Goal: Task Accomplishment & Management: Complete application form

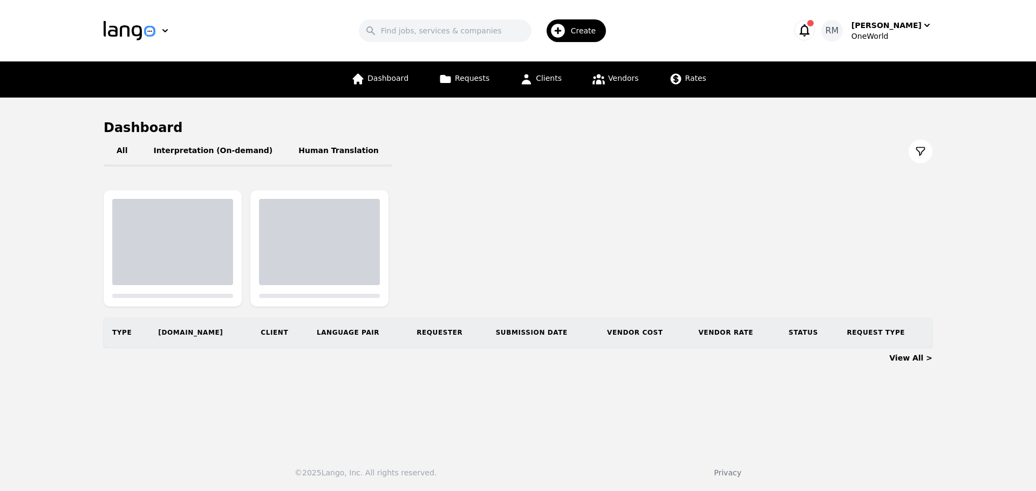
click at [598, 39] on div "Create" at bounding box center [576, 30] width 60 height 23
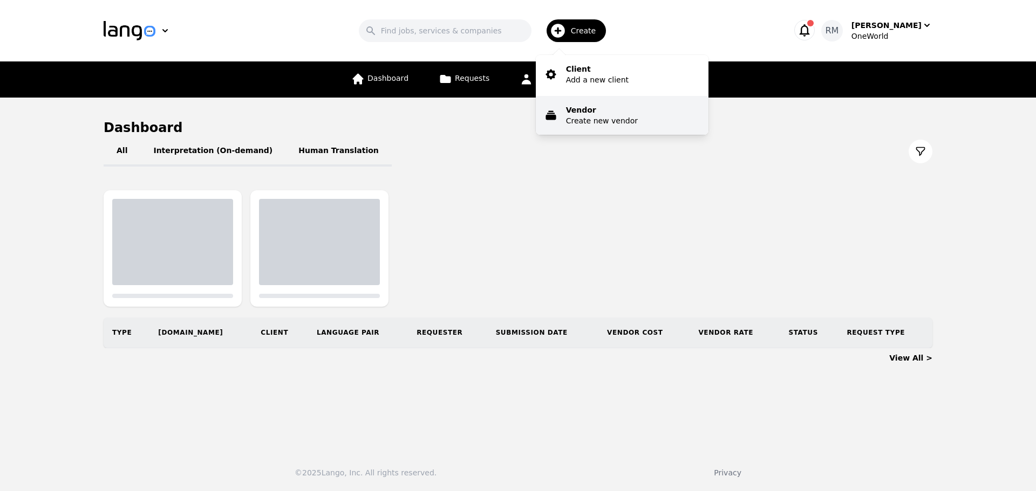
click at [608, 117] on p "Create new vendor" at bounding box center [602, 120] width 72 height 11
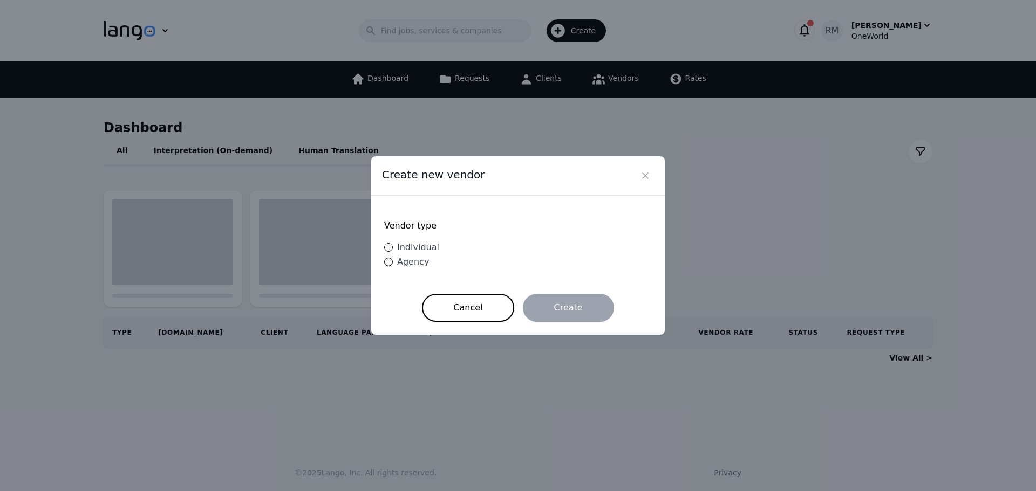
click at [423, 254] on div "Individual" at bounding box center [416, 247] width 46 height 13
click at [393, 252] on input "Individual" at bounding box center [388, 247] width 9 height 9
radio input "true"
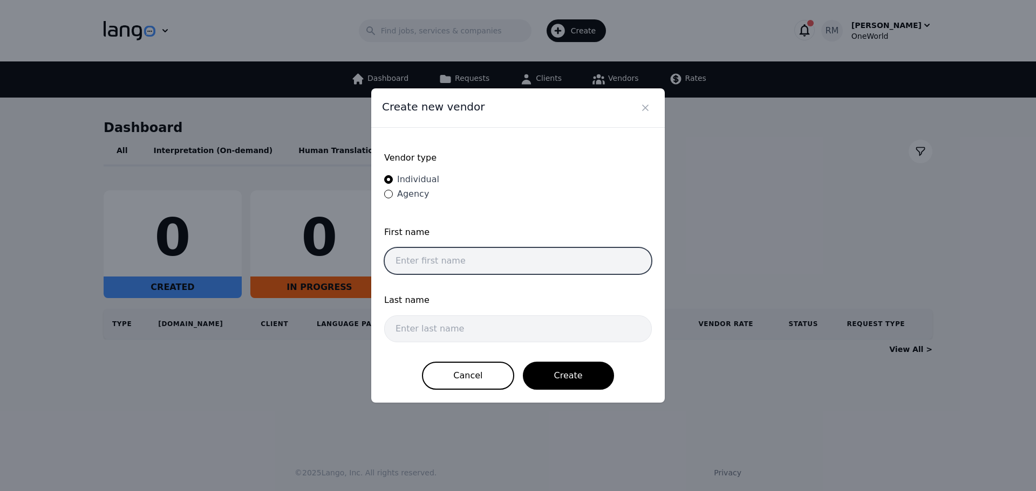
click at [456, 263] on input "text" at bounding box center [518, 261] width 268 height 27
paste input "[PERSON_NAME]"
type input "[PERSON_NAME]"
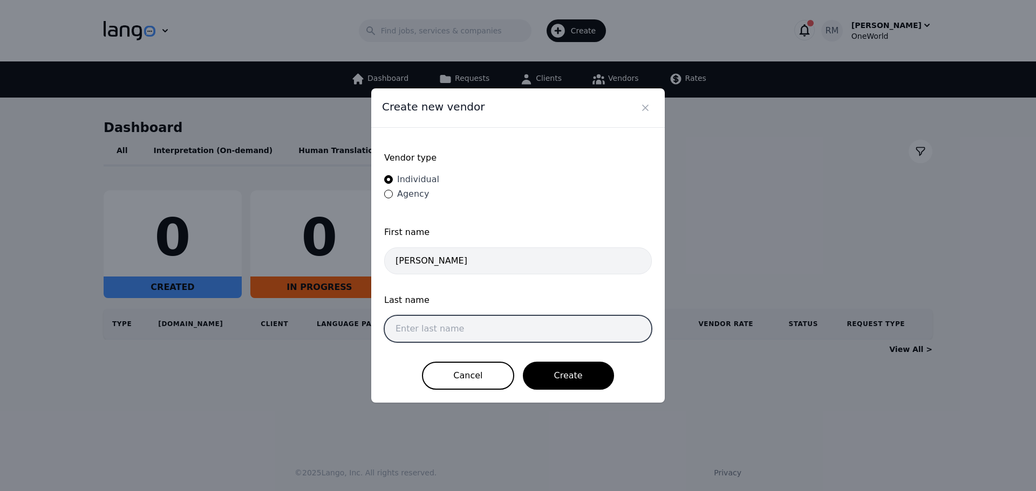
click at [432, 318] on input "text" at bounding box center [518, 329] width 268 height 27
paste input "[PERSON_NAME]"
type input "[PERSON_NAME]"
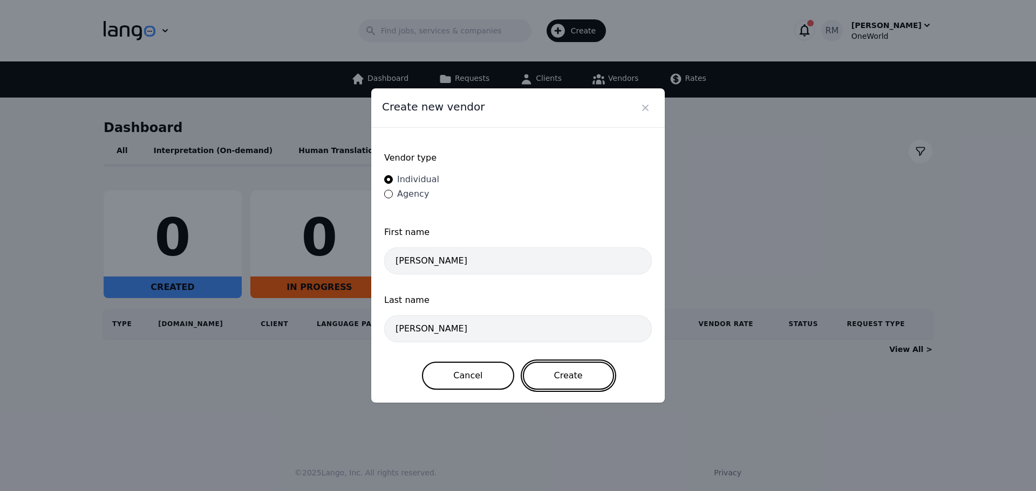
click at [565, 378] on button "Create" at bounding box center [568, 376] width 91 height 28
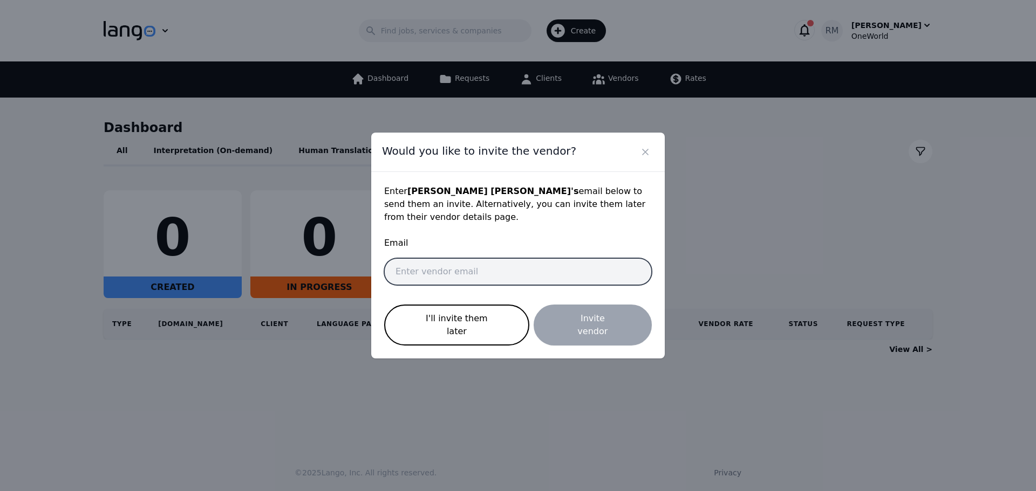
click at [475, 279] on input "email" at bounding box center [518, 271] width 268 height 27
paste input "[PERSON_NAME][EMAIL_ADDRESS][DOMAIN_NAME]"
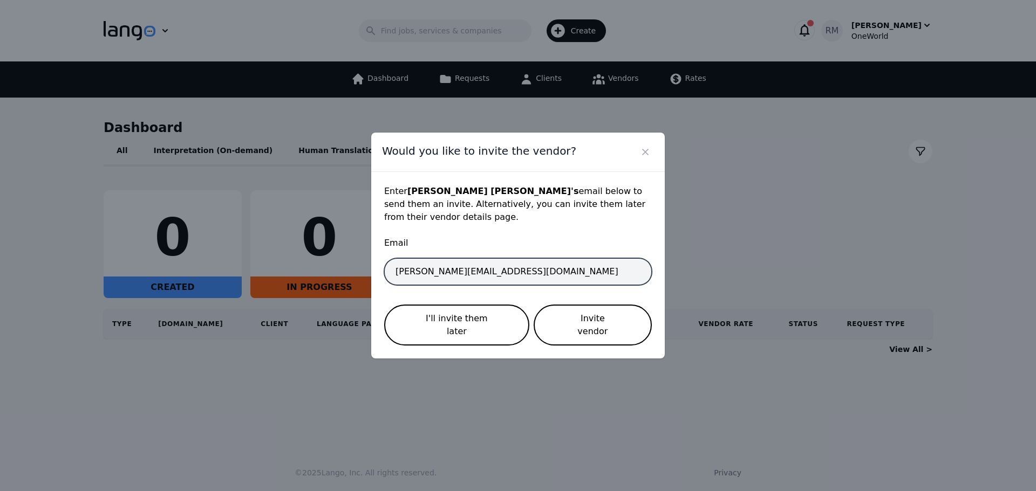
type input "[PERSON_NAME][EMAIL_ADDRESS][DOMAIN_NAME]"
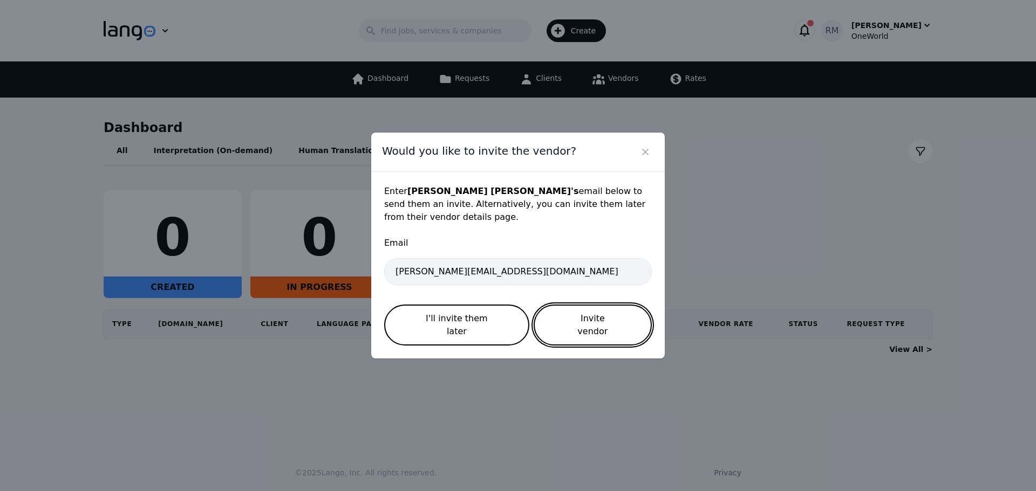
click at [601, 327] on button "Invite vendor" at bounding box center [593, 325] width 118 height 41
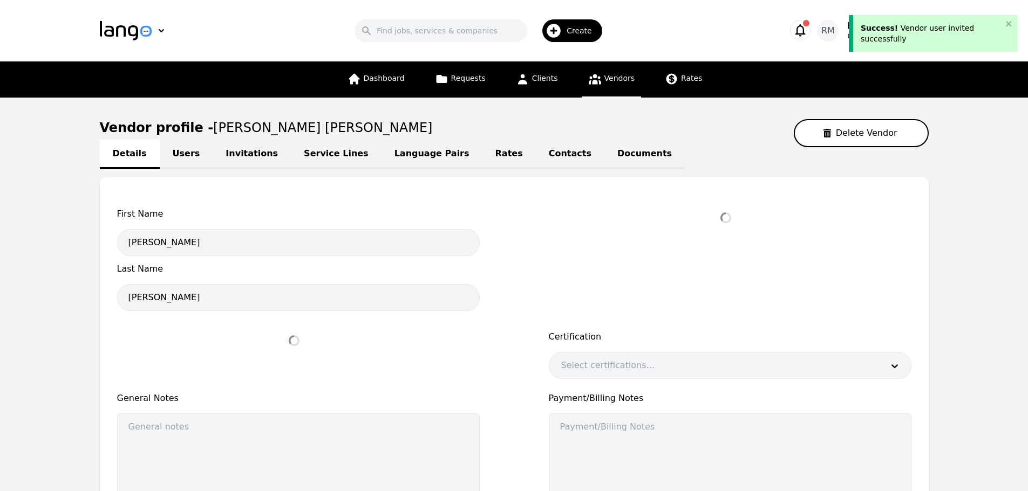
select select "active"
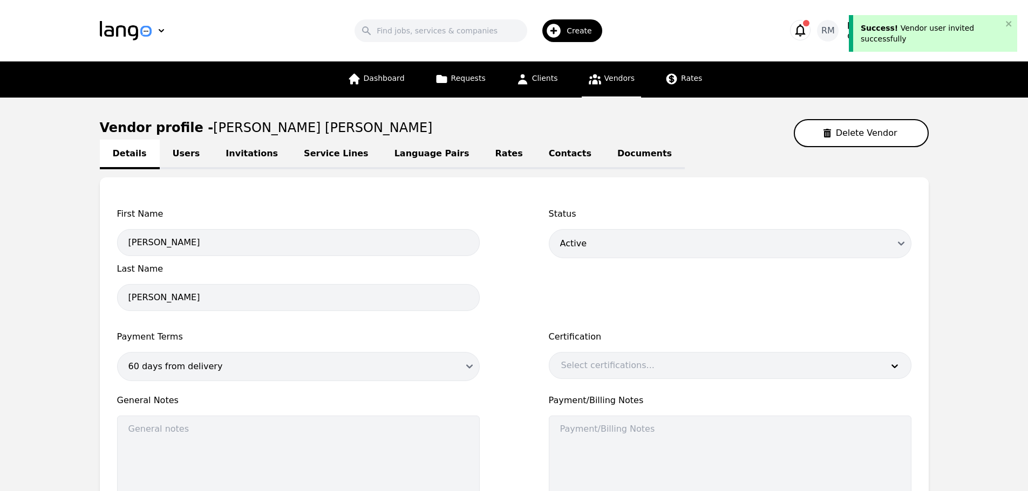
click at [399, 152] on link "Language Pairs" at bounding box center [431, 155] width 101 height 30
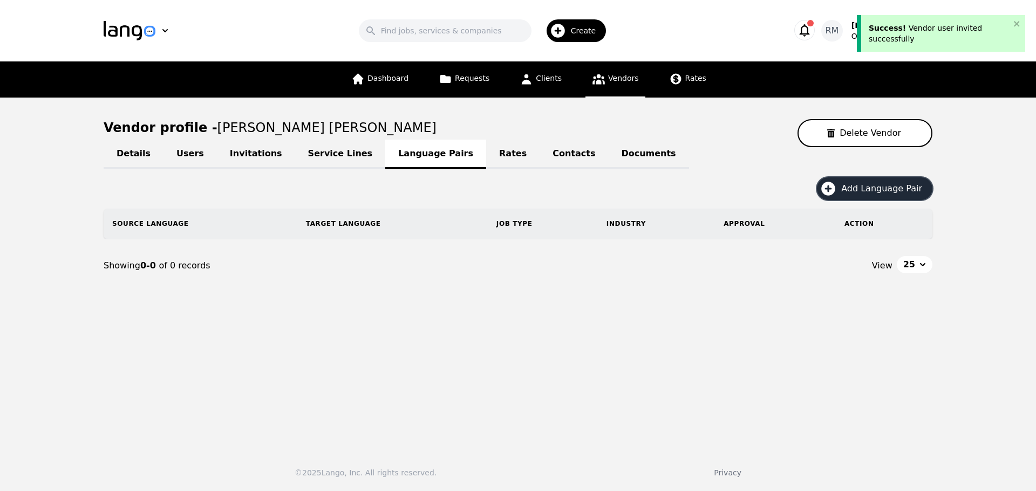
click at [910, 192] on span "Add Language Pair" at bounding box center [885, 188] width 88 height 13
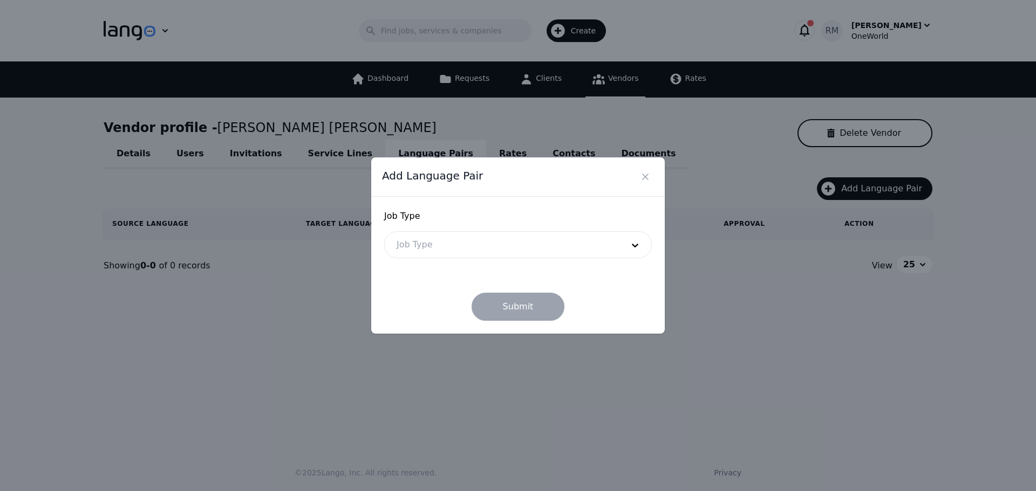
click at [427, 243] on div at bounding box center [502, 245] width 234 height 26
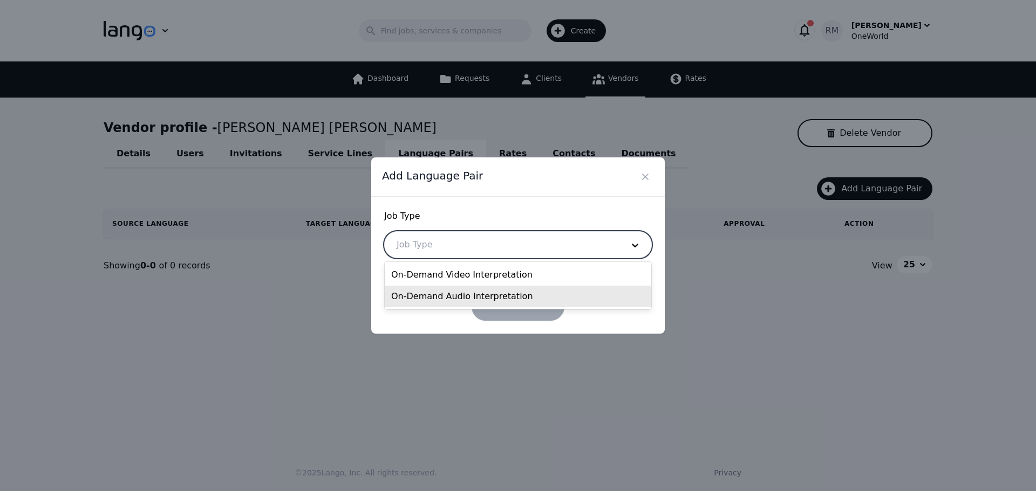
click at [457, 300] on div "On-Demand Audio Interpretation" at bounding box center [518, 297] width 266 height 22
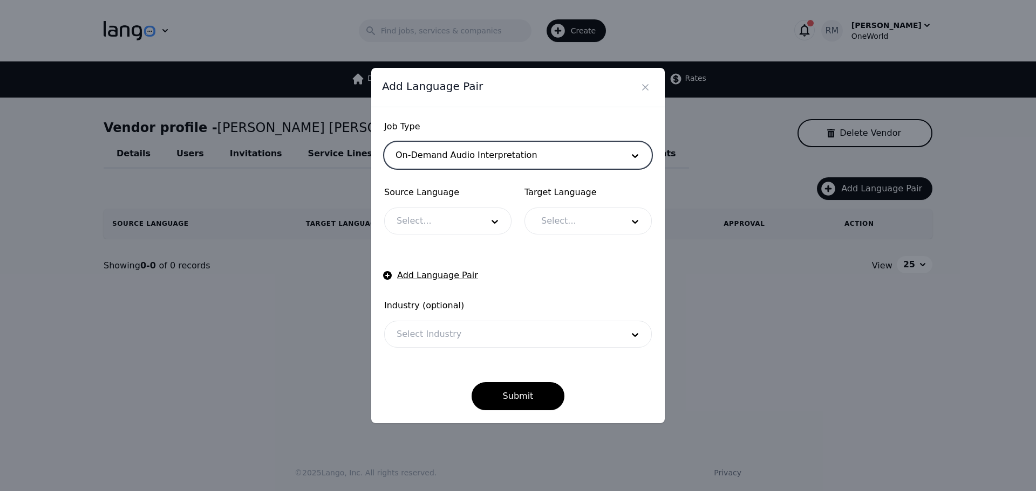
click at [438, 217] on div at bounding box center [432, 221] width 94 height 26
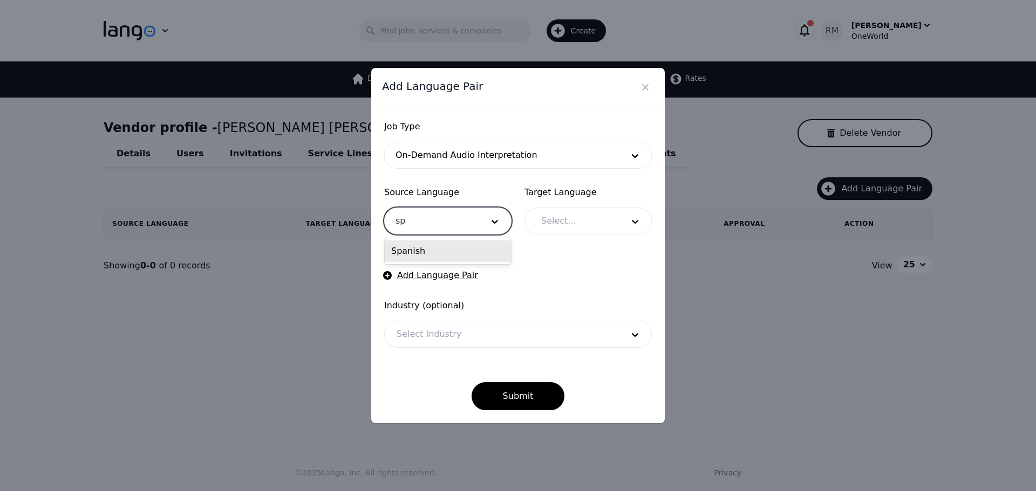
type input "spa"
click at [452, 251] on div "Spanish" at bounding box center [448, 252] width 126 height 22
click at [591, 222] on div at bounding box center [574, 221] width 90 height 26
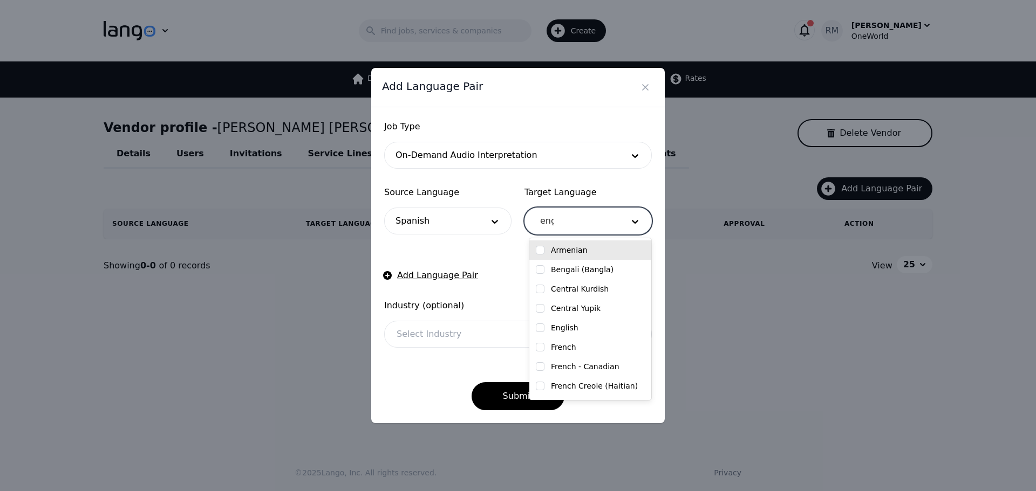
type input "engl"
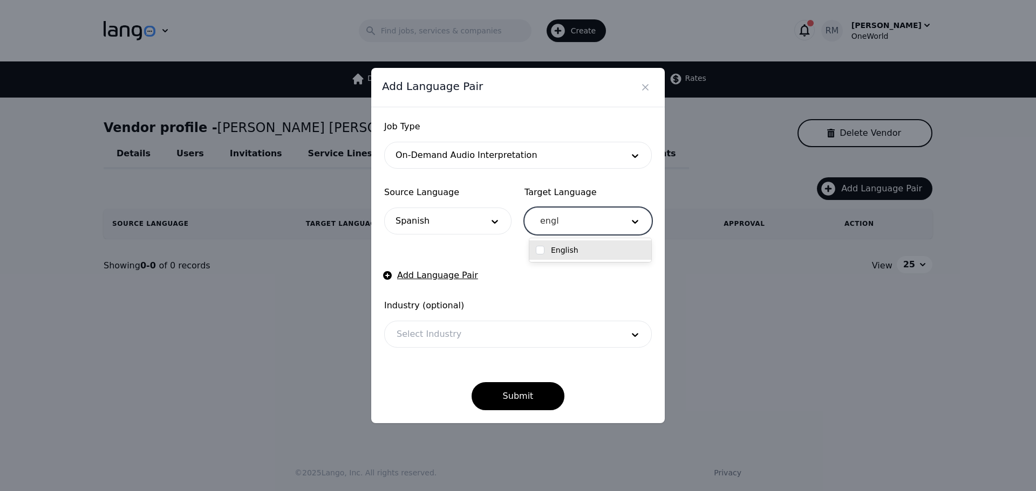
click at [568, 244] on div "English" at bounding box center [590, 250] width 122 height 19
checkbox input "true"
click at [380, 250] on div "Job Type On-Demand Audio Interpretation Source Language Spanish Target Language…" at bounding box center [517, 265] width 293 height 316
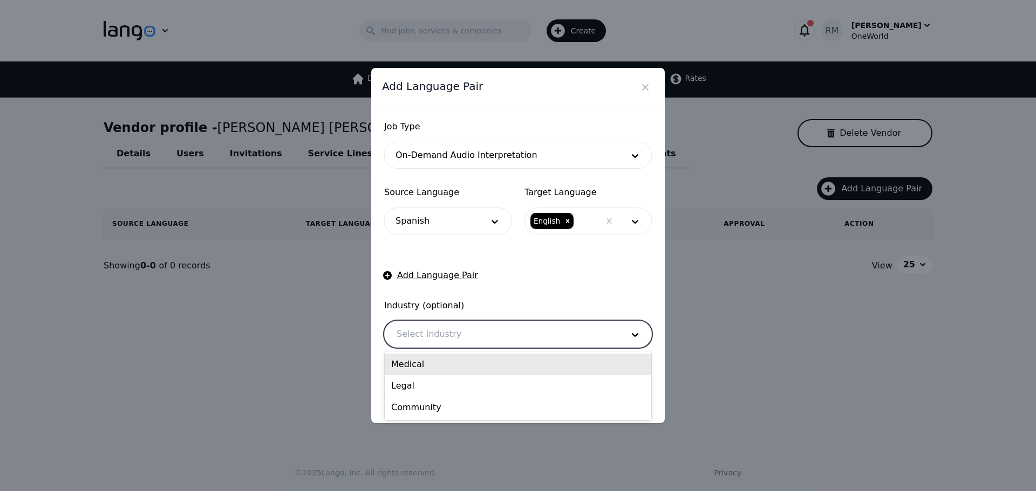
click at [443, 327] on div at bounding box center [502, 335] width 234 height 26
click at [431, 362] on div "Medical" at bounding box center [518, 365] width 266 height 22
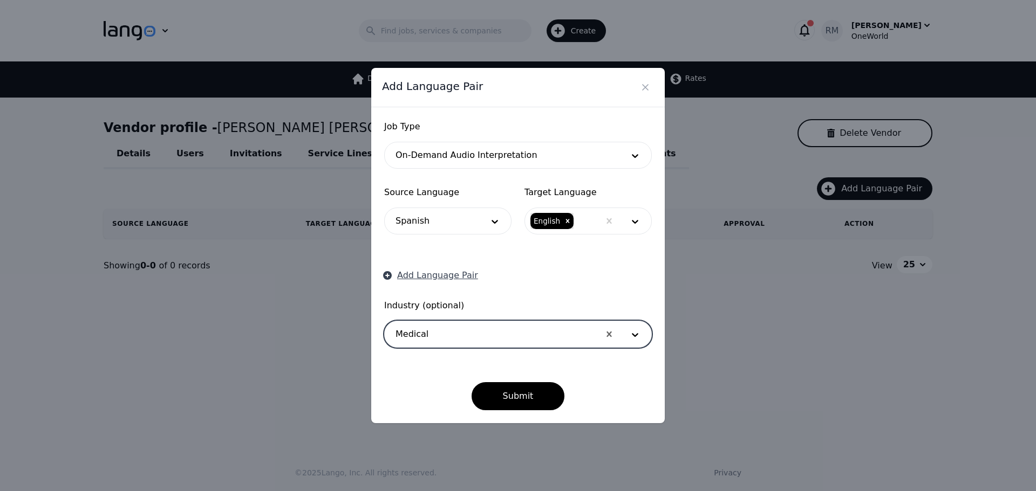
click at [389, 276] on icon "button" at bounding box center [387, 275] width 11 height 11
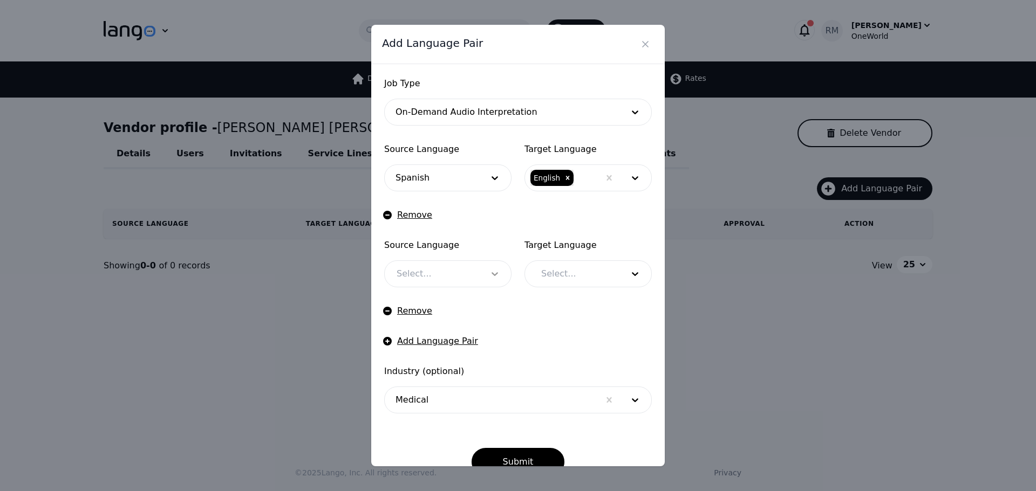
click at [490, 279] on icon at bounding box center [494, 274] width 11 height 11
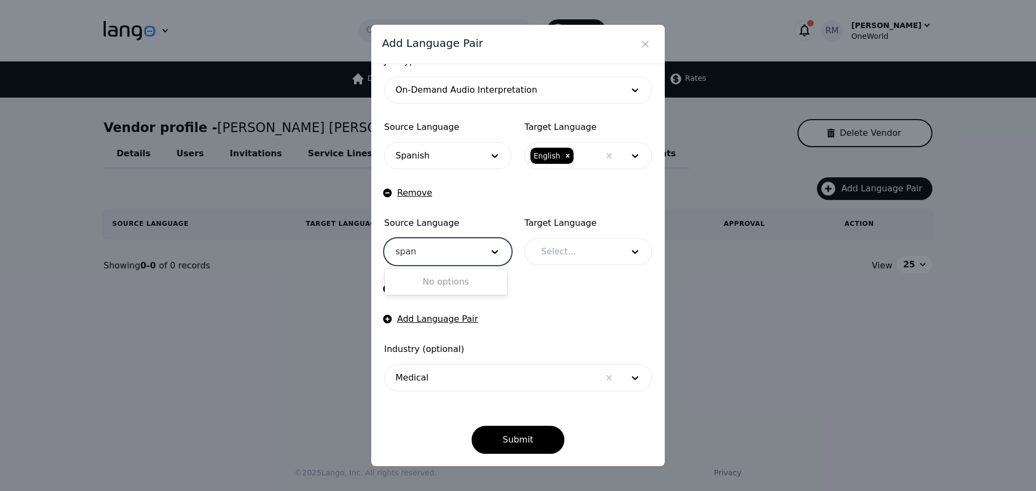
type input "span"
click at [480, 216] on form "Job Type On-Demand Audio Interpretation Source Language Spanish Target Language…" at bounding box center [518, 254] width 268 height 399
click at [491, 251] on icon at bounding box center [494, 252] width 11 height 11
type input "sp"
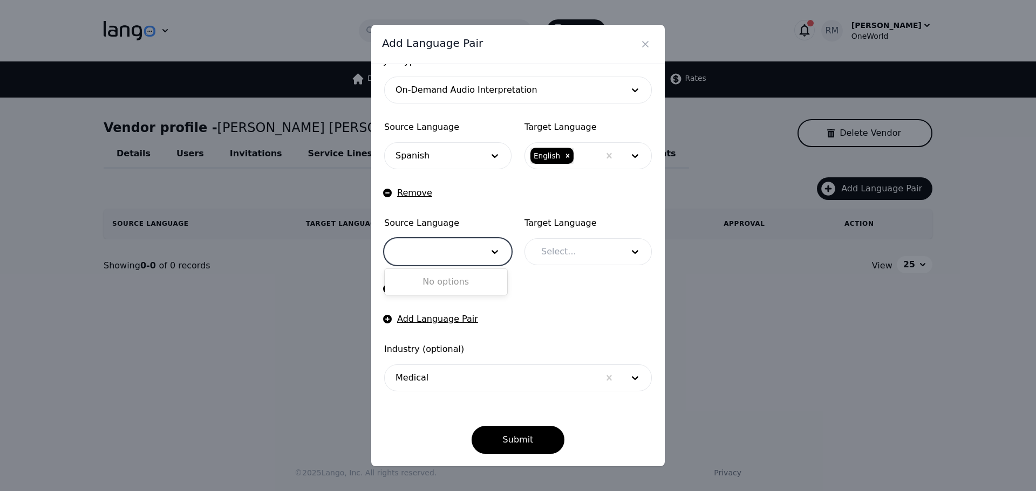
click at [502, 208] on form "Job Type On-Demand Audio Interpretation Source Language Spanish Target Language…" at bounding box center [518, 254] width 268 height 399
click at [414, 292] on button "Remove" at bounding box center [408, 289] width 48 height 13
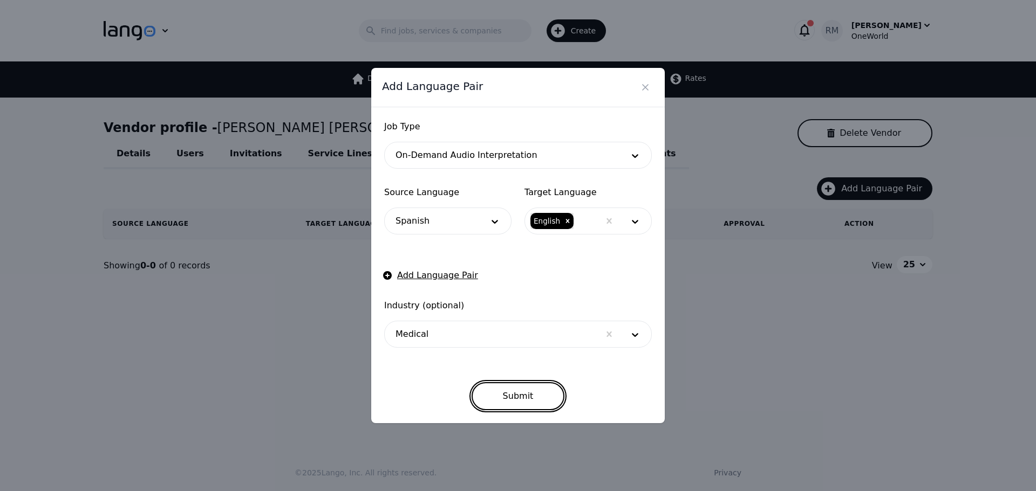
click at [522, 393] on button "Submit" at bounding box center [517, 396] width 93 height 28
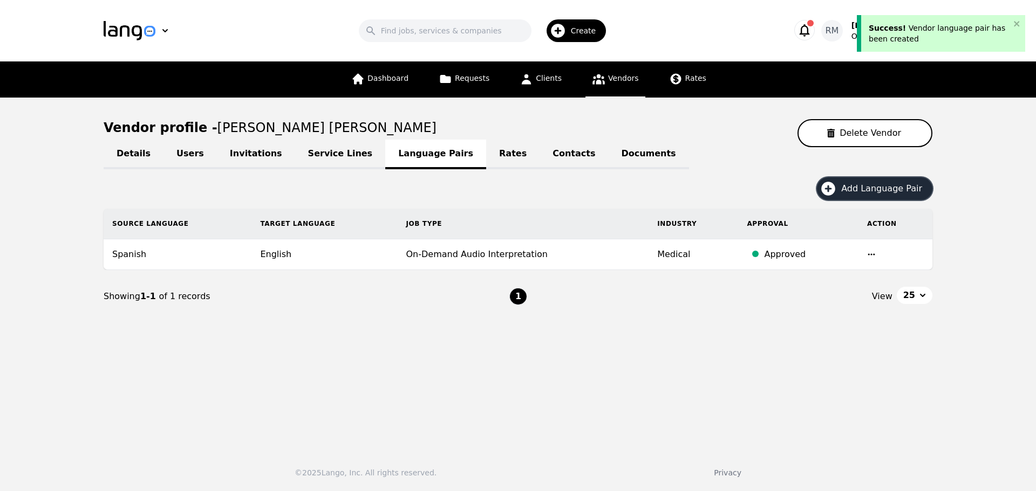
click at [865, 195] on span "Add Language Pair" at bounding box center [885, 188] width 88 height 13
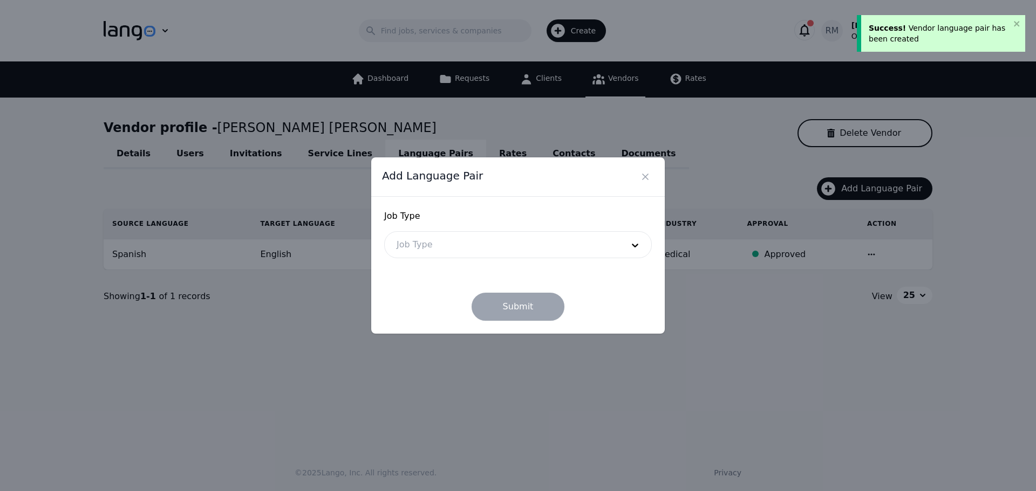
click at [414, 249] on div at bounding box center [502, 245] width 234 height 26
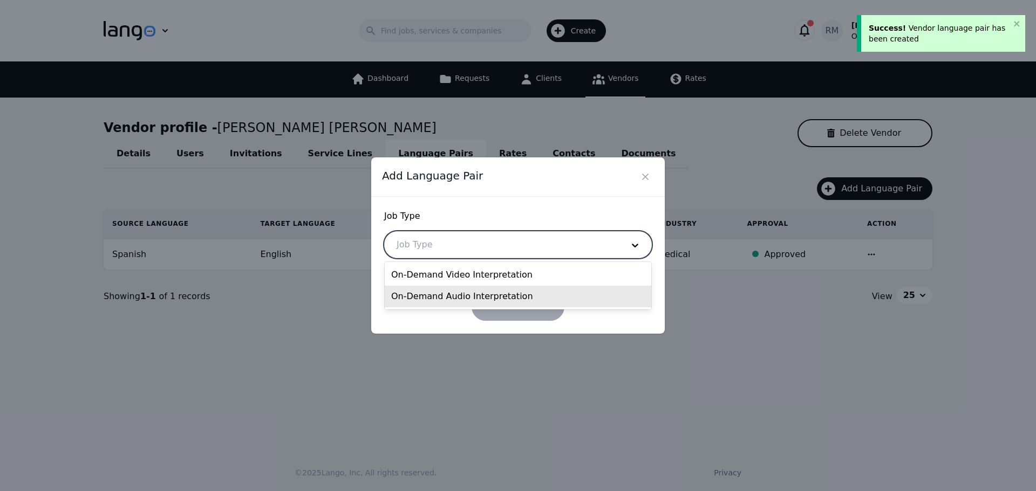
click at [429, 298] on div "On-Demand Audio Interpretation" at bounding box center [518, 297] width 266 height 22
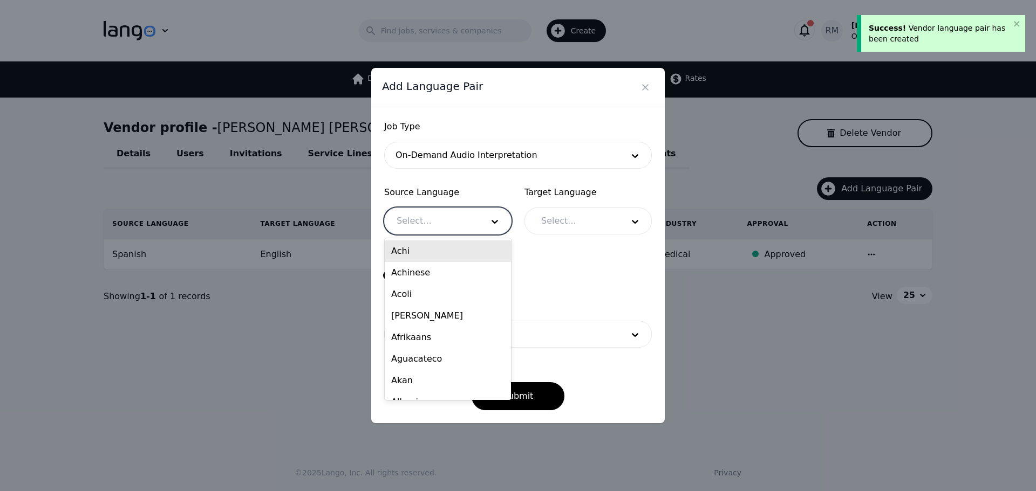
click at [442, 217] on div at bounding box center [432, 221] width 94 height 26
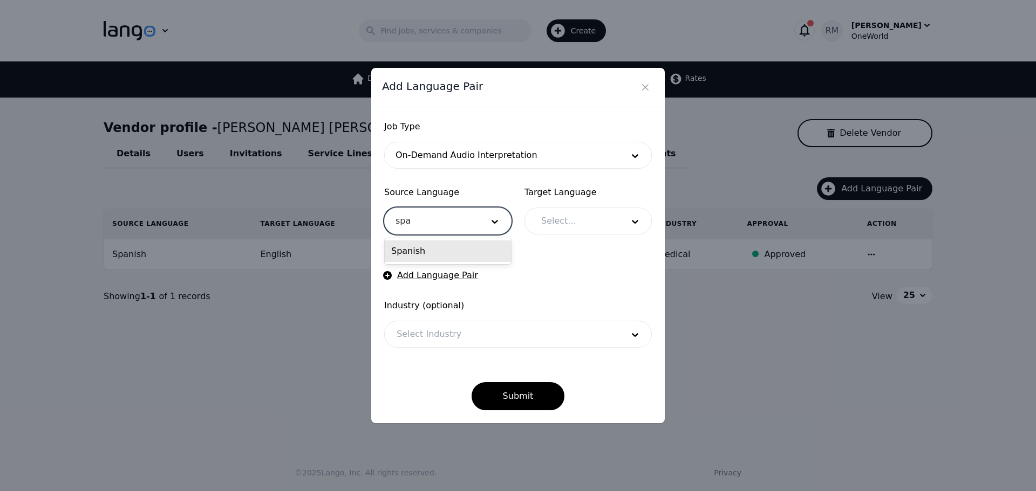
type input "span"
click at [445, 247] on div "Spanish" at bounding box center [448, 252] width 126 height 22
click at [626, 224] on div at bounding box center [635, 221] width 32 height 26
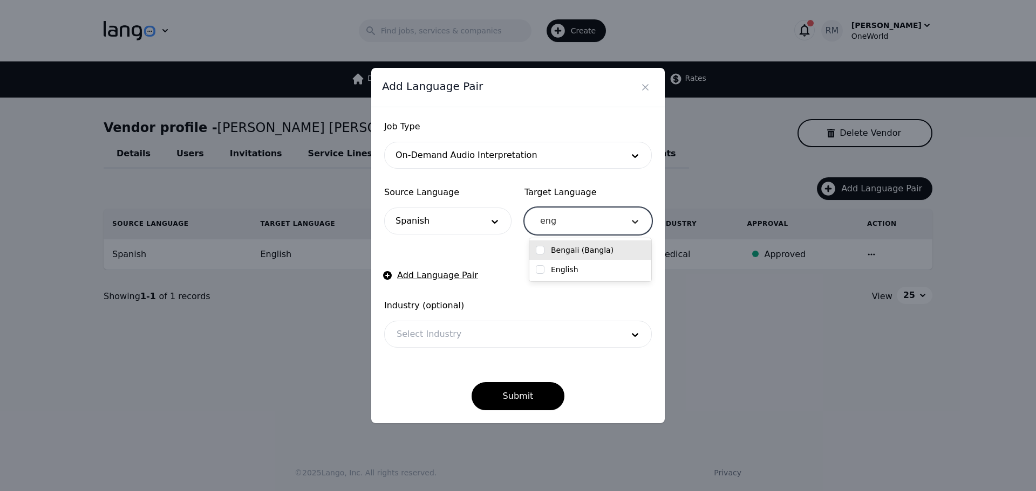
type input "engl"
drag, startPoint x: 626, startPoint y: 234, endPoint x: 1012, endPoint y: 517, distance: 478.5
click at [1012, 491] on html "Search Create [PERSON_NAME] OneWorld Dashboard Requests Clients Vendors Rates V…" at bounding box center [518, 245] width 1036 height 491
click at [557, 222] on div at bounding box center [574, 221] width 90 height 26
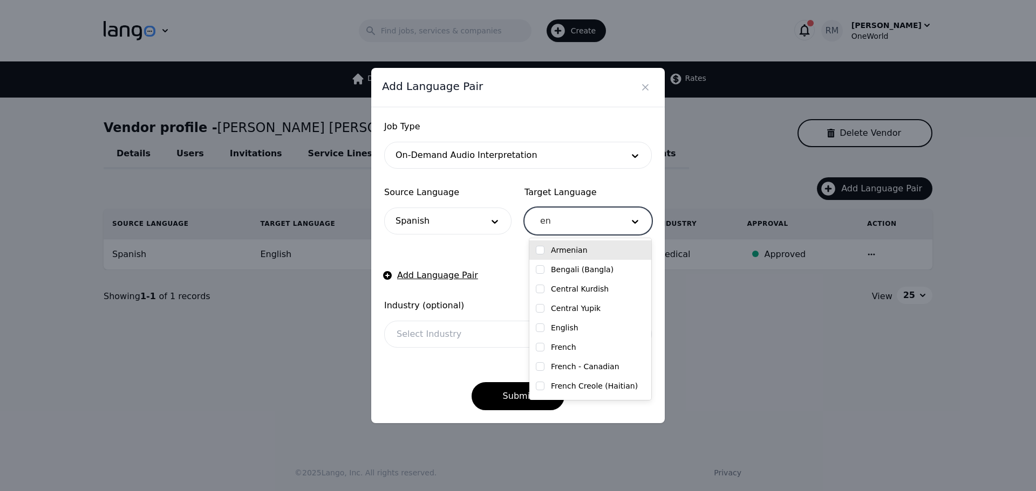
type input "eng"
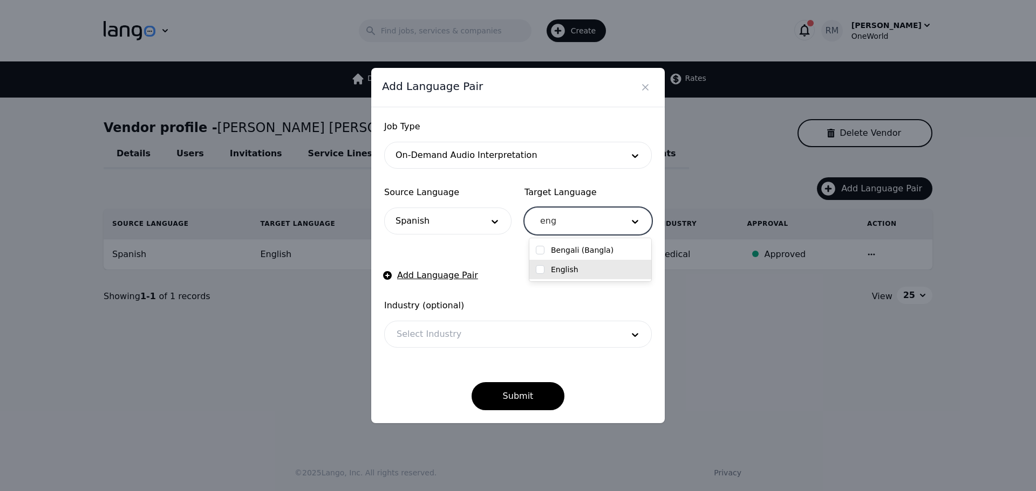
click at [542, 272] on input "checkbox" at bounding box center [540, 269] width 9 height 9
checkbox input "true"
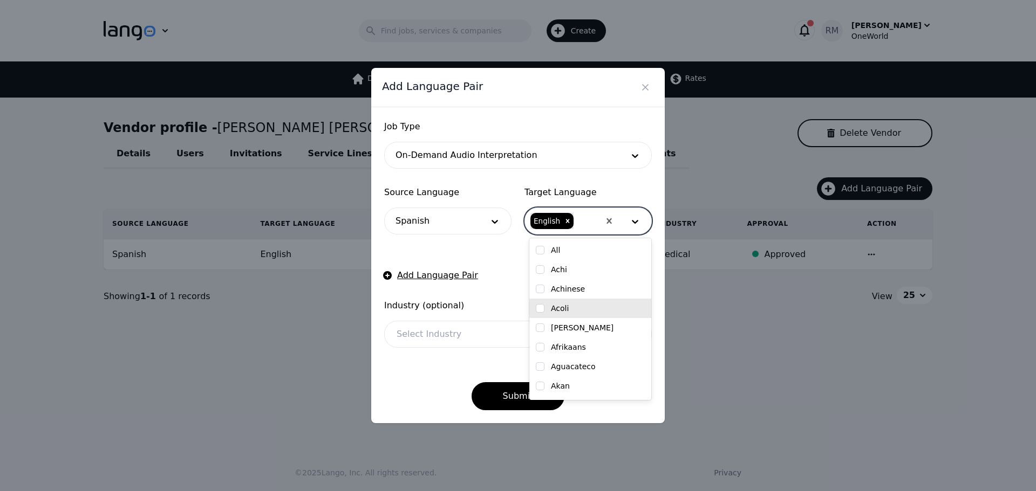
click at [432, 346] on div at bounding box center [502, 335] width 234 height 26
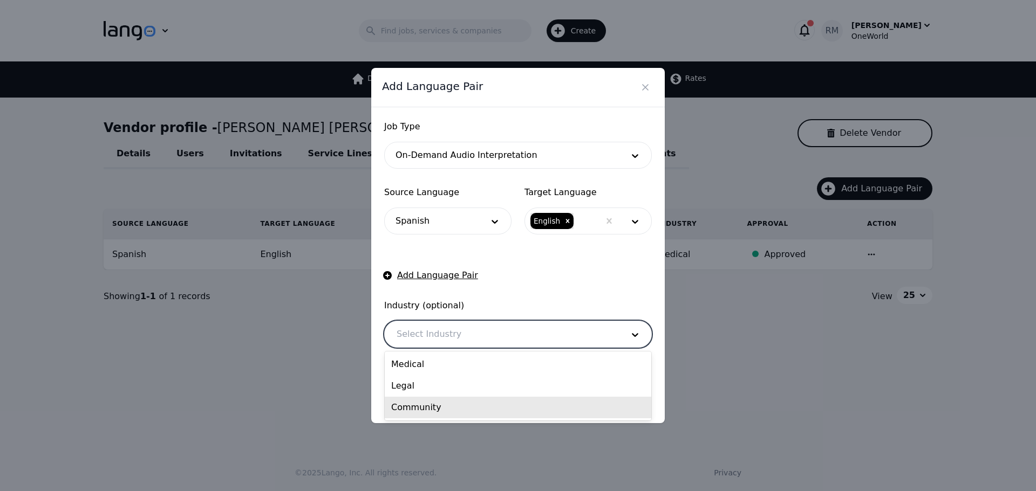
click at [441, 409] on div "Community" at bounding box center [518, 408] width 266 height 22
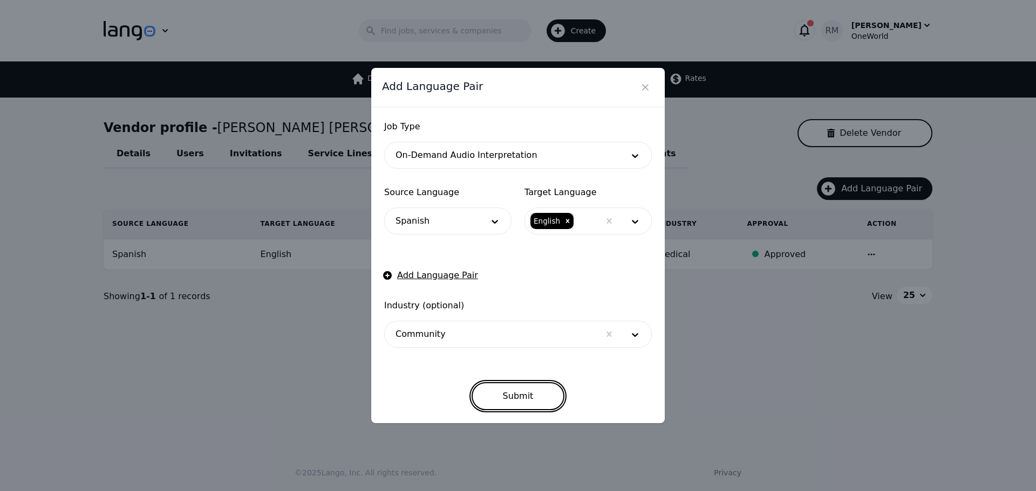
click at [499, 391] on button "Submit" at bounding box center [517, 396] width 93 height 28
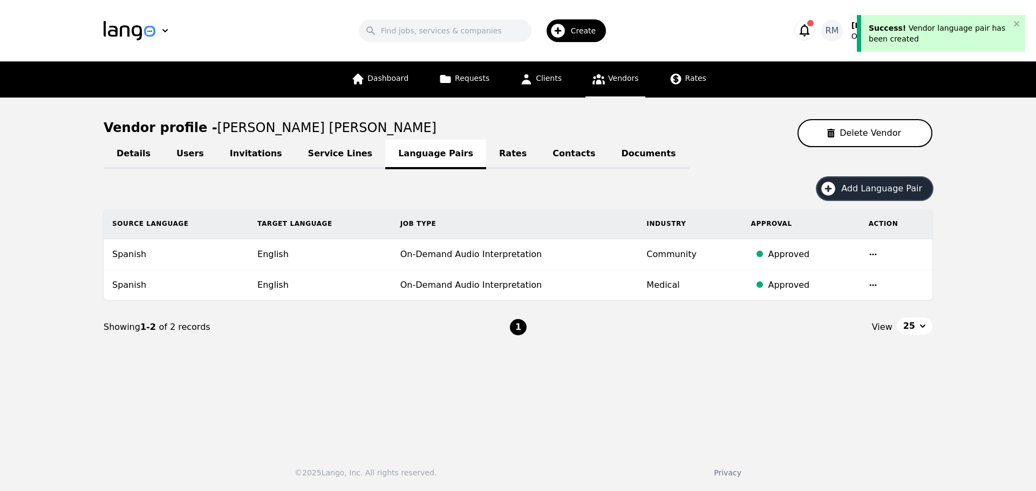
click at [883, 181] on button "Add Language Pair" at bounding box center [874, 188] width 115 height 23
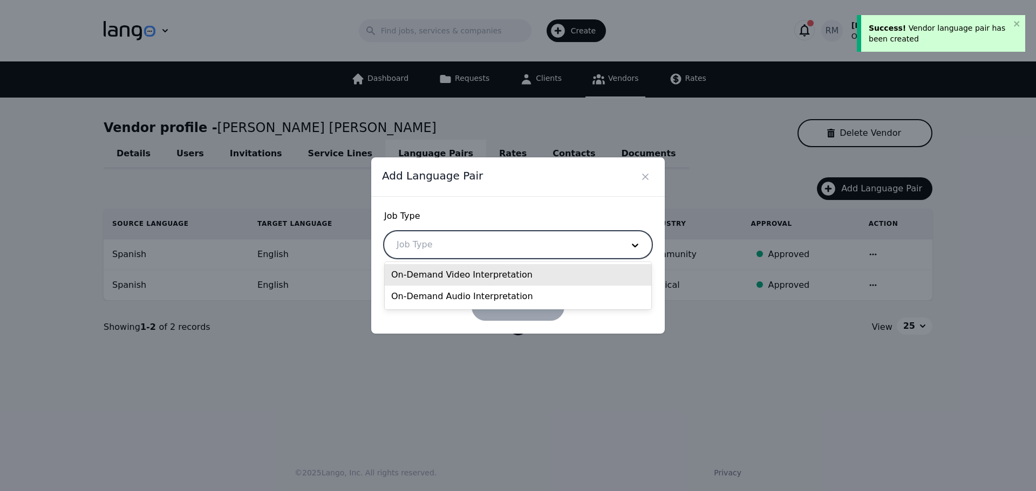
click at [432, 249] on div at bounding box center [502, 245] width 234 height 26
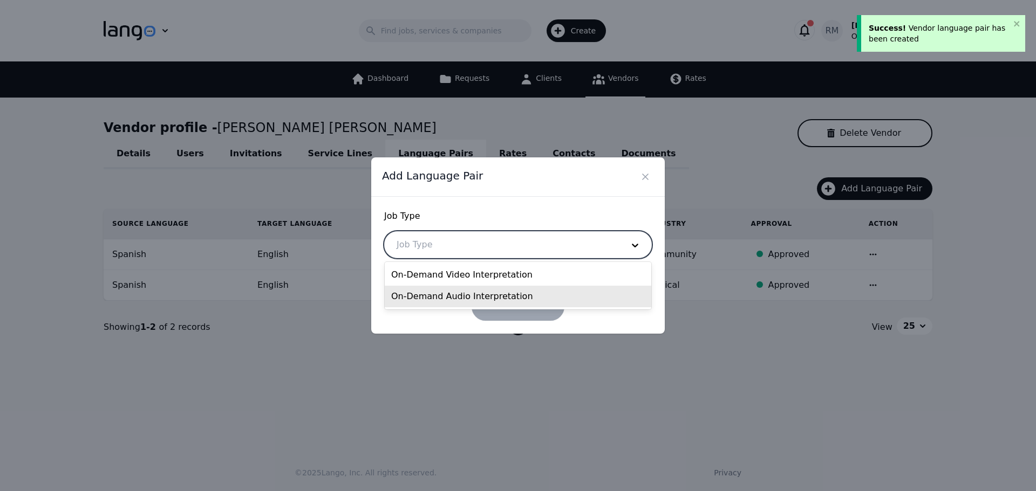
click at [425, 298] on div "On-Demand Audio Interpretation" at bounding box center [518, 297] width 266 height 22
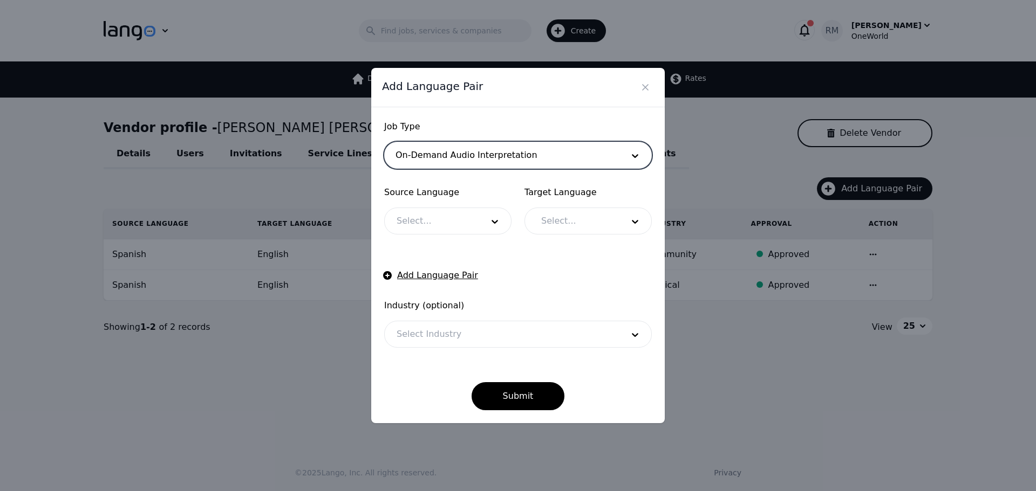
click at [435, 217] on div at bounding box center [432, 221] width 94 height 26
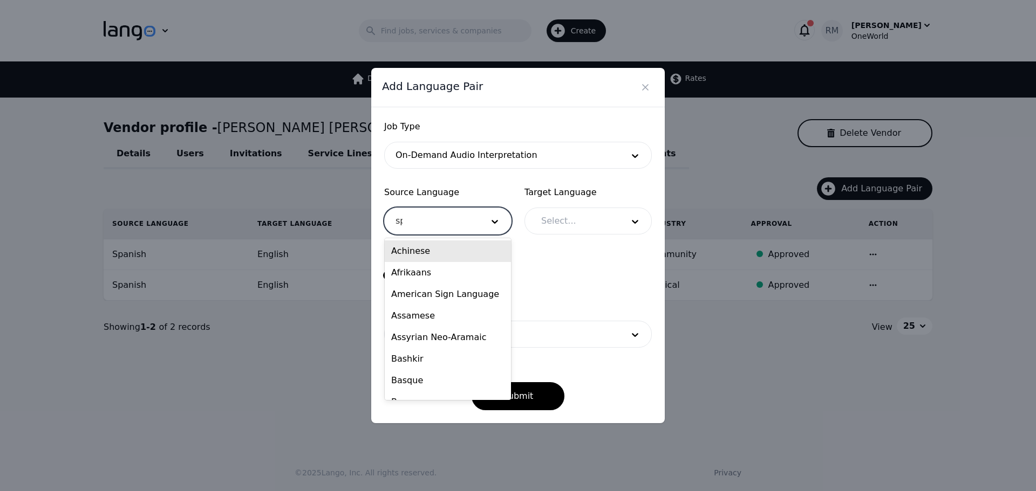
type input "spa"
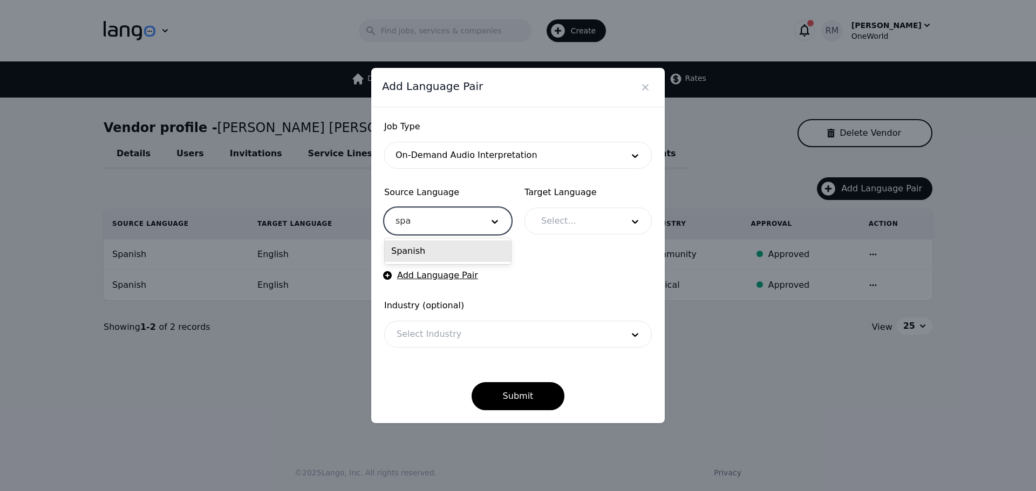
click at [435, 253] on div "Spanish" at bounding box center [448, 252] width 126 height 22
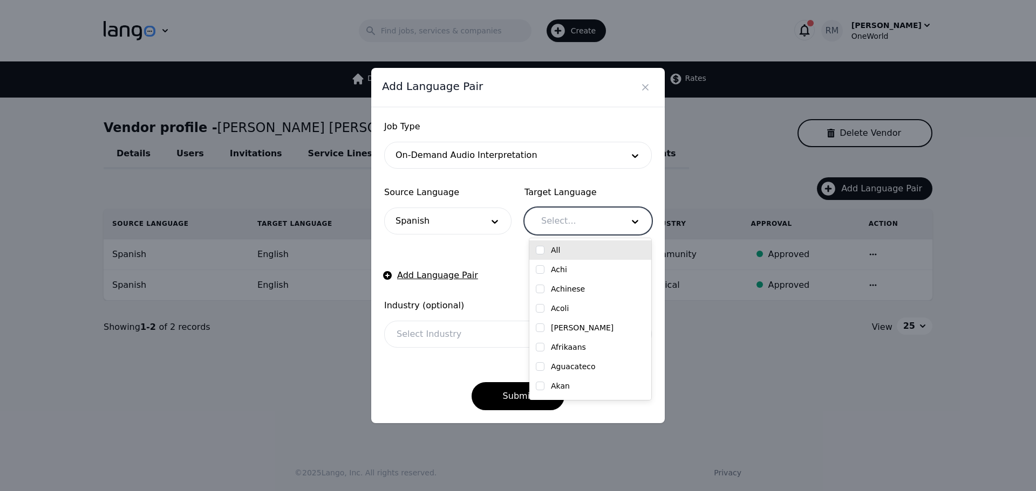
click at [600, 223] on div at bounding box center [574, 221] width 90 height 26
type input "eng"
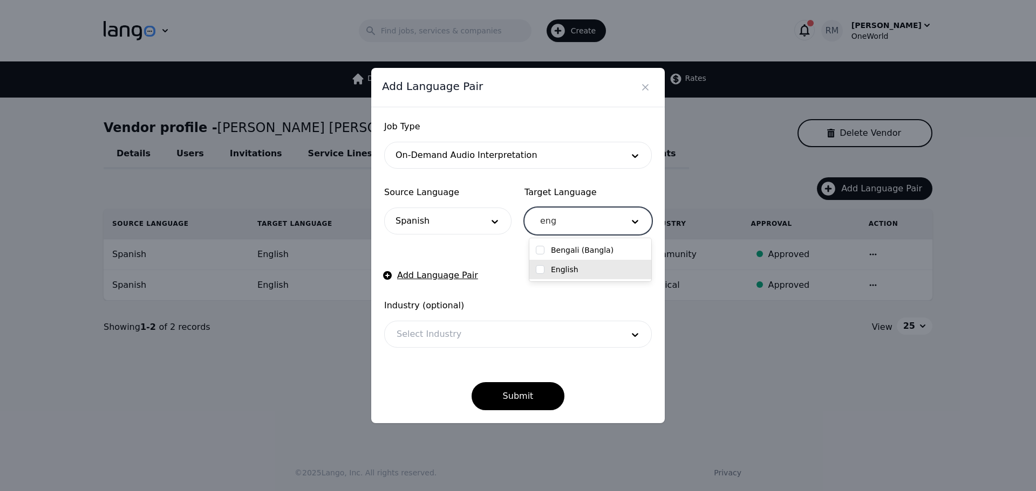
click at [572, 271] on label "English" at bounding box center [565, 269] width 28 height 11
checkbox input "true"
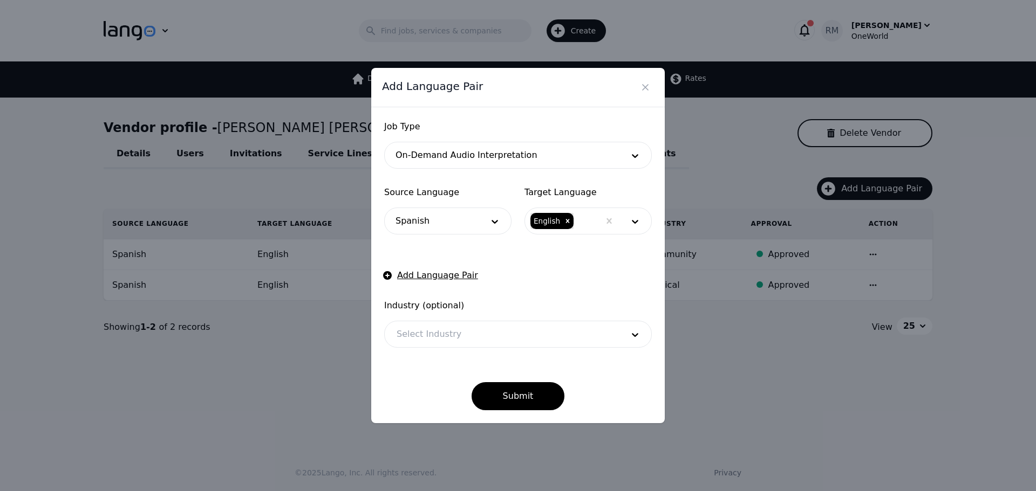
click at [433, 387] on div "Submit" at bounding box center [518, 387] width 268 height 45
click at [518, 394] on button "Submit" at bounding box center [517, 396] width 93 height 28
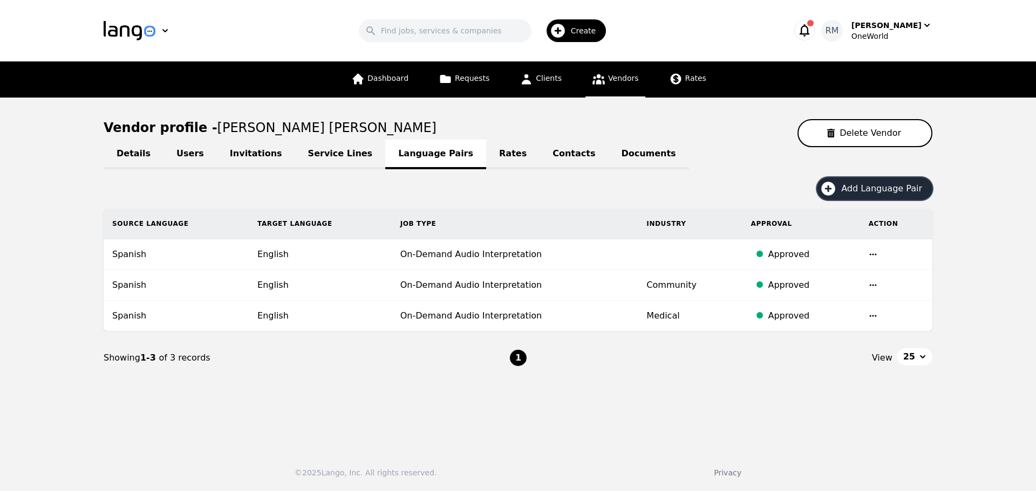
click at [600, 34] on span "Create" at bounding box center [587, 30] width 33 height 11
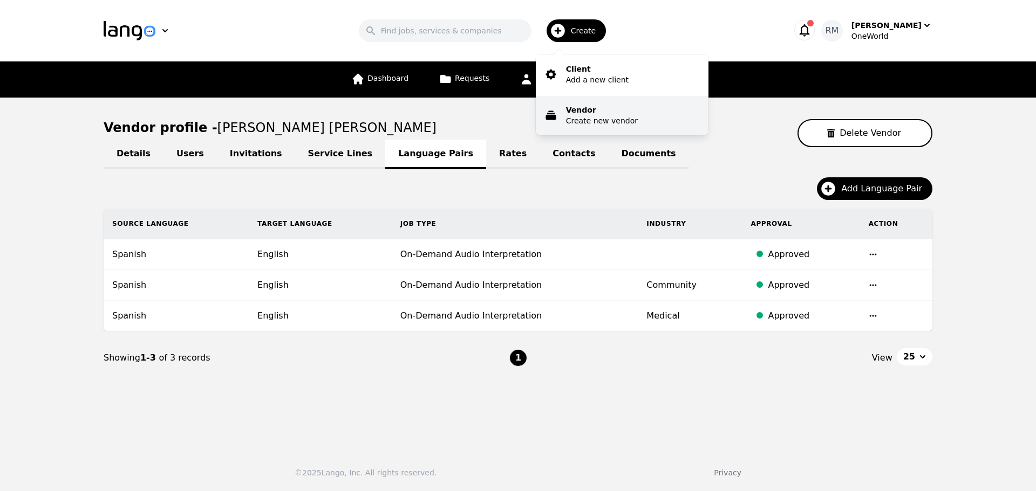
click at [599, 113] on p "Vendor" at bounding box center [602, 110] width 72 height 11
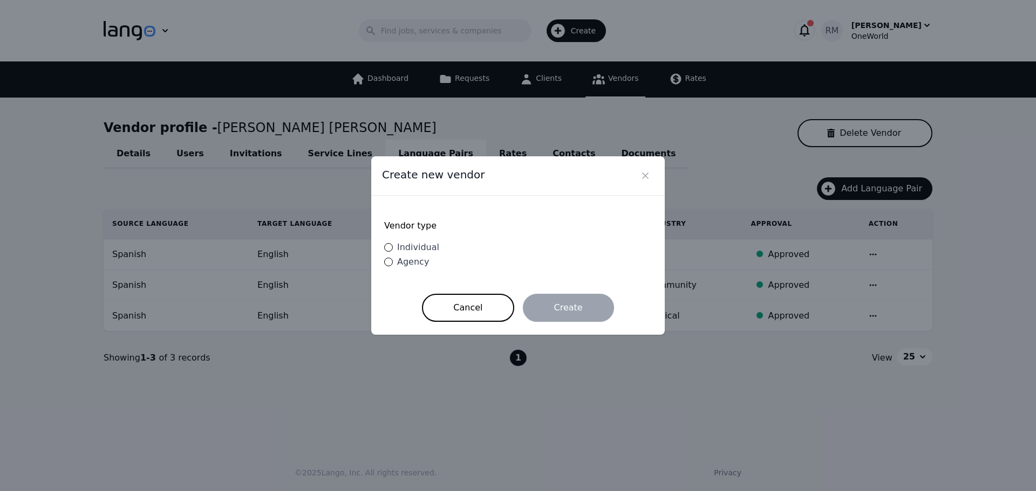
click at [414, 249] on span "Individual" at bounding box center [418, 247] width 42 height 10
click at [393, 249] on input "Individual" at bounding box center [388, 247] width 9 height 9
radio input "true"
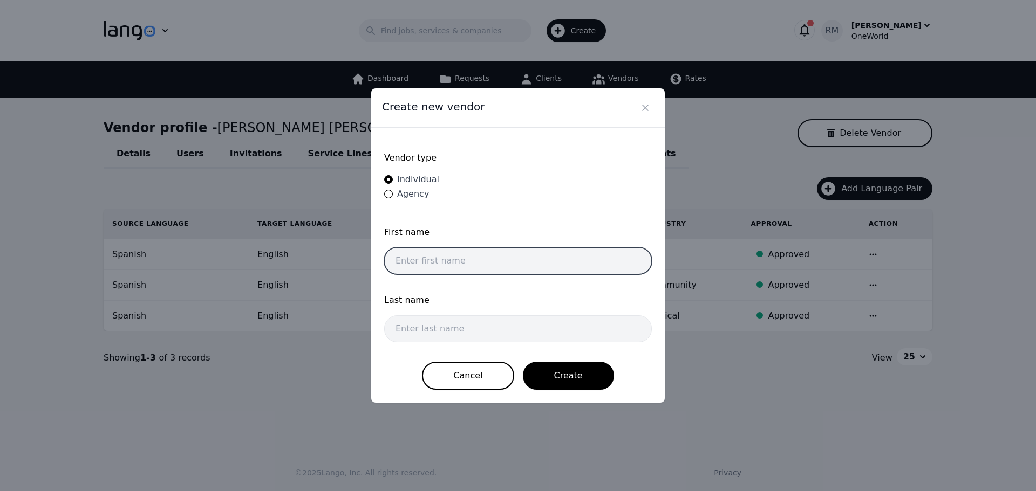
click at [434, 262] on input "text" at bounding box center [518, 261] width 268 height 27
paste input "[PERSON_NAME] [PERSON_NAME]"
drag, startPoint x: 455, startPoint y: 259, endPoint x: 618, endPoint y: 247, distance: 163.4
click at [618, 247] on div "First name [PERSON_NAME] [PERSON_NAME]" at bounding box center [518, 253] width 268 height 55
type input "[PERSON_NAME] [PERSON_NAME]"
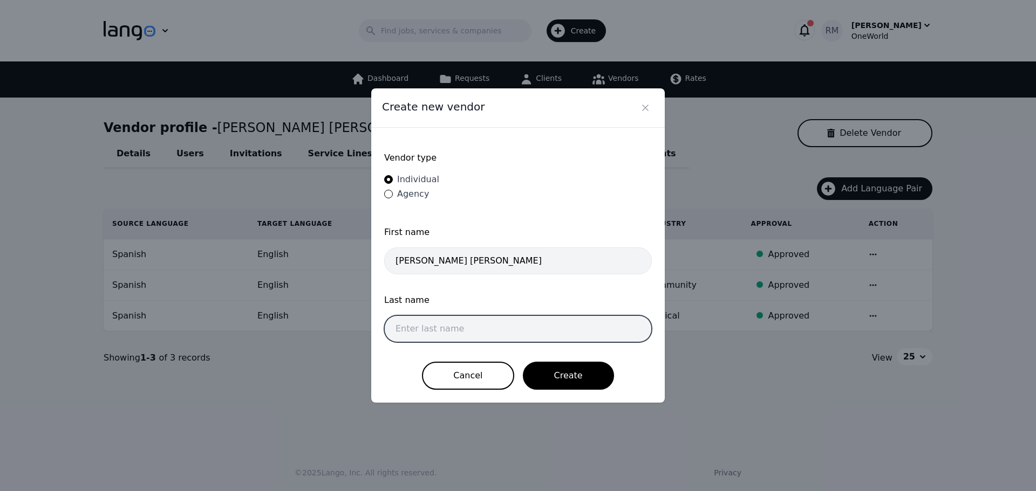
click at [479, 316] on input "text" at bounding box center [518, 329] width 268 height 27
paste input "[PERSON_NAME]"
click at [397, 329] on input "[PERSON_NAME]" at bounding box center [518, 329] width 268 height 27
click at [477, 332] on input "[PERSON_NAME]" at bounding box center [518, 329] width 268 height 27
type input "[PERSON_NAME]"
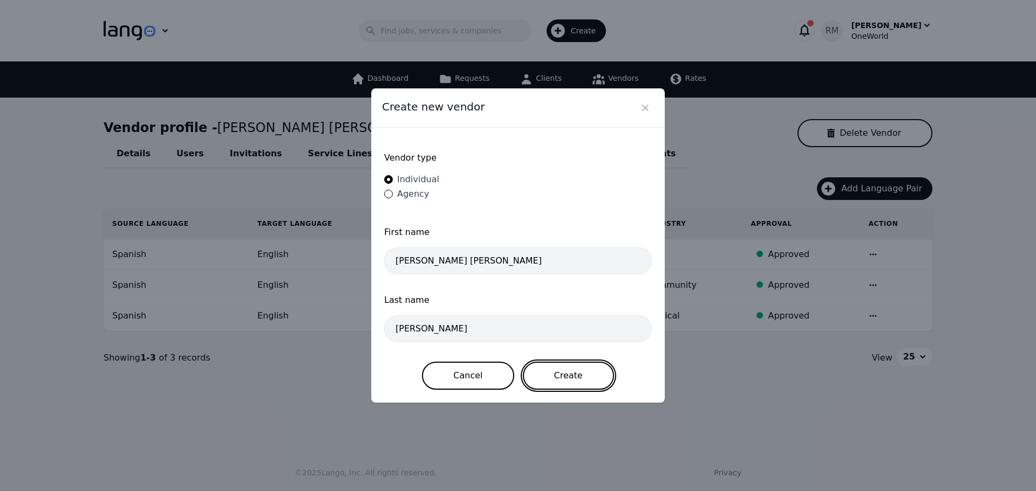
click at [557, 381] on button "Create" at bounding box center [568, 376] width 91 height 28
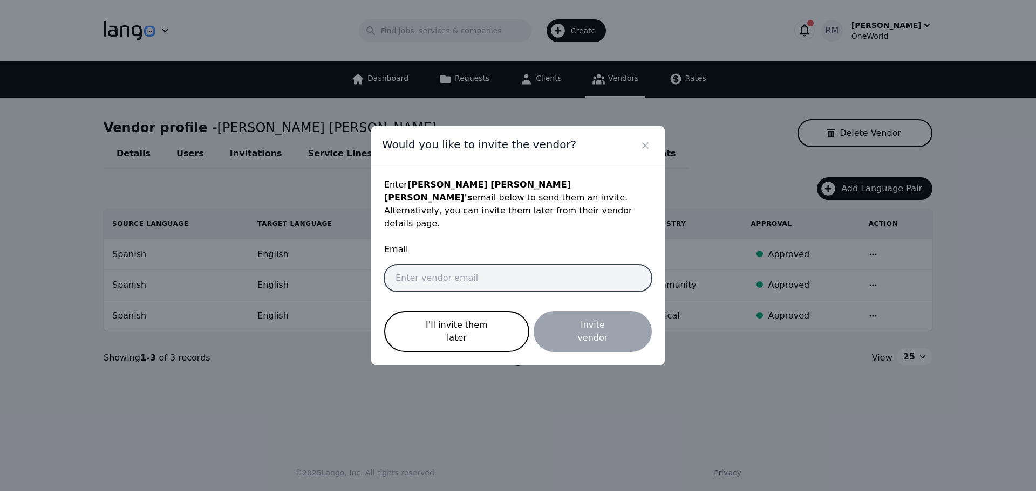
click at [456, 270] on input "email" at bounding box center [518, 278] width 268 height 27
paste input "[EMAIL_ADDRESS][DOMAIN_NAME]"
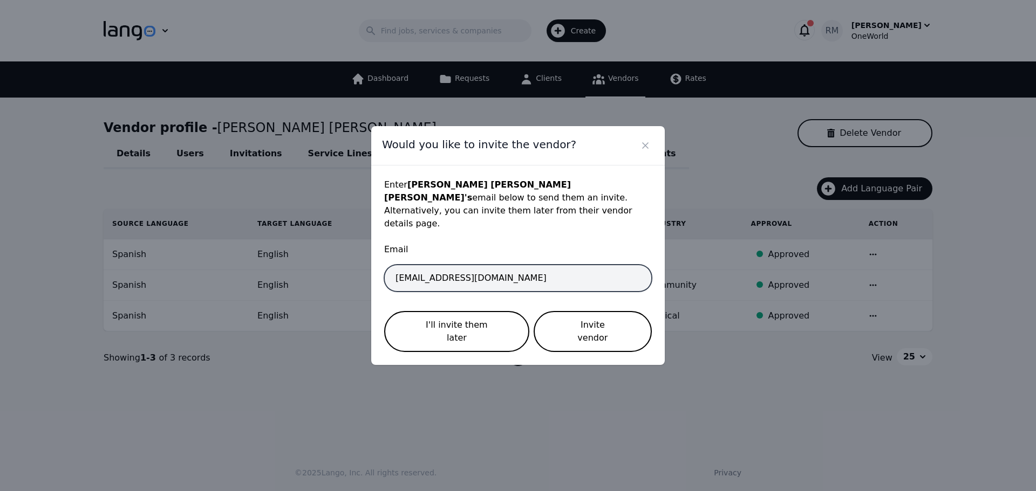
type input "[EMAIL_ADDRESS][DOMAIN_NAME]"
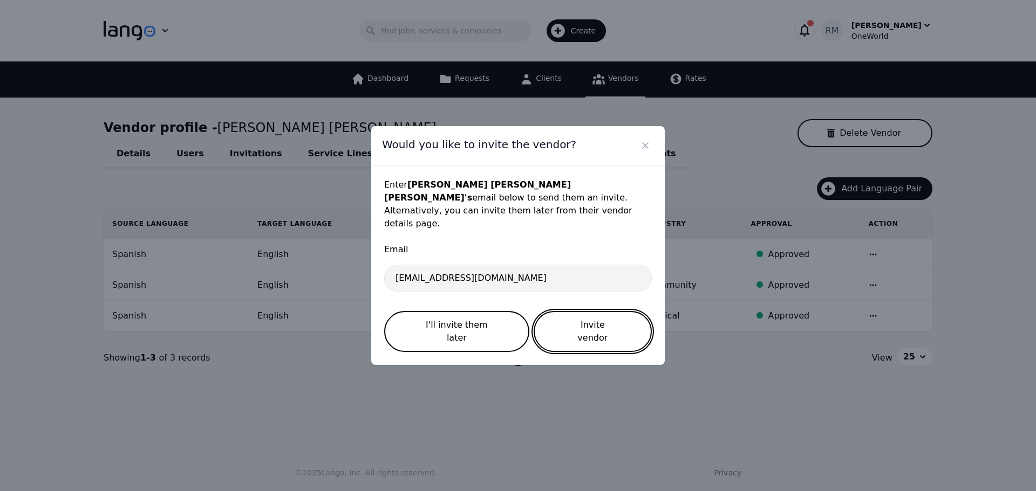
click at [606, 324] on button "Invite vendor" at bounding box center [593, 331] width 118 height 41
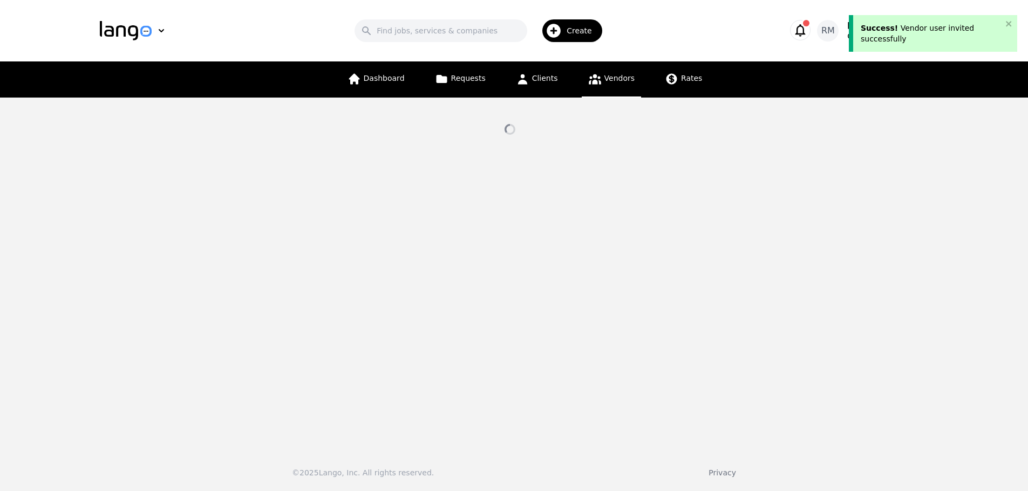
select select "active"
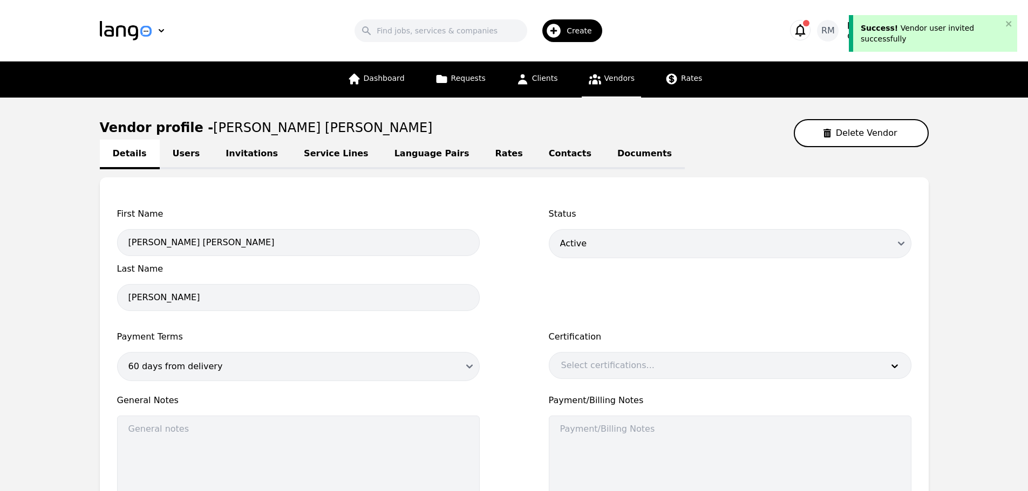
click at [406, 151] on link "Language Pairs" at bounding box center [431, 155] width 101 height 30
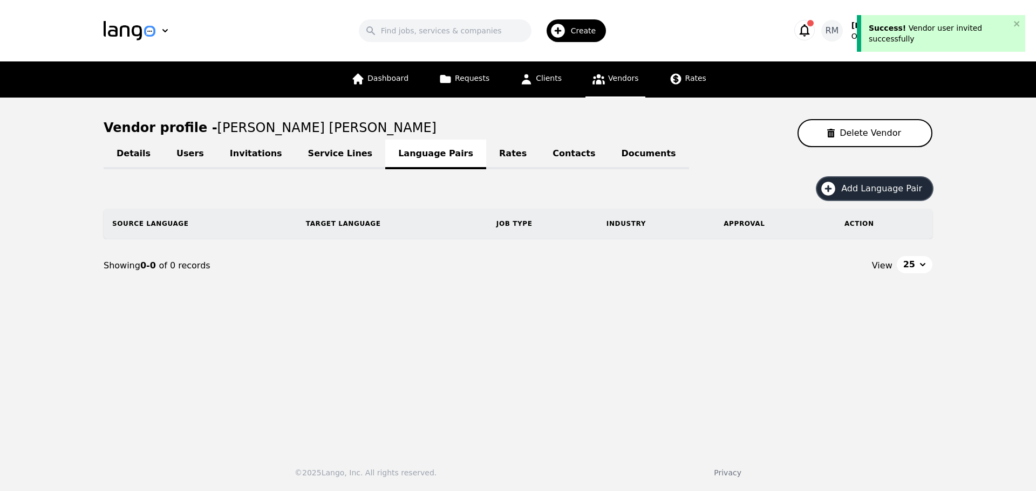
click at [873, 192] on span "Add Language Pair" at bounding box center [885, 188] width 88 height 13
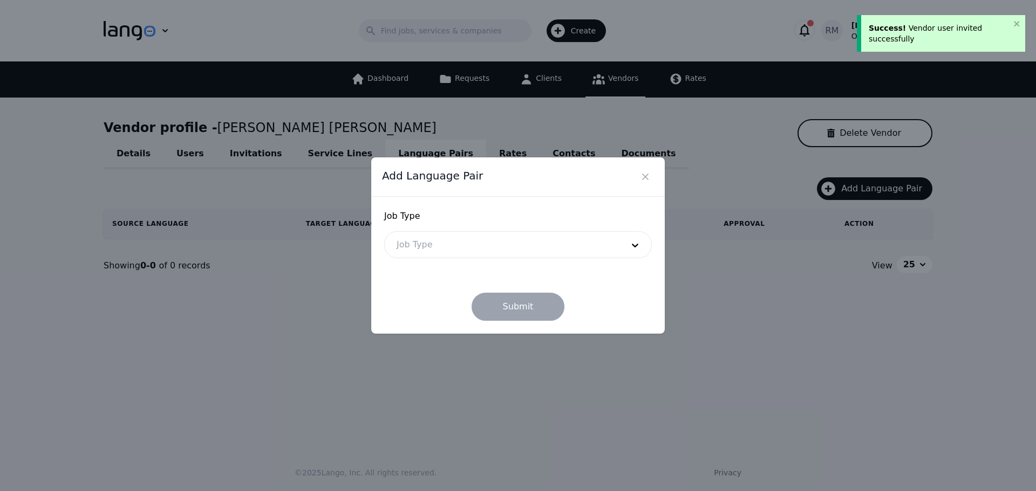
click at [480, 242] on div at bounding box center [502, 245] width 234 height 26
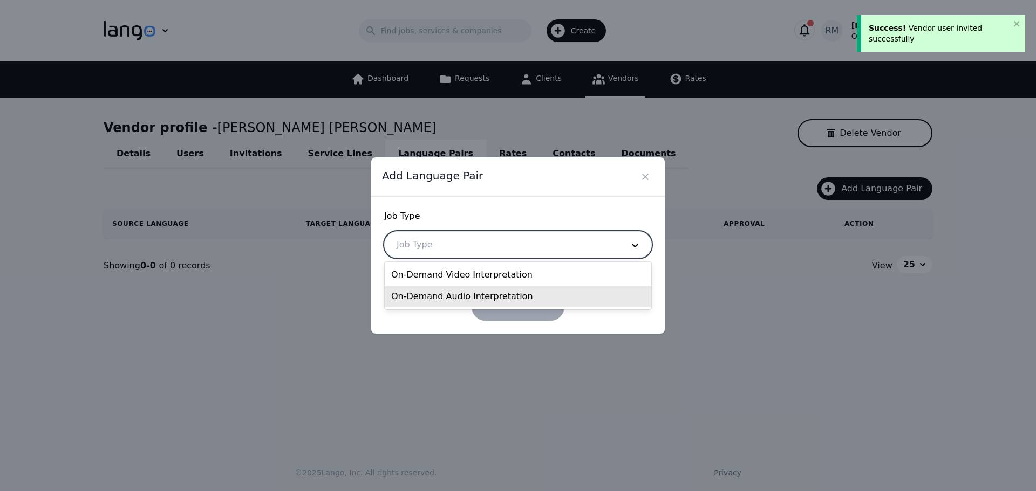
click at [441, 298] on div "On-Demand Audio Interpretation" at bounding box center [518, 297] width 266 height 22
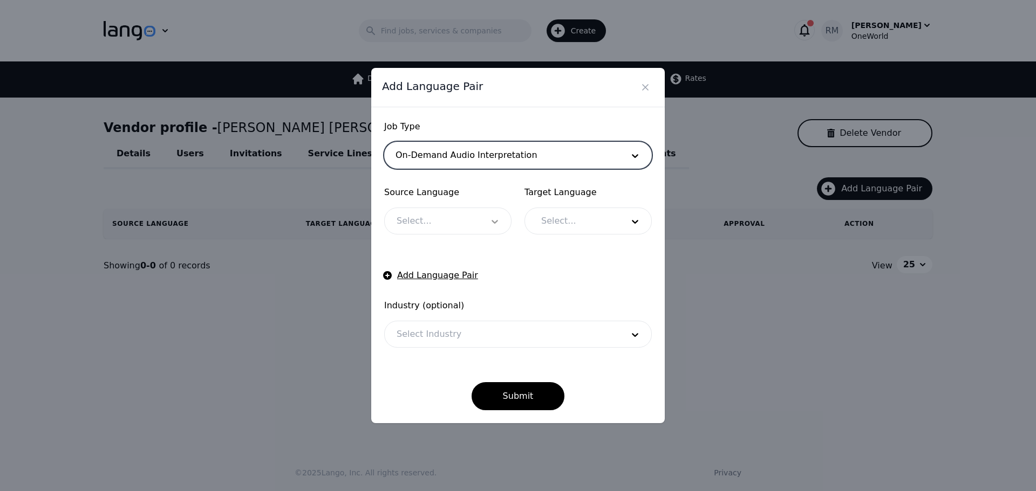
click at [496, 219] on icon at bounding box center [494, 221] width 11 height 11
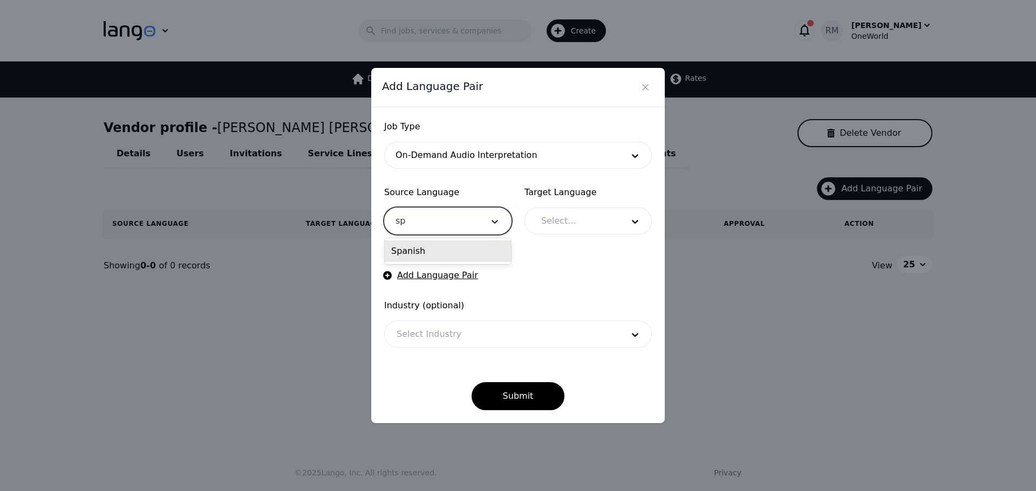
type input "spa"
click at [486, 252] on div "Spanish" at bounding box center [448, 252] width 126 height 22
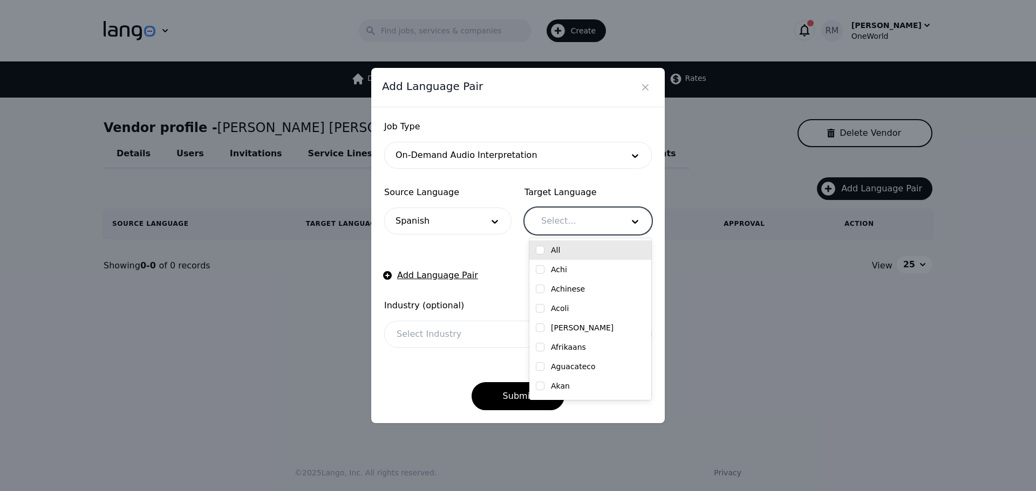
click at [575, 219] on div at bounding box center [574, 221] width 90 height 26
type input "eng"
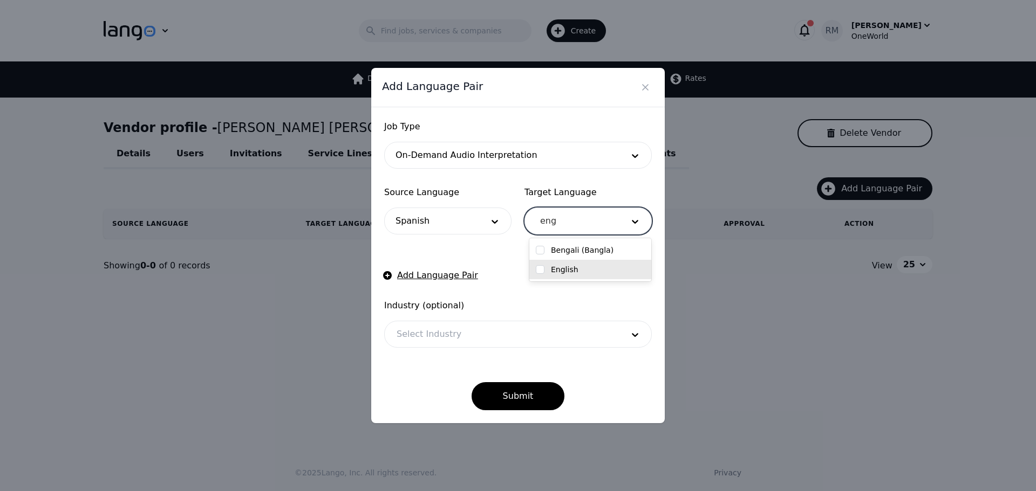
click at [539, 271] on input "checkbox" at bounding box center [540, 269] width 9 height 9
checkbox input "true"
click at [452, 330] on div at bounding box center [502, 335] width 234 height 26
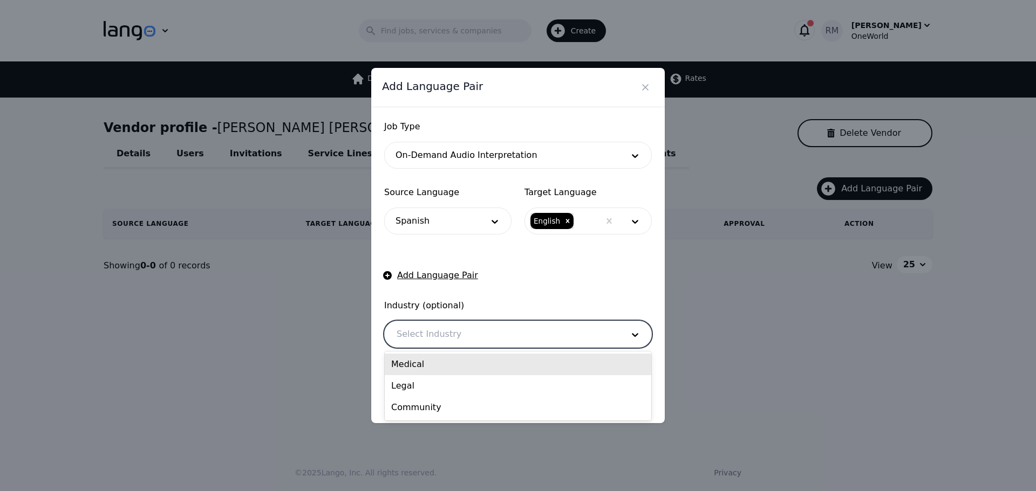
click at [429, 365] on div "Medical" at bounding box center [518, 365] width 266 height 22
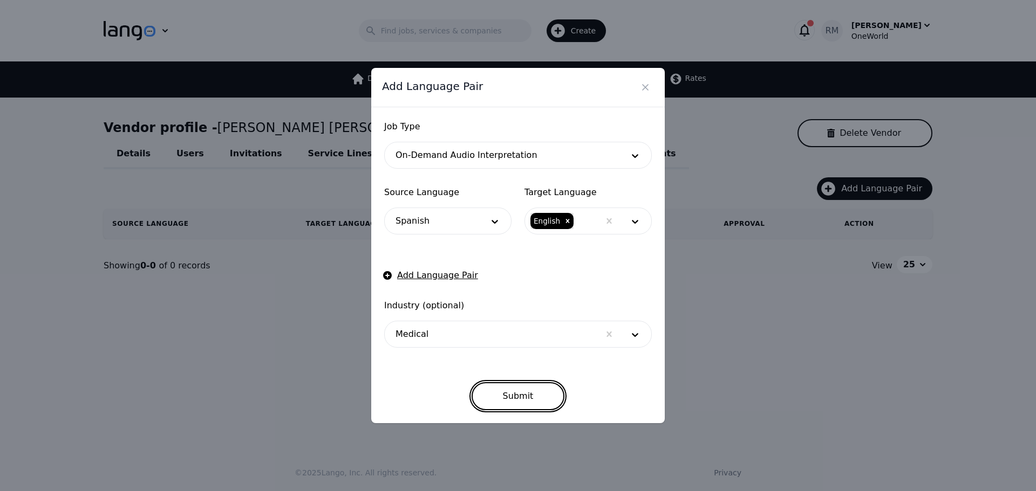
click at [524, 393] on button "Submit" at bounding box center [517, 396] width 93 height 28
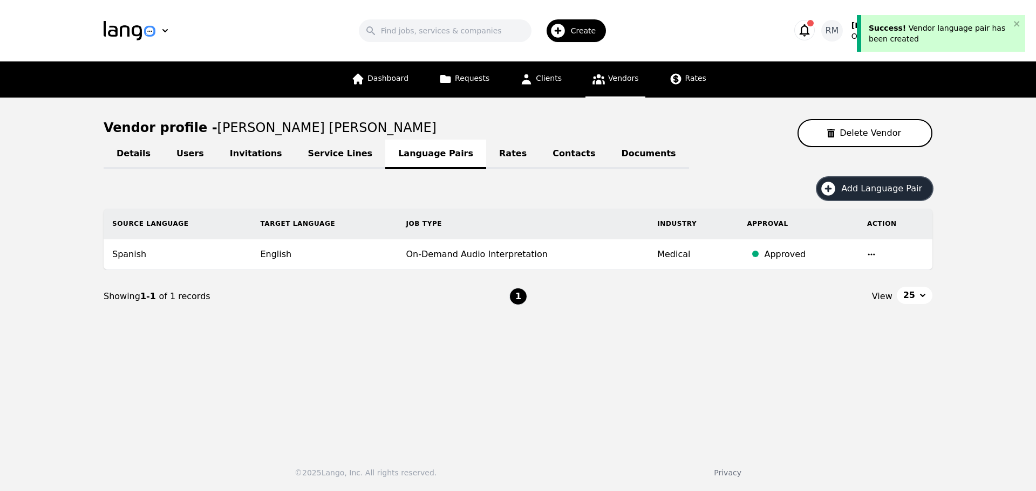
click at [885, 189] on span "Add Language Pair" at bounding box center [885, 188] width 88 height 13
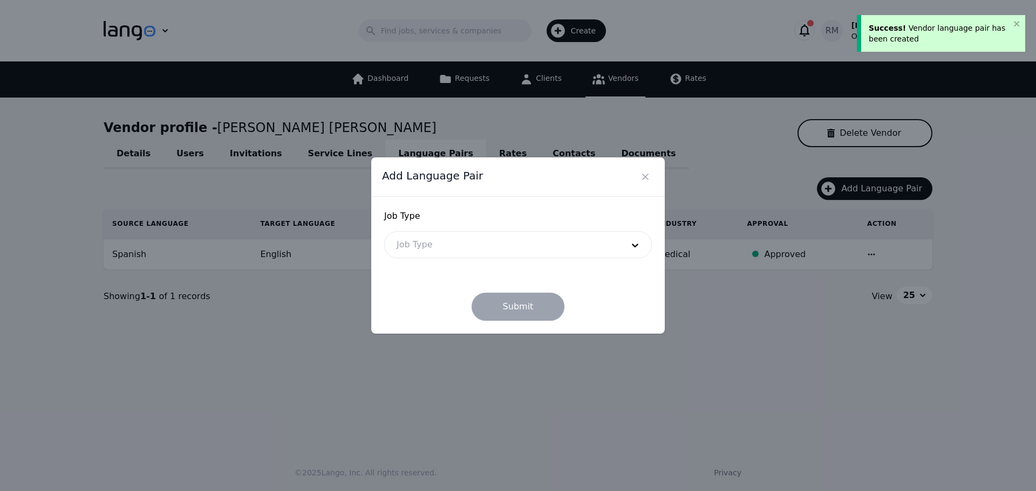
click at [448, 238] on div at bounding box center [502, 245] width 234 height 26
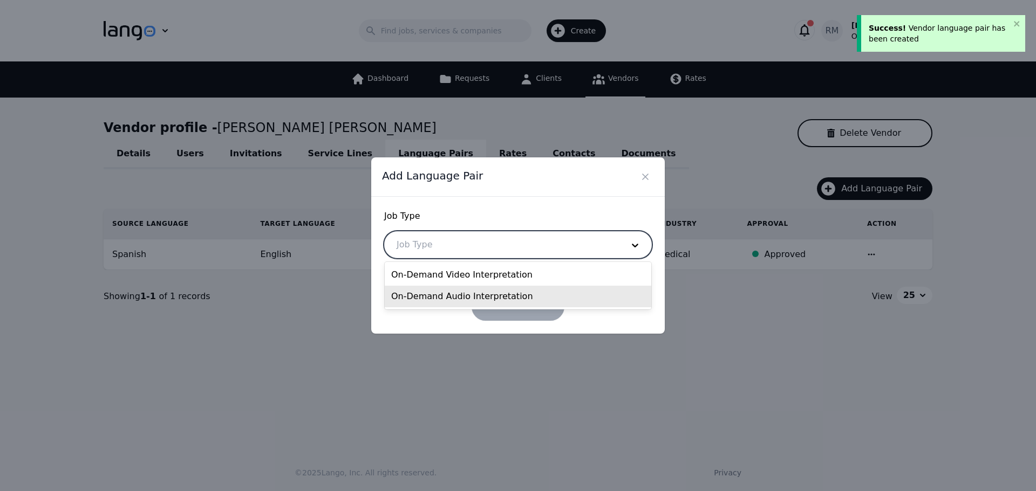
click at [436, 297] on div "On-Demand Audio Interpretation" at bounding box center [518, 297] width 266 height 22
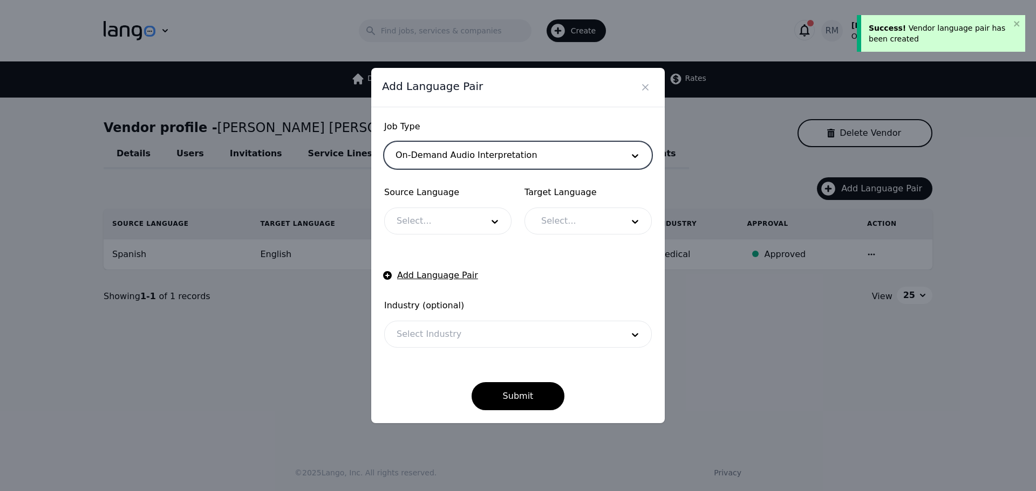
click at [457, 217] on div at bounding box center [432, 221] width 94 height 26
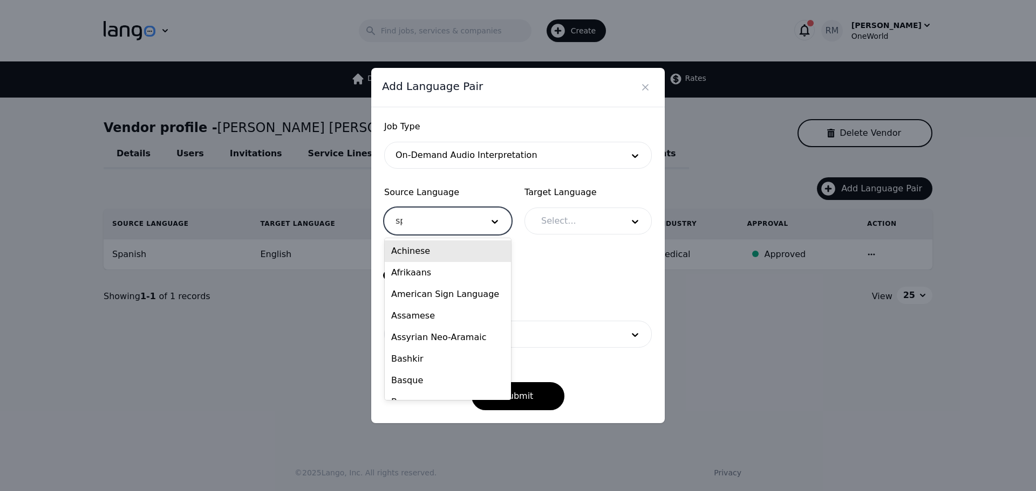
type input "spa"
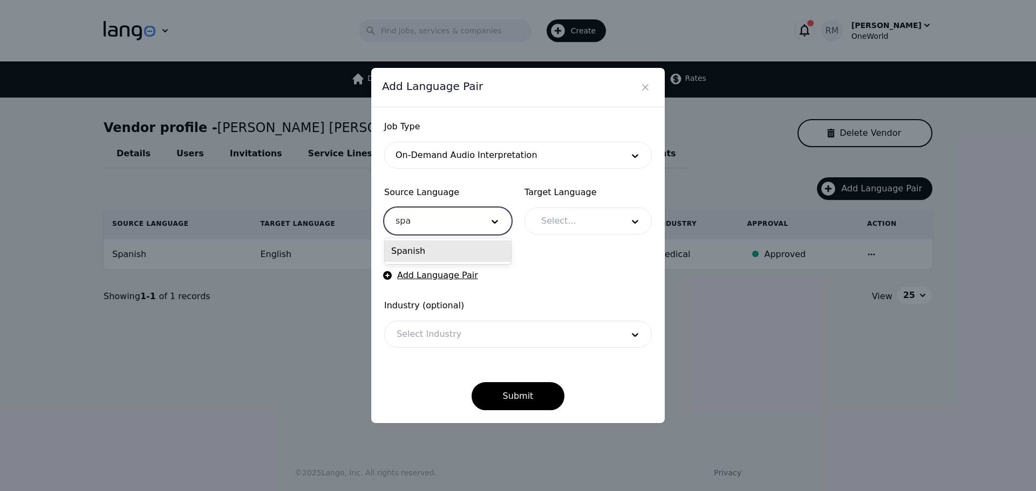
click at [494, 259] on div "Spanish" at bounding box center [448, 252] width 126 height 22
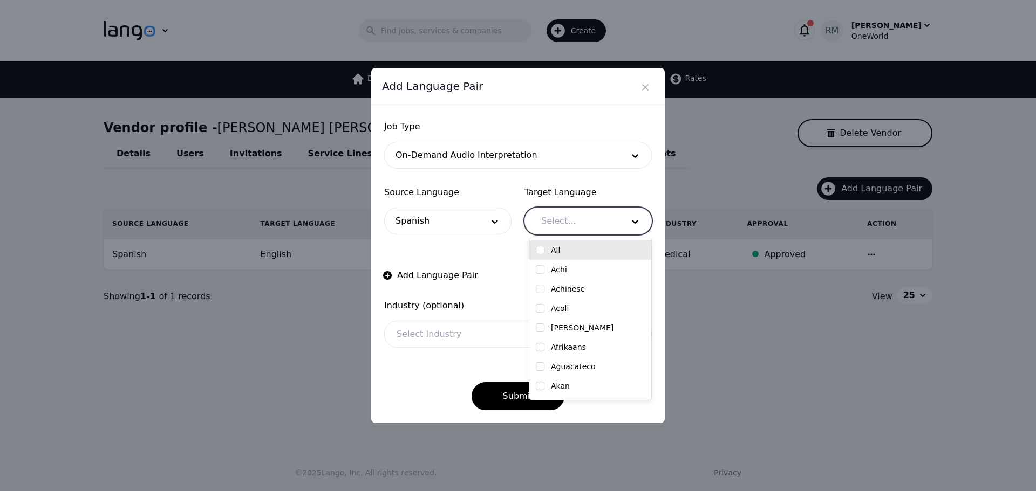
click at [591, 221] on div at bounding box center [574, 221] width 90 height 26
type input "engl"
click at [536, 250] on input "checkbox" at bounding box center [540, 250] width 9 height 9
checkbox input "true"
click at [437, 262] on form "Job Type On-Demand Audio Interpretation Source Language Spanish Target Language…" at bounding box center [518, 265] width 268 height 290
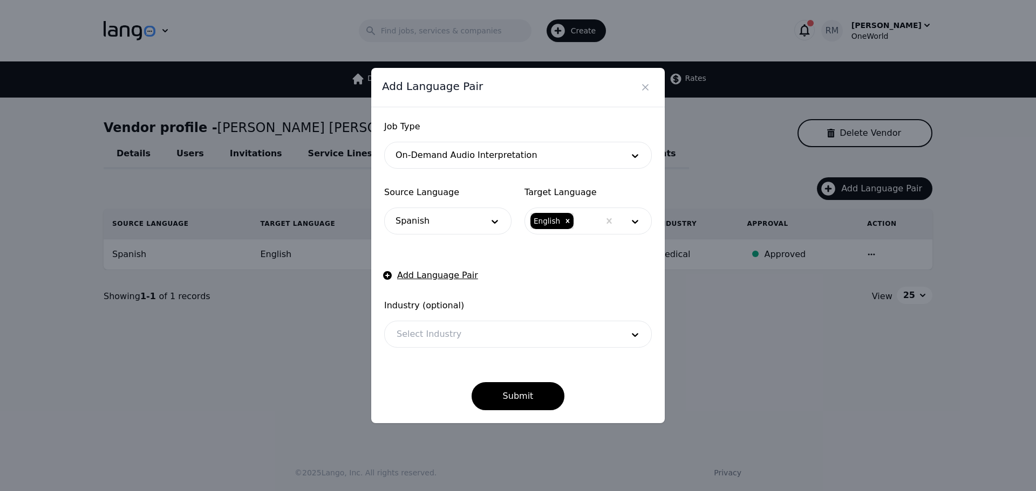
click at [472, 322] on div at bounding box center [502, 335] width 234 height 26
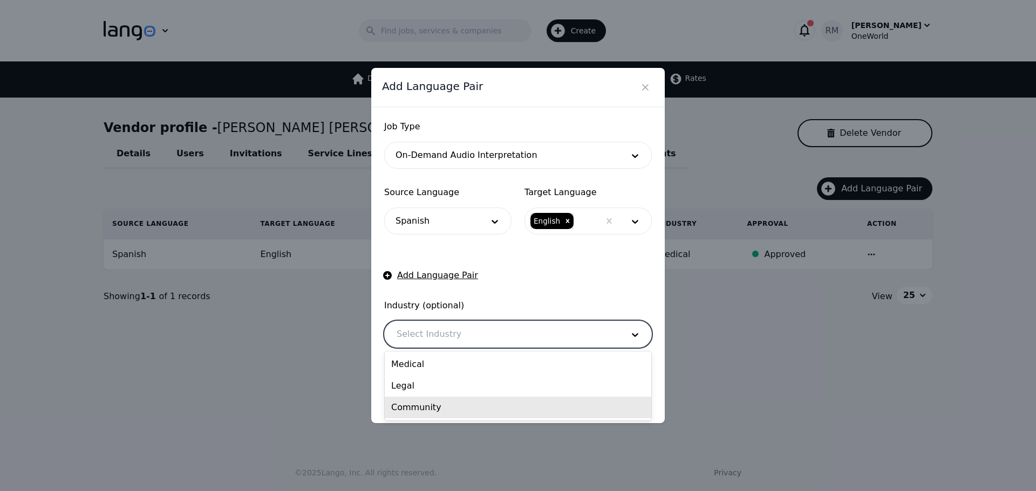
click at [459, 408] on div "Community" at bounding box center [518, 408] width 266 height 22
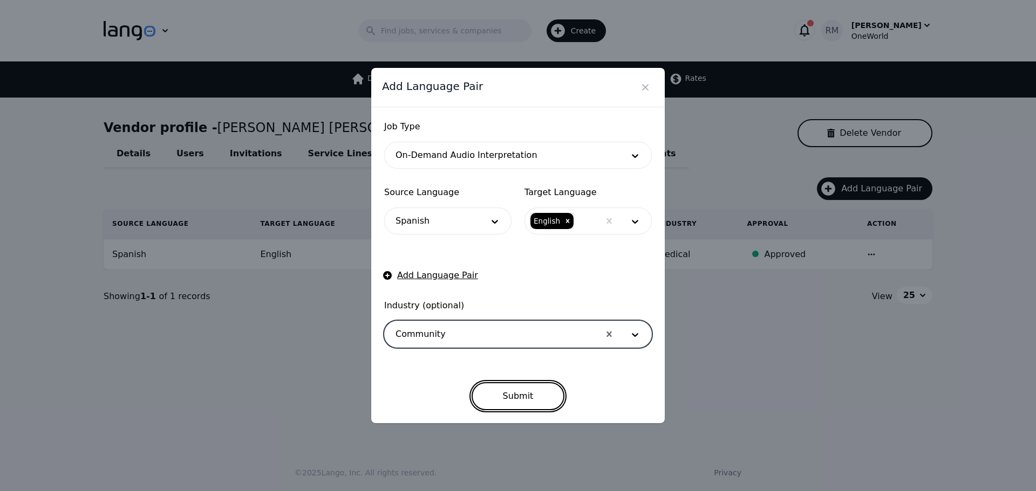
click at [517, 393] on button "Submit" at bounding box center [517, 396] width 93 height 28
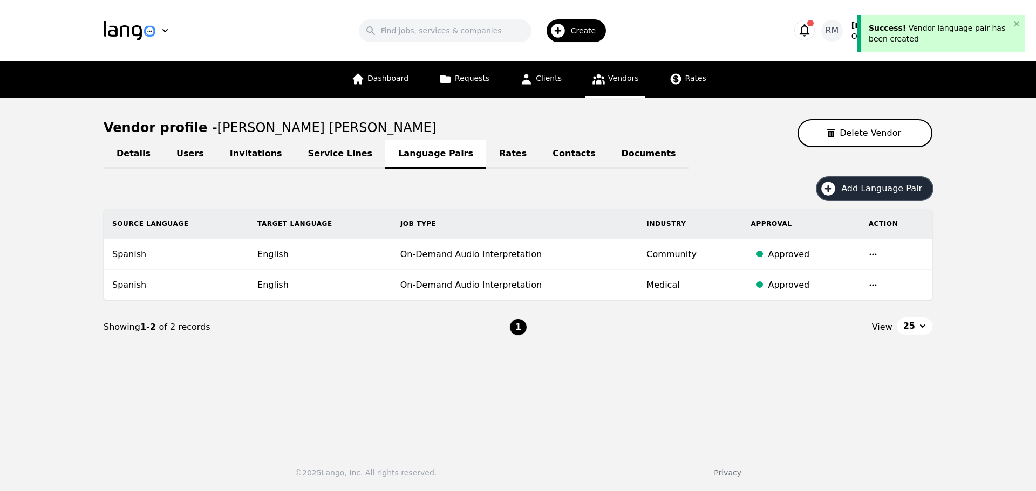
click at [889, 194] on span "Add Language Pair" at bounding box center [885, 188] width 88 height 13
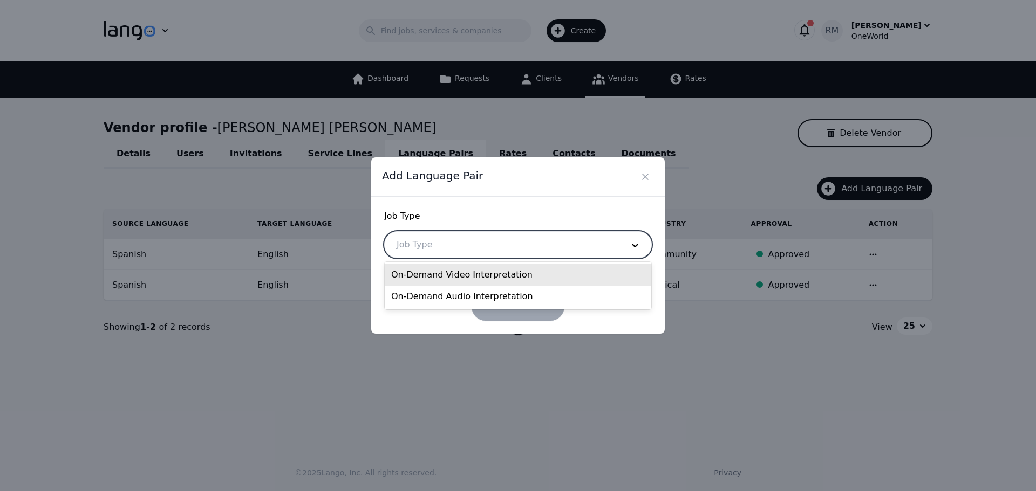
click at [415, 251] on div at bounding box center [502, 245] width 234 height 26
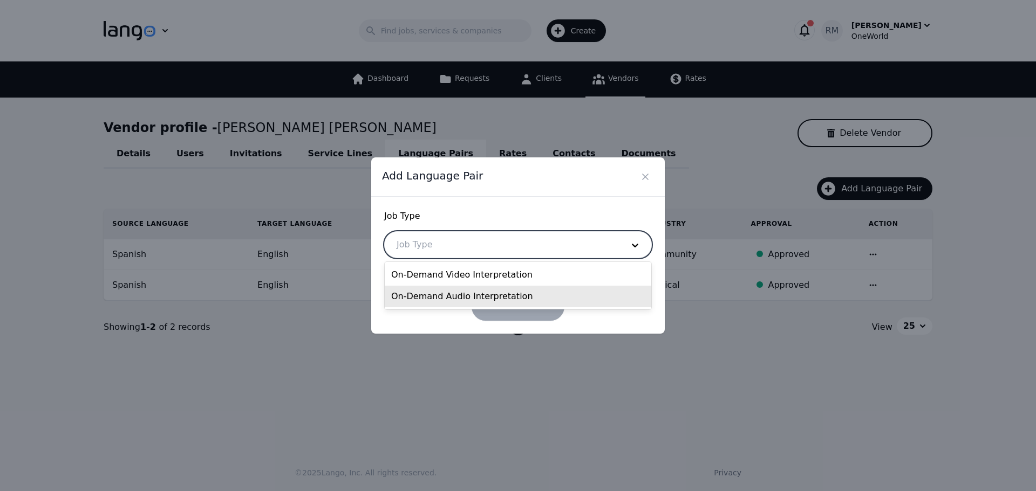
click at [445, 290] on div "On-Demand Audio Interpretation" at bounding box center [518, 297] width 266 height 22
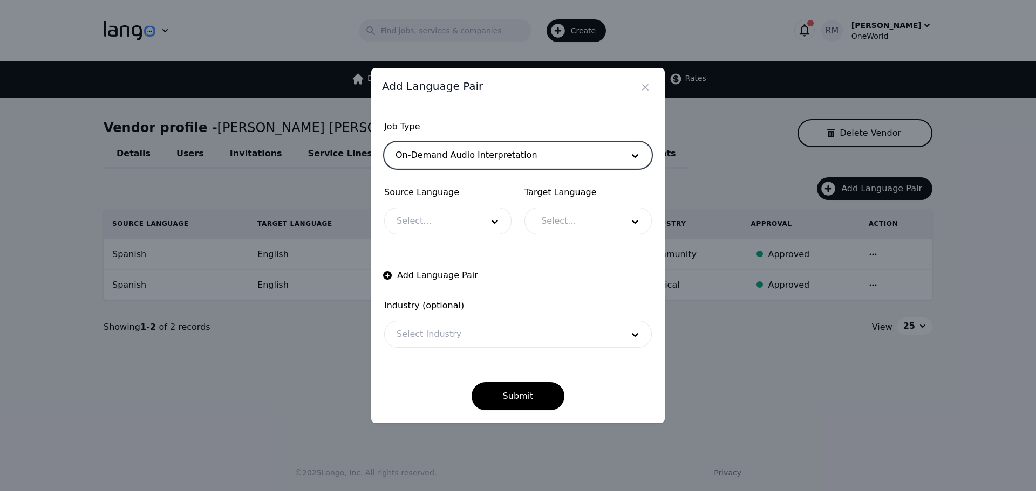
click at [455, 213] on div at bounding box center [432, 221] width 94 height 26
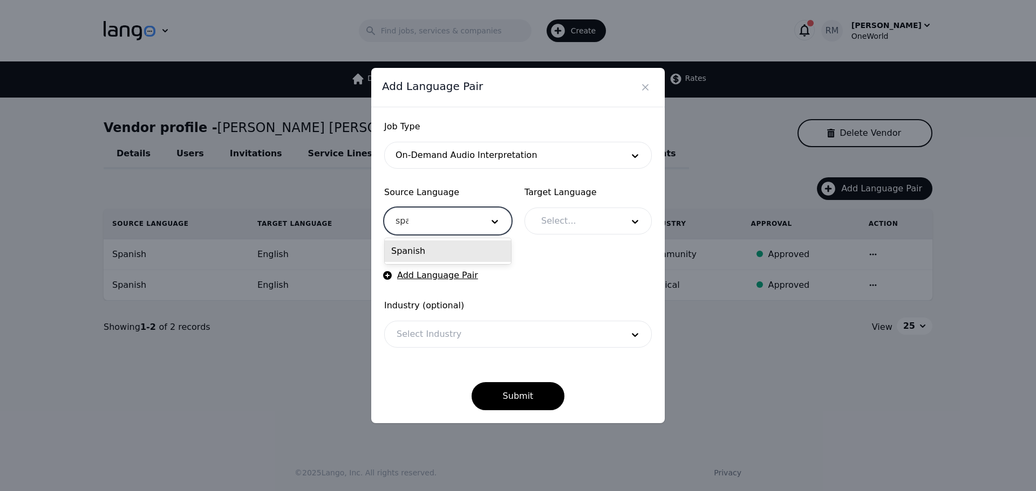
type input "span"
click at [483, 254] on div "Spanish" at bounding box center [448, 252] width 126 height 22
click at [586, 220] on div at bounding box center [574, 221] width 90 height 26
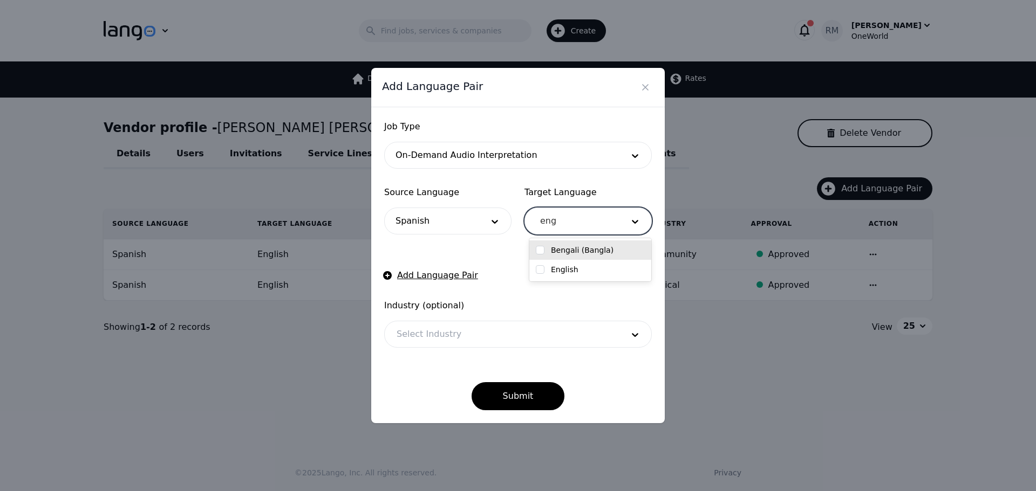
type input "engl"
click at [541, 249] on input "checkbox" at bounding box center [540, 250] width 9 height 9
checkbox input "true"
click at [646, 179] on form "Job Type On-Demand Audio Interpretation Source Language Spanish Target Language…" at bounding box center [518, 265] width 268 height 290
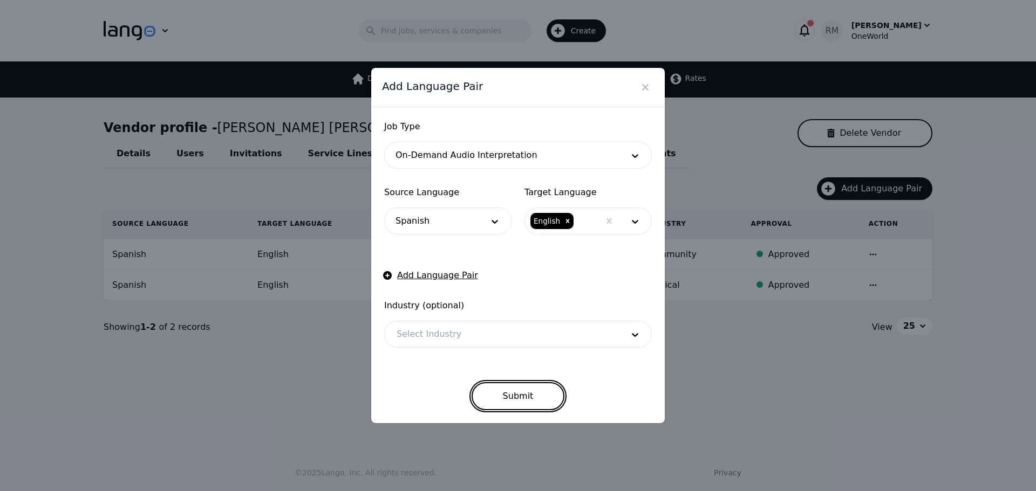
click at [529, 385] on button "Submit" at bounding box center [517, 396] width 93 height 28
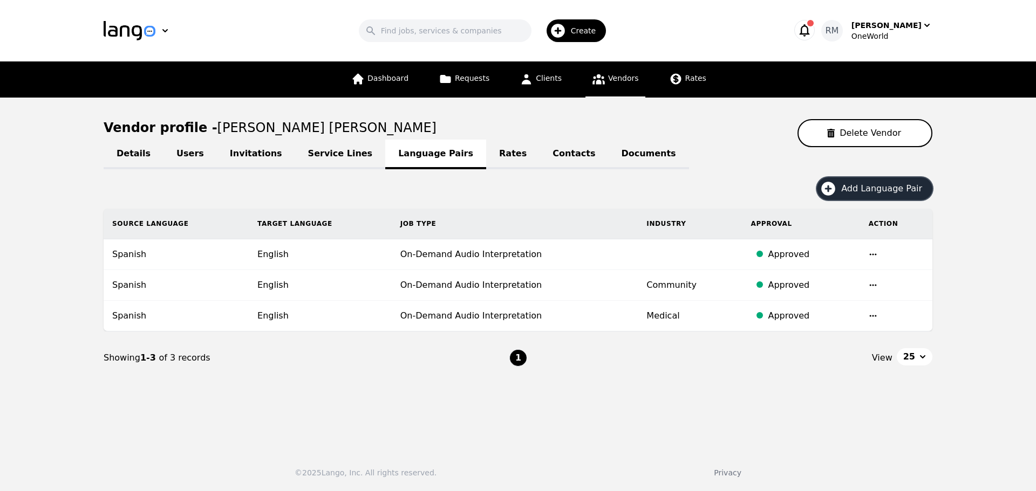
click at [602, 34] on span "Create" at bounding box center [587, 30] width 33 height 11
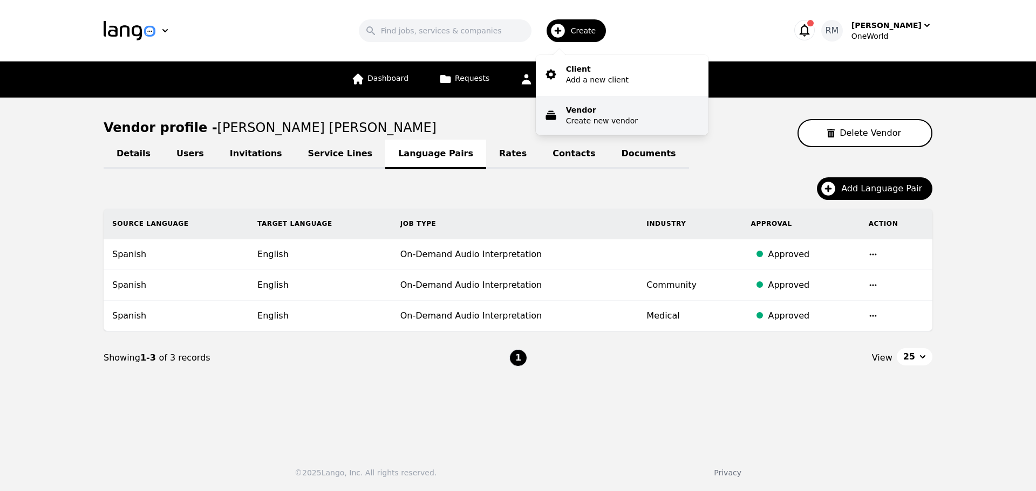
click at [598, 109] on p "Vendor" at bounding box center [602, 110] width 72 height 11
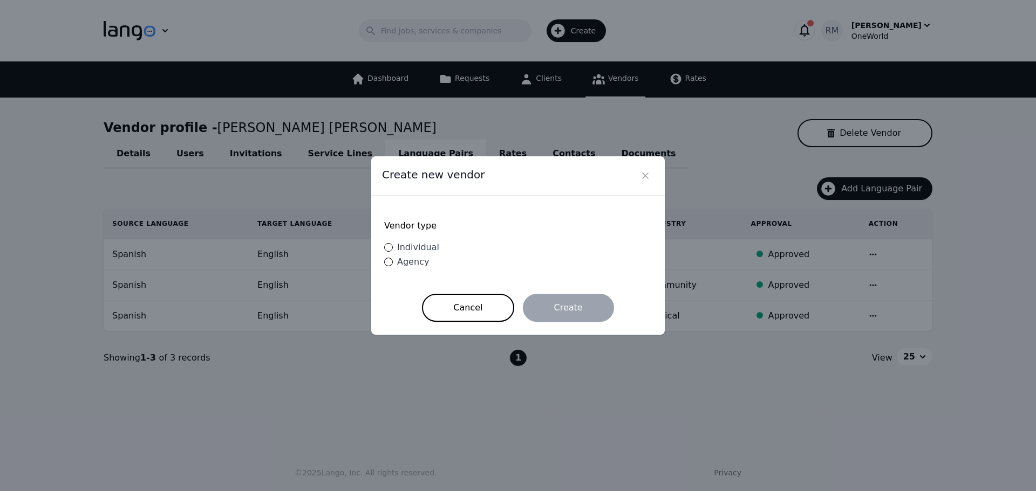
click at [423, 243] on span "Individual" at bounding box center [418, 247] width 42 height 10
click at [393, 243] on input "Individual" at bounding box center [388, 247] width 9 height 9
radio input "true"
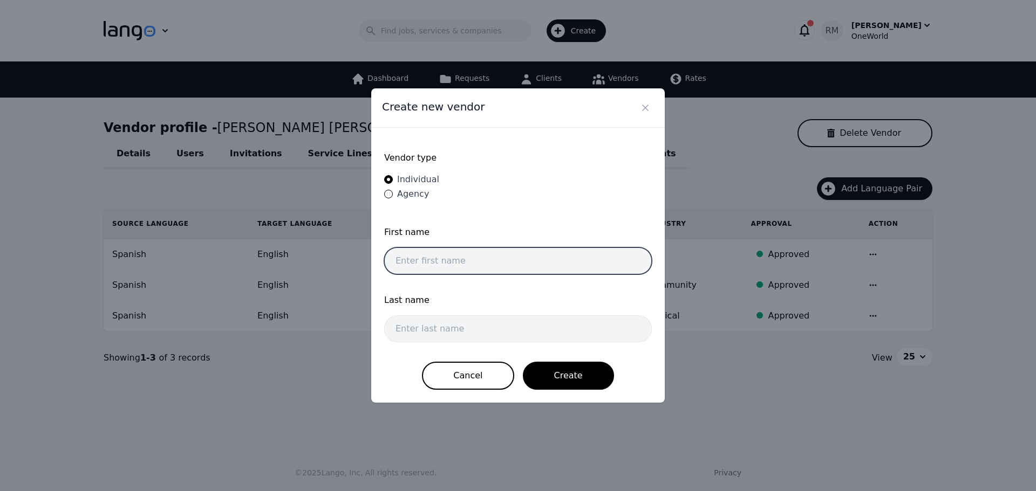
click at [446, 252] on input "text" at bounding box center [518, 261] width 268 height 27
paste input "[PERSON_NAME] Dalmara [PERSON_NAME]"
drag, startPoint x: 539, startPoint y: 263, endPoint x: 460, endPoint y: 276, distance: 80.4
click at [460, 276] on div "First name [PERSON_NAME] Dalmara [PERSON_NAME]" at bounding box center [518, 253] width 268 height 55
type input "[PERSON_NAME]"
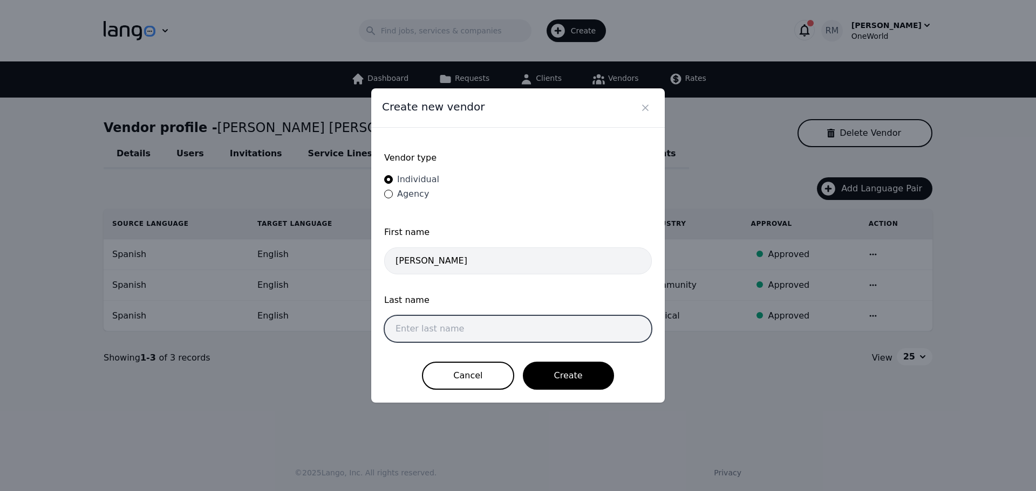
click at [453, 329] on input "text" at bounding box center [518, 329] width 268 height 27
paste input "[PERSON_NAME]"
type input "[PERSON_NAME]"
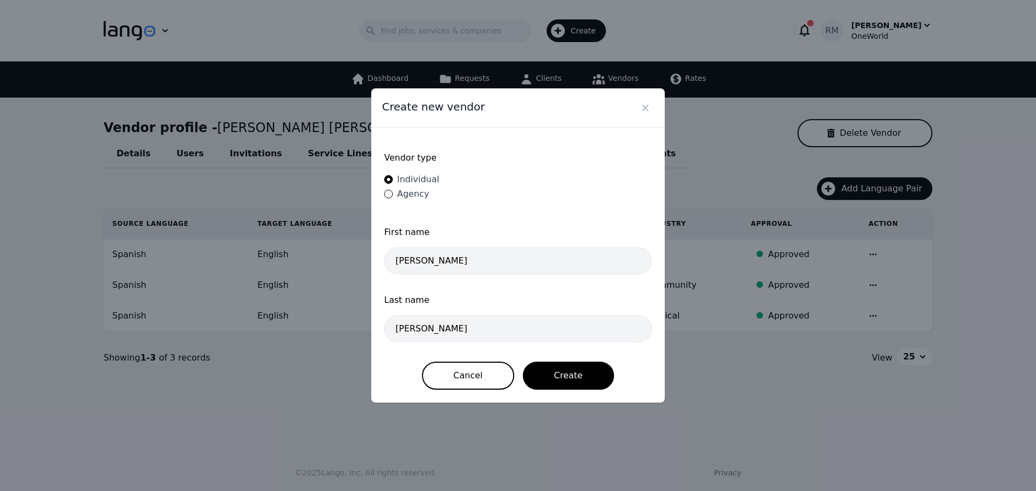
click at [504, 245] on div "First name" at bounding box center [518, 237] width 268 height 22
click at [496, 277] on div "First name [PERSON_NAME]" at bounding box center [518, 253] width 268 height 55
click at [497, 258] on input "[PERSON_NAME]" at bounding box center [518, 261] width 268 height 27
type input "[PERSON_NAME]"
click at [578, 372] on button "Create" at bounding box center [568, 376] width 91 height 28
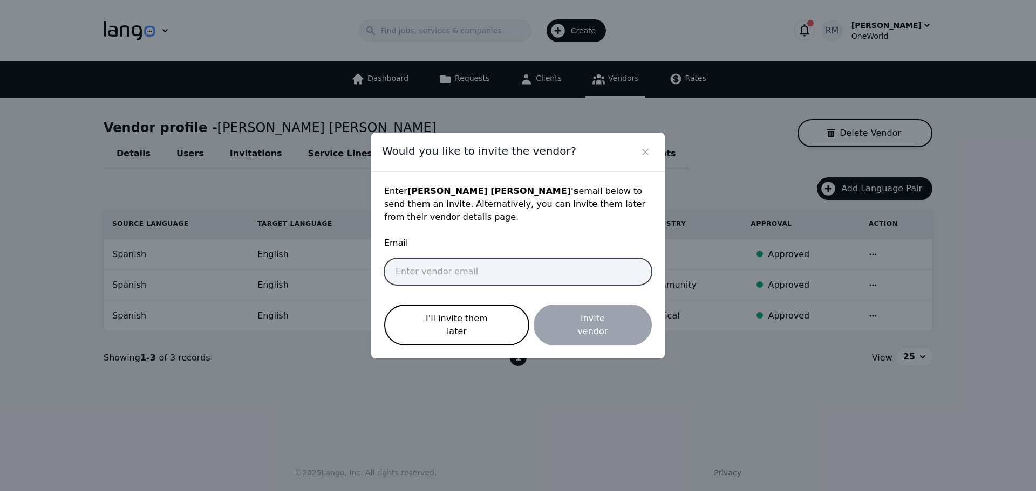
click at [494, 281] on input "email" at bounding box center [518, 271] width 268 height 27
paste input "[EMAIL_ADDRESS][PERSON_NAME][DOMAIN_NAME]"
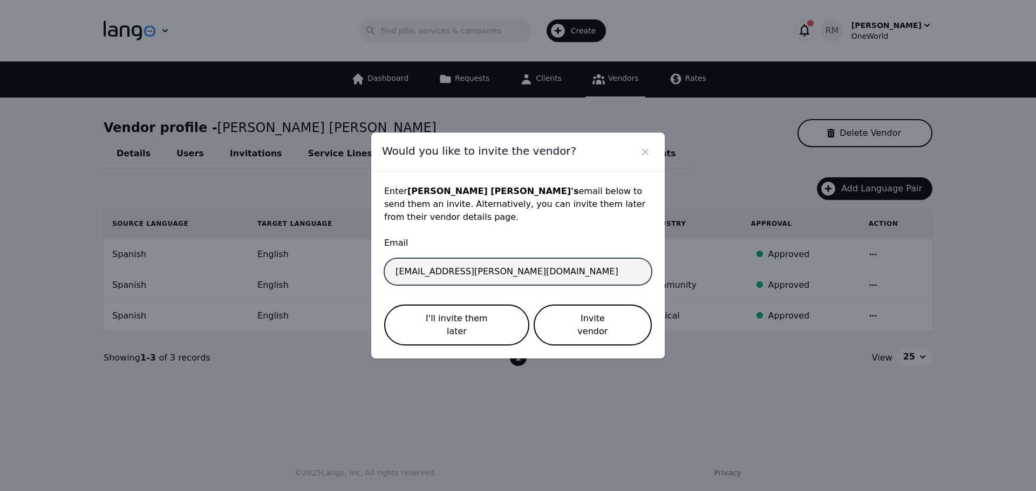
type input "[EMAIL_ADDRESS][PERSON_NAME][DOMAIN_NAME]"
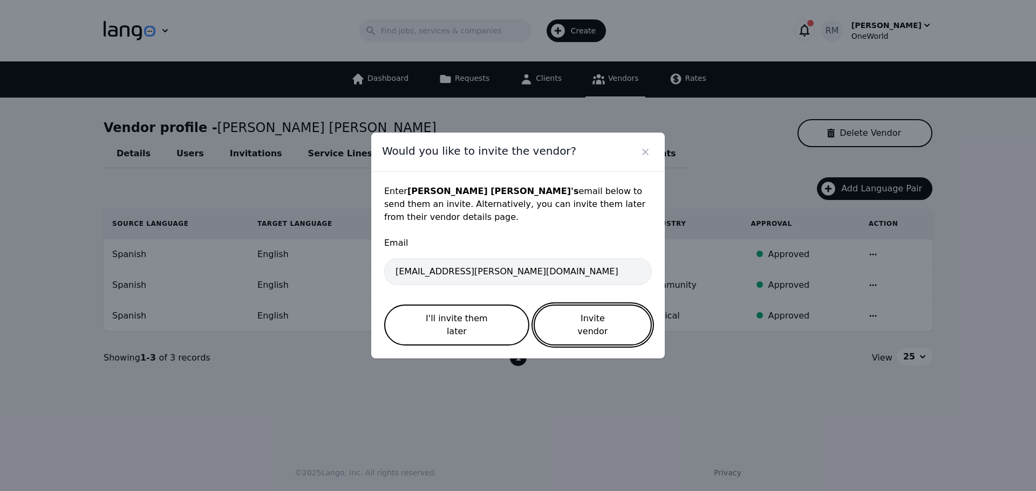
click at [591, 327] on button "Invite vendor" at bounding box center [593, 325] width 118 height 41
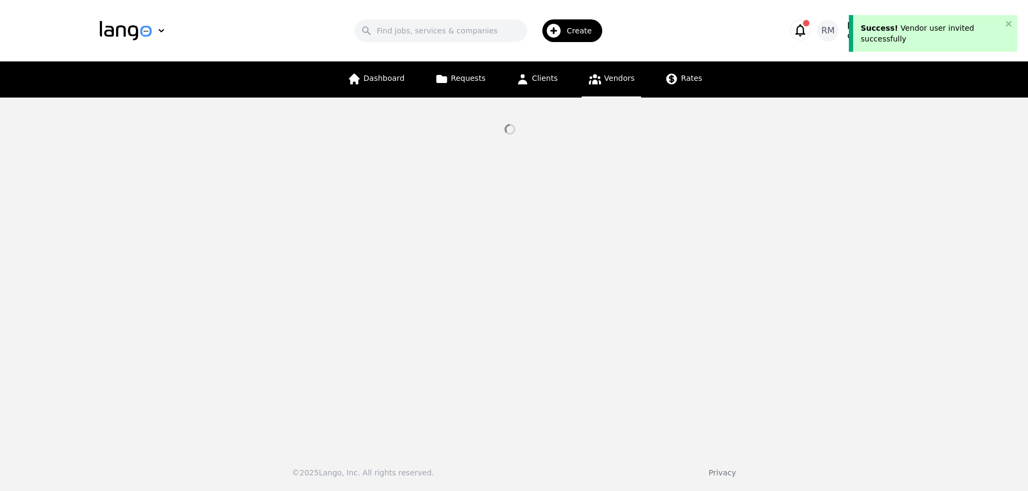
select select "active"
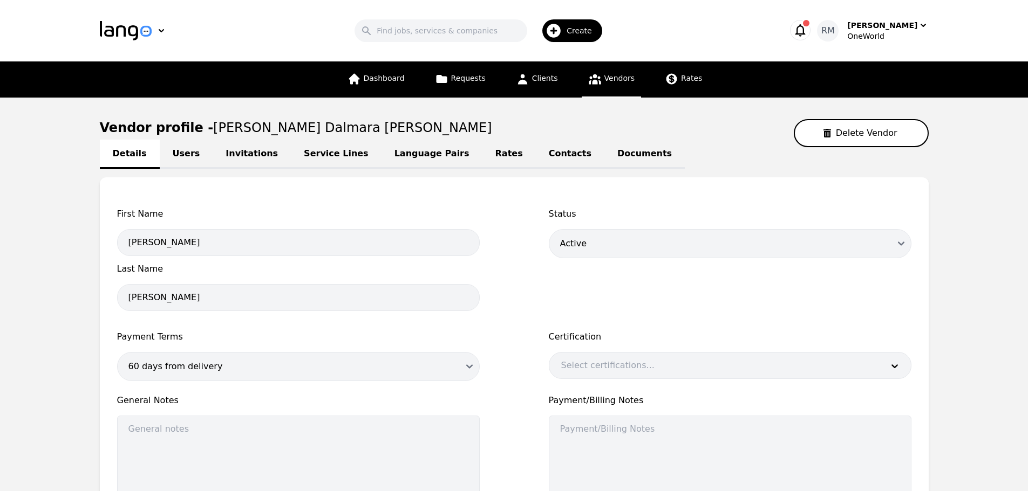
click at [393, 160] on link "Language Pairs" at bounding box center [431, 155] width 101 height 30
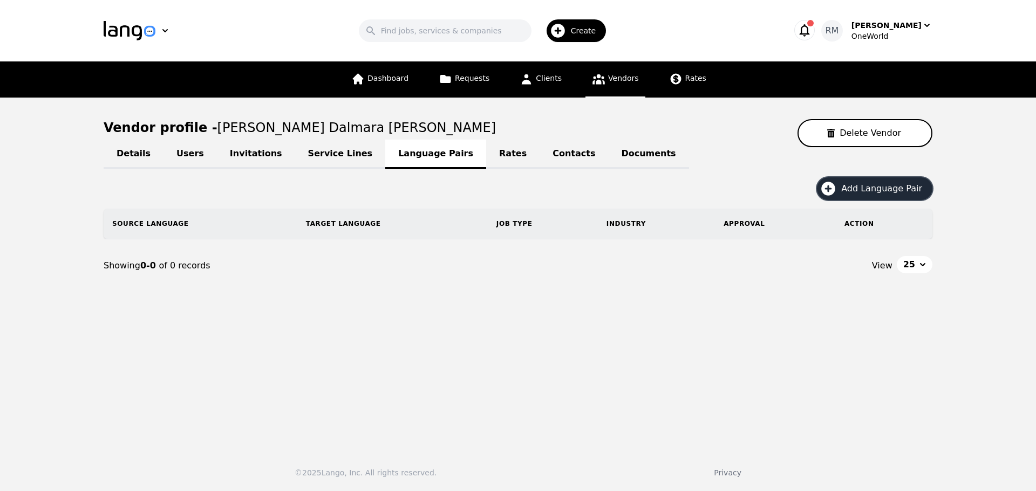
click at [847, 193] on button "Add Language Pair" at bounding box center [874, 188] width 115 height 23
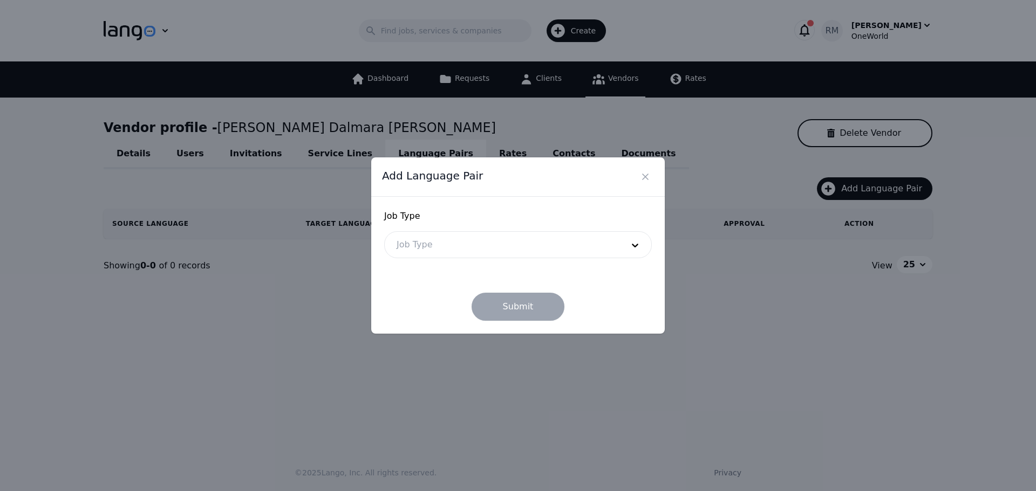
click at [456, 242] on div at bounding box center [502, 245] width 234 height 26
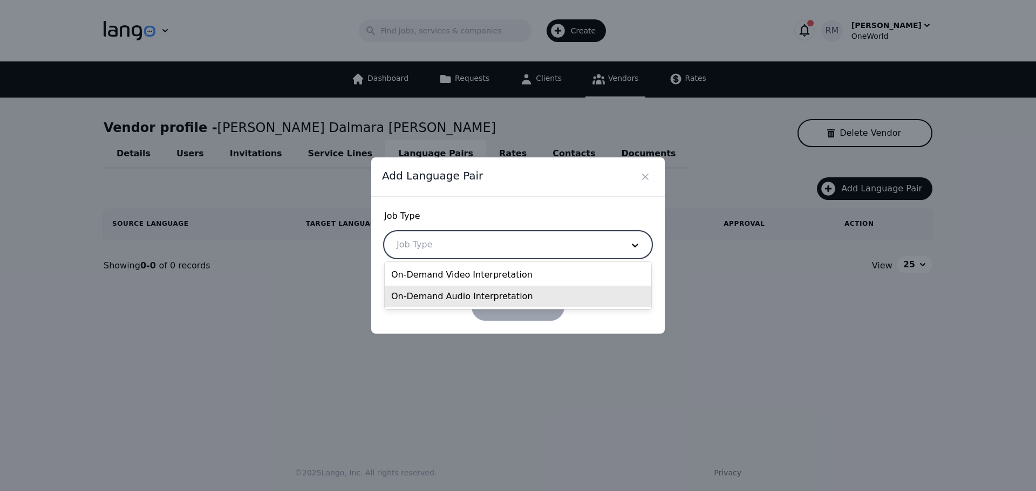
click at [462, 297] on div "On-Demand Audio Interpretation" at bounding box center [518, 297] width 266 height 22
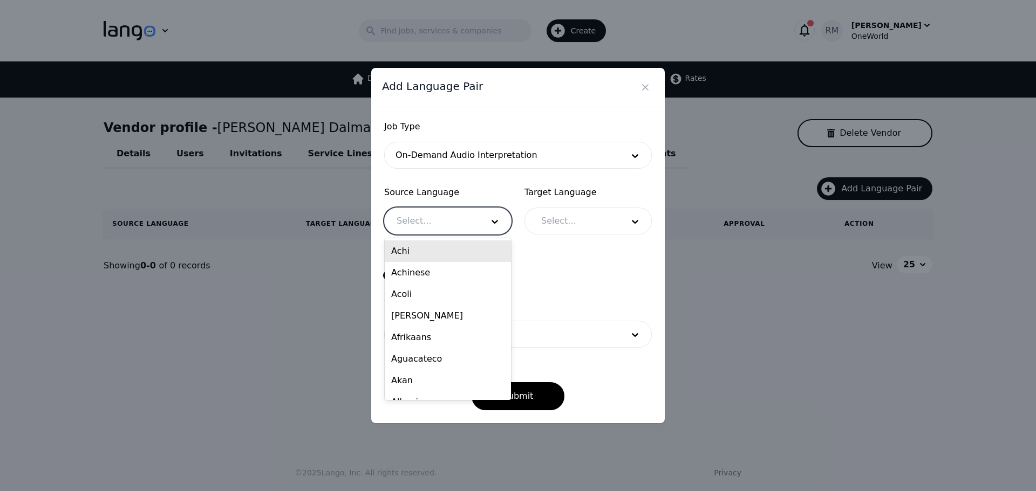
click at [394, 221] on div at bounding box center [432, 221] width 94 height 26
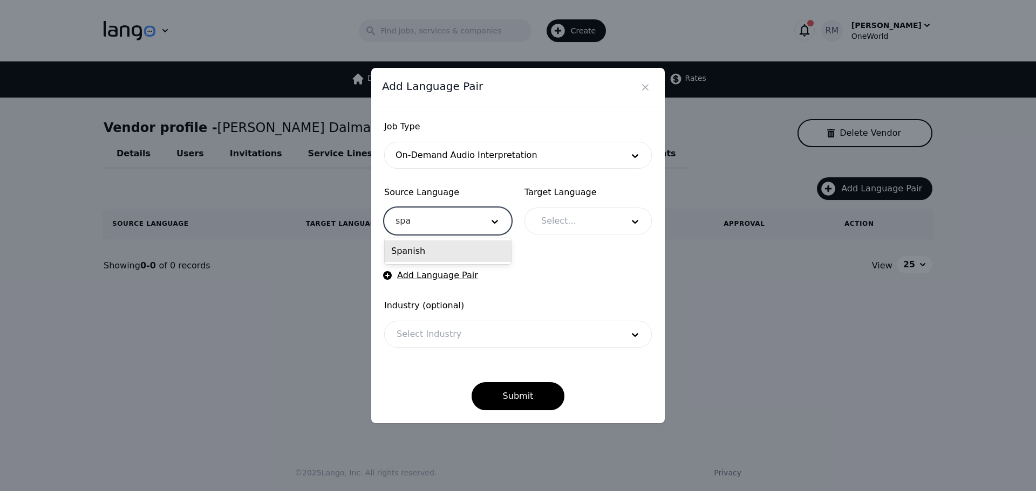
type input "span"
click at [484, 254] on div "Spanish" at bounding box center [448, 252] width 126 height 22
click at [578, 218] on div at bounding box center [574, 221] width 90 height 26
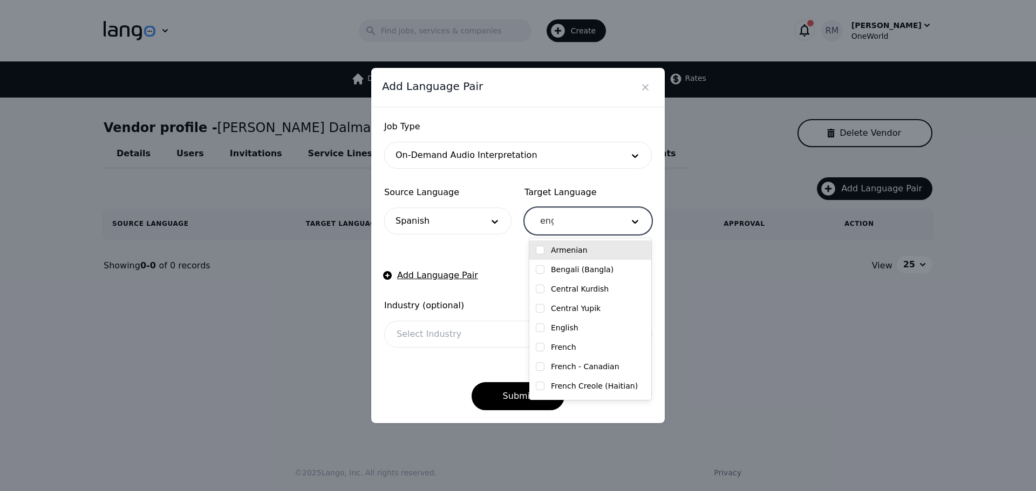
type input "engl"
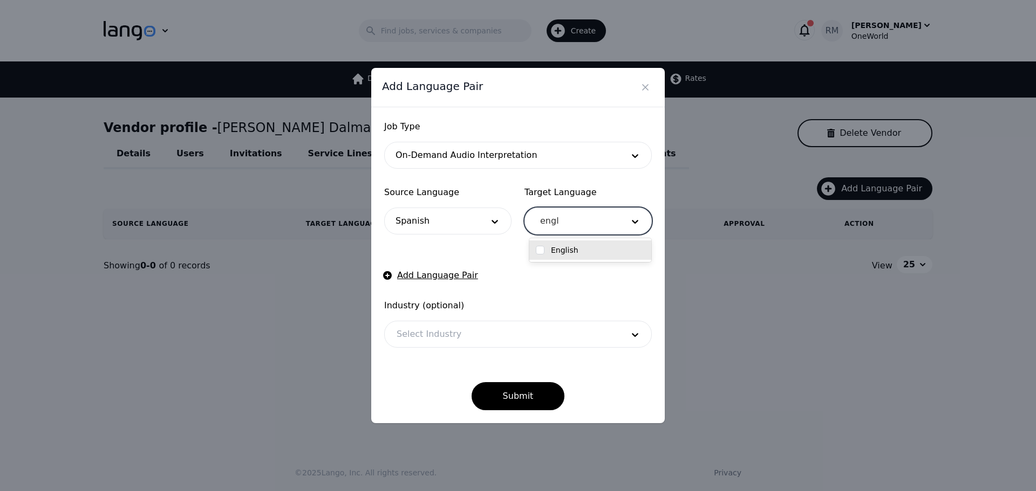
click at [553, 252] on label "English" at bounding box center [565, 250] width 28 height 11
checkbox input "true"
click at [539, 252] on input "checkbox" at bounding box center [540, 250] width 9 height 9
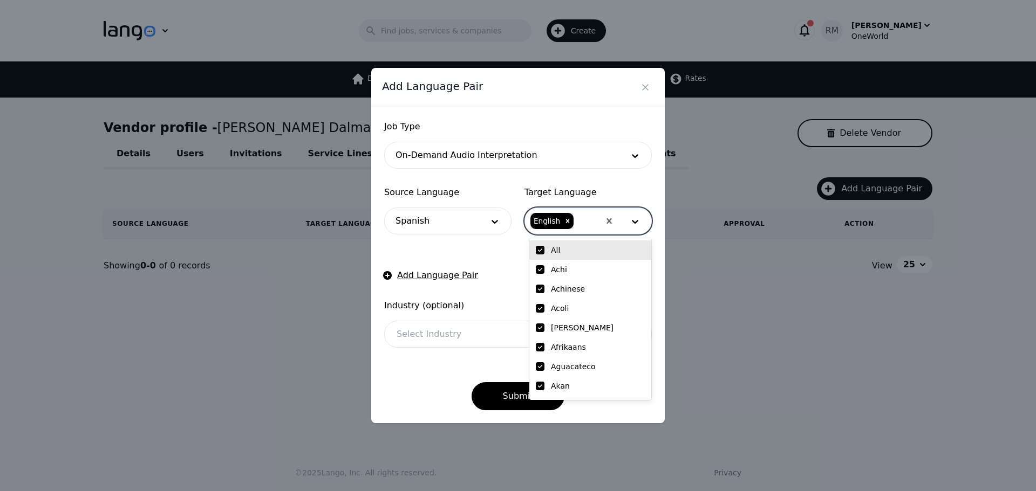
checkbox input "true"
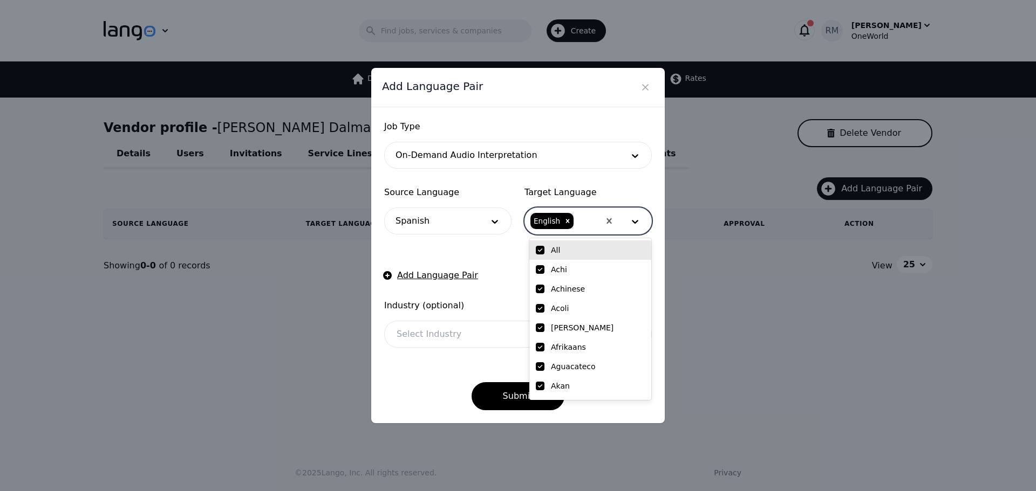
checkbox input "true"
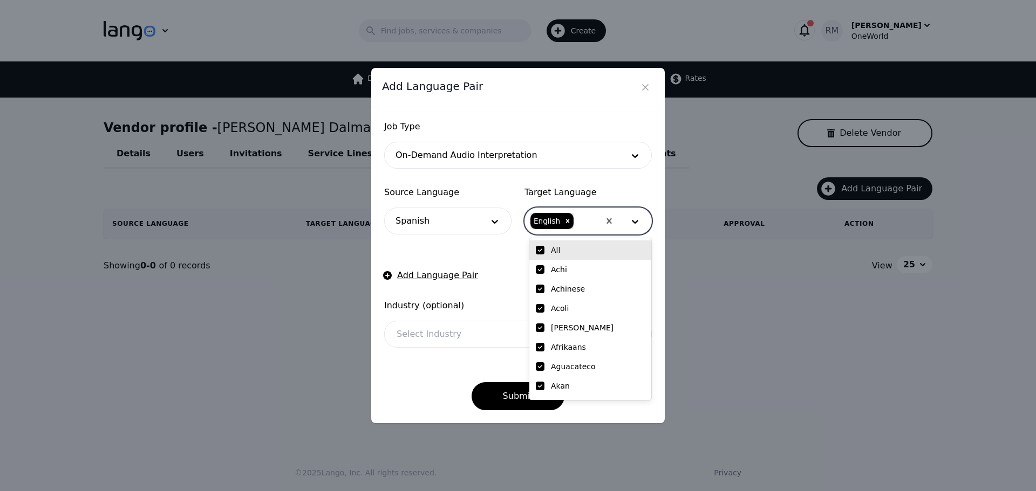
checkbox input "true"
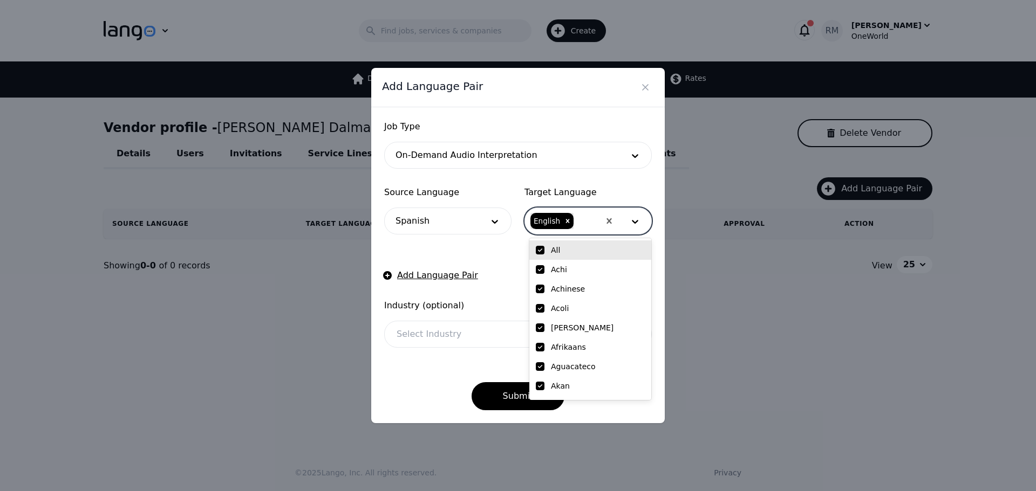
checkbox input "true"
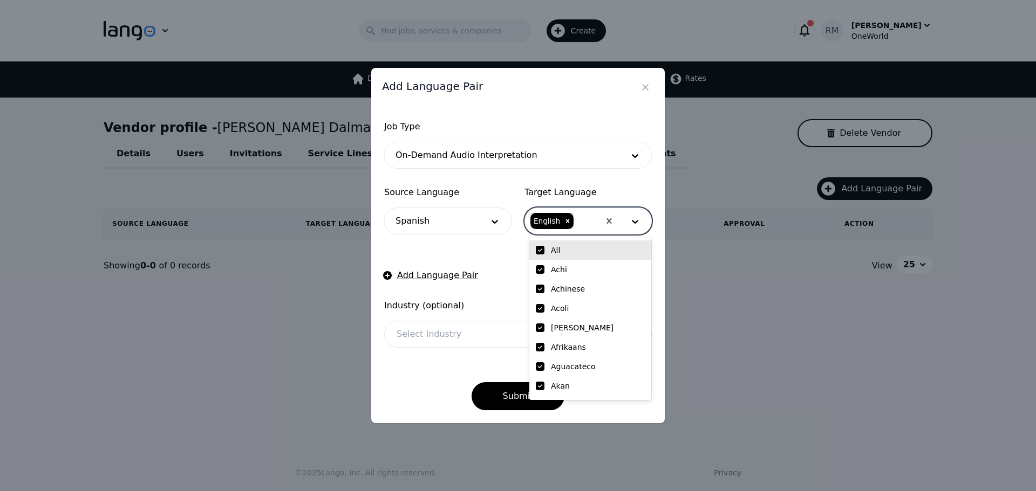
checkbox input "true"
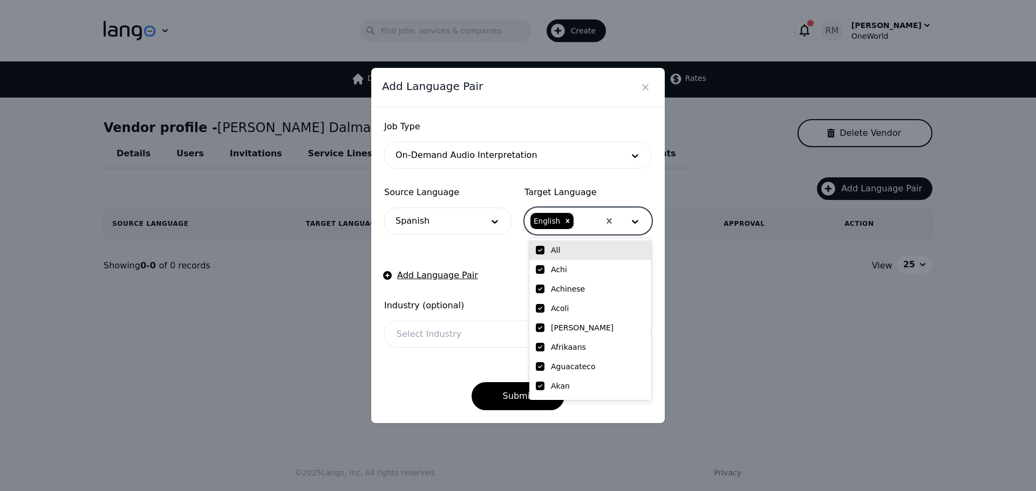
checkbox input "true"
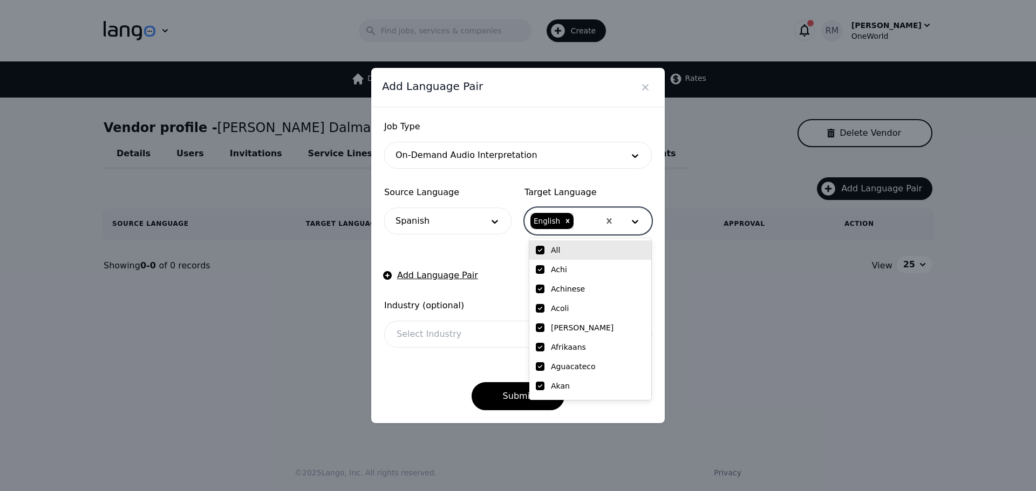
checkbox input "true"
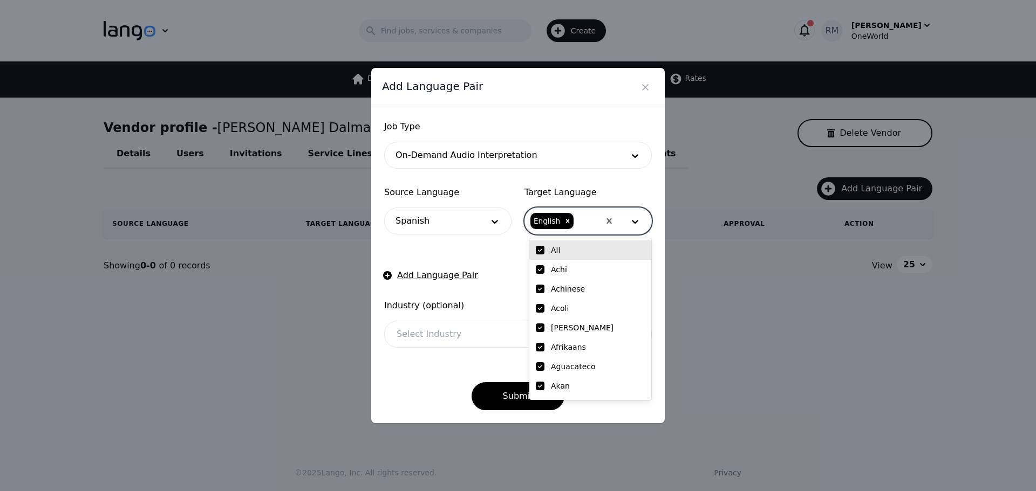
checkbox input "true"
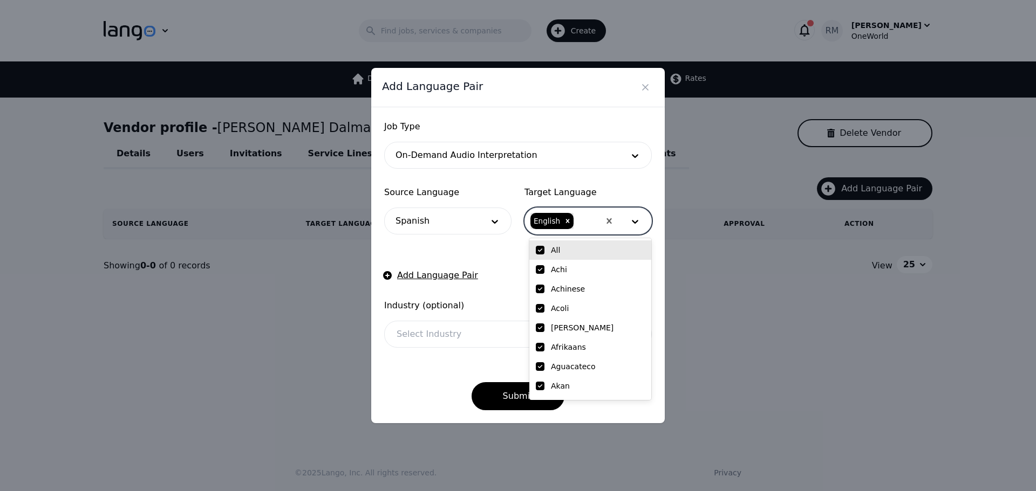
checkbox input "true"
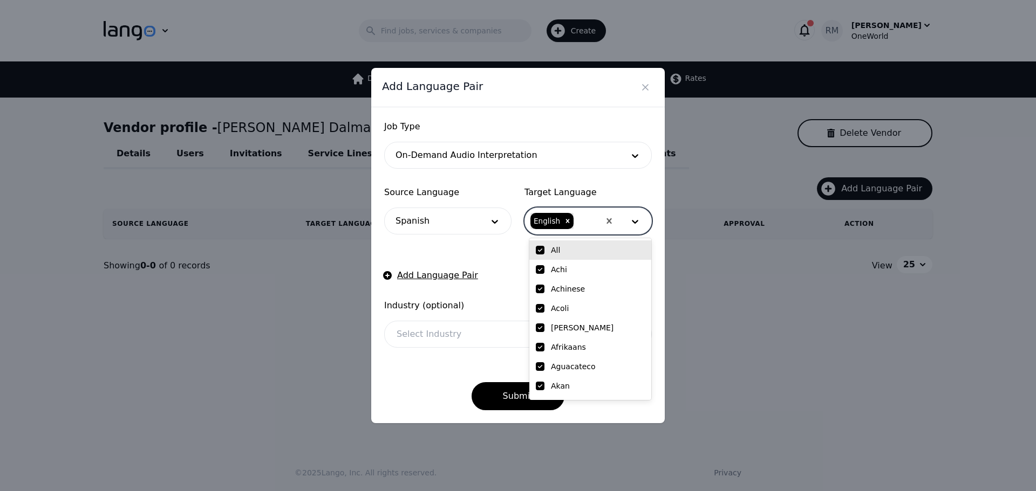
checkbox input "true"
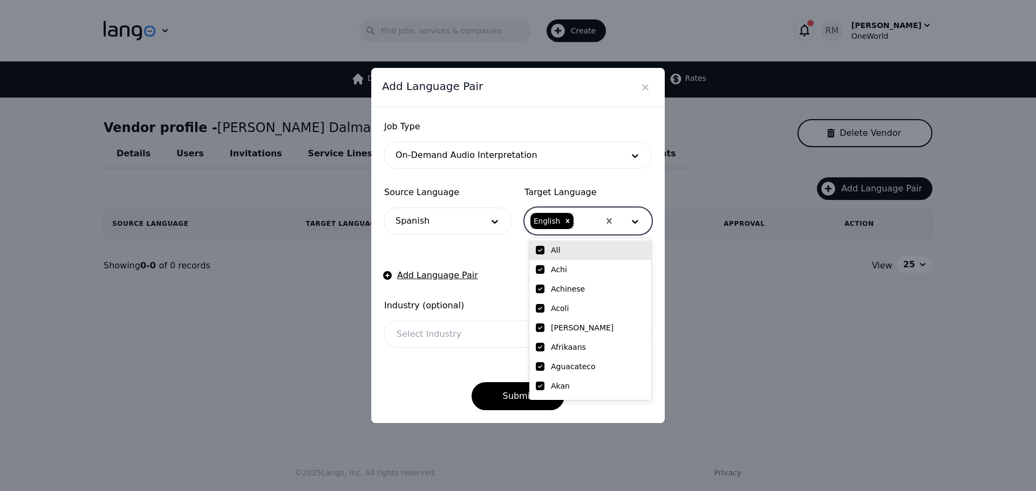
checkbox input "true"
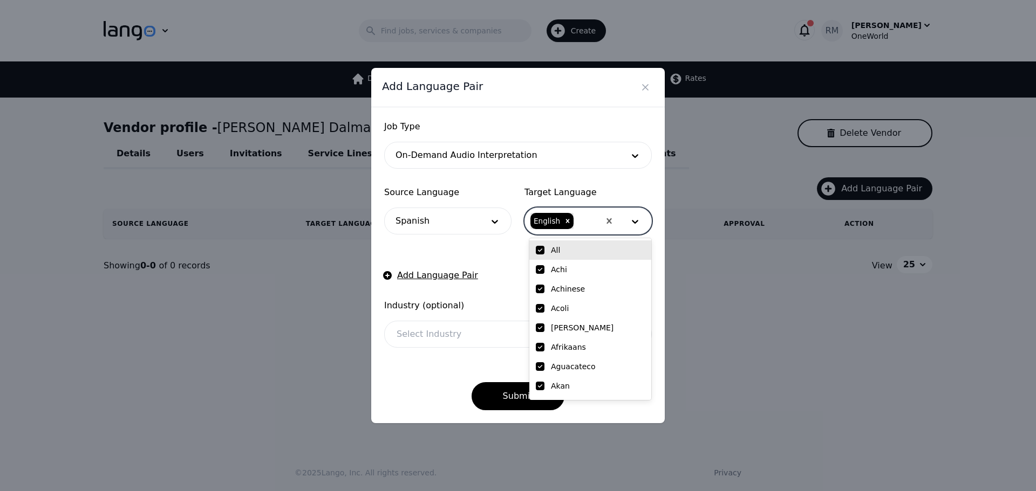
checkbox input "true"
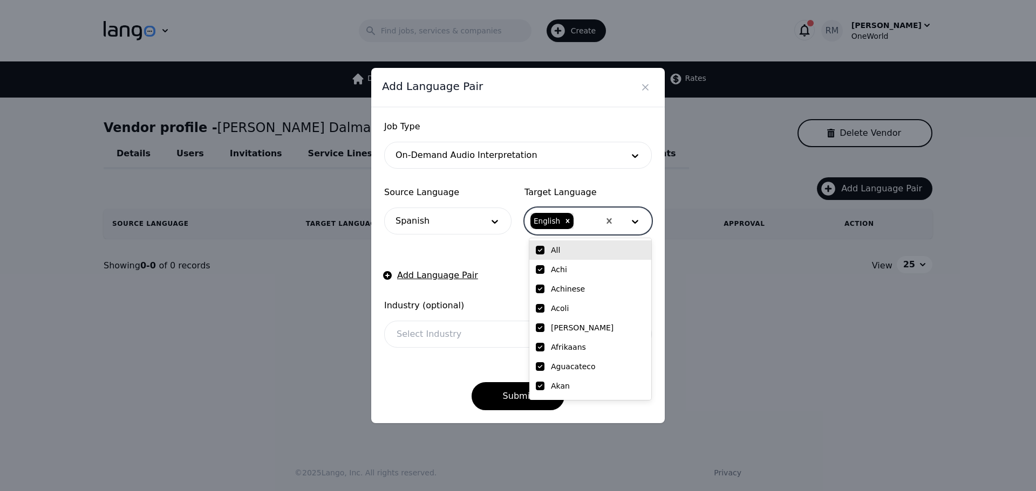
checkbox input "true"
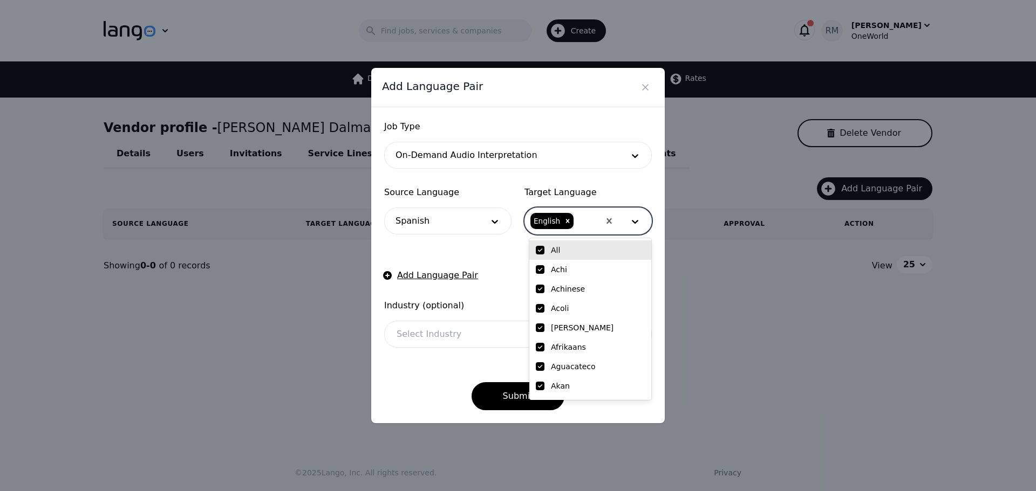
checkbox input "true"
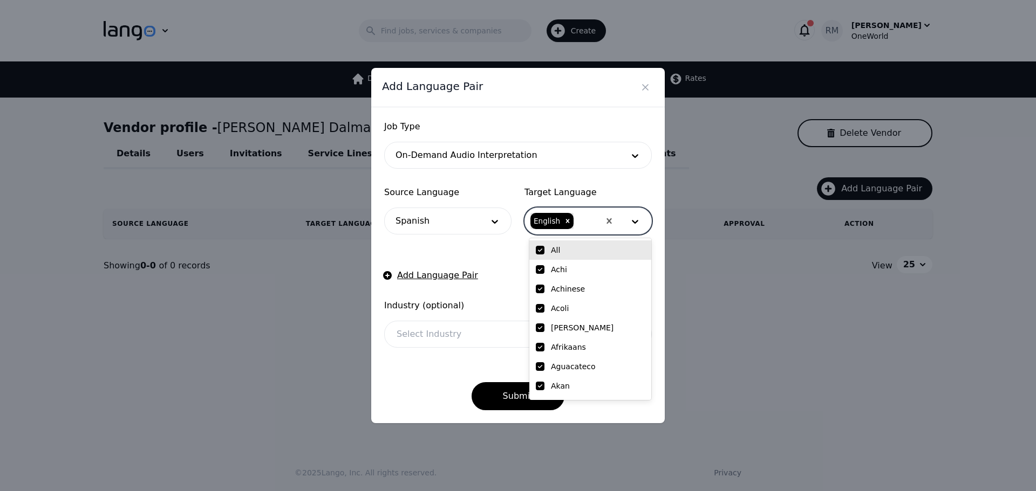
checkbox input "true"
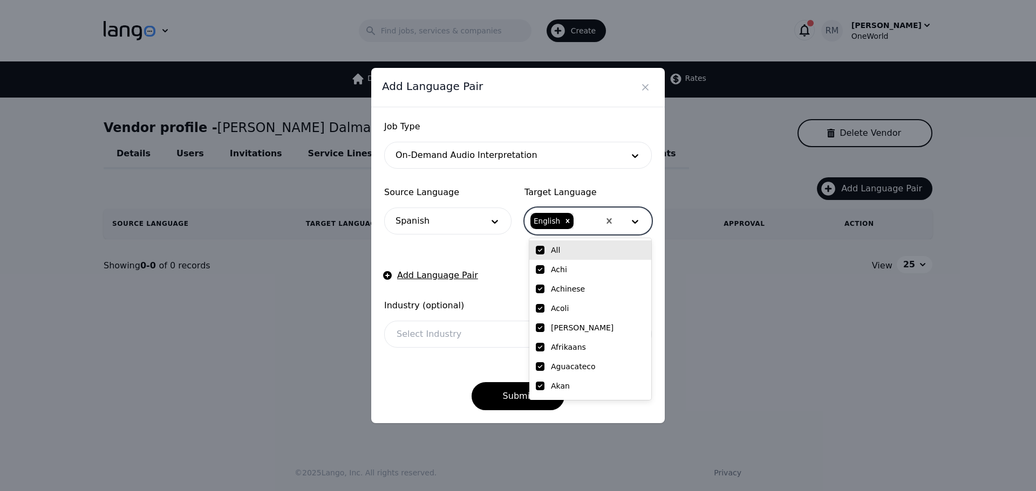
checkbox input "true"
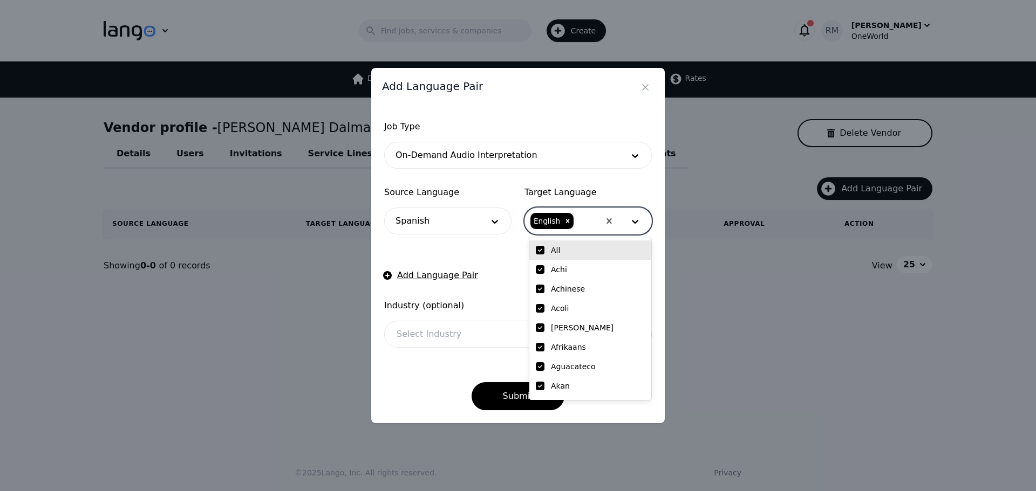
checkbox input "true"
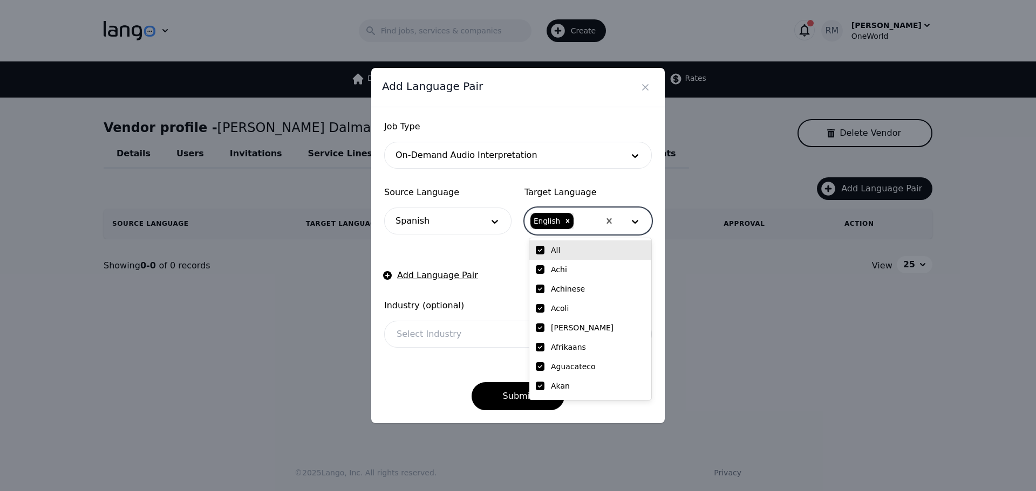
checkbox input "true"
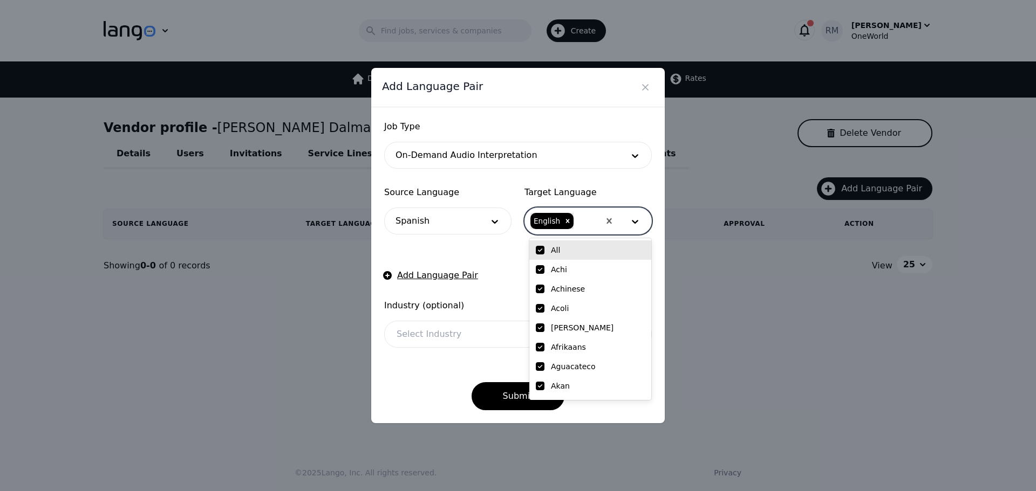
checkbox input "true"
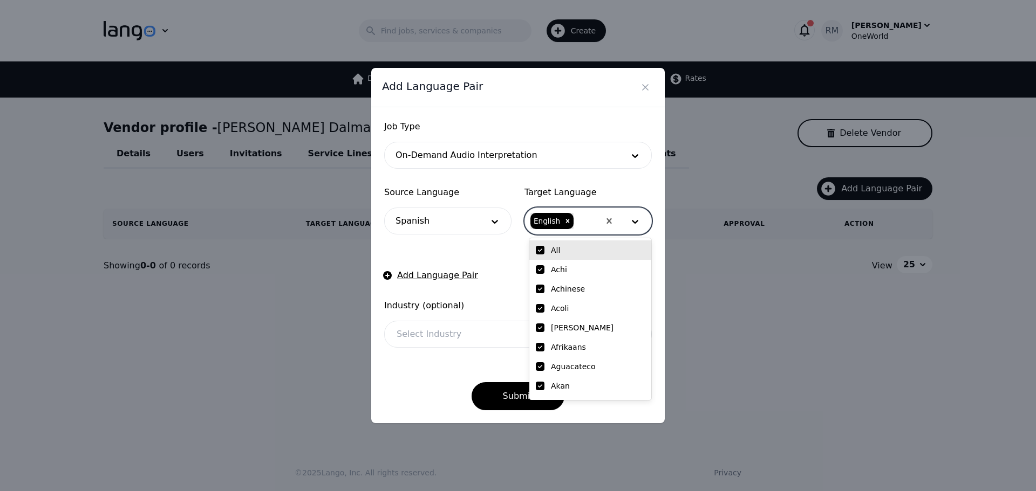
checkbox input "true"
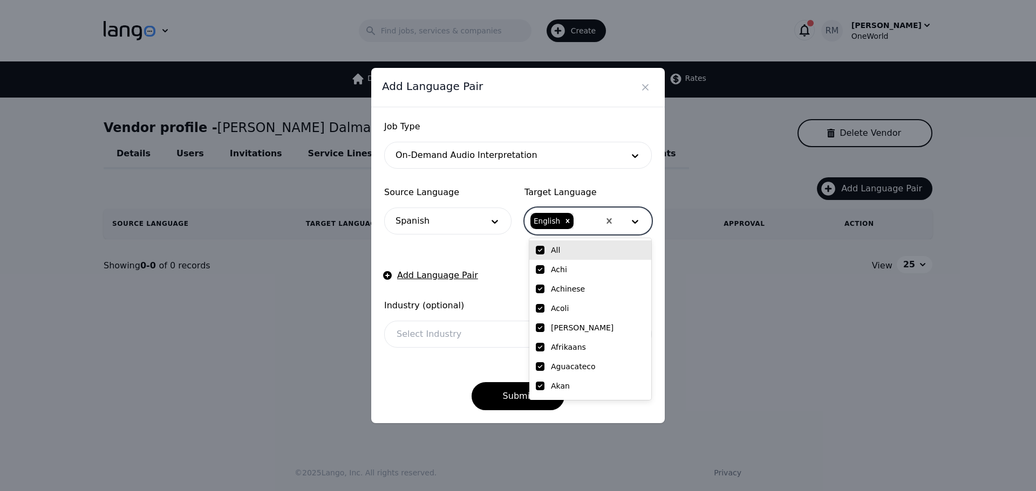
checkbox input "true"
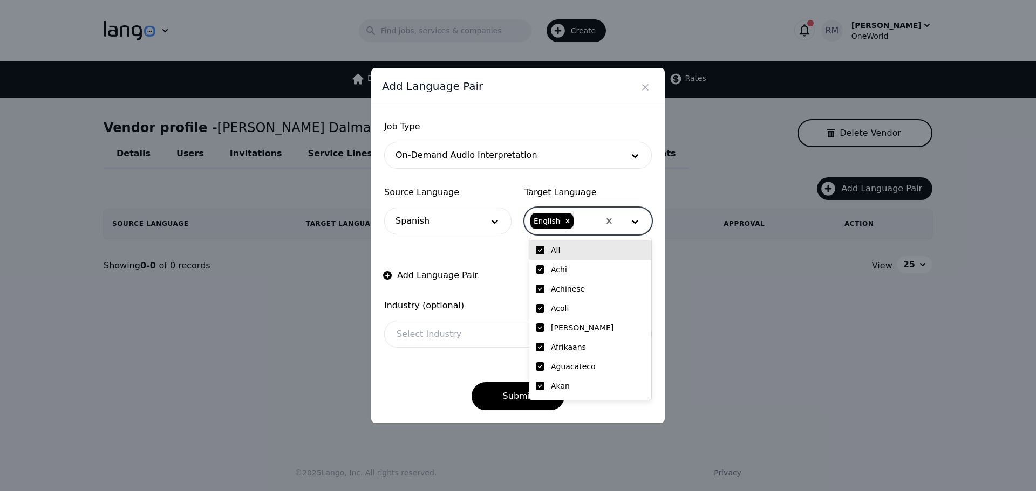
checkbox input "true"
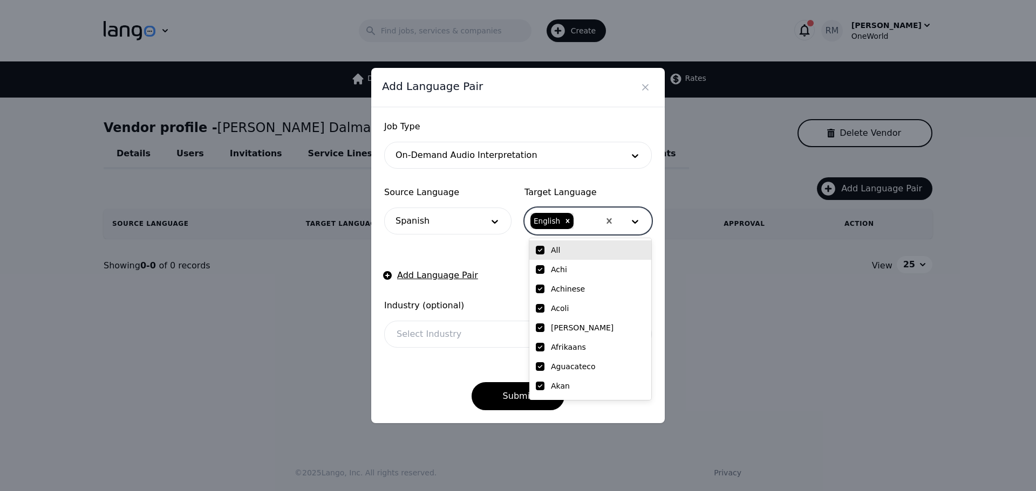
checkbox input "true"
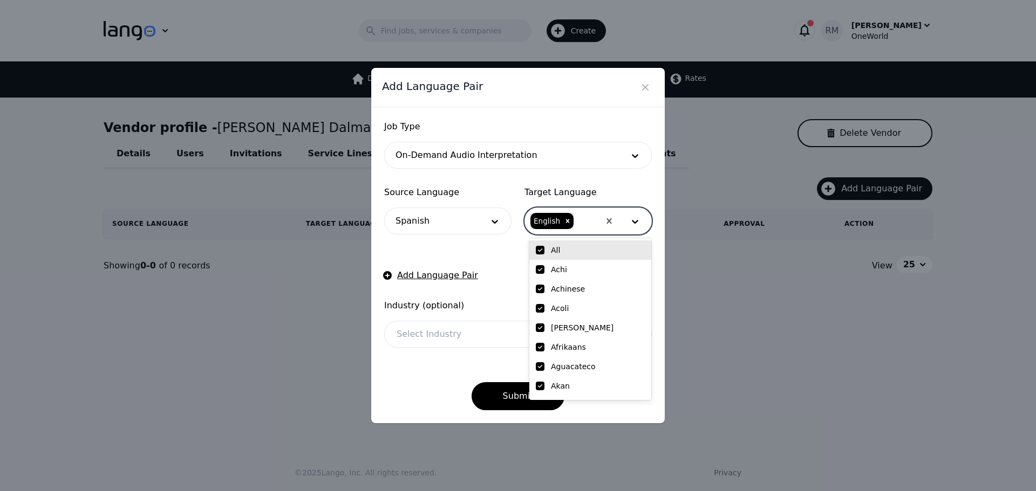
checkbox input "true"
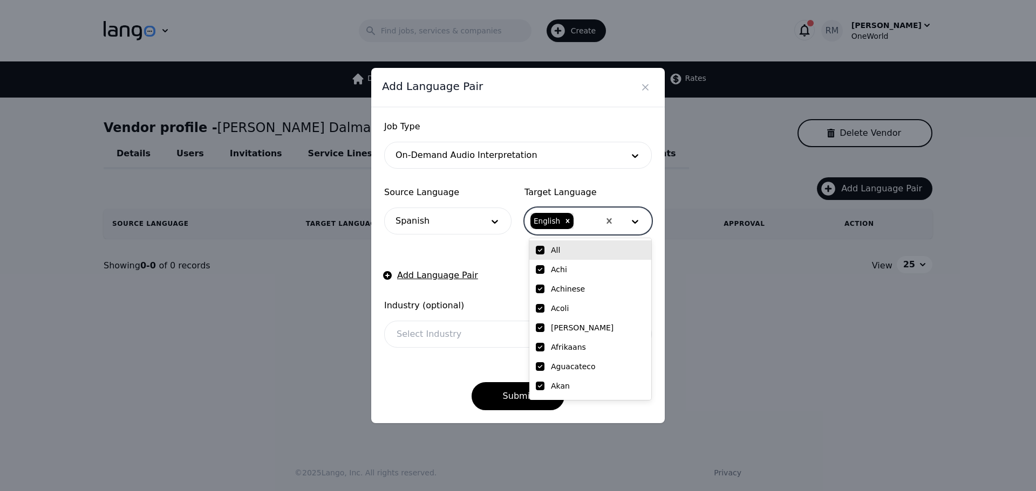
checkbox input "true"
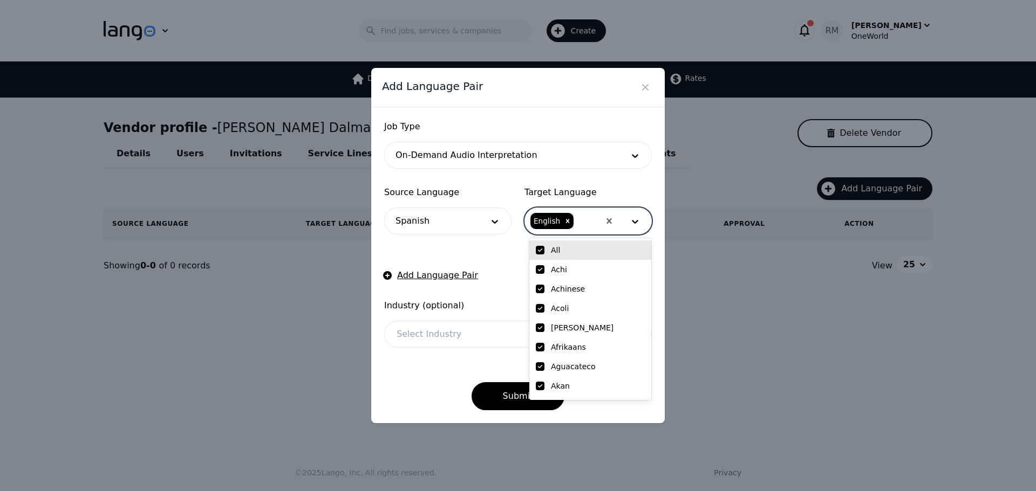
checkbox input "true"
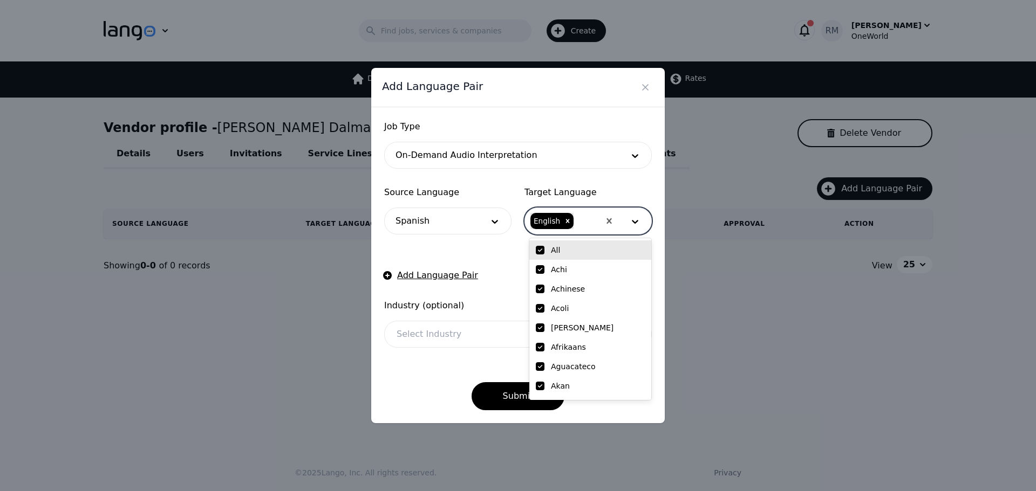
checkbox input "true"
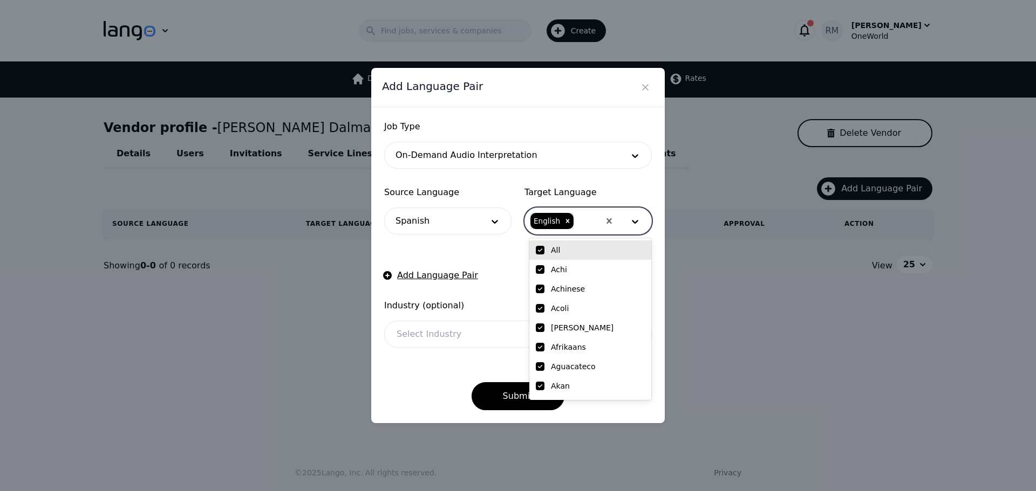
checkbox input "true"
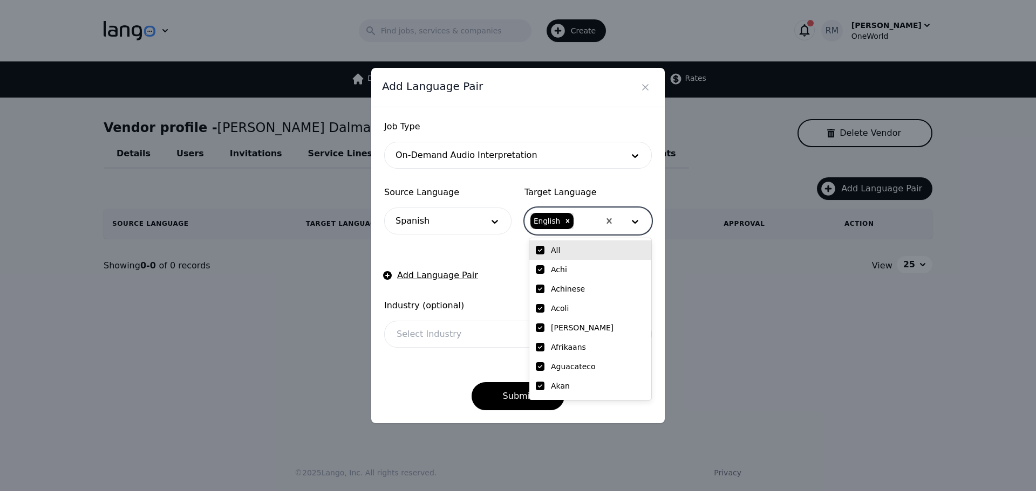
checkbox input "true"
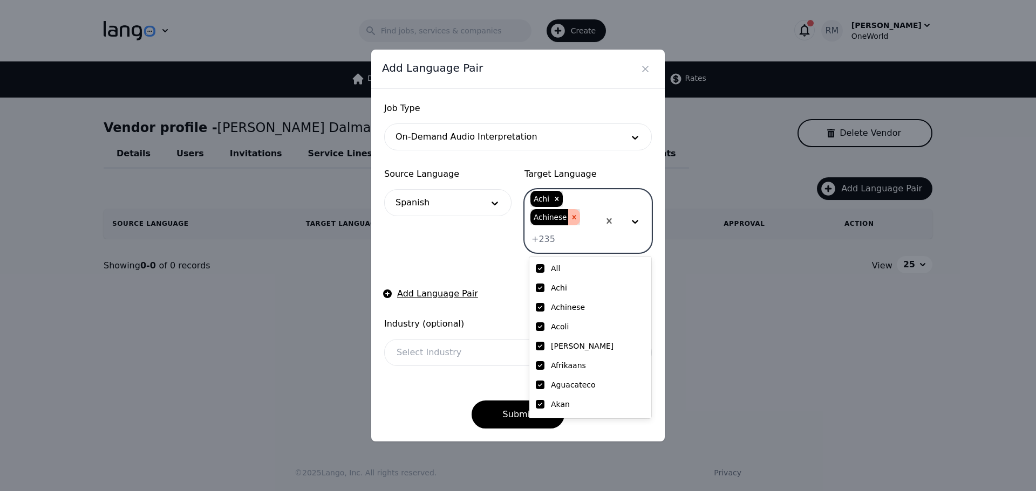
click at [574, 219] on div "Remove Achinese" at bounding box center [574, 217] width 12 height 16
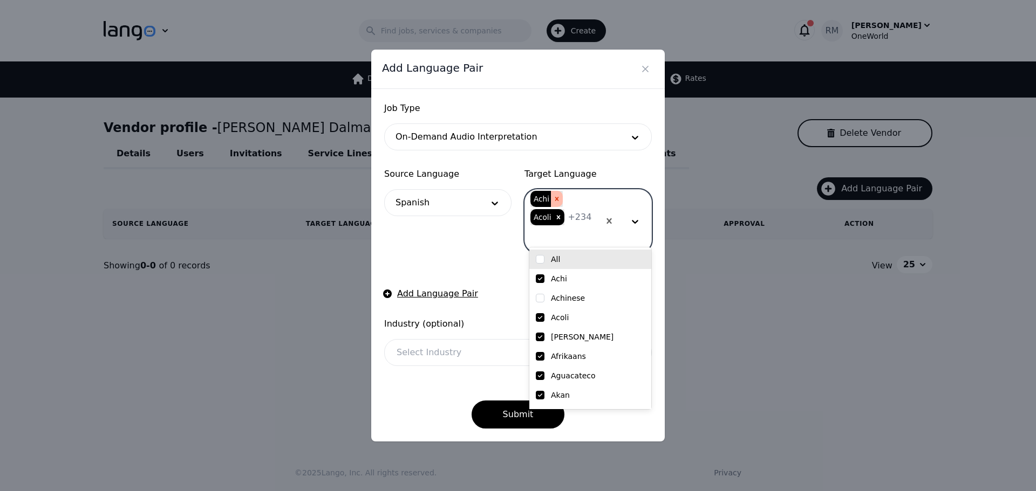
click at [557, 203] on icon "Remove Achi" at bounding box center [557, 199] width 8 height 8
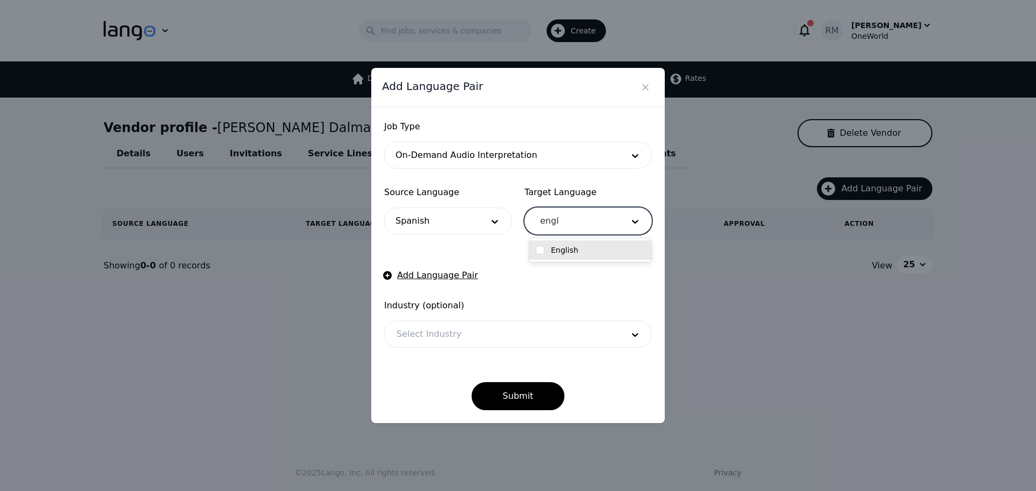
click at [539, 252] on input "checkbox" at bounding box center [540, 250] width 9 height 9
click at [480, 245] on form "Job Type On-Demand Audio Interpretation Source Language Spanish Target Language…" at bounding box center [518, 265] width 268 height 290
click at [466, 343] on div at bounding box center [502, 335] width 234 height 26
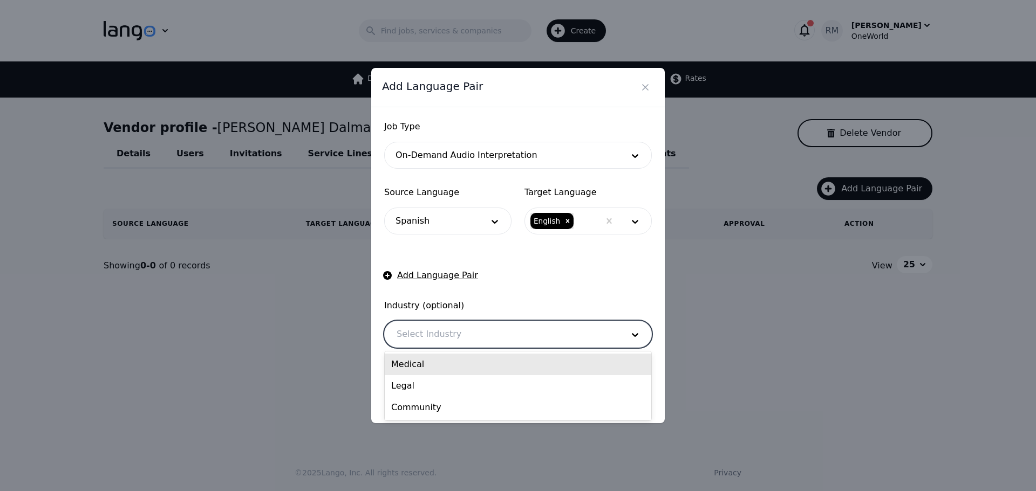
click at [432, 371] on div "Medical" at bounding box center [518, 365] width 266 height 22
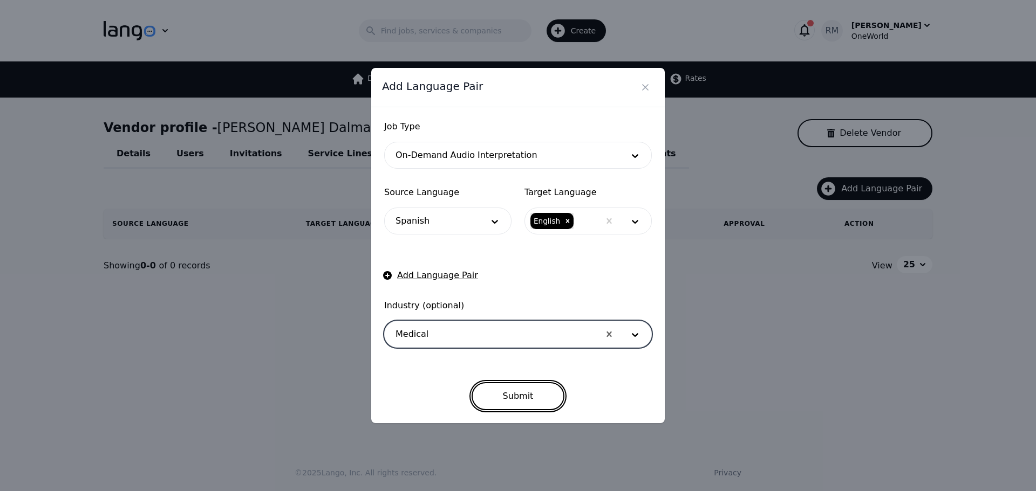
click at [521, 389] on button "Submit" at bounding box center [517, 396] width 93 height 28
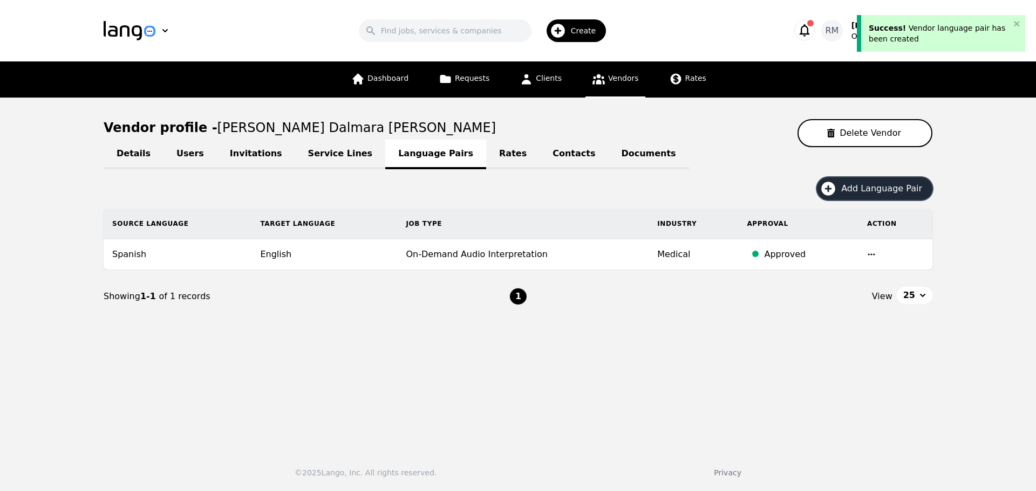
click at [894, 194] on span "Add Language Pair" at bounding box center [885, 188] width 88 height 13
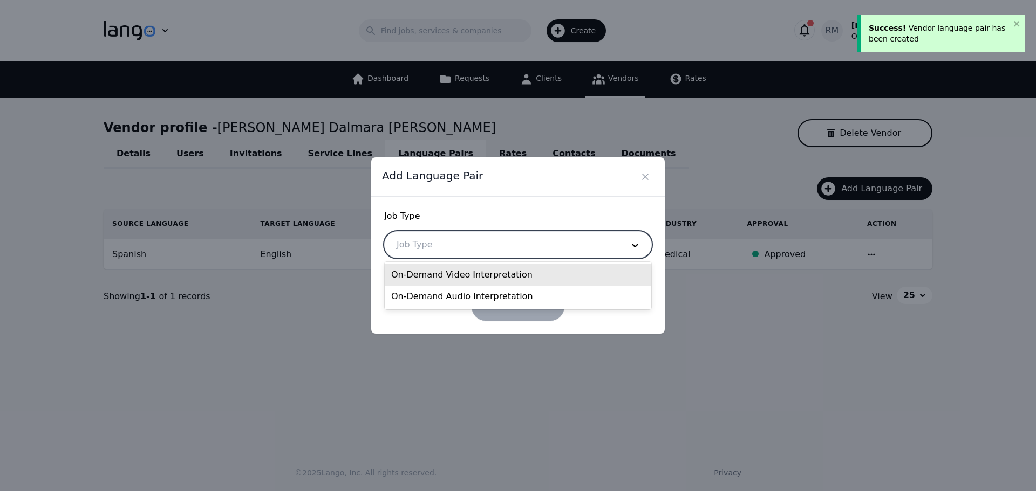
click at [440, 248] on div at bounding box center [502, 245] width 234 height 26
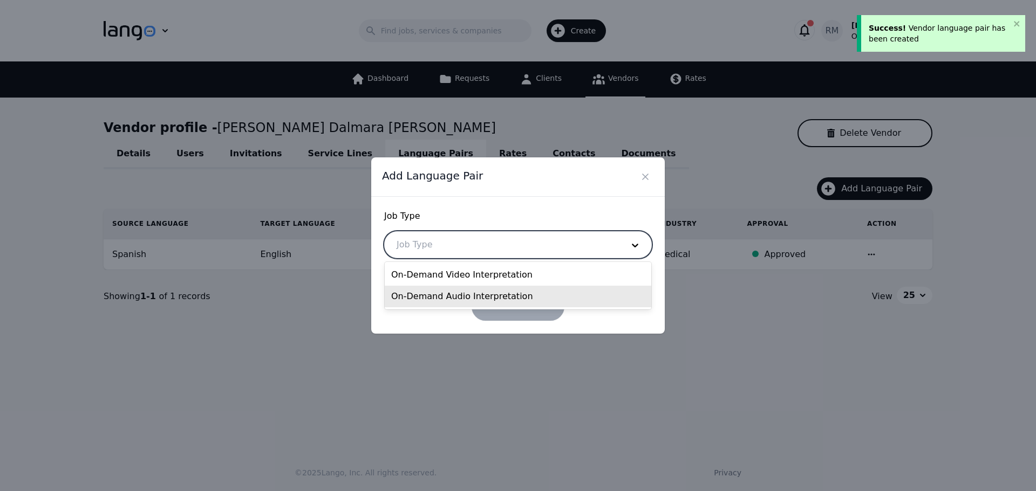
click at [457, 295] on div "On-Demand Audio Interpretation" at bounding box center [518, 297] width 266 height 22
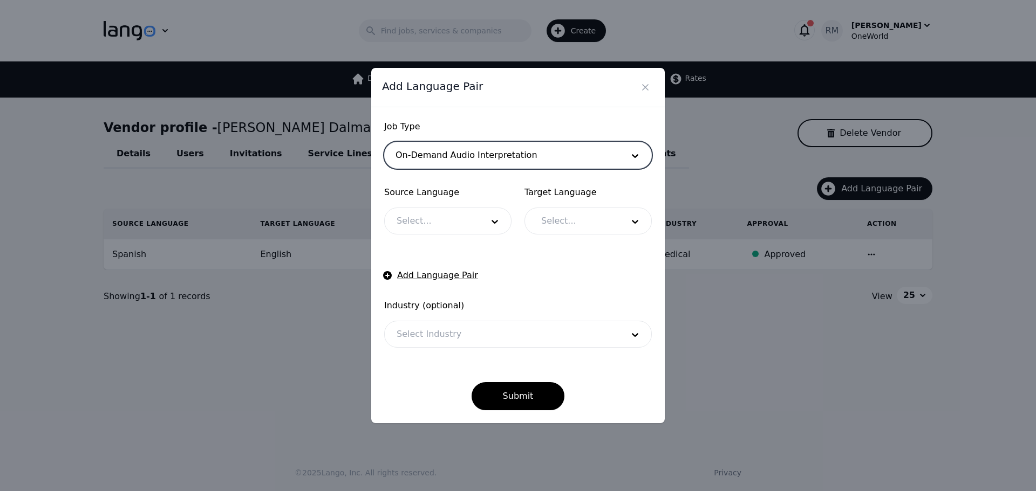
click at [447, 221] on div at bounding box center [432, 221] width 94 height 26
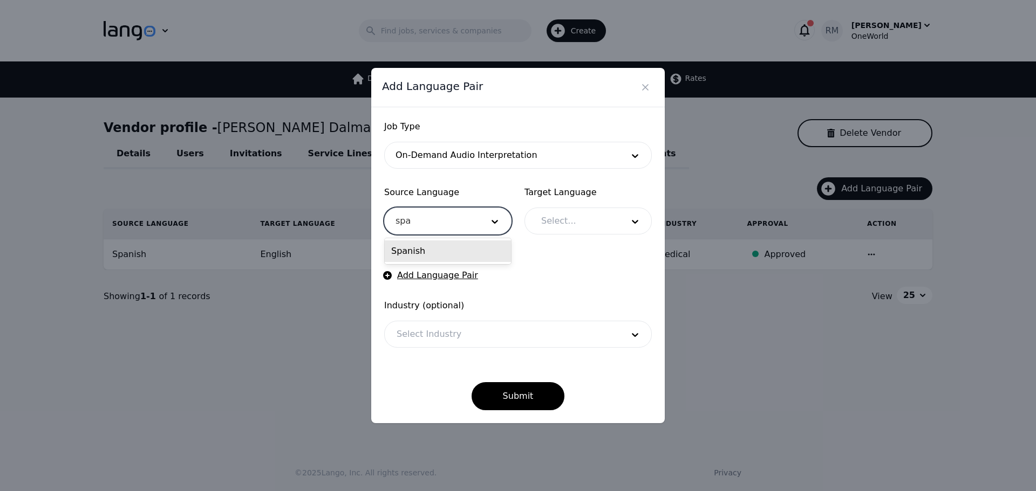
click at [475, 254] on div "Spanish" at bounding box center [448, 252] width 126 height 22
click at [604, 222] on div at bounding box center [574, 221] width 90 height 26
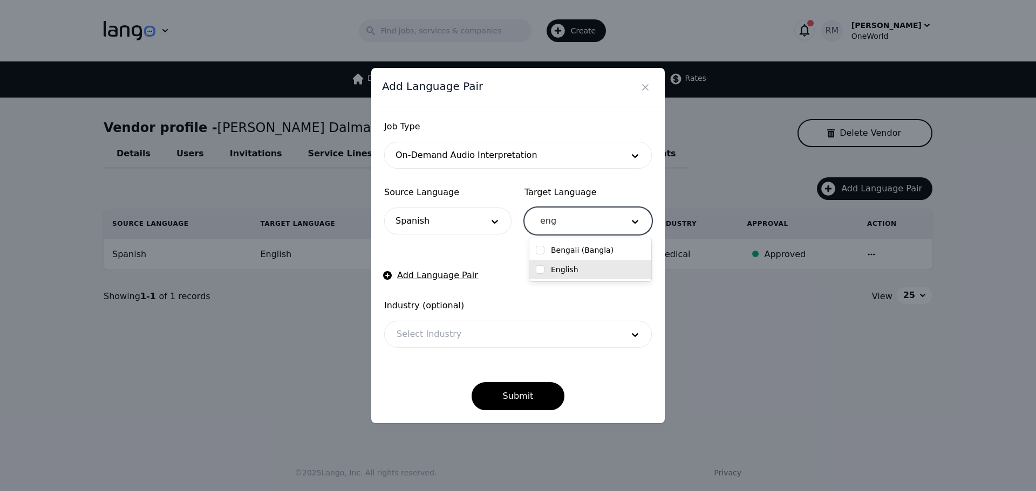
click at [542, 270] on input "checkbox" at bounding box center [540, 269] width 9 height 9
click at [423, 375] on div "Submit" at bounding box center [518, 387] width 268 height 45
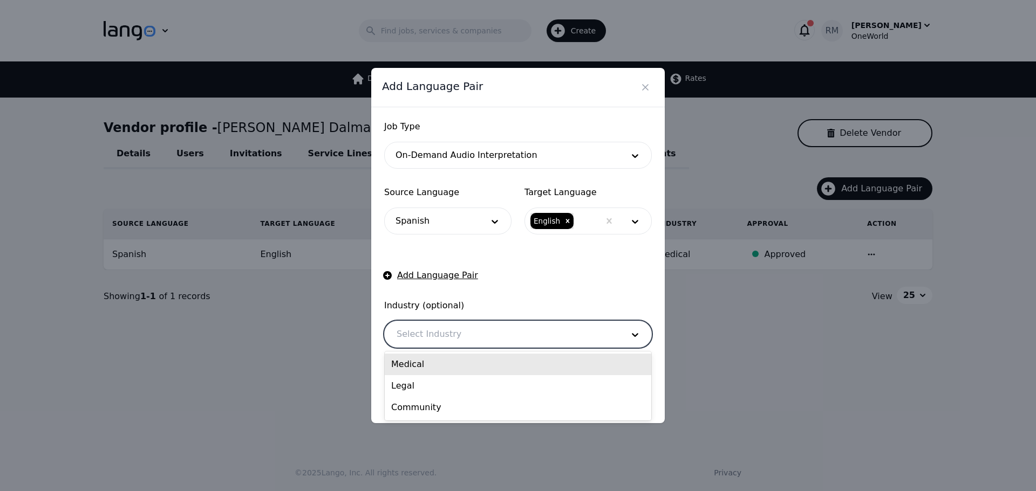
click at [499, 336] on div at bounding box center [502, 335] width 234 height 26
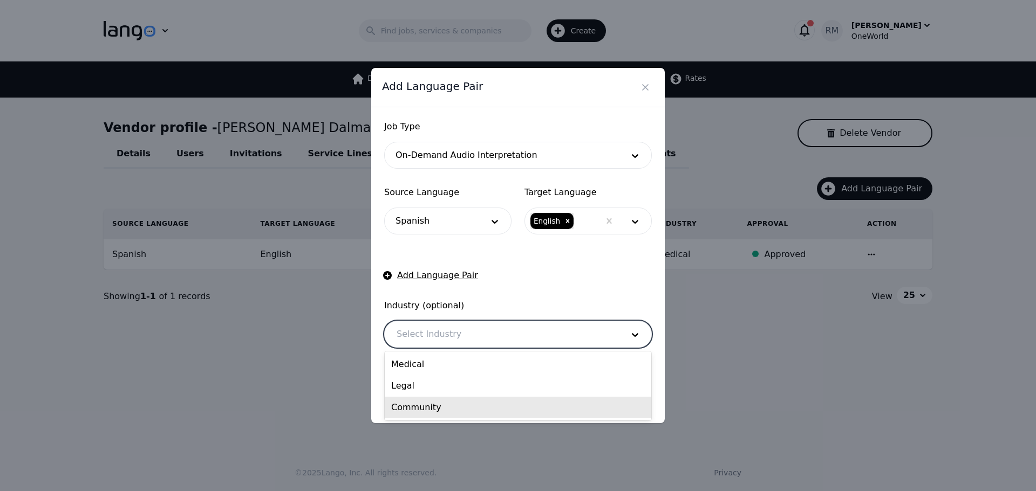
click at [443, 407] on div "Community" at bounding box center [518, 408] width 266 height 22
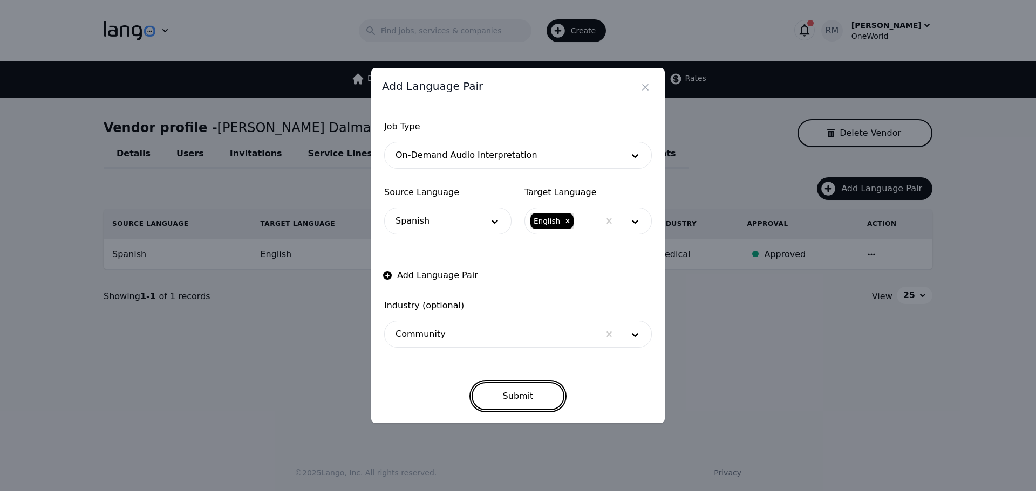
click at [524, 389] on button "Submit" at bounding box center [517, 396] width 93 height 28
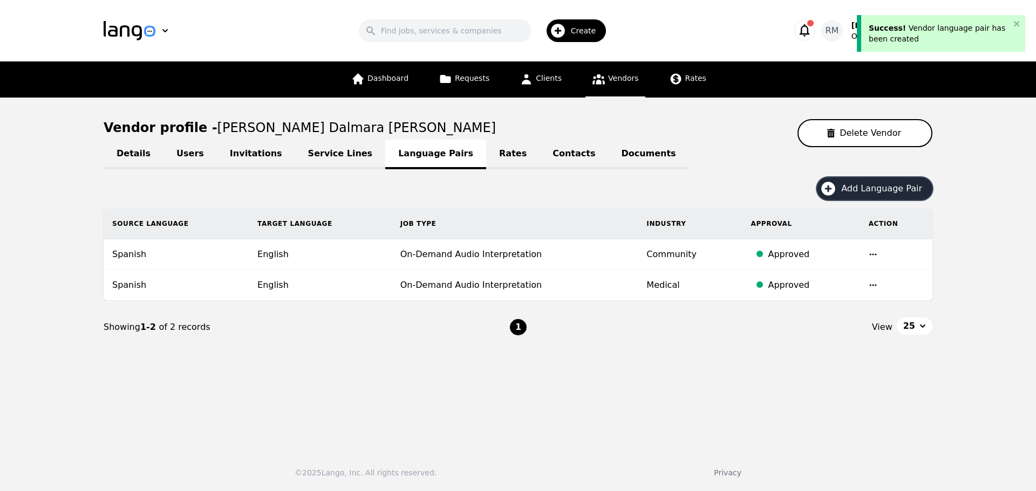
click at [866, 181] on button "Add Language Pair" at bounding box center [874, 188] width 115 height 23
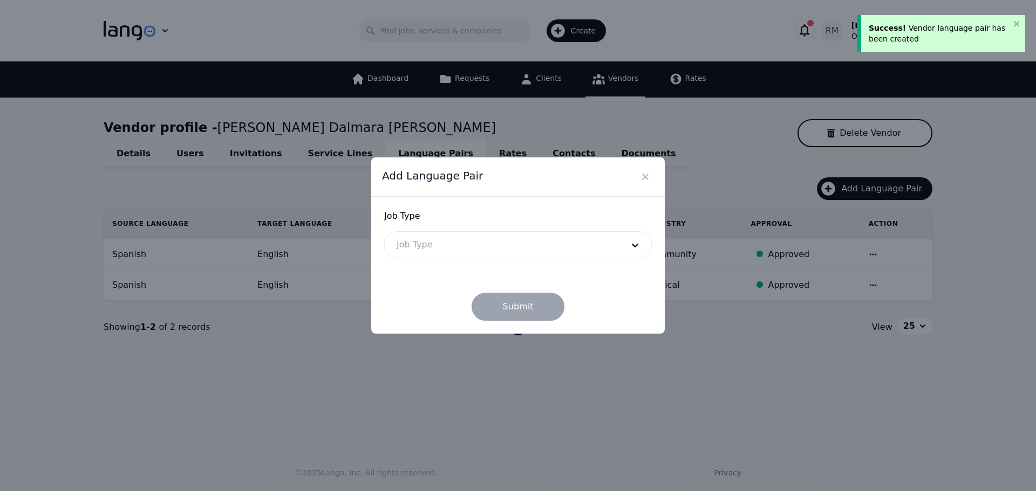
click at [407, 249] on div at bounding box center [502, 245] width 234 height 26
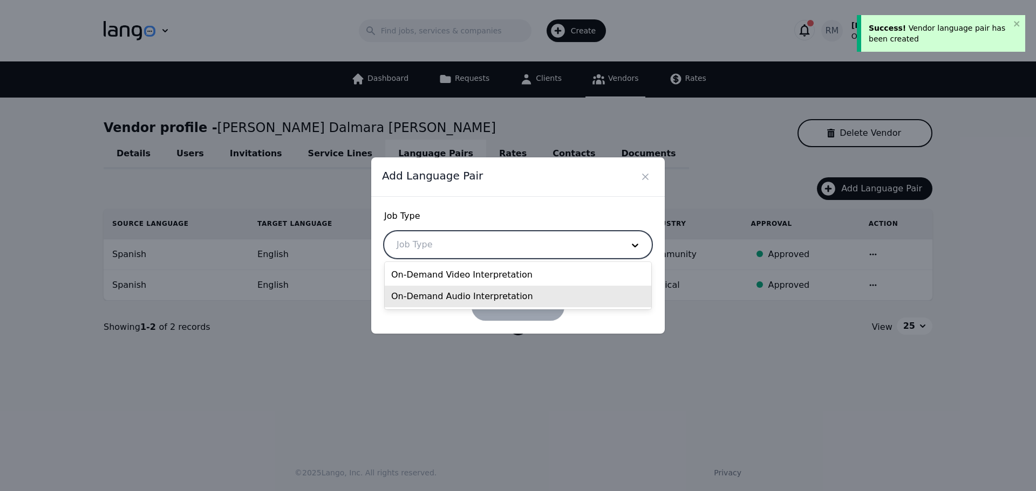
click at [421, 299] on div "On-Demand Audio Interpretation" at bounding box center [518, 297] width 266 height 22
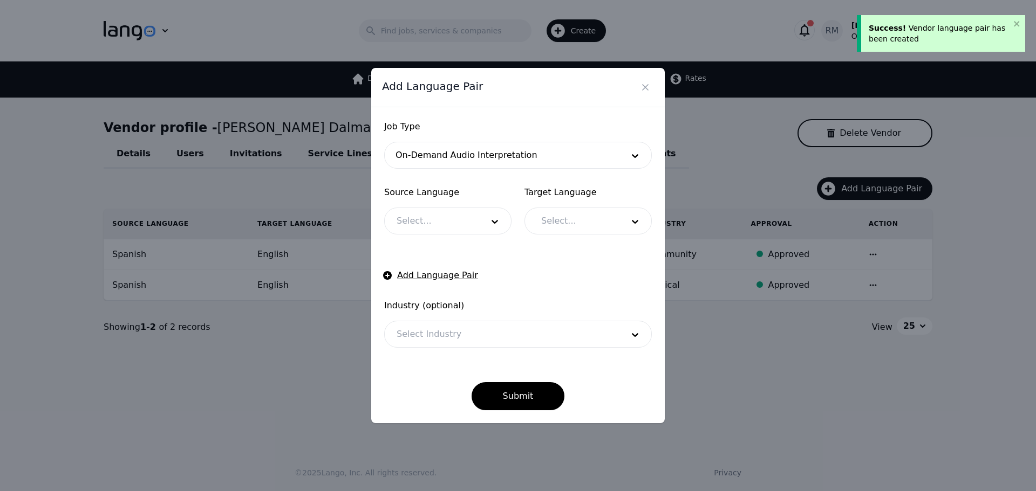
click at [421, 203] on div "Source Language Select..." at bounding box center [447, 210] width 127 height 49
click at [428, 224] on div at bounding box center [432, 221] width 94 height 26
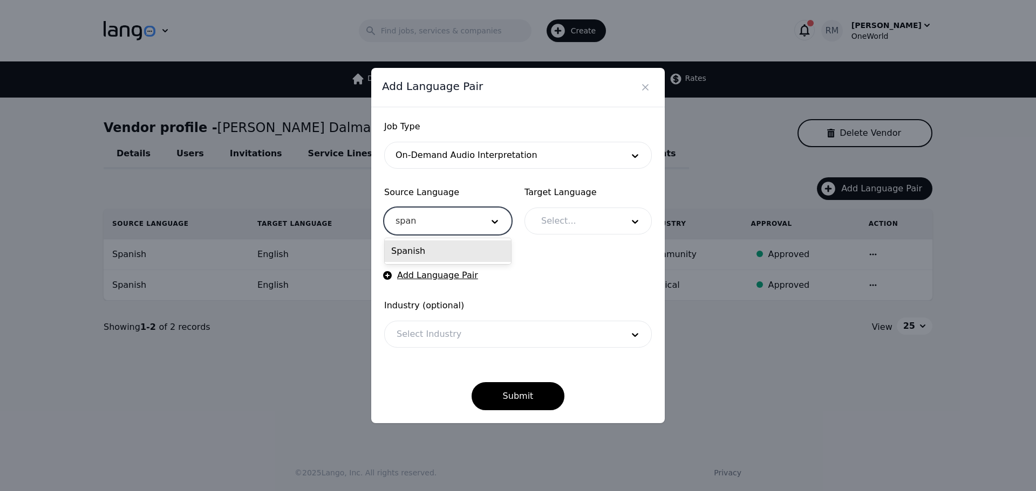
click at [454, 257] on div "Spanish" at bounding box center [448, 252] width 126 height 22
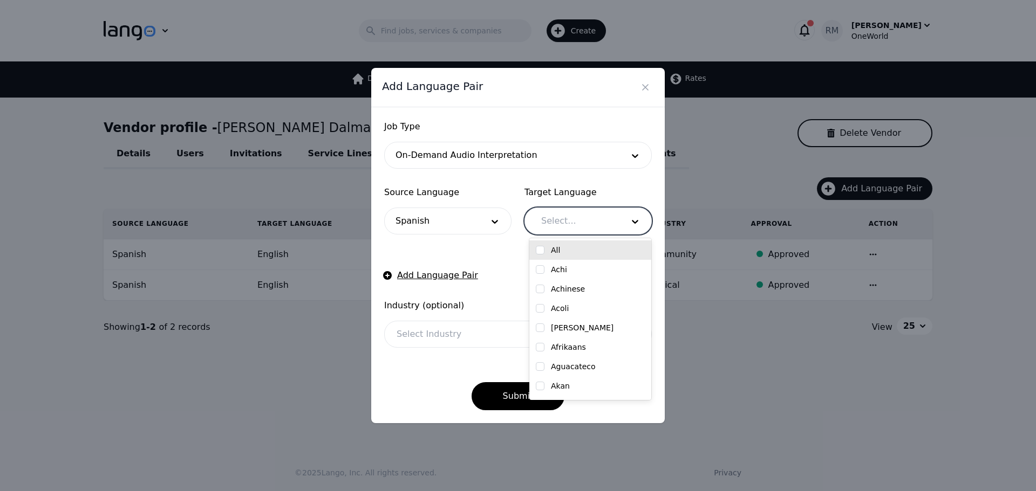
click at [605, 216] on div at bounding box center [574, 221] width 90 height 26
click at [595, 254] on div "English" at bounding box center [590, 250] width 109 height 11
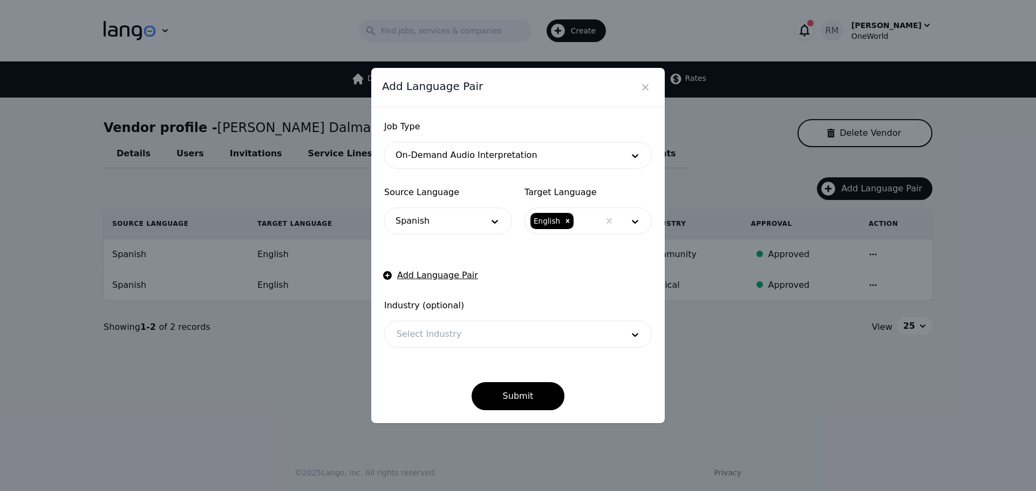
click at [405, 248] on form "Job Type On-Demand Audio Interpretation Source Language Spanish Target Language…" at bounding box center [518, 265] width 268 height 290
click at [532, 387] on button "Submit" at bounding box center [517, 396] width 93 height 28
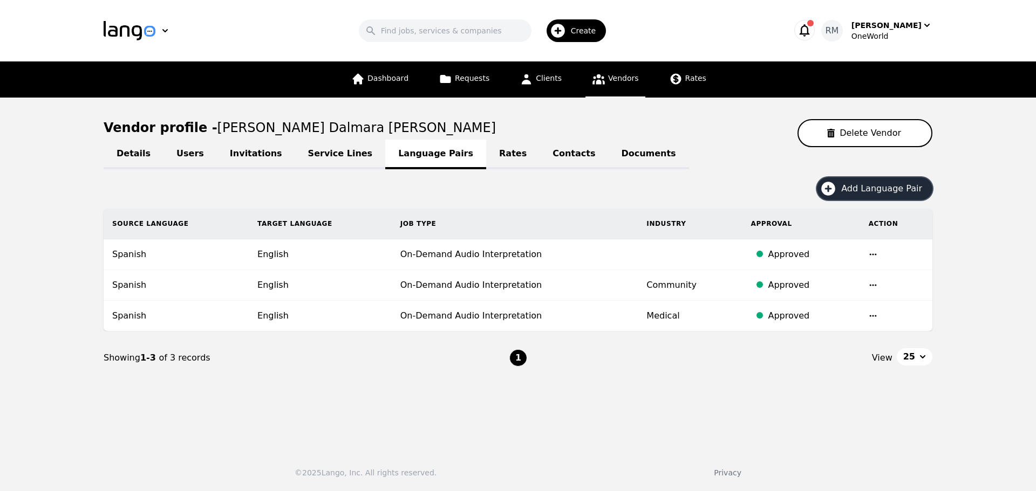
click at [581, 23] on div "Create" at bounding box center [576, 30] width 60 height 23
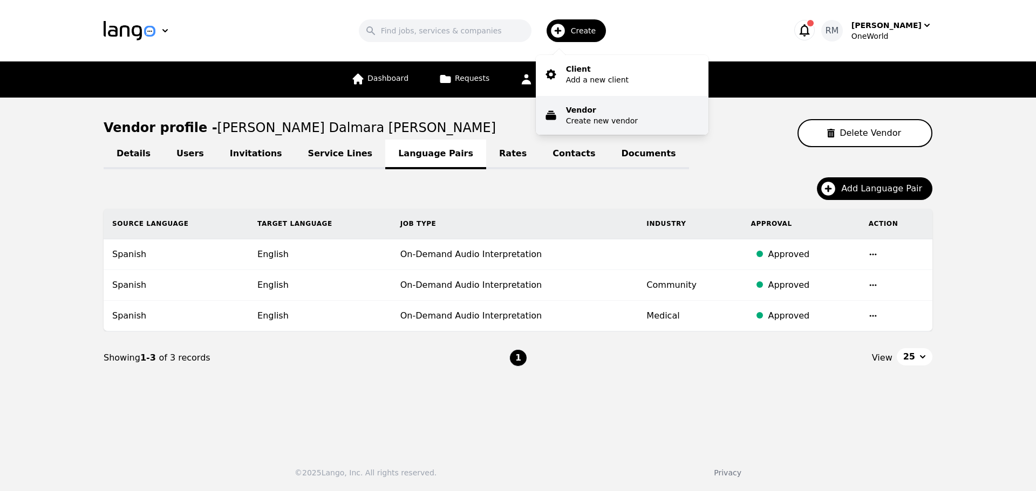
click at [605, 122] on p "Create new vendor" at bounding box center [602, 120] width 72 height 11
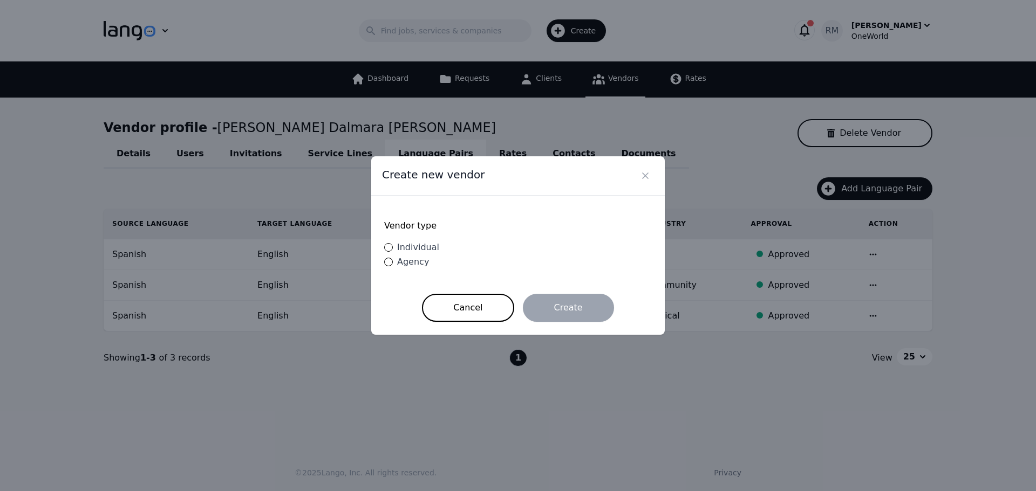
click at [423, 239] on div "Vendor type Individual Agency" at bounding box center [518, 245] width 268 height 72
drag, startPoint x: 420, startPoint y: 254, endPoint x: 417, endPoint y: 244, distance: 10.1
click at [417, 244] on div "Individual" at bounding box center [416, 247] width 46 height 13
click at [393, 244] on input "Individual" at bounding box center [388, 247] width 9 height 9
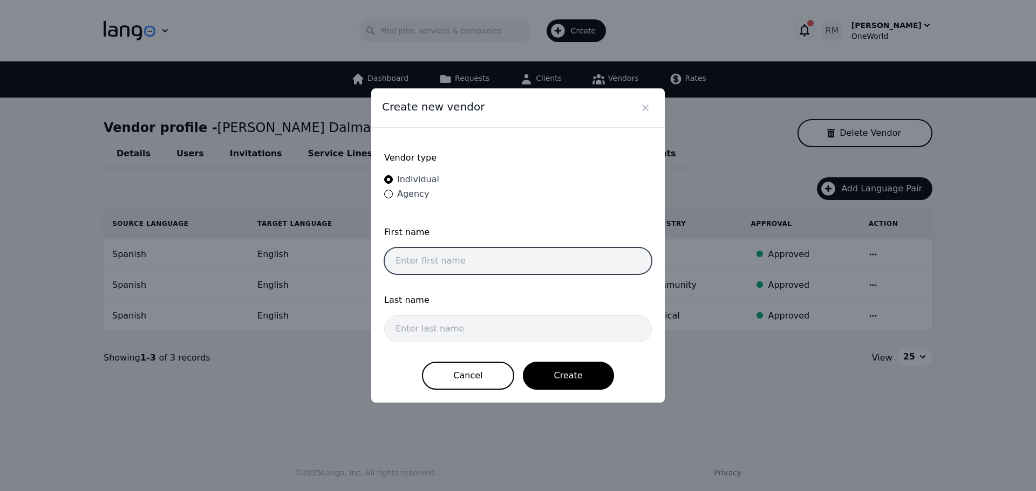
click at [443, 258] on input "text" at bounding box center [518, 261] width 268 height 27
paste input "[PERSON_NAME]"
drag, startPoint x: 443, startPoint y: 263, endPoint x: 503, endPoint y: 254, distance: 60.5
click at [503, 254] on input "[PERSON_NAME]" at bounding box center [518, 261] width 268 height 27
click at [452, 264] on input "[PERSON_NAME]" at bounding box center [518, 261] width 268 height 27
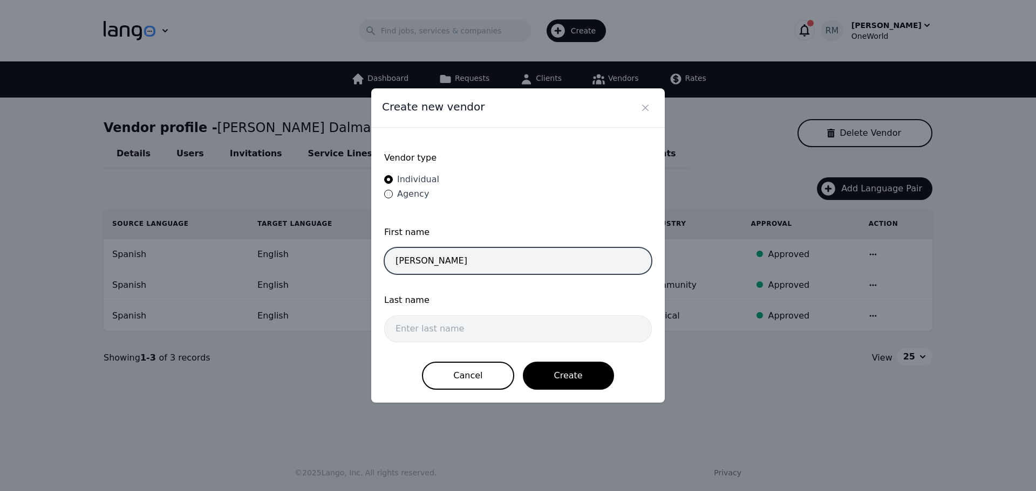
click at [425, 263] on input "[PERSON_NAME]" at bounding box center [518, 261] width 268 height 27
click at [426, 261] on input "[PERSON_NAME]" at bounding box center [518, 261] width 268 height 27
drag, startPoint x: 426, startPoint y: 261, endPoint x: 506, endPoint y: 249, distance: 81.2
click at [506, 249] on input "[PERSON_NAME]" at bounding box center [518, 261] width 268 height 27
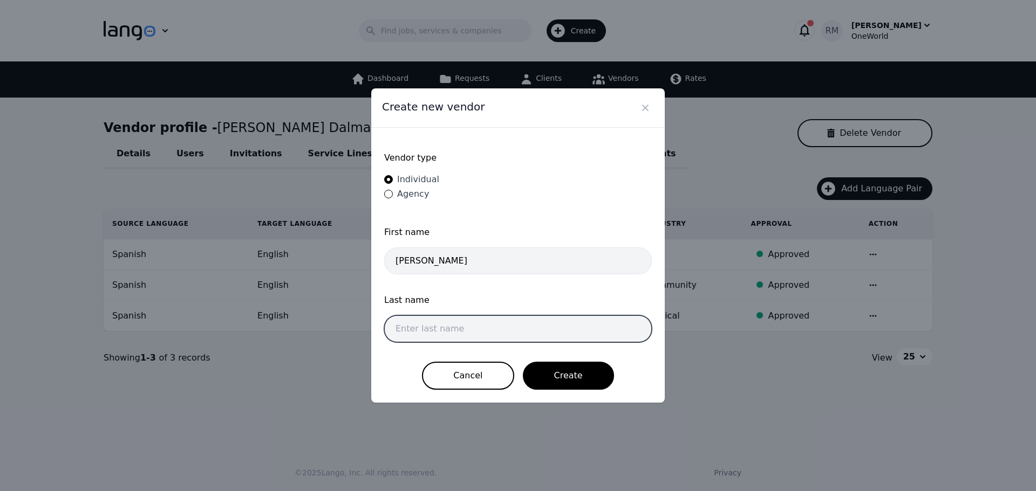
click at [443, 334] on input "text" at bounding box center [518, 329] width 268 height 27
paste input "[PERSON_NAME]"
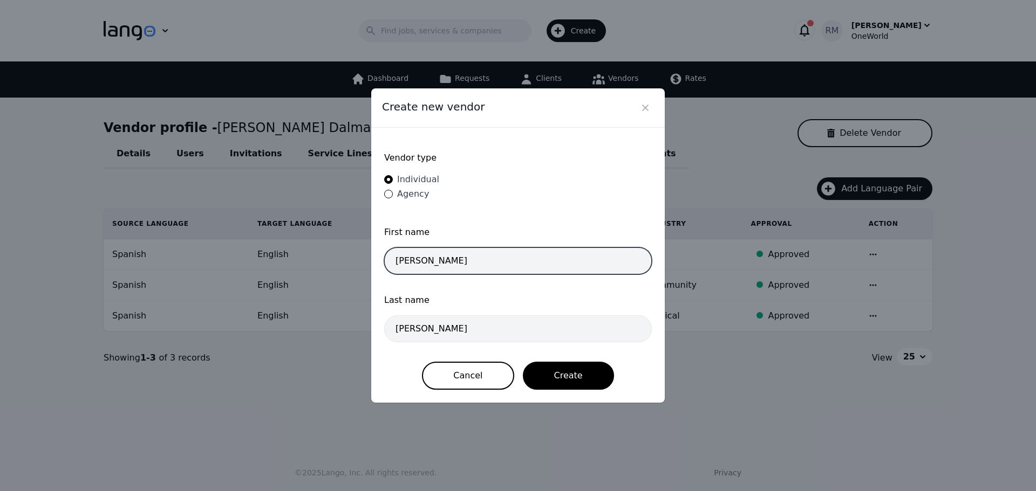
click at [477, 254] on input "[PERSON_NAME]" at bounding box center [518, 261] width 268 height 27
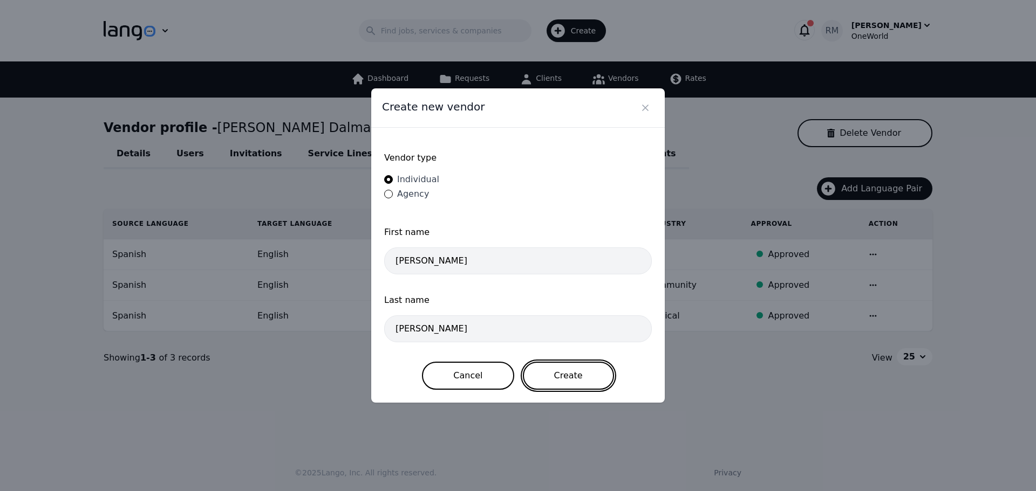
click at [572, 378] on button "Create" at bounding box center [568, 376] width 91 height 28
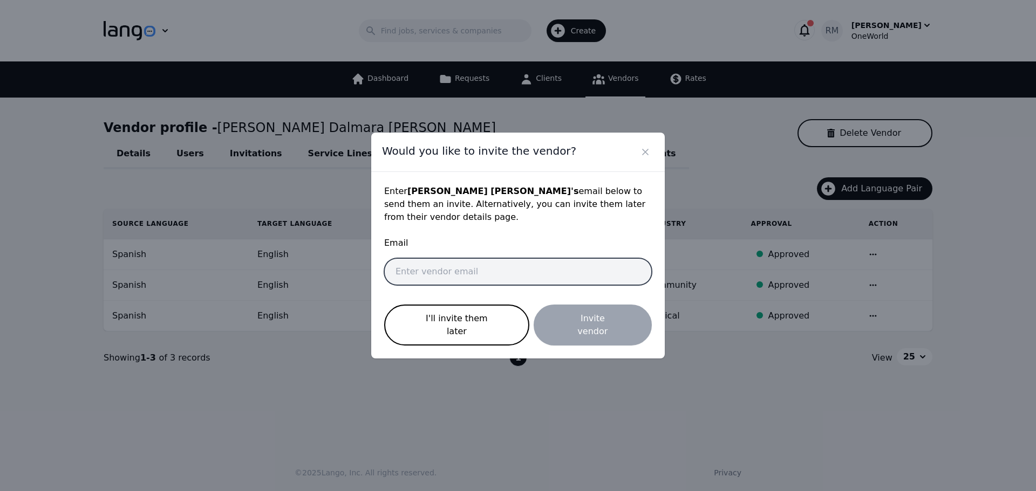
click at [413, 260] on input "email" at bounding box center [518, 271] width 268 height 27
paste input "[EMAIL_ADDRESS][DOMAIN_NAME]"
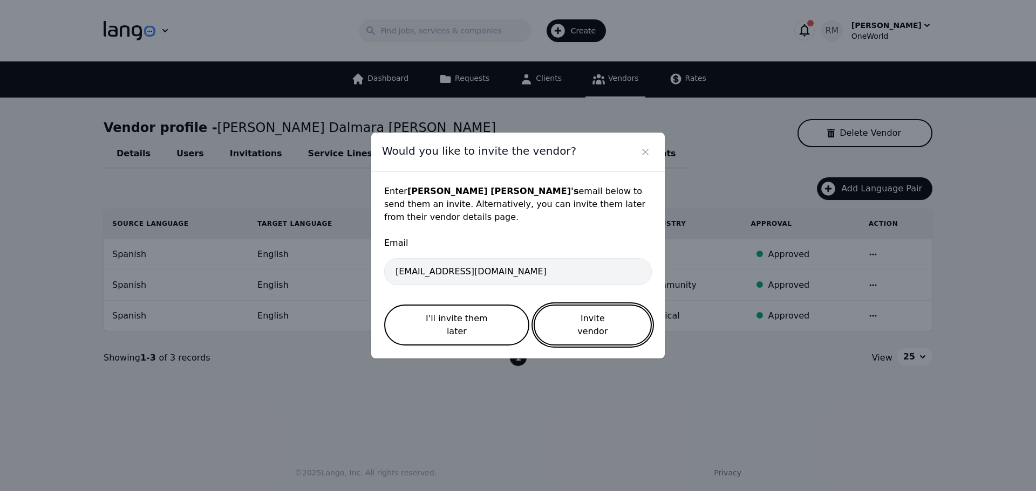
click at [580, 318] on button "Invite vendor" at bounding box center [593, 325] width 118 height 41
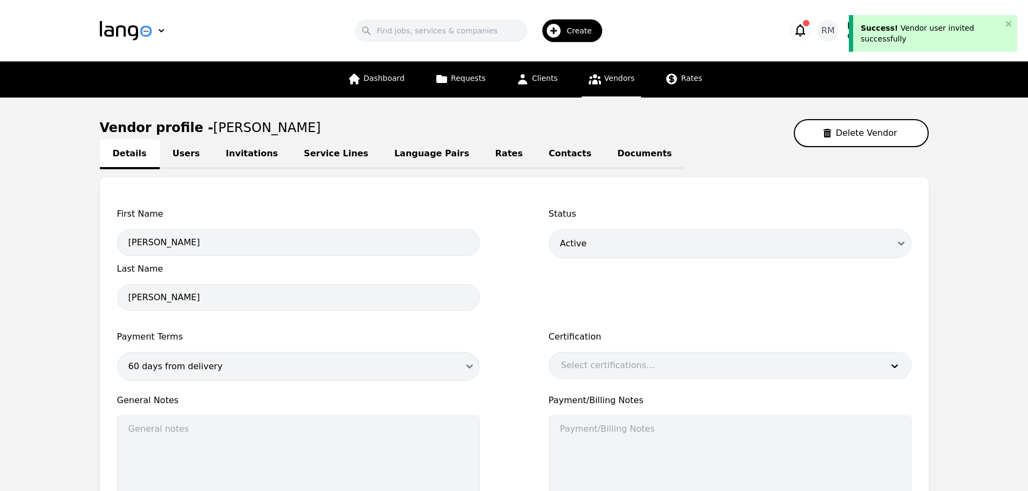
click at [408, 151] on link "Language Pairs" at bounding box center [431, 155] width 101 height 30
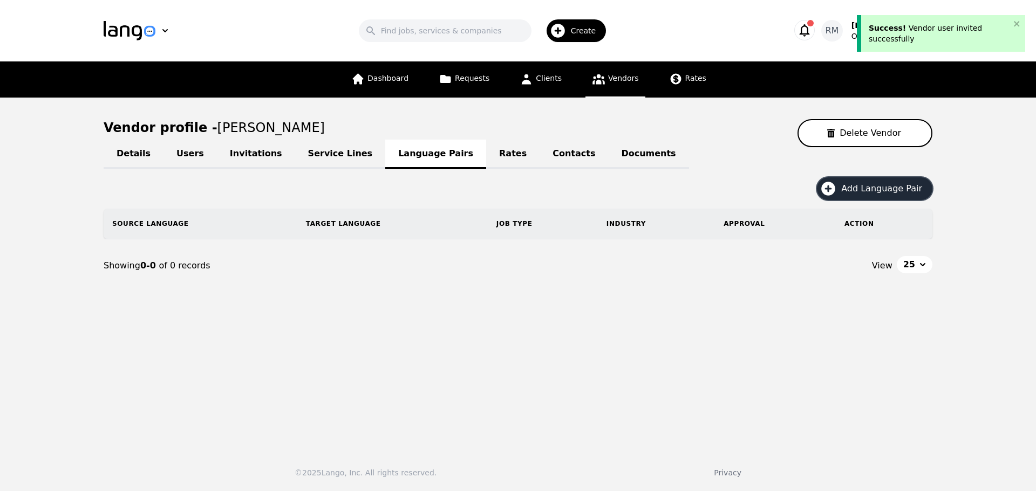
click at [906, 189] on span "Add Language Pair" at bounding box center [885, 188] width 88 height 13
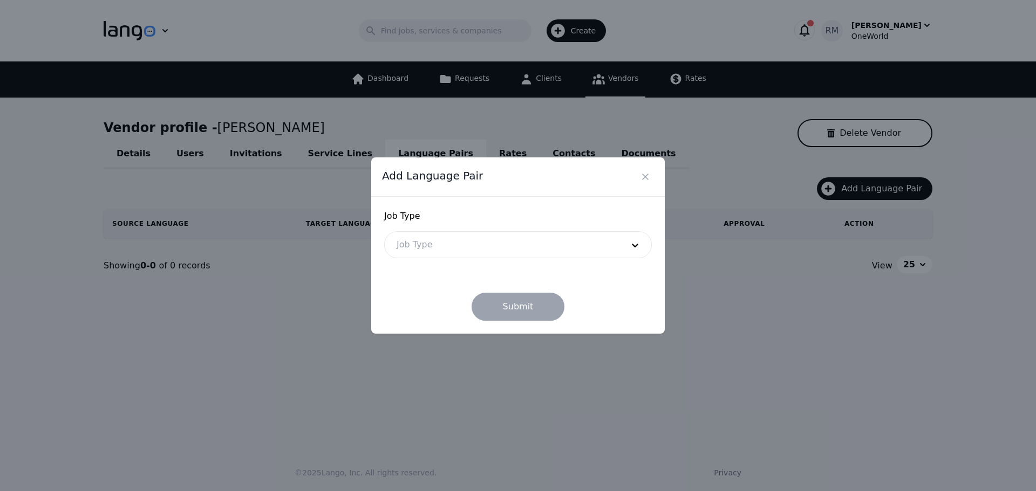
click at [527, 252] on div at bounding box center [502, 245] width 234 height 26
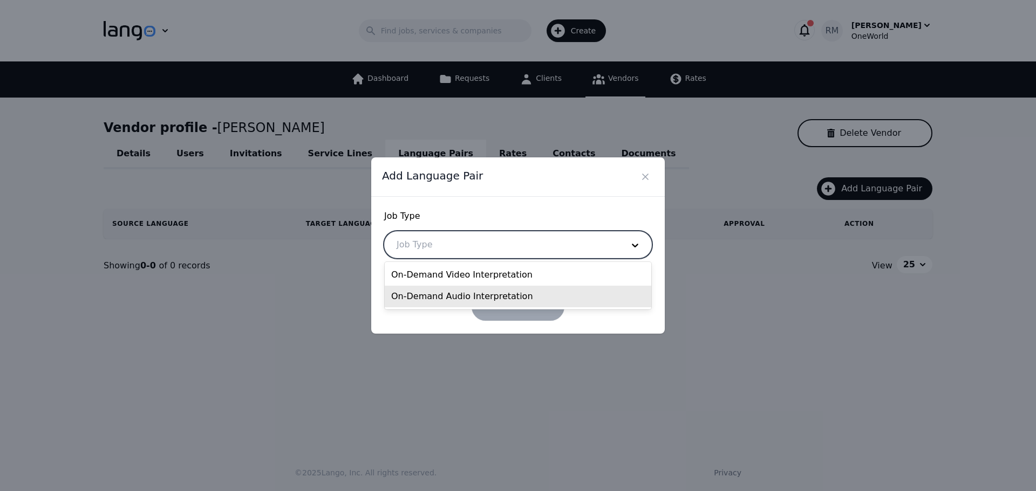
click at [468, 296] on div "On-Demand Audio Interpretation" at bounding box center [518, 297] width 266 height 22
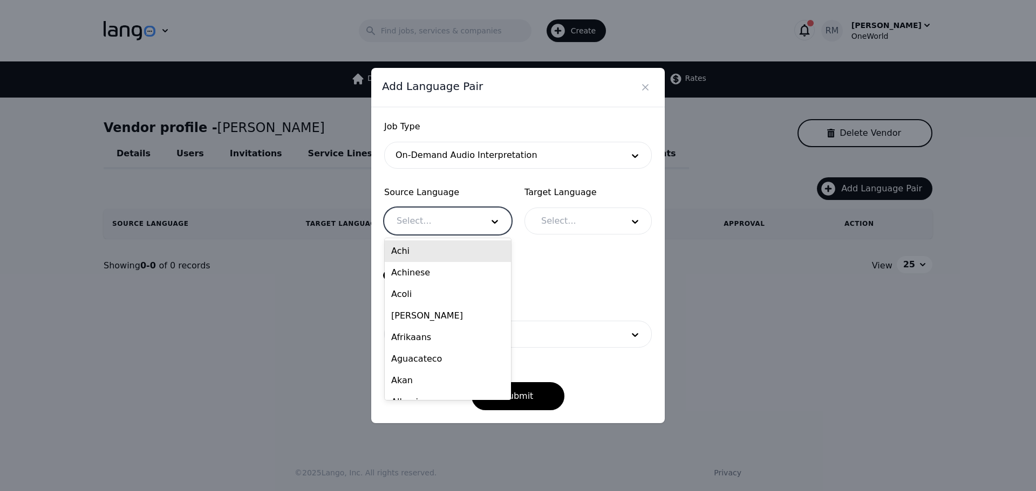
click at [460, 217] on div at bounding box center [432, 221] width 94 height 26
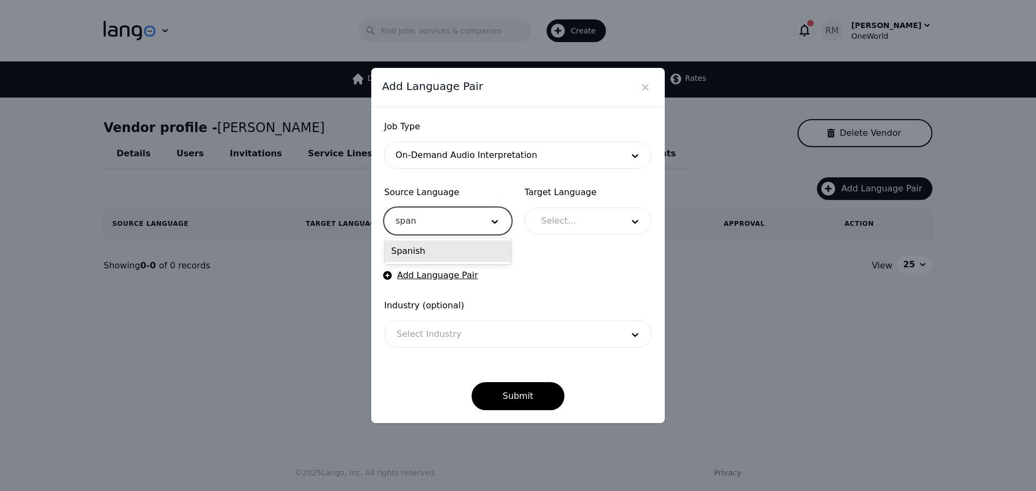
click at [450, 255] on div "Spanish" at bounding box center [448, 252] width 126 height 22
click at [580, 228] on div at bounding box center [574, 221] width 90 height 26
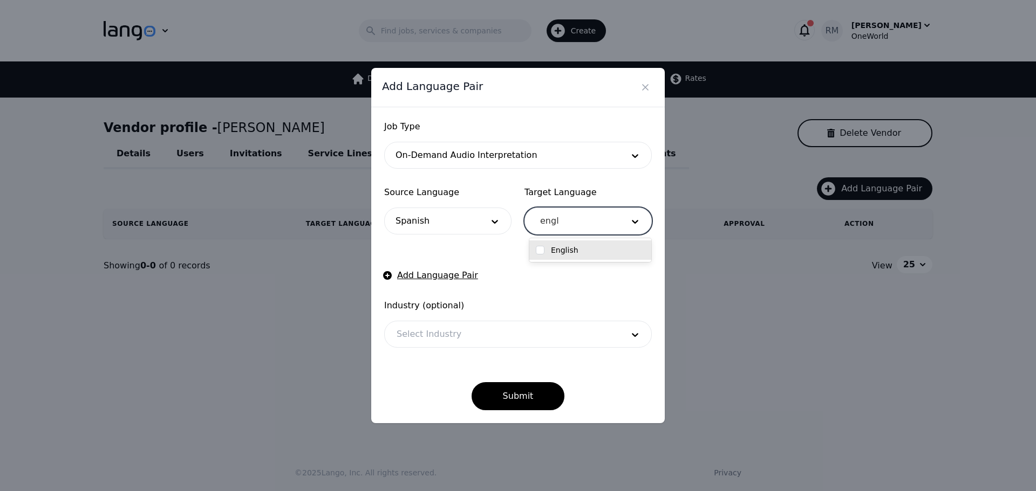
drag, startPoint x: 545, startPoint y: 252, endPoint x: 538, endPoint y: 255, distance: 7.3
click at [538, 255] on div "English" at bounding box center [590, 250] width 109 height 11
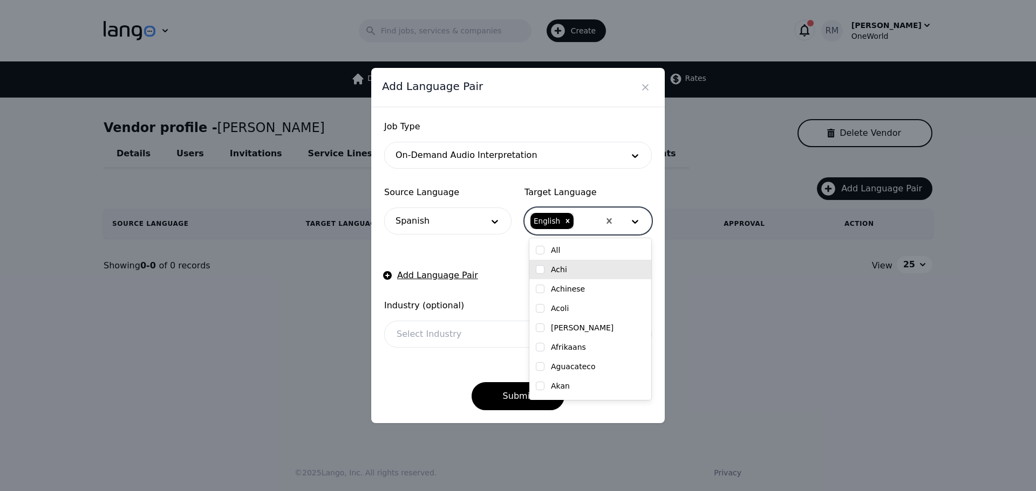
click at [418, 371] on div "Submit" at bounding box center [518, 387] width 268 height 45
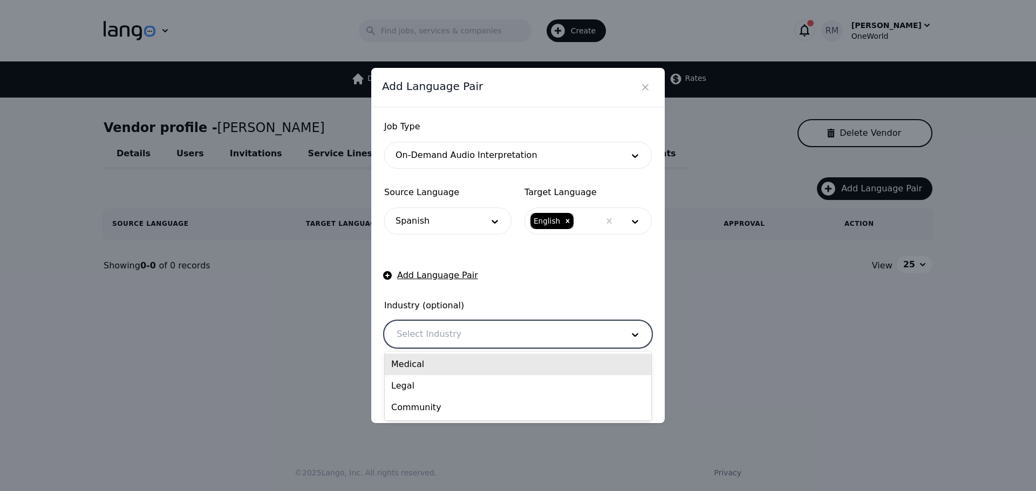
click at [466, 340] on div at bounding box center [502, 335] width 234 height 26
click at [445, 370] on div "Medical" at bounding box center [518, 365] width 266 height 22
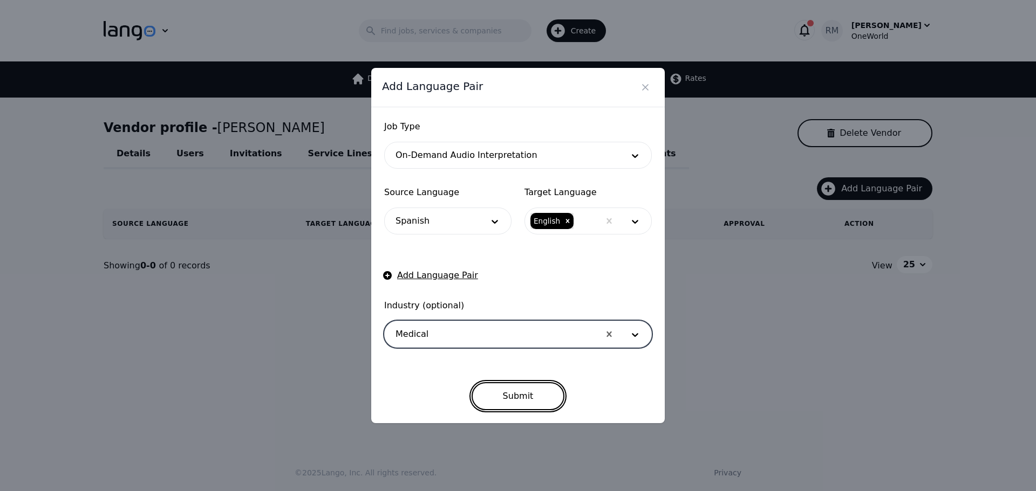
click at [538, 399] on button "Submit" at bounding box center [517, 396] width 93 height 28
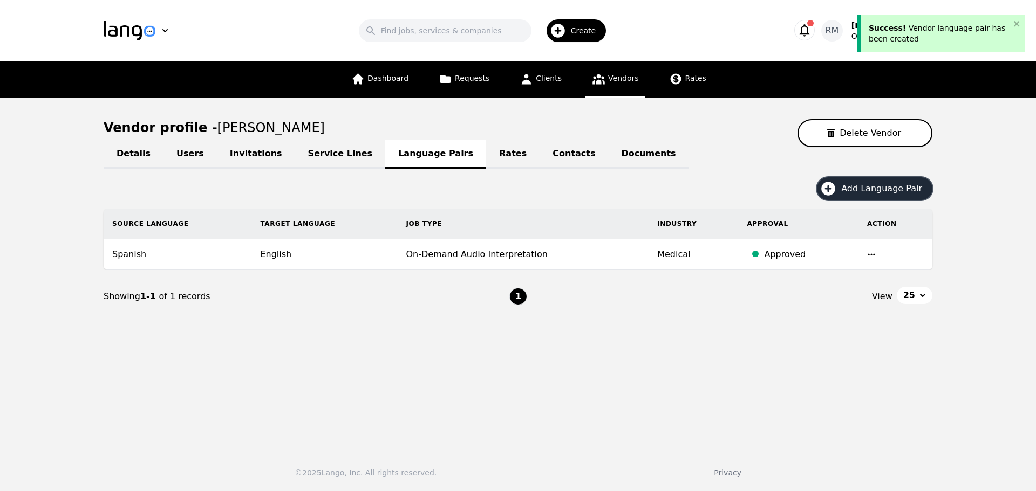
click at [882, 192] on span "Add Language Pair" at bounding box center [885, 188] width 88 height 13
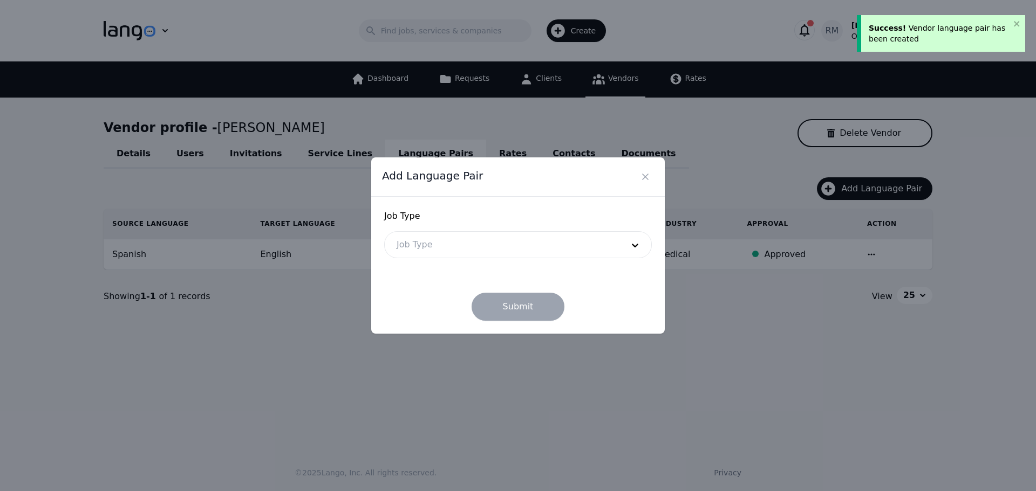
click at [472, 243] on div at bounding box center [502, 245] width 234 height 26
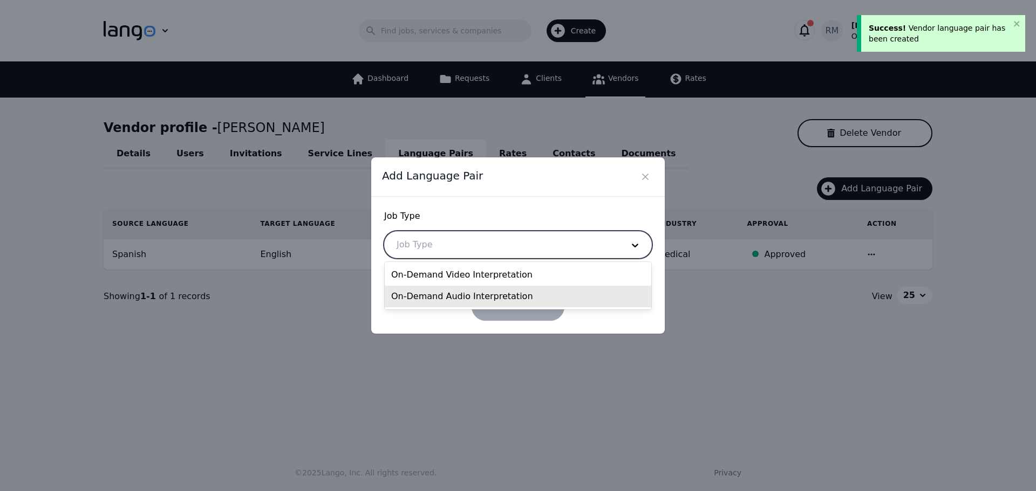
click at [462, 296] on div "On-Demand Audio Interpretation" at bounding box center [518, 297] width 266 height 22
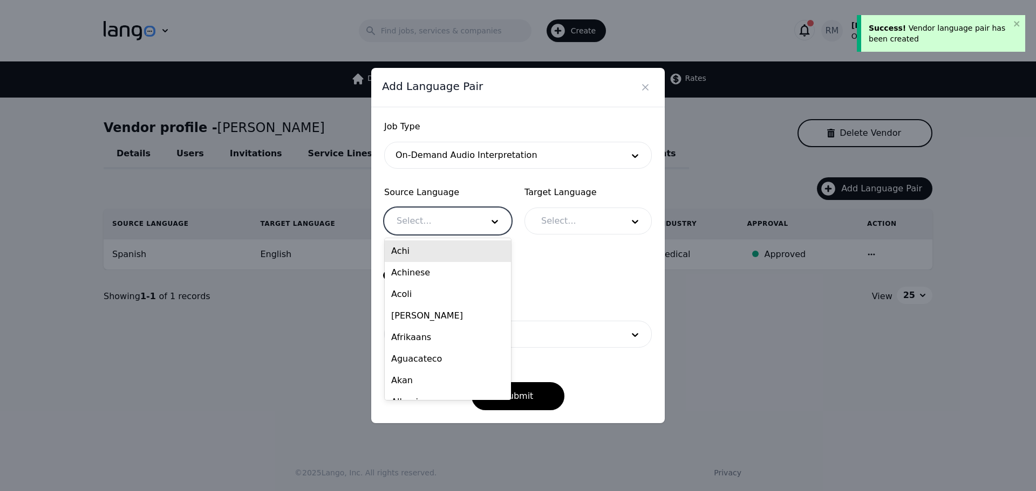
click at [426, 220] on div at bounding box center [432, 221] width 94 height 26
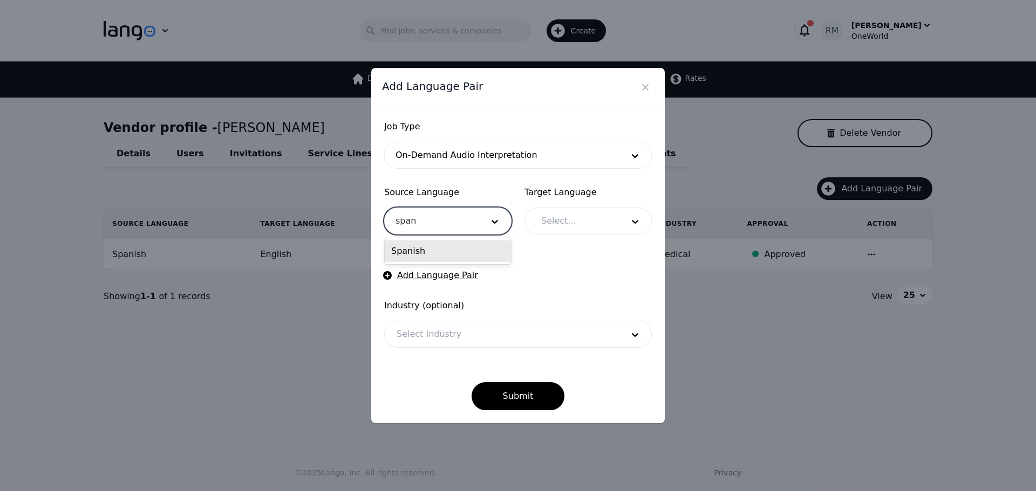
click at [443, 254] on div "Spanish" at bounding box center [448, 252] width 126 height 22
click at [593, 218] on div at bounding box center [574, 221] width 90 height 26
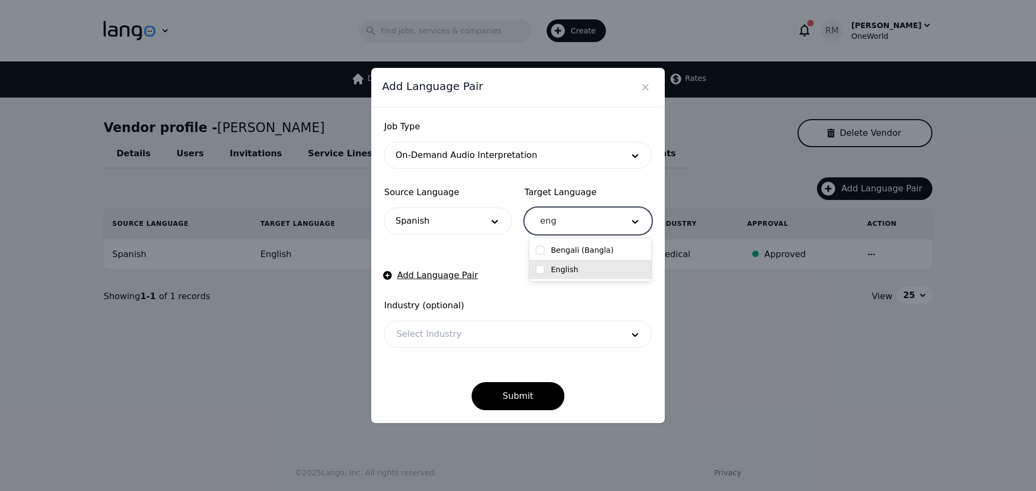
click at [543, 268] on input "checkbox" at bounding box center [540, 269] width 9 height 9
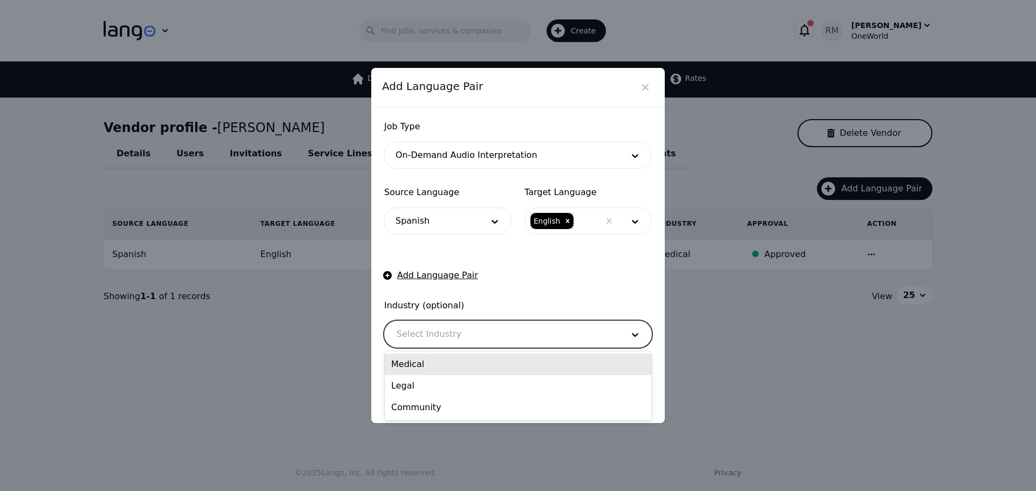
click at [429, 334] on div at bounding box center [502, 335] width 234 height 26
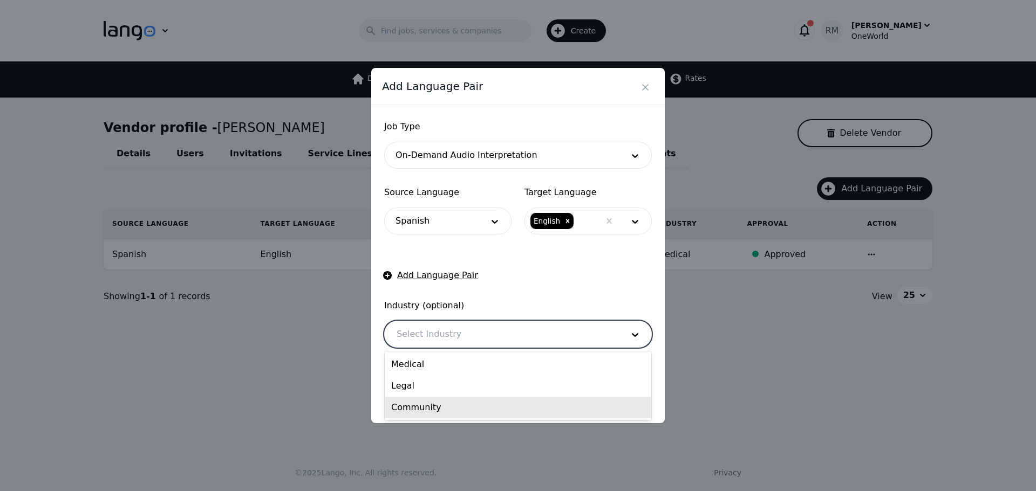
click at [440, 407] on div "Community" at bounding box center [518, 408] width 266 height 22
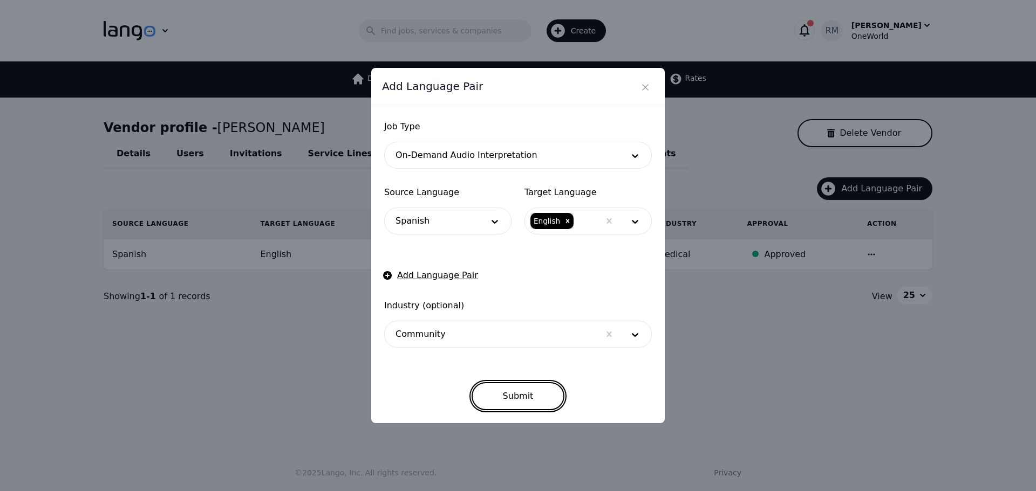
click at [514, 396] on button "Submit" at bounding box center [517, 396] width 93 height 28
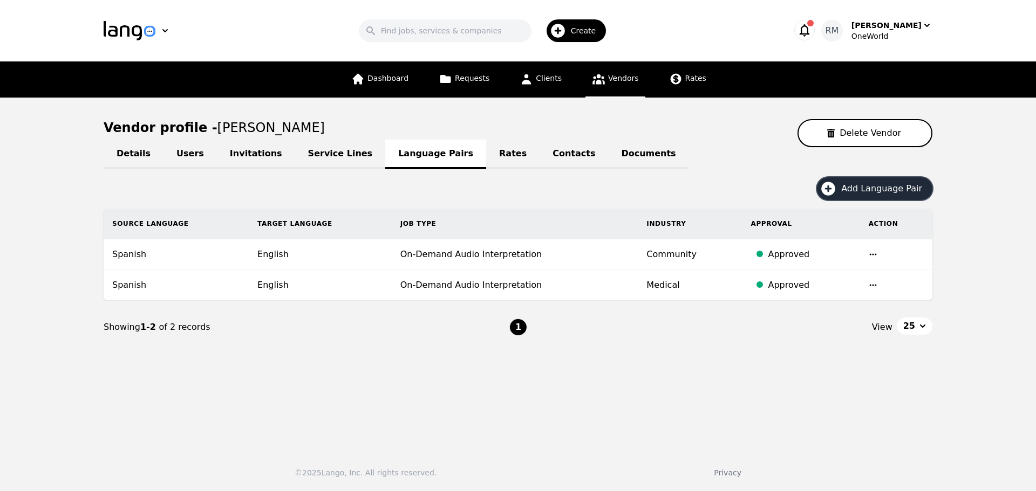
click at [907, 181] on button "Add Language Pair" at bounding box center [874, 188] width 115 height 23
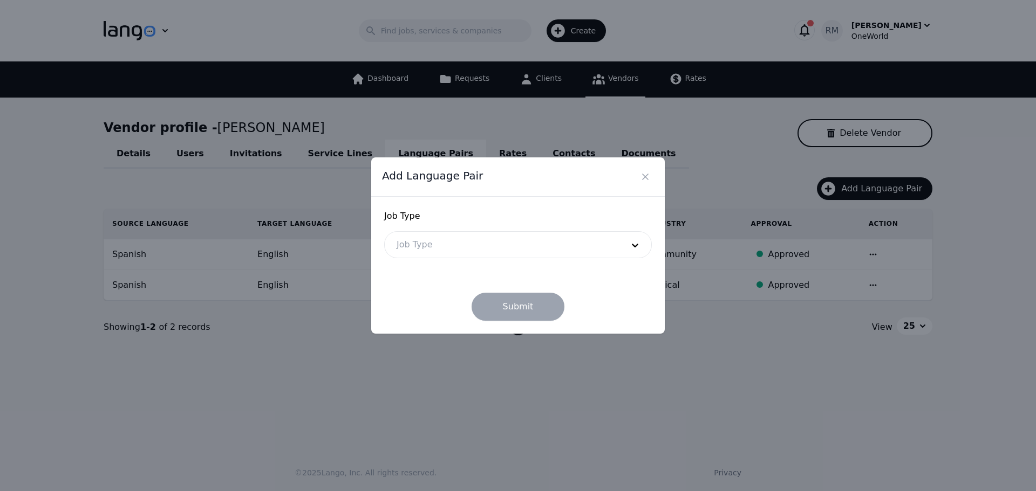
click at [490, 248] on div at bounding box center [502, 245] width 234 height 26
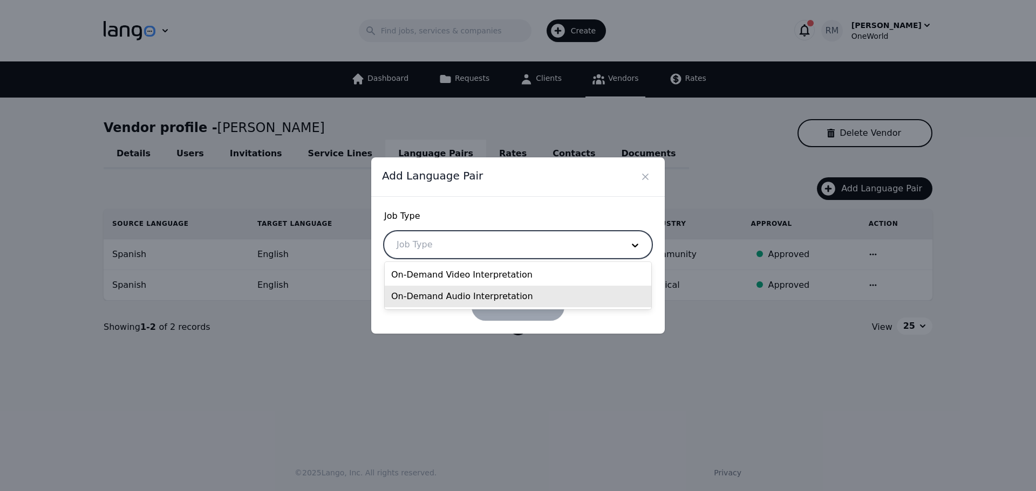
click at [482, 295] on div "On-Demand Audio Interpretation" at bounding box center [518, 297] width 266 height 22
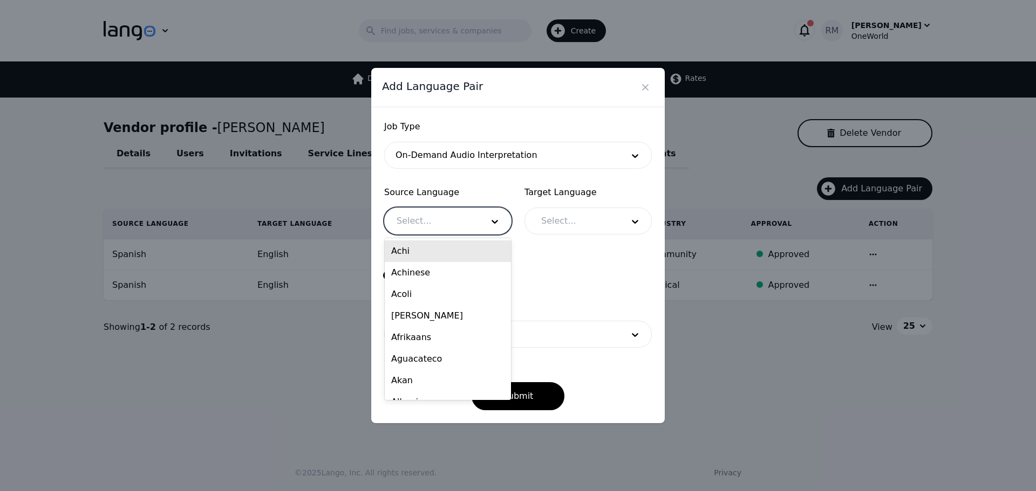
click at [442, 215] on div at bounding box center [432, 221] width 94 height 26
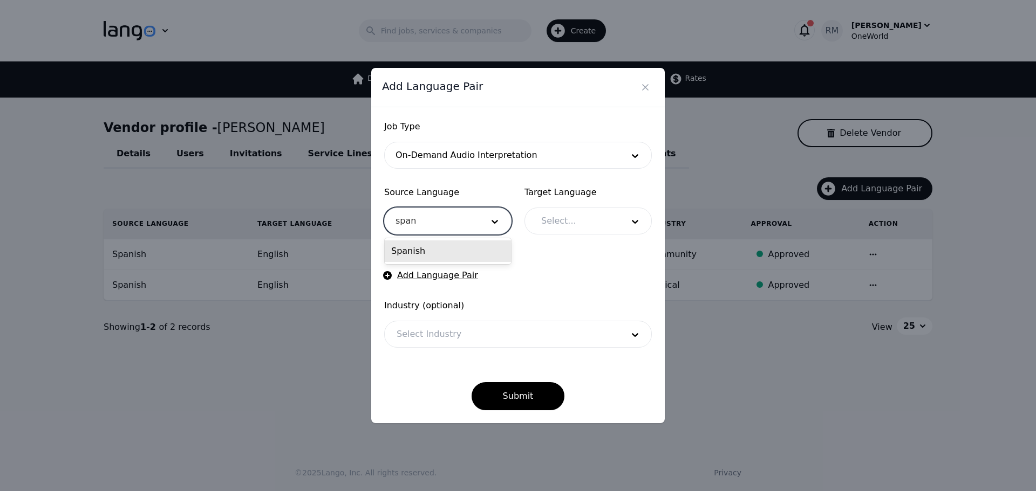
click at [419, 257] on div "Spanish" at bounding box center [448, 252] width 126 height 22
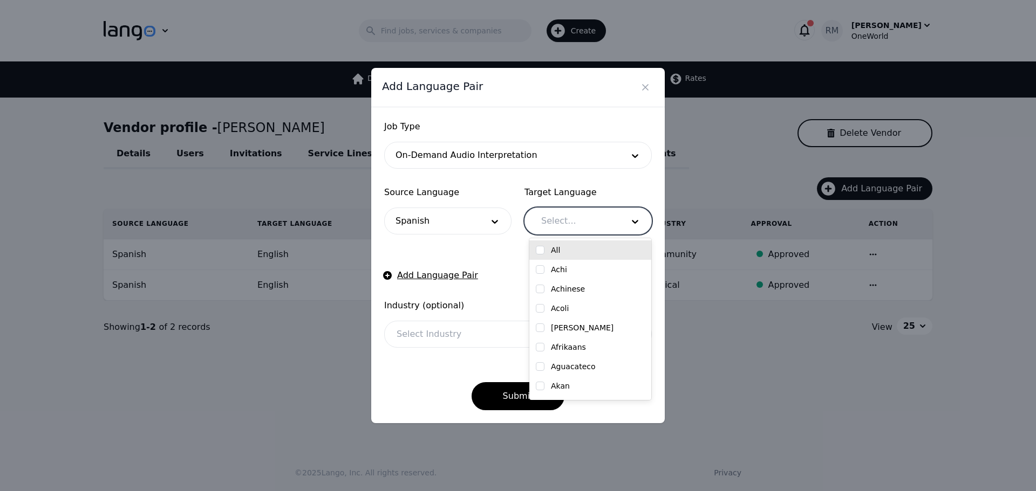
click at [563, 220] on div at bounding box center [574, 221] width 90 height 26
click at [572, 254] on label "English" at bounding box center [565, 250] width 28 height 11
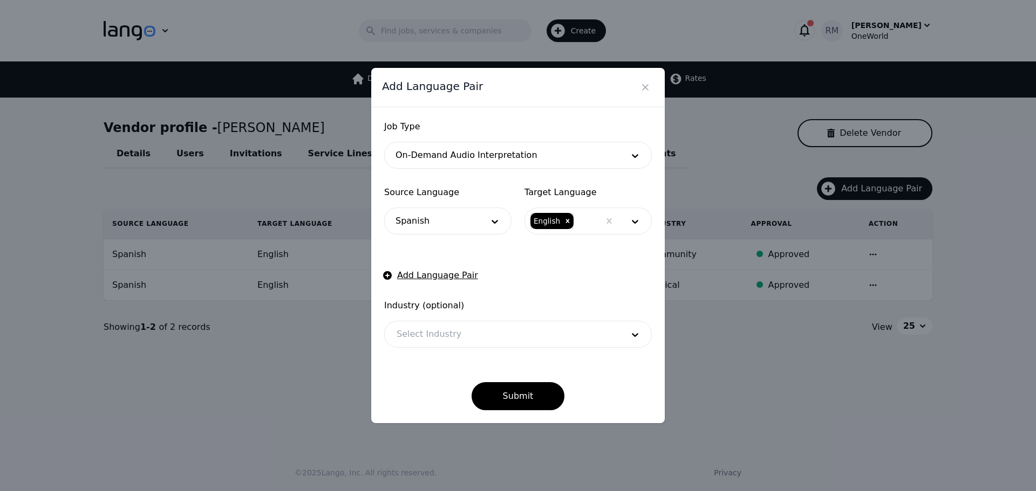
click at [427, 354] on form "Job Type On-Demand Audio Interpretation Source Language Spanish Target Language…" at bounding box center [518, 265] width 268 height 290
click at [523, 395] on button "Submit" at bounding box center [517, 396] width 93 height 28
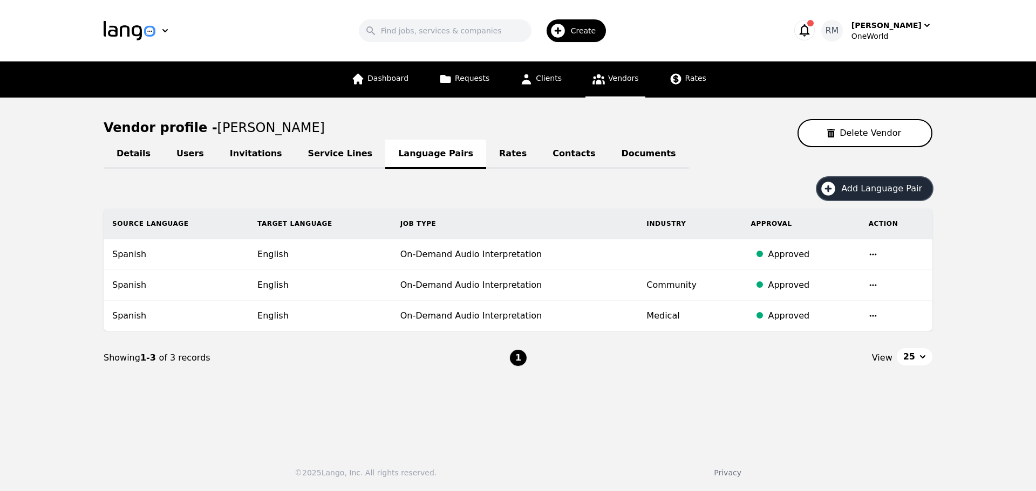
click at [587, 24] on div "Create" at bounding box center [576, 30] width 60 height 23
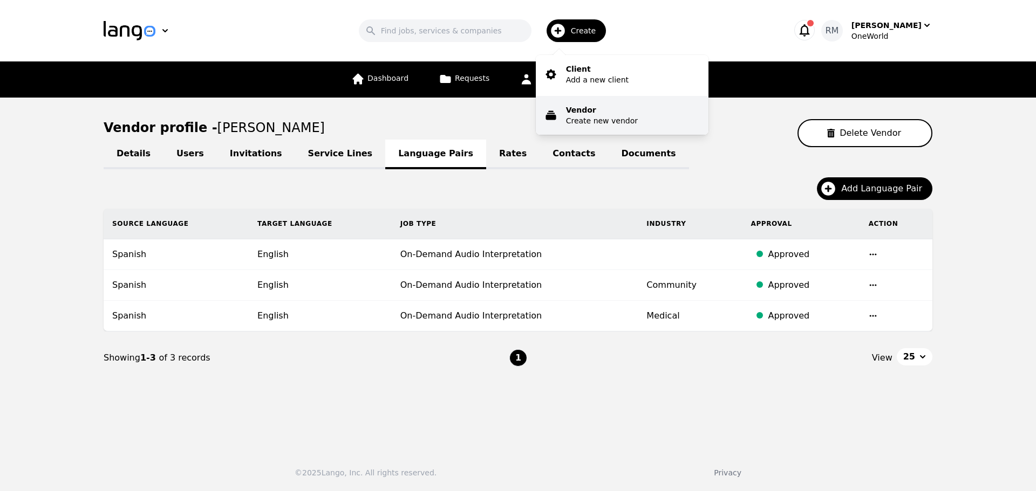
click at [629, 111] on p "Vendor" at bounding box center [602, 110] width 72 height 11
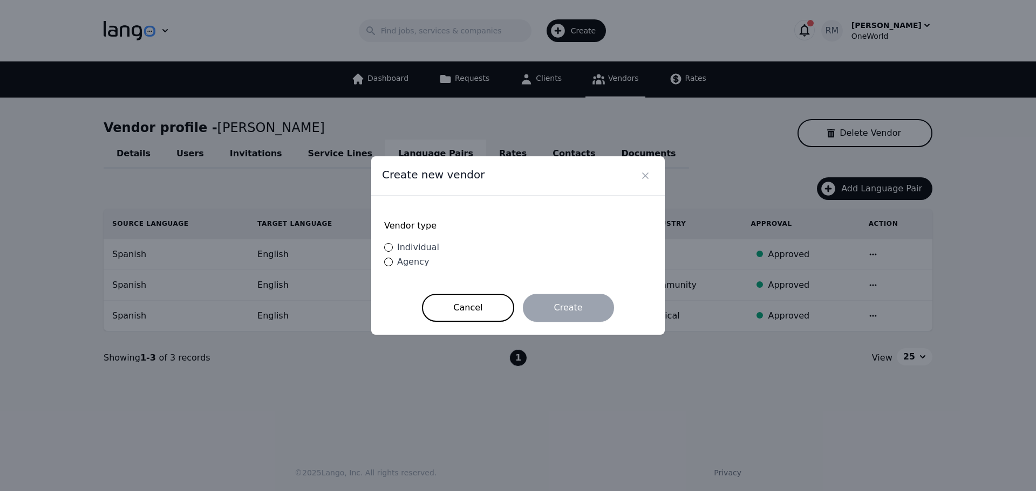
click at [411, 247] on span "Individual" at bounding box center [418, 247] width 42 height 10
click at [393, 247] on input "Individual" at bounding box center [388, 247] width 9 height 9
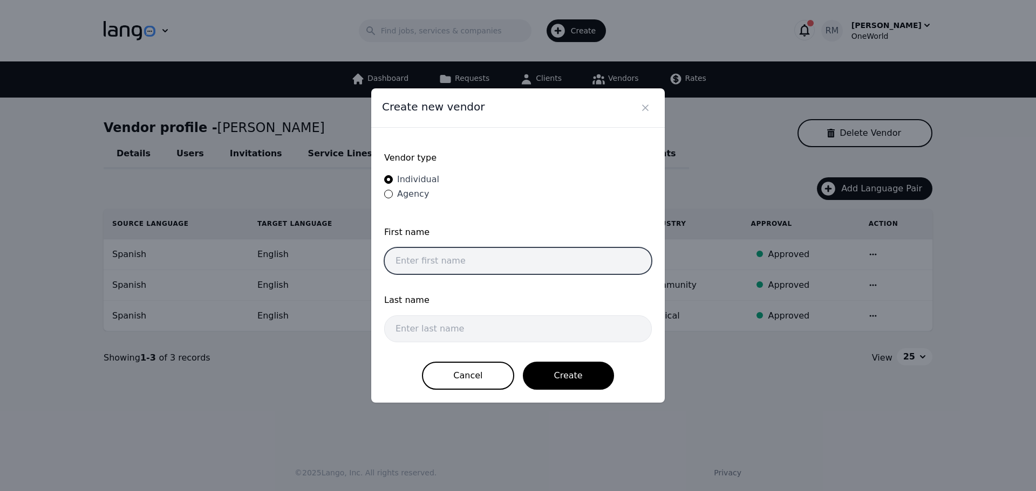
click at [498, 269] on input "text" at bounding box center [518, 261] width 268 height 27
paste input "[PERSON_NAME]"
click at [461, 261] on input "[PERSON_NAME]" at bounding box center [518, 261] width 268 height 27
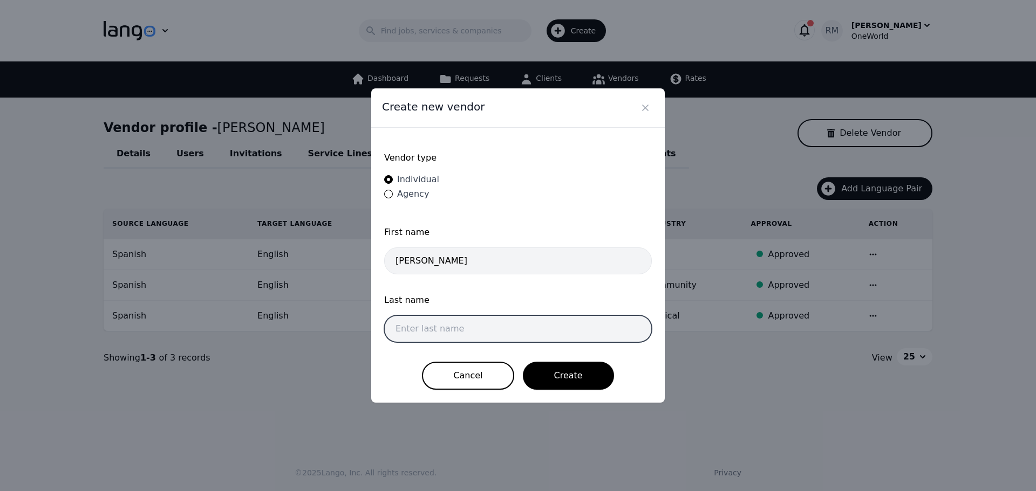
click at [475, 322] on input "text" at bounding box center [518, 329] width 268 height 27
paste input "[PERSON_NAME]"
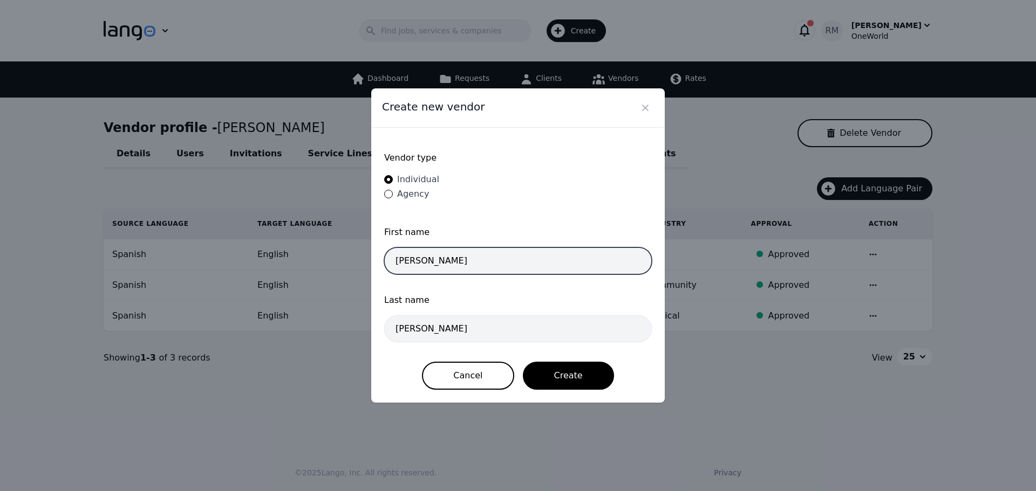
click at [500, 259] on input "[PERSON_NAME]" at bounding box center [518, 261] width 268 height 27
drag, startPoint x: 399, startPoint y: 259, endPoint x: -51, endPoint y: 266, distance: 450.5
click at [0, 266] on html "Search Create [PERSON_NAME] OneWorld Dashboard Requests Clients Vendors Rates V…" at bounding box center [518, 245] width 1036 height 491
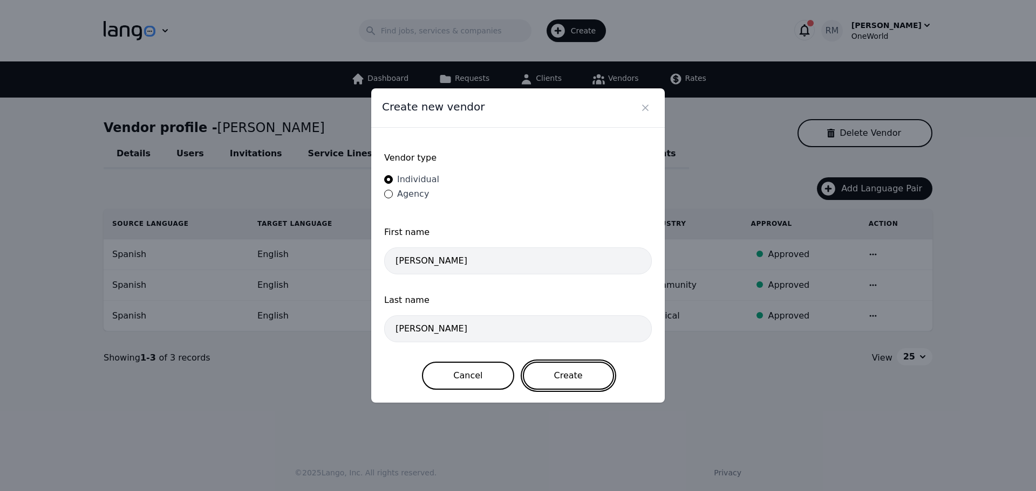
click at [587, 376] on button "Create" at bounding box center [568, 376] width 91 height 28
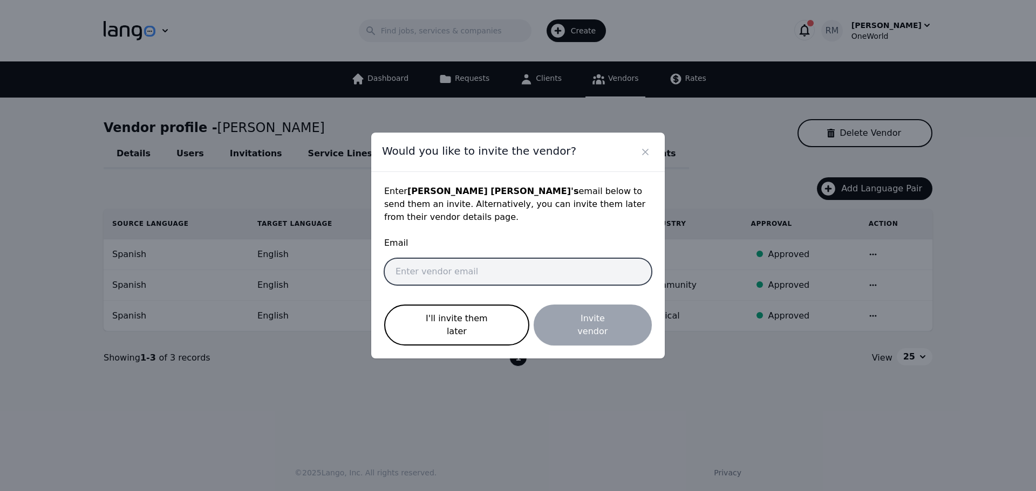
click at [477, 277] on input "email" at bounding box center [518, 271] width 268 height 27
paste input "[EMAIL_ADDRESS][DOMAIN_NAME]"
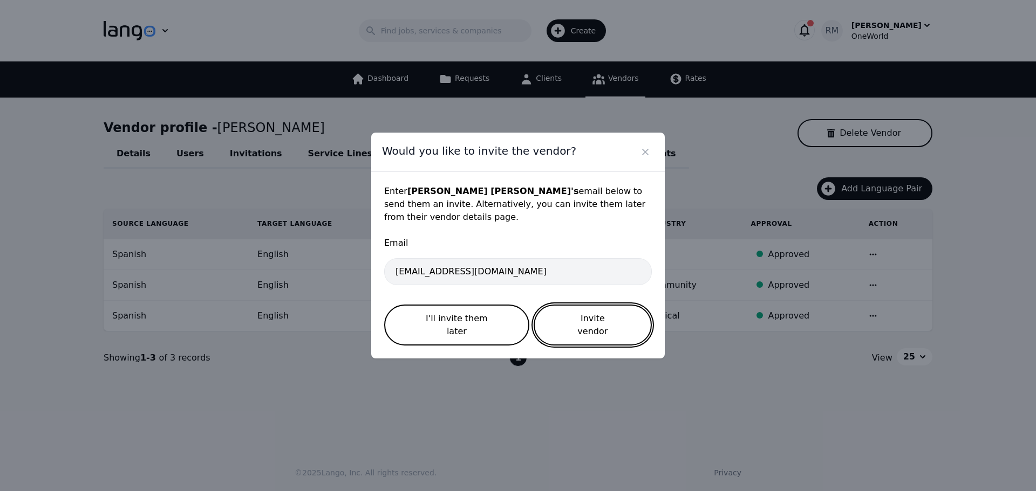
click at [619, 322] on button "Invite vendor" at bounding box center [593, 325] width 118 height 41
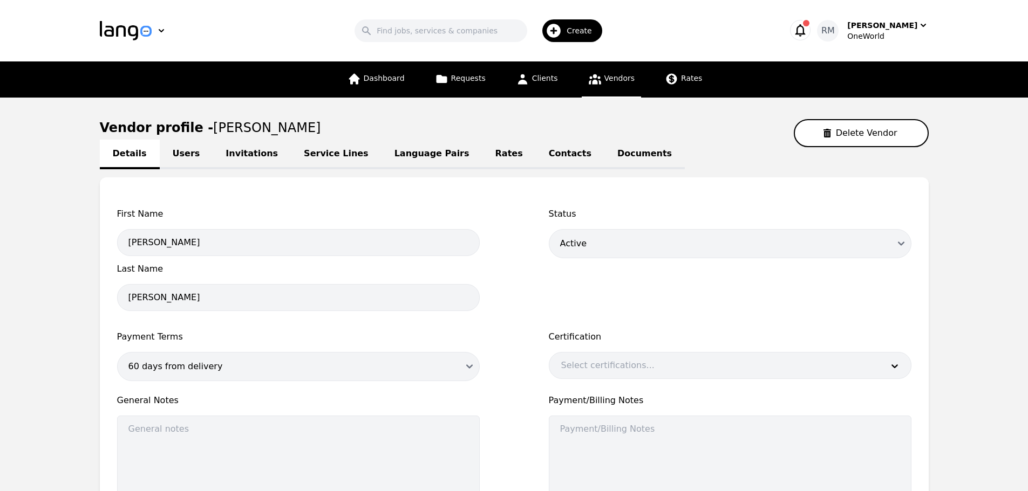
click at [381, 155] on link "Language Pairs" at bounding box center [431, 155] width 101 height 30
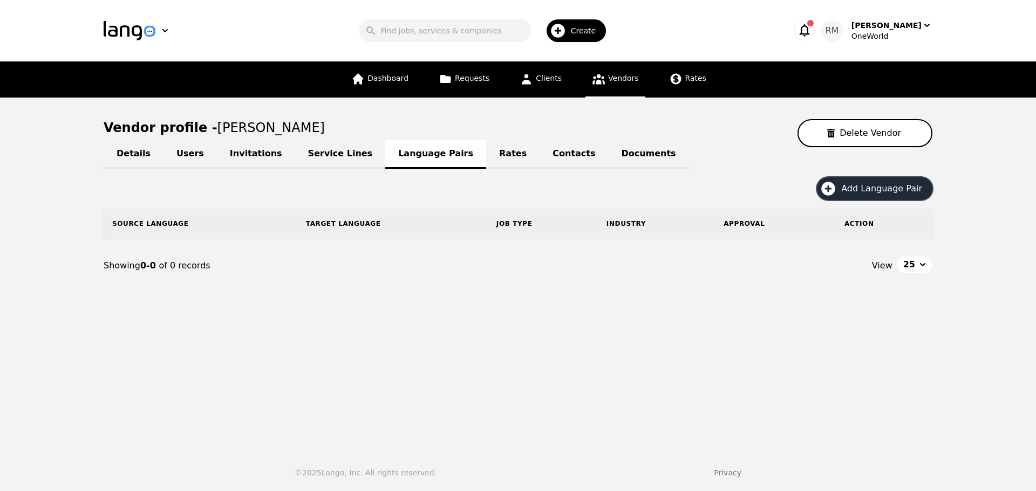
click at [882, 188] on span "Add Language Pair" at bounding box center [885, 188] width 88 height 13
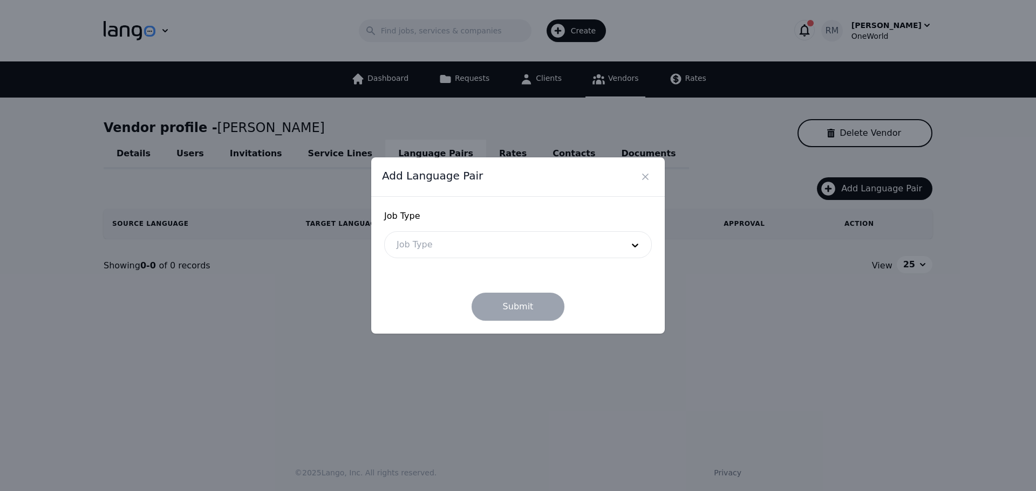
click at [421, 254] on div at bounding box center [502, 245] width 234 height 26
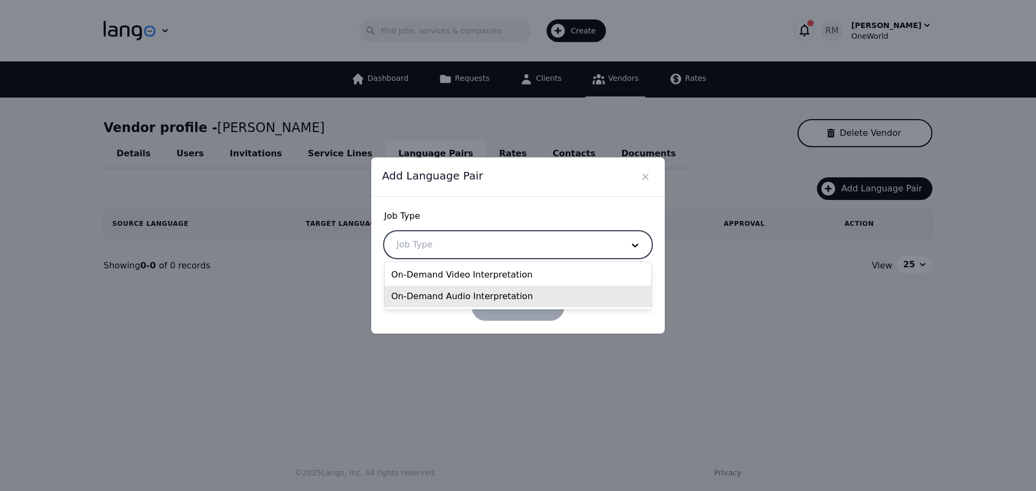
click at [450, 299] on div "On-Demand Audio Interpretation" at bounding box center [518, 297] width 266 height 22
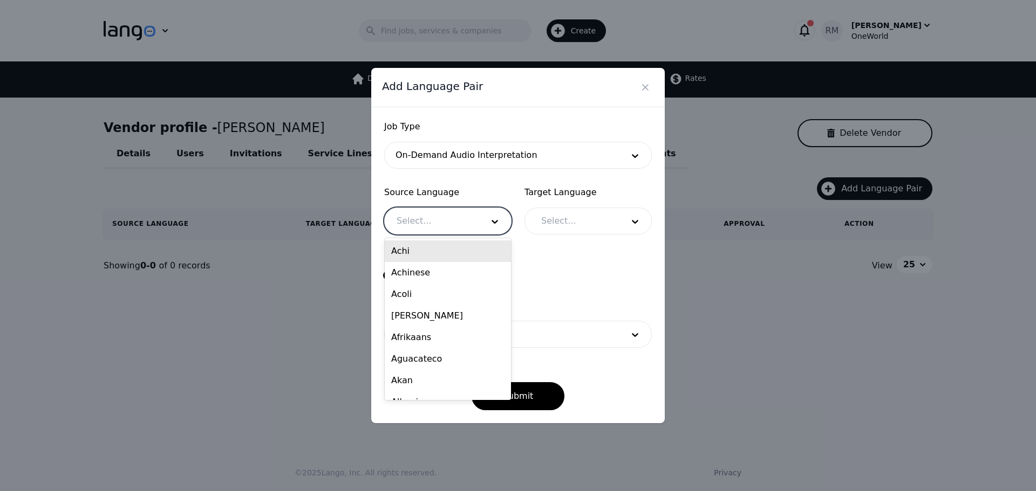
click at [445, 225] on div at bounding box center [432, 221] width 94 height 26
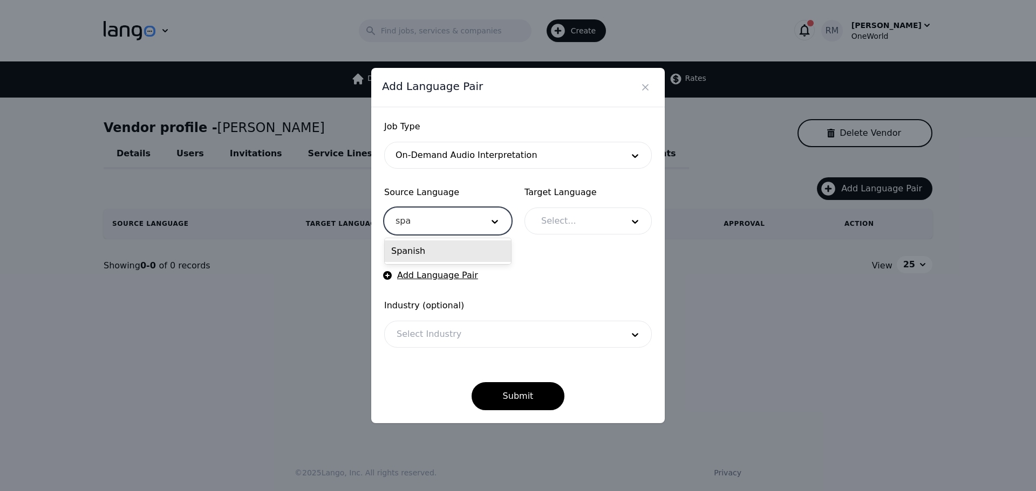
click at [476, 250] on div "Spanish" at bounding box center [448, 252] width 126 height 22
click at [586, 223] on div at bounding box center [574, 221] width 90 height 26
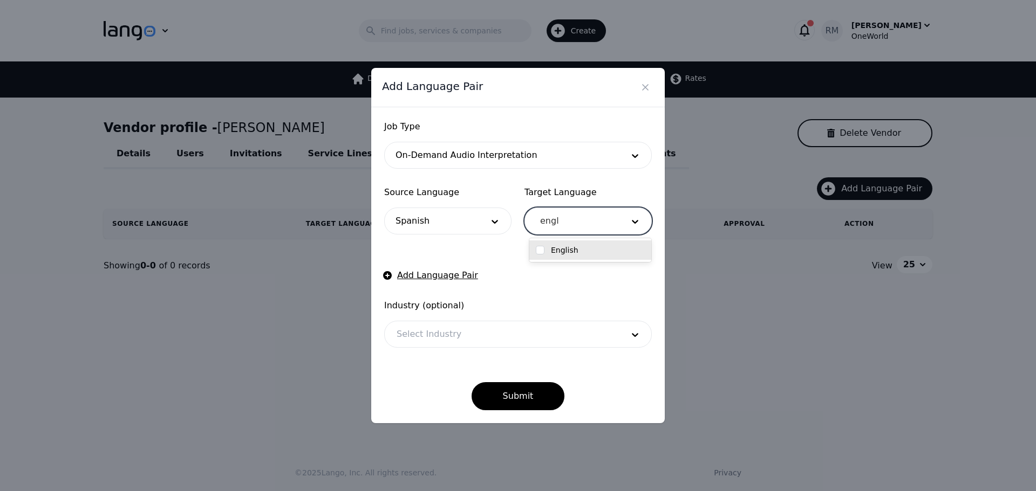
click at [569, 249] on label "English" at bounding box center [565, 250] width 28 height 11
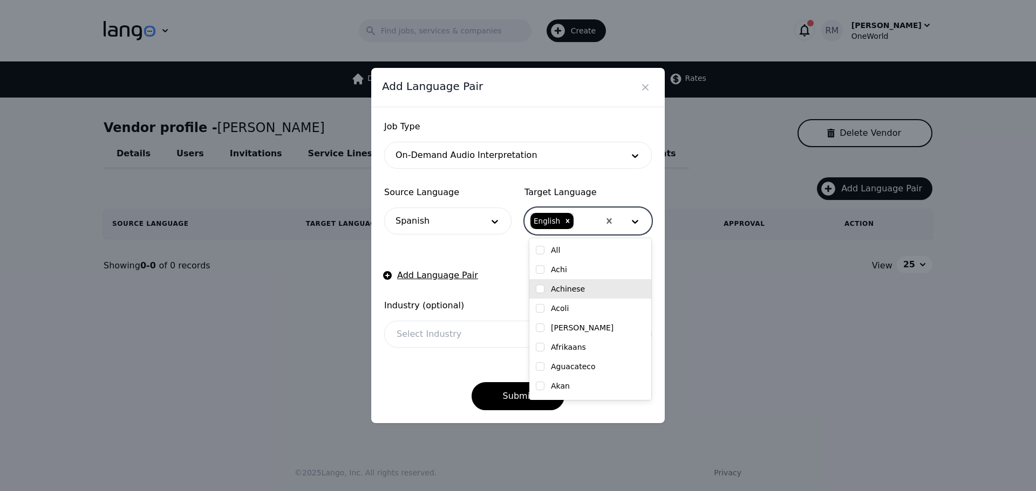
click at [418, 333] on div at bounding box center [502, 335] width 234 height 26
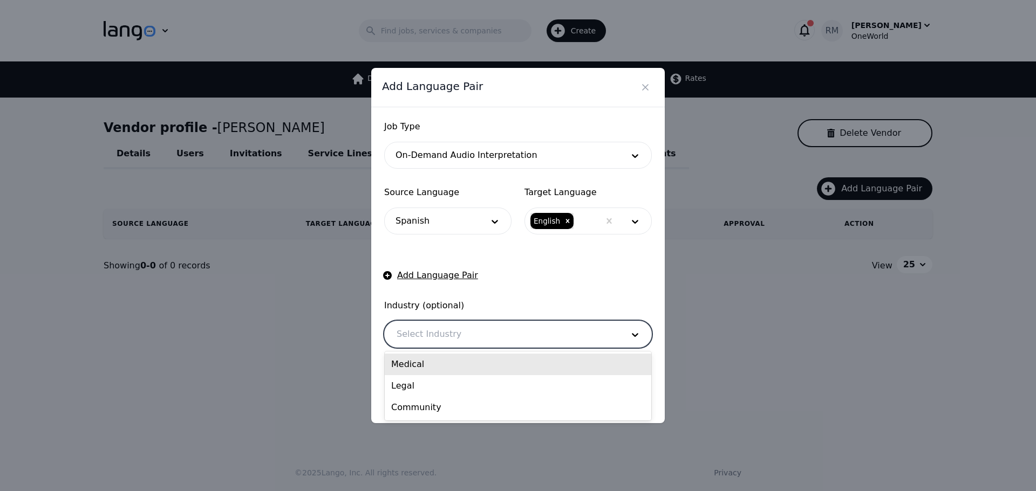
click at [443, 358] on div "Medical" at bounding box center [518, 365] width 266 height 22
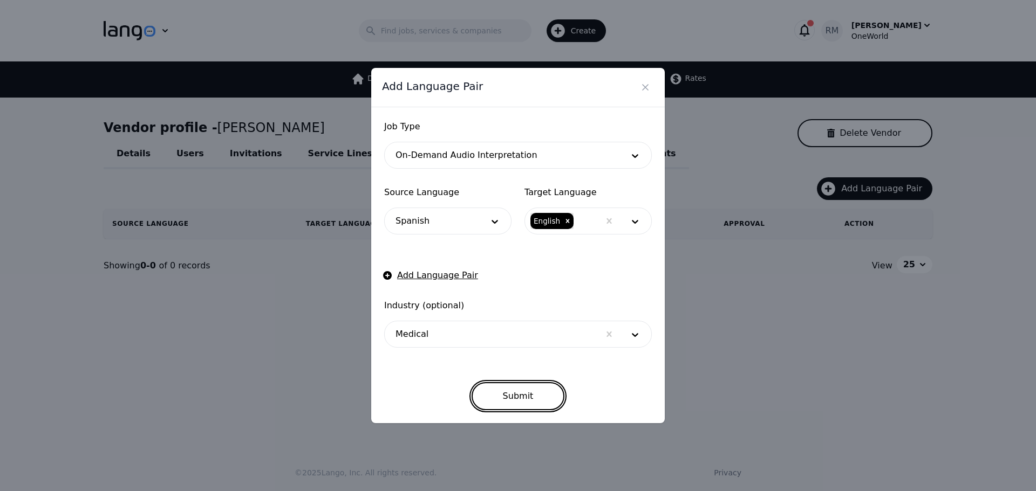
click at [527, 394] on button "Submit" at bounding box center [517, 396] width 93 height 28
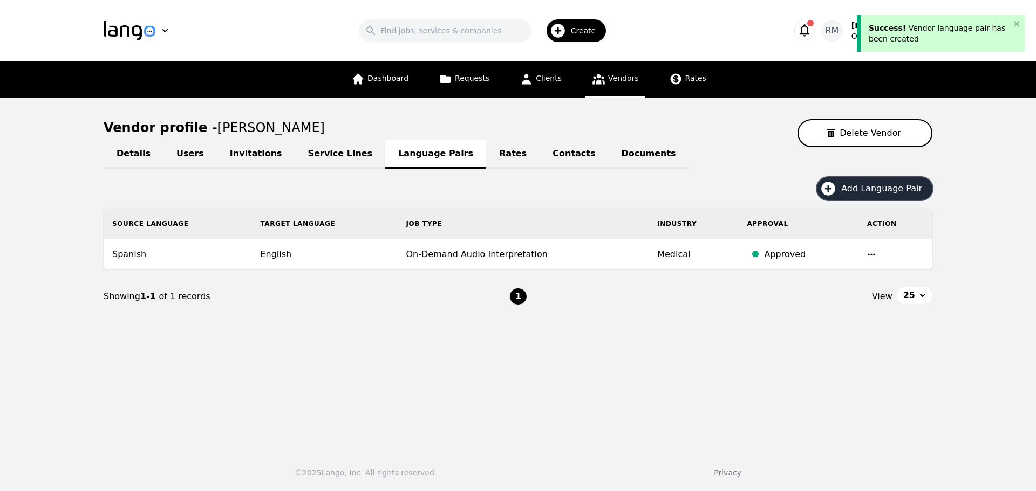
click at [873, 186] on span "Add Language Pair" at bounding box center [885, 188] width 88 height 13
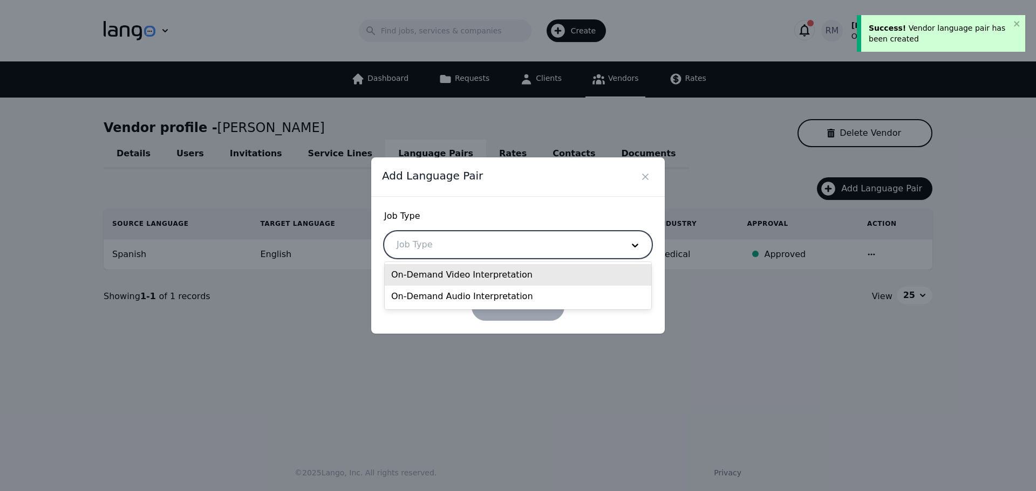
click at [438, 254] on div at bounding box center [502, 245] width 234 height 26
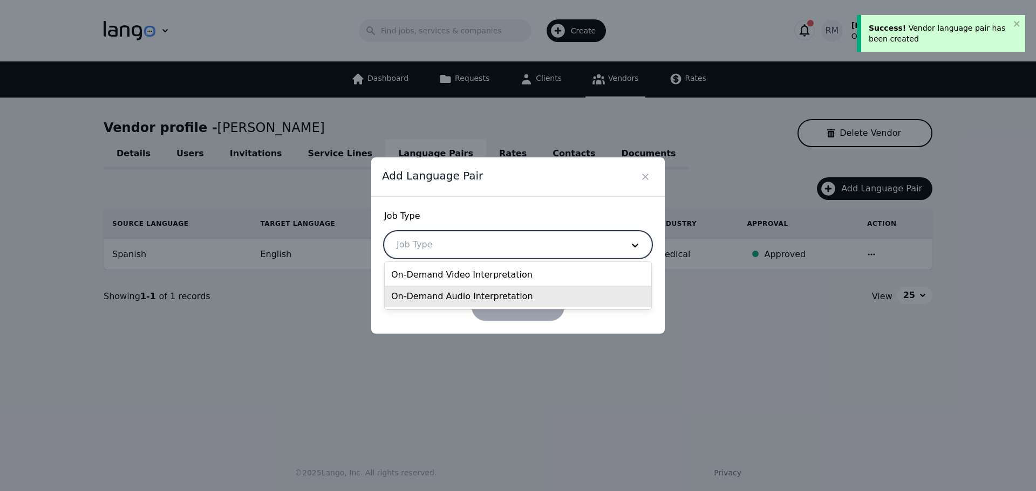
click at [443, 294] on div "On-Demand Audio Interpretation" at bounding box center [518, 297] width 266 height 22
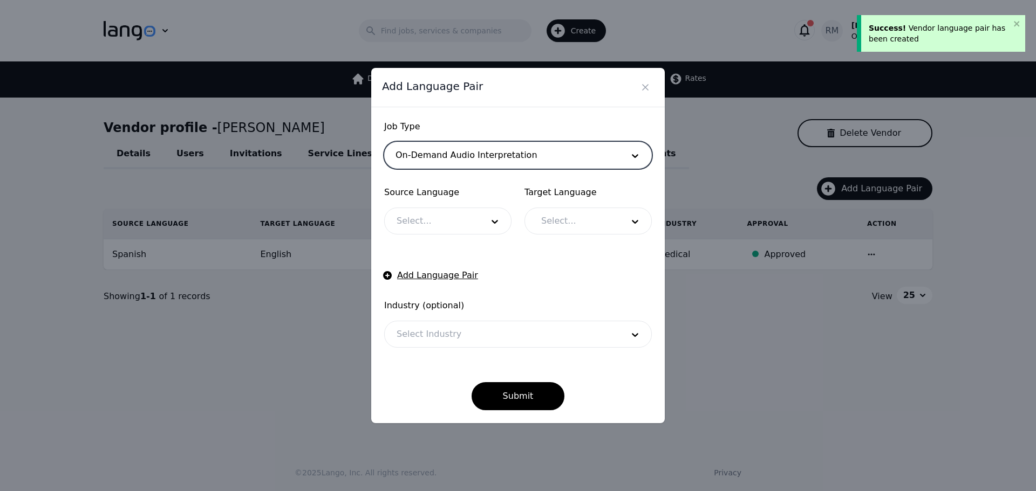
click at [435, 223] on div at bounding box center [432, 221] width 94 height 26
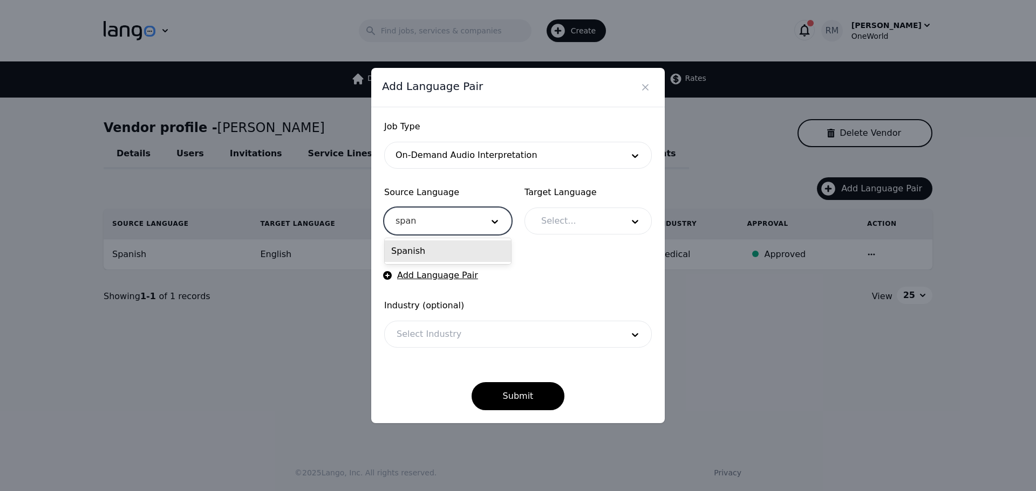
click at [436, 258] on div "Spanish" at bounding box center [448, 252] width 126 height 22
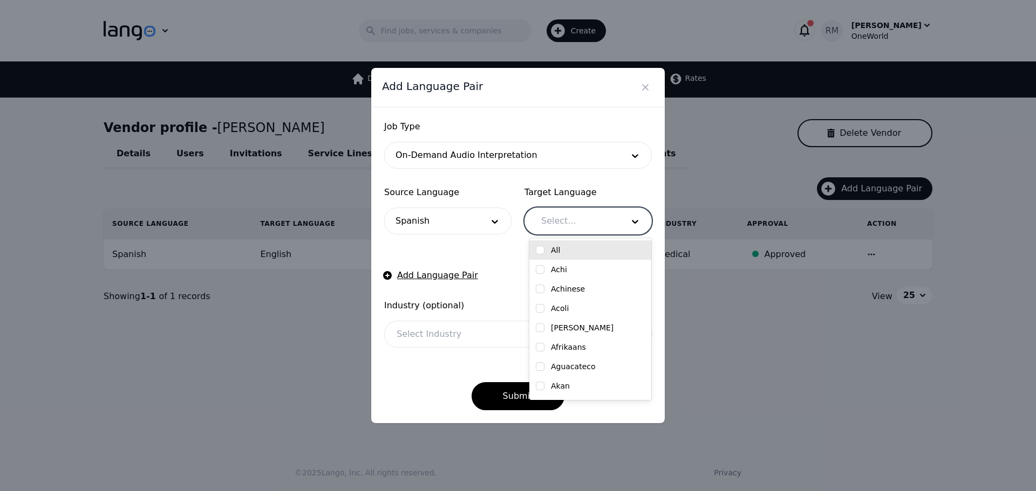
click at [573, 221] on div at bounding box center [574, 221] width 90 height 26
click at [591, 255] on div "English" at bounding box center [590, 250] width 109 height 11
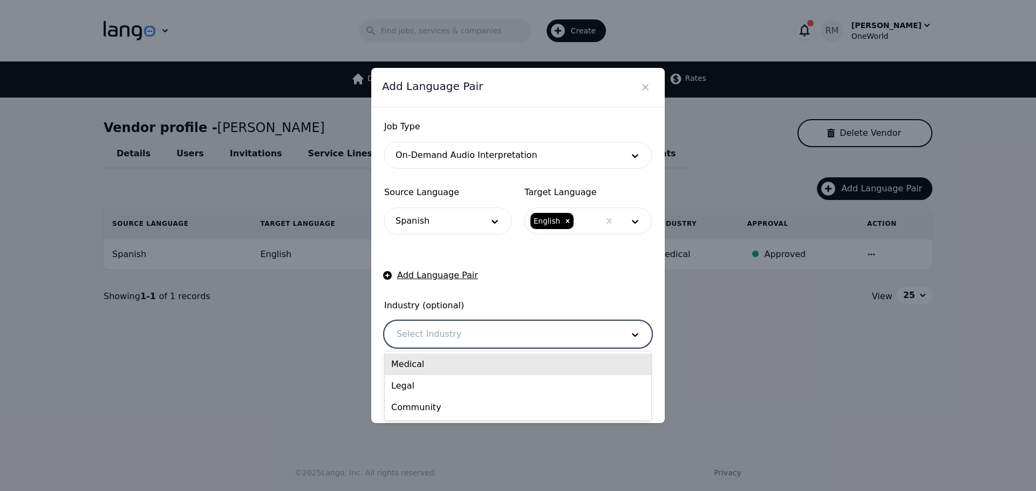
click at [407, 324] on div at bounding box center [502, 335] width 234 height 26
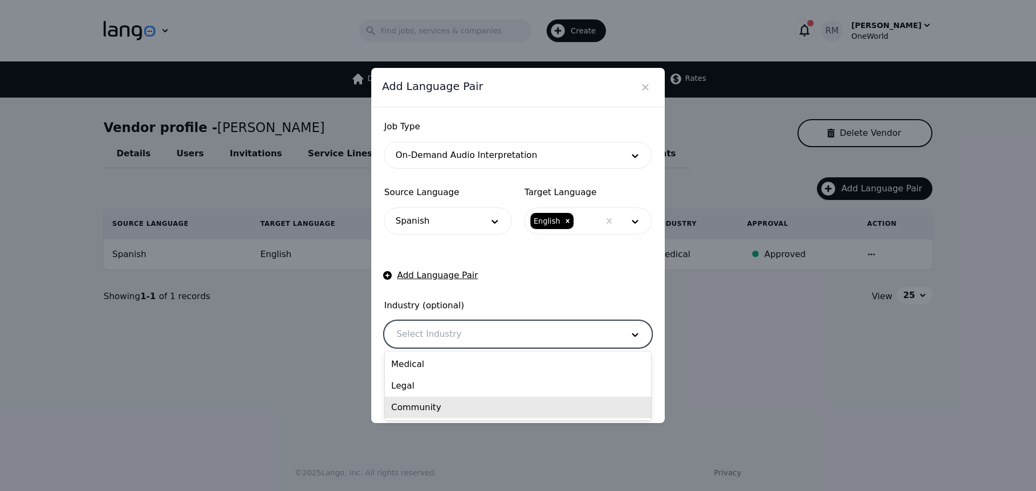
click at [440, 405] on div "Community" at bounding box center [518, 408] width 266 height 22
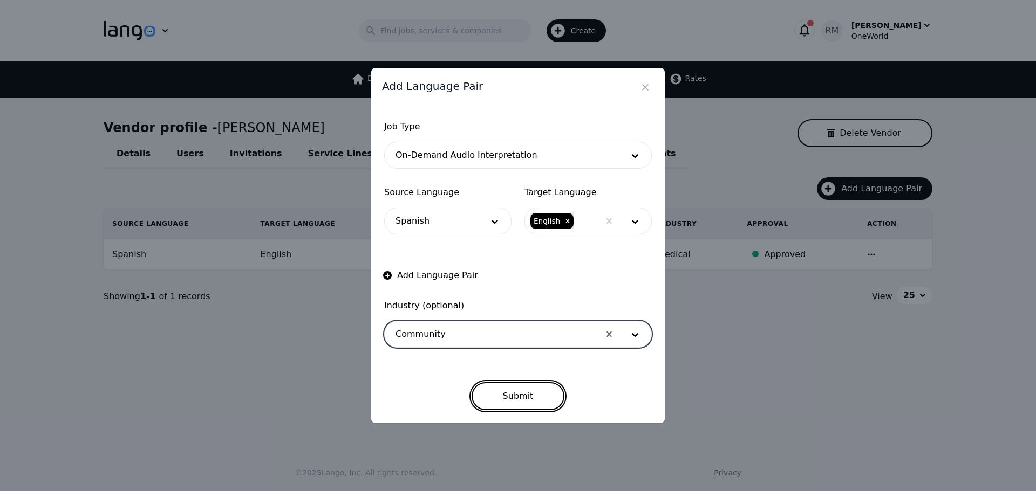
click at [537, 399] on button "Submit" at bounding box center [517, 396] width 93 height 28
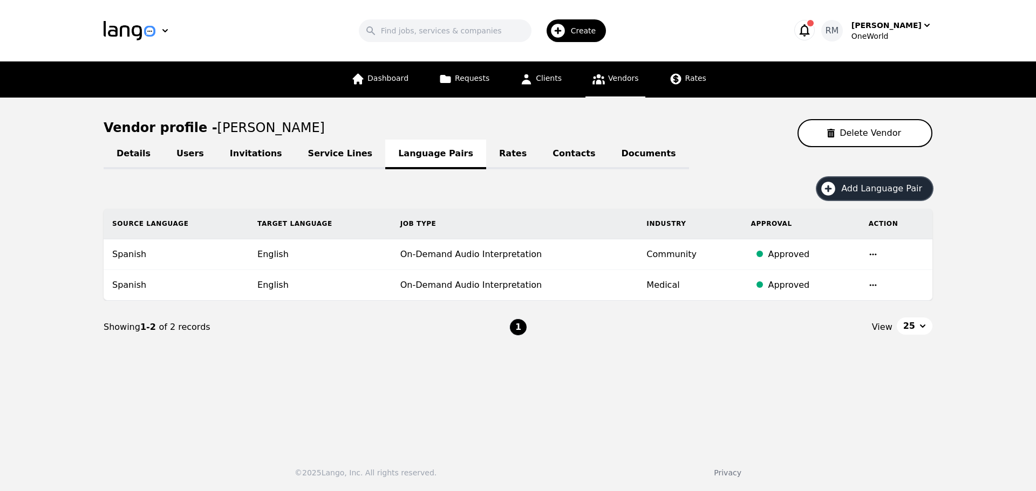
click at [854, 184] on span "Add Language Pair" at bounding box center [885, 188] width 88 height 13
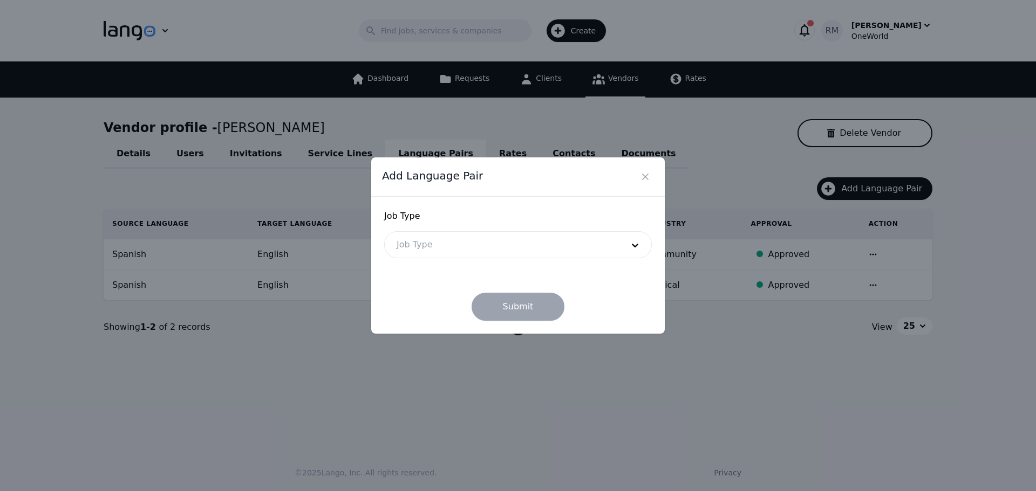
click at [498, 249] on div at bounding box center [502, 245] width 234 height 26
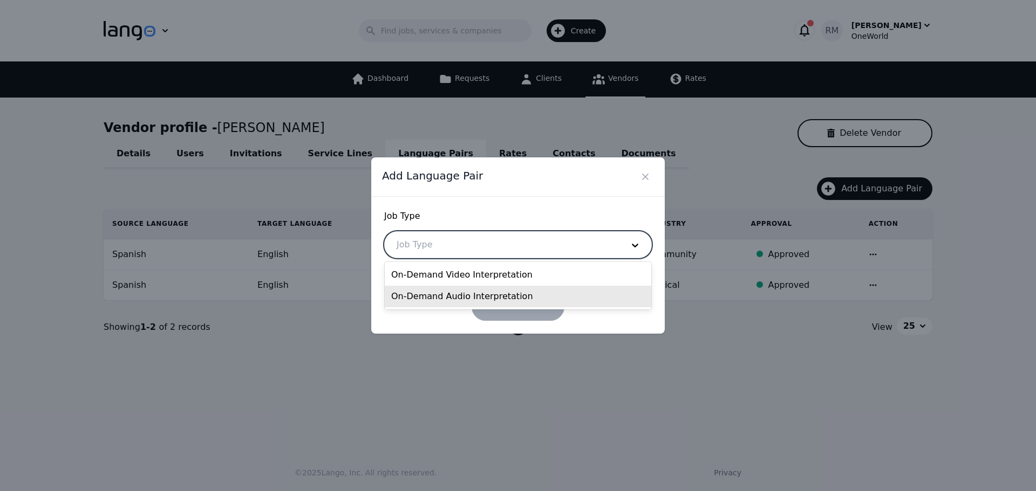
click at [457, 295] on div "On-Demand Audio Interpretation" at bounding box center [518, 297] width 266 height 22
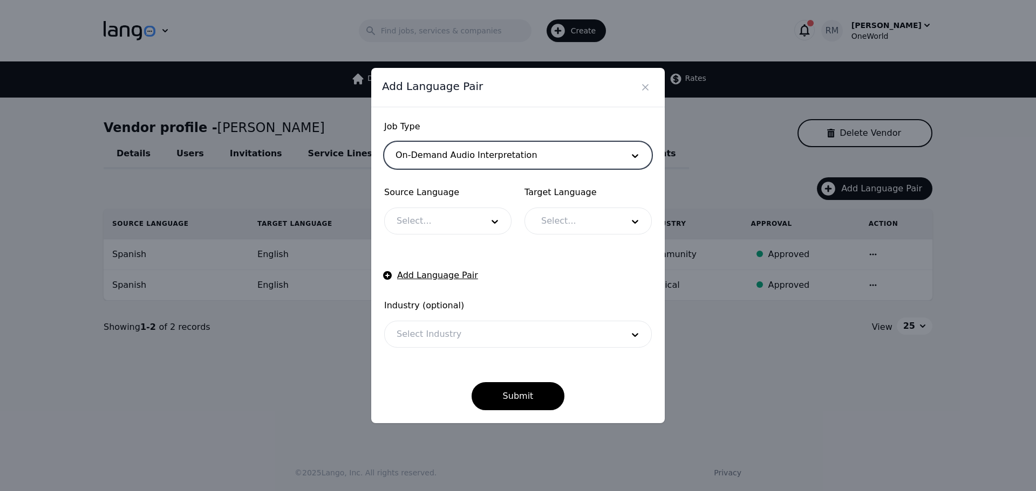
click at [454, 209] on div at bounding box center [432, 221] width 94 height 26
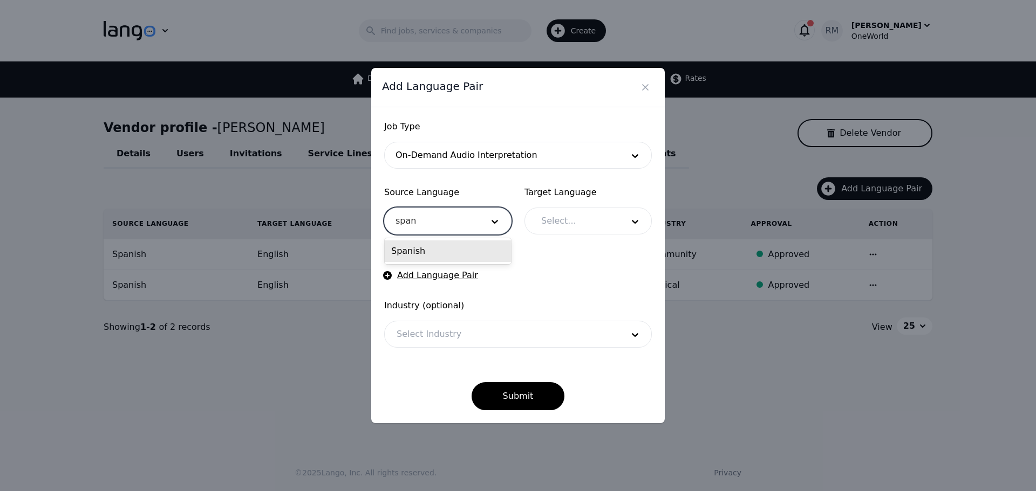
click at [445, 258] on div "Spanish" at bounding box center [448, 252] width 126 height 22
click at [545, 223] on div at bounding box center [574, 221] width 90 height 26
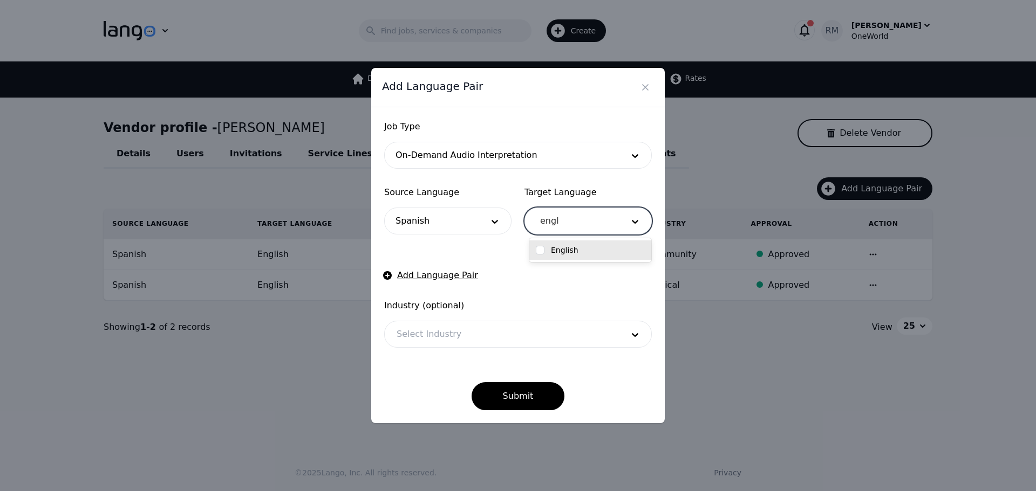
click at [577, 244] on div "English" at bounding box center [590, 250] width 122 height 19
click at [414, 409] on div "Submit" at bounding box center [518, 387] width 268 height 45
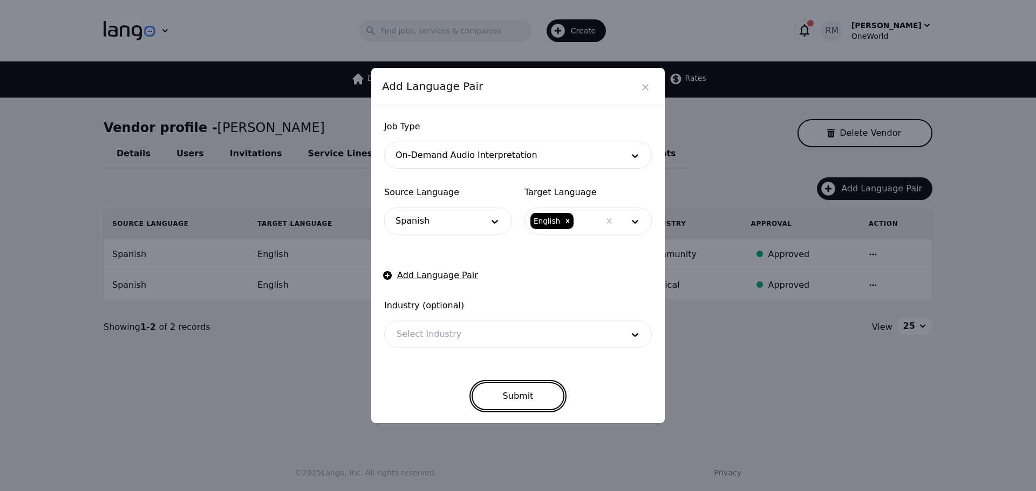
click at [517, 390] on button "Submit" at bounding box center [517, 396] width 93 height 28
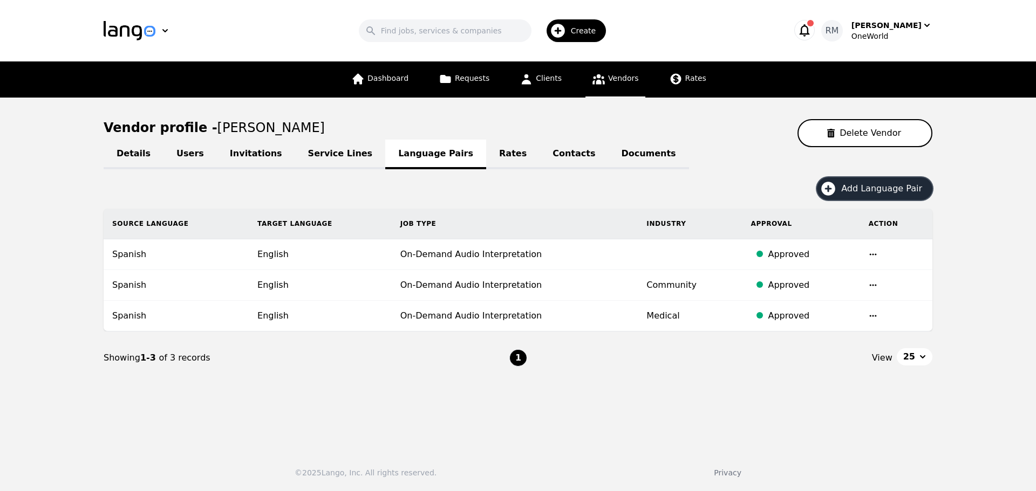
click at [579, 32] on span "Create" at bounding box center [587, 30] width 33 height 11
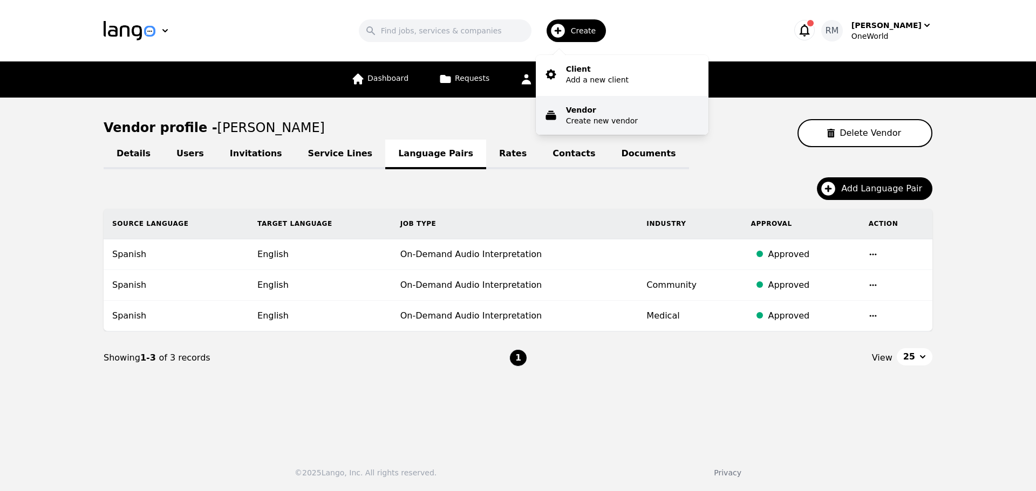
click at [588, 115] on p "Vendor" at bounding box center [602, 110] width 72 height 11
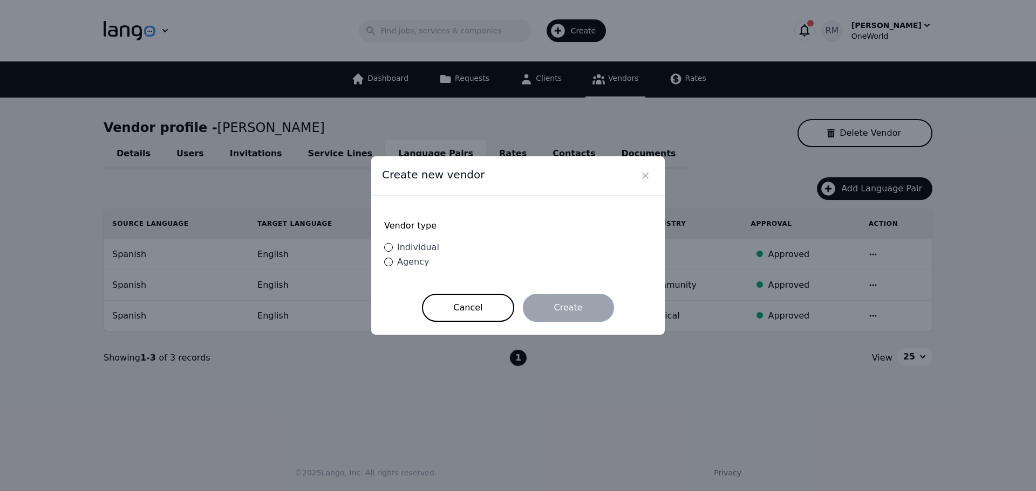
click at [416, 248] on span "Individual" at bounding box center [418, 247] width 42 height 10
click at [393, 248] on input "Individual" at bounding box center [388, 247] width 9 height 9
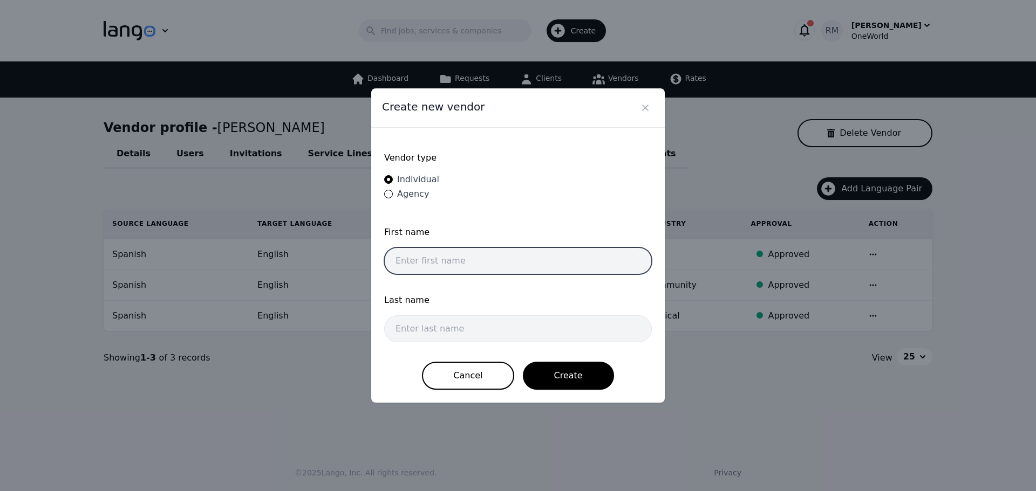
click at [486, 269] on input "text" at bounding box center [518, 261] width 268 height 27
paste input "[PERSON_NAME]"
drag, startPoint x: 499, startPoint y: 259, endPoint x: 429, endPoint y: 268, distance: 70.6
click at [429, 268] on input "[PERSON_NAME]" at bounding box center [518, 261] width 268 height 27
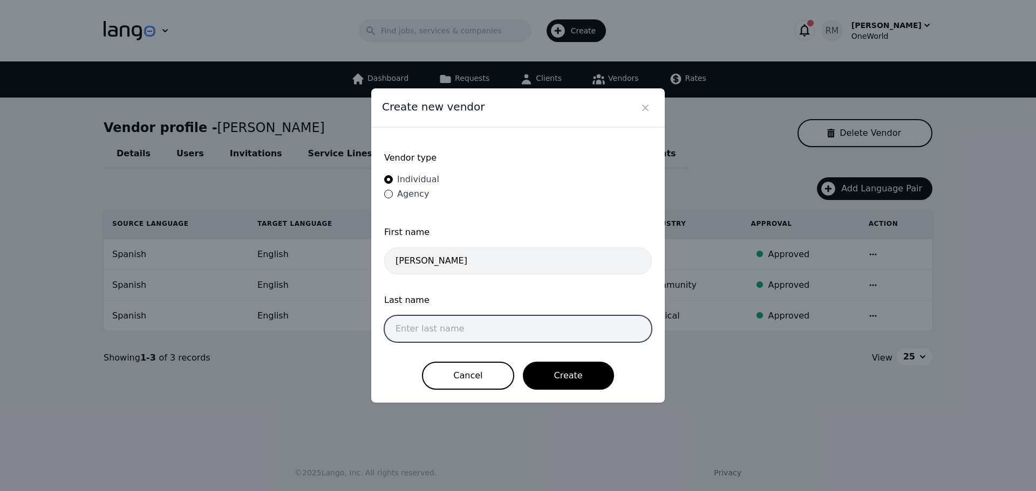
click at [439, 323] on input "text" at bounding box center [518, 329] width 268 height 27
paste input "[PERSON_NAME]"
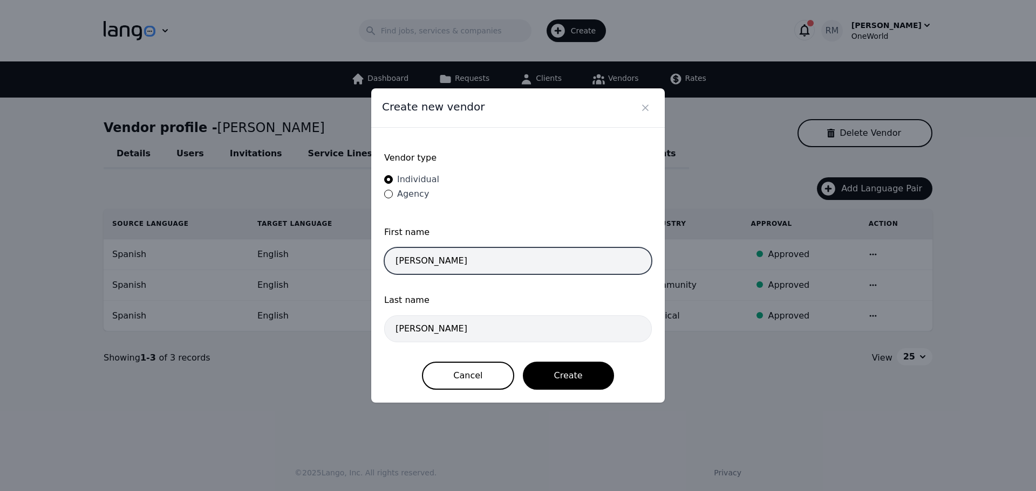
click at [486, 259] on input "[PERSON_NAME]" at bounding box center [518, 261] width 268 height 27
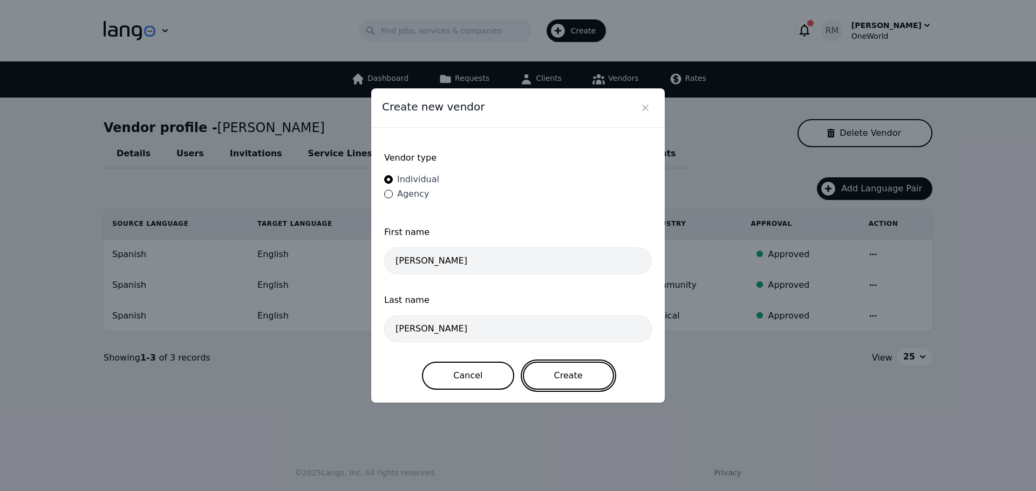
click at [581, 378] on button "Create" at bounding box center [568, 376] width 91 height 28
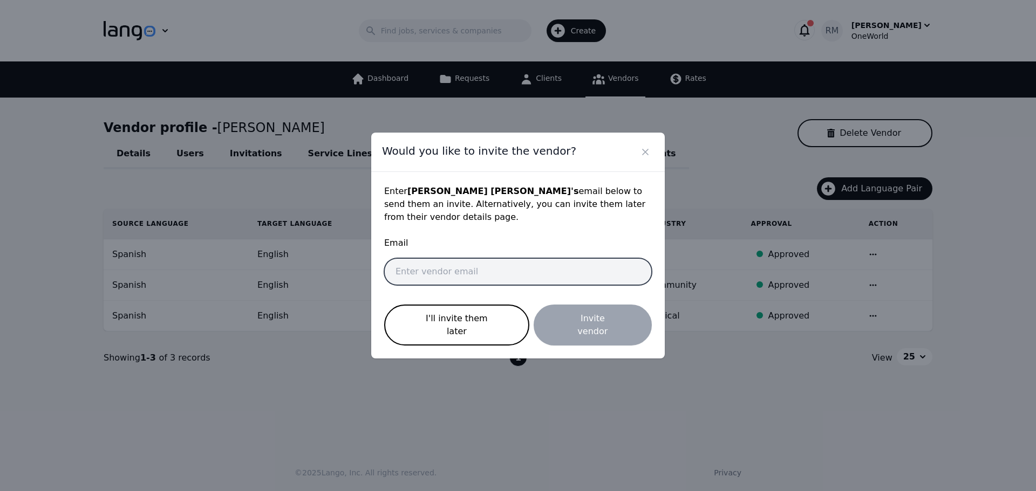
click at [551, 279] on input "email" at bounding box center [518, 271] width 268 height 27
paste input "[EMAIL_ADDRESS][DOMAIN_NAME]"
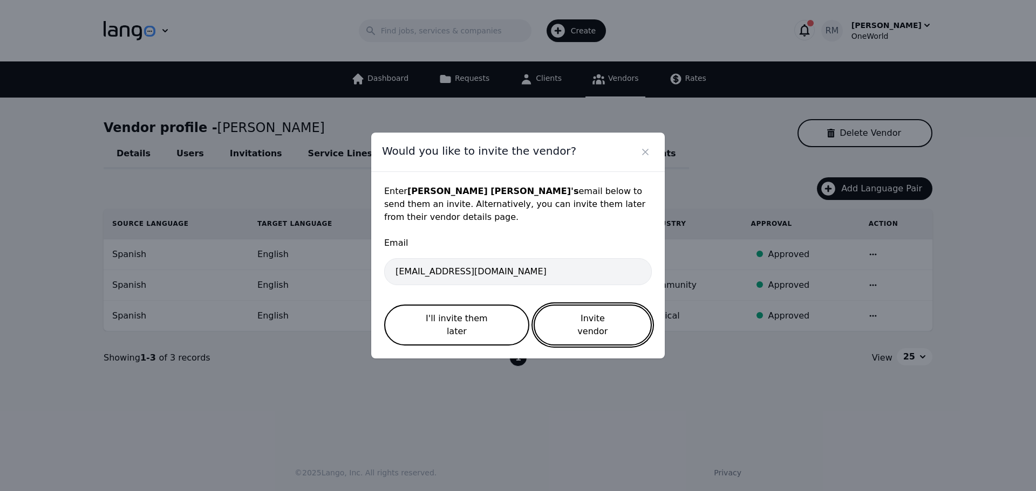
click at [585, 326] on button "Invite vendor" at bounding box center [593, 325] width 118 height 41
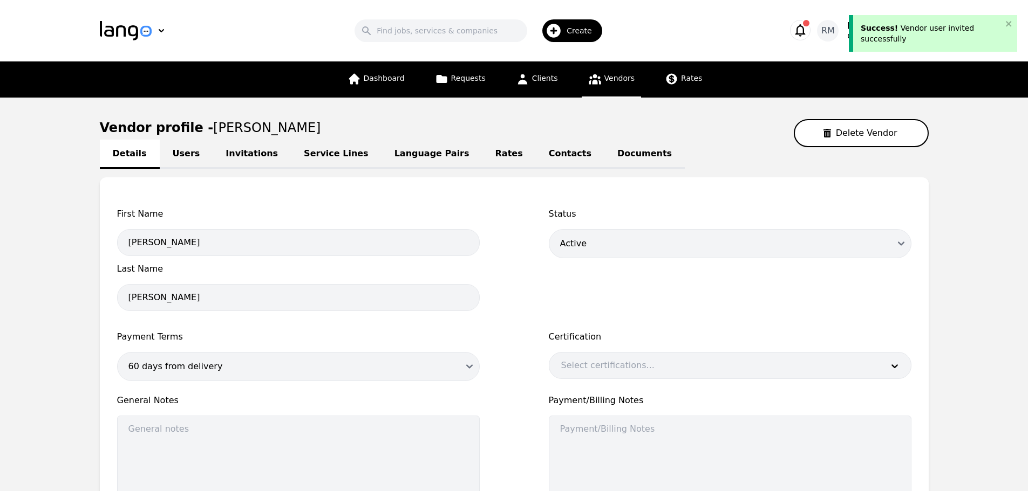
click at [389, 150] on link "Language Pairs" at bounding box center [431, 155] width 101 height 30
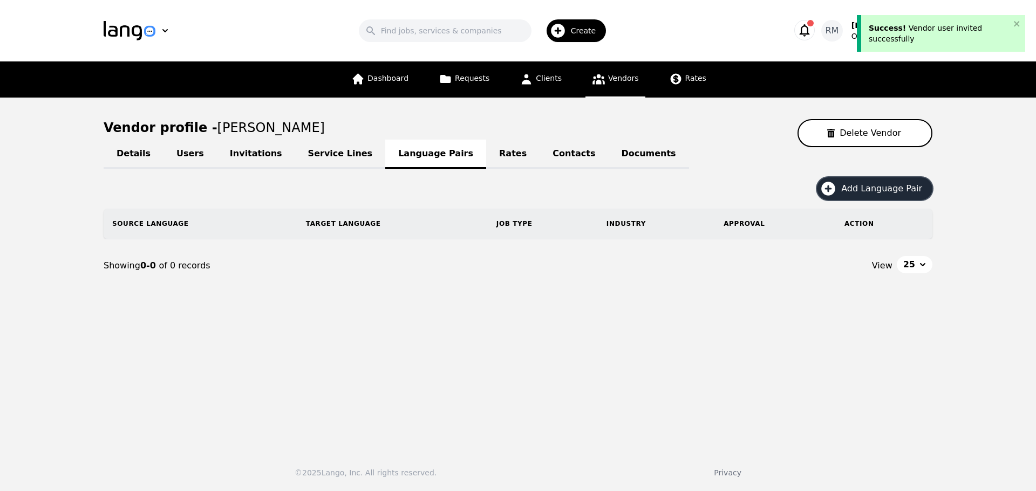
click at [888, 187] on span "Add Language Pair" at bounding box center [885, 188] width 88 height 13
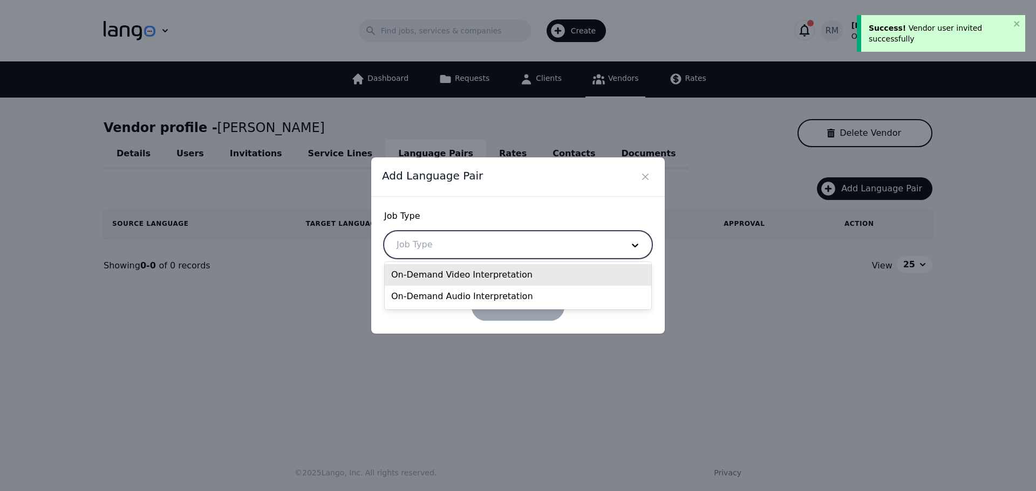
click at [449, 244] on div at bounding box center [502, 245] width 234 height 26
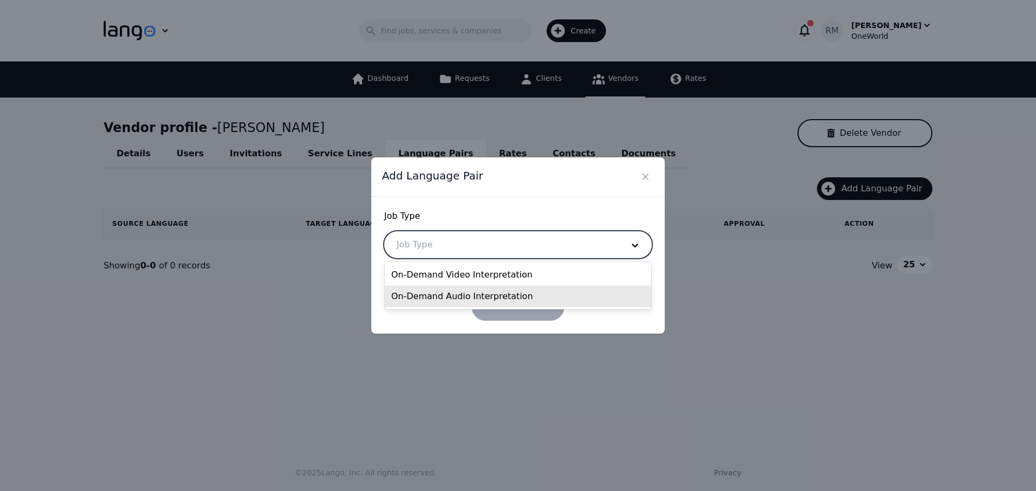
click at [460, 303] on div "On-Demand Audio Interpretation" at bounding box center [518, 297] width 266 height 22
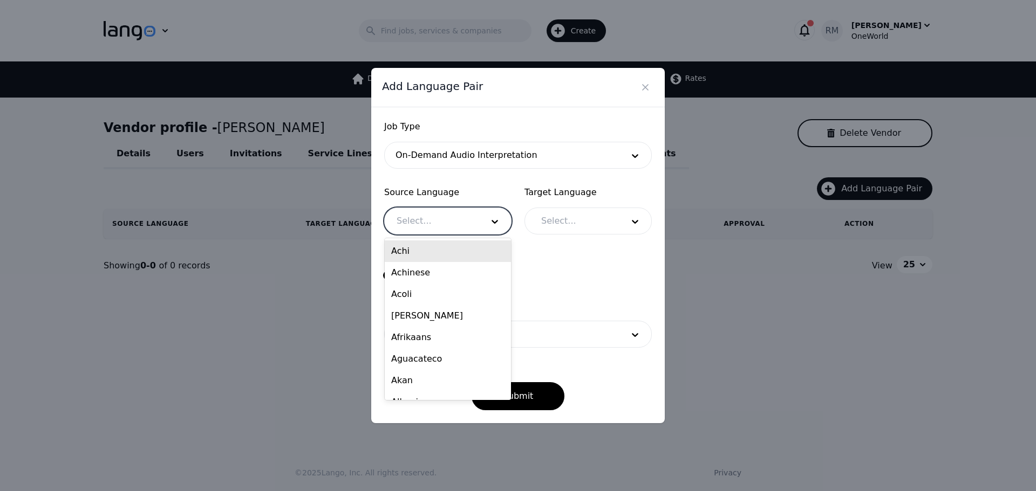
click at [459, 224] on div at bounding box center [432, 221] width 94 height 26
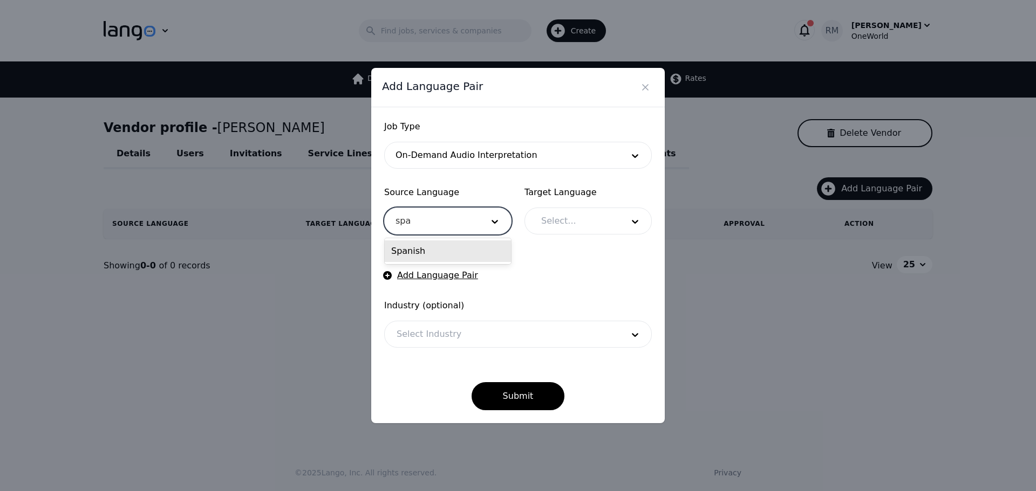
click at [477, 255] on div "Spanish" at bounding box center [448, 252] width 126 height 22
click at [597, 215] on div at bounding box center [574, 221] width 90 height 26
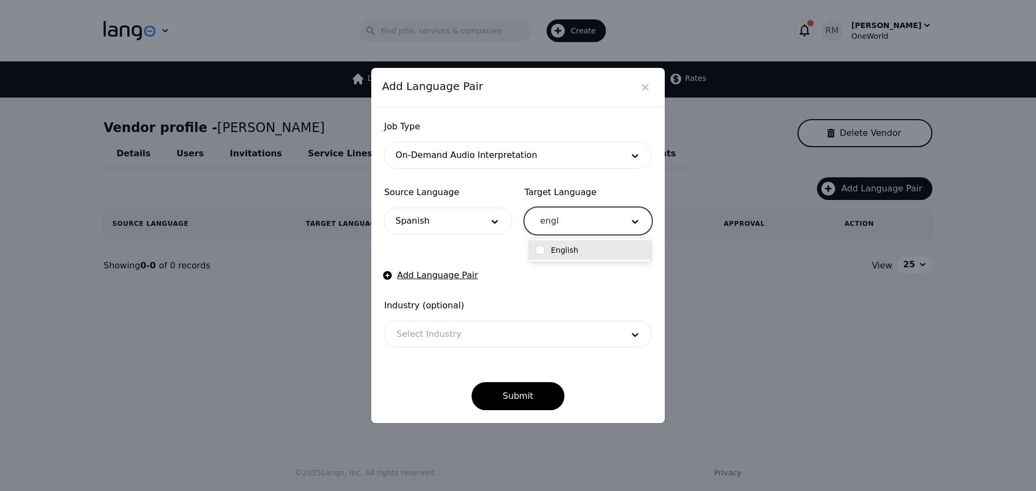
click at [571, 250] on label "English" at bounding box center [565, 250] width 28 height 11
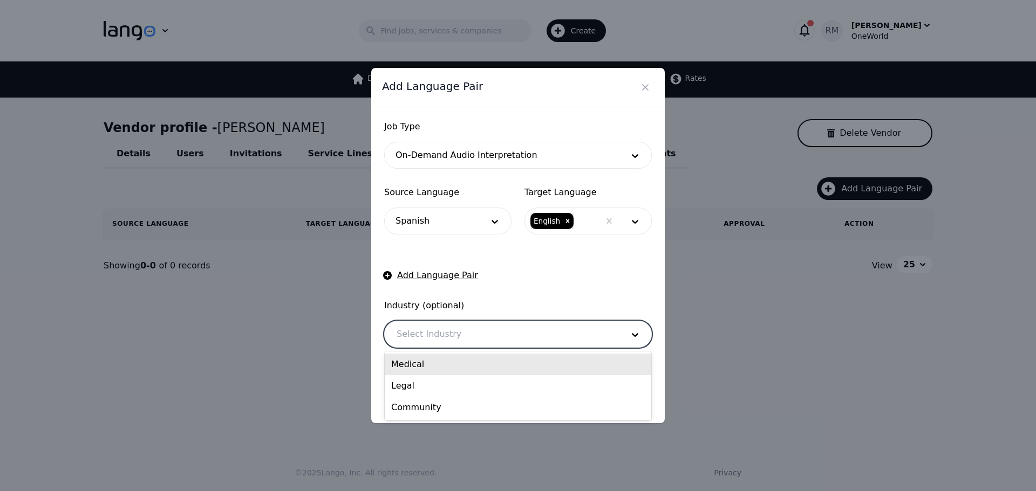
click at [463, 338] on div at bounding box center [502, 335] width 234 height 26
click at [429, 369] on div "Medical" at bounding box center [518, 365] width 266 height 22
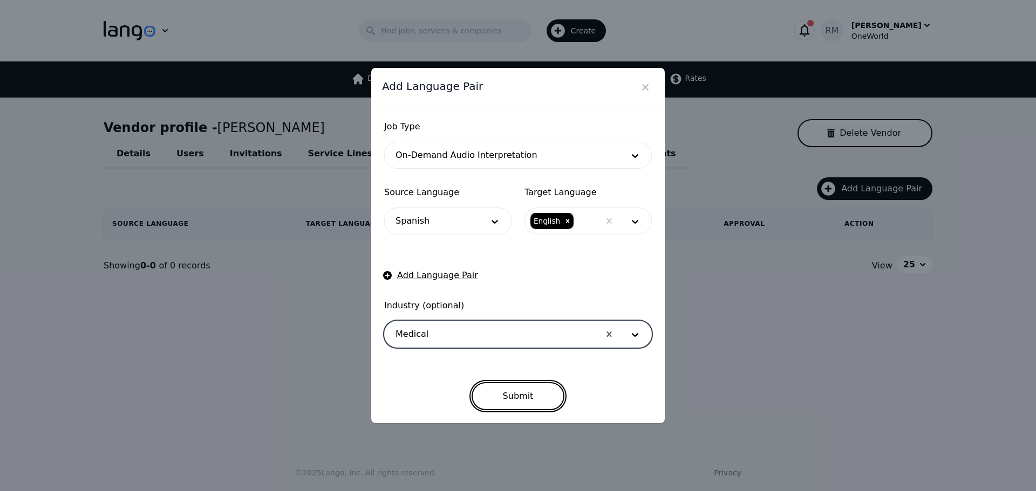
click at [535, 388] on button "Submit" at bounding box center [517, 396] width 93 height 28
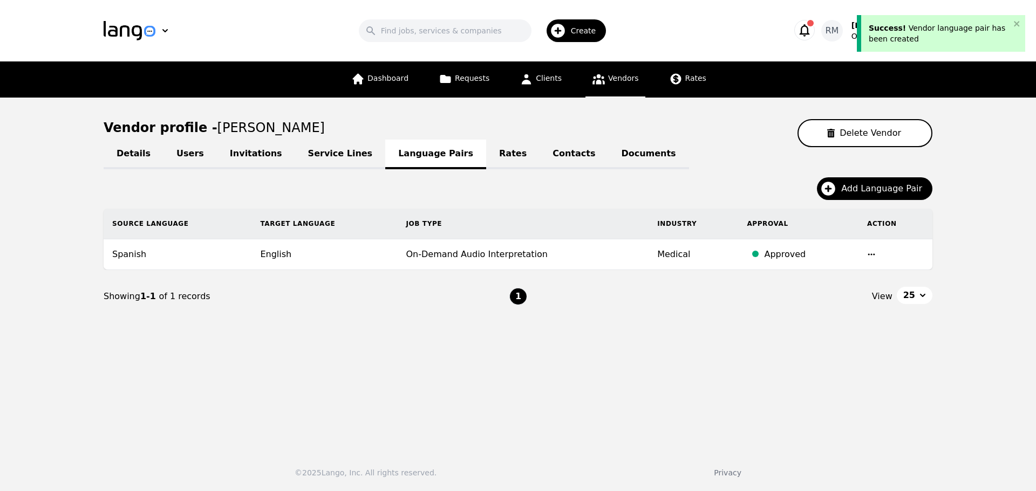
click at [874, 176] on div "Details Users Invitations Service Lines Language Pairs Rates Contacts Documents…" at bounding box center [518, 235] width 829 height 176
click at [863, 201] on div "Add Language Pair" at bounding box center [518, 192] width 829 height 31
click at [868, 194] on span "Add Language Pair" at bounding box center [885, 188] width 88 height 13
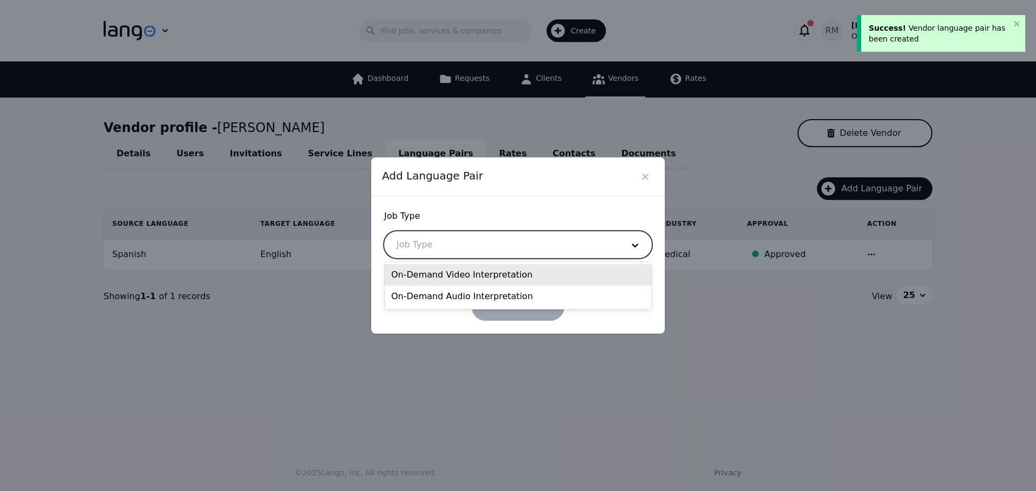
click at [450, 235] on div at bounding box center [502, 245] width 234 height 26
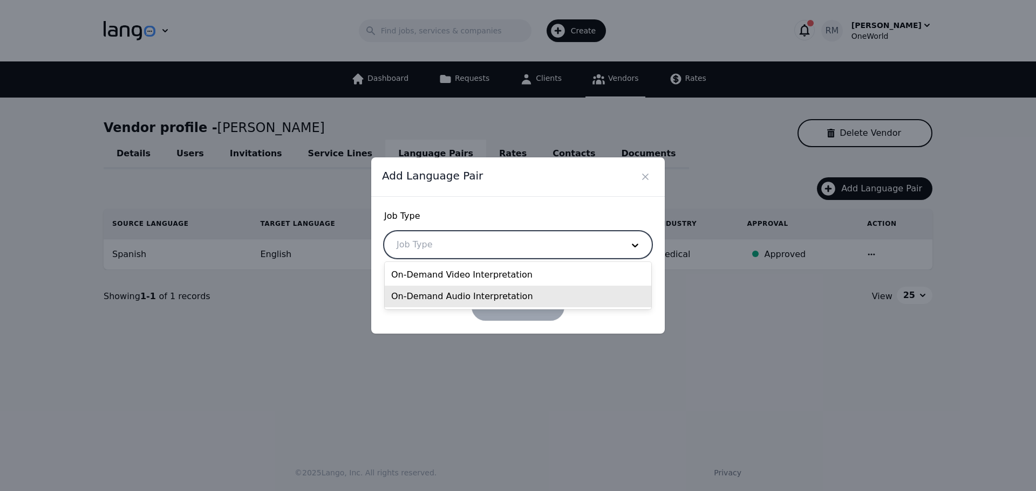
click at [461, 293] on div "On-Demand Audio Interpretation" at bounding box center [518, 297] width 266 height 22
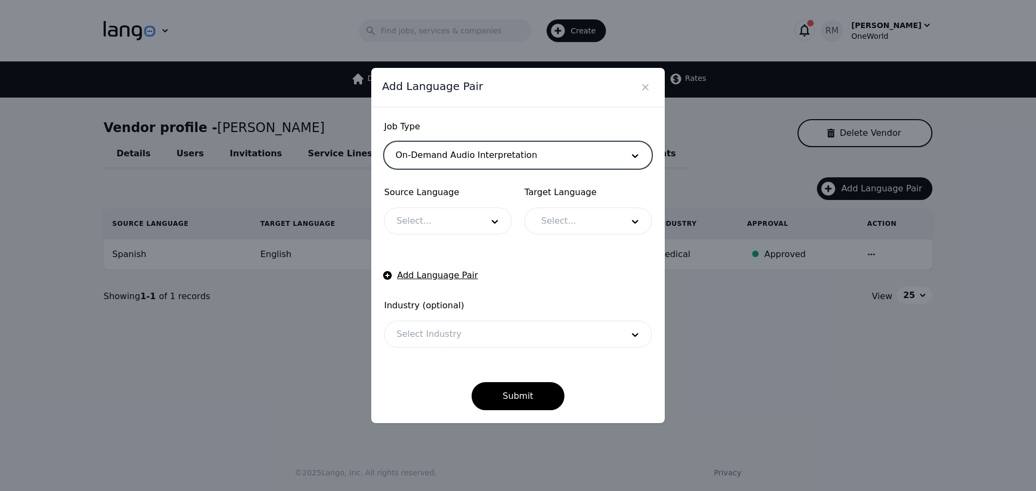
click at [447, 222] on div at bounding box center [432, 221] width 94 height 26
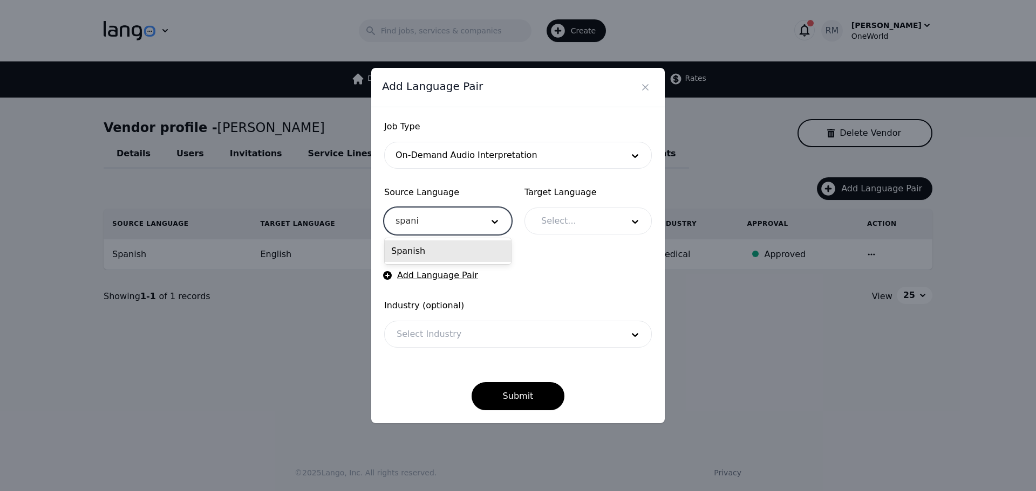
click at [459, 250] on div "Spanish" at bounding box center [448, 252] width 126 height 22
click at [602, 222] on div at bounding box center [574, 221] width 90 height 26
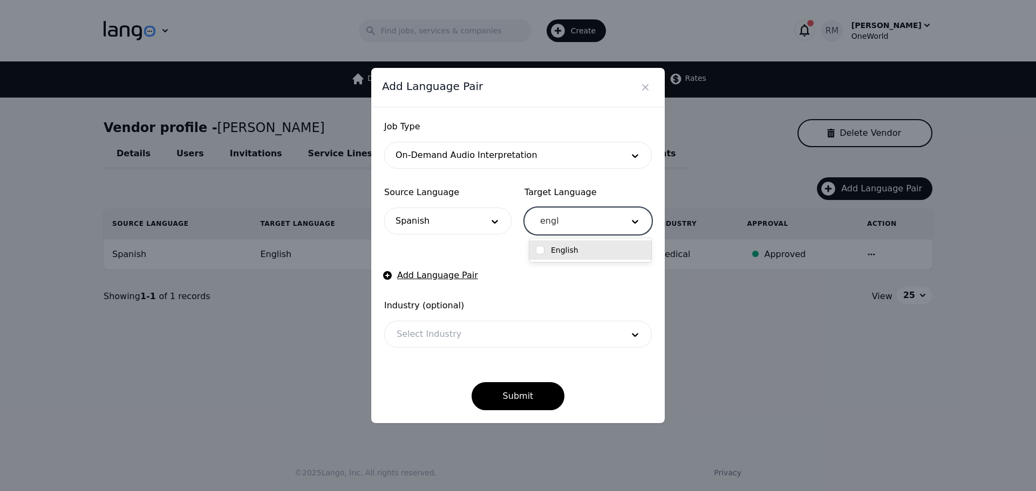
click at [560, 251] on label "English" at bounding box center [565, 250] width 28 height 11
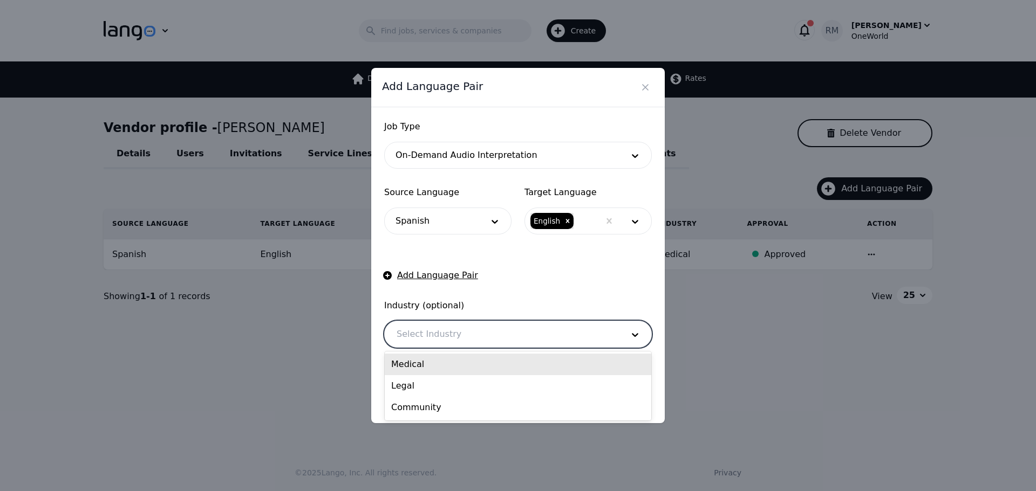
click at [450, 341] on div at bounding box center [502, 335] width 234 height 26
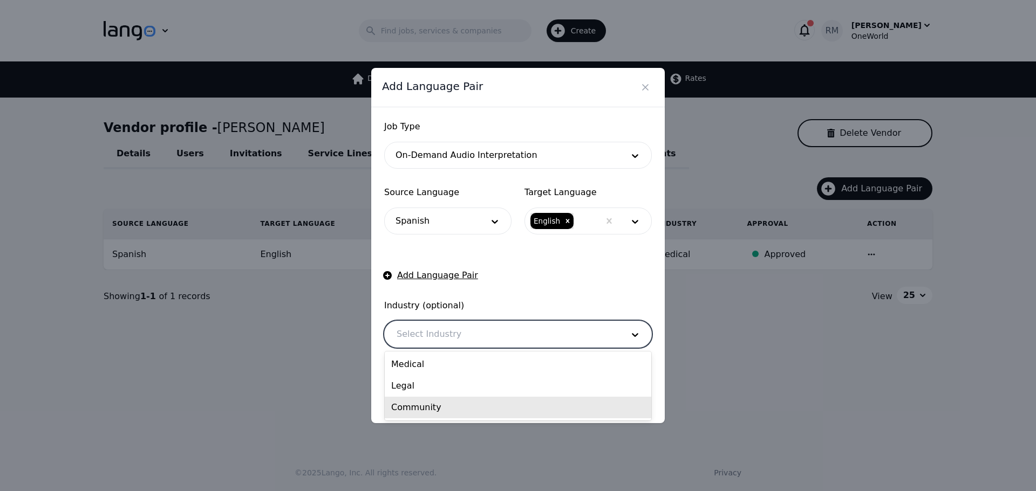
click at [437, 413] on div "Community" at bounding box center [518, 408] width 266 height 22
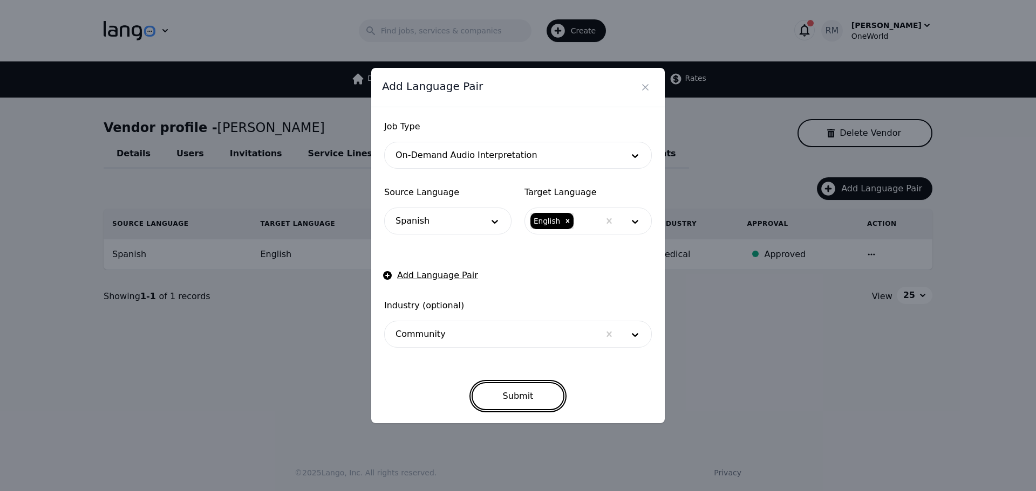
click at [528, 393] on button "Submit" at bounding box center [517, 396] width 93 height 28
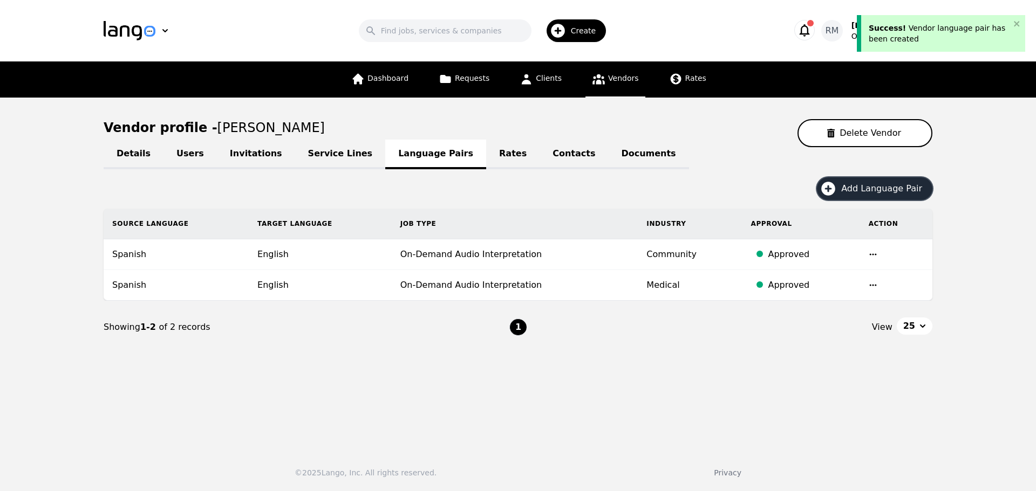
click at [899, 185] on span "Add Language Pair" at bounding box center [885, 188] width 88 height 13
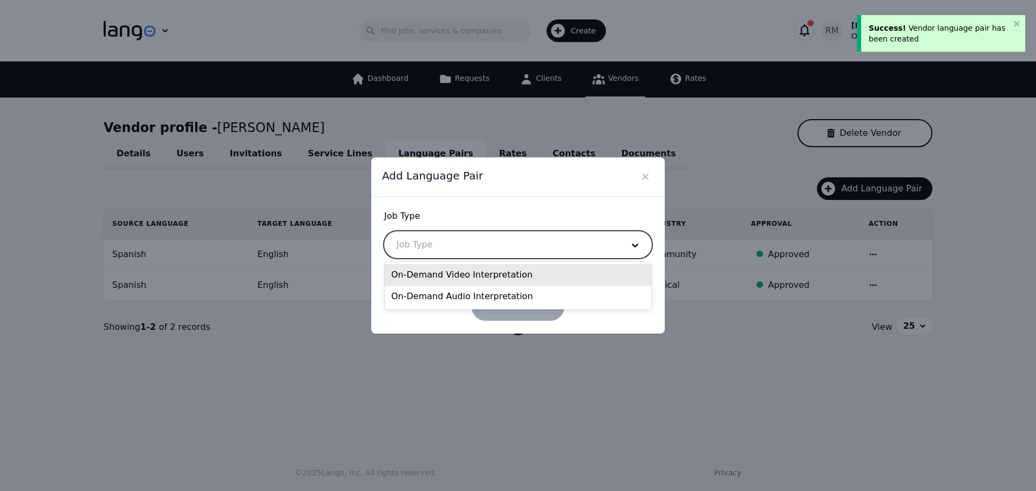
click at [456, 243] on div at bounding box center [502, 245] width 234 height 26
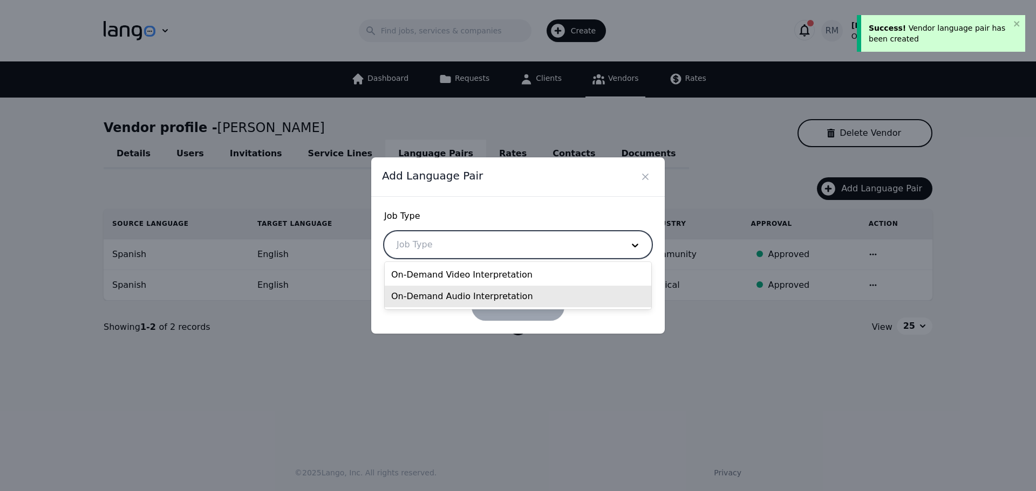
click at [445, 302] on div "On-Demand Audio Interpretation" at bounding box center [518, 297] width 266 height 22
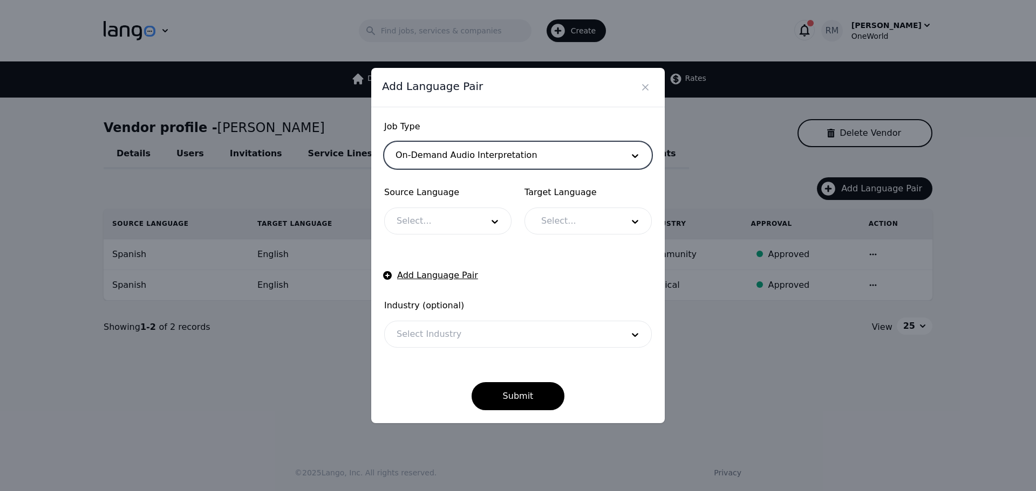
click at [445, 234] on div at bounding box center [432, 221] width 94 height 26
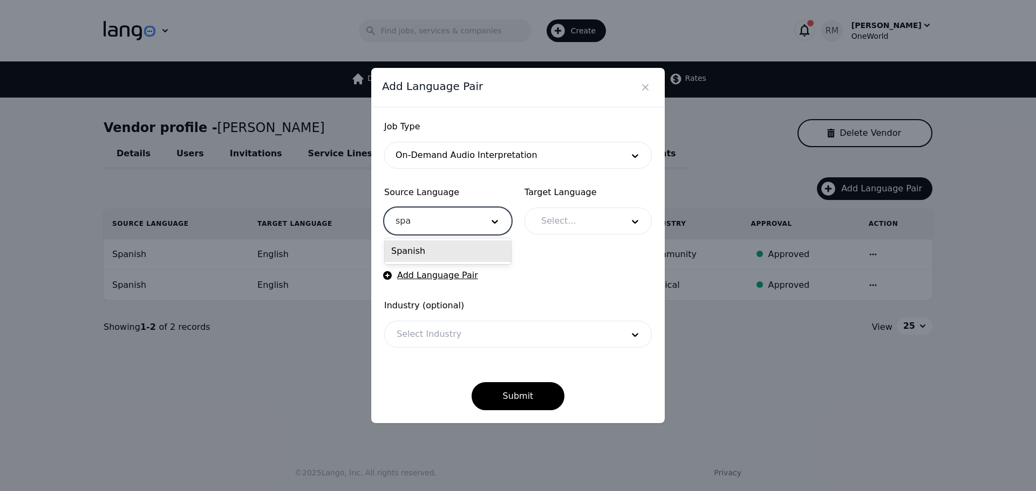
click at [435, 252] on div "Spanish" at bounding box center [448, 252] width 126 height 22
click at [583, 222] on div at bounding box center [574, 221] width 90 height 26
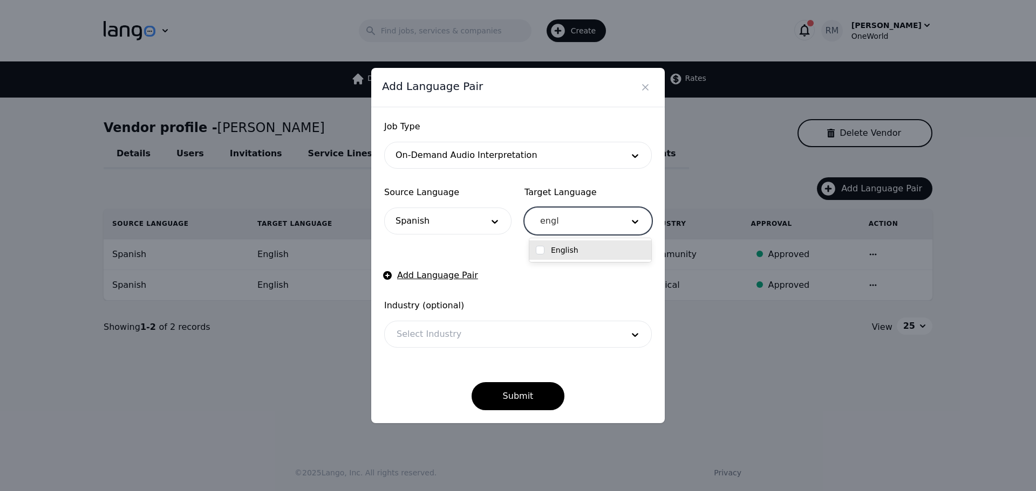
click at [583, 244] on div "English" at bounding box center [590, 250] width 122 height 19
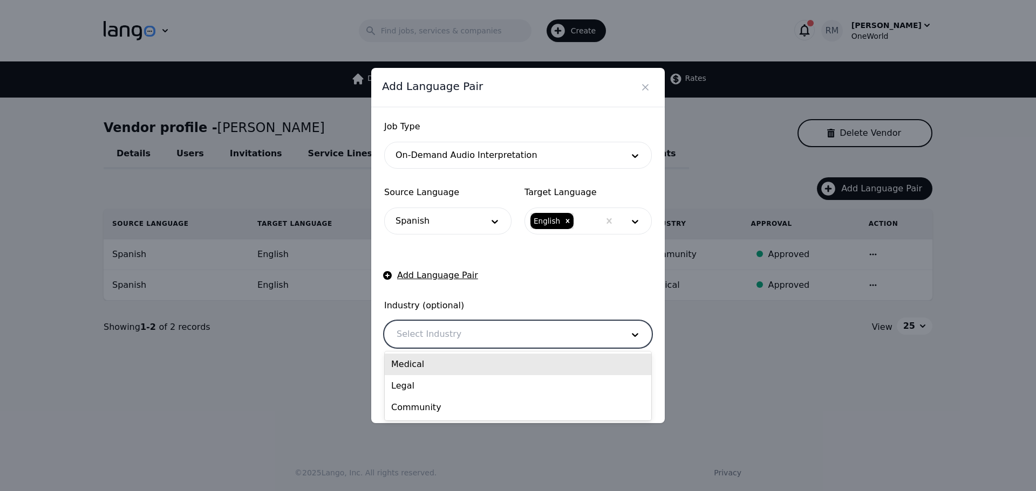
click at [425, 340] on div at bounding box center [502, 335] width 234 height 26
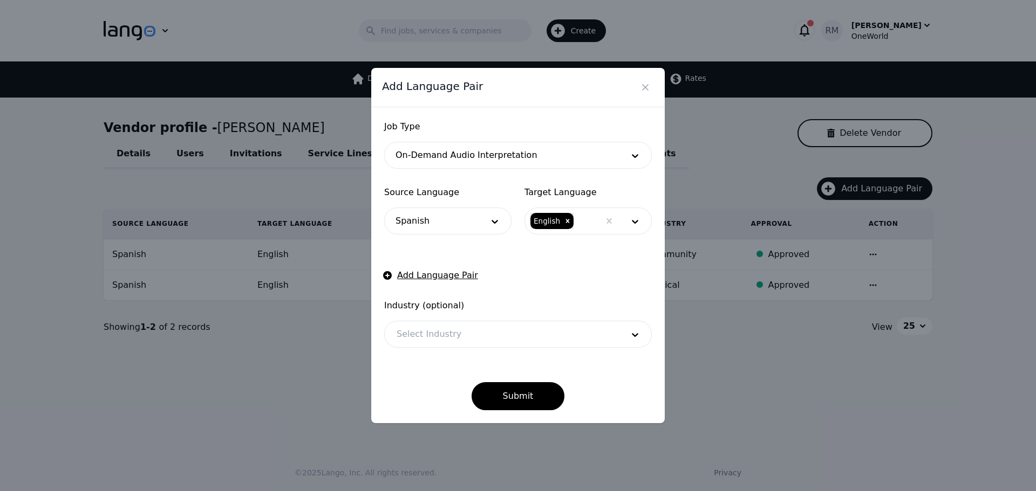
click at [619, 305] on span "Industry (optional)" at bounding box center [518, 305] width 268 height 13
click at [531, 406] on button "Submit" at bounding box center [517, 396] width 93 height 28
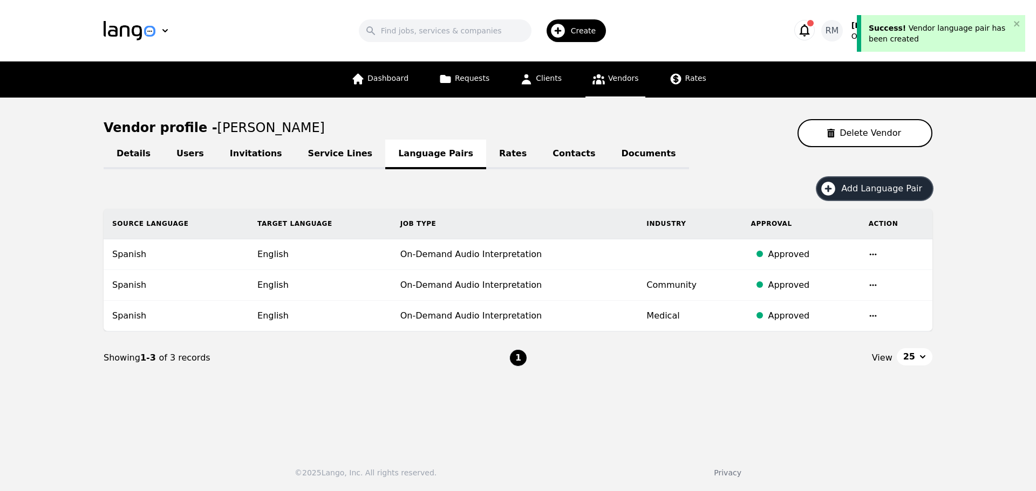
click at [589, 33] on span "Create" at bounding box center [587, 30] width 33 height 11
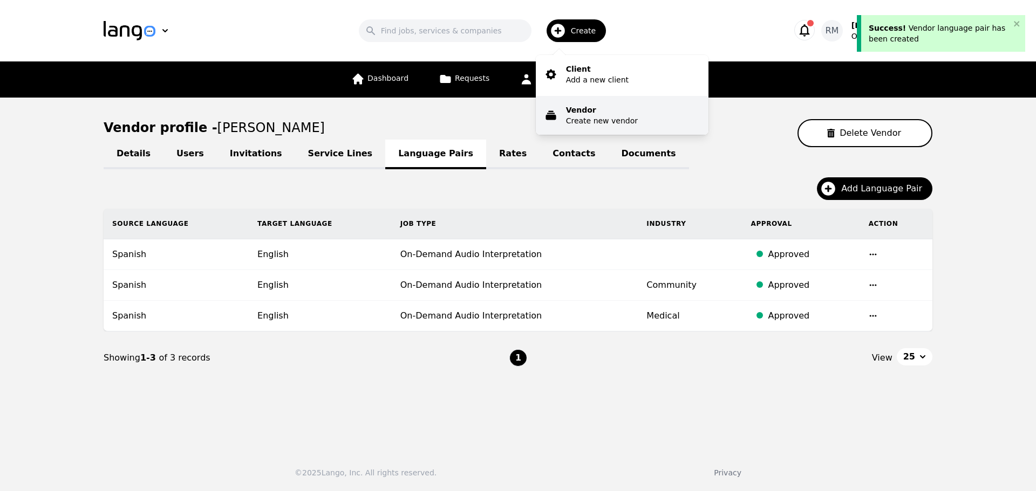
click at [597, 114] on p "Vendor" at bounding box center [602, 110] width 72 height 11
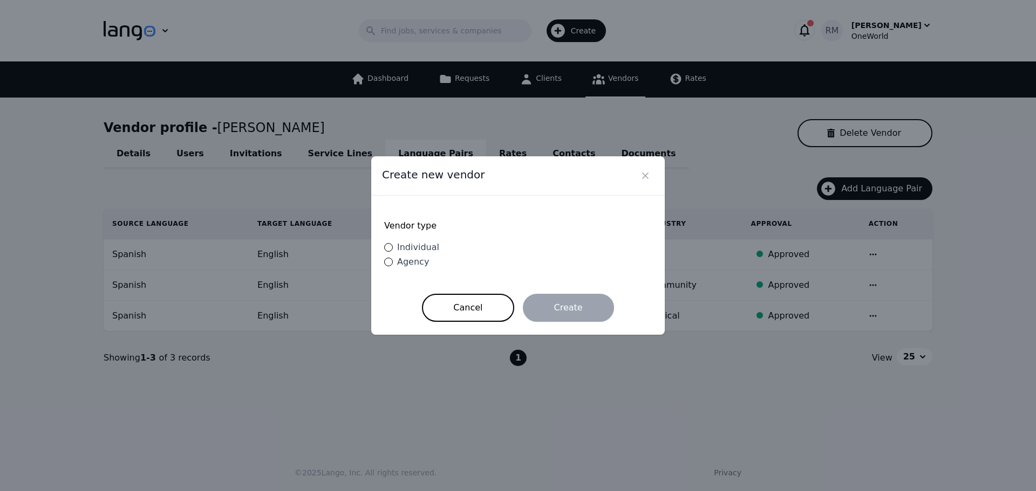
click at [394, 247] on div "Individual" at bounding box center [416, 247] width 46 height 13
click at [393, 247] on input "Individual" at bounding box center [388, 247] width 9 height 9
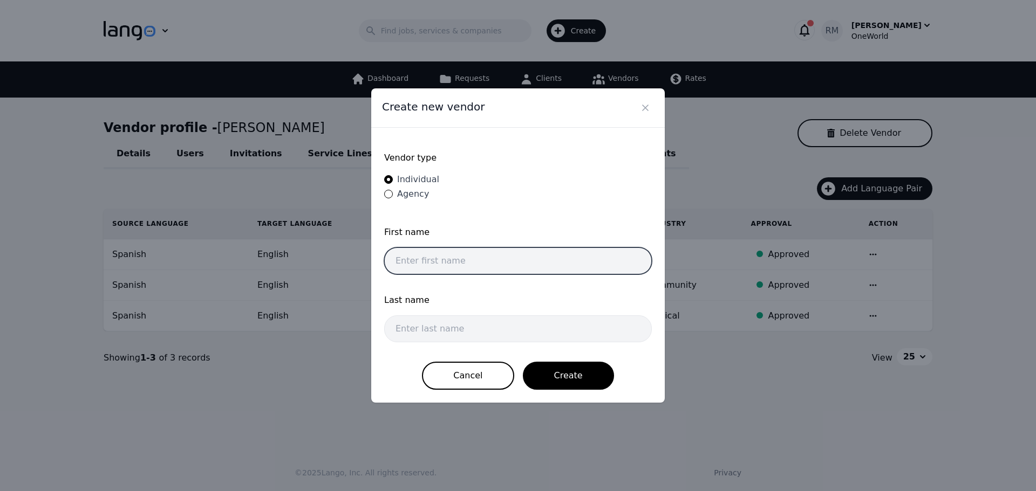
click at [437, 248] on input "text" at bounding box center [518, 261] width 268 height 27
paste input "[PERSON_NAME]"
click at [416, 258] on input "[PERSON_NAME]" at bounding box center [518, 261] width 268 height 27
drag, startPoint x: 419, startPoint y: 262, endPoint x: 525, endPoint y: 248, distance: 107.7
click at [525, 248] on input "[PERSON_NAME]" at bounding box center [518, 261] width 268 height 27
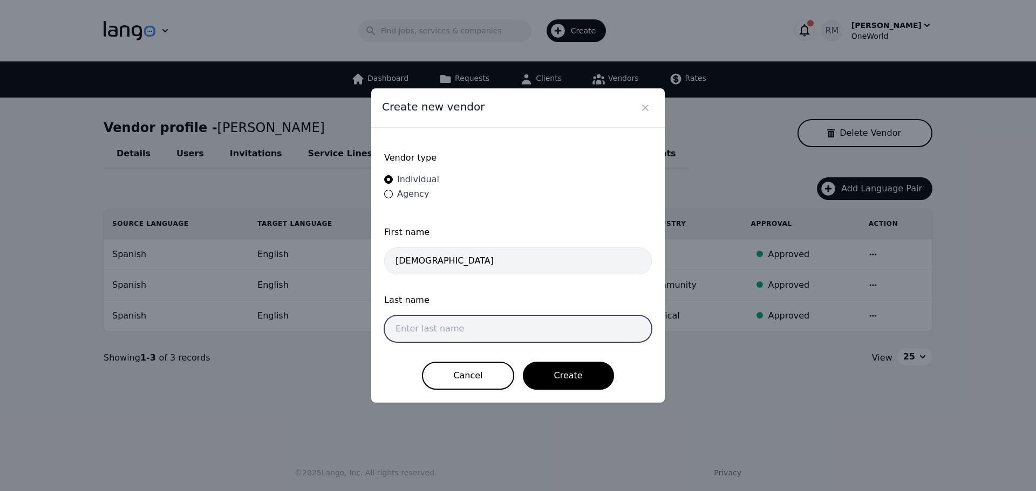
click at [436, 327] on input "text" at bounding box center [518, 329] width 268 height 27
paste input "Torres [GEOGRAPHIC_DATA]"
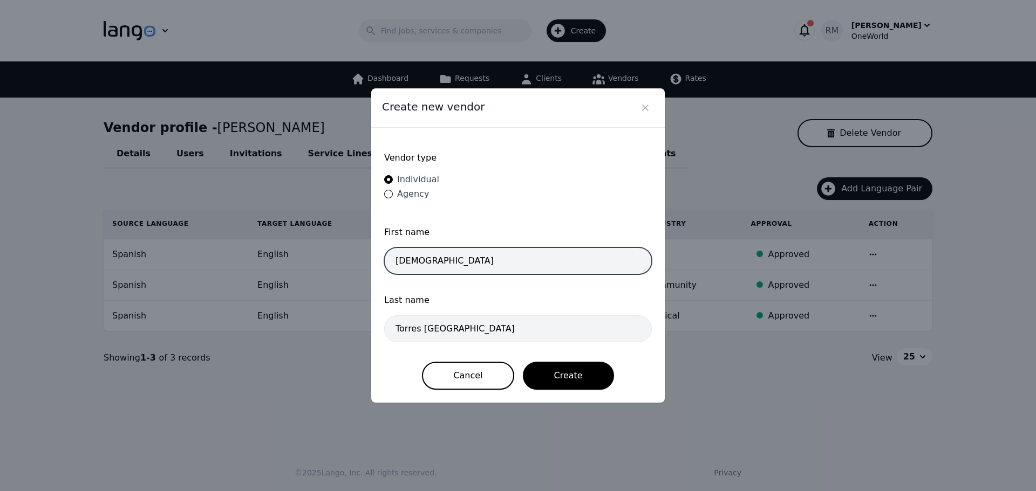
click at [467, 256] on input "[DEMOGRAPHIC_DATA]" at bounding box center [518, 261] width 268 height 27
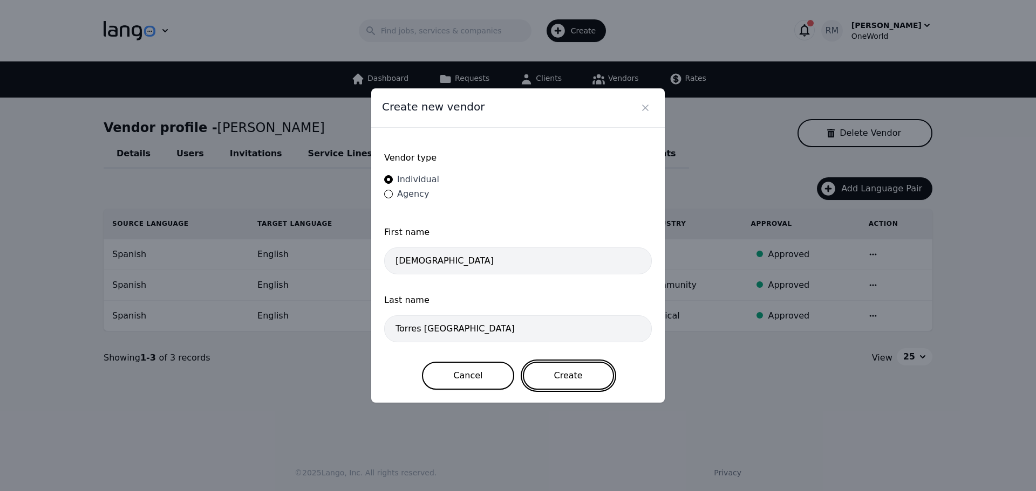
click at [572, 375] on button "Create" at bounding box center [568, 376] width 91 height 28
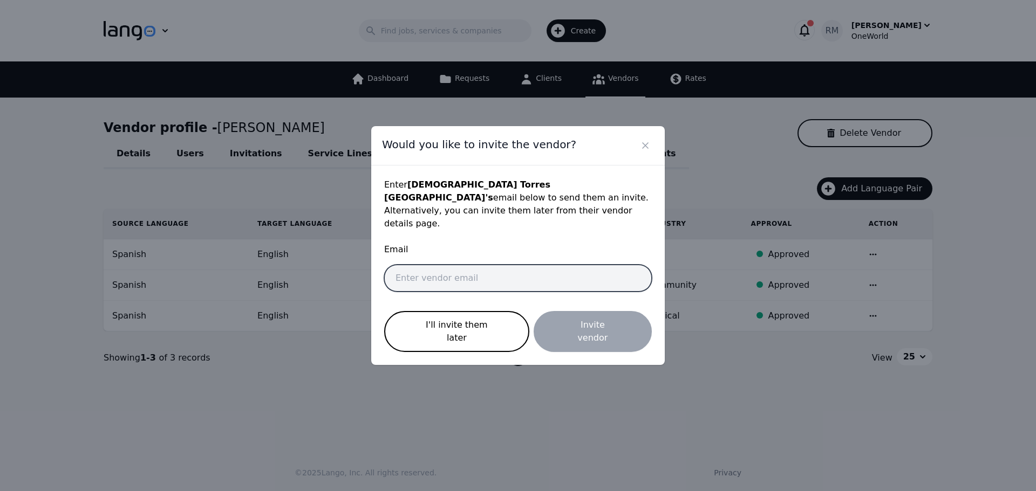
click at [432, 275] on input "email" at bounding box center [518, 278] width 268 height 27
paste input "[EMAIL_ADDRESS][DOMAIN_NAME]"
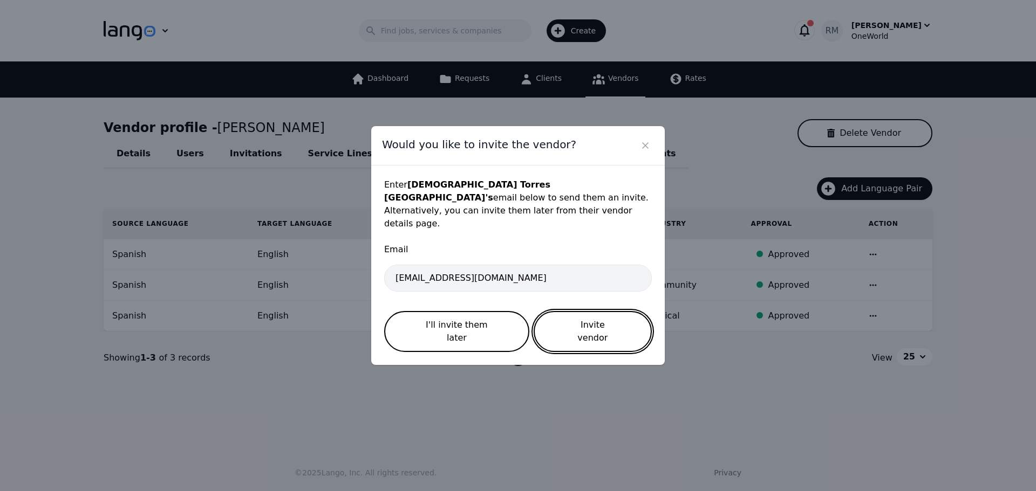
click at [586, 317] on button "Invite vendor" at bounding box center [593, 331] width 118 height 41
click at [641, 151] on icon "Close" at bounding box center [645, 145] width 11 height 11
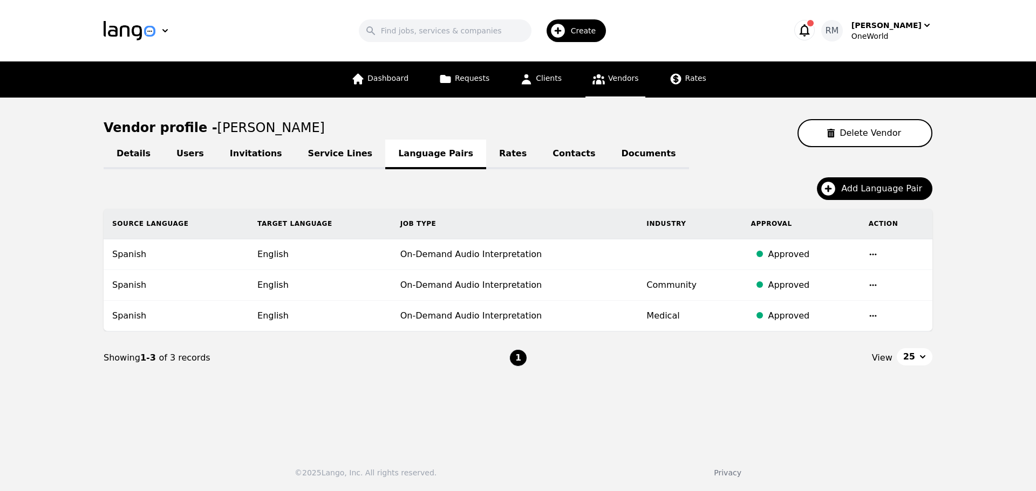
click at [616, 81] on span "Vendors" at bounding box center [623, 78] width 30 height 9
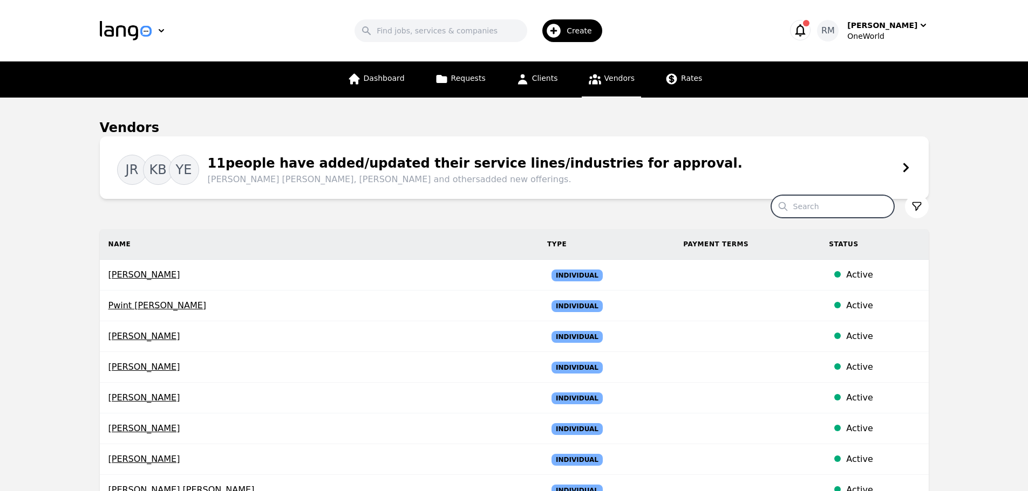
click at [819, 205] on input "Search" at bounding box center [832, 206] width 123 height 23
paste input "[EMAIL_ADDRESS][DOMAIN_NAME]"
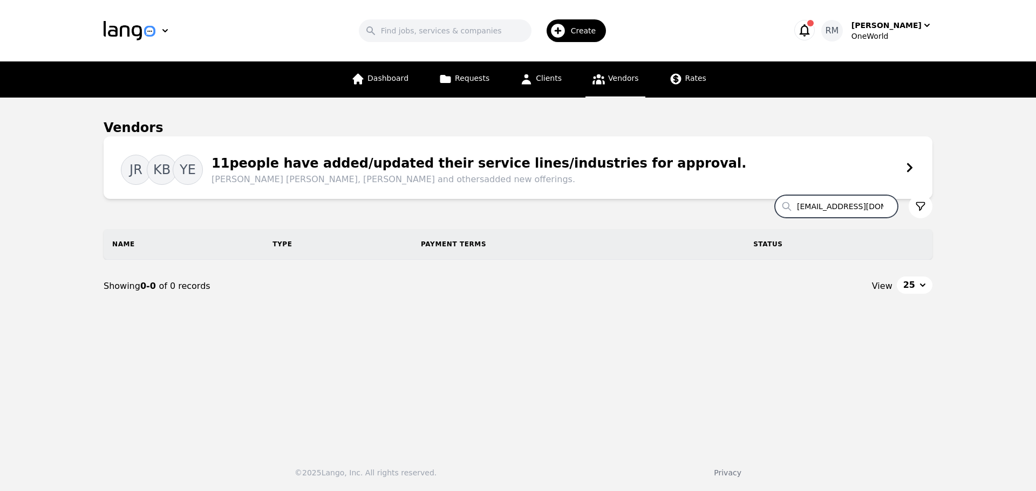
drag, startPoint x: 883, startPoint y: 207, endPoint x: 497, endPoint y: 186, distance: 386.3
click at [497, 186] on section "Vendors JR KB YE 11 people have added/updated their service lines/industries fo…" at bounding box center [518, 226] width 829 height 215
click at [887, 205] on input "[DEMOGRAPHIC_DATA]" at bounding box center [836, 206] width 123 height 23
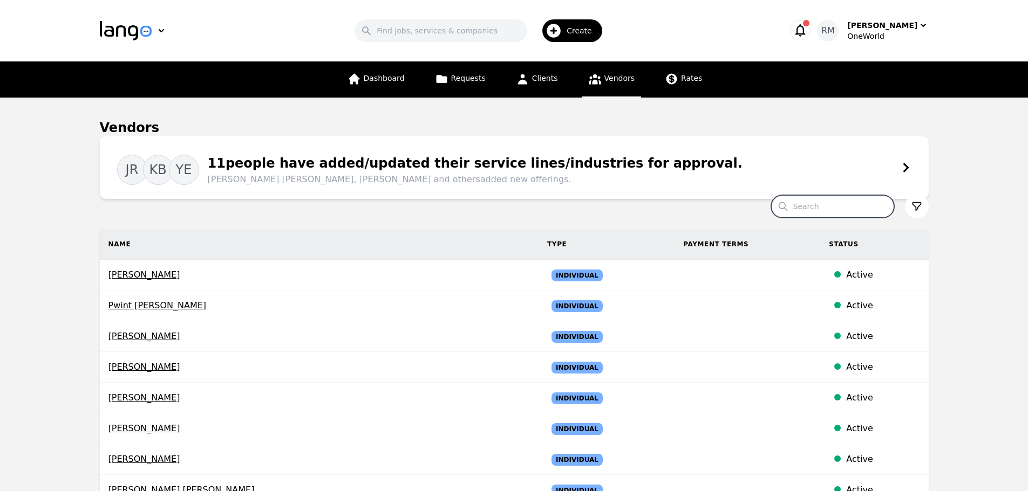
drag, startPoint x: 838, startPoint y: 209, endPoint x: 846, endPoint y: 211, distance: 7.9
click at [838, 209] on input "Search" at bounding box center [832, 206] width 123 height 23
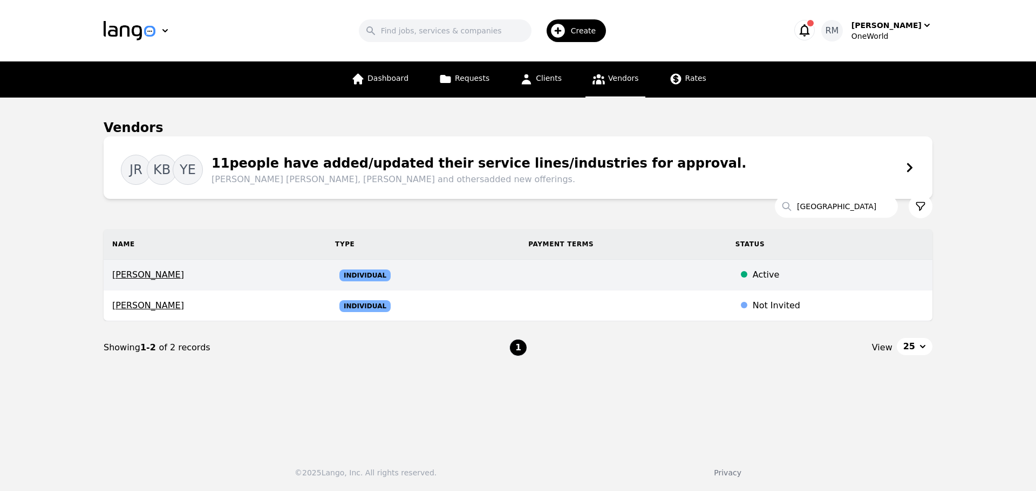
click at [168, 272] on span "[PERSON_NAME]" at bounding box center [215, 275] width 206 height 13
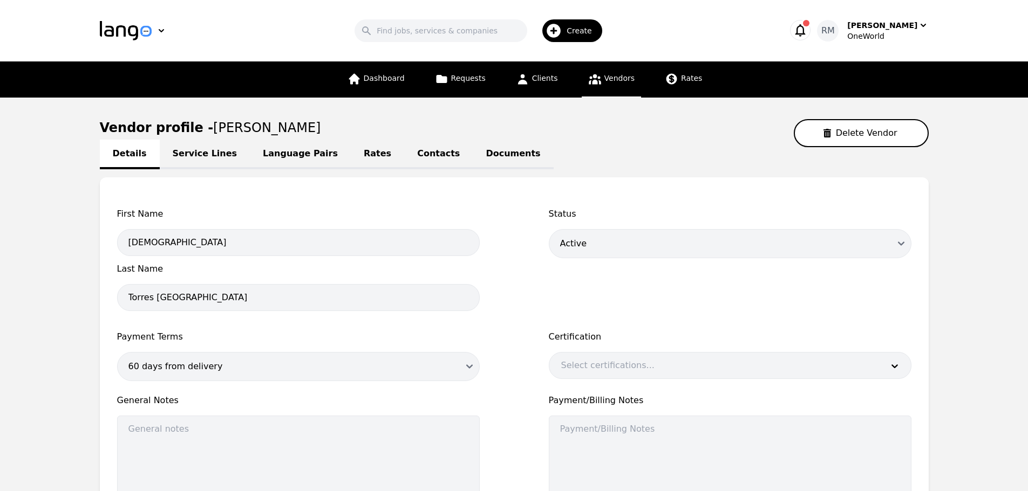
click at [404, 160] on link "Contacts" at bounding box center [438, 155] width 69 height 30
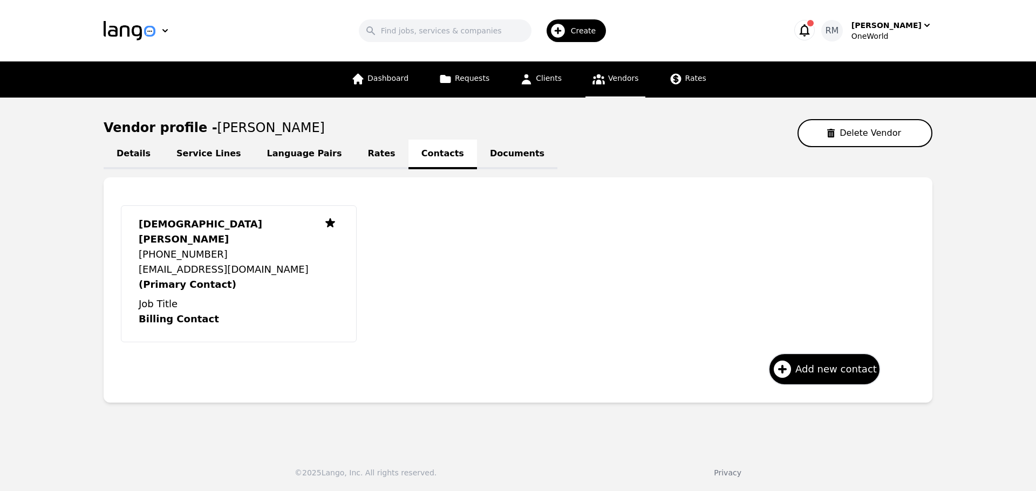
click at [277, 162] on link "Language Pairs" at bounding box center [304, 155] width 101 height 30
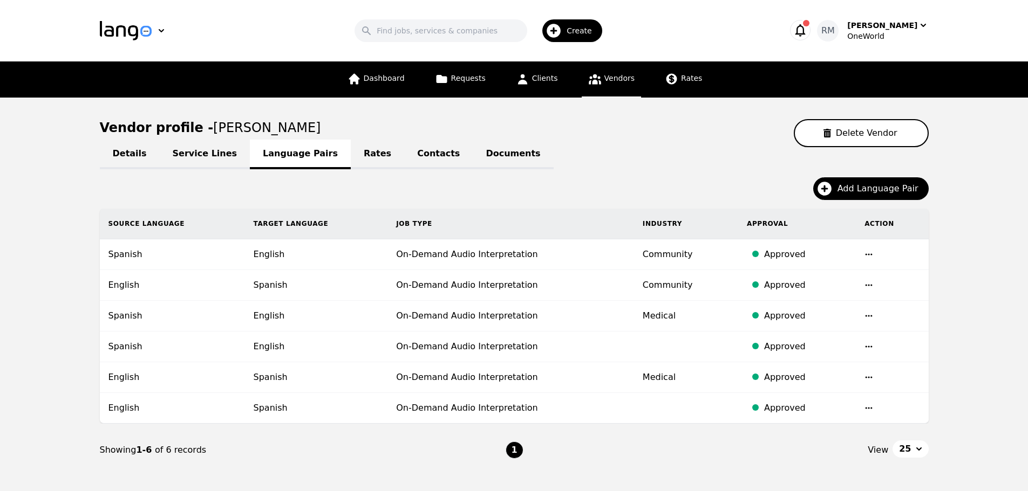
click at [609, 88] on link "Vendors" at bounding box center [611, 79] width 59 height 36
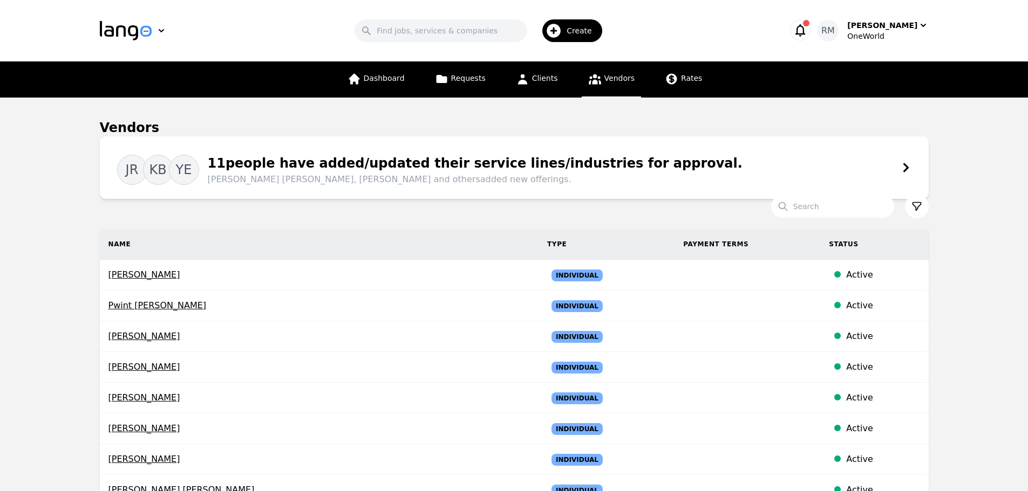
click at [842, 209] on input "Search" at bounding box center [832, 206] width 123 height 23
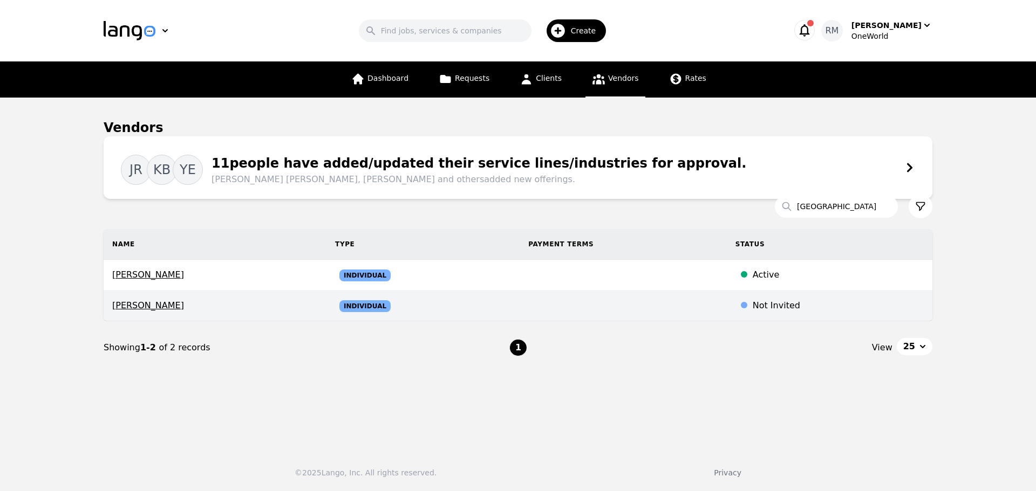
click at [157, 303] on span "[PERSON_NAME]" at bounding box center [215, 305] width 206 height 13
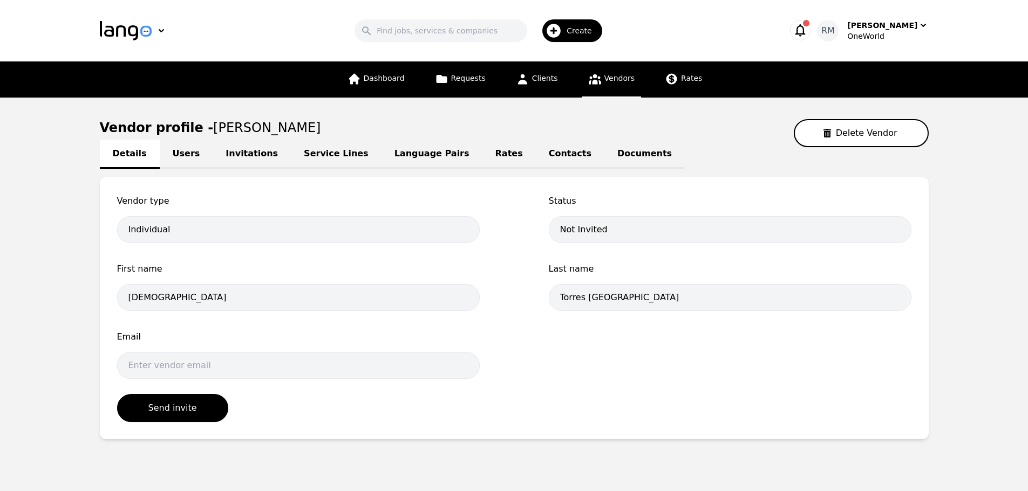
click at [536, 155] on link "Contacts" at bounding box center [570, 155] width 69 height 30
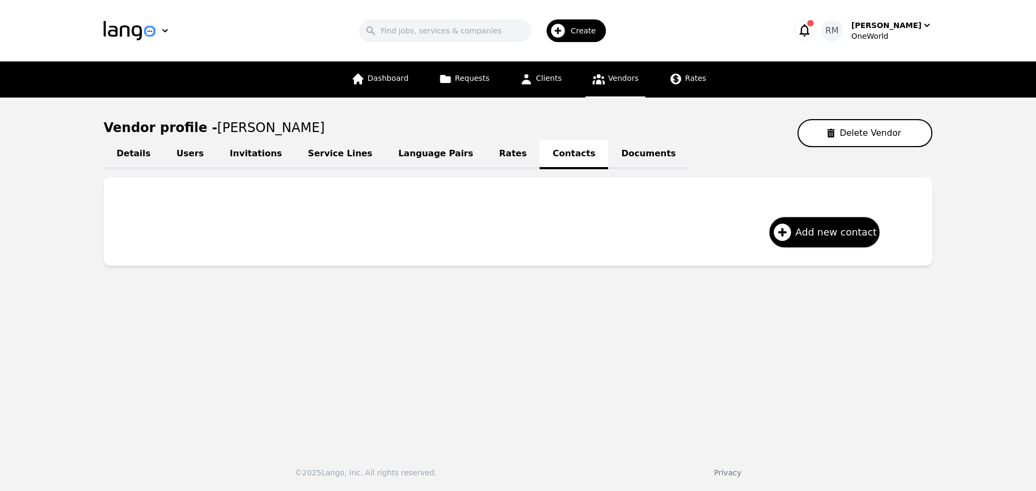
click at [124, 156] on link "Details" at bounding box center [134, 155] width 60 height 30
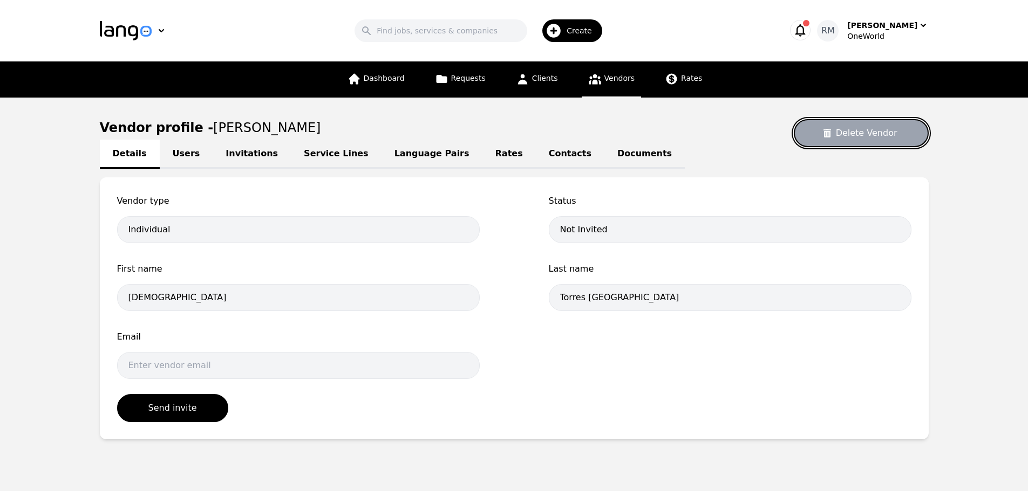
click at [829, 131] on button "Delete Vendor" at bounding box center [861, 133] width 135 height 28
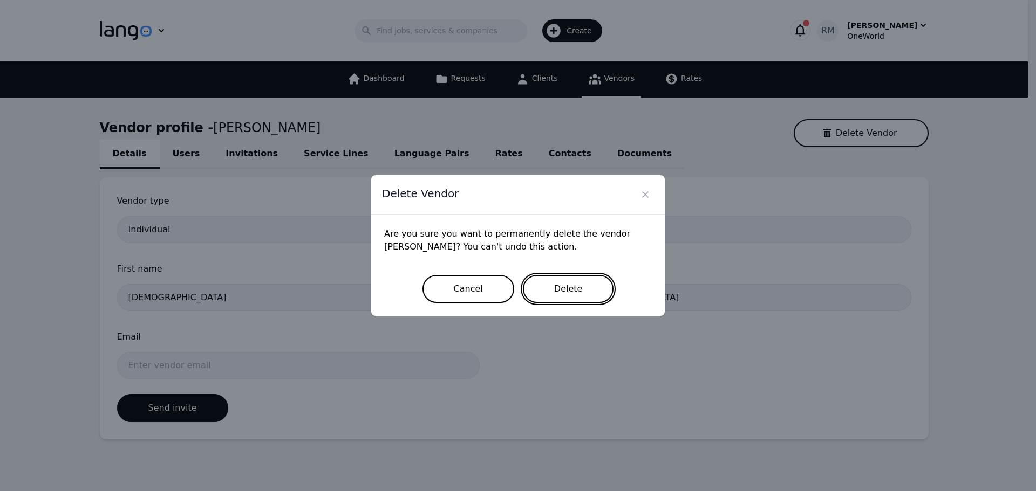
click at [604, 292] on button "Delete" at bounding box center [568, 289] width 91 height 28
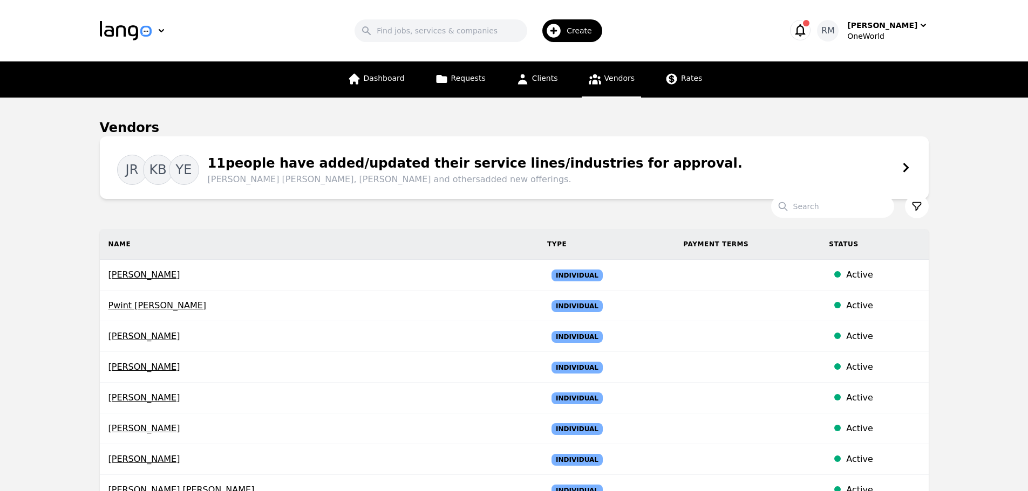
click at [586, 31] on span "Create" at bounding box center [582, 30] width 33 height 11
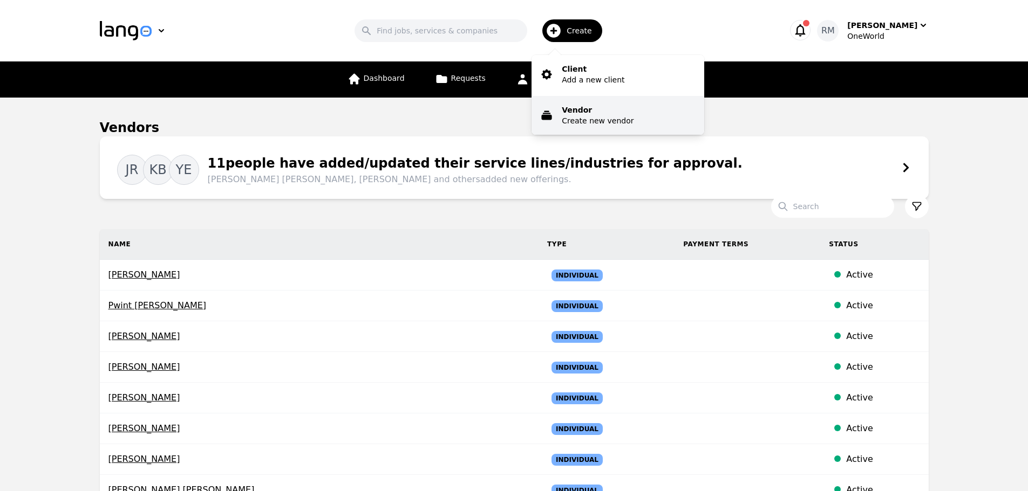
click at [605, 117] on p "Create new vendor" at bounding box center [598, 120] width 72 height 11
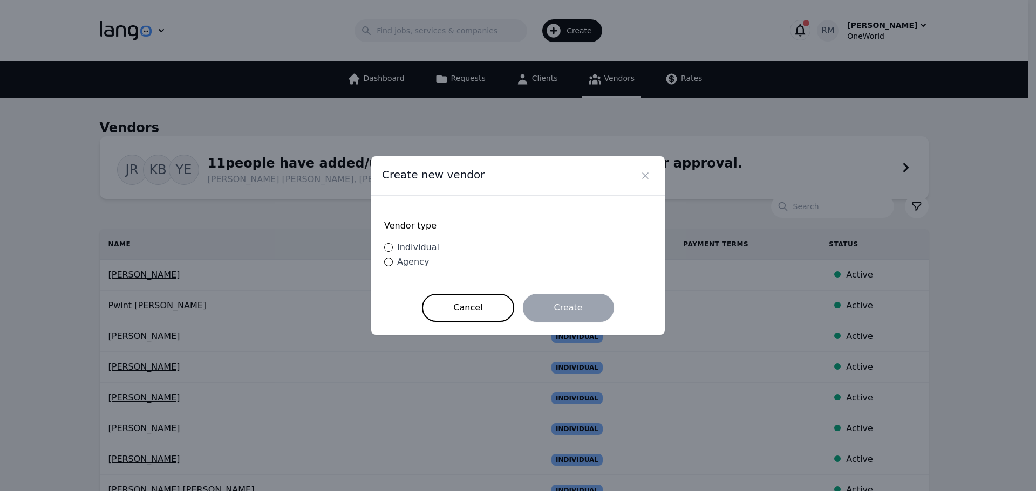
click at [422, 250] on span "Individual" at bounding box center [418, 247] width 42 height 10
click at [393, 250] on input "Individual" at bounding box center [388, 247] width 9 height 9
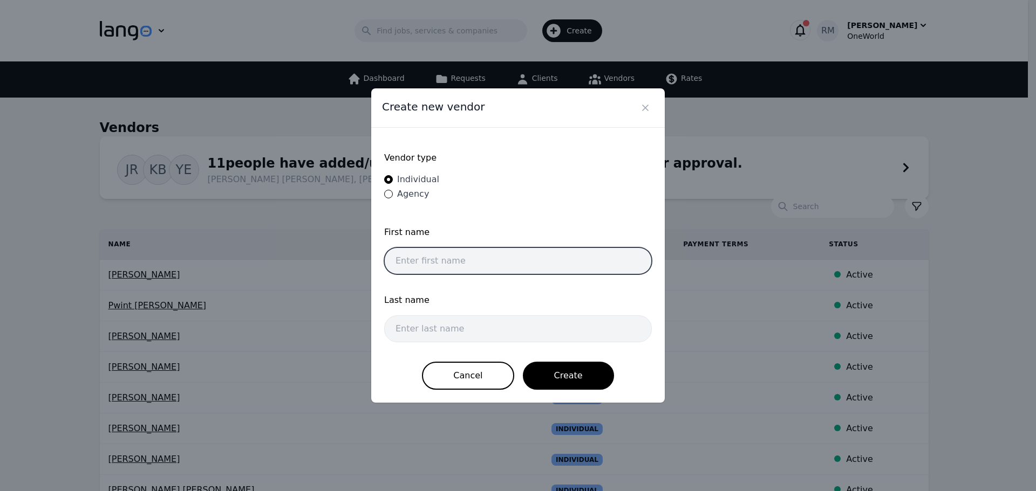
click at [494, 252] on input "text" at bounding box center [518, 261] width 268 height 27
paste input "[PERSON_NAME] [PERSON_NAME] Ale"
drag, startPoint x: 464, startPoint y: 258, endPoint x: 584, endPoint y: 245, distance: 120.0
click at [584, 245] on div "First name [PERSON_NAME] [PERSON_NAME] Ale" at bounding box center [518, 253] width 268 height 55
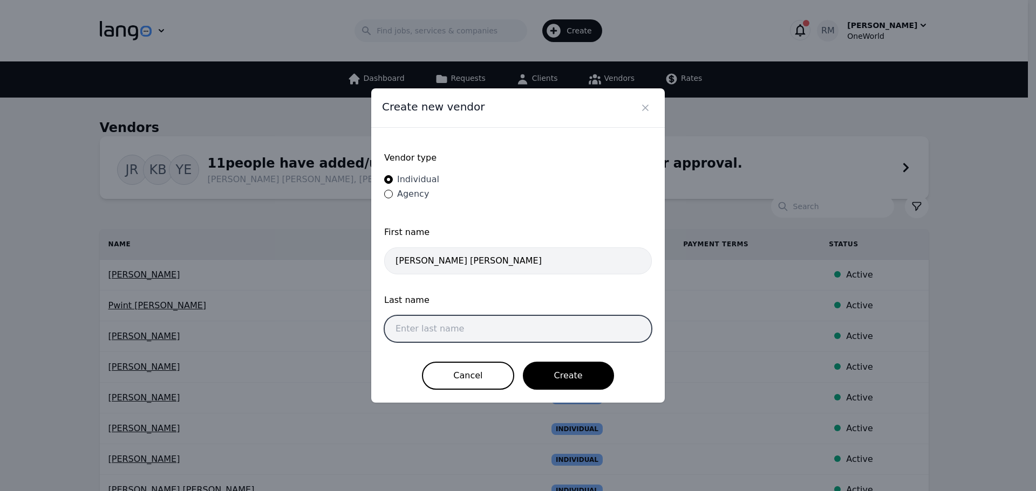
click at [468, 329] on input "text" at bounding box center [518, 329] width 268 height 27
paste input "Salamanca Ale"
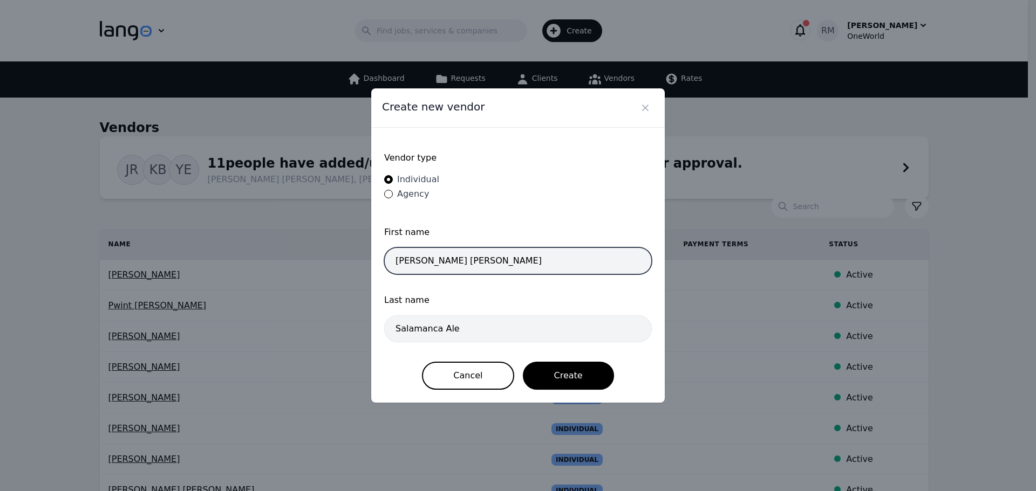
click at [515, 262] on input "[PERSON_NAME] [PERSON_NAME]" at bounding box center [518, 261] width 268 height 27
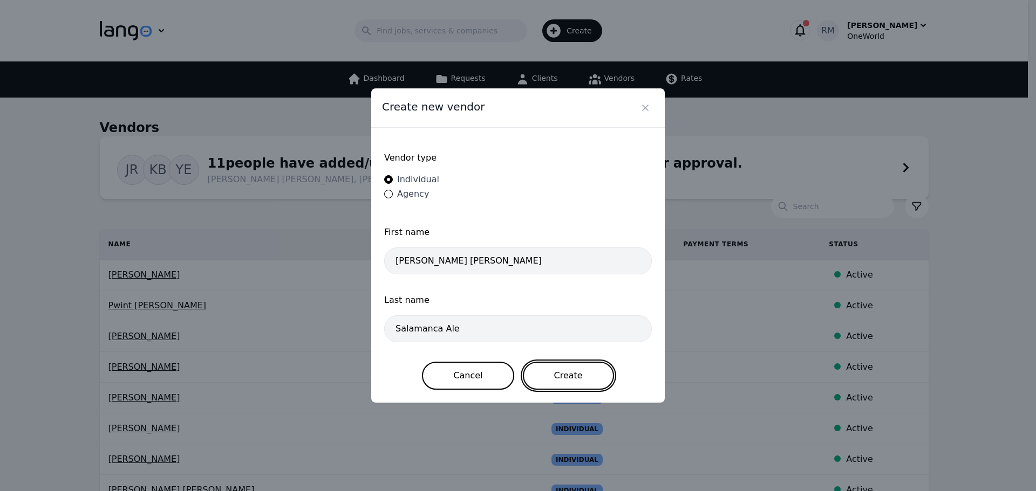
click at [564, 370] on button "Create" at bounding box center [568, 376] width 91 height 28
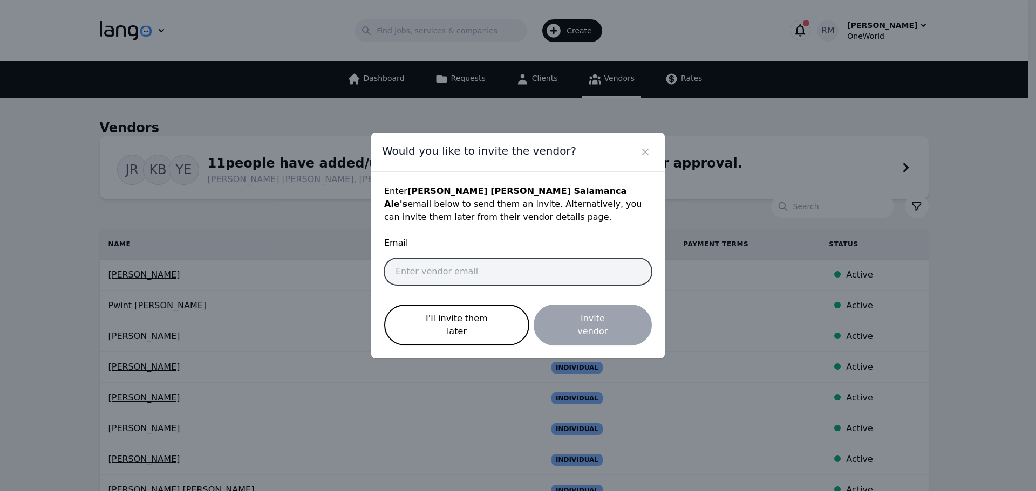
click at [580, 278] on input "email" at bounding box center [518, 271] width 268 height 27
paste input "[EMAIL_ADDRESS][DOMAIN_NAME]"
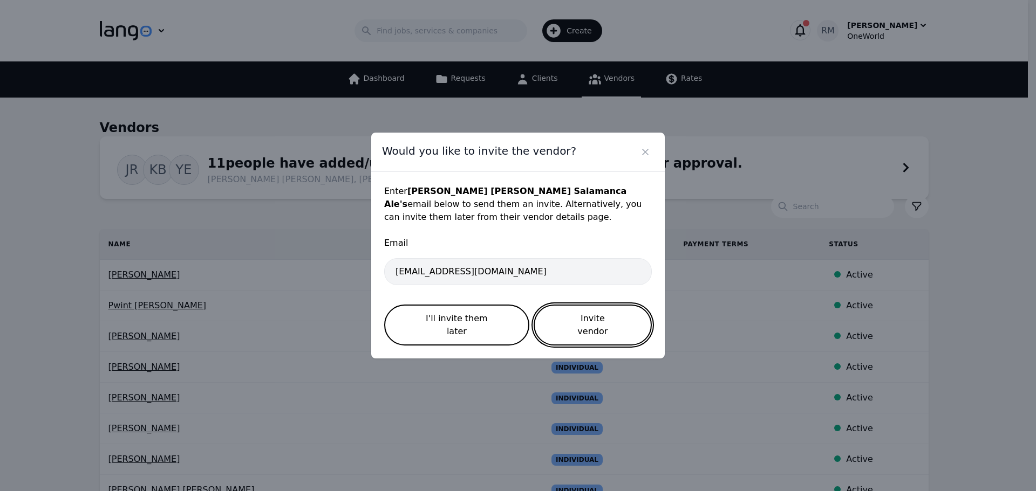
click at [614, 325] on button "Invite vendor" at bounding box center [593, 325] width 118 height 41
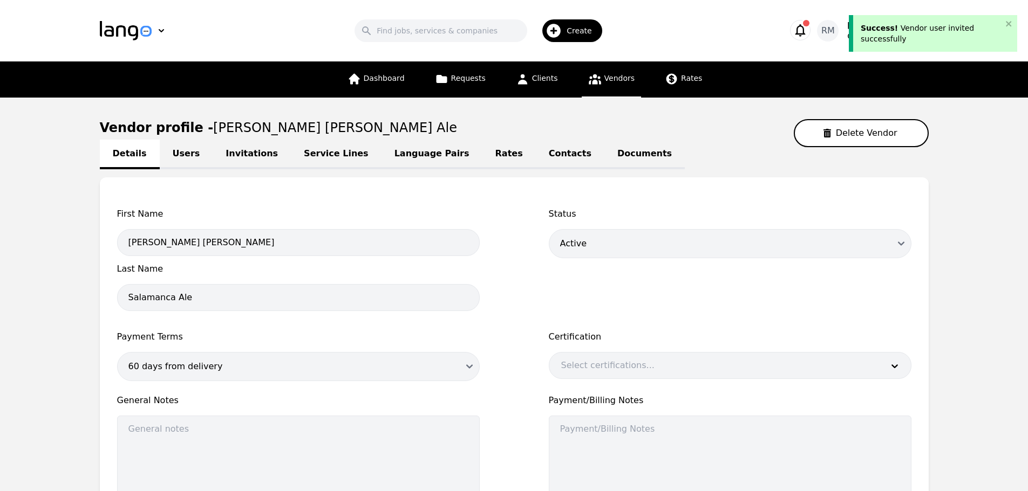
click at [329, 153] on link "Service Lines" at bounding box center [336, 155] width 91 height 30
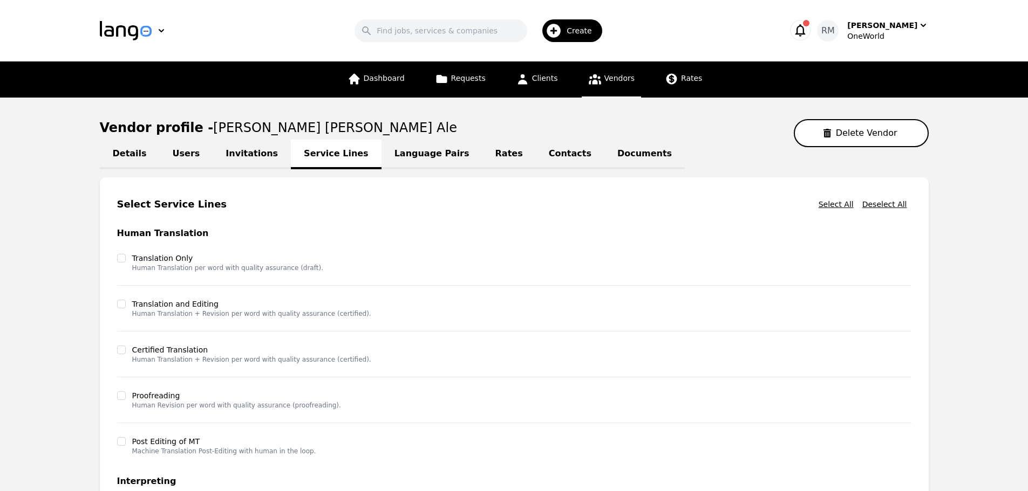
click at [401, 151] on link "Language Pairs" at bounding box center [431, 155] width 101 height 30
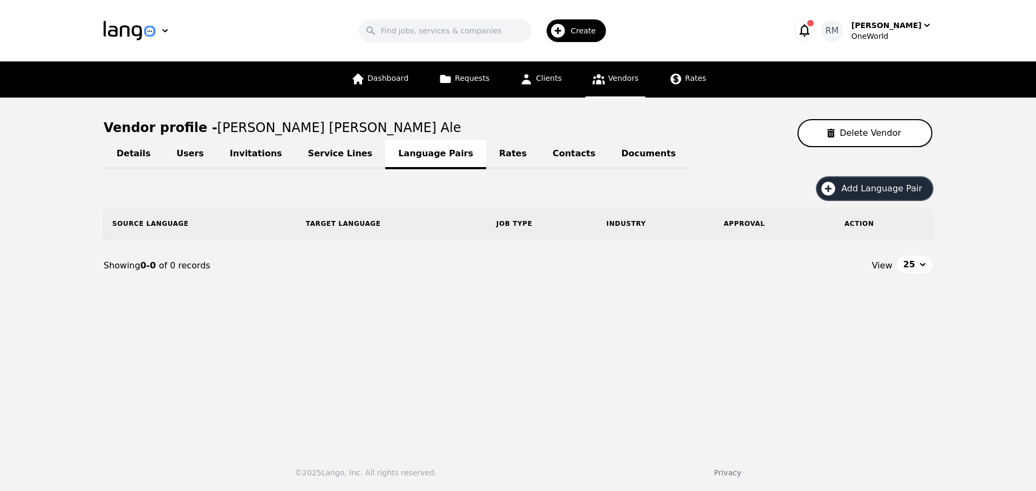
click at [879, 188] on span "Add Language Pair" at bounding box center [885, 188] width 88 height 13
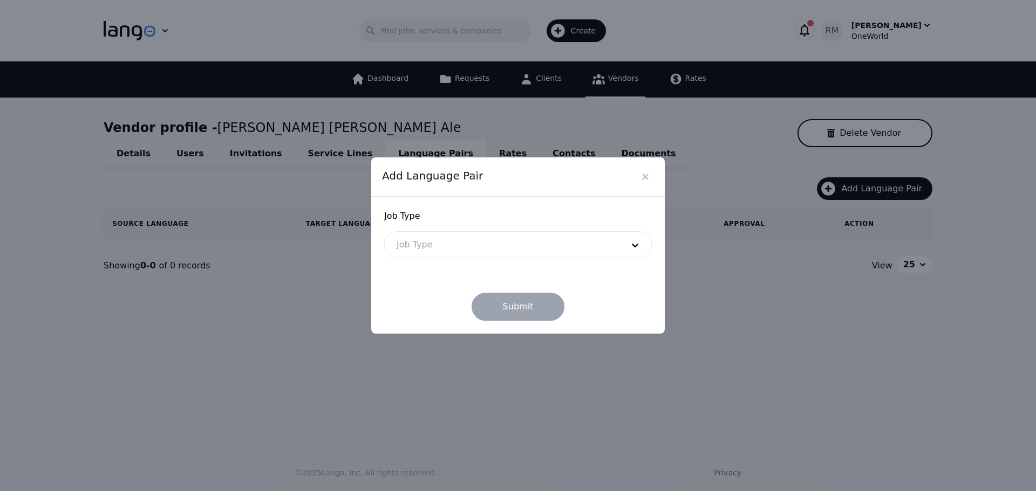
click at [454, 233] on div at bounding box center [502, 245] width 234 height 26
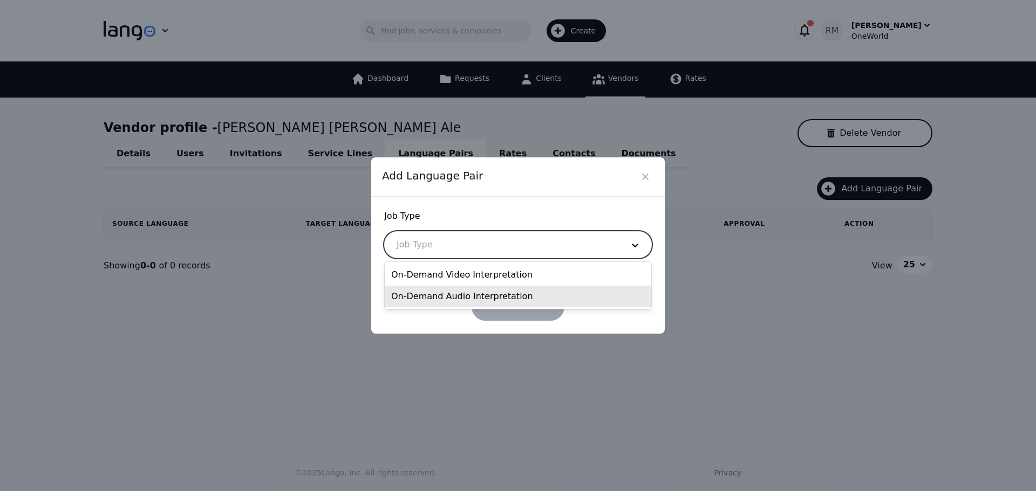
click at [432, 302] on div "On-Demand Audio Interpretation" at bounding box center [518, 297] width 266 height 22
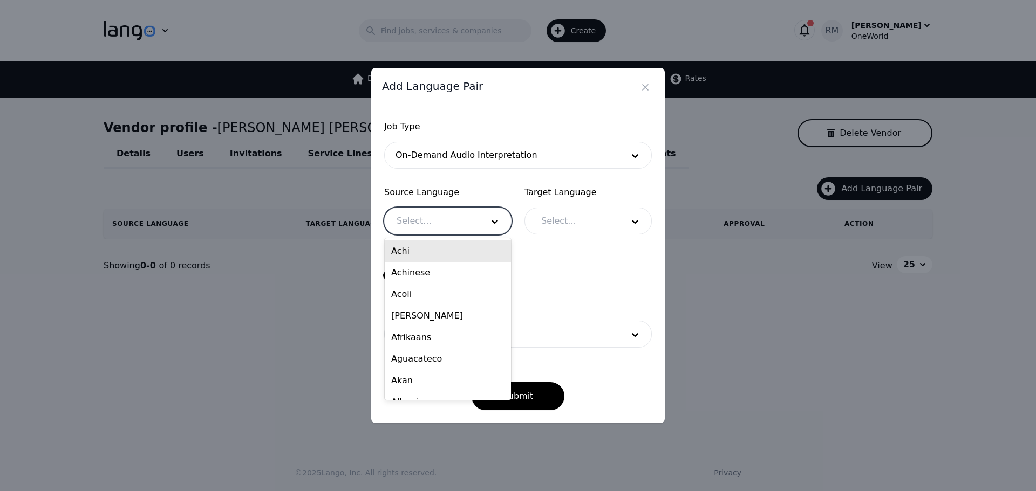
click at [439, 222] on div at bounding box center [432, 221] width 94 height 26
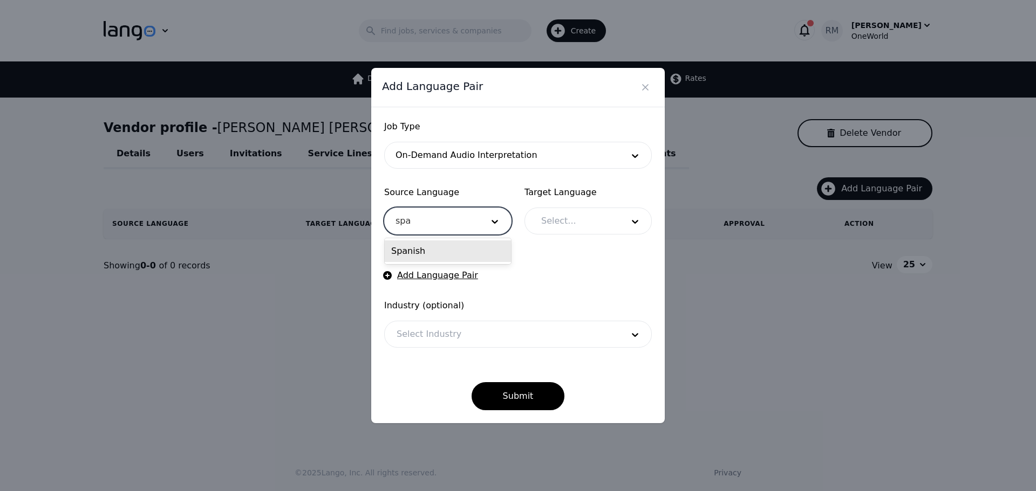
click at [440, 250] on div "Spanish" at bounding box center [448, 252] width 126 height 22
click at [586, 224] on div at bounding box center [574, 221] width 90 height 26
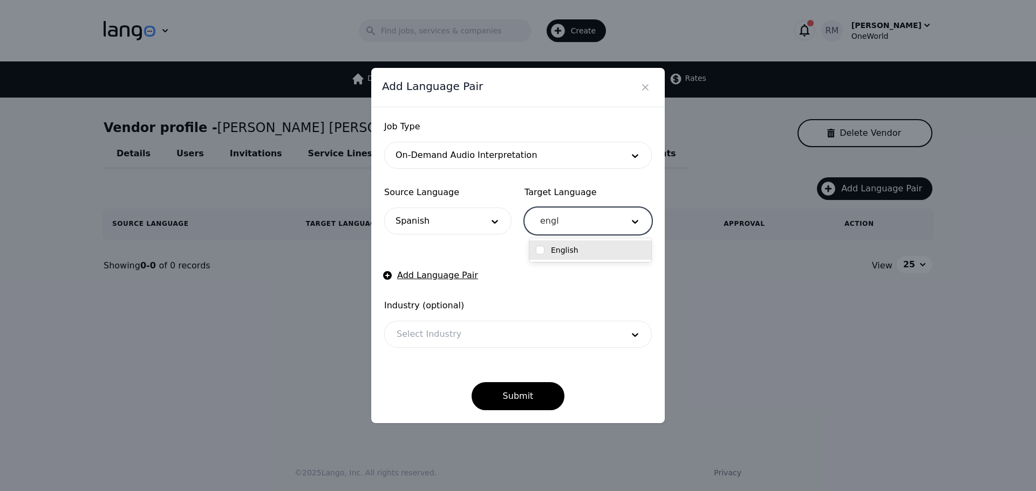
click at [553, 252] on label "English" at bounding box center [565, 250] width 28 height 11
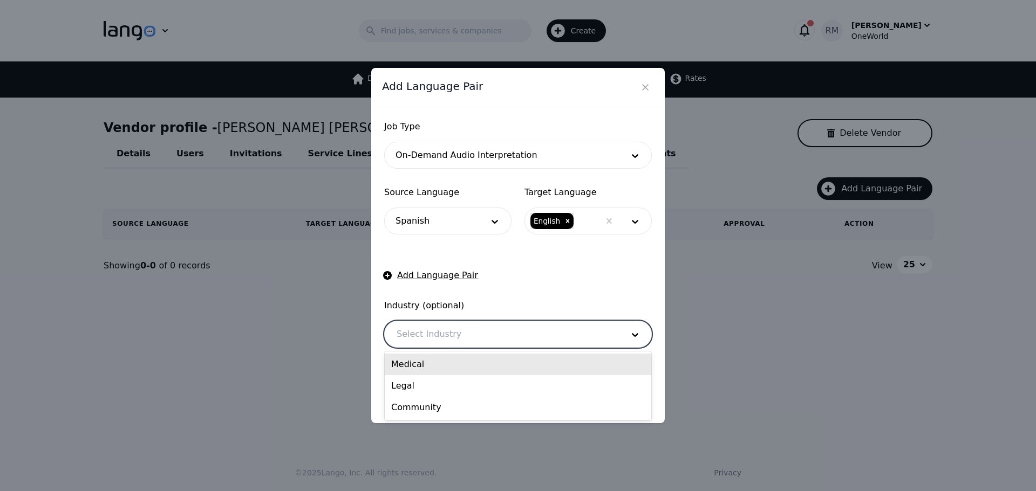
click at [454, 337] on div at bounding box center [502, 335] width 234 height 26
click at [446, 370] on div "Medical" at bounding box center [518, 365] width 266 height 22
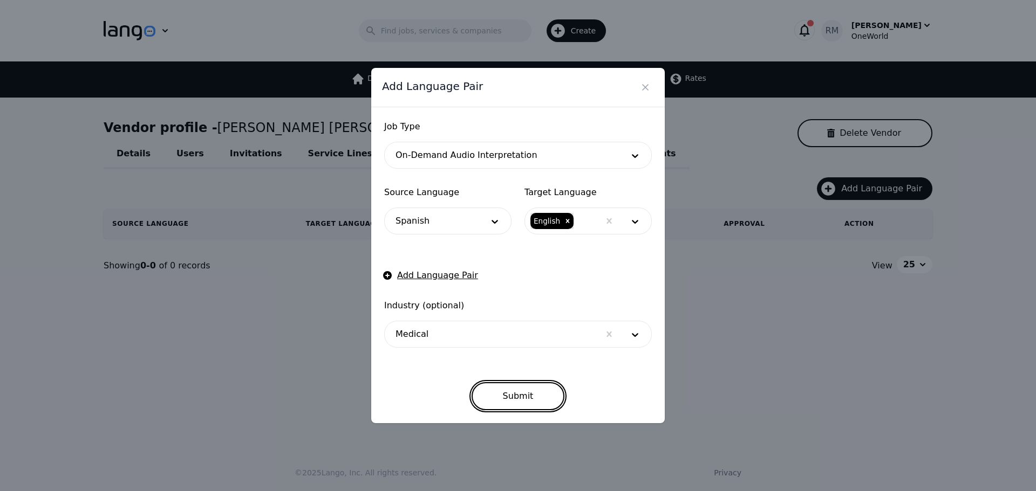
click at [534, 396] on button "Submit" at bounding box center [517, 396] width 93 height 28
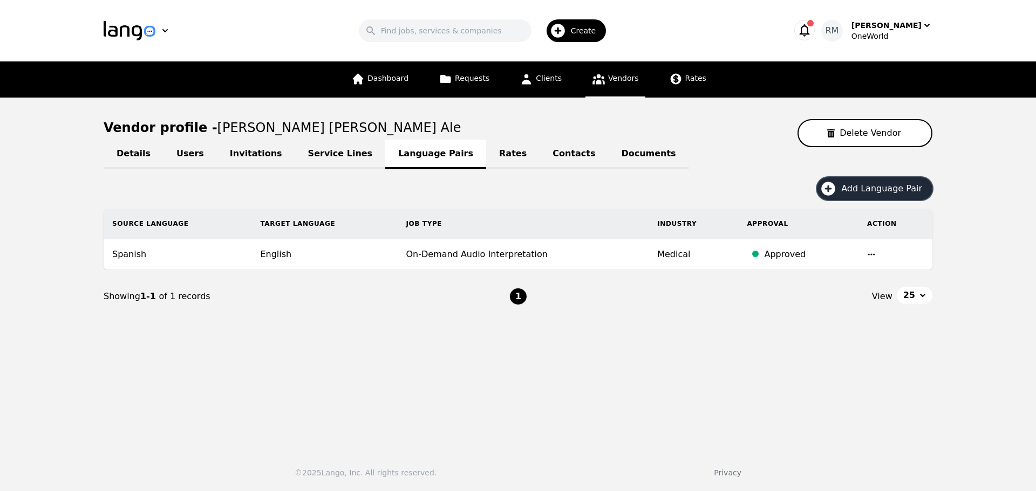
click at [878, 186] on span "Add Language Pair" at bounding box center [885, 188] width 88 height 13
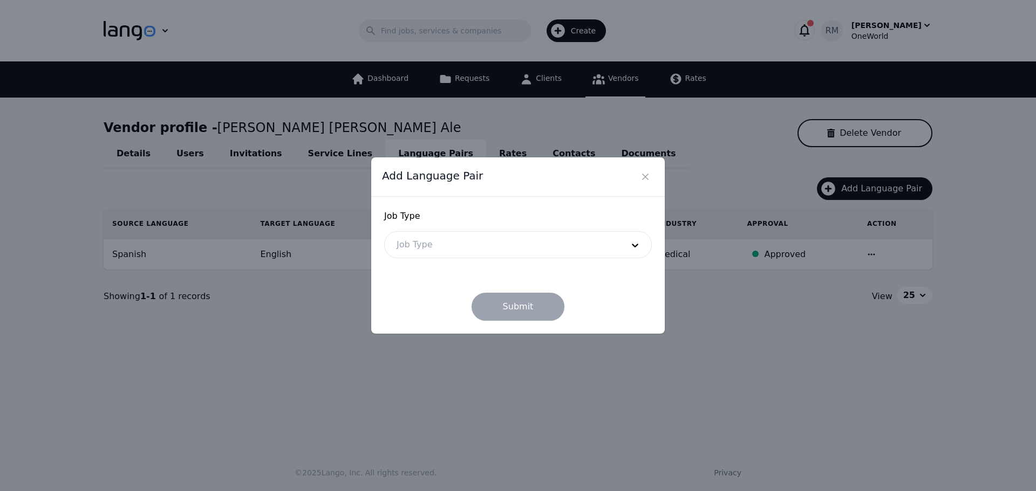
click at [508, 242] on div at bounding box center [502, 245] width 234 height 26
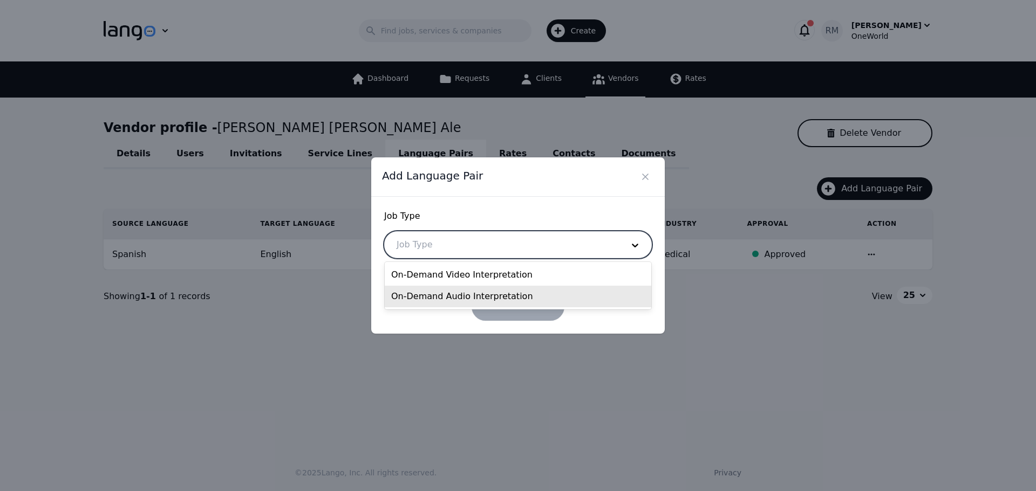
click at [470, 298] on div "On-Demand Audio Interpretation" at bounding box center [518, 297] width 266 height 22
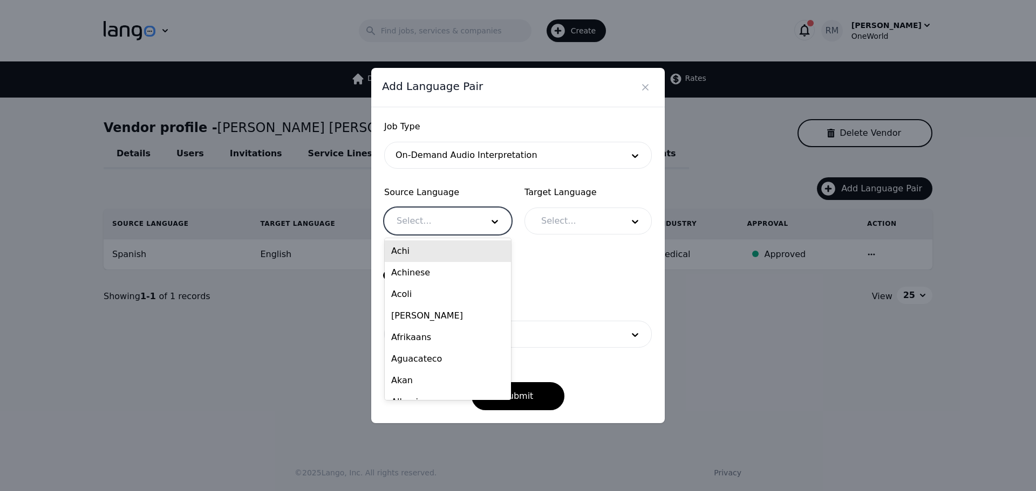
click at [450, 217] on div at bounding box center [432, 221] width 94 height 26
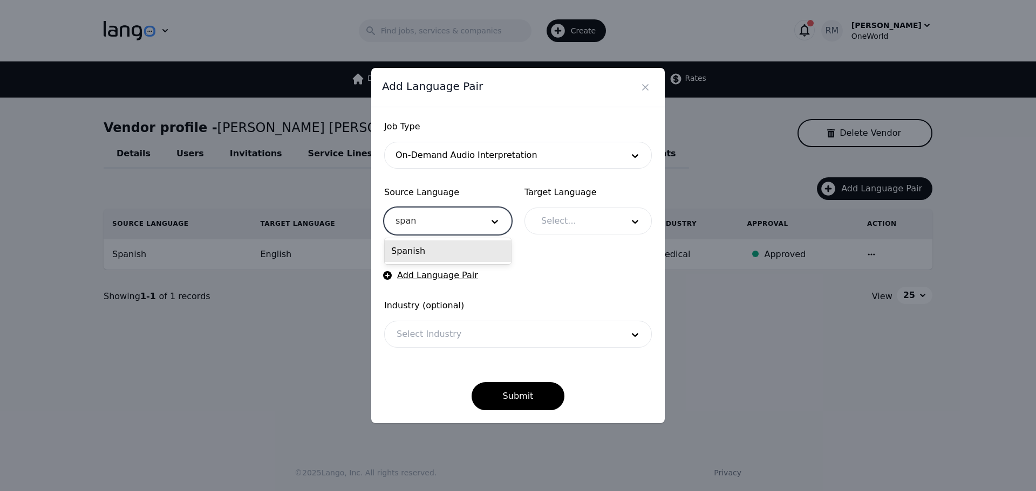
click at [454, 251] on div "Spanish" at bounding box center [448, 252] width 126 height 22
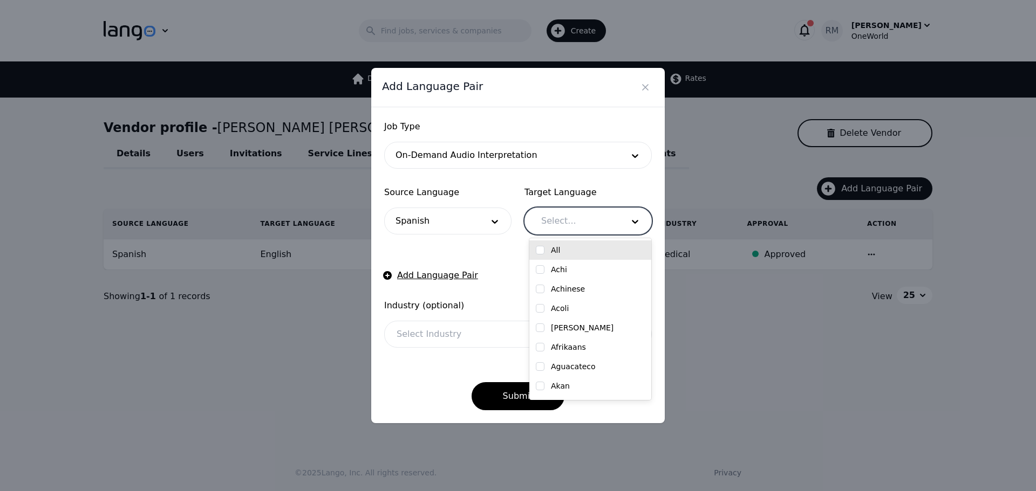
click at [596, 222] on div at bounding box center [574, 221] width 90 height 26
click at [599, 247] on div "English" at bounding box center [590, 250] width 109 height 11
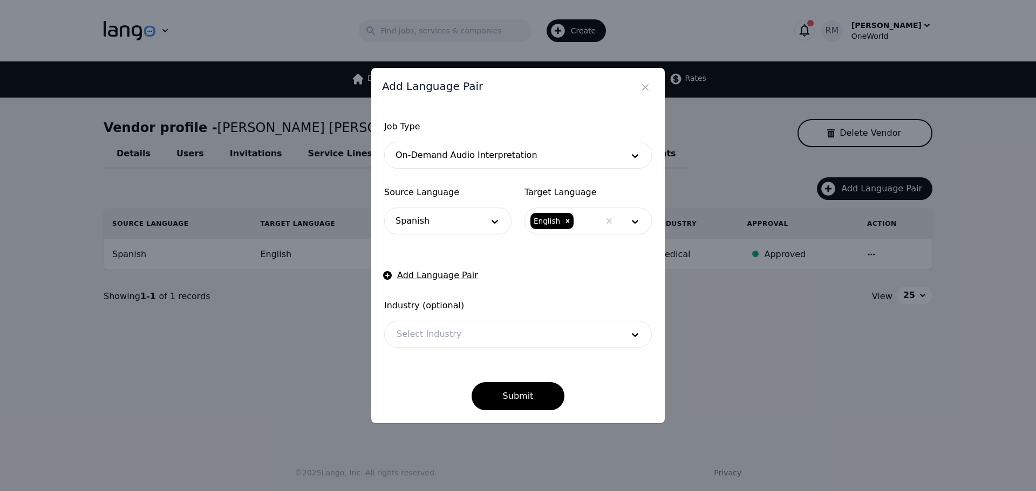
click at [433, 319] on div "Industry (optional) Select Industry" at bounding box center [518, 323] width 268 height 49
click at [432, 330] on div at bounding box center [502, 335] width 234 height 26
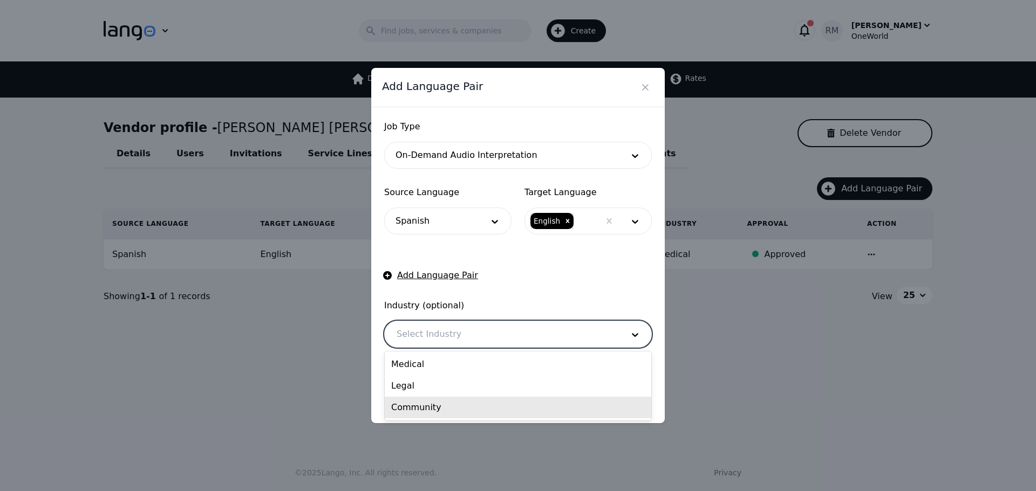
drag, startPoint x: 426, startPoint y: 391, endPoint x: 423, endPoint y: 411, distance: 20.6
click at [423, 411] on div "Medical Legal Community" at bounding box center [518, 386] width 266 height 69
click at [424, 411] on div "Community" at bounding box center [518, 408] width 266 height 22
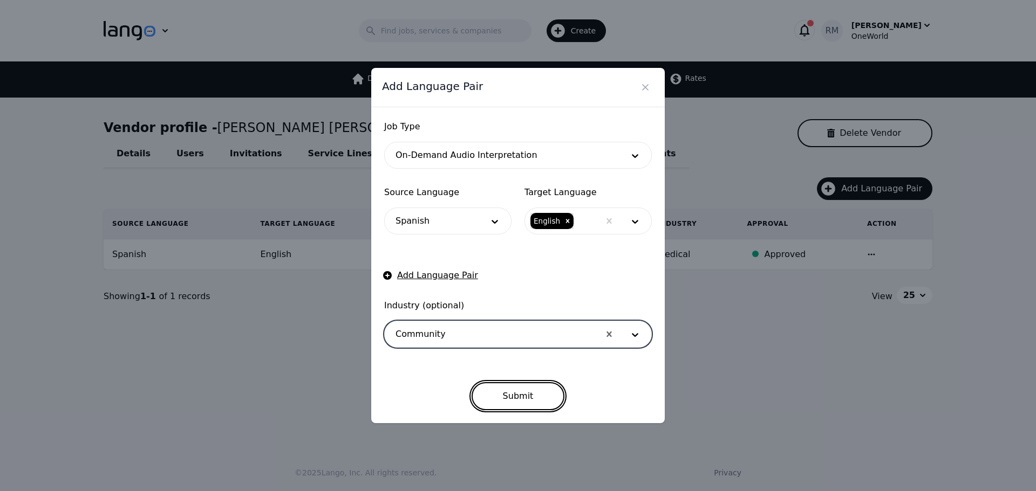
click at [511, 387] on button "Submit" at bounding box center [517, 396] width 93 height 28
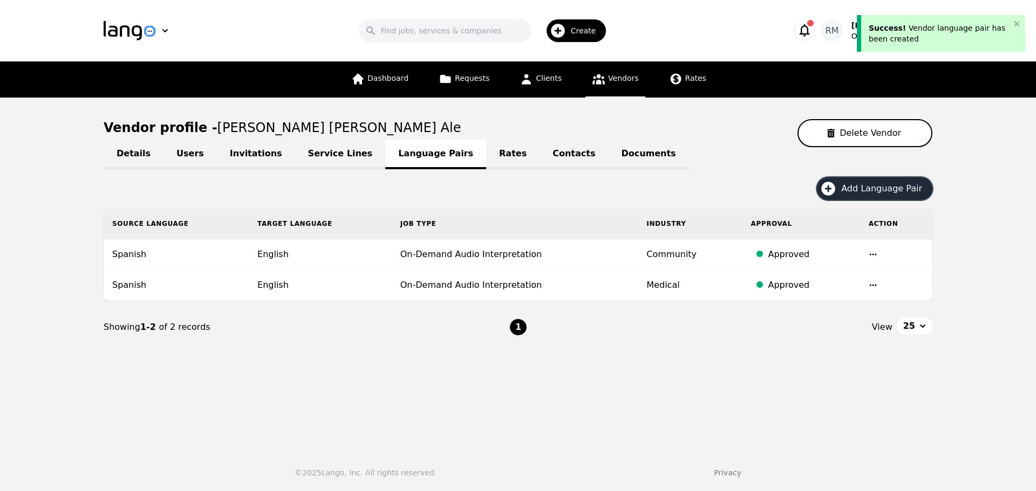
click at [890, 187] on span "Add Language Pair" at bounding box center [885, 188] width 88 height 13
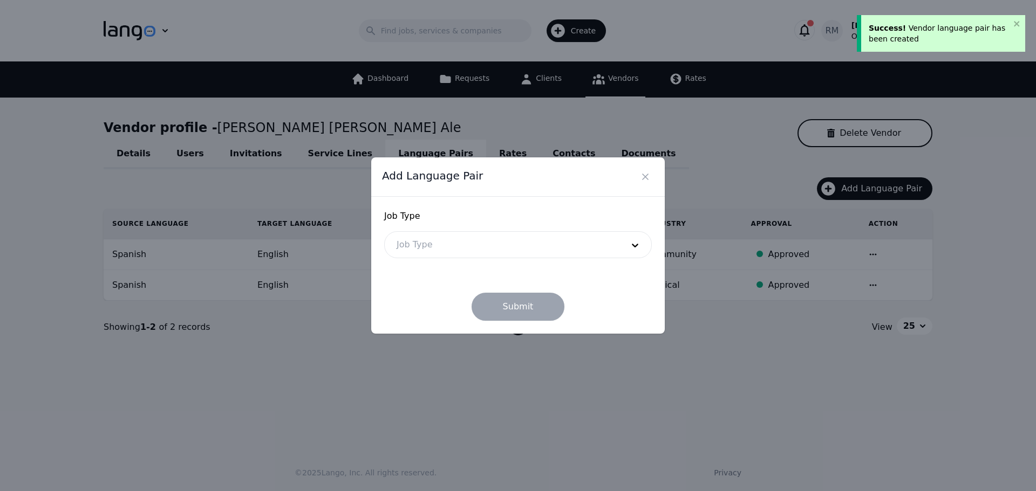
click at [434, 235] on div at bounding box center [502, 245] width 234 height 26
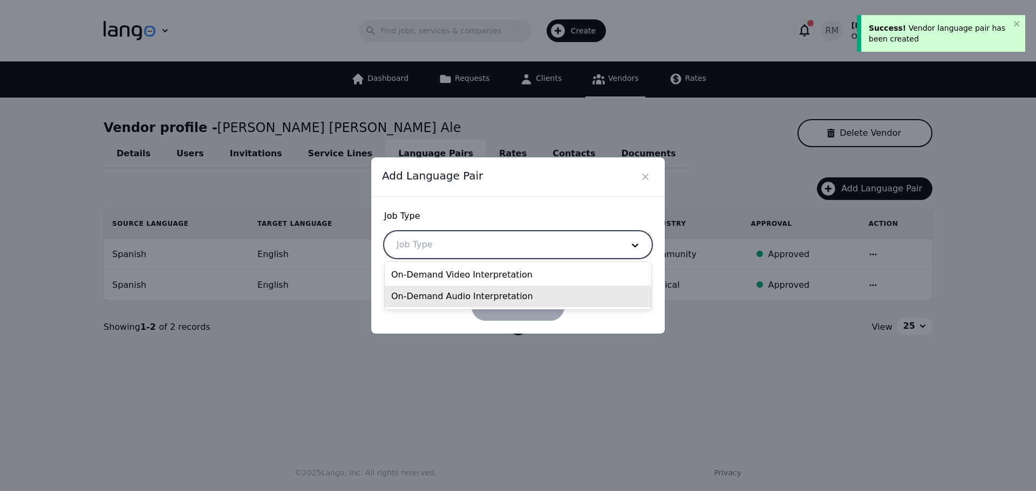
click at [438, 304] on div "On-Demand Audio Interpretation" at bounding box center [518, 297] width 266 height 22
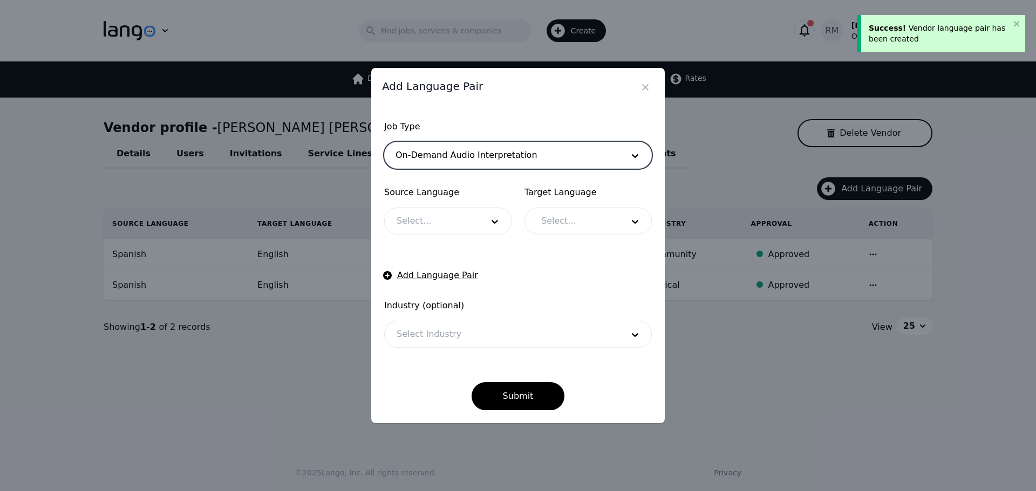
click at [447, 219] on div at bounding box center [432, 221] width 94 height 26
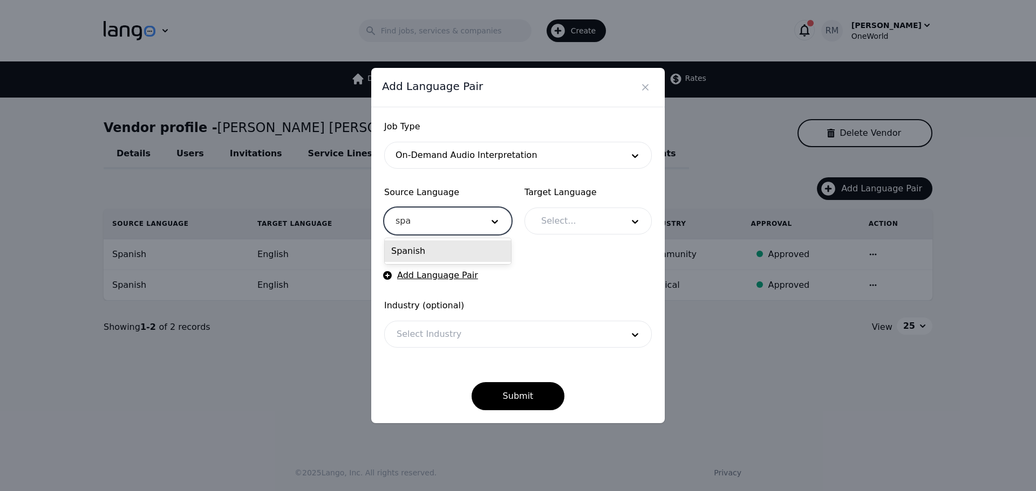
click at [442, 250] on div "Spanish" at bounding box center [448, 252] width 126 height 22
click at [579, 225] on div at bounding box center [574, 221] width 90 height 26
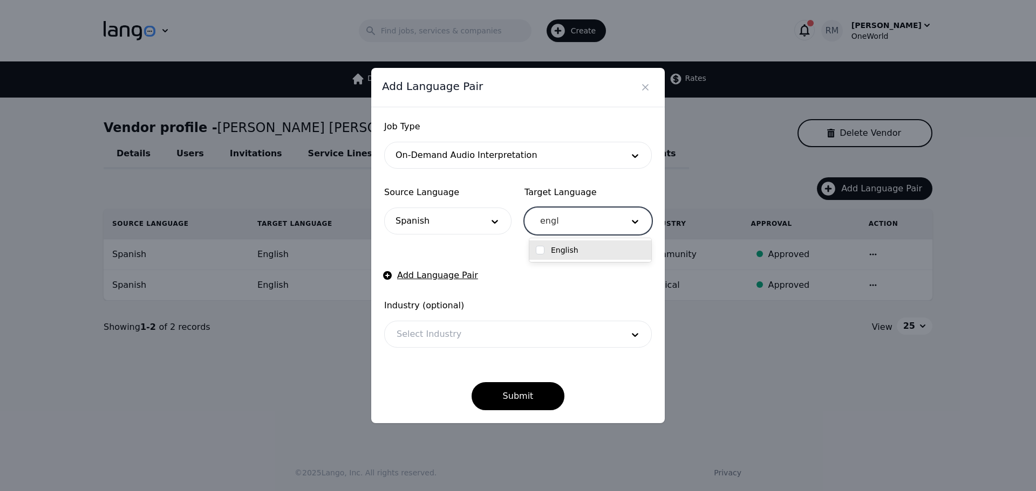
click at [583, 245] on div "English" at bounding box center [590, 250] width 109 height 11
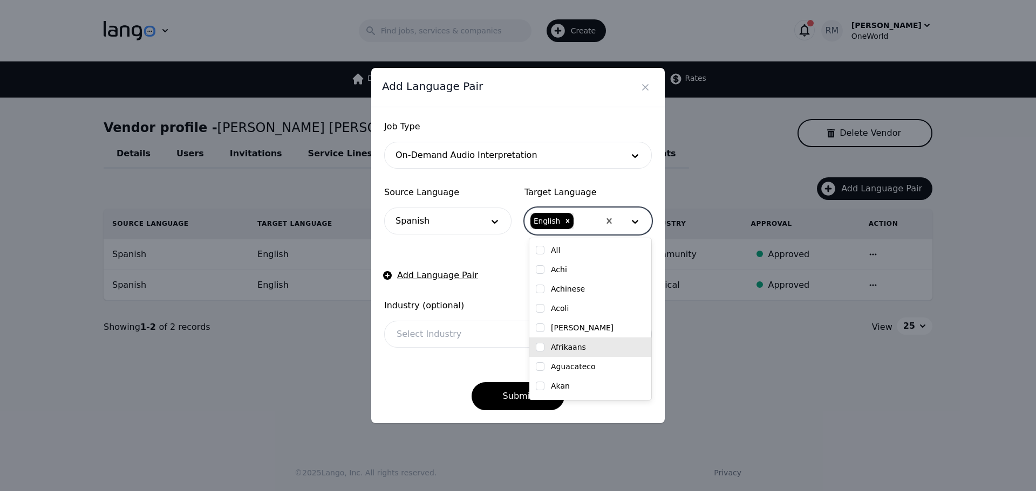
click at [415, 398] on div "Submit" at bounding box center [518, 387] width 268 height 45
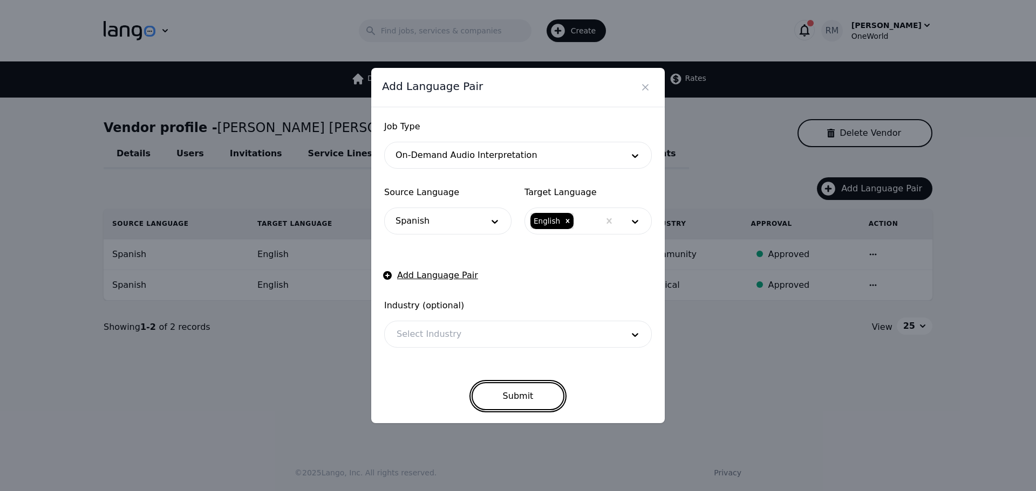
click at [513, 399] on button "Submit" at bounding box center [517, 396] width 93 height 28
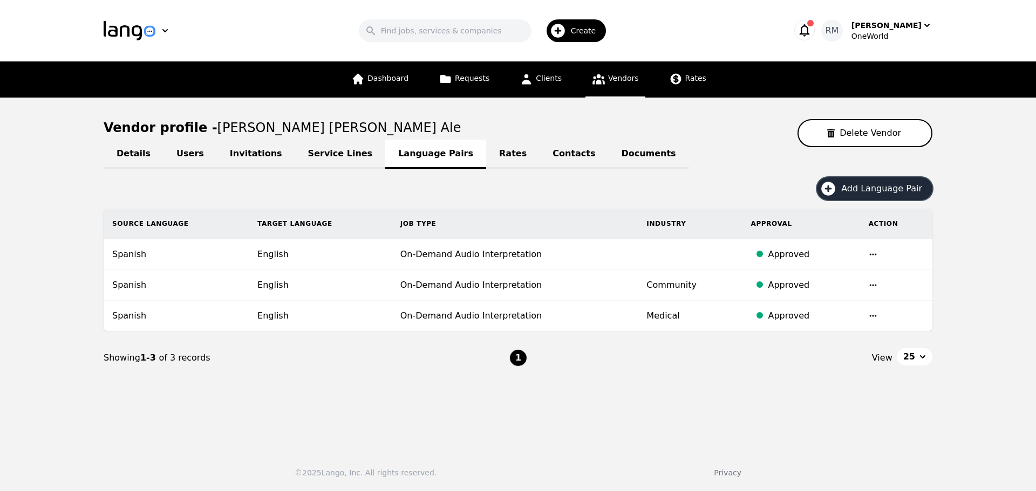
click at [576, 30] on div "Create" at bounding box center [576, 30] width 60 height 23
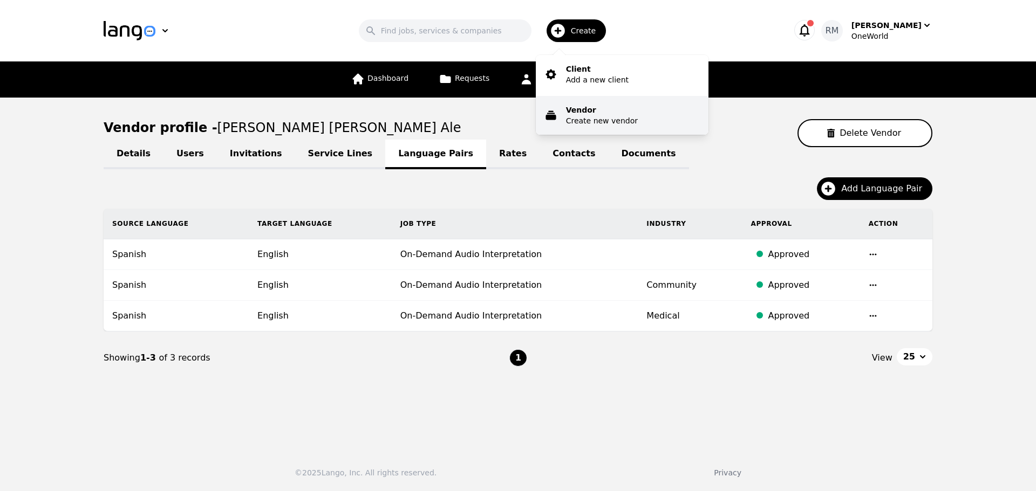
click at [599, 123] on p "Create new vendor" at bounding box center [602, 120] width 72 height 11
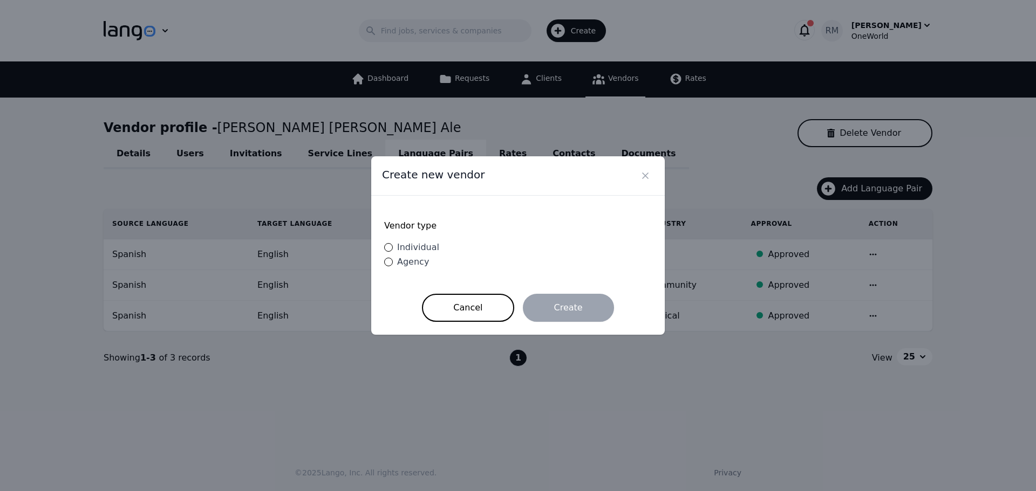
click at [427, 245] on span "Individual" at bounding box center [418, 247] width 42 height 10
click at [393, 245] on input "Individual" at bounding box center [388, 247] width 9 height 9
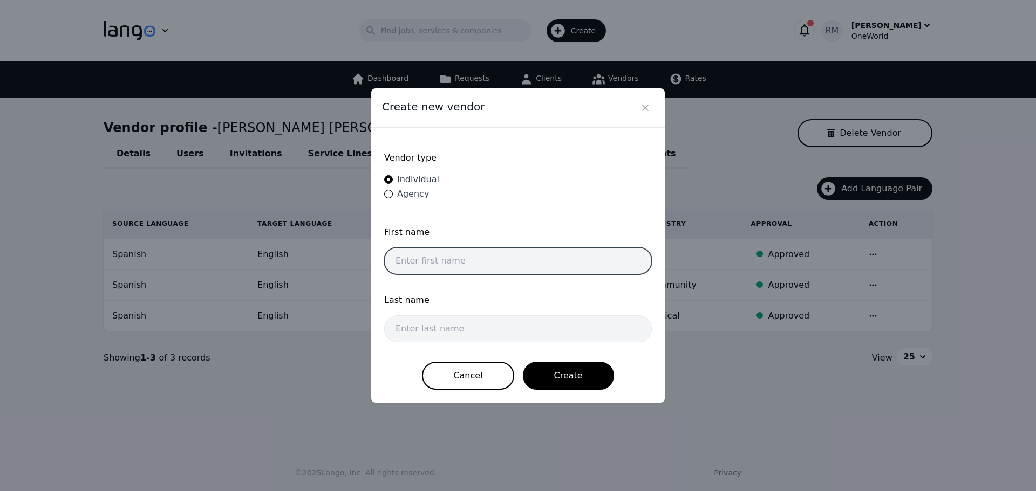
click at [424, 262] on input "text" at bounding box center [518, 261] width 268 height 27
paste input "[PERSON_NAME]"
drag, startPoint x: 420, startPoint y: 258, endPoint x: 524, endPoint y: 250, distance: 105.0
click at [524, 250] on input "[PERSON_NAME]" at bounding box center [518, 261] width 268 height 27
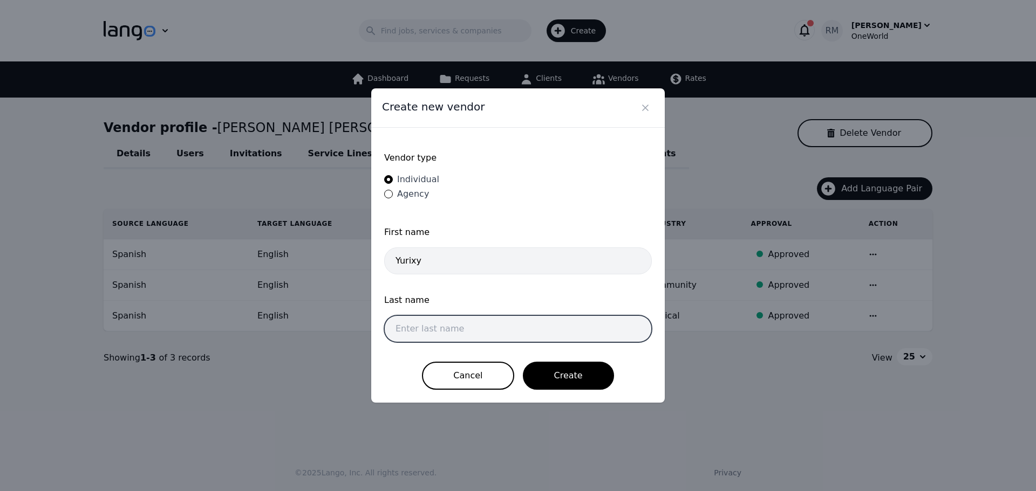
click at [449, 334] on input "text" at bounding box center [518, 329] width 268 height 27
paste input "[PERSON_NAME]"
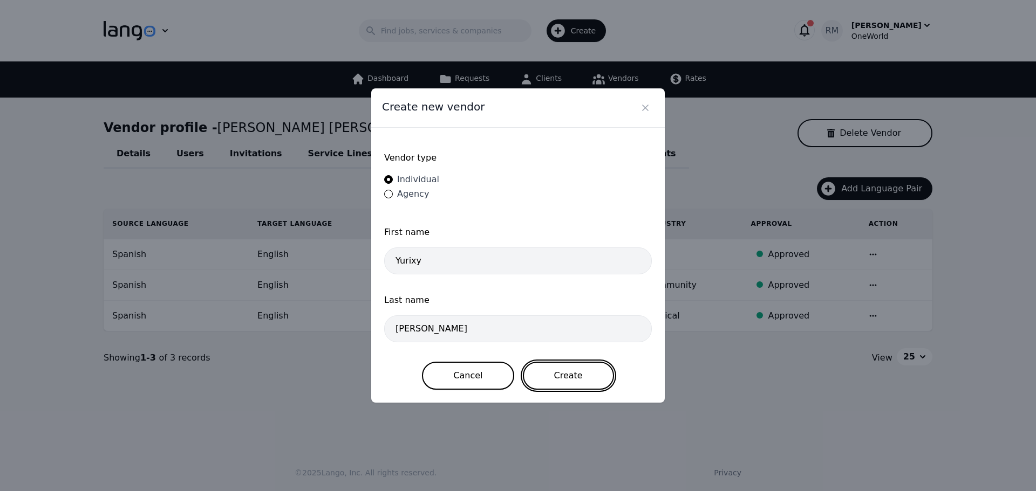
click at [557, 370] on button "Create" at bounding box center [568, 376] width 91 height 28
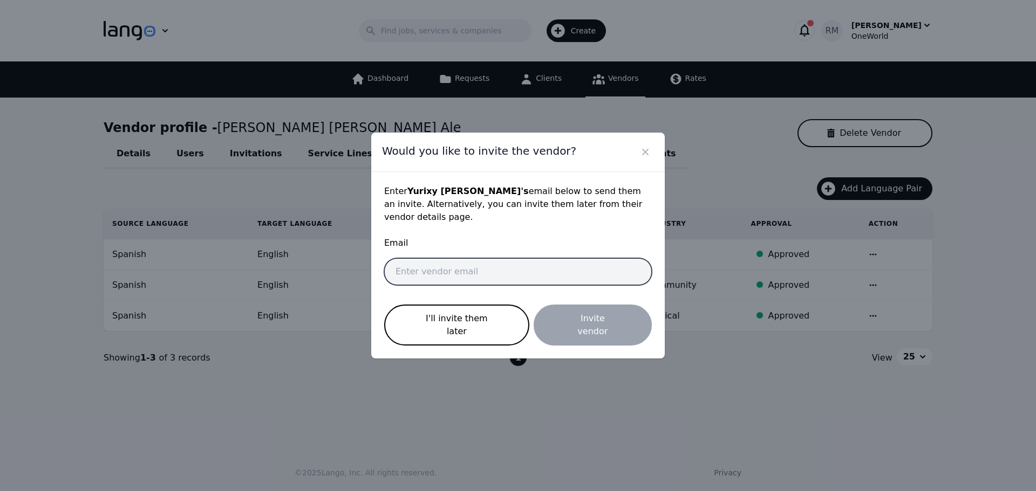
click at [487, 276] on input "email" at bounding box center [518, 271] width 268 height 27
paste input "[EMAIL_ADDRESS][DOMAIN_NAME]"
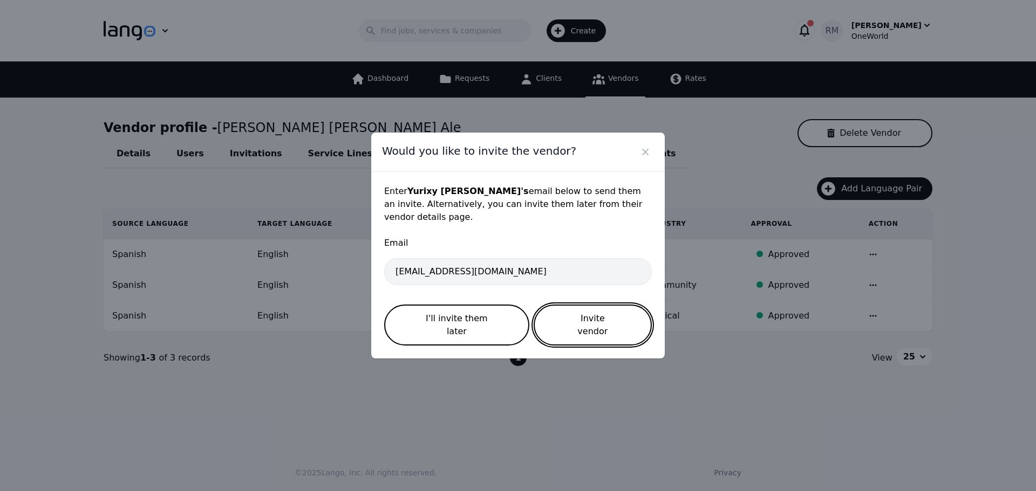
click at [587, 315] on button "Invite vendor" at bounding box center [593, 325] width 118 height 41
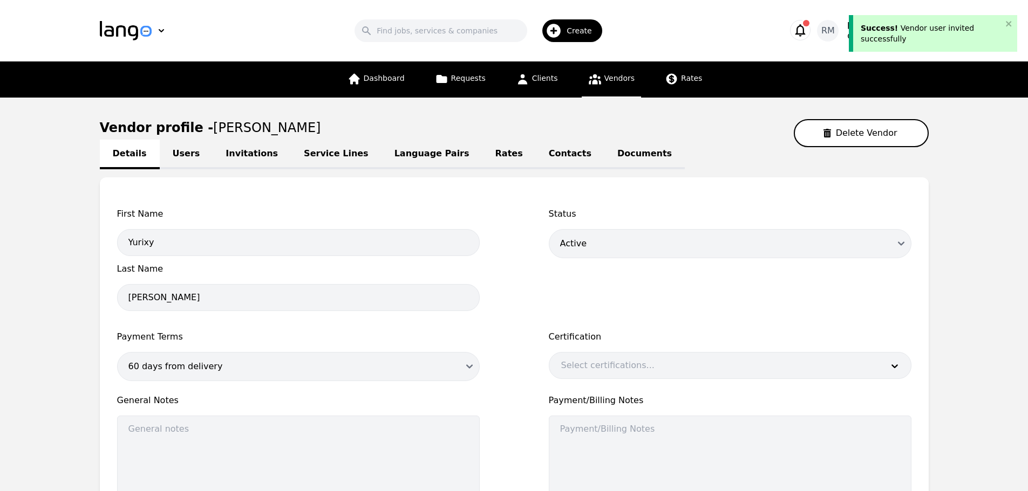
click at [320, 159] on link "Service Lines" at bounding box center [336, 155] width 91 height 30
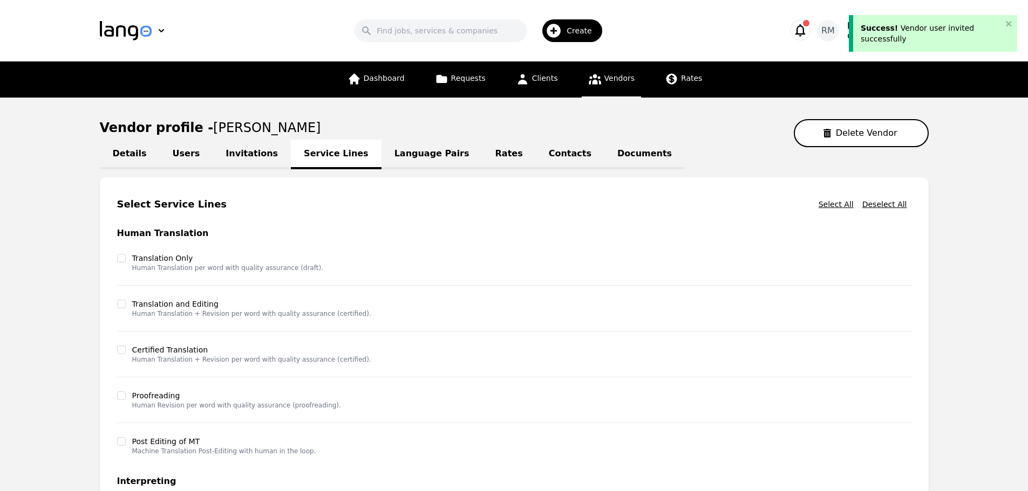
click at [405, 161] on link "Language Pairs" at bounding box center [431, 155] width 101 height 30
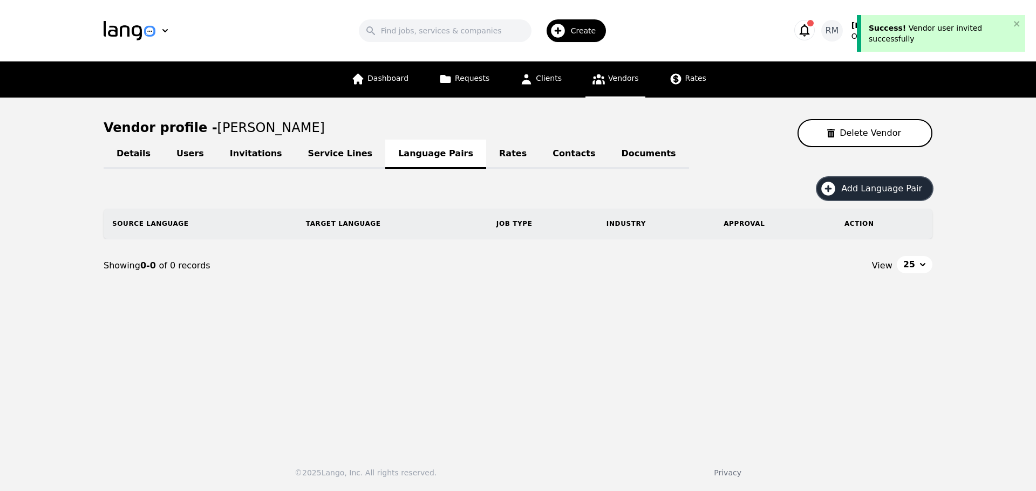
click at [867, 187] on span "Add Language Pair" at bounding box center [885, 188] width 88 height 13
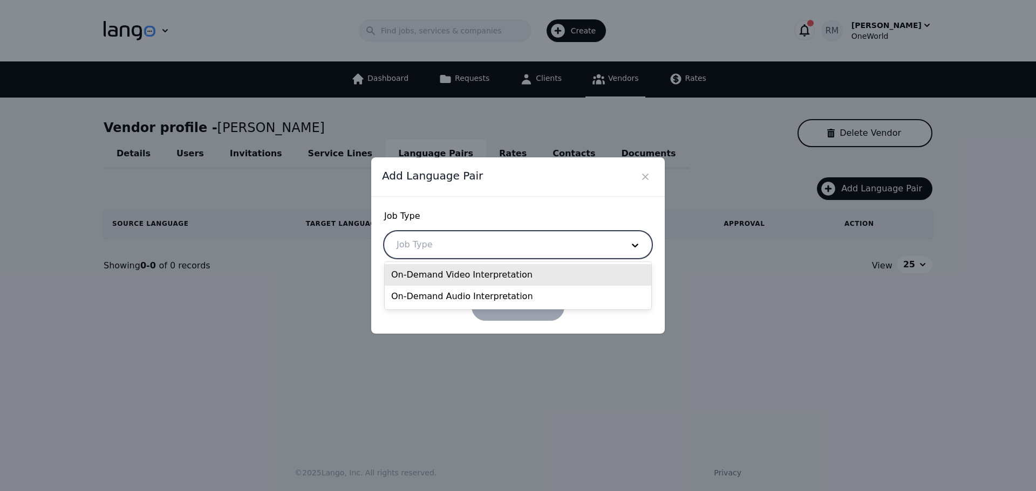
click at [490, 235] on div at bounding box center [502, 245] width 234 height 26
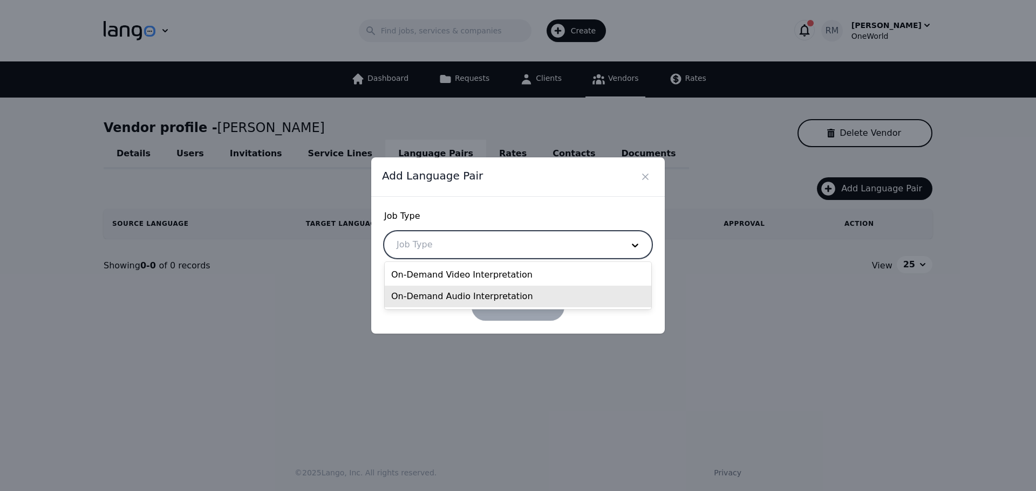
click at [446, 293] on div "On-Demand Audio Interpretation" at bounding box center [518, 297] width 266 height 22
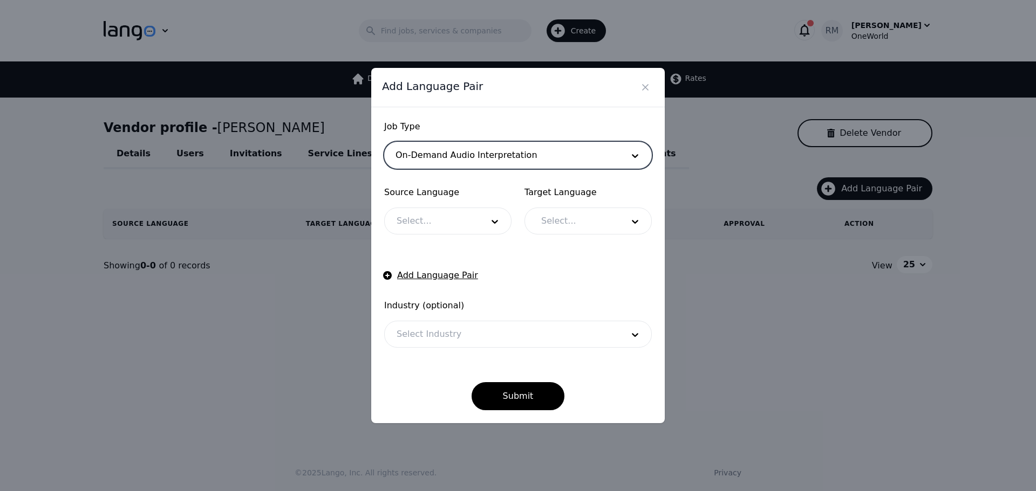
click at [450, 228] on div at bounding box center [432, 221] width 94 height 26
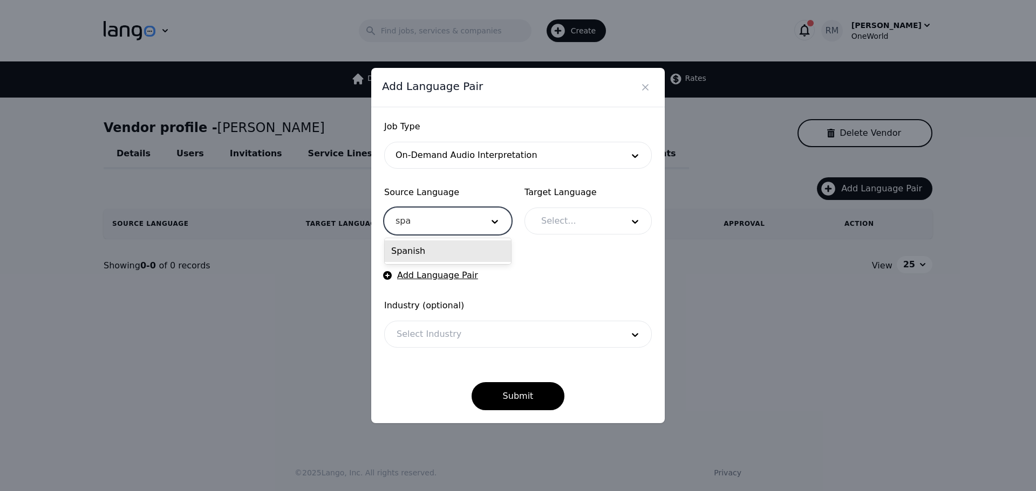
click at [486, 249] on div "Spanish" at bounding box center [448, 252] width 126 height 22
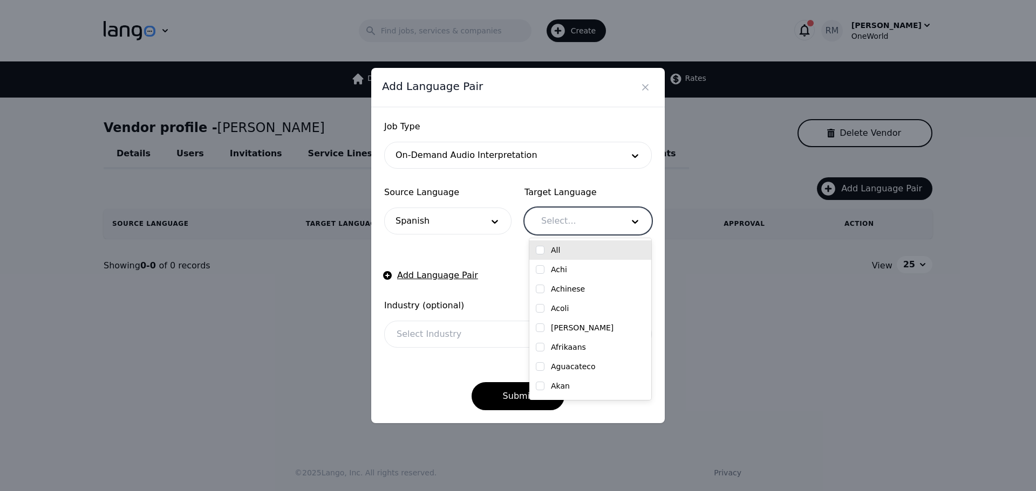
click at [582, 228] on div at bounding box center [574, 221] width 90 height 26
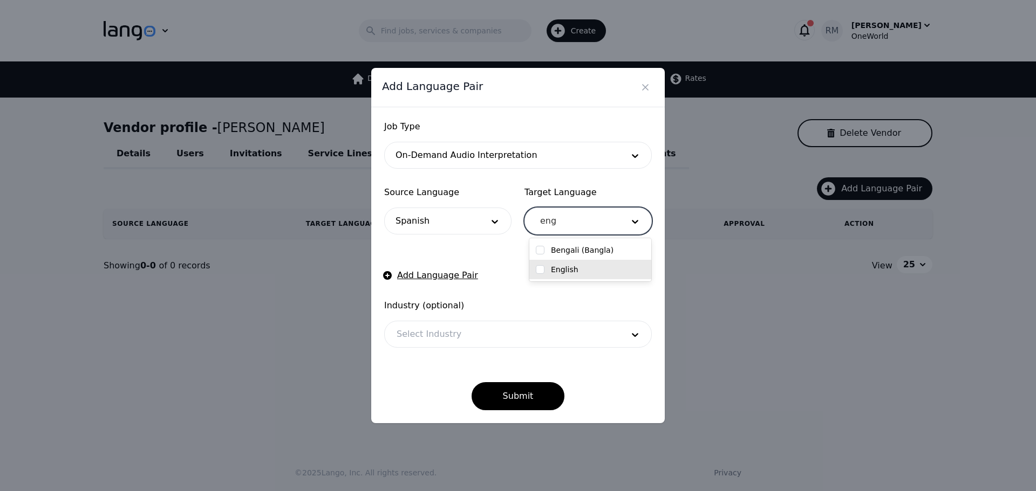
click at [550, 264] on div "English" at bounding box center [590, 269] width 122 height 19
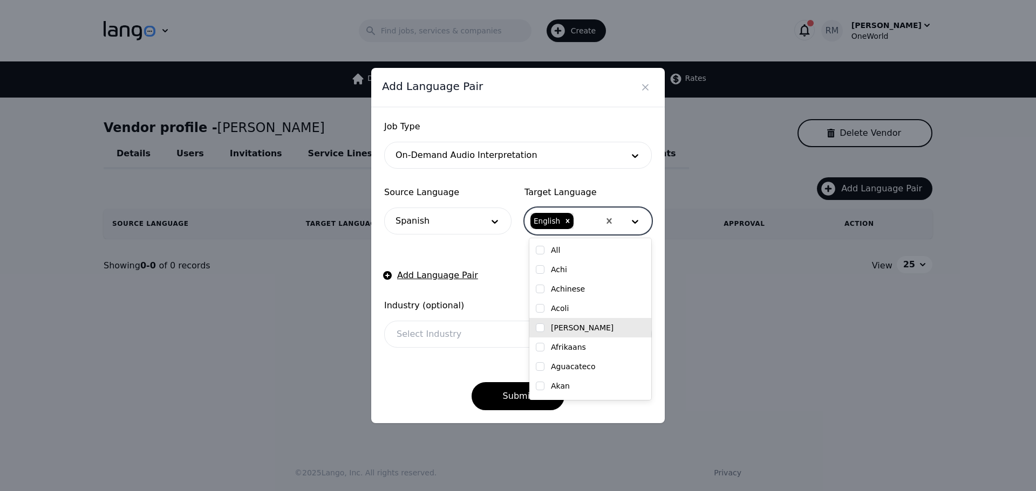
click at [426, 382] on div "Submit" at bounding box center [518, 387] width 268 height 45
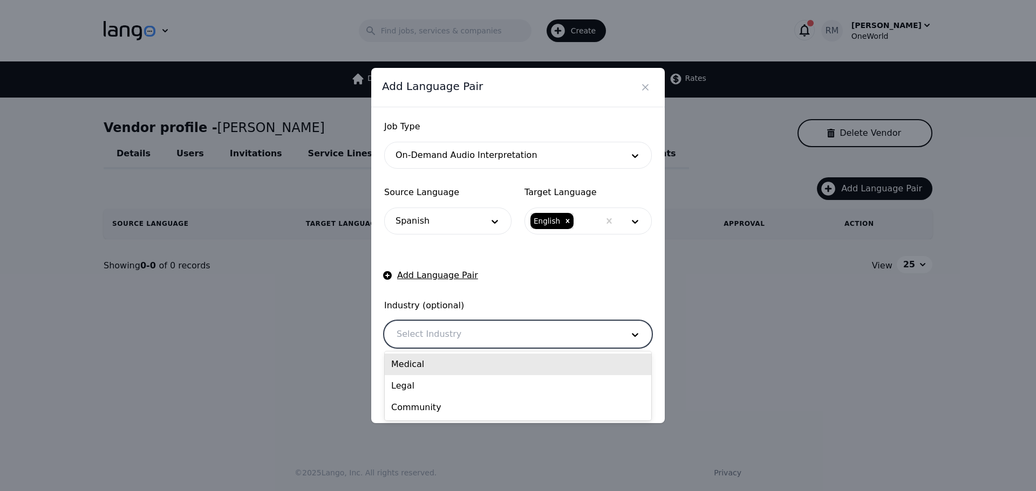
click at [482, 324] on div at bounding box center [502, 335] width 234 height 26
click at [444, 366] on div "Medical" at bounding box center [518, 365] width 266 height 22
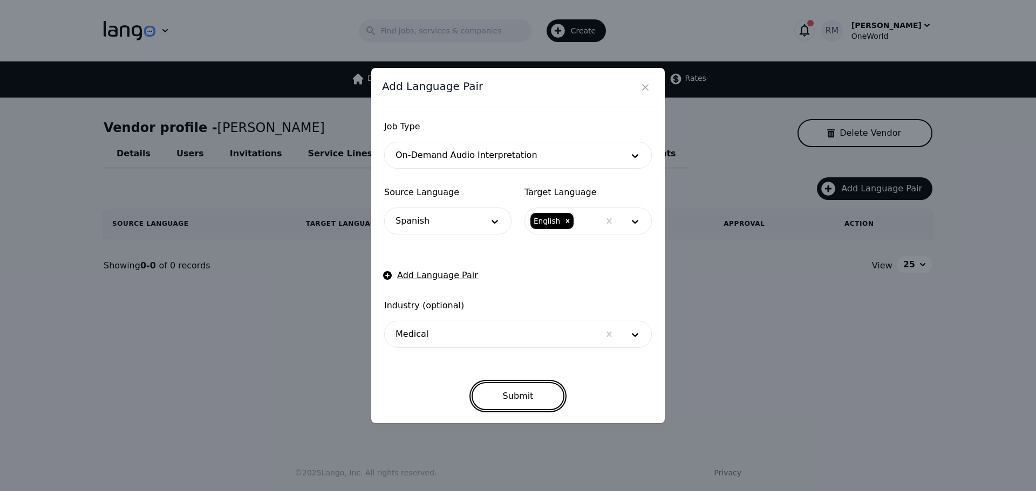
click at [528, 404] on button "Submit" at bounding box center [517, 396] width 93 height 28
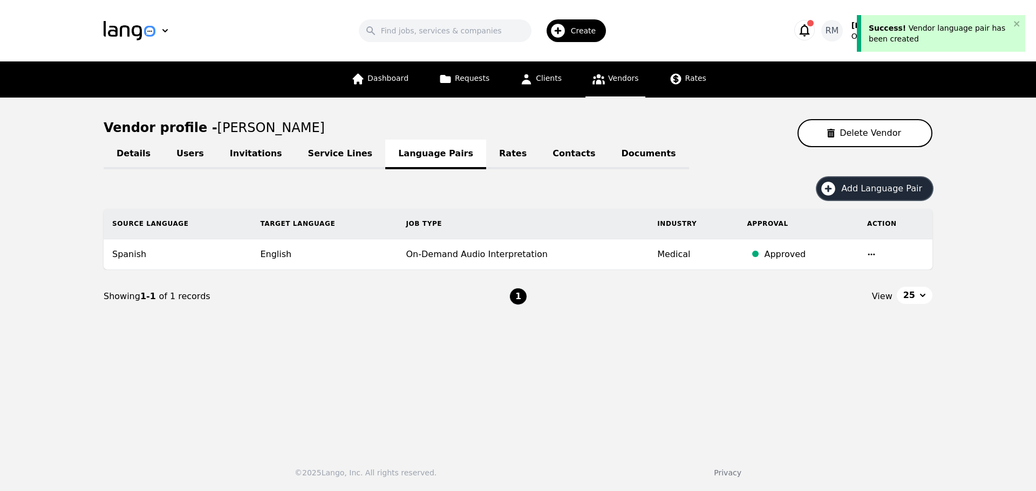
click at [870, 183] on span "Add Language Pair" at bounding box center [885, 188] width 88 height 13
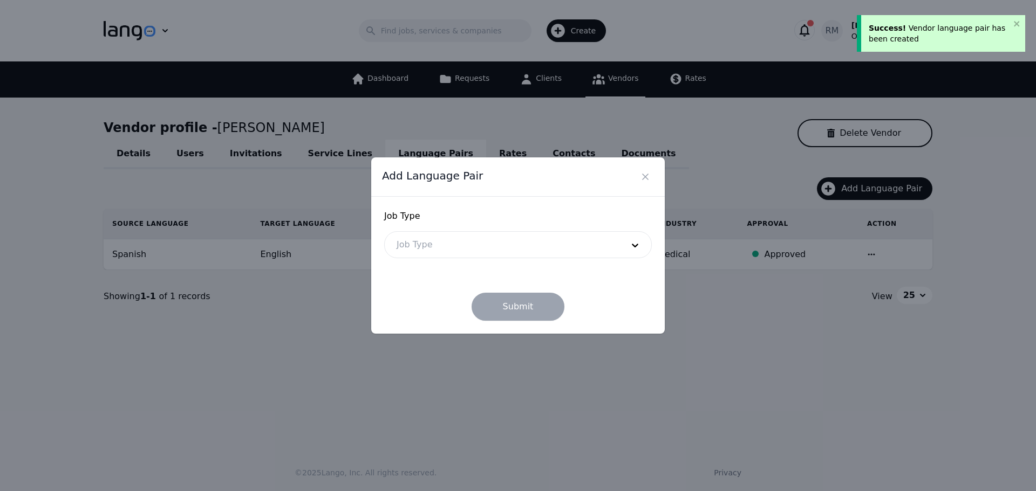
click at [413, 247] on div at bounding box center [502, 245] width 234 height 26
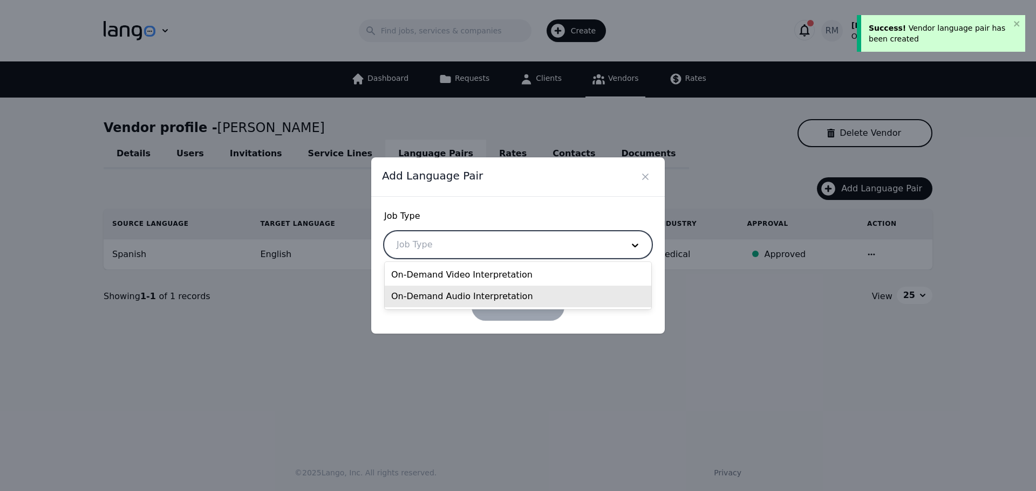
click at [435, 302] on div "On-Demand Audio Interpretation" at bounding box center [518, 297] width 266 height 22
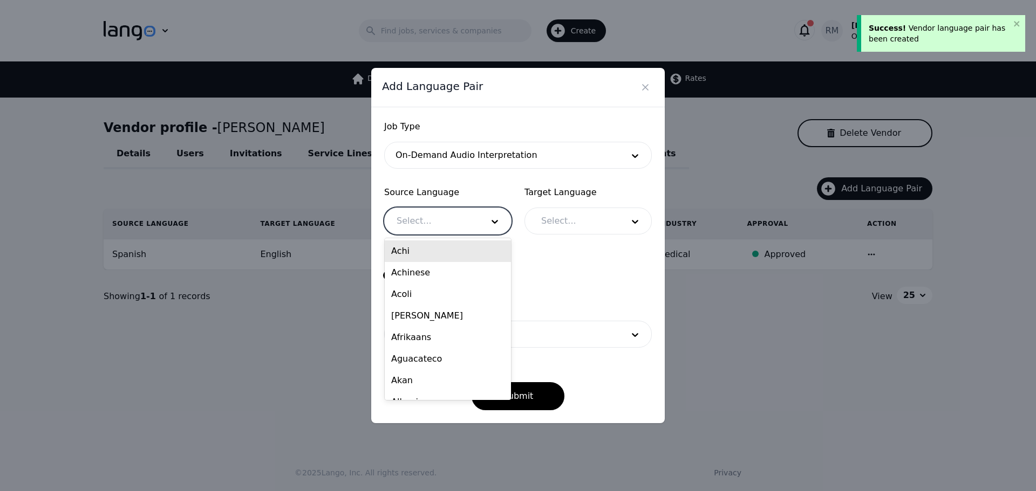
click at [438, 231] on div at bounding box center [432, 221] width 94 height 26
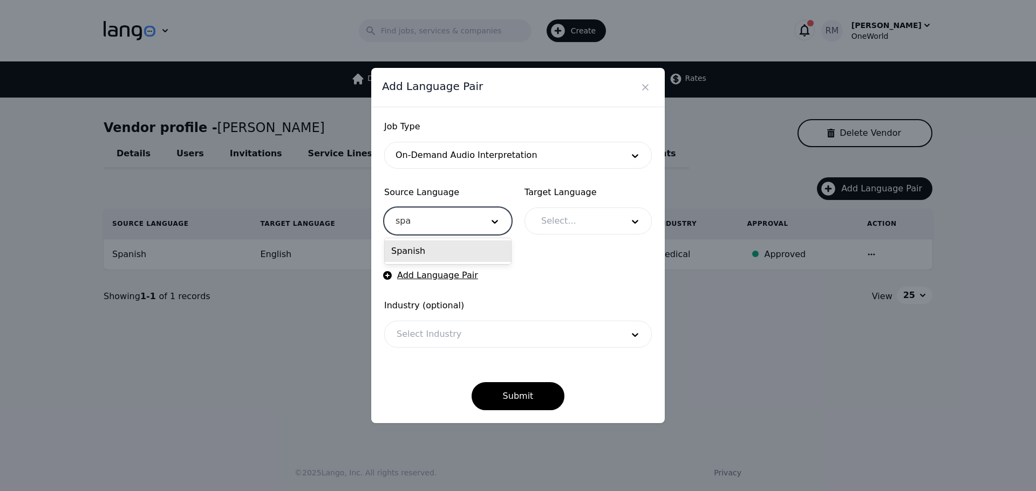
click at [412, 243] on div "Spanish" at bounding box center [448, 252] width 126 height 22
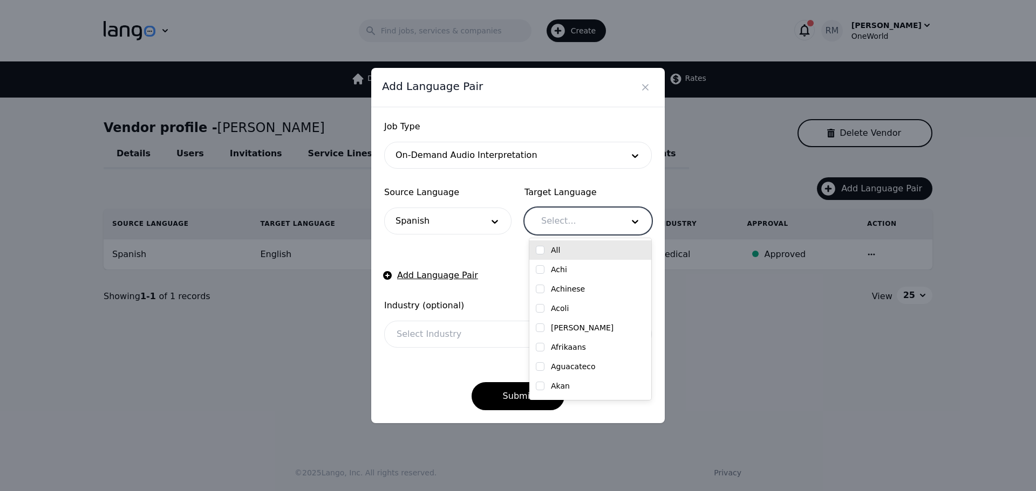
drag, startPoint x: 569, startPoint y: 218, endPoint x: 559, endPoint y: 217, distance: 9.8
click at [569, 218] on div at bounding box center [574, 221] width 90 height 26
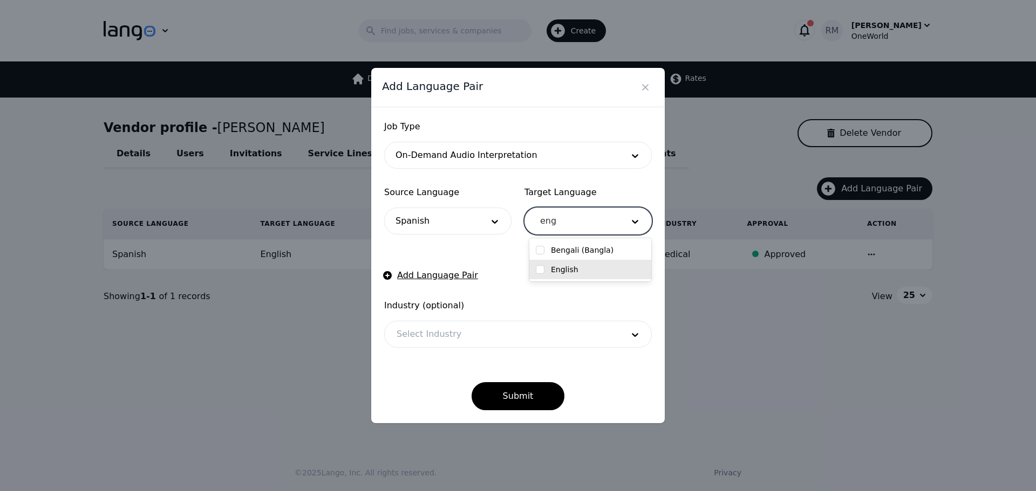
click at [543, 272] on input "checkbox" at bounding box center [540, 269] width 9 height 9
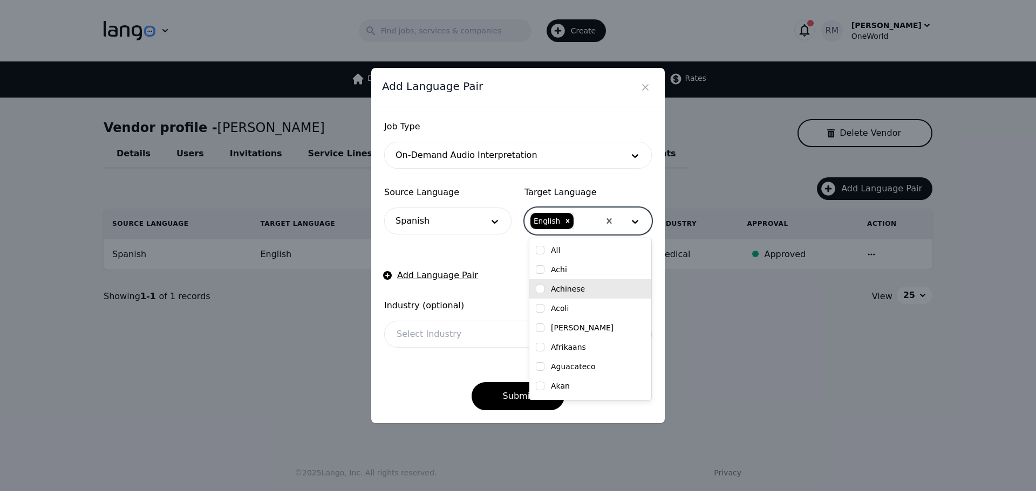
click at [444, 350] on form "Job Type On-Demand Audio Interpretation Source Language Spanish Target Language…" at bounding box center [518, 265] width 268 height 290
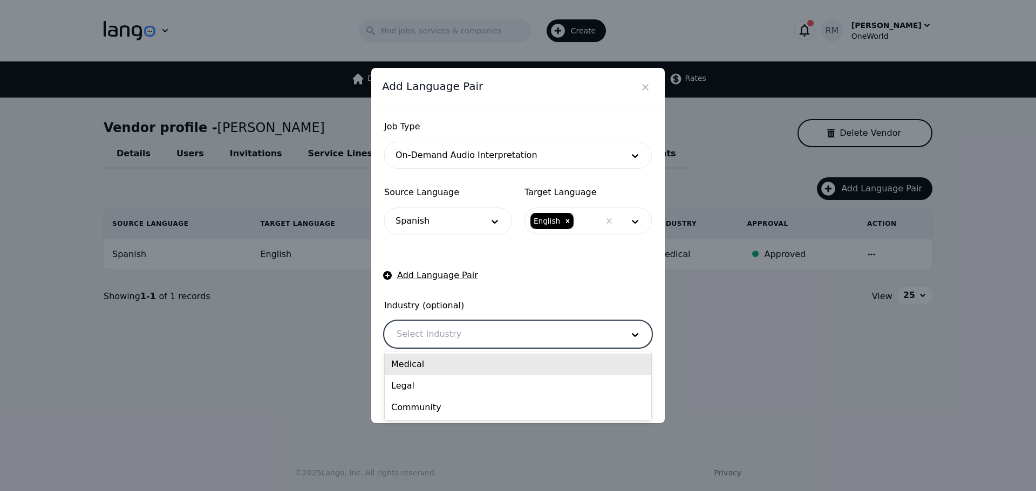
click at [459, 331] on div at bounding box center [502, 335] width 234 height 26
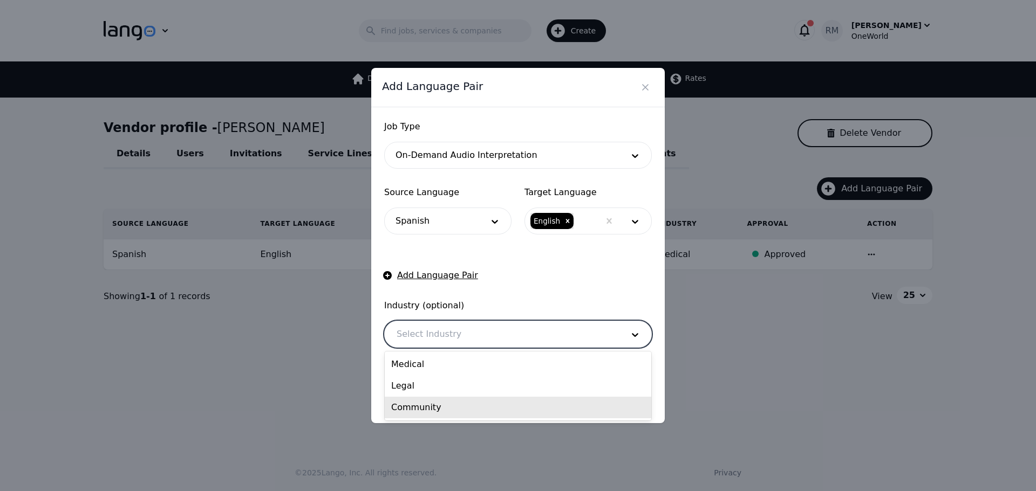
click at [434, 407] on div "Community" at bounding box center [518, 408] width 266 height 22
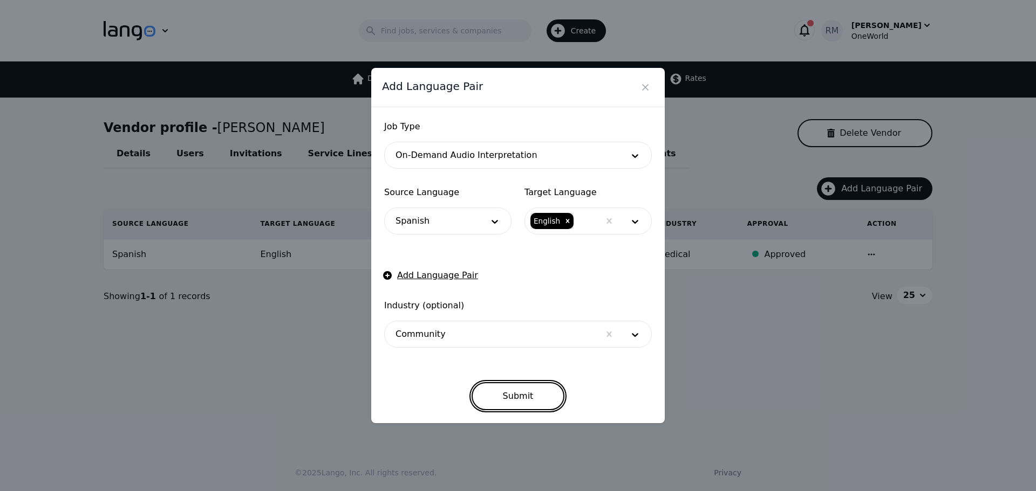
click at [517, 397] on button "Submit" at bounding box center [517, 396] width 93 height 28
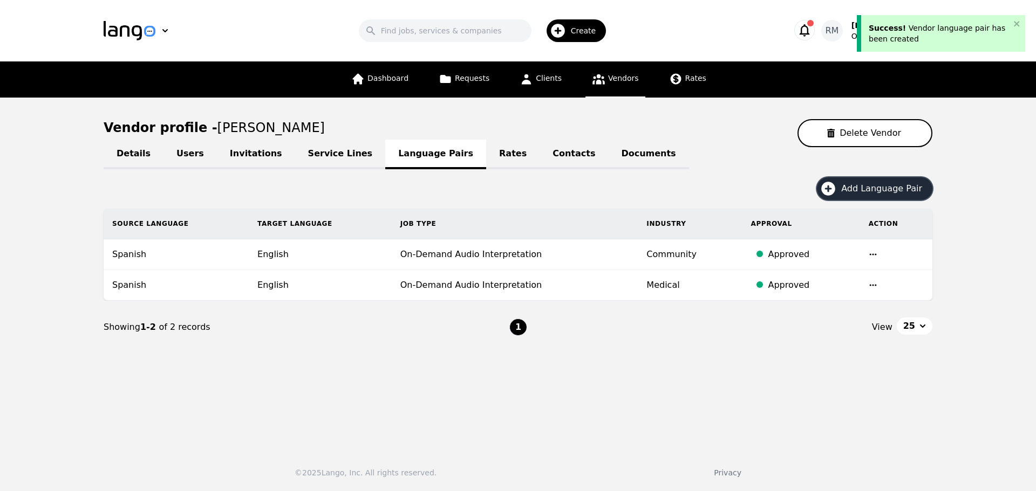
click at [888, 197] on button "Add Language Pair" at bounding box center [874, 188] width 115 height 23
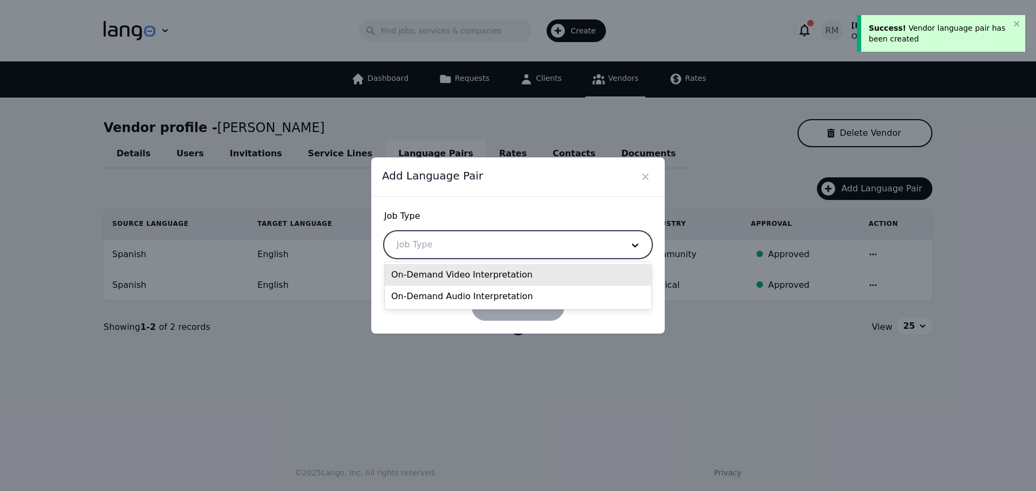
click at [445, 244] on div at bounding box center [502, 245] width 234 height 26
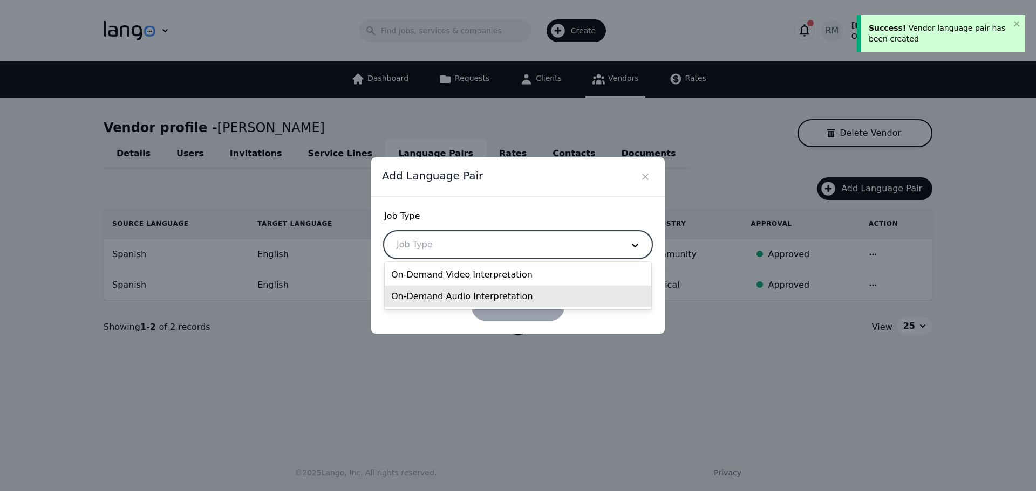
click at [433, 301] on div "On-Demand Audio Interpretation" at bounding box center [518, 297] width 266 height 22
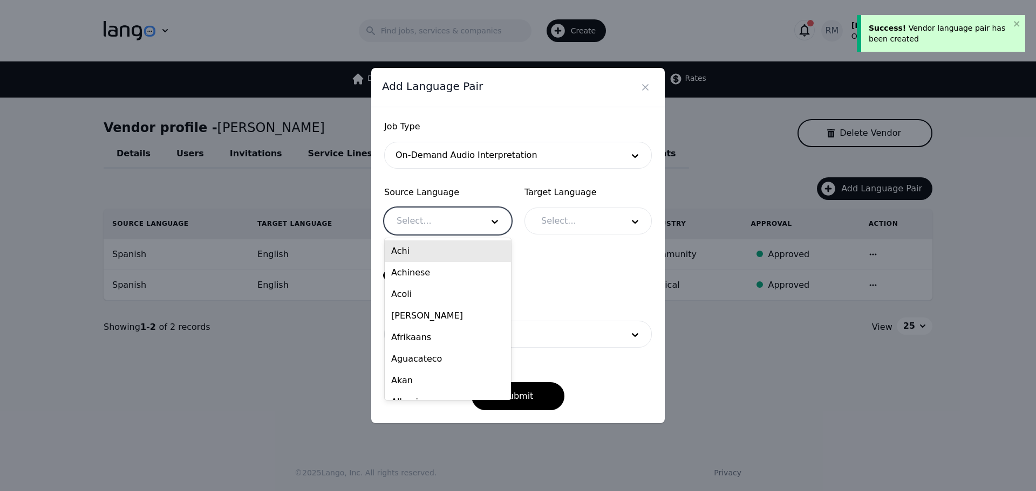
click at [442, 214] on div at bounding box center [432, 221] width 94 height 26
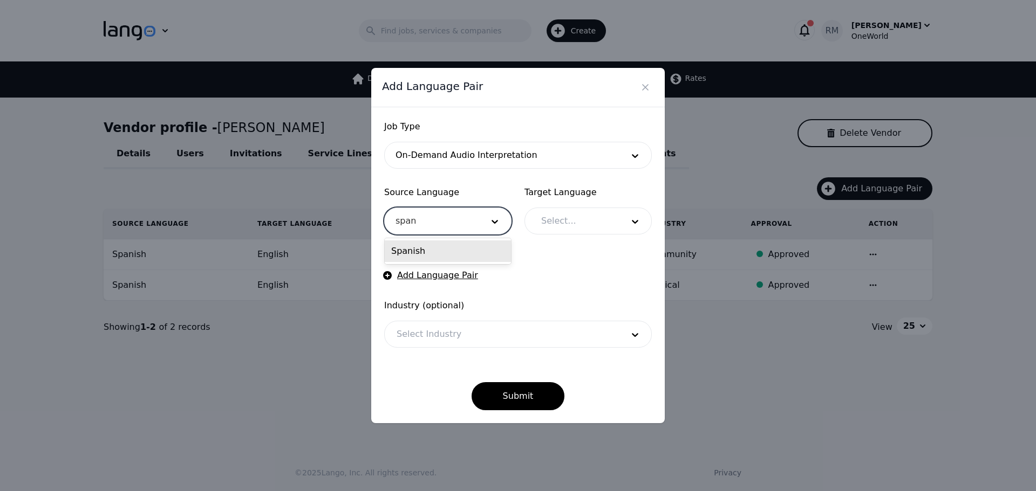
click at [449, 254] on div "Spanish" at bounding box center [448, 252] width 126 height 22
click at [599, 214] on div at bounding box center [574, 221] width 90 height 26
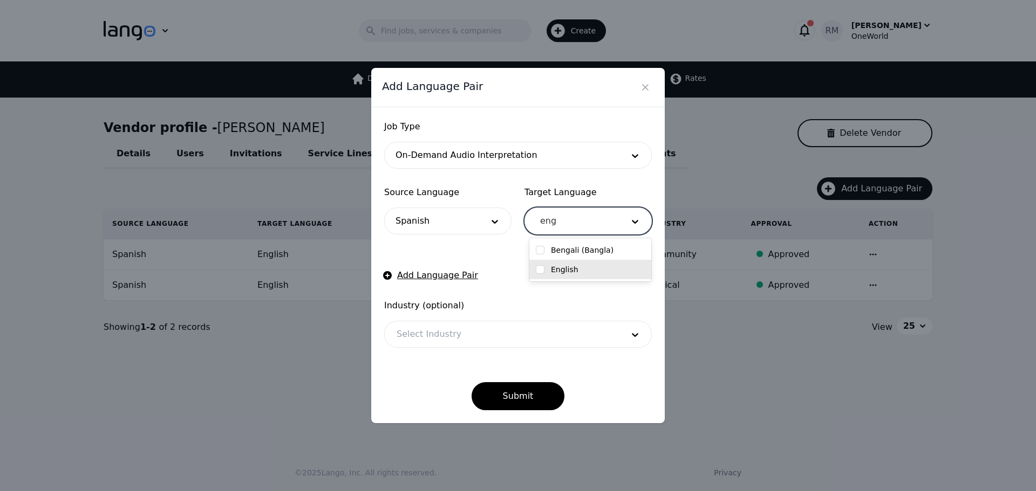
click at [579, 275] on div "English" at bounding box center [590, 269] width 122 height 19
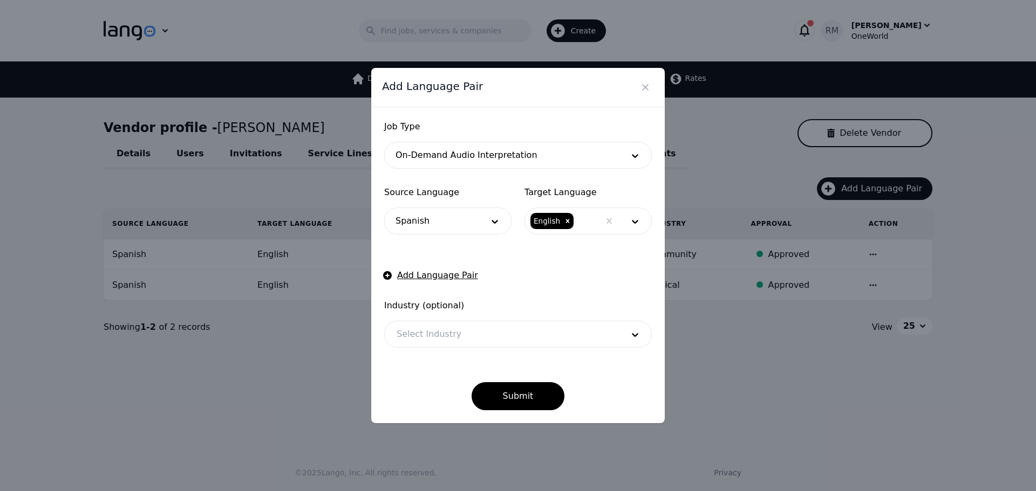
click at [432, 375] on div "Submit" at bounding box center [518, 387] width 268 height 45
click at [527, 389] on button "Submit" at bounding box center [517, 396] width 93 height 28
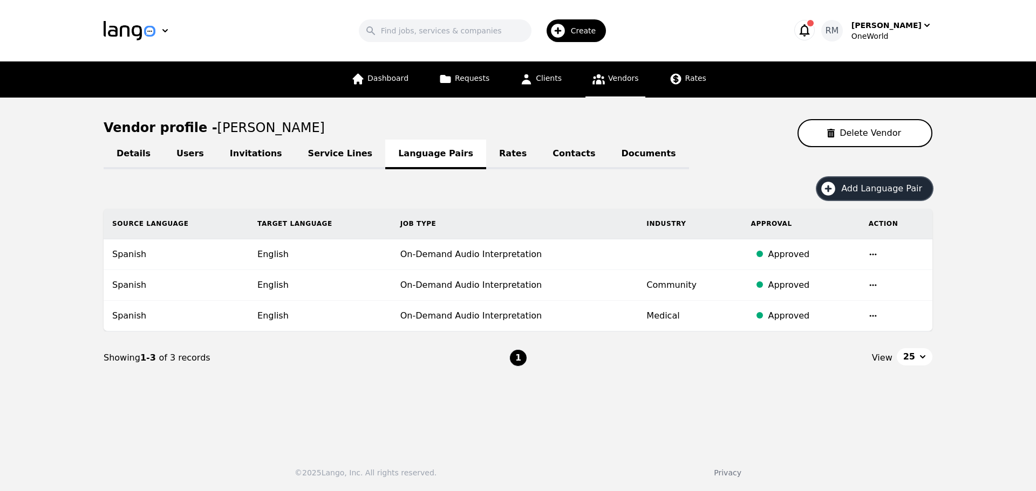
click at [566, 29] on icon "button" at bounding box center [557, 30] width 17 height 17
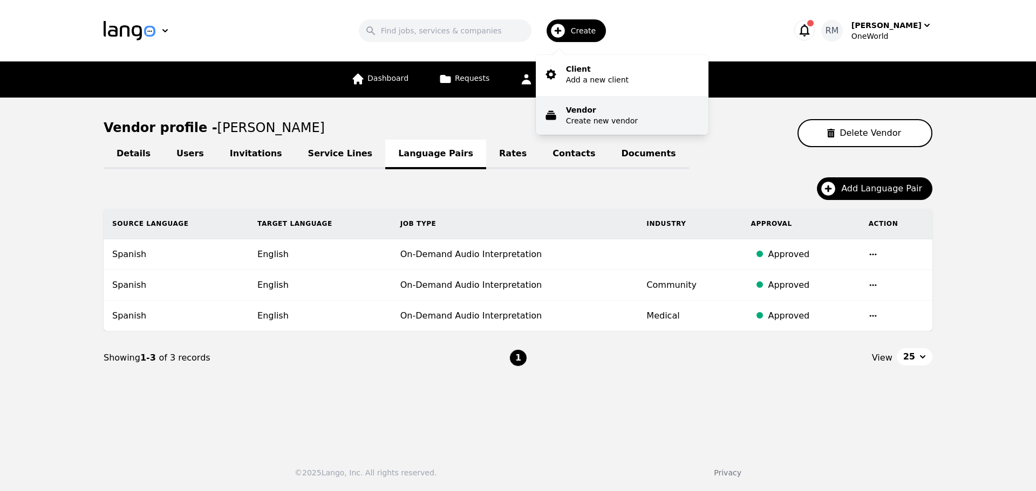
click at [586, 118] on p "Create new vendor" at bounding box center [602, 120] width 72 height 11
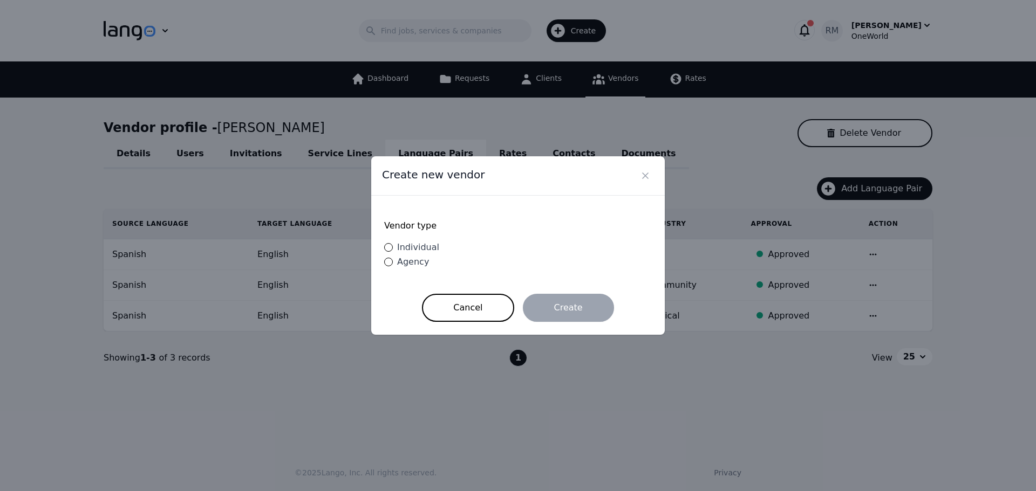
click at [426, 244] on span "Individual" at bounding box center [418, 247] width 42 height 10
click at [393, 244] on input "Individual" at bounding box center [388, 247] width 9 height 9
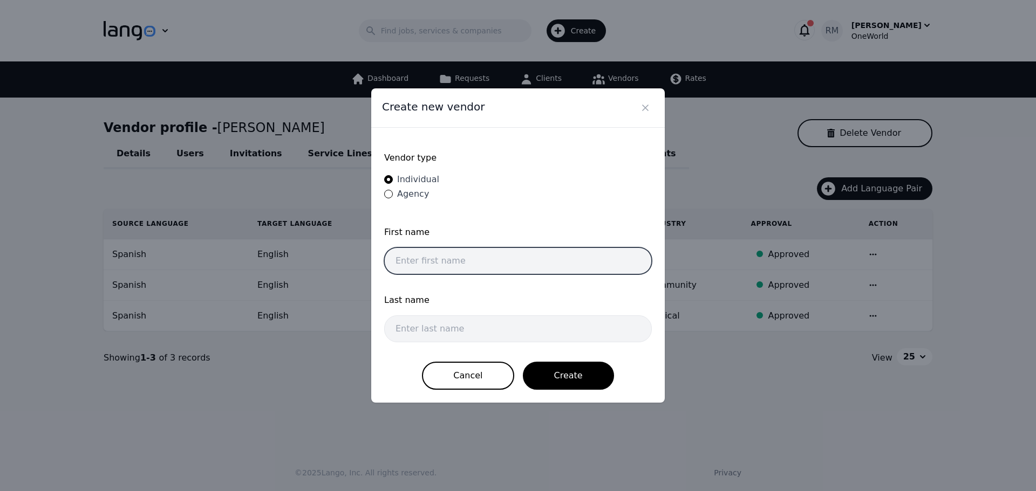
click at [494, 262] on input "text" at bounding box center [518, 261] width 268 height 27
paste input "[PERSON_NAME]"
click at [440, 266] on input "[PERSON_NAME]" at bounding box center [518, 261] width 268 height 27
click at [440, 265] on input "[PERSON_NAME]" at bounding box center [518, 261] width 268 height 27
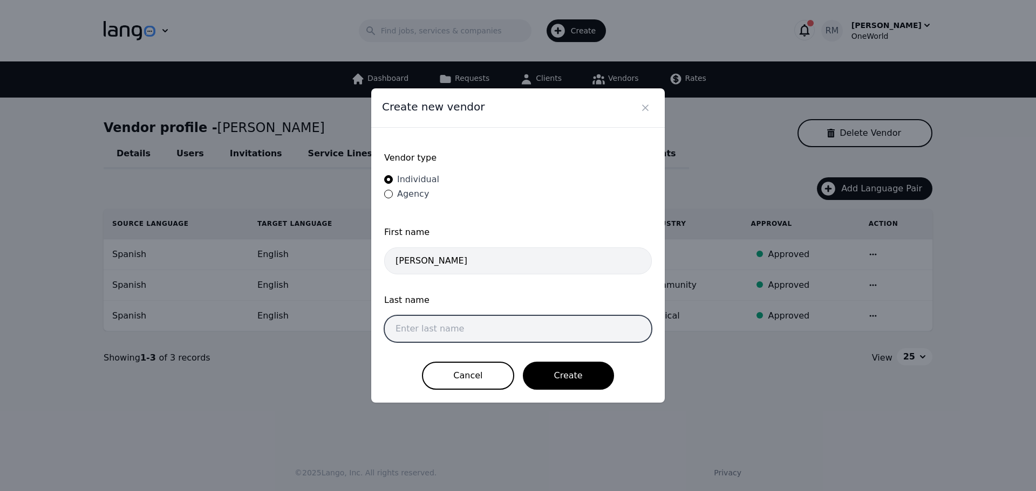
click at [427, 324] on input "text" at bounding box center [518, 329] width 268 height 27
paste input "Pigliacampo"
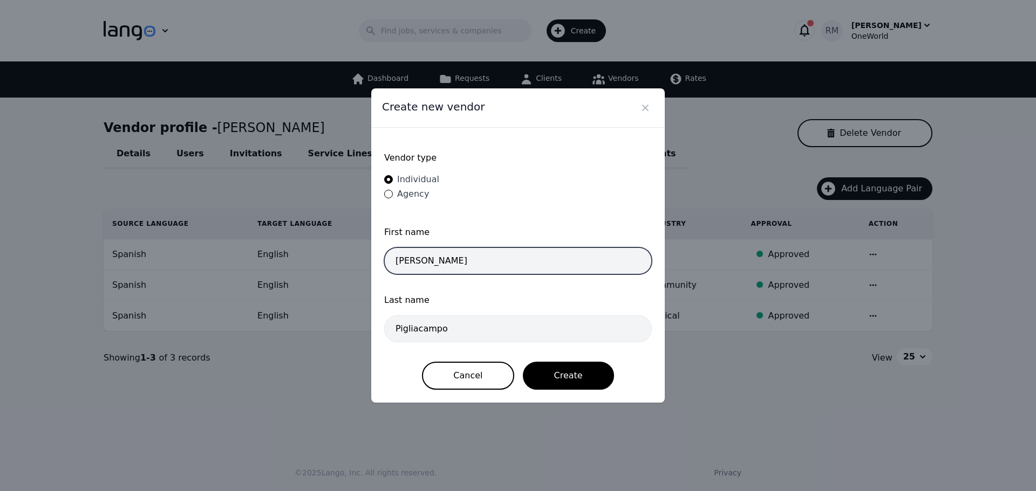
click at [491, 257] on input "[PERSON_NAME]" at bounding box center [518, 261] width 268 height 27
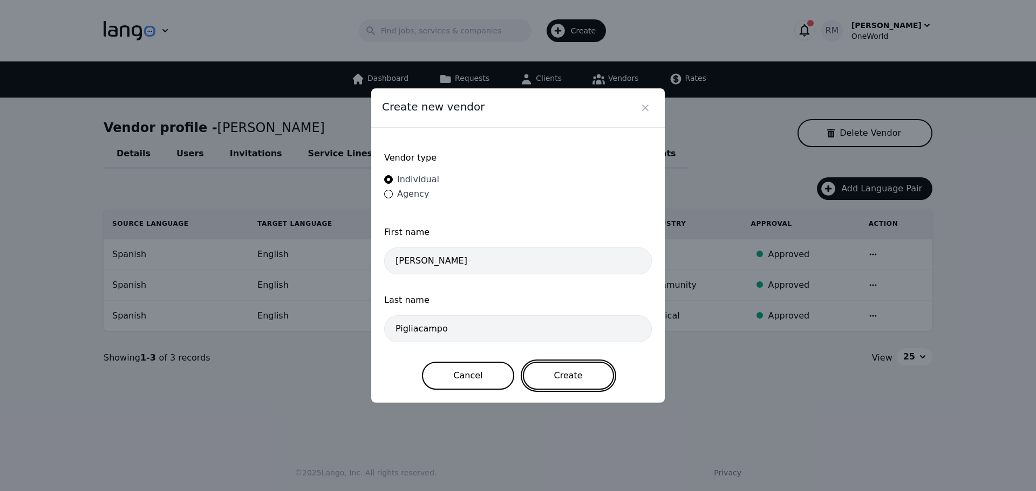
click at [561, 375] on button "Create" at bounding box center [568, 376] width 91 height 28
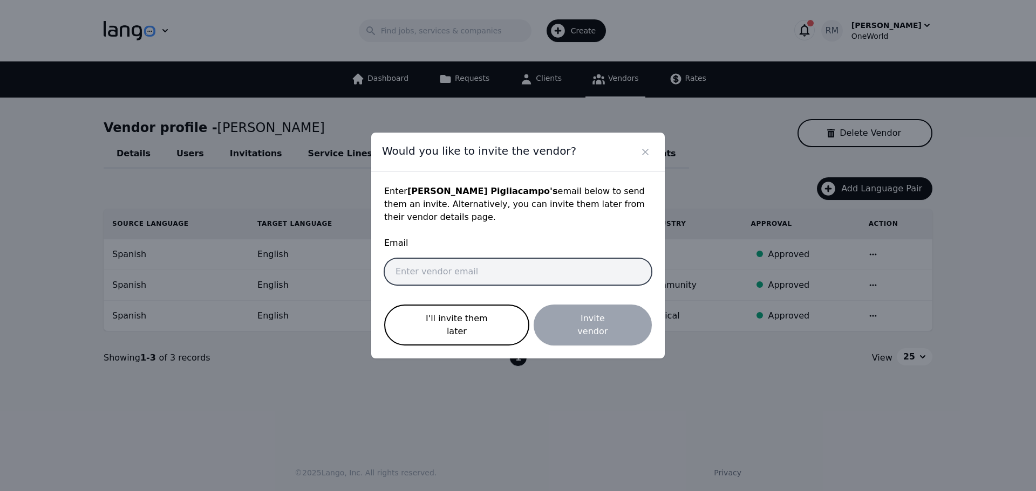
click at [479, 281] on input "email" at bounding box center [518, 271] width 268 height 27
paste input "[EMAIL_ADDRESS][DOMAIN_NAME]"
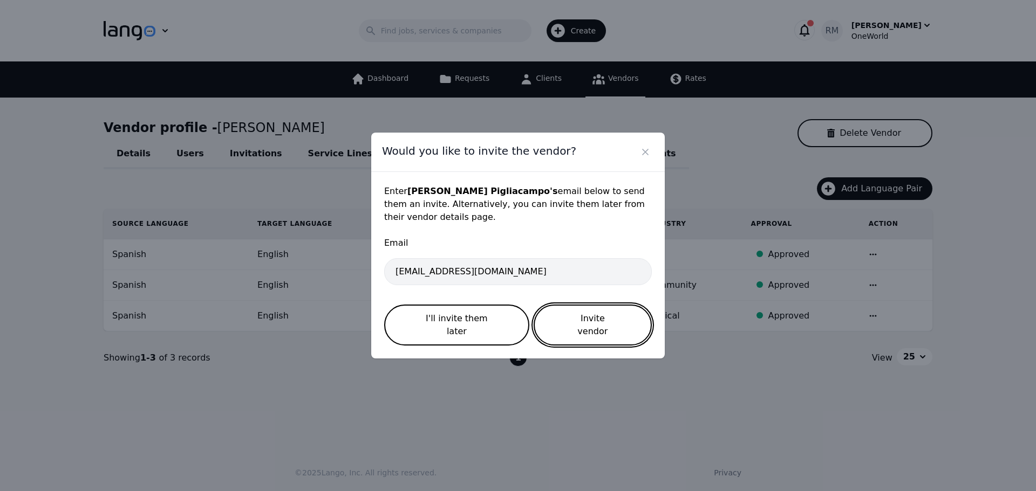
click at [587, 317] on button "Invite vendor" at bounding box center [593, 325] width 118 height 41
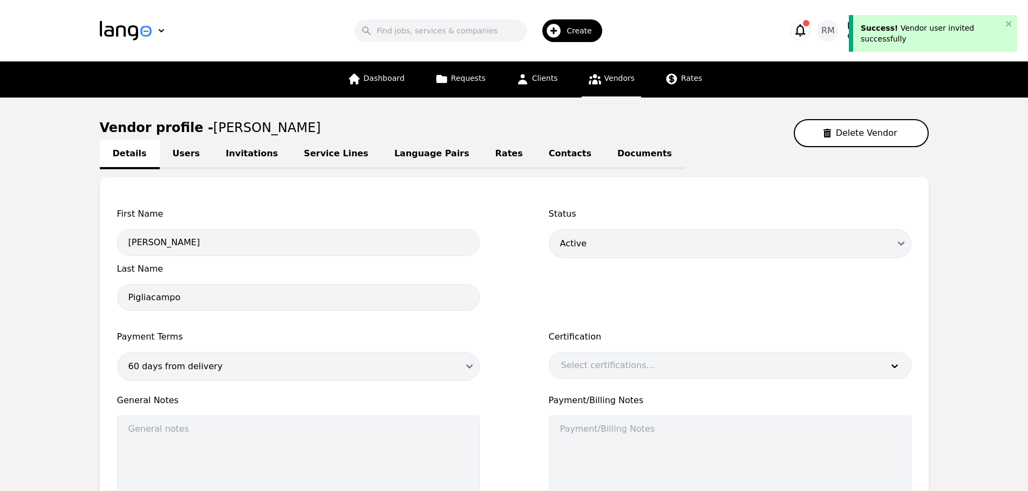
click at [321, 161] on link "Service Lines" at bounding box center [336, 155] width 91 height 30
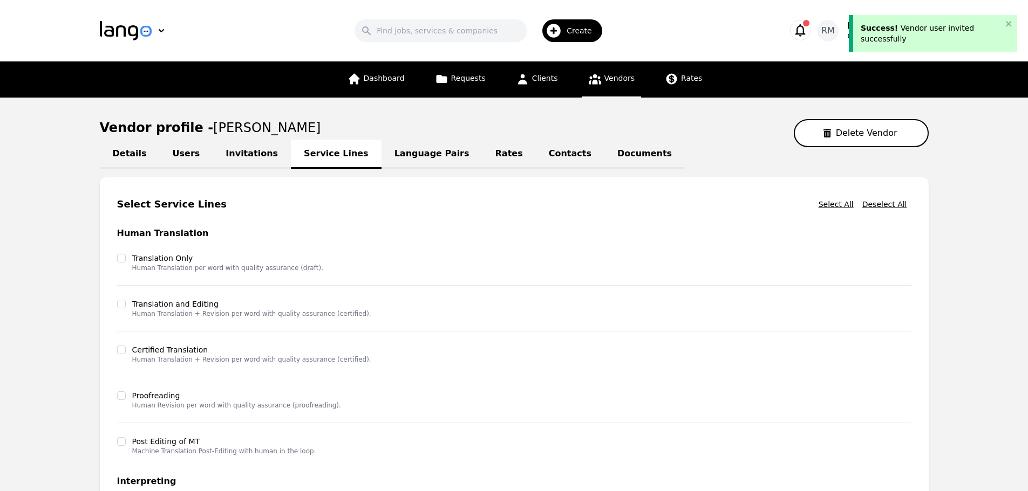
click at [381, 152] on link "Language Pairs" at bounding box center [431, 155] width 101 height 30
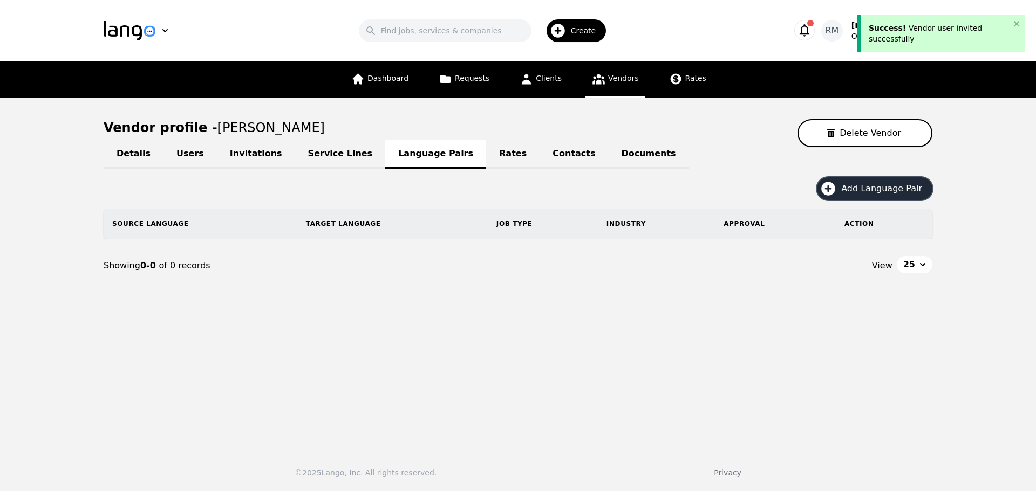
click at [897, 186] on span "Add Language Pair" at bounding box center [885, 188] width 88 height 13
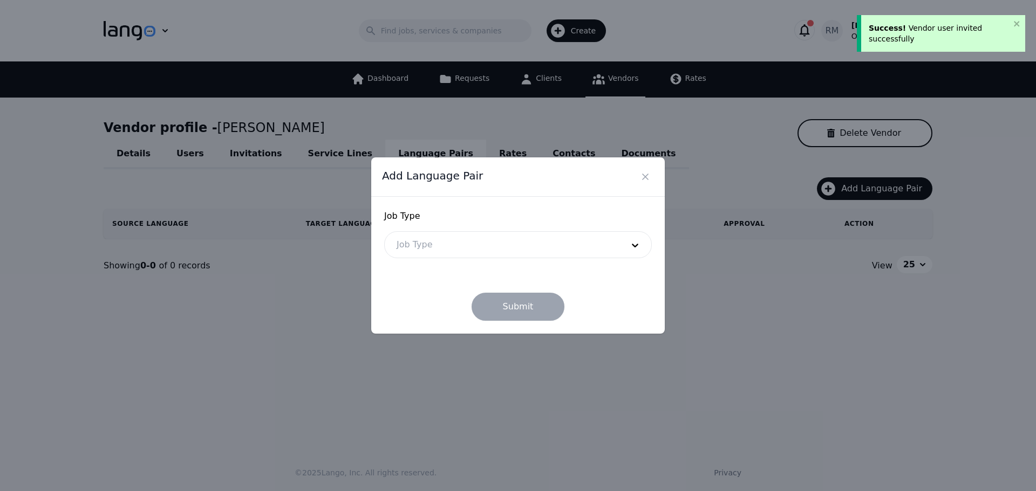
click at [501, 268] on form "Job Type Job Type Submit" at bounding box center [518, 265] width 268 height 111
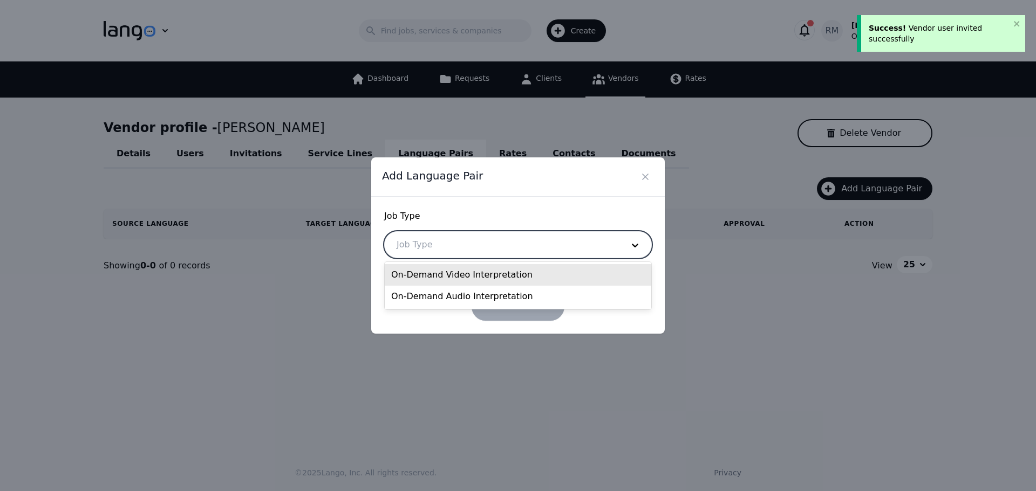
click at [445, 251] on div at bounding box center [502, 245] width 234 height 26
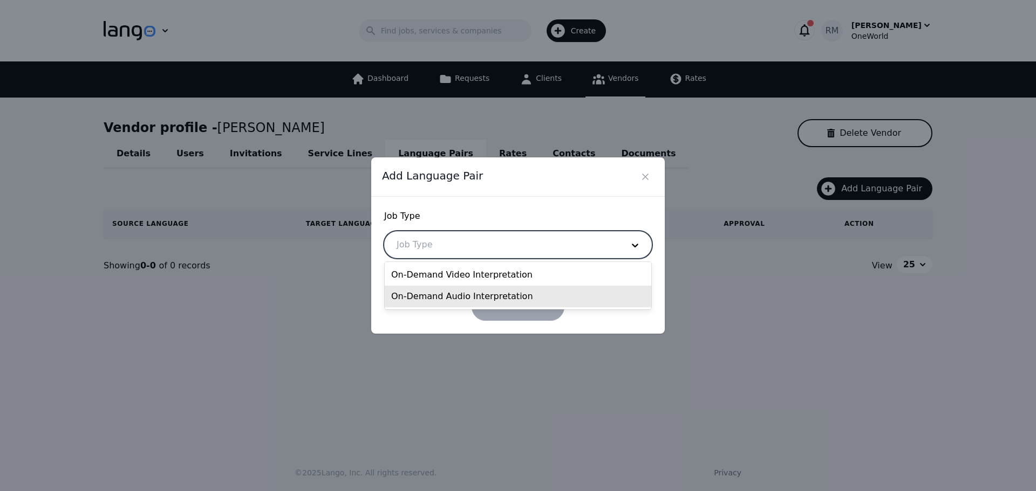
click at [443, 293] on div "On-Demand Audio Interpretation" at bounding box center [518, 297] width 266 height 22
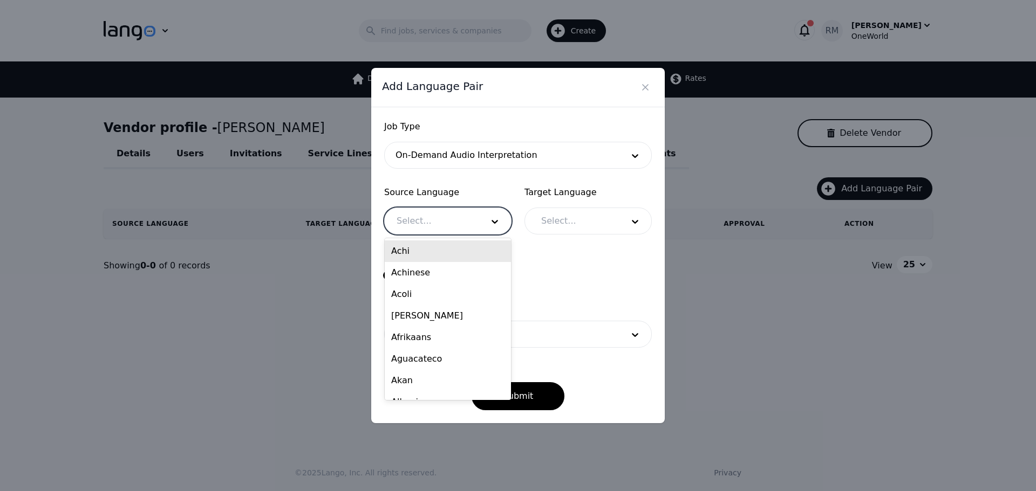
click at [445, 228] on div at bounding box center [432, 221] width 94 height 26
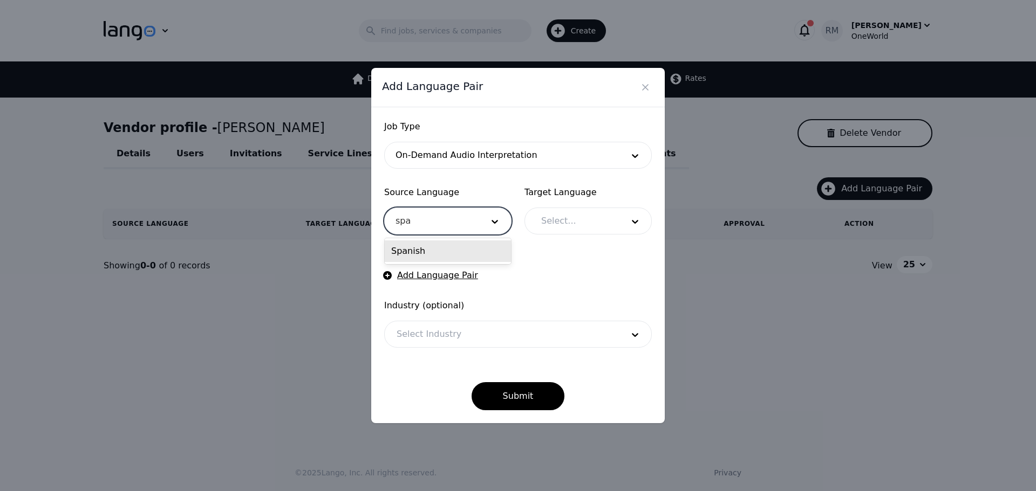
click at [440, 246] on div "Spanish" at bounding box center [448, 252] width 126 height 22
click at [613, 217] on div at bounding box center [574, 221] width 90 height 26
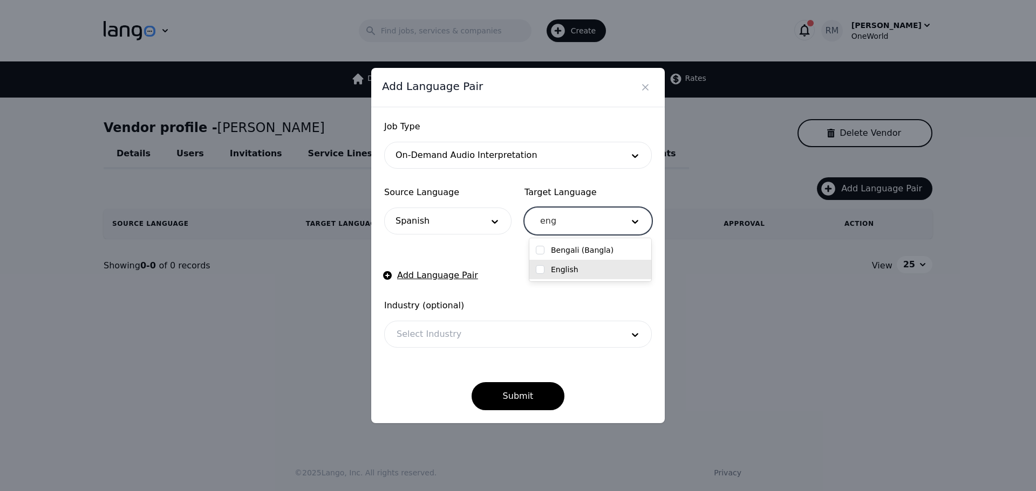
click at [544, 272] on div "English" at bounding box center [590, 269] width 109 height 11
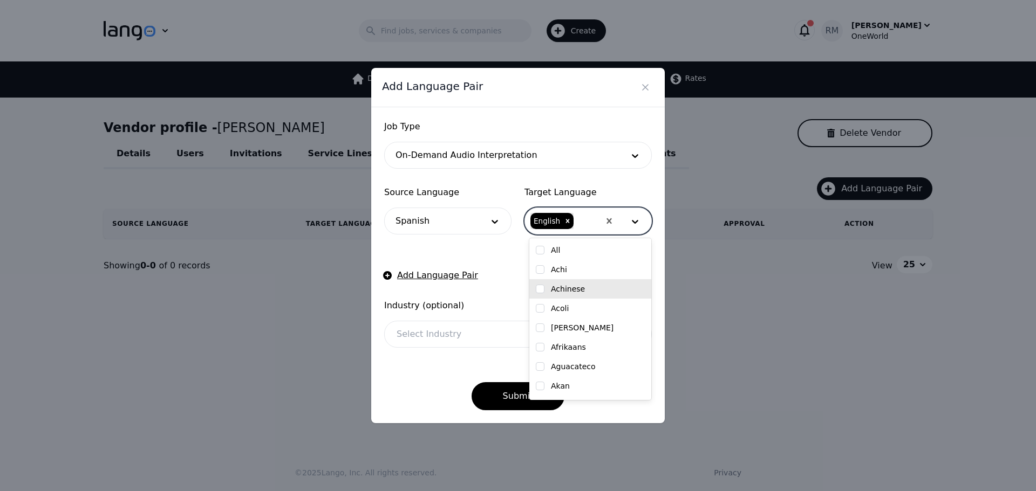
click at [436, 327] on div at bounding box center [502, 335] width 234 height 26
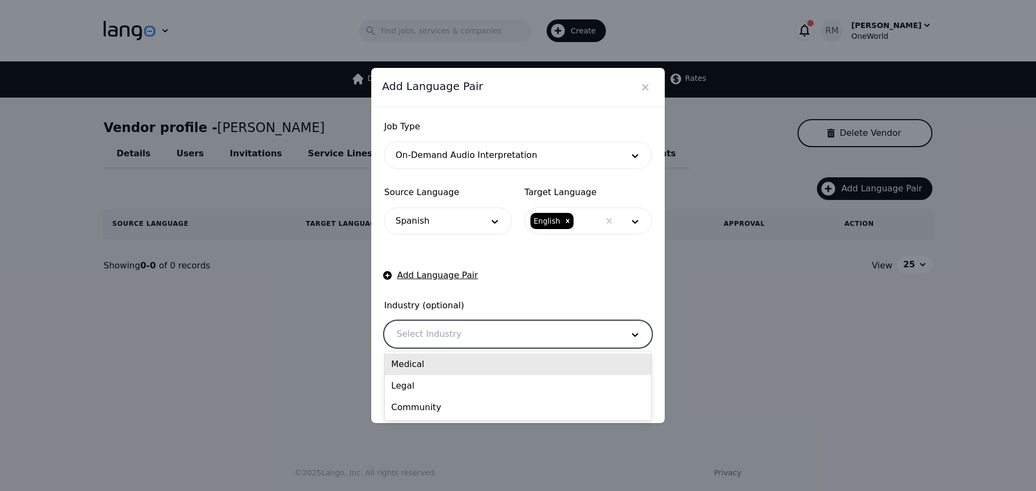
click at [443, 367] on div "Medical" at bounding box center [518, 365] width 266 height 22
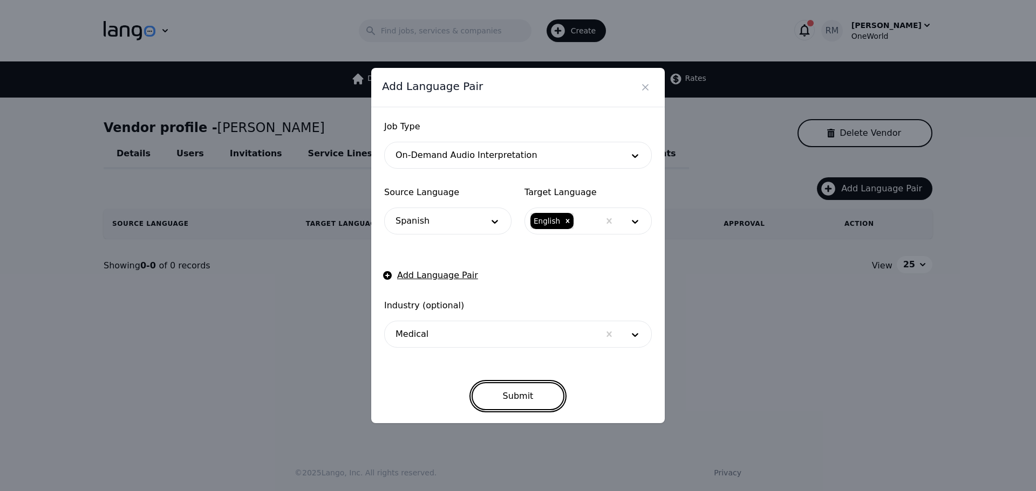
click at [531, 384] on button "Submit" at bounding box center [517, 396] width 93 height 28
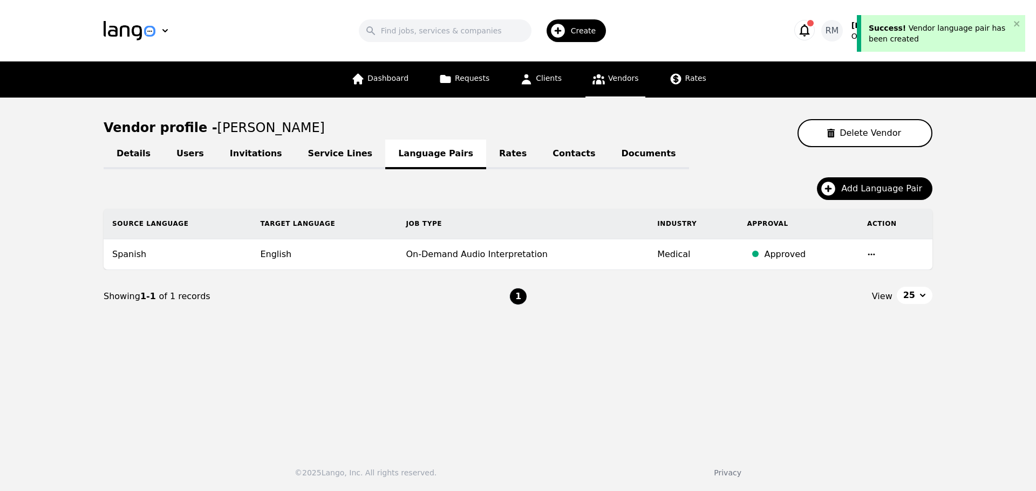
click at [863, 176] on div "Details Users Invitations Service Lines Language Pairs Rates Contacts Documents…" at bounding box center [518, 235] width 829 height 176
click at [859, 182] on span "Add Language Pair" at bounding box center [885, 188] width 88 height 13
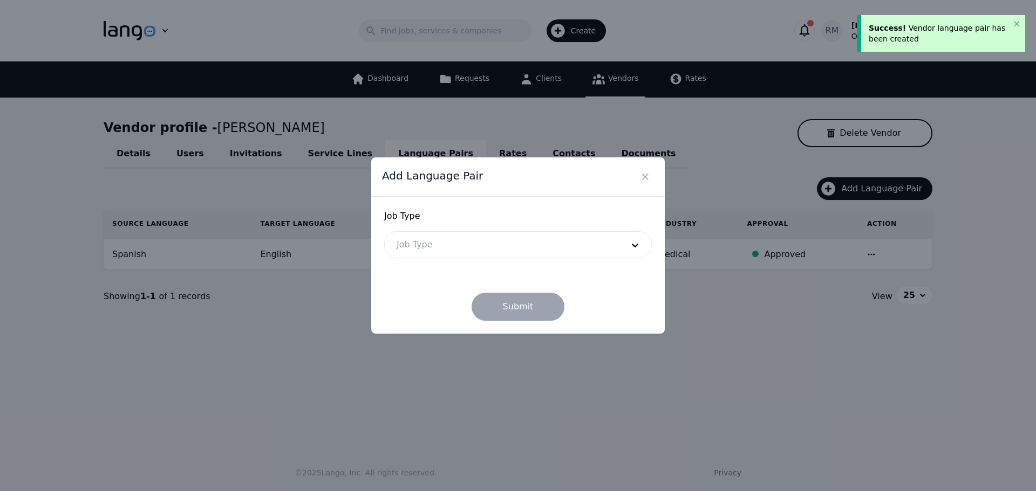
click at [475, 248] on div at bounding box center [502, 245] width 234 height 26
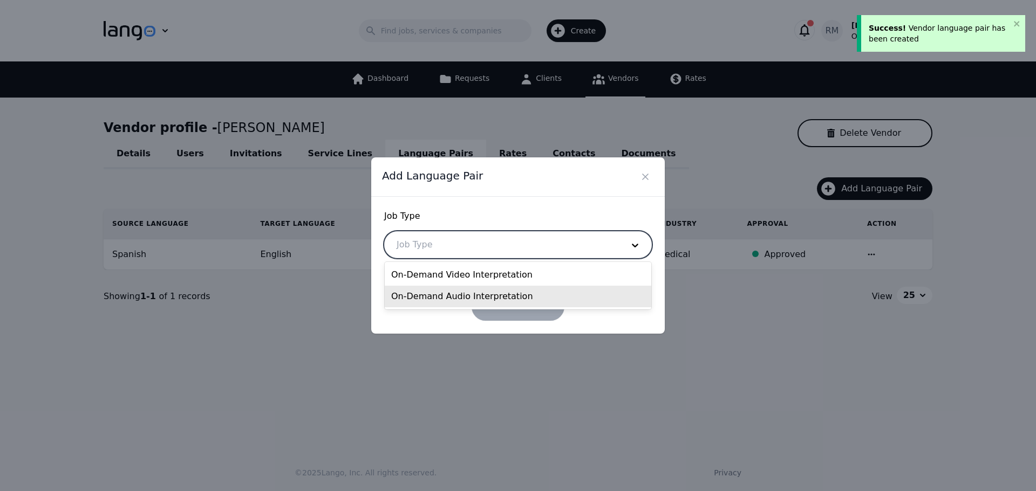
click at [441, 298] on div "On-Demand Audio Interpretation" at bounding box center [518, 297] width 266 height 22
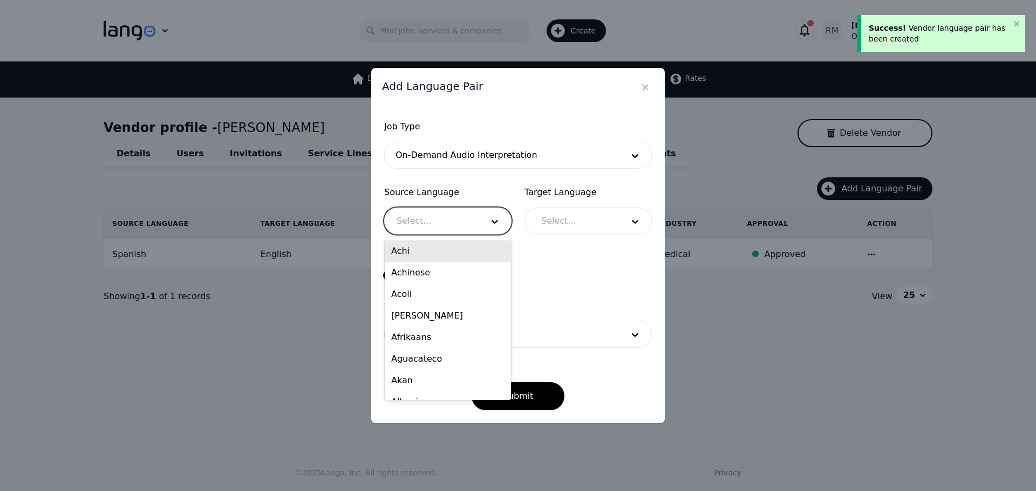
click at [457, 223] on div at bounding box center [432, 221] width 94 height 26
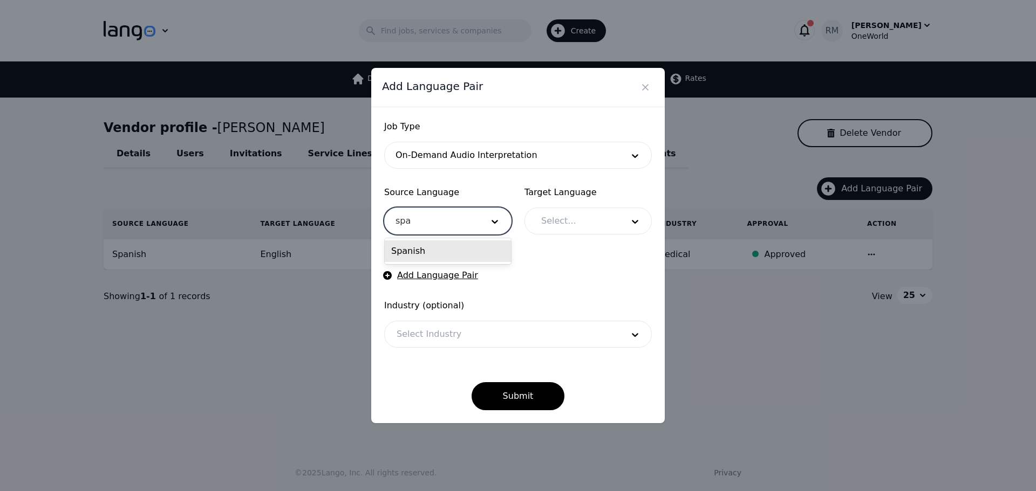
click at [476, 246] on div "Spanish" at bounding box center [448, 252] width 126 height 22
click at [577, 214] on div at bounding box center [574, 221] width 90 height 26
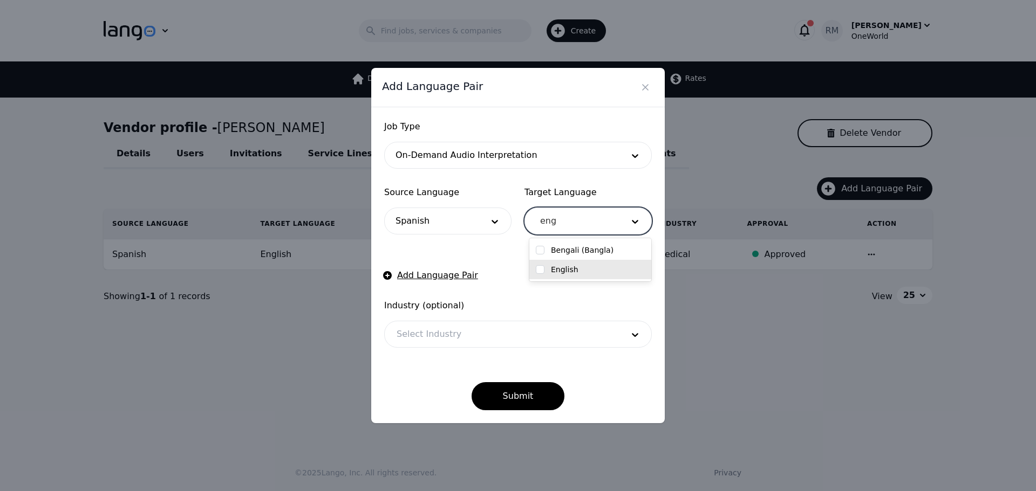
click at [542, 268] on input "checkbox" at bounding box center [540, 269] width 9 height 9
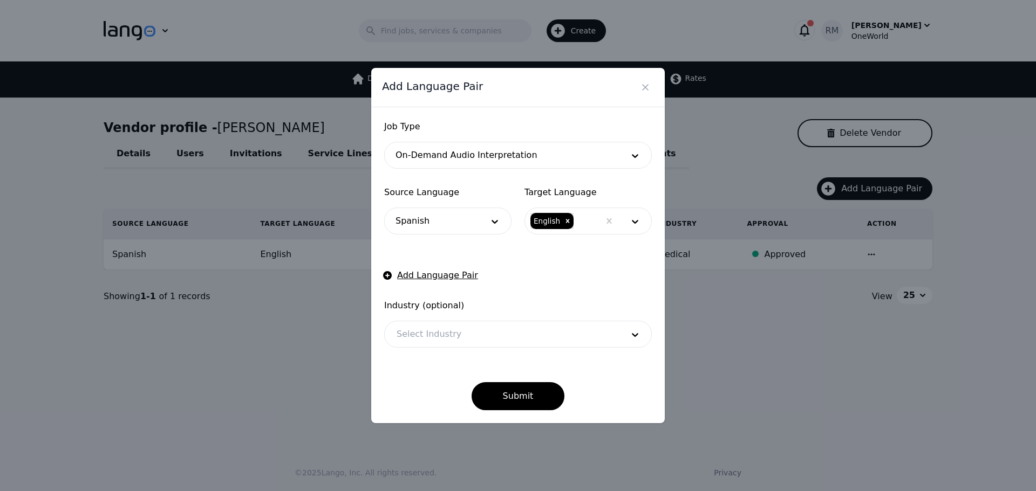
click at [444, 370] on div "Submit" at bounding box center [518, 387] width 268 height 45
click at [445, 335] on div at bounding box center [502, 335] width 234 height 26
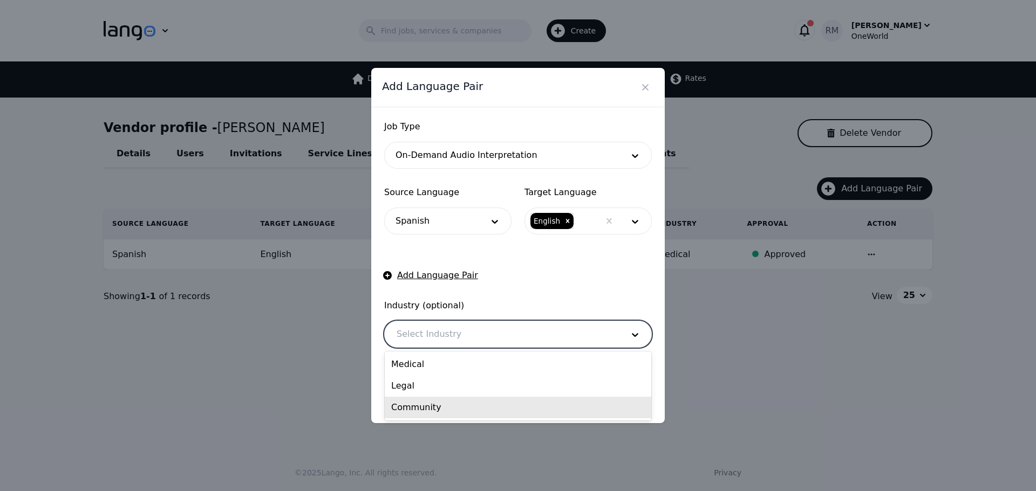
click at [433, 407] on div "Community" at bounding box center [518, 408] width 266 height 22
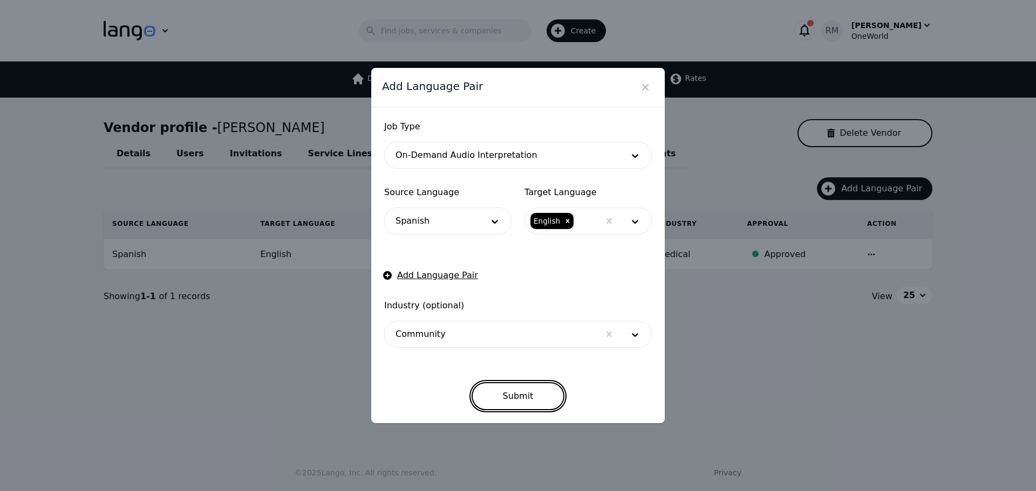
click at [529, 383] on button "Submit" at bounding box center [517, 396] width 93 height 28
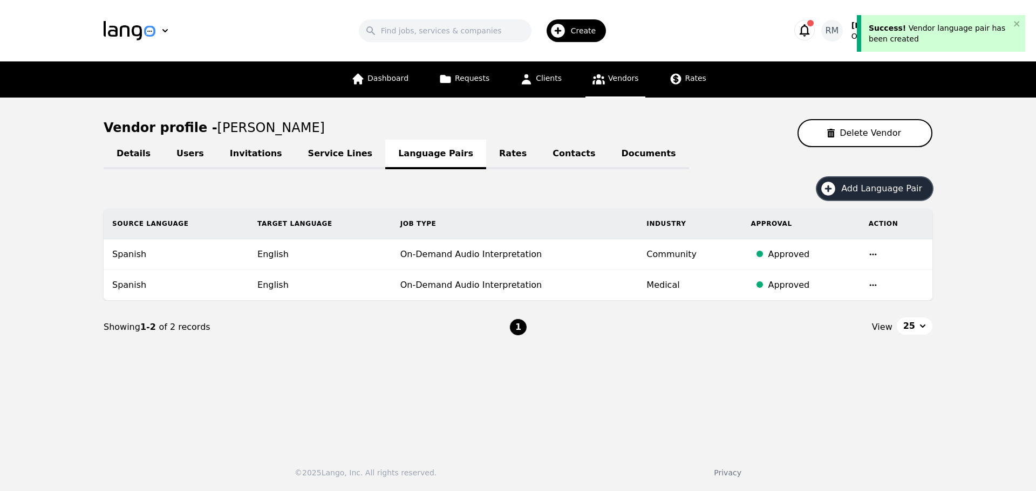
click at [888, 190] on span "Add Language Pair" at bounding box center [885, 188] width 88 height 13
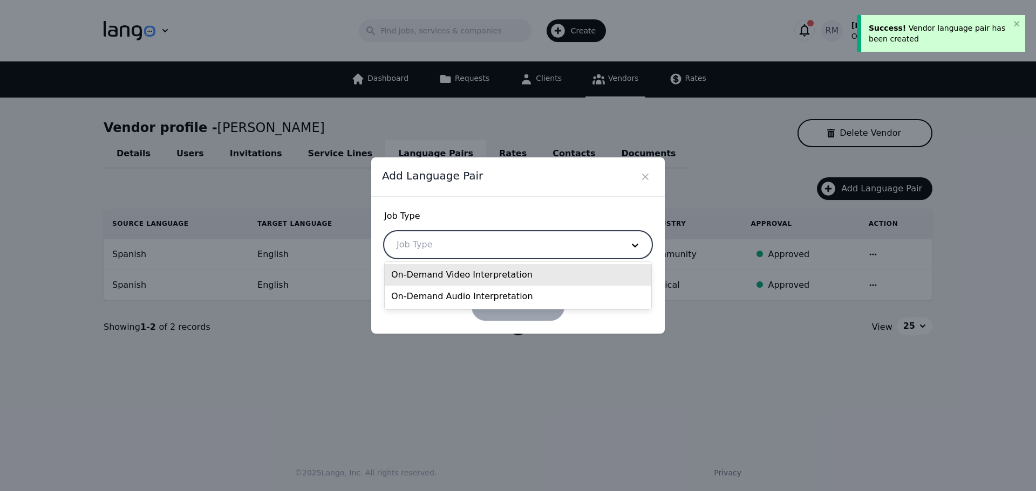
click at [402, 248] on div at bounding box center [502, 245] width 234 height 26
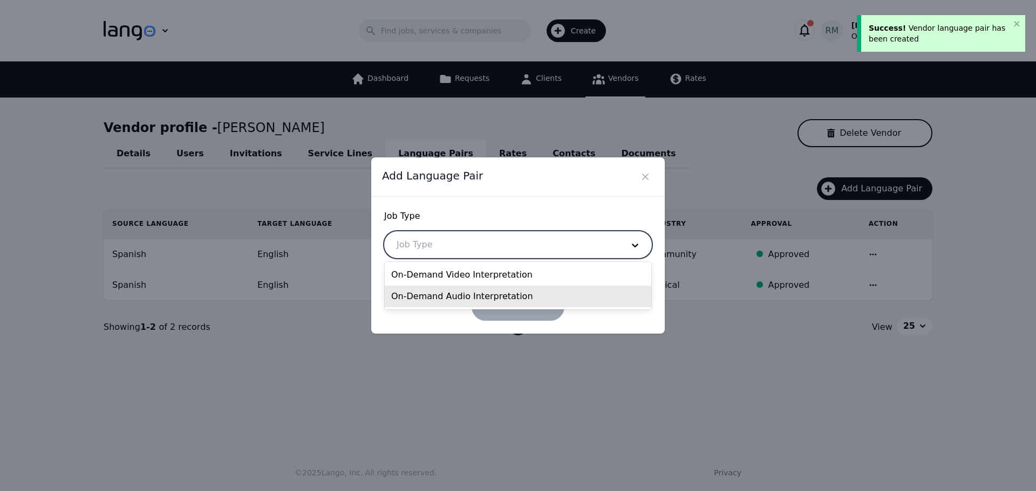
click at [449, 292] on div "On-Demand Audio Interpretation" at bounding box center [518, 297] width 266 height 22
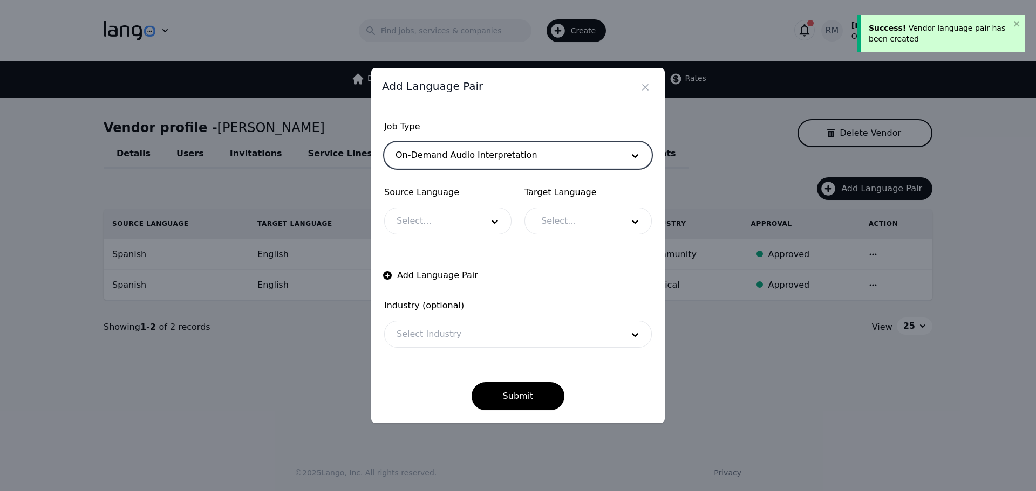
click at [442, 229] on div at bounding box center [432, 221] width 94 height 26
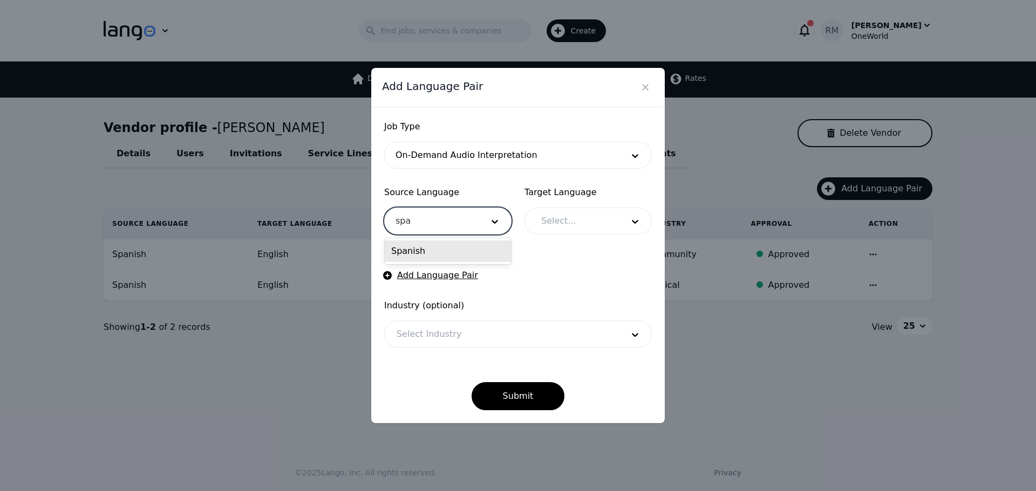
click at [456, 251] on div "Spanish" at bounding box center [448, 252] width 126 height 22
click at [604, 227] on div at bounding box center [574, 221] width 90 height 26
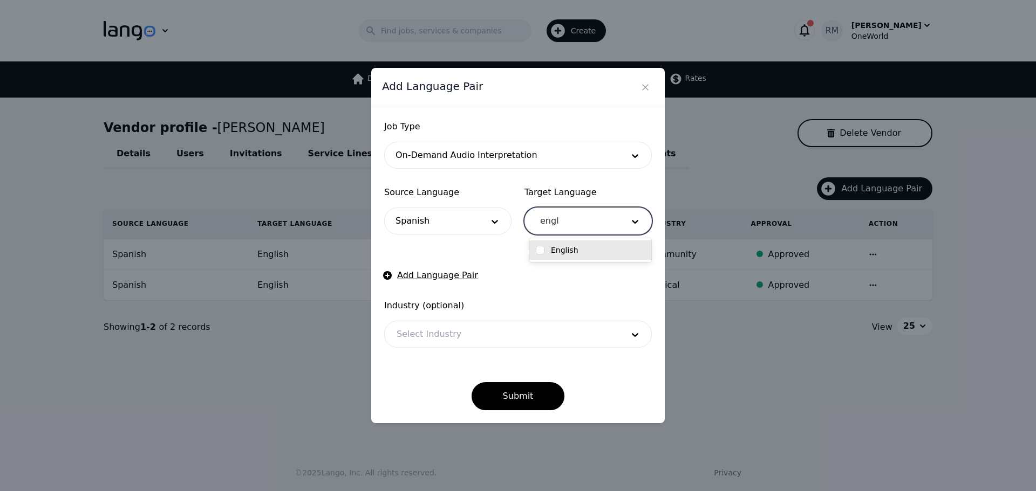
click at [586, 250] on div "English" at bounding box center [590, 250] width 109 height 11
click at [420, 382] on div "Submit" at bounding box center [518, 387] width 268 height 45
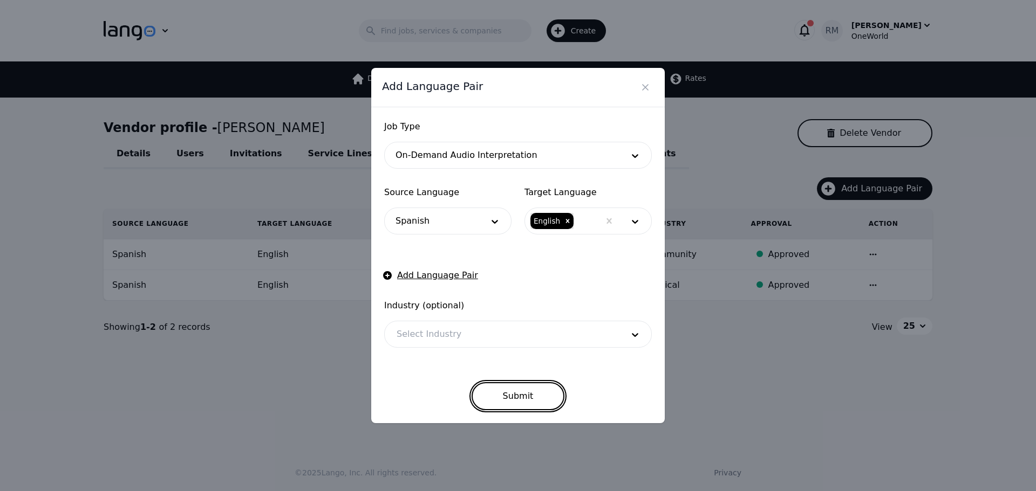
click at [514, 391] on button "Submit" at bounding box center [517, 396] width 93 height 28
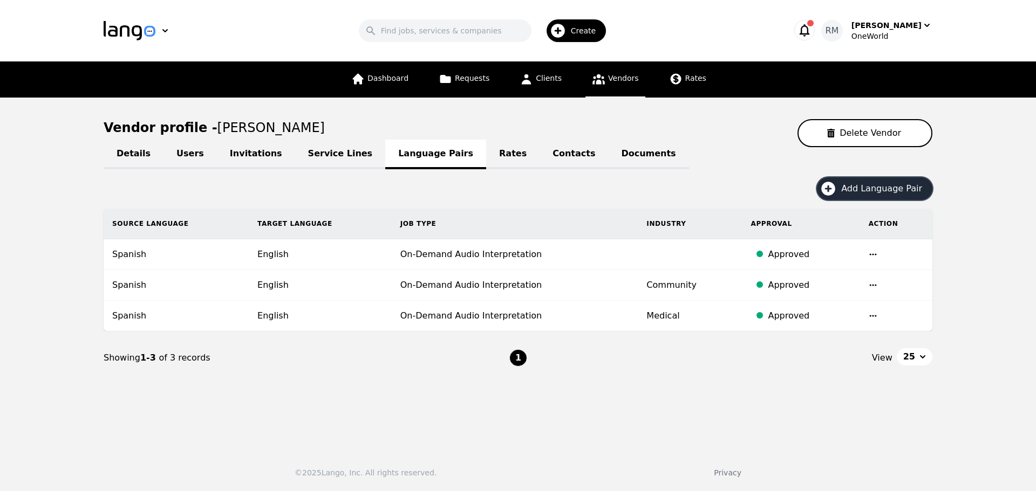
click at [586, 27] on span "Create" at bounding box center [587, 30] width 33 height 11
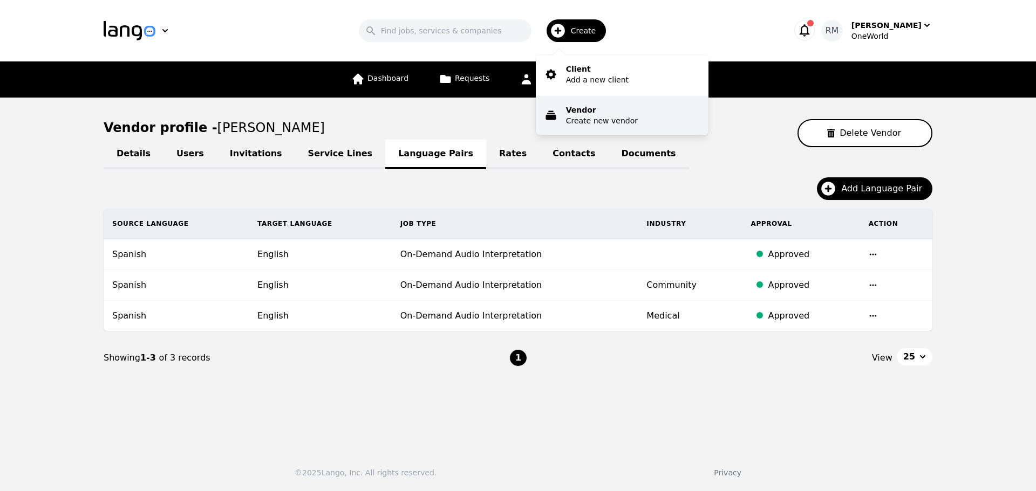
click at [607, 118] on p "Create new vendor" at bounding box center [602, 120] width 72 height 11
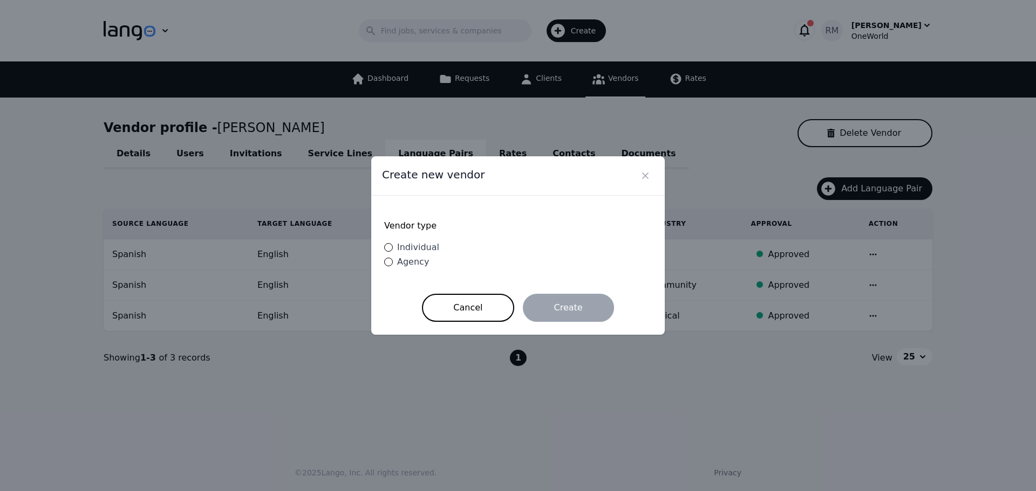
click at [415, 249] on span "Individual" at bounding box center [418, 247] width 42 height 10
click at [393, 249] on input "Individual" at bounding box center [388, 247] width 9 height 9
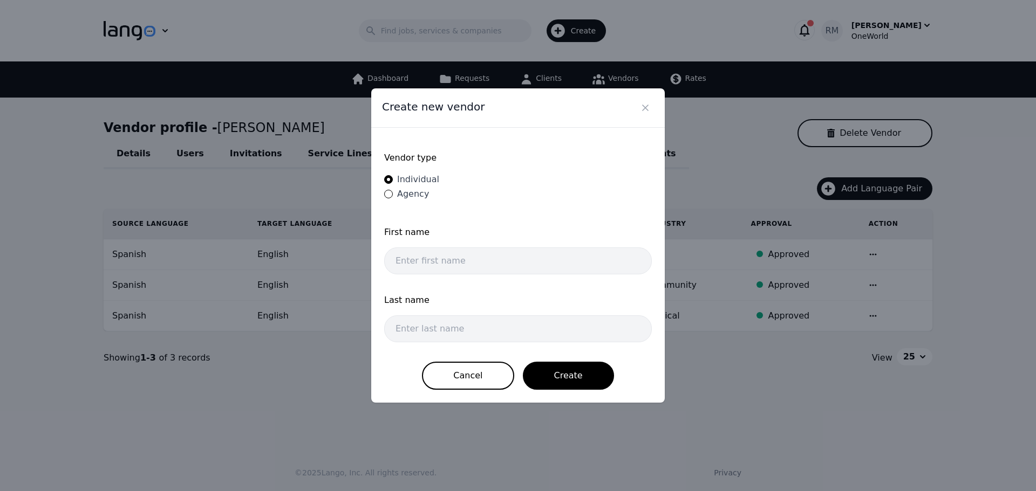
click at [448, 246] on div "First name" at bounding box center [518, 237] width 268 height 22
click at [456, 261] on input "text" at bounding box center [518, 261] width 268 height 27
paste input "[PERSON_NAME] Sigollen [PERSON_NAME]"
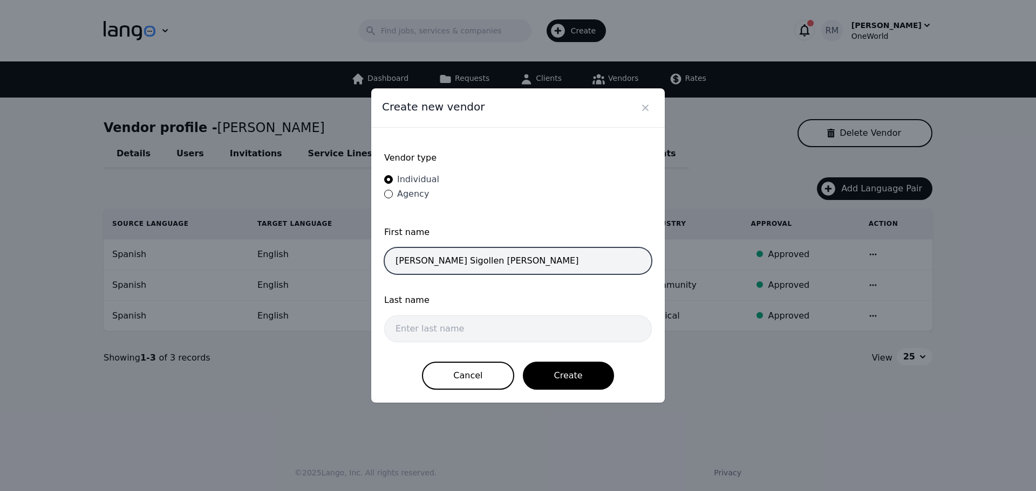
drag, startPoint x: 435, startPoint y: 265, endPoint x: 572, endPoint y: 272, distance: 137.2
click at [572, 272] on input "[PERSON_NAME] Sigollen [PERSON_NAME]" at bounding box center [518, 261] width 268 height 27
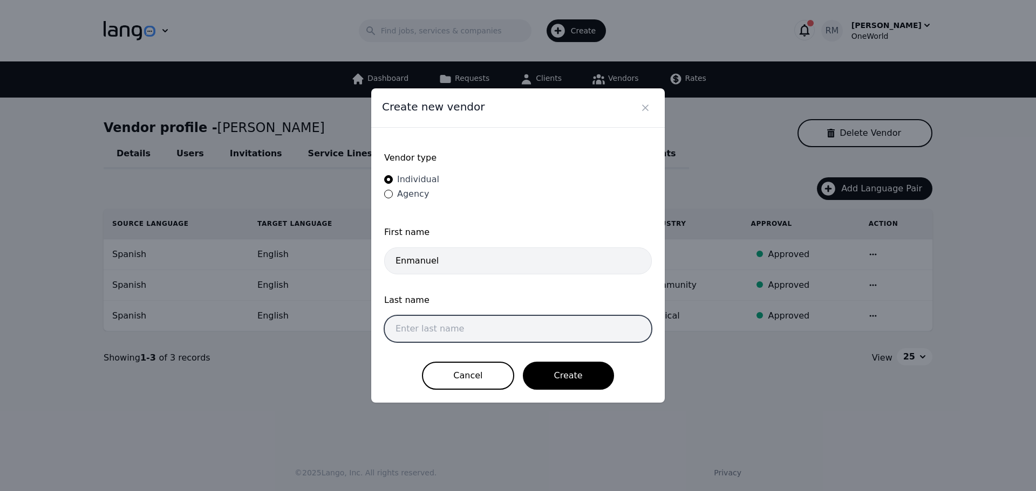
click at [505, 340] on input "text" at bounding box center [518, 329] width 268 height 27
paste input "[PERSON_NAME]"
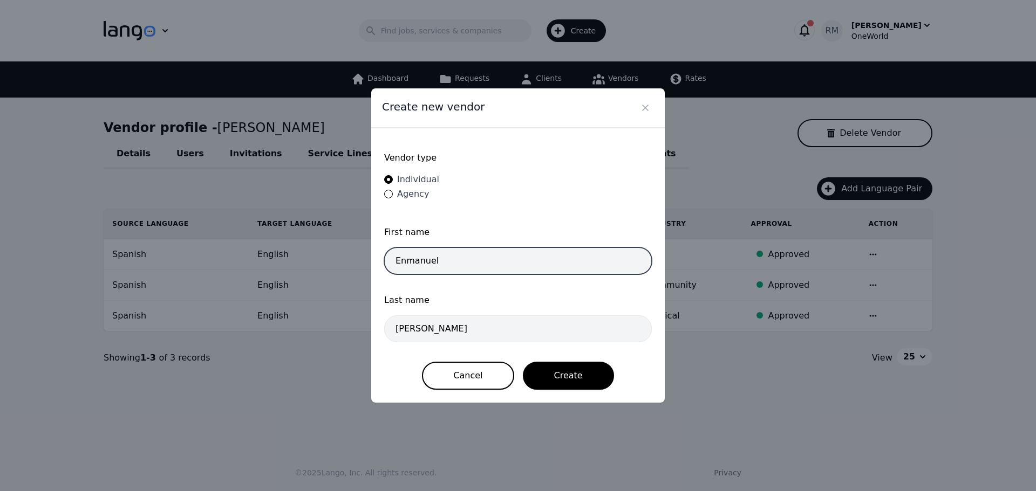
click at [529, 262] on input "Enmanuel" at bounding box center [518, 261] width 268 height 27
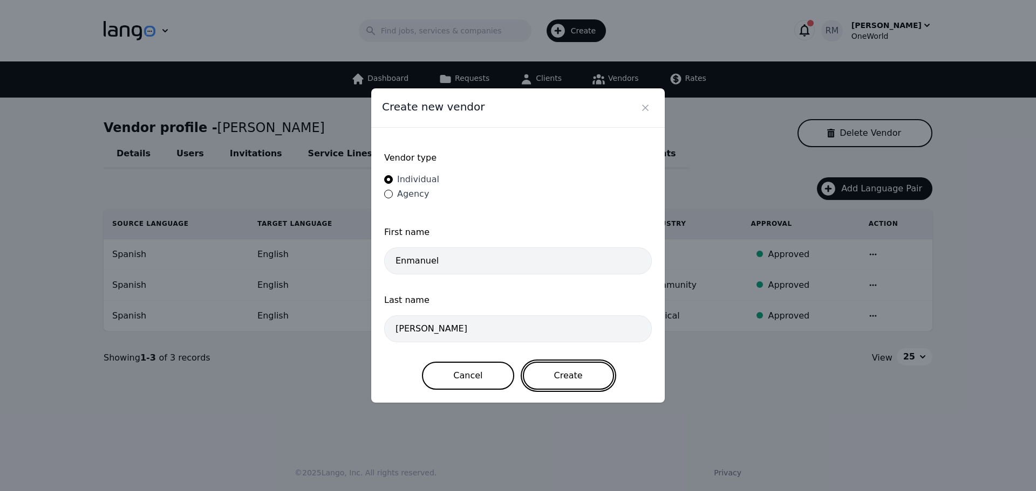
click at [564, 373] on button "Create" at bounding box center [568, 376] width 91 height 28
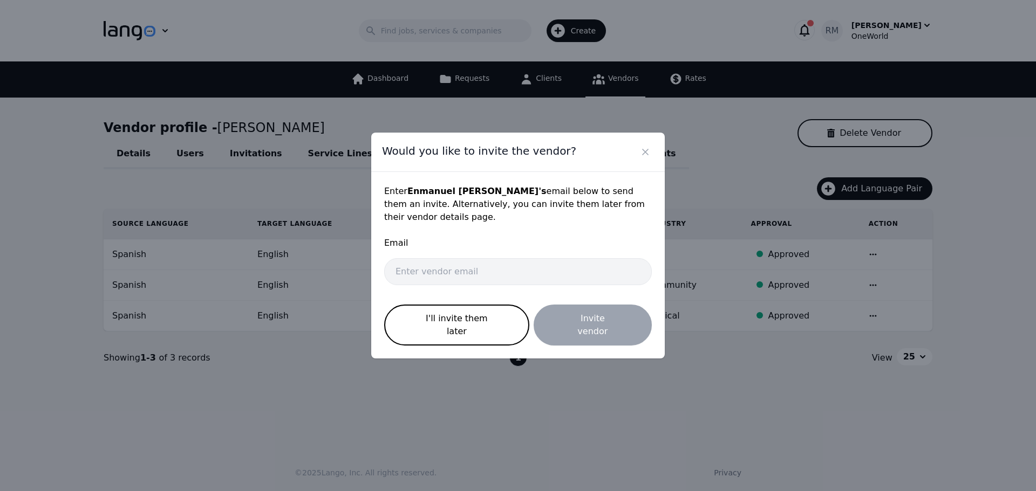
click at [511, 290] on p at bounding box center [521, 291] width 261 height 2
drag, startPoint x: 509, startPoint y: 284, endPoint x: 513, endPoint y: 279, distance: 6.2
click at [510, 282] on input "email" at bounding box center [518, 271] width 268 height 27
paste input "[EMAIL_ADDRESS][DOMAIN_NAME]"
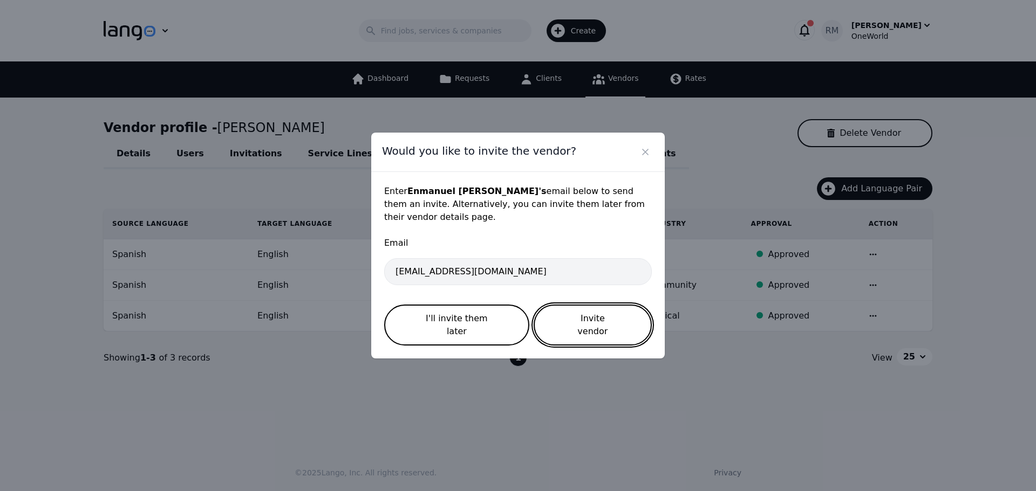
click at [603, 326] on button "Invite vendor" at bounding box center [593, 325] width 118 height 41
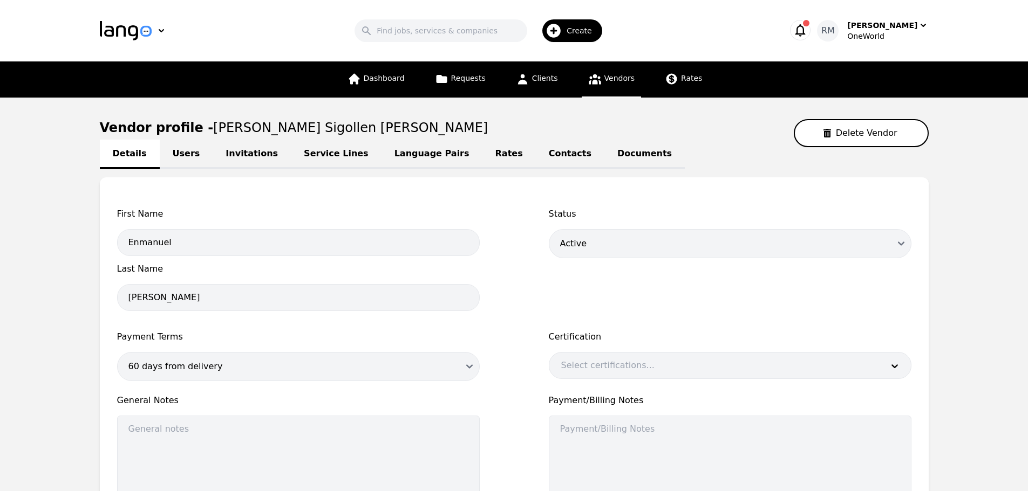
click at [386, 149] on link "Language Pairs" at bounding box center [431, 155] width 101 height 30
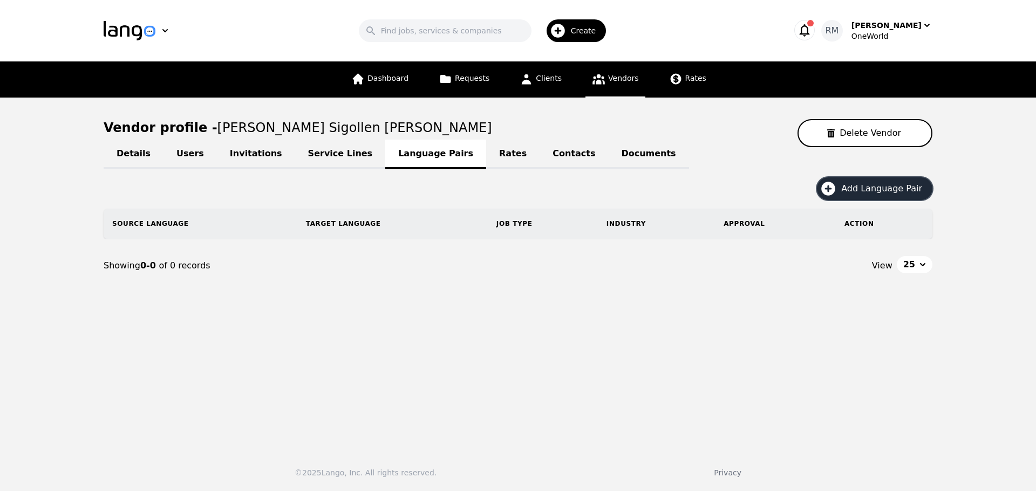
click at [860, 192] on span "Add Language Pair" at bounding box center [885, 188] width 88 height 13
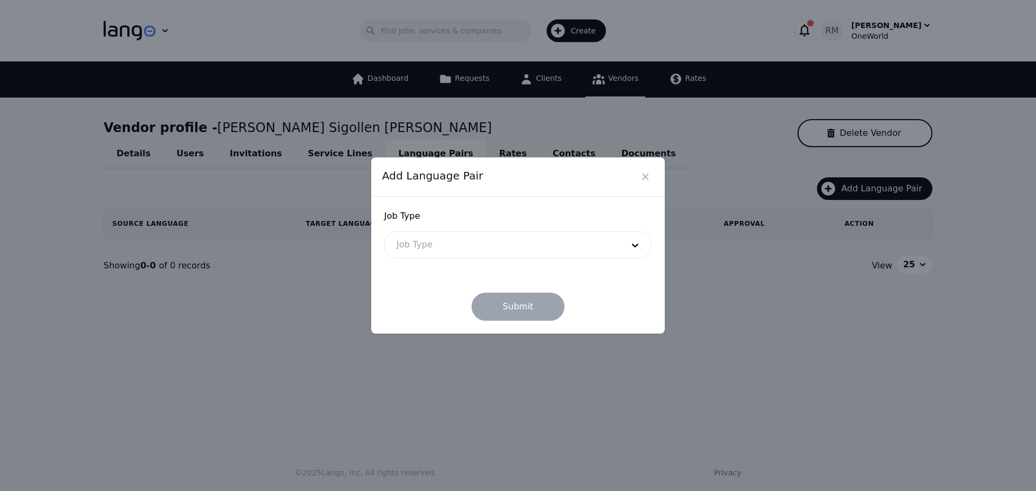
click at [578, 247] on div at bounding box center [502, 245] width 234 height 26
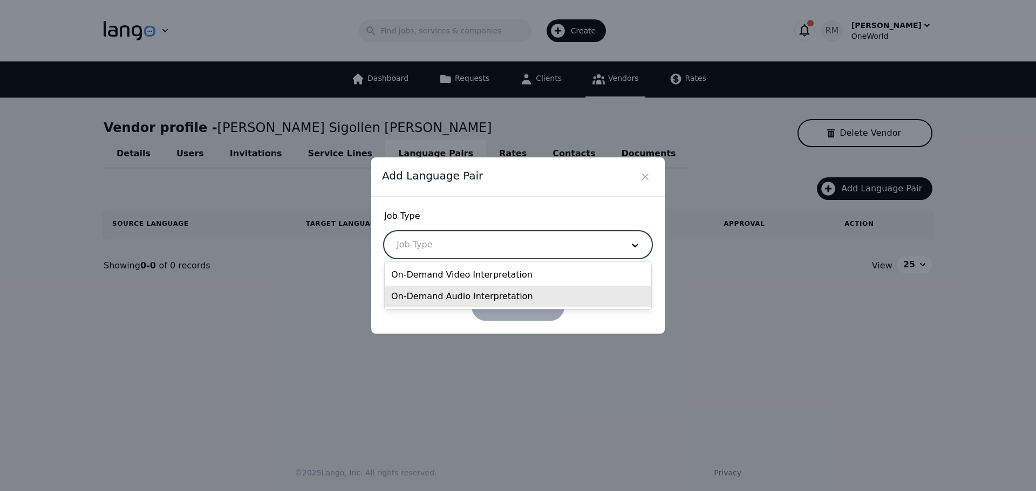
click at [466, 298] on div "On-Demand Audio Interpretation" at bounding box center [518, 297] width 266 height 22
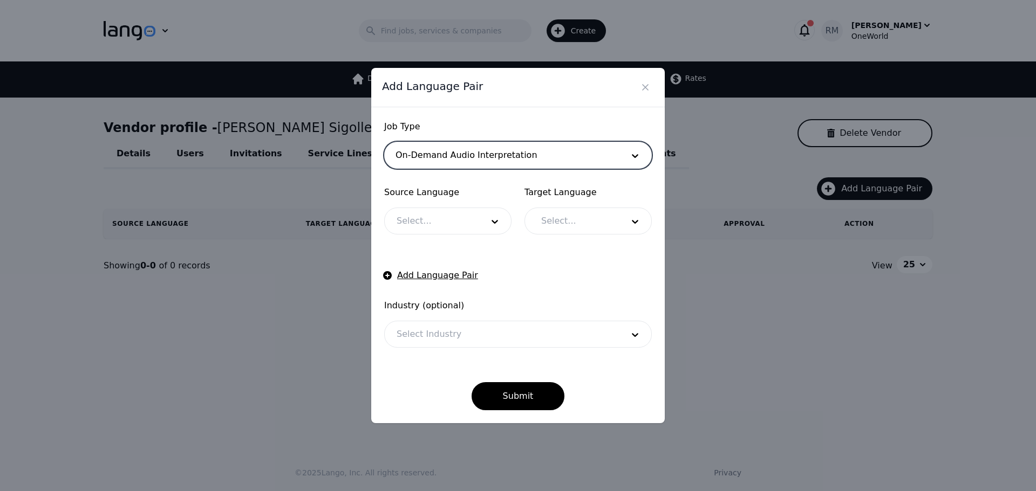
click at [428, 217] on div at bounding box center [432, 221] width 94 height 26
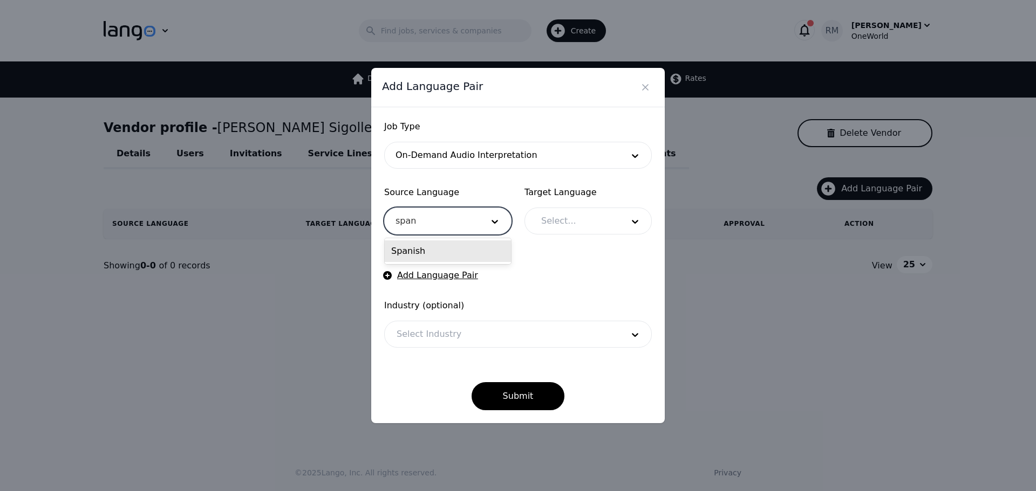
click at [423, 248] on div "Spanish" at bounding box center [448, 252] width 126 height 22
click at [584, 225] on div at bounding box center [574, 221] width 90 height 26
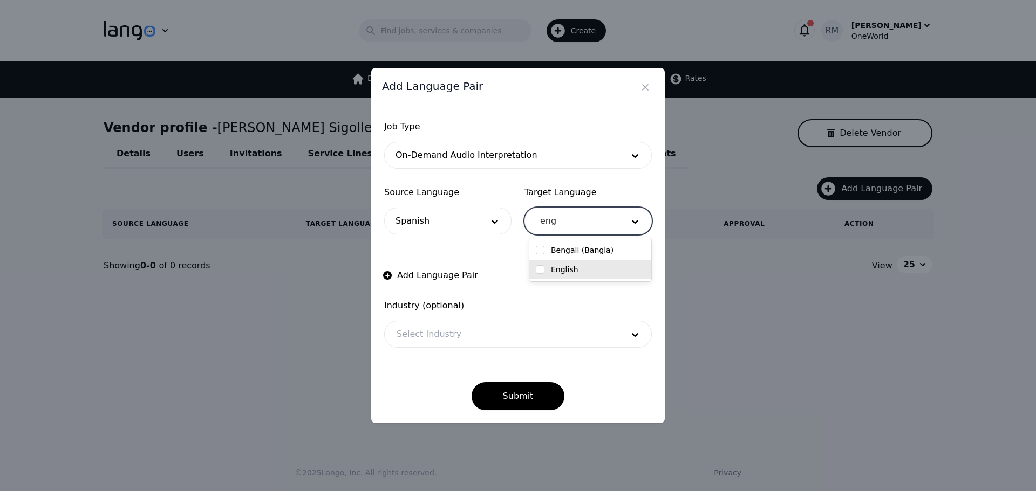
click at [565, 274] on label "English" at bounding box center [565, 269] width 28 height 11
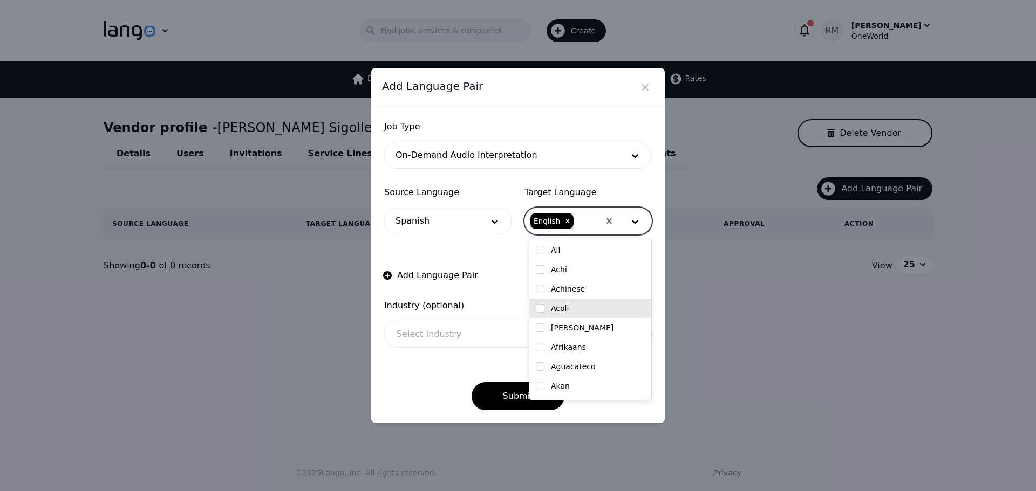
click at [444, 342] on div at bounding box center [502, 335] width 234 height 26
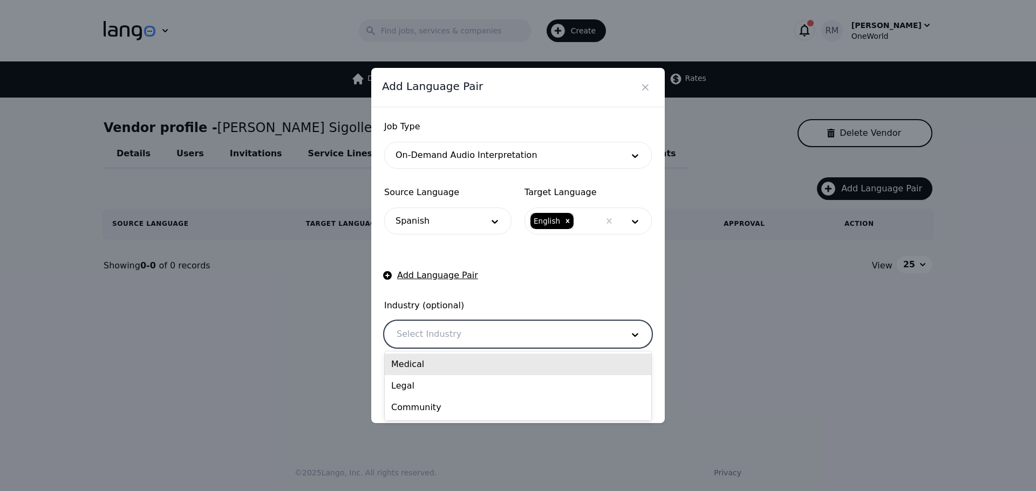
click at [430, 370] on div "Medical" at bounding box center [518, 365] width 266 height 22
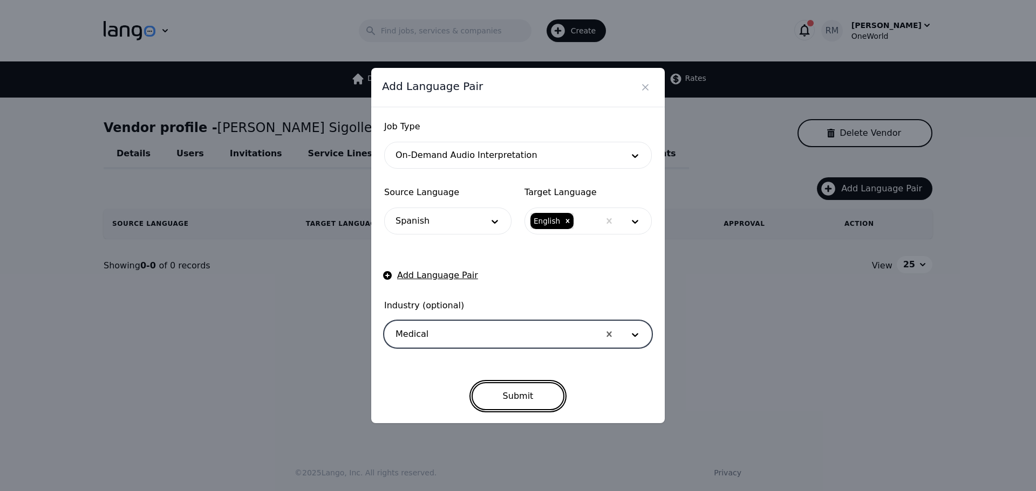
click at [543, 392] on button "Submit" at bounding box center [517, 396] width 93 height 28
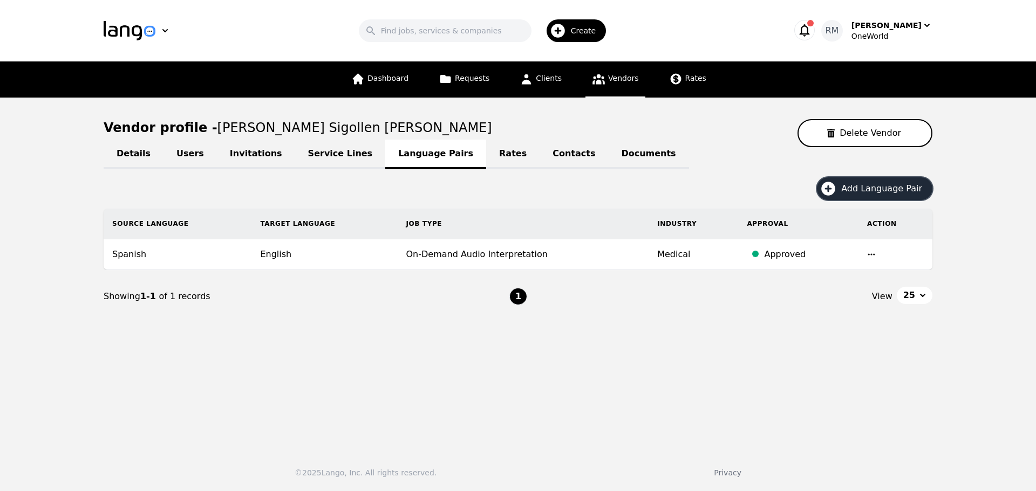
click at [850, 190] on span "Add Language Pair" at bounding box center [885, 188] width 88 height 13
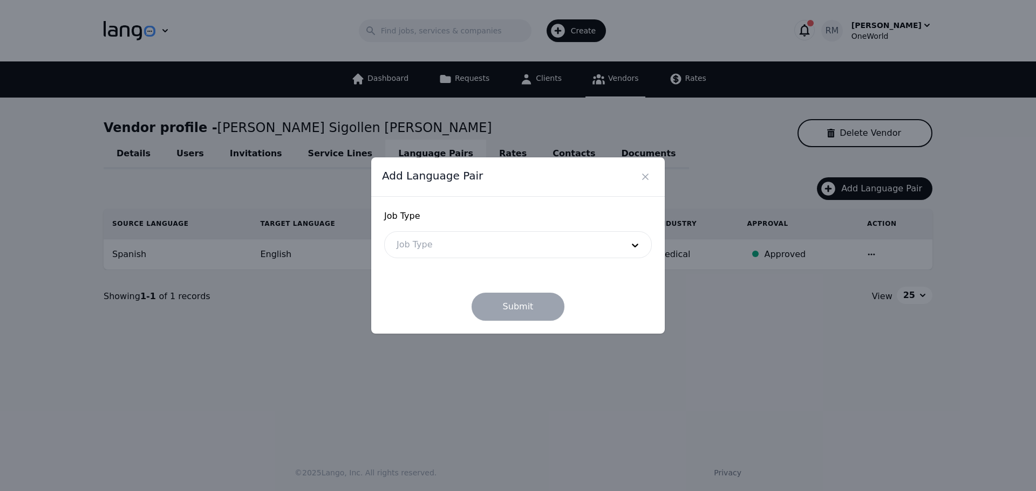
click at [450, 240] on div at bounding box center [502, 245] width 234 height 26
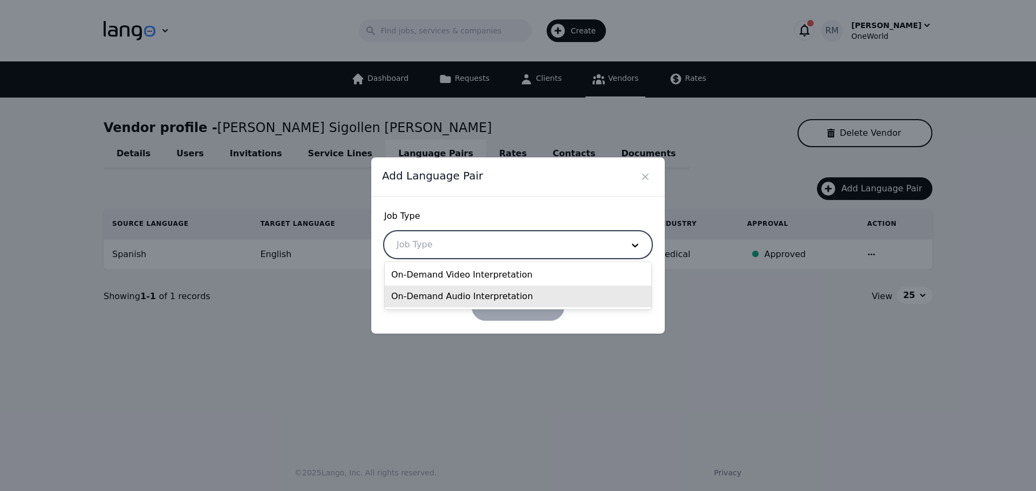
click at [418, 299] on div "On-Demand Audio Interpretation" at bounding box center [518, 297] width 266 height 22
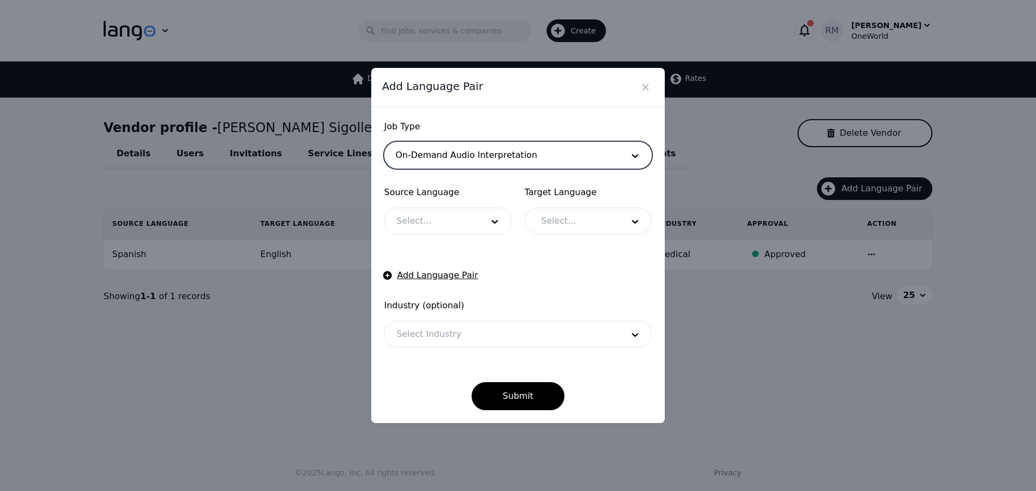
click at [449, 216] on div at bounding box center [432, 221] width 94 height 26
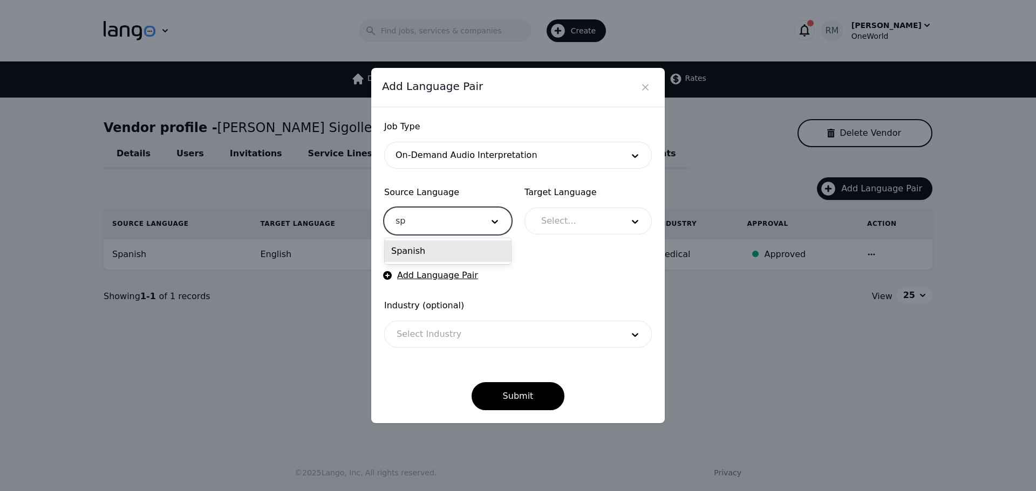
click at [473, 255] on div "Spanish" at bounding box center [448, 252] width 126 height 22
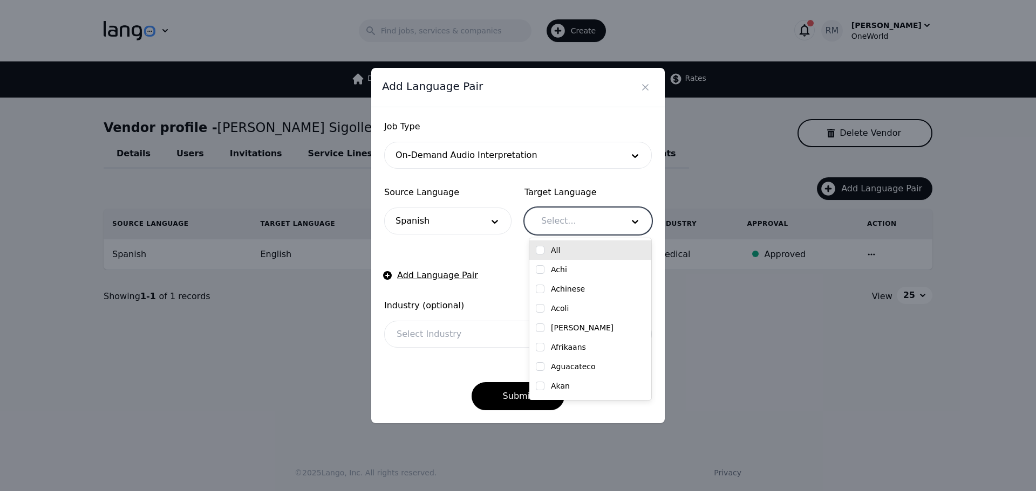
click at [605, 224] on div at bounding box center [574, 221] width 90 height 26
click at [564, 251] on label "English" at bounding box center [565, 250] width 28 height 11
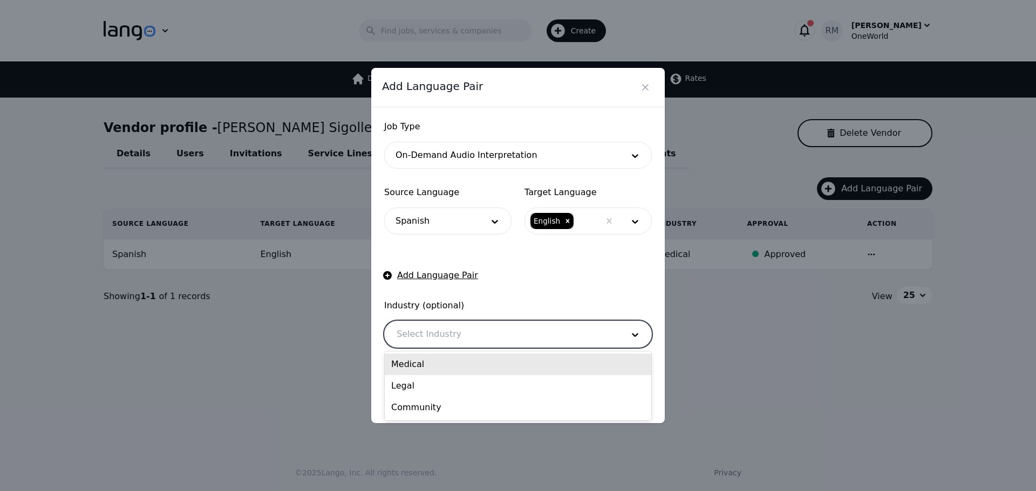
click at [433, 332] on div at bounding box center [502, 335] width 234 height 26
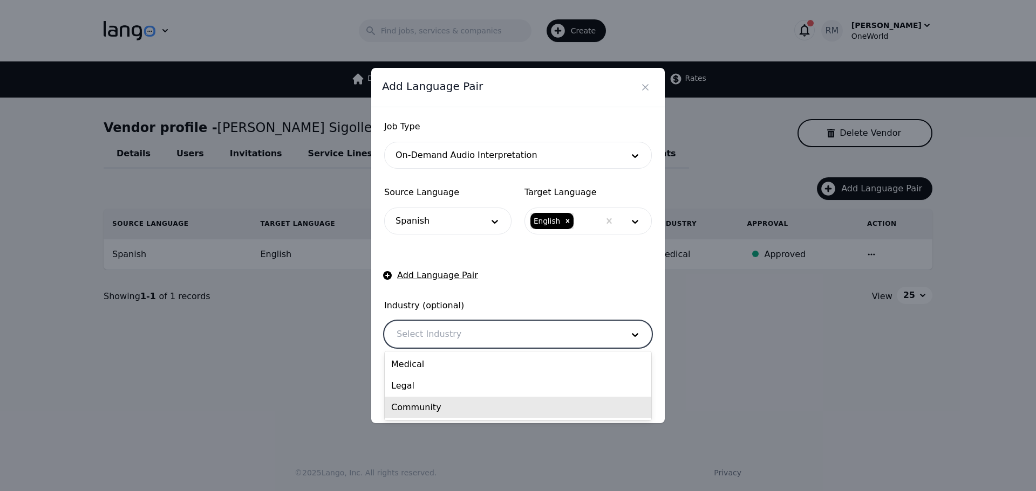
click at [426, 416] on div "Community" at bounding box center [518, 408] width 266 height 22
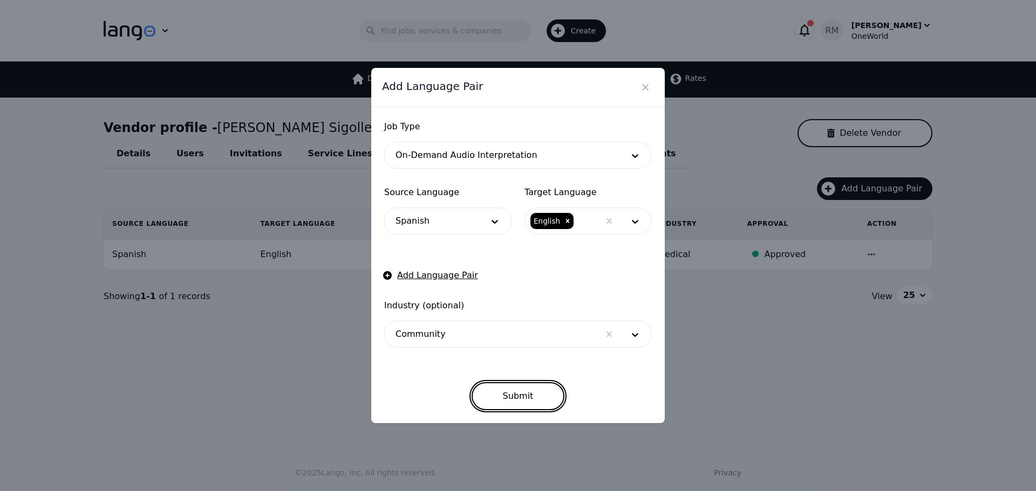
click at [509, 393] on button "Submit" at bounding box center [517, 396] width 93 height 28
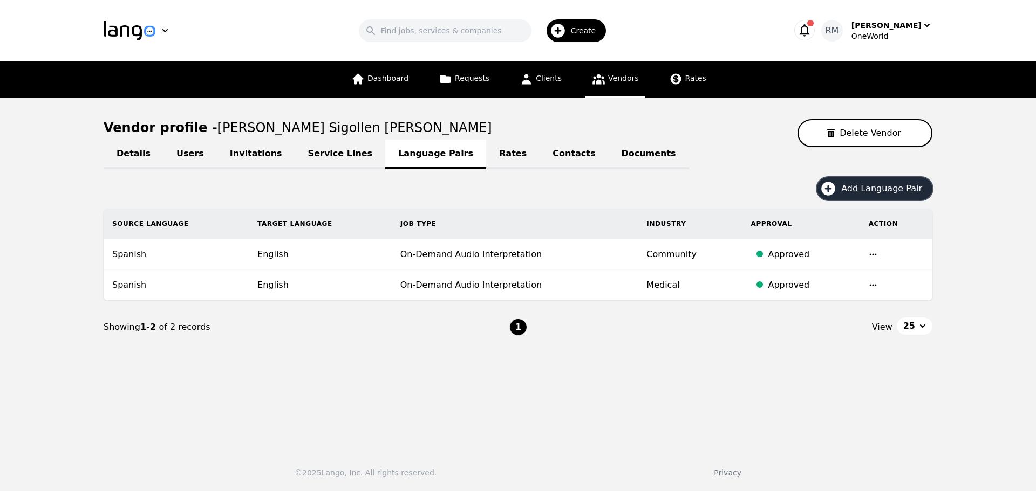
click at [901, 186] on span "Add Language Pair" at bounding box center [885, 188] width 88 height 13
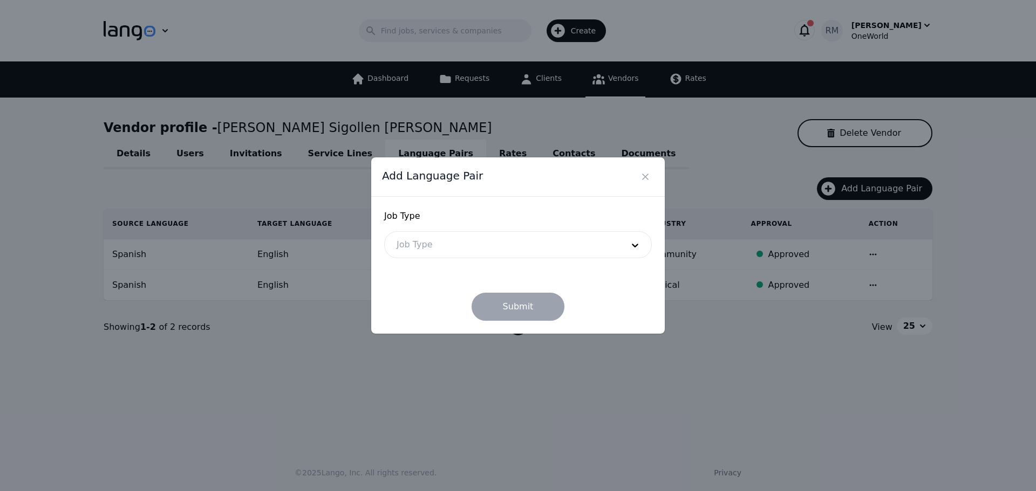
click at [491, 248] on div at bounding box center [502, 245] width 234 height 26
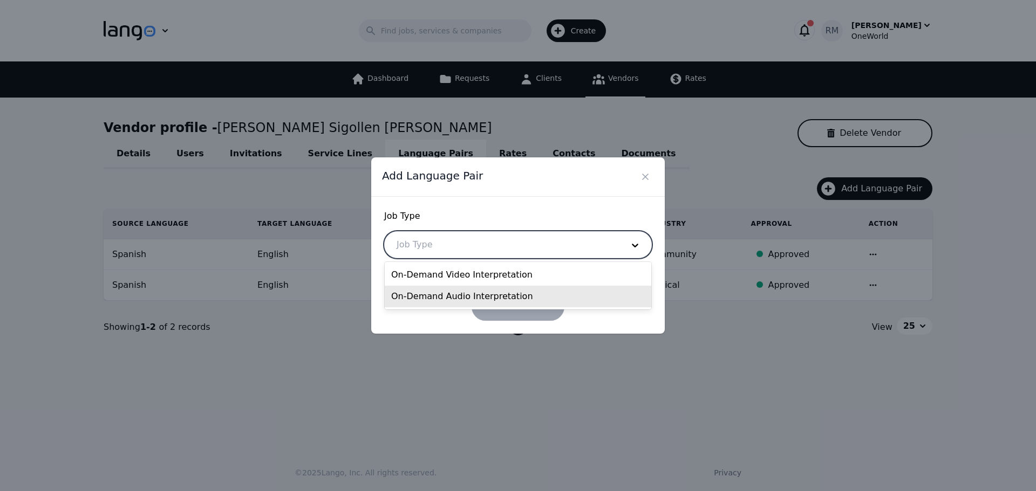
click at [466, 291] on div "On-Demand Audio Interpretation" at bounding box center [518, 297] width 266 height 22
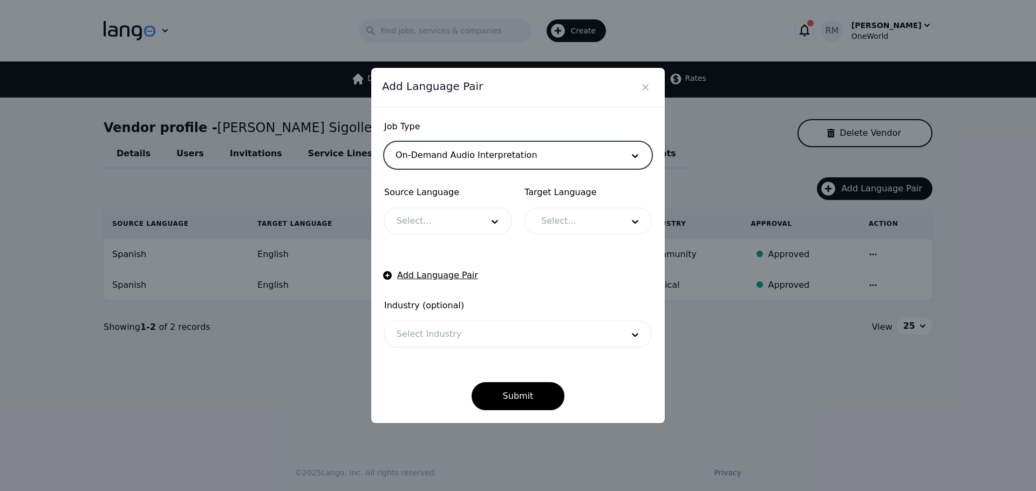
click at [457, 217] on div at bounding box center [432, 221] width 94 height 26
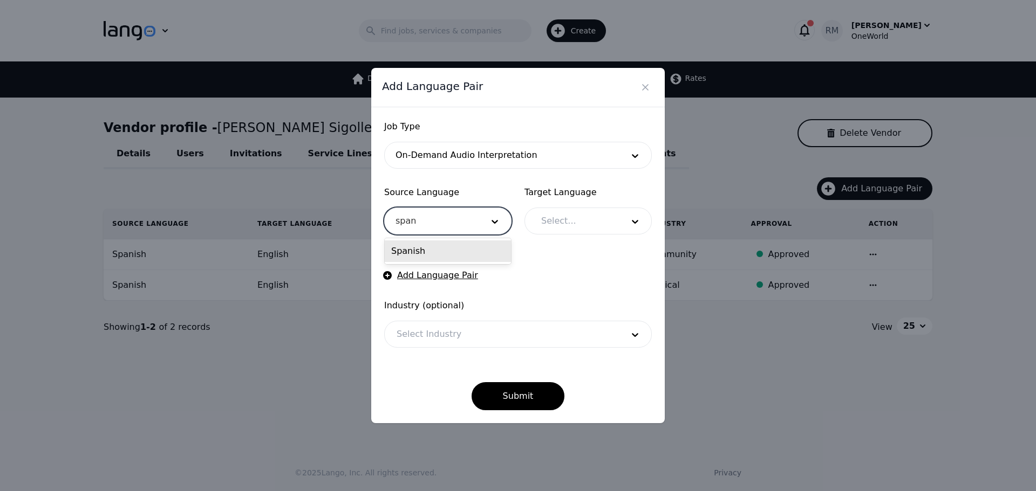
click at [472, 251] on div "Spanish" at bounding box center [448, 252] width 126 height 22
click at [556, 219] on div at bounding box center [574, 221] width 90 height 26
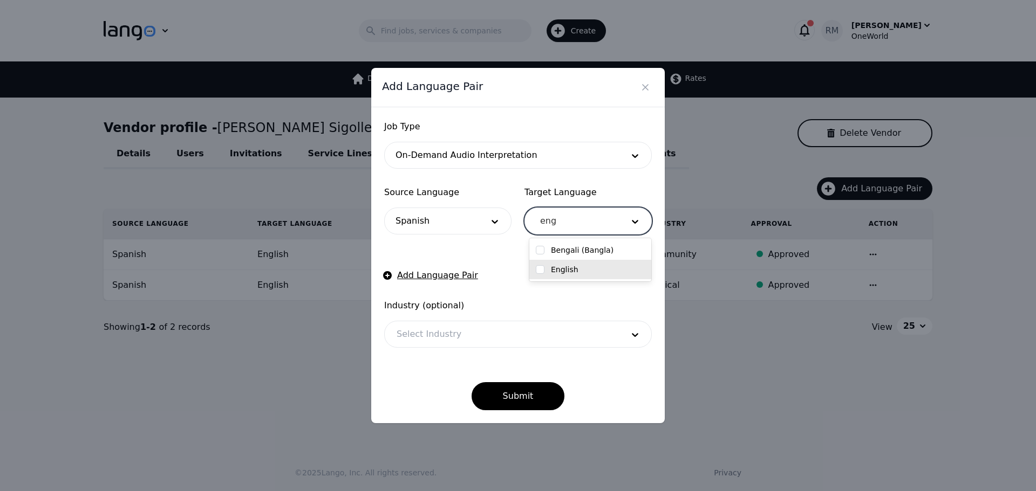
click at [587, 262] on div "English" at bounding box center [590, 269] width 122 height 19
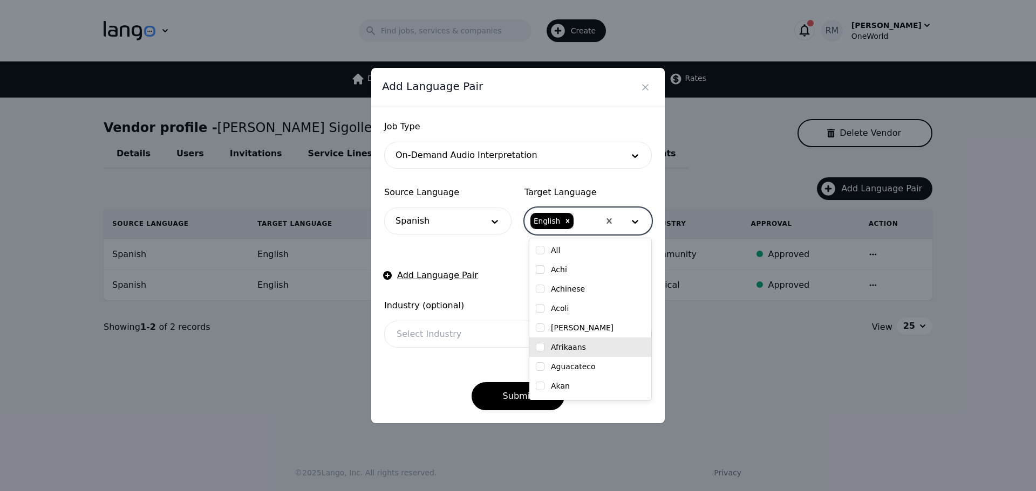
click at [398, 393] on div "Submit" at bounding box center [518, 387] width 268 height 45
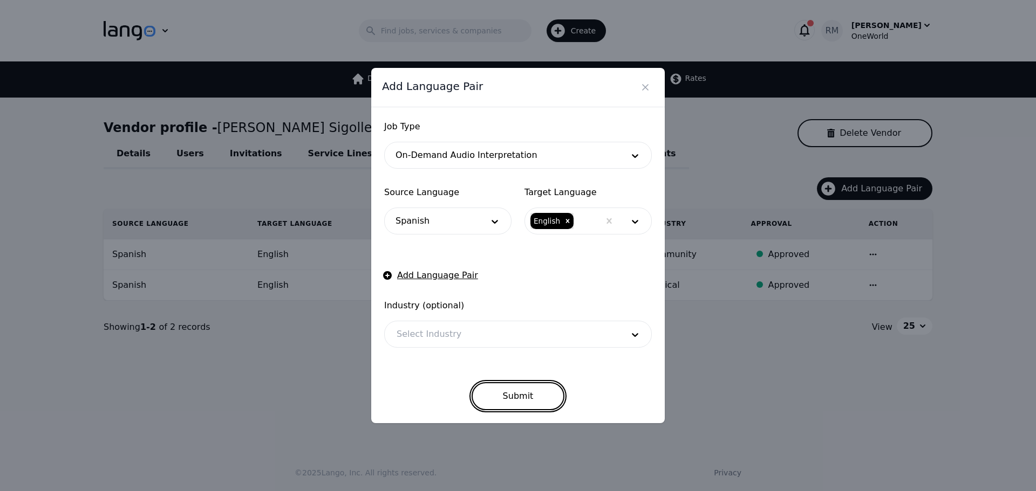
click at [497, 398] on button "Submit" at bounding box center [517, 396] width 93 height 28
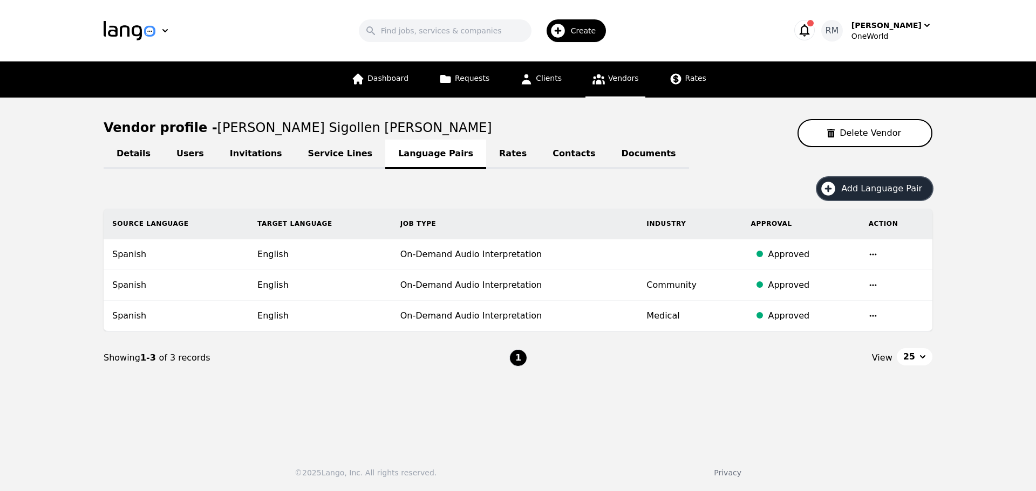
click at [586, 25] on span "Create" at bounding box center [587, 30] width 33 height 11
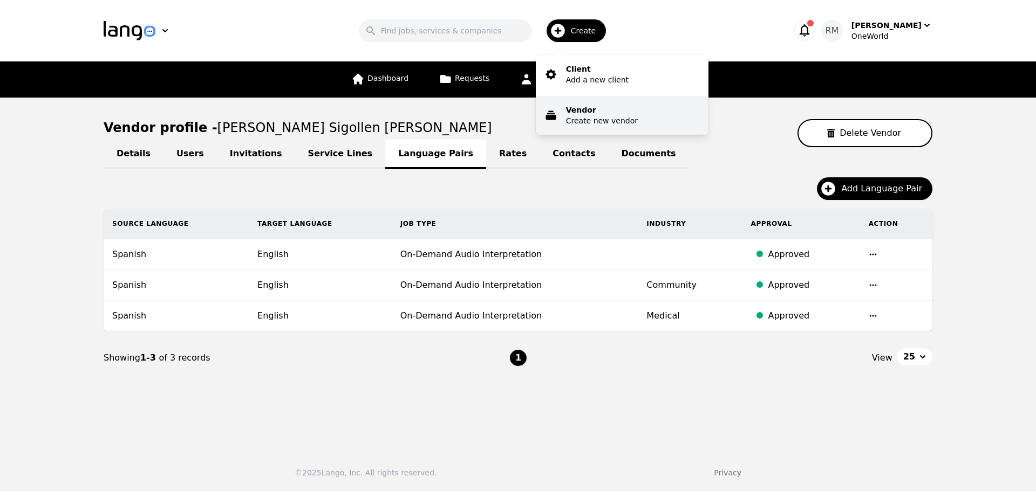
click at [596, 112] on p "Vendor" at bounding box center [602, 110] width 72 height 11
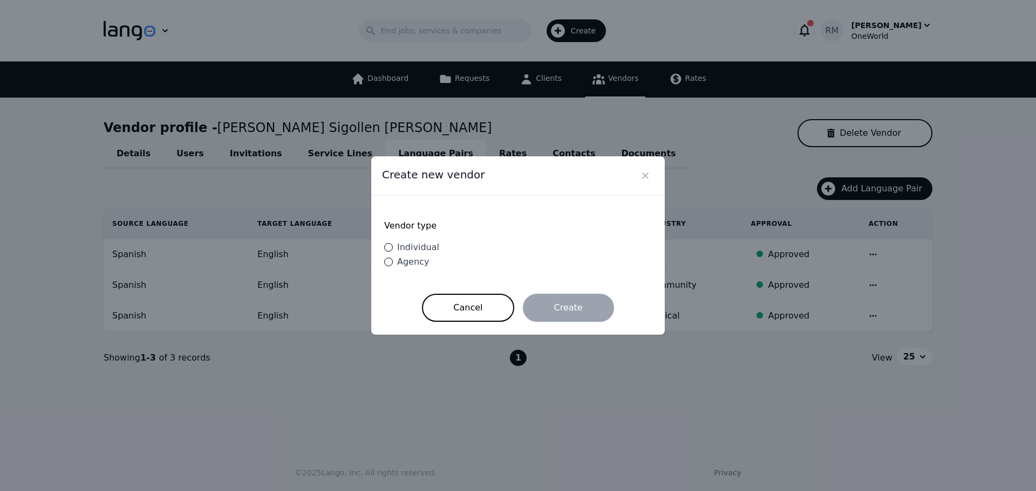
drag, startPoint x: 439, startPoint y: 250, endPoint x: 435, endPoint y: 246, distance: 5.7
click at [435, 248] on div "Vendor type Individual Agency" at bounding box center [518, 245] width 268 height 72
drag, startPoint x: 430, startPoint y: 246, endPoint x: 422, endPoint y: 247, distance: 8.2
click at [422, 247] on span "Individual" at bounding box center [418, 247] width 42 height 10
click at [388, 247] on input "Individual" at bounding box center [388, 247] width 9 height 9
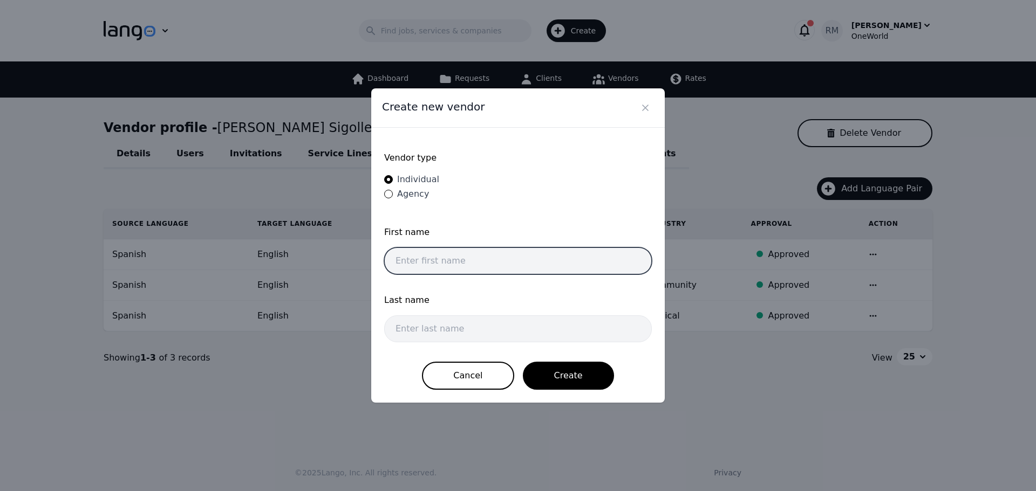
click at [482, 258] on input "text" at bounding box center [518, 261] width 268 height 27
paste input "[PERSON_NAME]"
drag, startPoint x: 422, startPoint y: 262, endPoint x: 846, endPoint y: 290, distance: 425.0
click at [846, 290] on div "Create new vendor Vendor type Individual Agency First name [PERSON_NAME] Last n…" at bounding box center [518, 245] width 1036 height 491
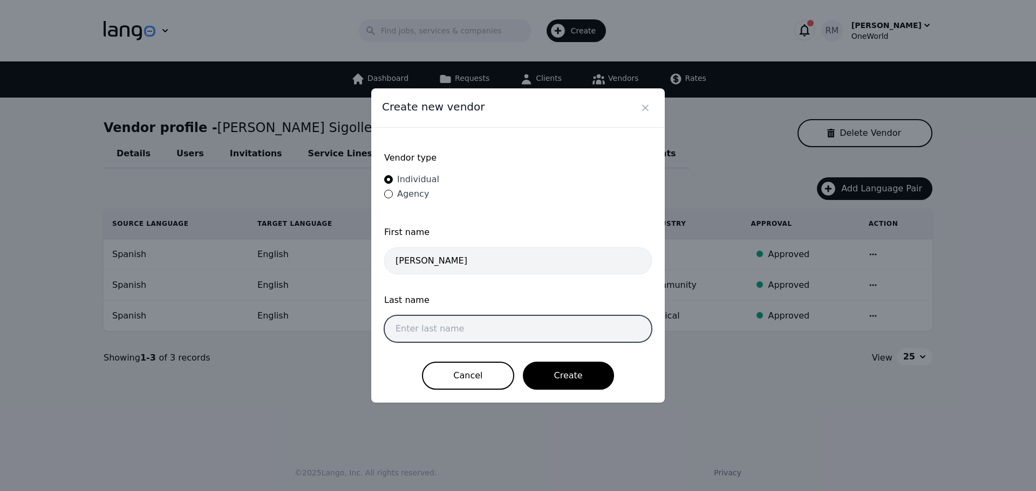
click at [475, 337] on input "text" at bounding box center [518, 329] width 268 height 27
paste input "[PERSON_NAME]"
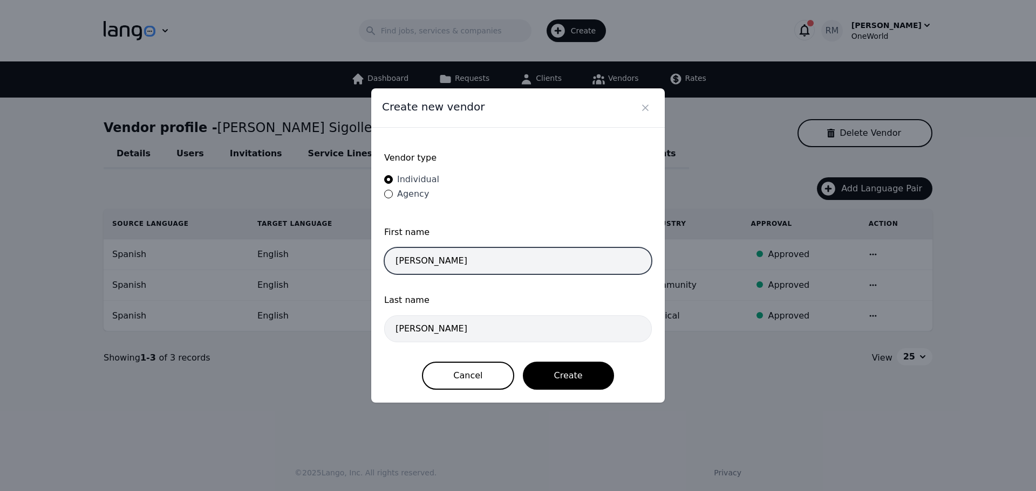
click at [521, 251] on input "[PERSON_NAME]" at bounding box center [518, 261] width 268 height 27
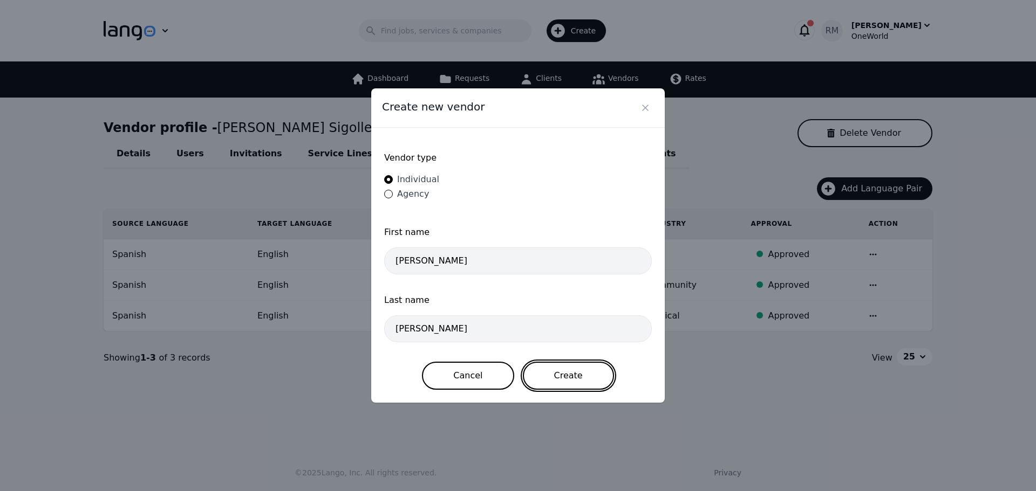
click at [564, 385] on button "Create" at bounding box center [568, 376] width 91 height 28
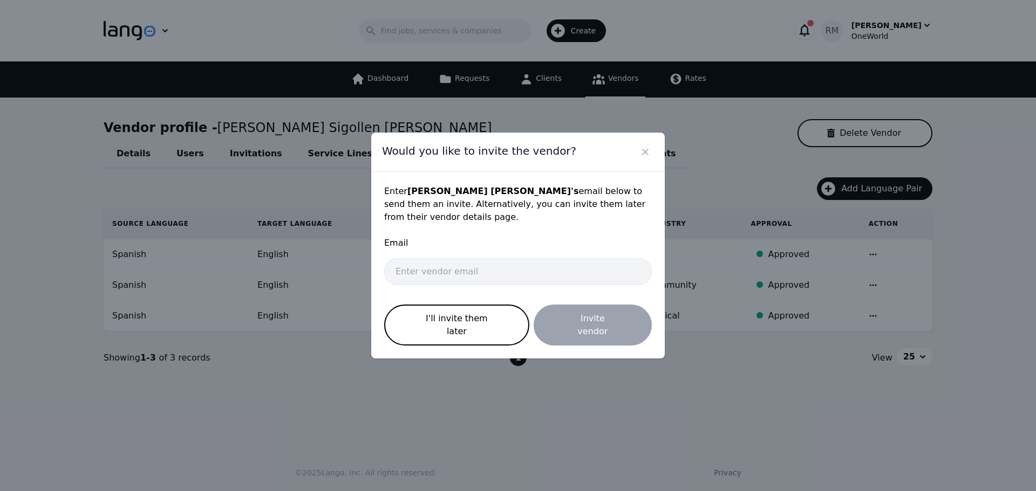
click at [480, 257] on div "Email" at bounding box center [518, 248] width 268 height 22
click at [469, 269] on input "email" at bounding box center [518, 271] width 268 height 27
paste input "[EMAIL_ADDRESS][DOMAIN_NAME]"
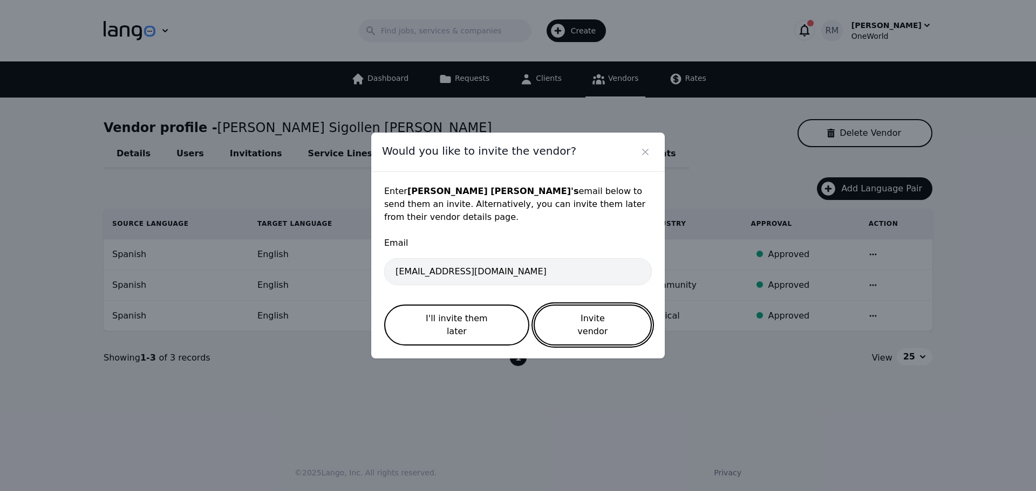
click at [598, 314] on button "Invite vendor" at bounding box center [593, 325] width 118 height 41
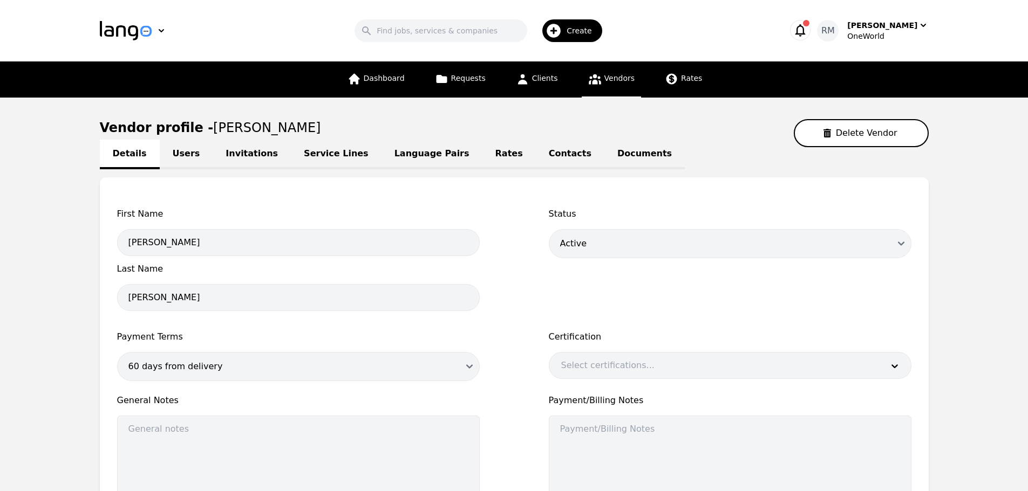
click at [387, 141] on link "Language Pairs" at bounding box center [431, 155] width 101 height 30
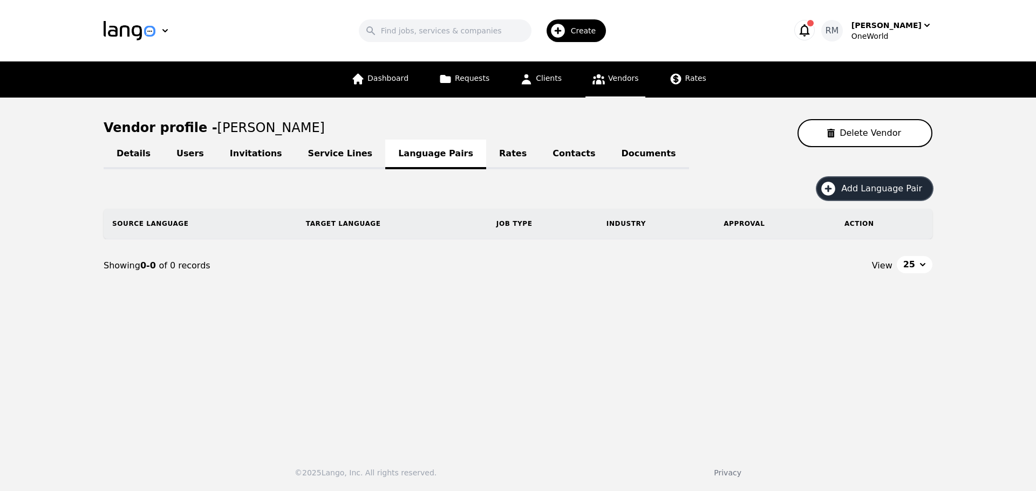
click at [837, 193] on icon "button" at bounding box center [827, 188] width 17 height 17
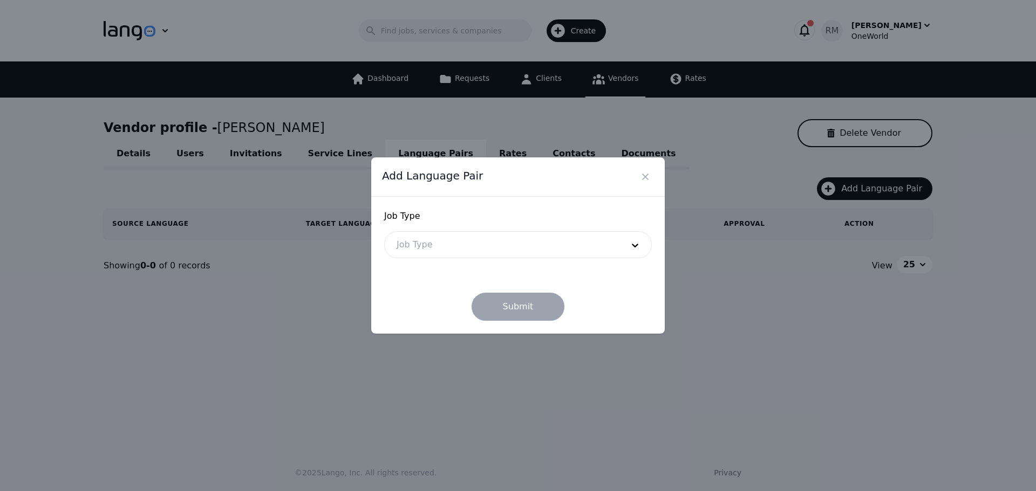
click at [512, 258] on div "Job Type" at bounding box center [518, 244] width 268 height 27
click at [509, 253] on div at bounding box center [502, 245] width 234 height 26
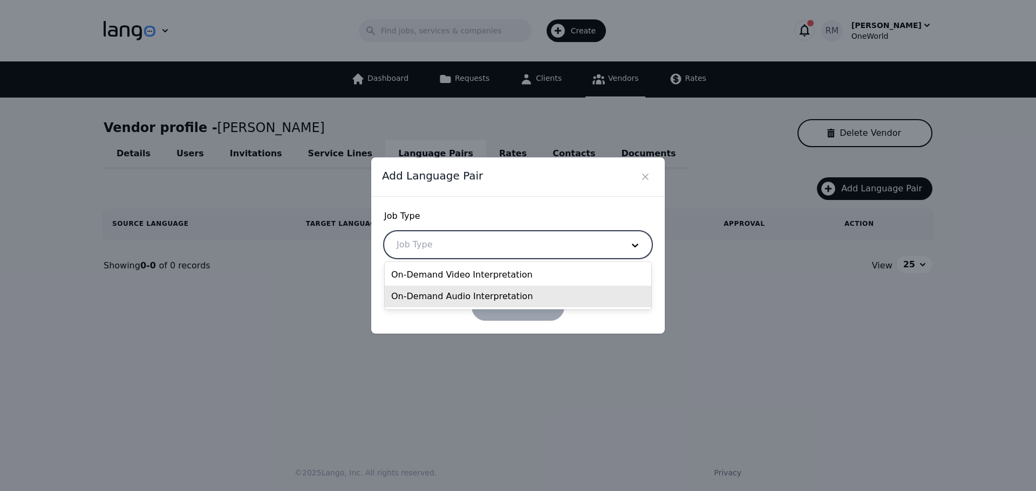
click at [463, 301] on div "On-Demand Audio Interpretation" at bounding box center [518, 297] width 266 height 22
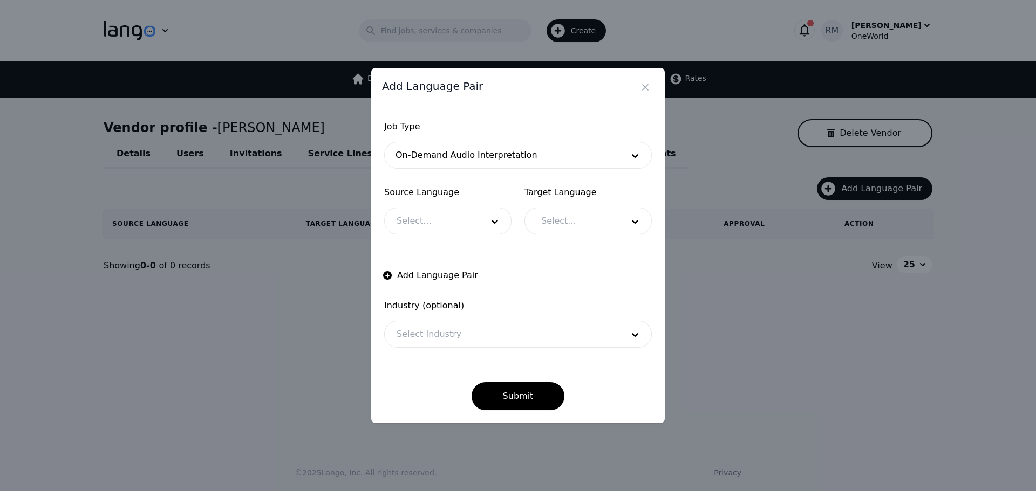
click at [455, 207] on div "Source Language Select..." at bounding box center [447, 210] width 127 height 49
click at [448, 225] on div at bounding box center [432, 221] width 94 height 26
click at [431, 247] on div "Spanish" at bounding box center [448, 252] width 126 height 22
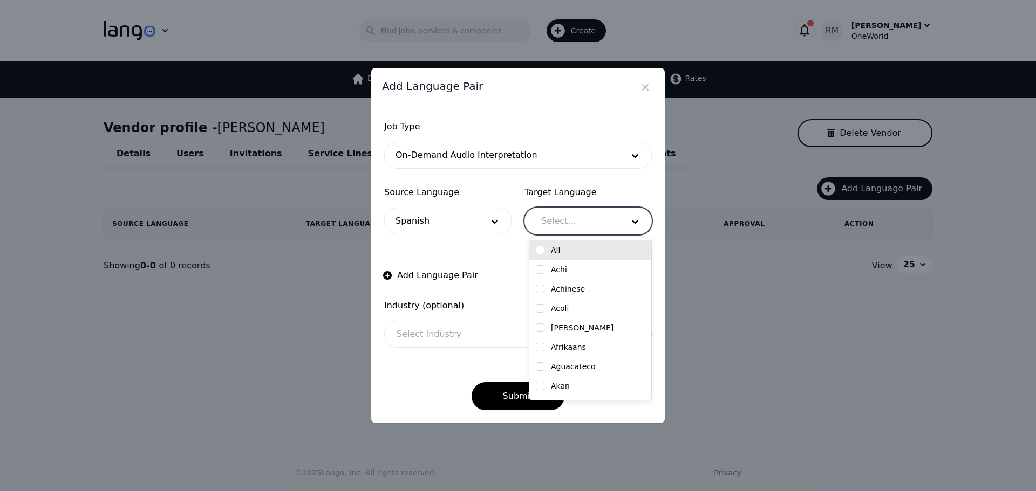
click at [608, 217] on div at bounding box center [574, 221] width 90 height 26
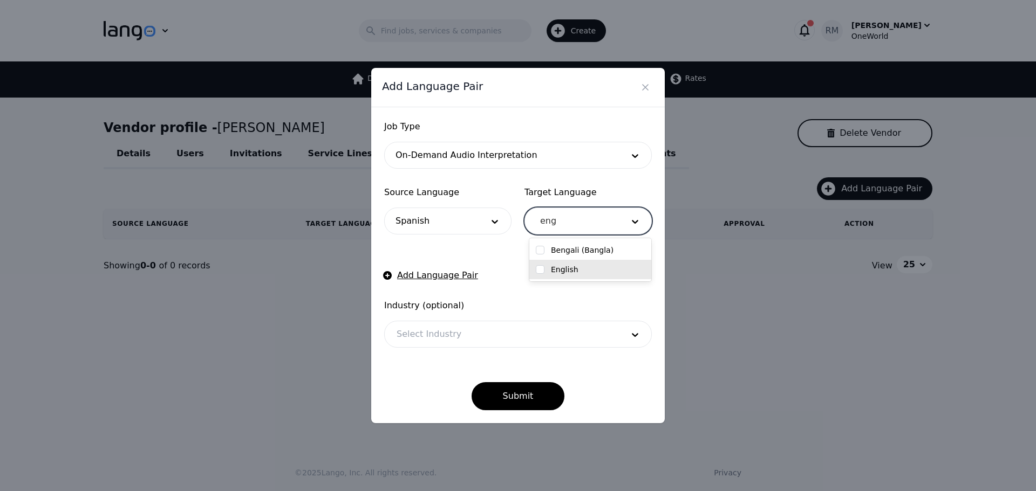
click at [544, 268] on input "checkbox" at bounding box center [540, 269] width 9 height 9
click at [411, 326] on div at bounding box center [502, 335] width 234 height 26
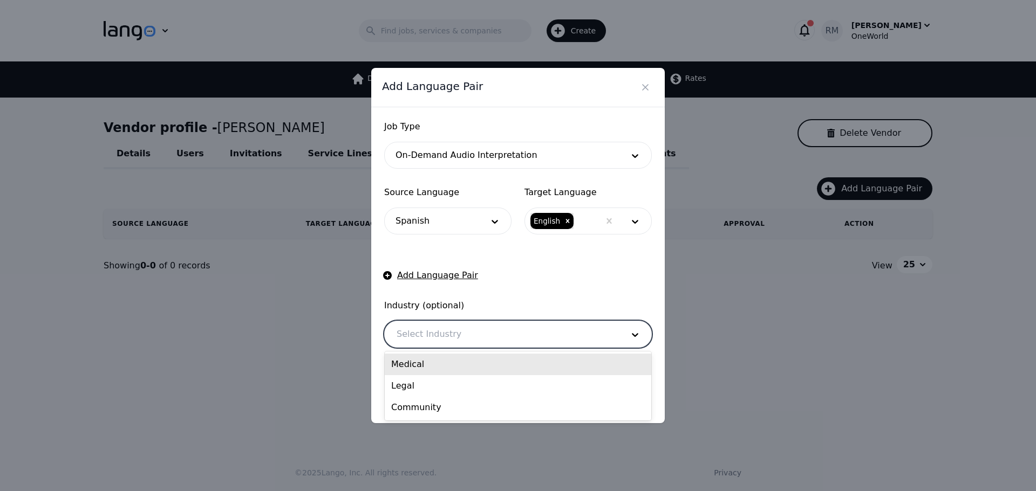
click at [421, 367] on div "Medical" at bounding box center [518, 365] width 266 height 22
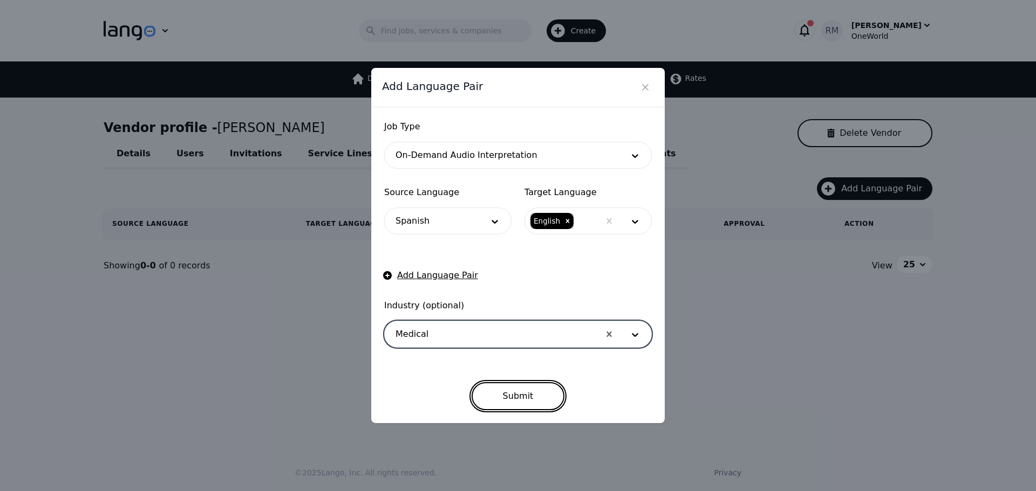
click at [517, 392] on button "Submit" at bounding box center [517, 396] width 93 height 28
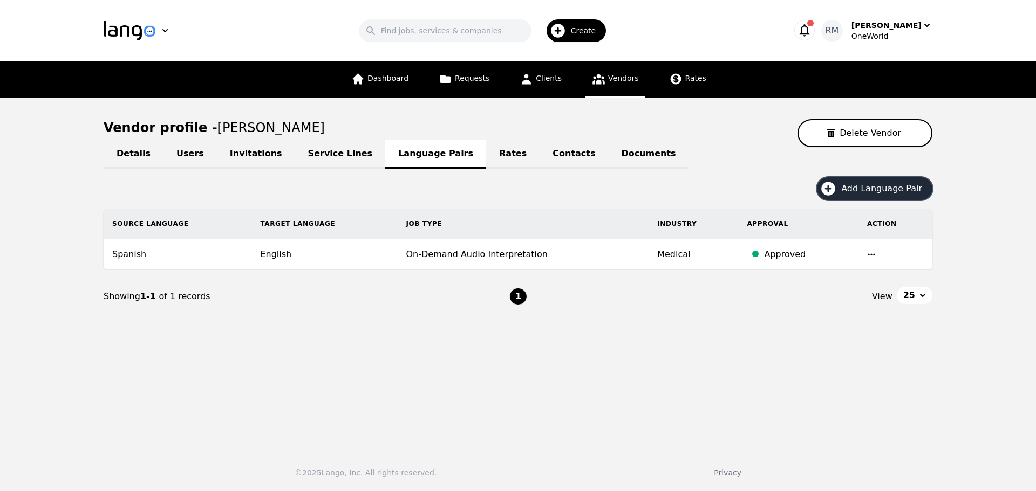
click at [861, 194] on span "Add Language Pair" at bounding box center [885, 188] width 88 height 13
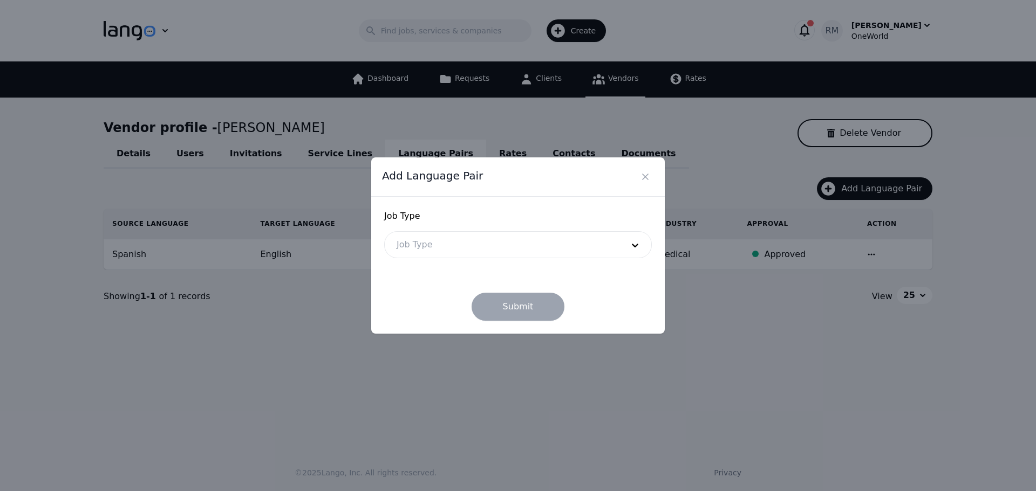
click at [491, 234] on div at bounding box center [502, 245] width 234 height 26
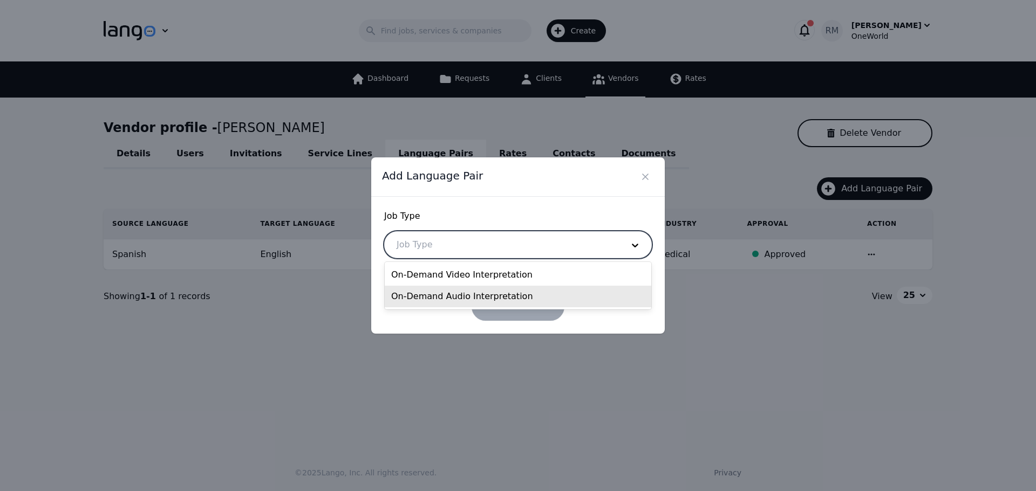
click at [433, 303] on div "On-Demand Audio Interpretation" at bounding box center [518, 297] width 266 height 22
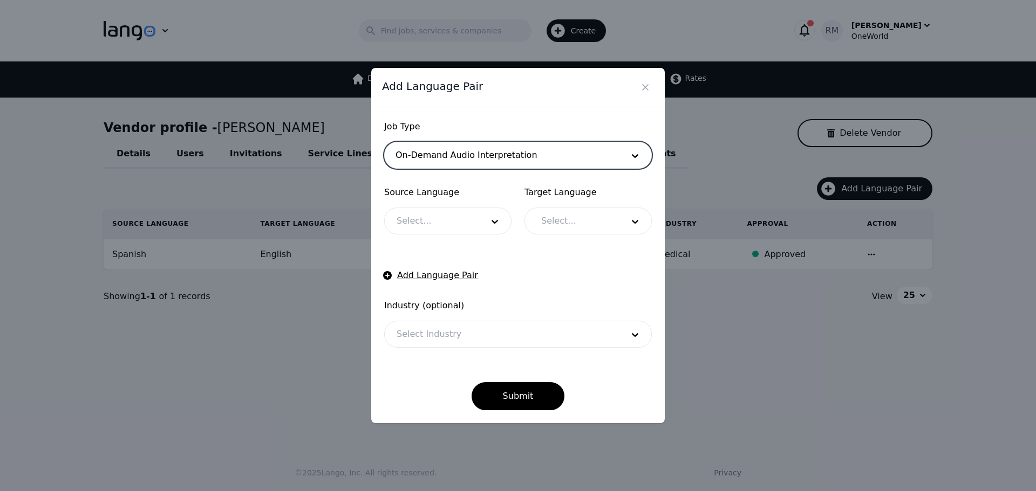
click at [450, 227] on div at bounding box center [432, 221] width 94 height 26
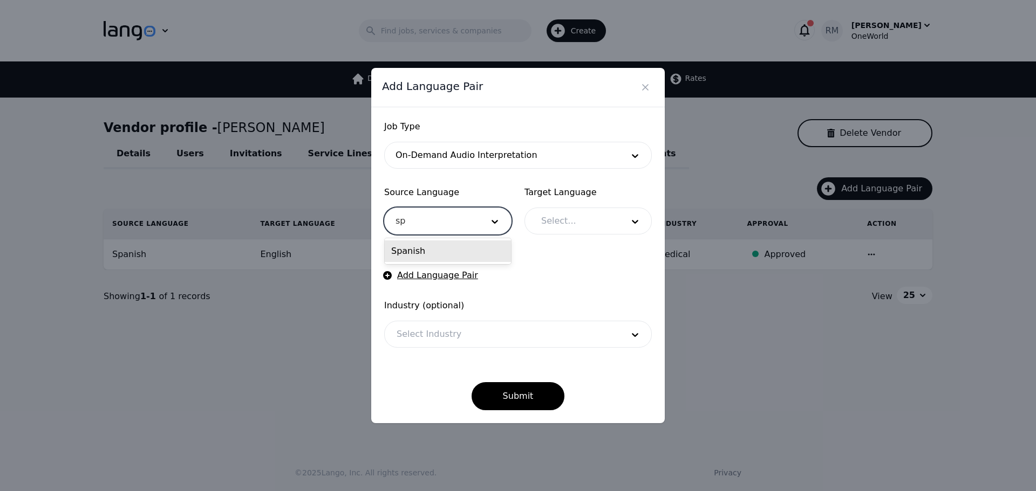
click at [445, 247] on div "Spanish" at bounding box center [448, 252] width 126 height 22
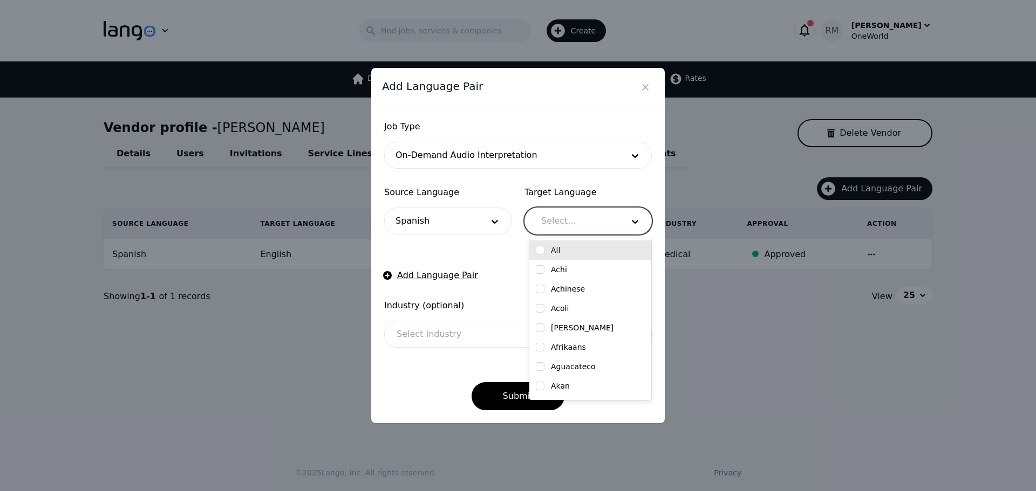
click at [561, 228] on div at bounding box center [574, 221] width 90 height 26
click at [589, 252] on div "English" at bounding box center [590, 250] width 109 height 11
click at [457, 335] on div at bounding box center [502, 335] width 234 height 26
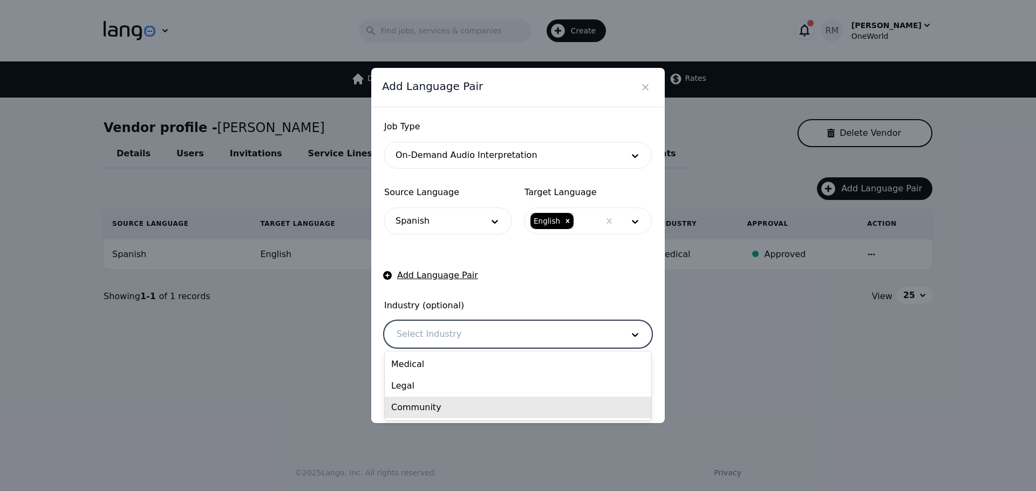
click at [427, 414] on div "Community" at bounding box center [518, 408] width 266 height 22
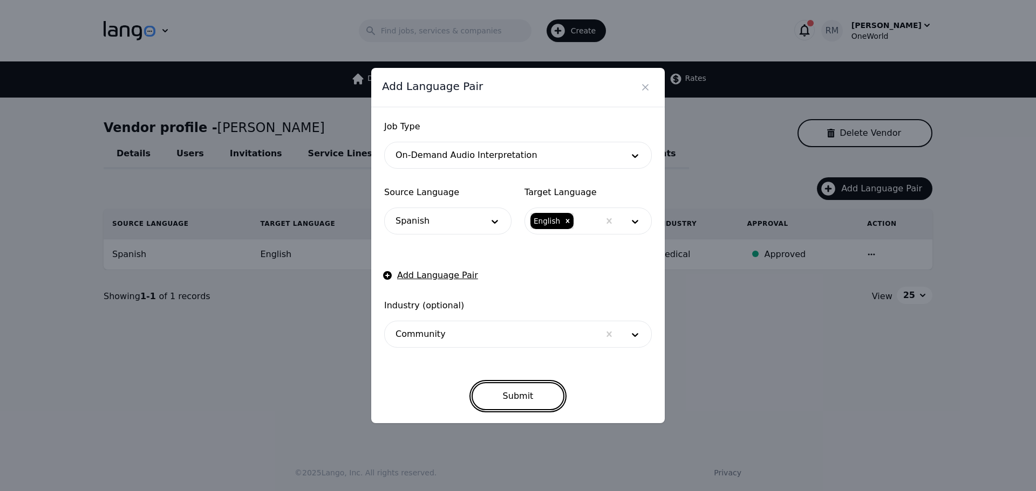
click at [511, 391] on button "Submit" at bounding box center [517, 396] width 93 height 28
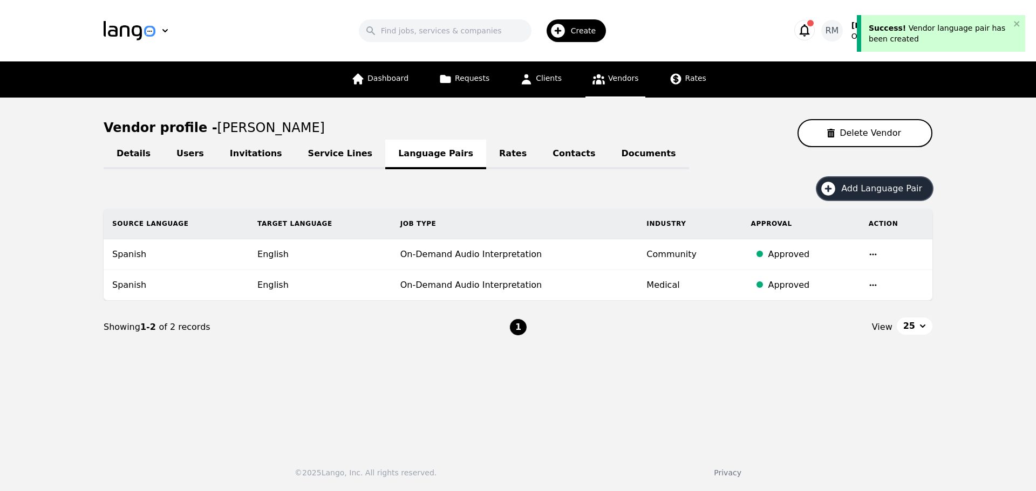
click at [880, 195] on button "Add Language Pair" at bounding box center [874, 188] width 115 height 23
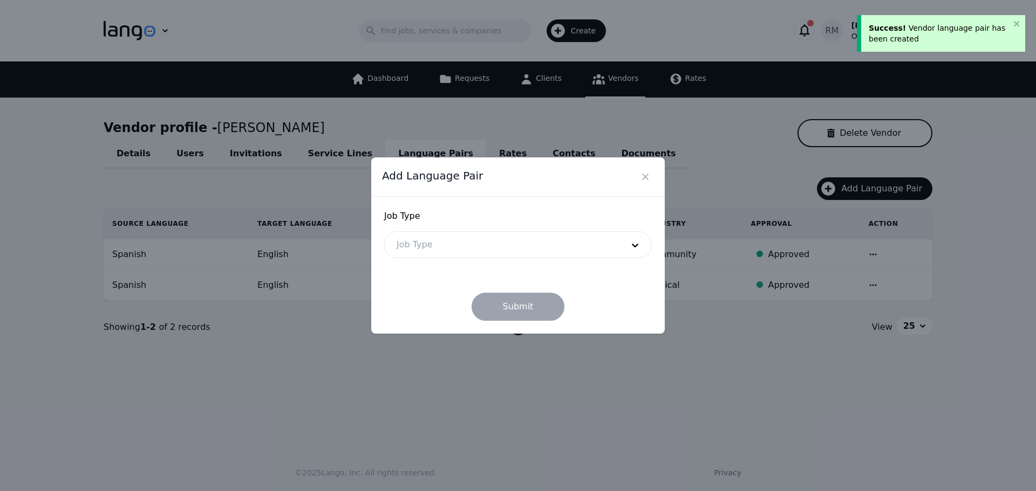
click at [471, 262] on form "Job Type Job Type Submit" at bounding box center [518, 265] width 268 height 111
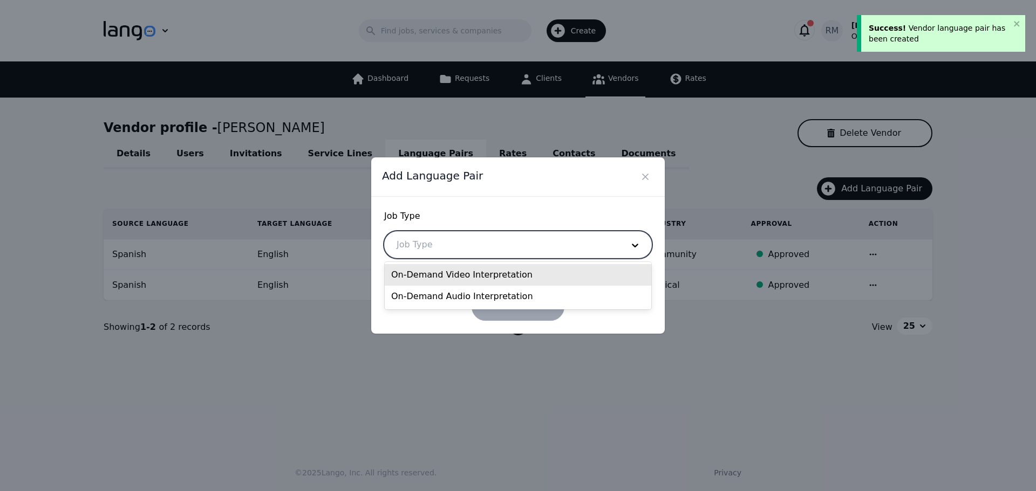
click at [478, 248] on div at bounding box center [502, 245] width 234 height 26
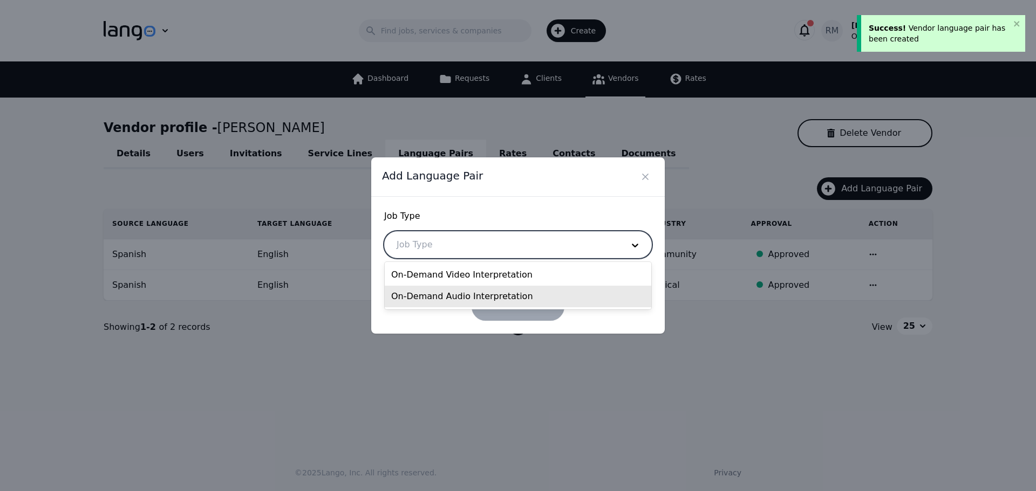
click at [463, 295] on div "On-Demand Audio Interpretation" at bounding box center [518, 297] width 266 height 22
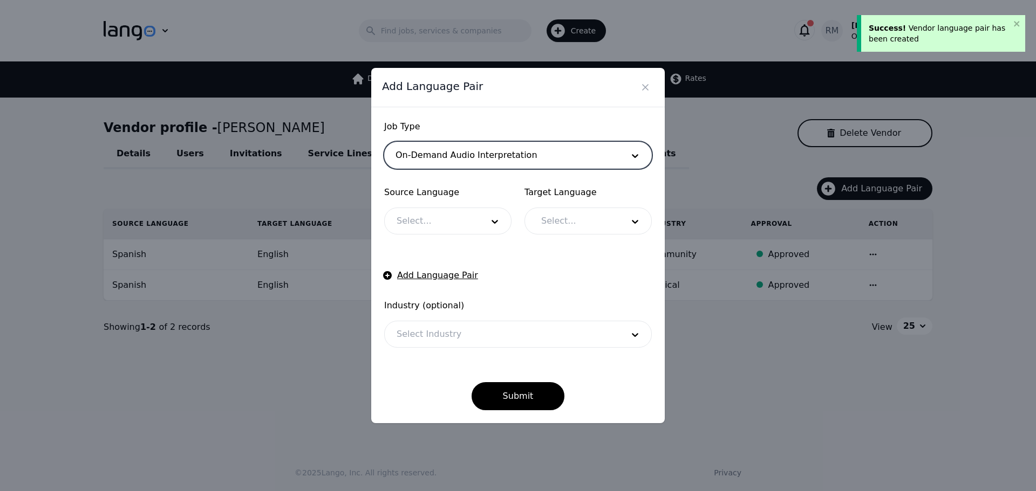
click at [460, 224] on div at bounding box center [432, 221] width 94 height 26
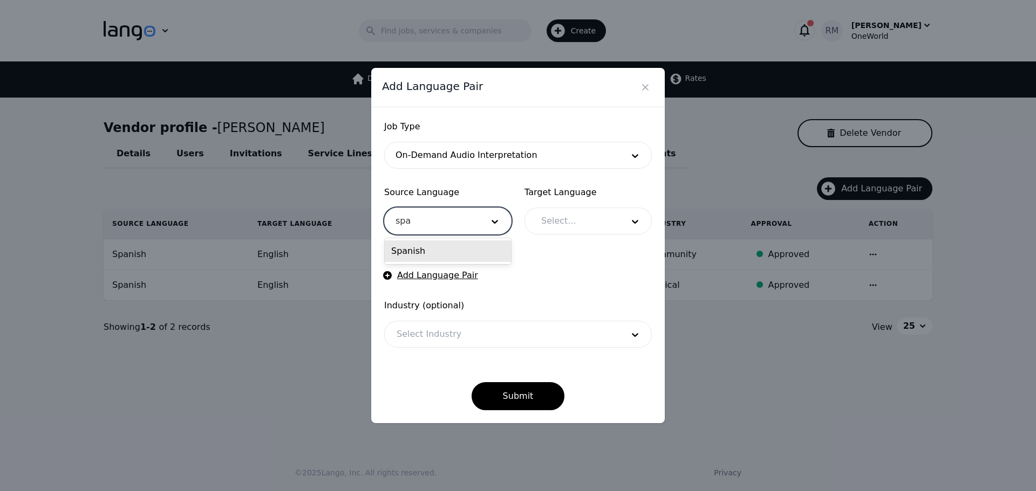
click at [467, 254] on div "Spanish" at bounding box center [448, 252] width 126 height 22
click at [607, 222] on div at bounding box center [574, 221] width 90 height 26
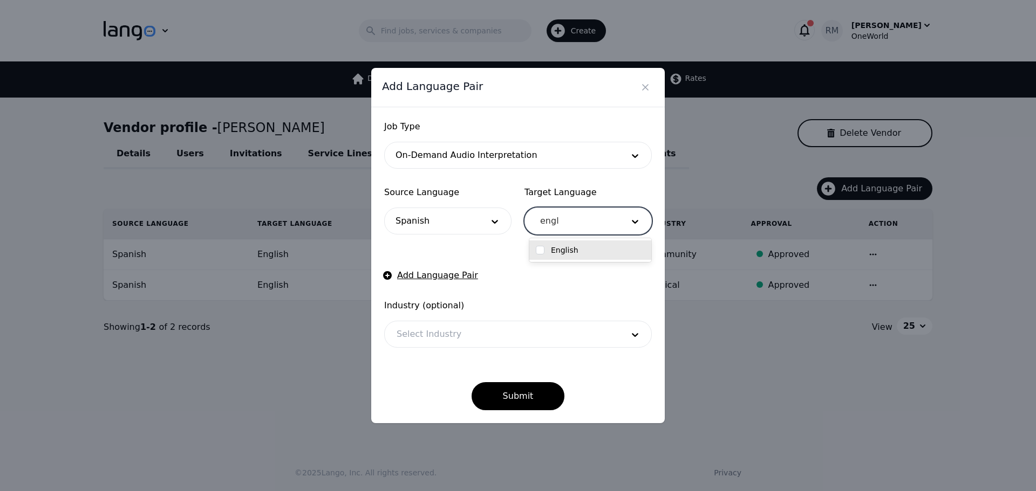
click at [600, 250] on div "English" at bounding box center [590, 250] width 109 height 11
click at [426, 378] on div "Submit" at bounding box center [518, 387] width 268 height 45
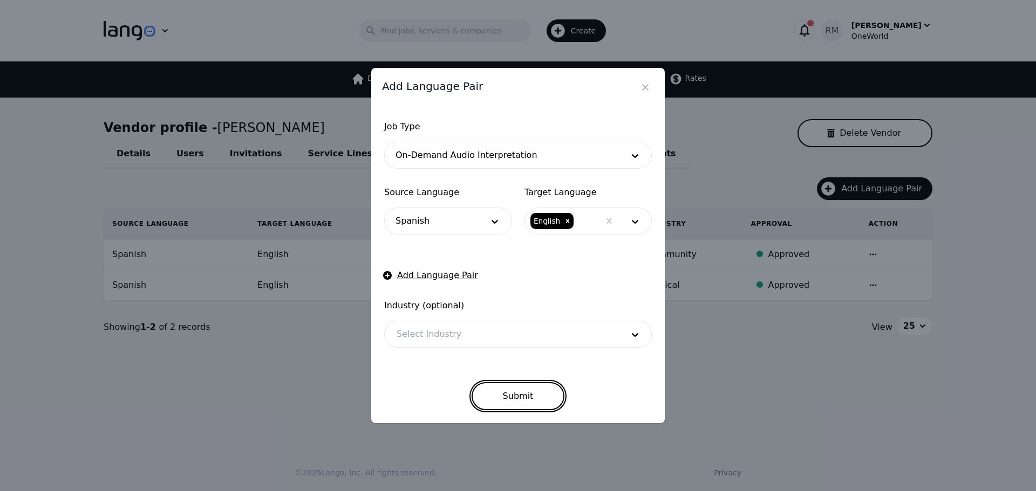
click at [505, 394] on button "Submit" at bounding box center [517, 396] width 93 height 28
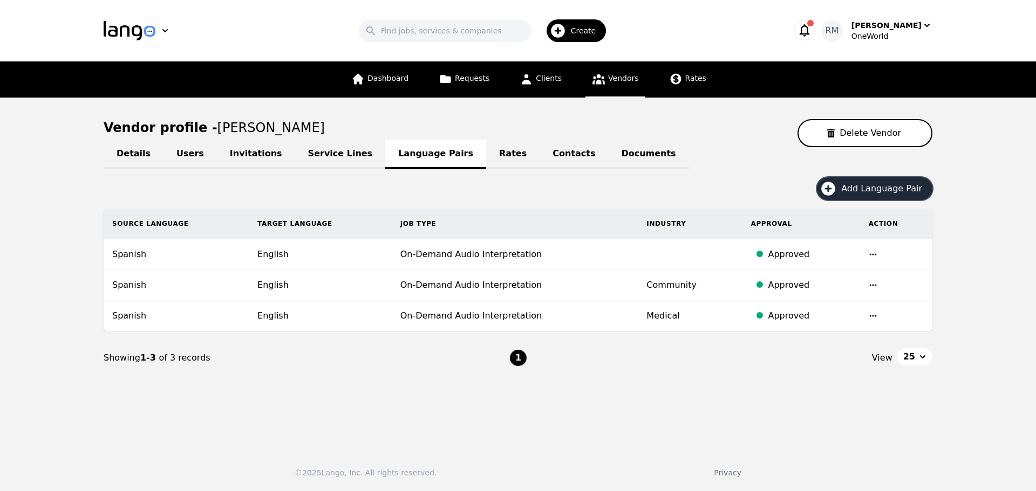
click at [600, 33] on span "Create" at bounding box center [587, 30] width 33 height 11
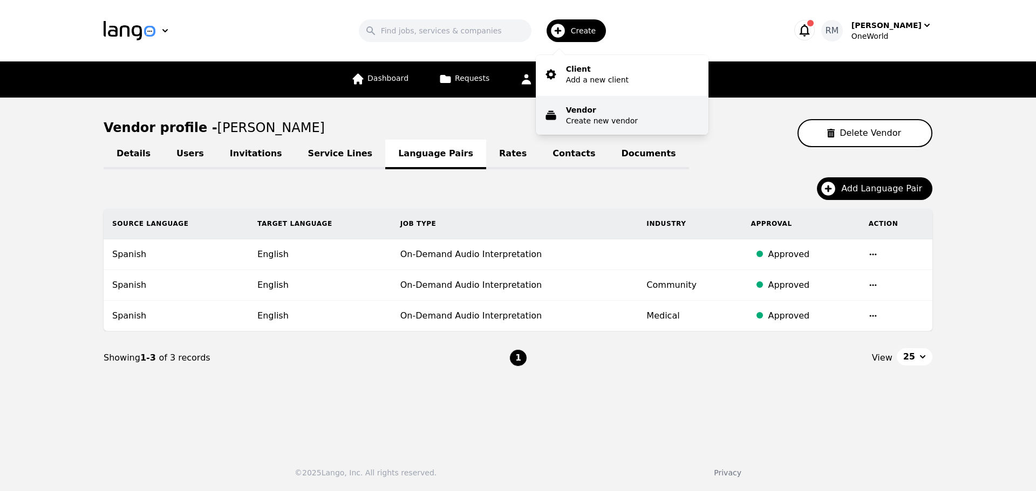
click at [587, 119] on p "Create new vendor" at bounding box center [602, 120] width 72 height 11
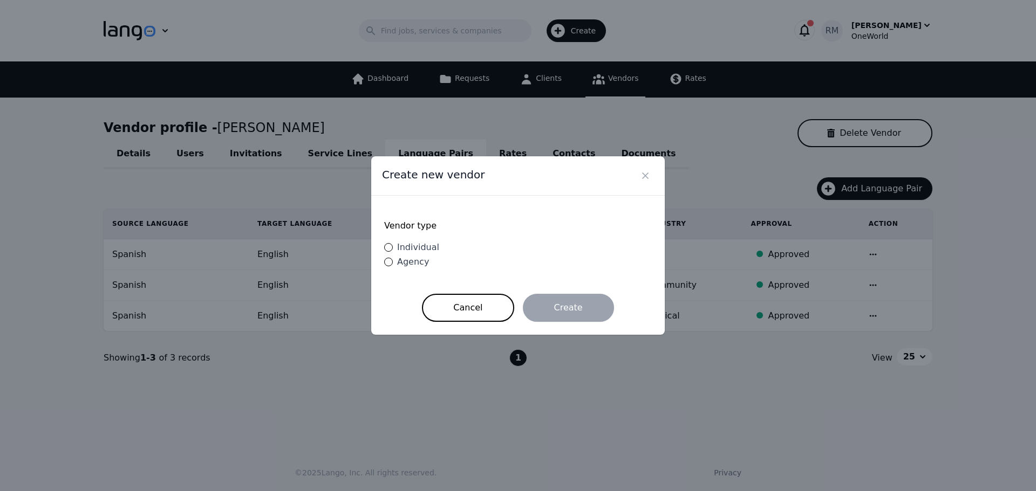
click at [398, 254] on div "Individual" at bounding box center [416, 247] width 46 height 13
click at [393, 252] on input "Individual" at bounding box center [388, 247] width 9 height 9
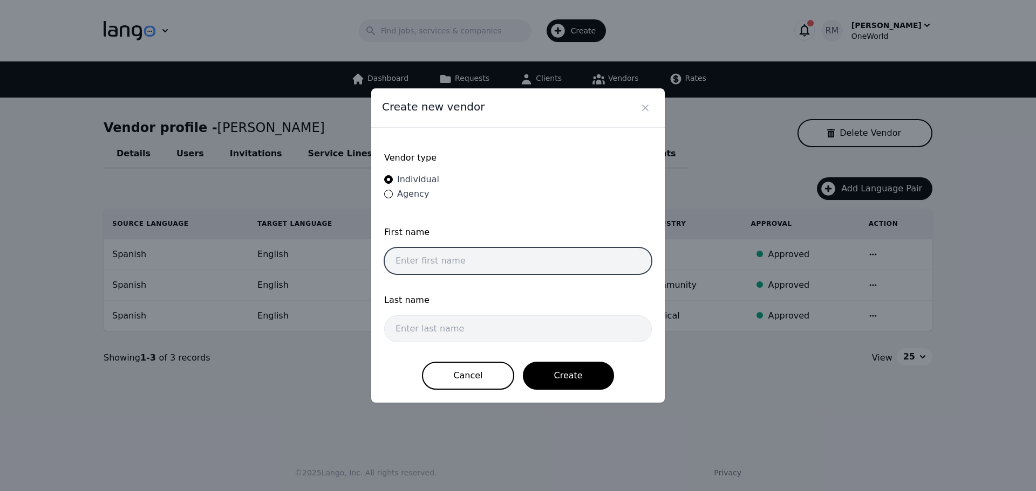
click at [420, 248] on input "text" at bounding box center [518, 261] width 268 height 27
paste input "[PERSON_NAME]"
drag, startPoint x: 422, startPoint y: 260, endPoint x: 703, endPoint y: 285, distance: 282.7
click at [703, 285] on div "Create new vendor Vendor type Individual Agency First name [PERSON_NAME] Last n…" at bounding box center [518, 245] width 1036 height 491
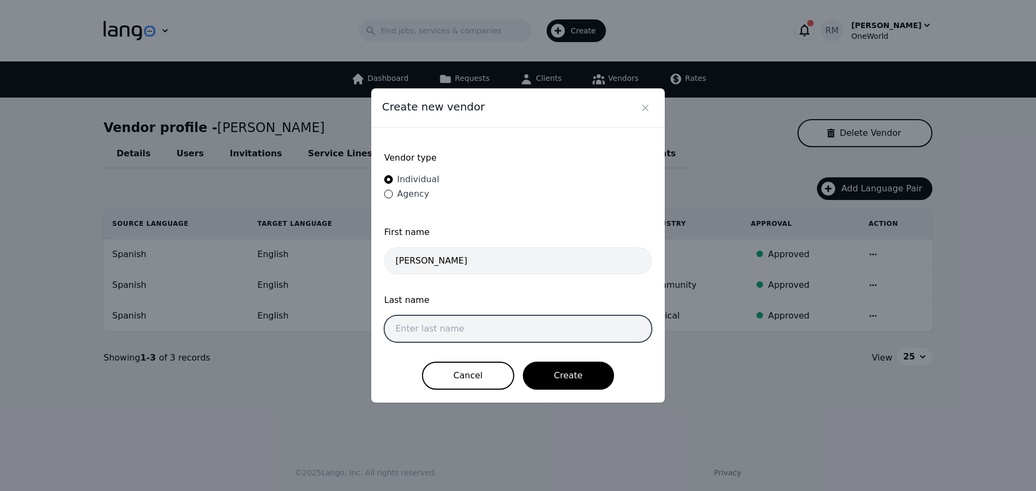
click at [446, 334] on input "text" at bounding box center [518, 329] width 268 height 27
paste input "[PERSON_NAME]"
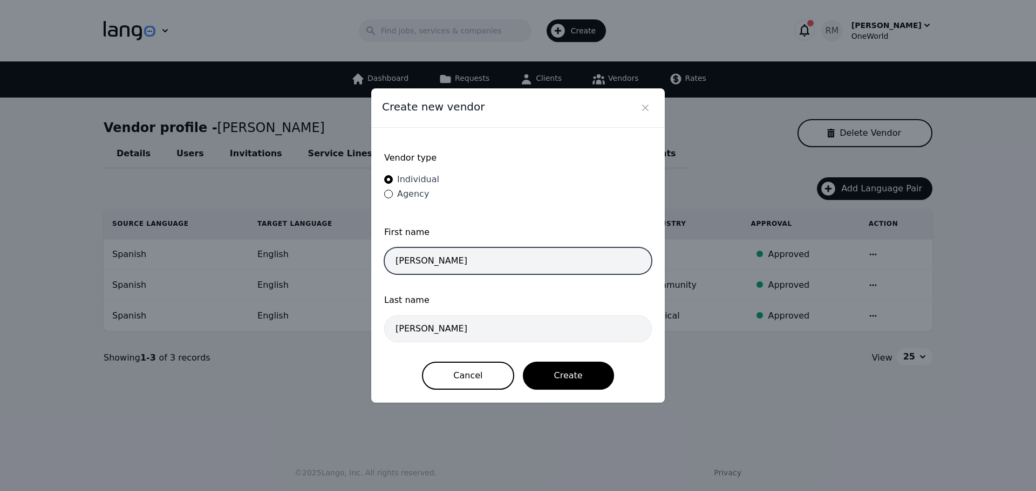
click at [499, 254] on input "[PERSON_NAME]" at bounding box center [518, 261] width 268 height 27
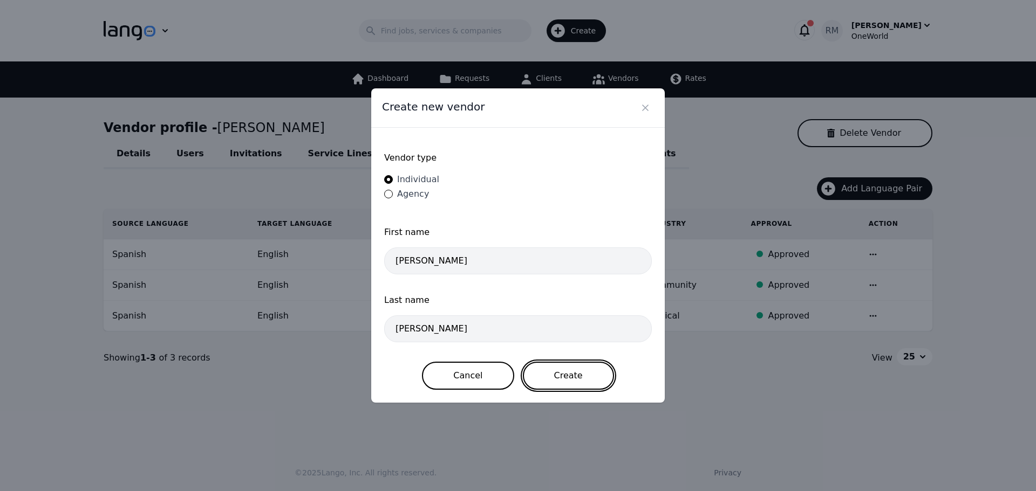
click at [560, 373] on button "Create" at bounding box center [568, 376] width 91 height 28
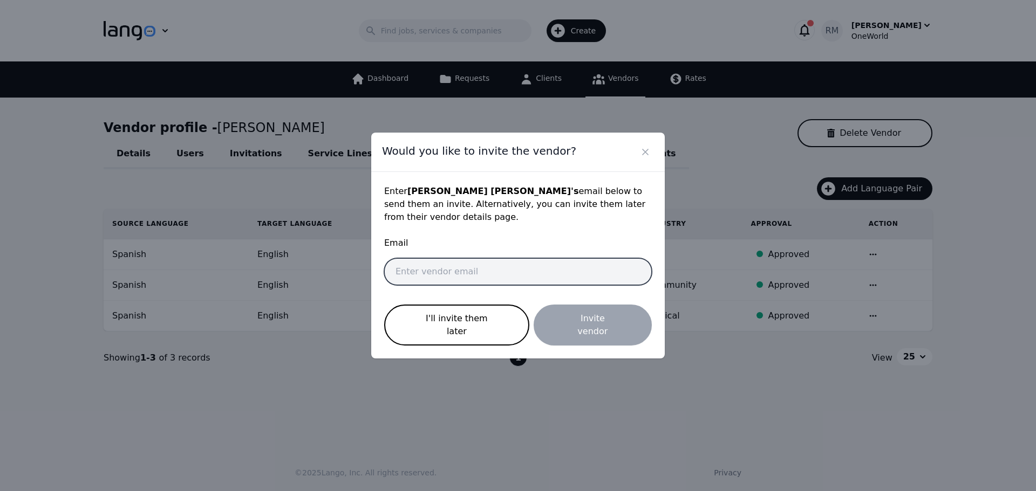
click at [451, 277] on input "email" at bounding box center [518, 271] width 268 height 27
paste input "[EMAIL_ADDRESS][DOMAIN_NAME]"
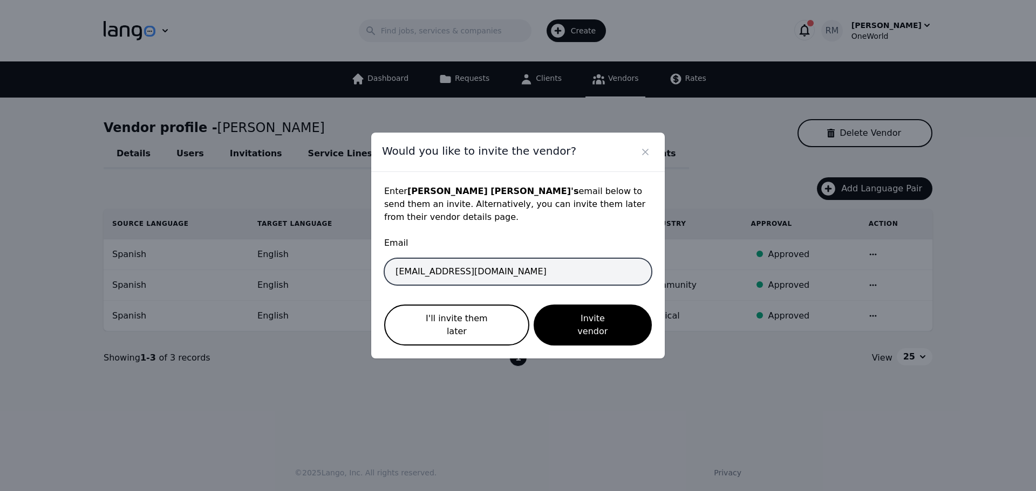
drag, startPoint x: 405, startPoint y: 271, endPoint x: 333, endPoint y: 266, distance: 71.4
click at [333, 266] on div "Would you like to invite the vendor? Enter [PERSON_NAME] 's email below to send…" at bounding box center [518, 245] width 1036 height 491
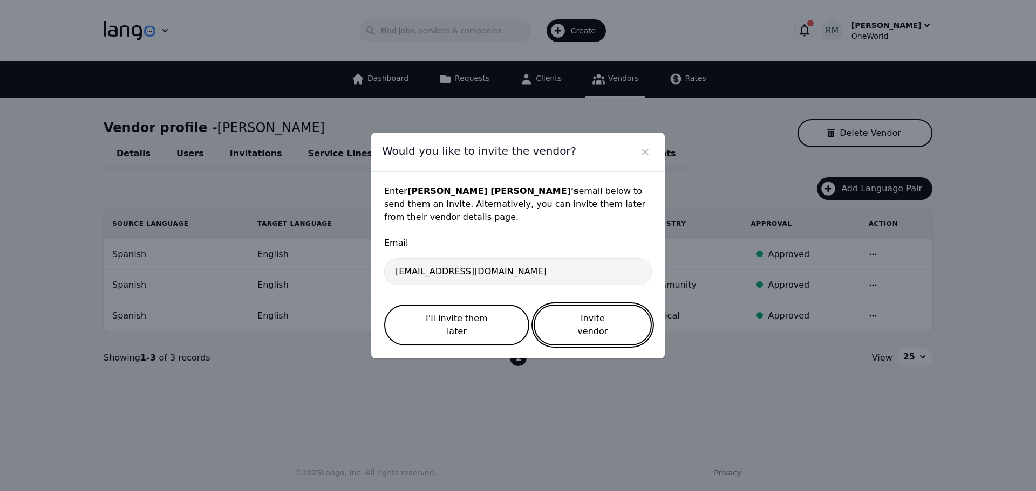
click at [601, 324] on button "Invite vendor" at bounding box center [593, 325] width 118 height 41
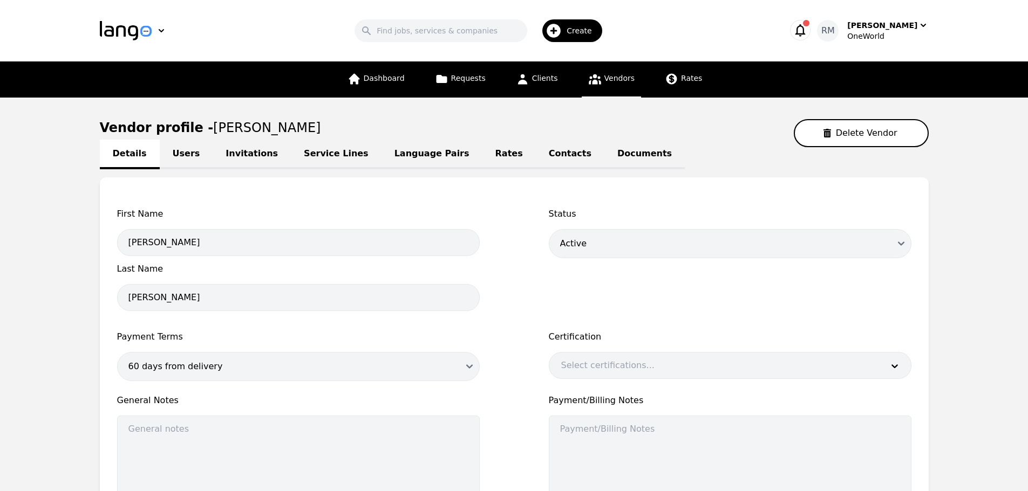
click at [382, 154] on link "Language Pairs" at bounding box center [431, 155] width 101 height 30
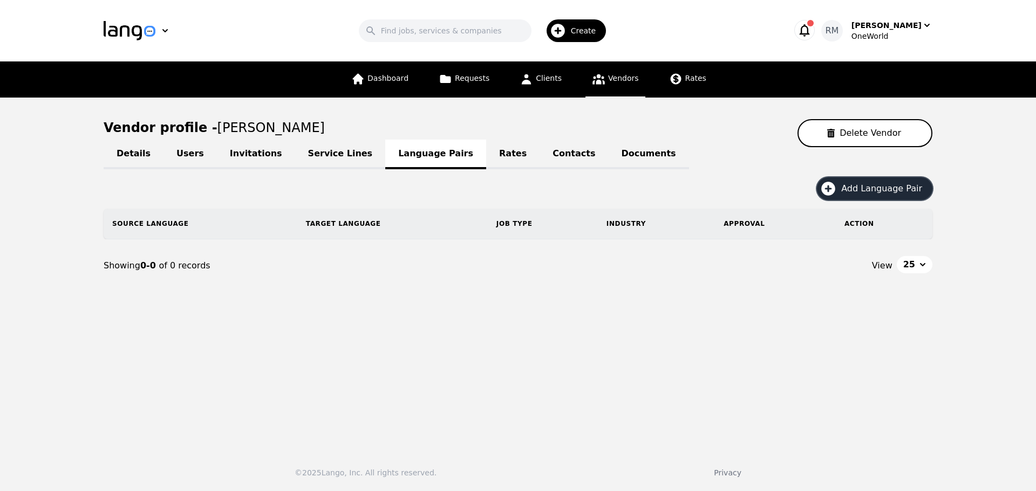
click at [868, 190] on span "Add Language Pair" at bounding box center [885, 188] width 88 height 13
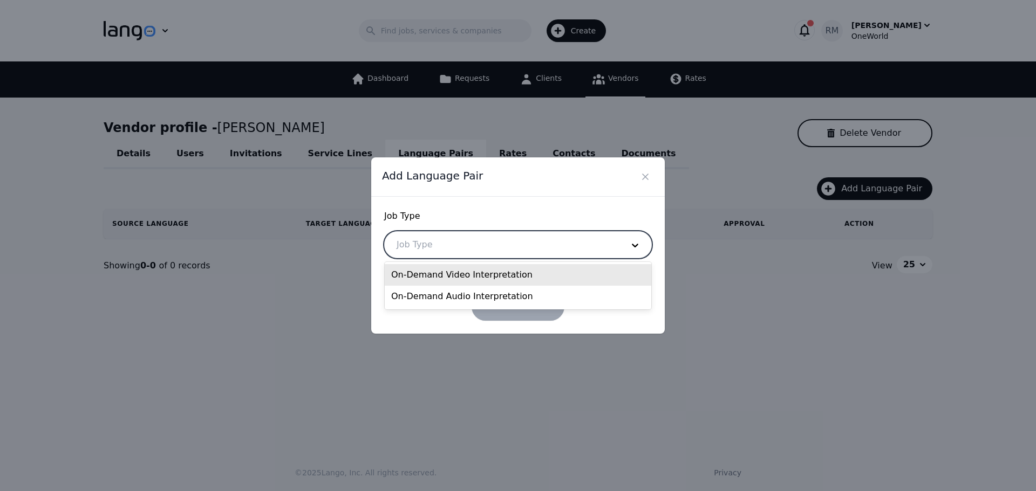
click at [480, 248] on div at bounding box center [502, 245] width 234 height 26
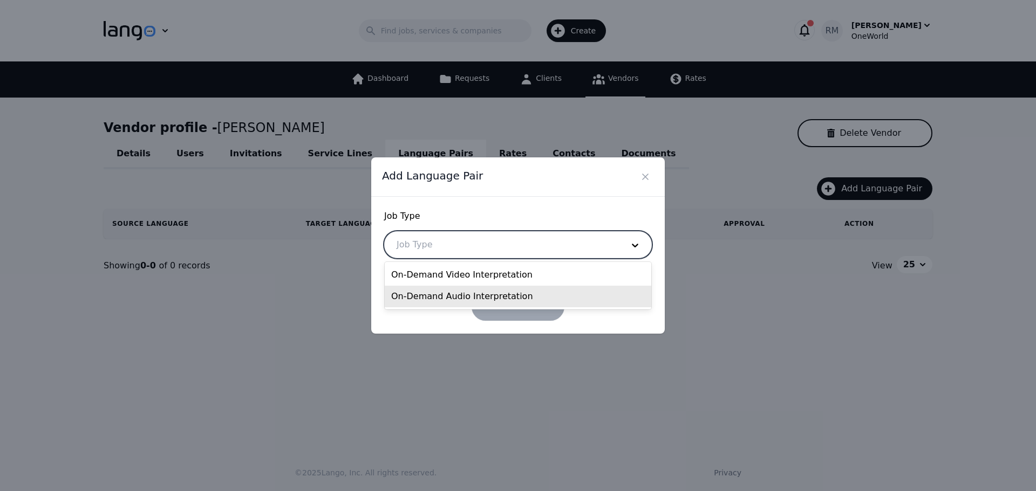
click at [442, 289] on div "On-Demand Audio Interpretation" at bounding box center [518, 297] width 266 height 22
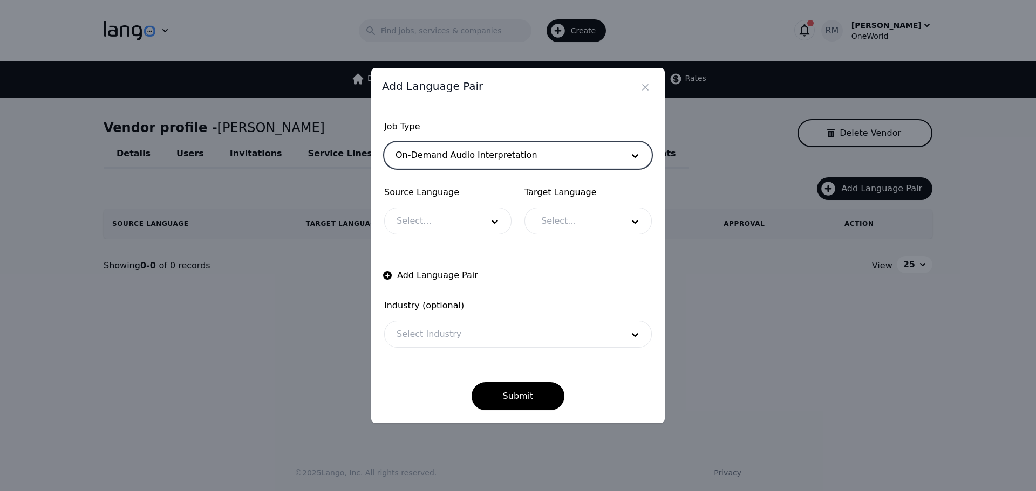
click at [472, 215] on div at bounding box center [432, 221] width 94 height 26
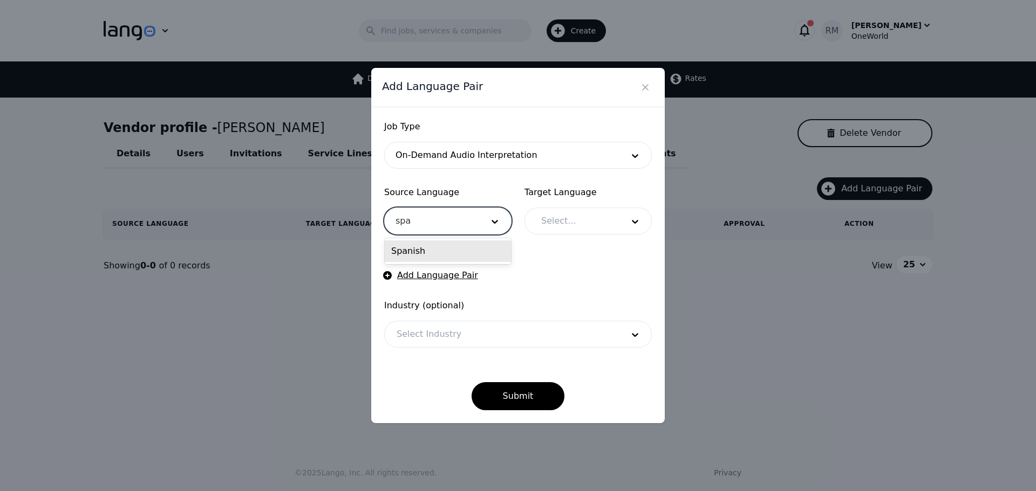
click at [464, 256] on div "Spanish" at bounding box center [448, 252] width 126 height 22
click at [599, 212] on div at bounding box center [574, 221] width 90 height 26
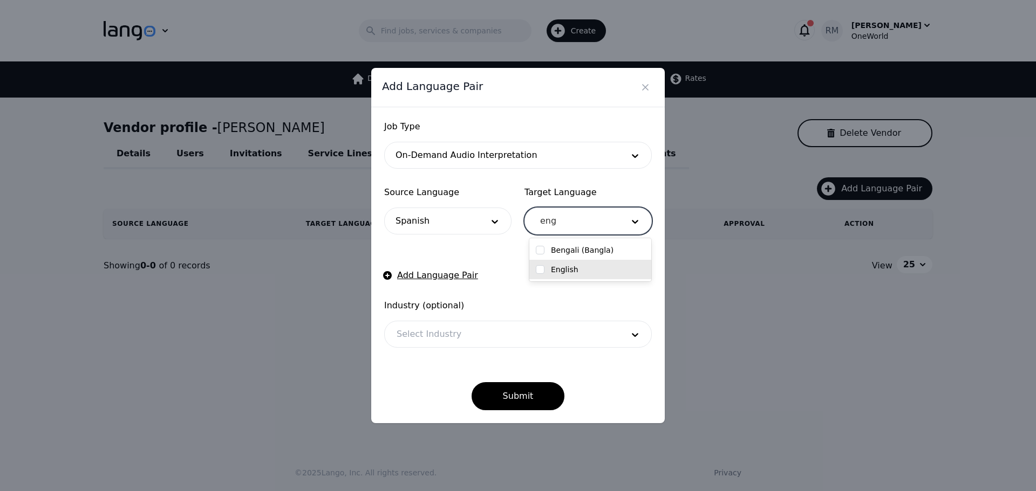
click at [537, 273] on input "checkbox" at bounding box center [540, 269] width 9 height 9
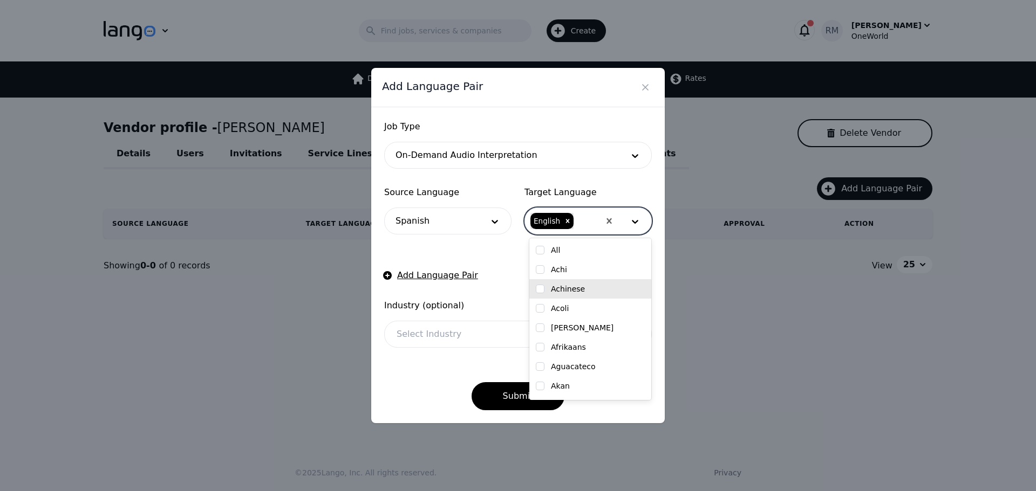
click at [409, 368] on div "Submit" at bounding box center [518, 387] width 268 height 45
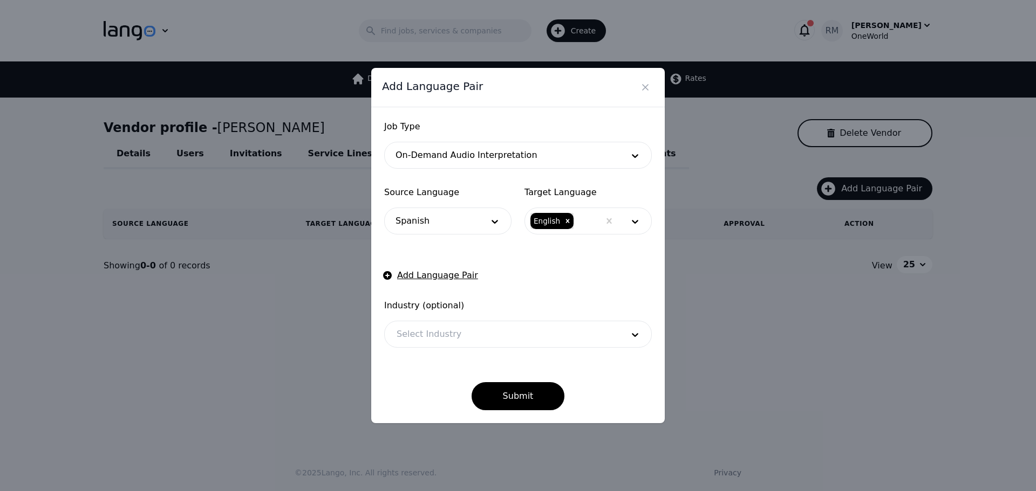
click at [452, 329] on div at bounding box center [502, 335] width 234 height 26
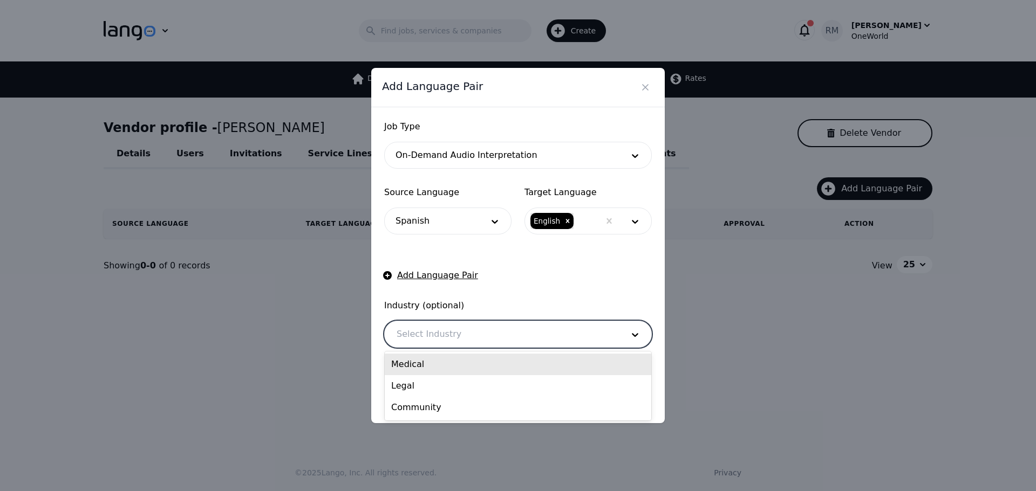
click at [437, 370] on div "Medical" at bounding box center [518, 365] width 266 height 22
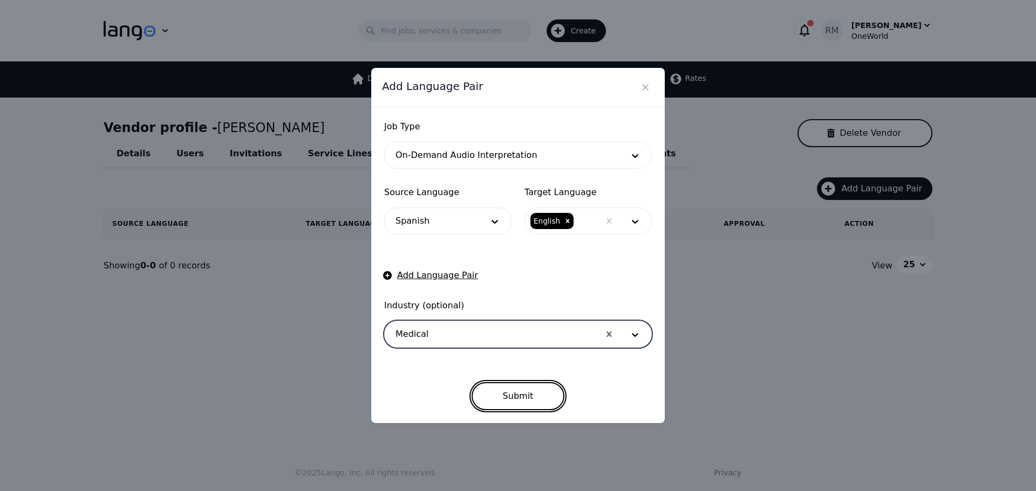
click at [519, 399] on button "Submit" at bounding box center [517, 396] width 93 height 28
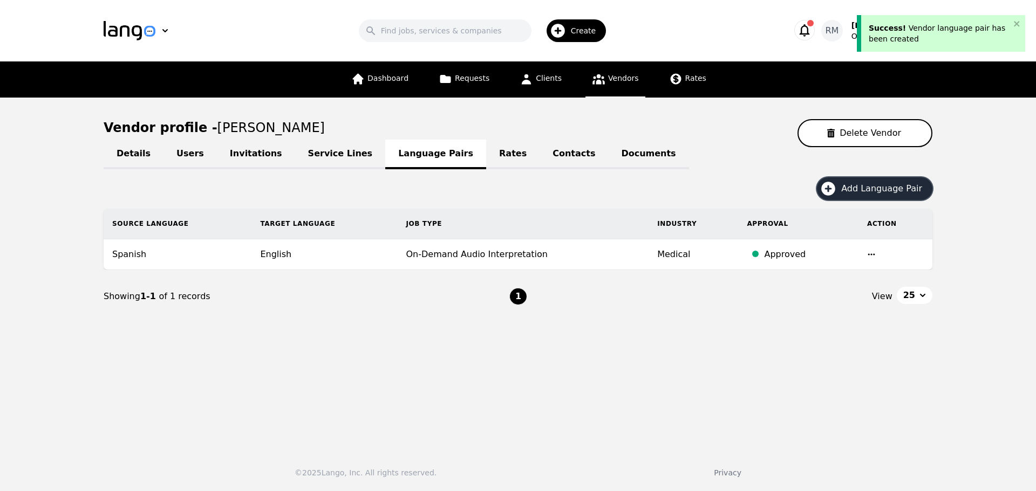
click at [890, 189] on span "Add Language Pair" at bounding box center [885, 188] width 88 height 13
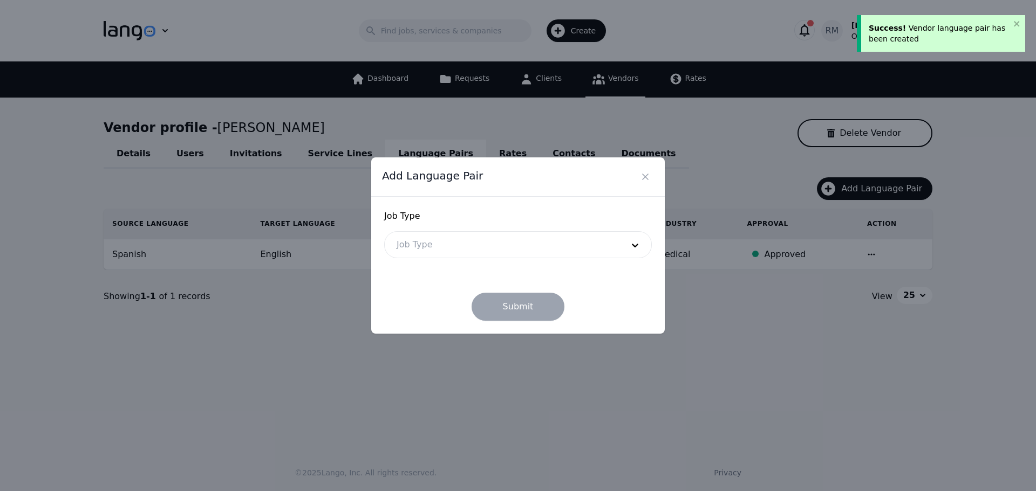
click at [406, 247] on div at bounding box center [502, 245] width 234 height 26
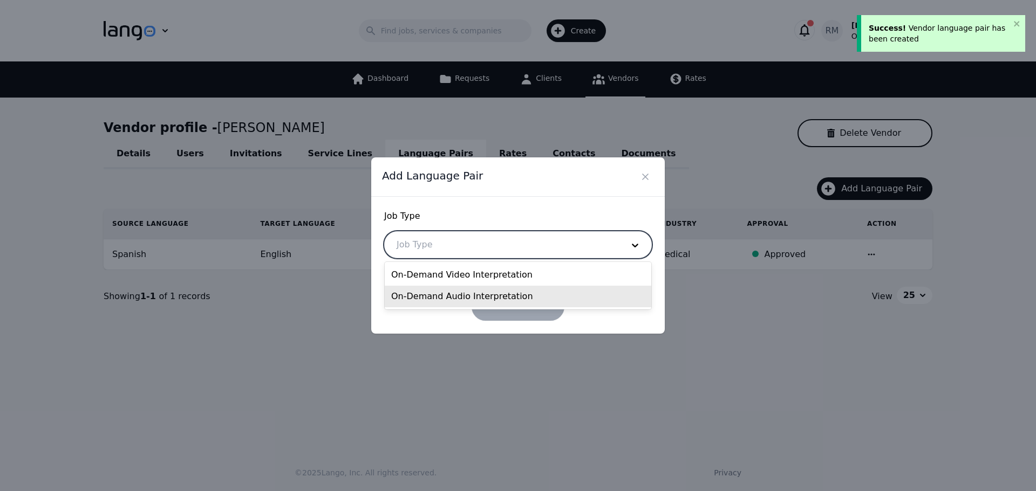
click at [452, 297] on div "On-Demand Audio Interpretation" at bounding box center [518, 297] width 266 height 22
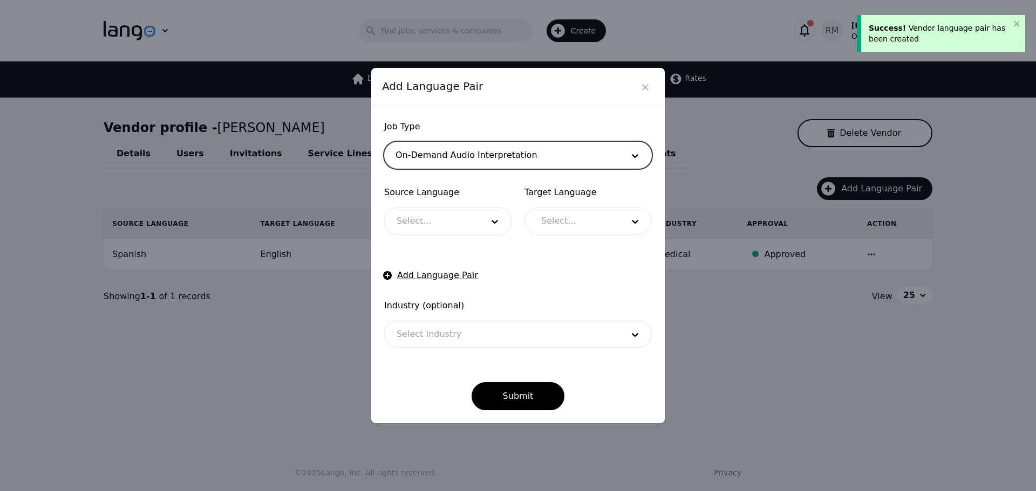
click at [466, 215] on div at bounding box center [432, 221] width 94 height 26
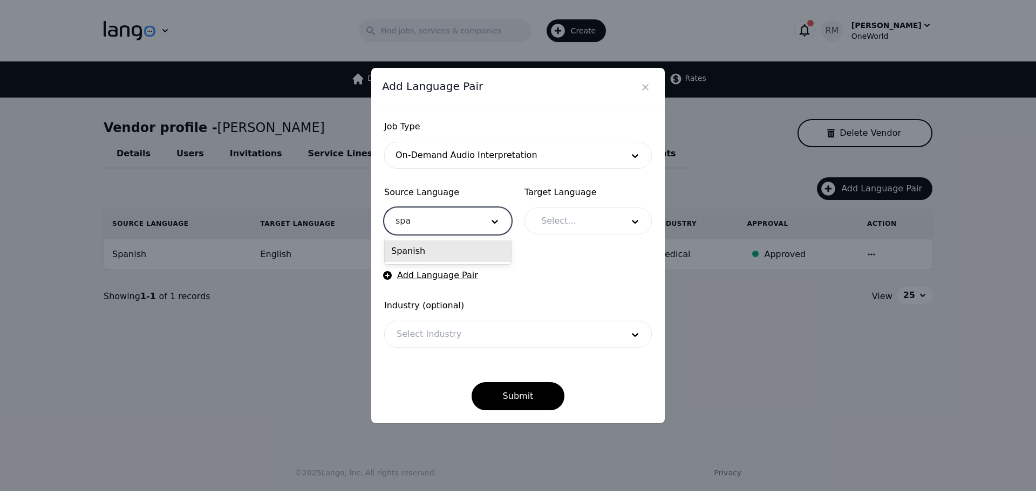
click at [486, 252] on div "Spanish" at bounding box center [448, 252] width 126 height 22
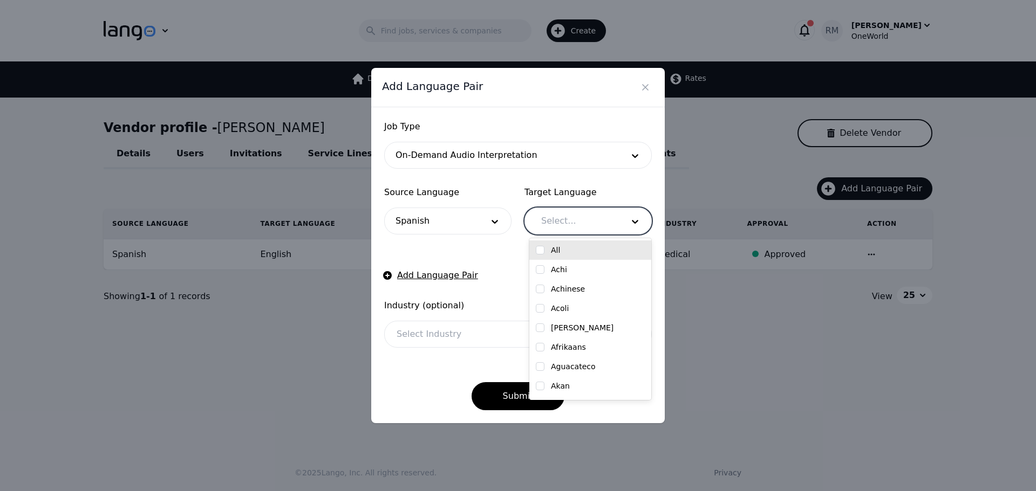
click at [576, 222] on div at bounding box center [574, 221] width 90 height 26
click at [549, 245] on div "English" at bounding box center [590, 250] width 109 height 11
click at [427, 333] on div at bounding box center [502, 335] width 234 height 26
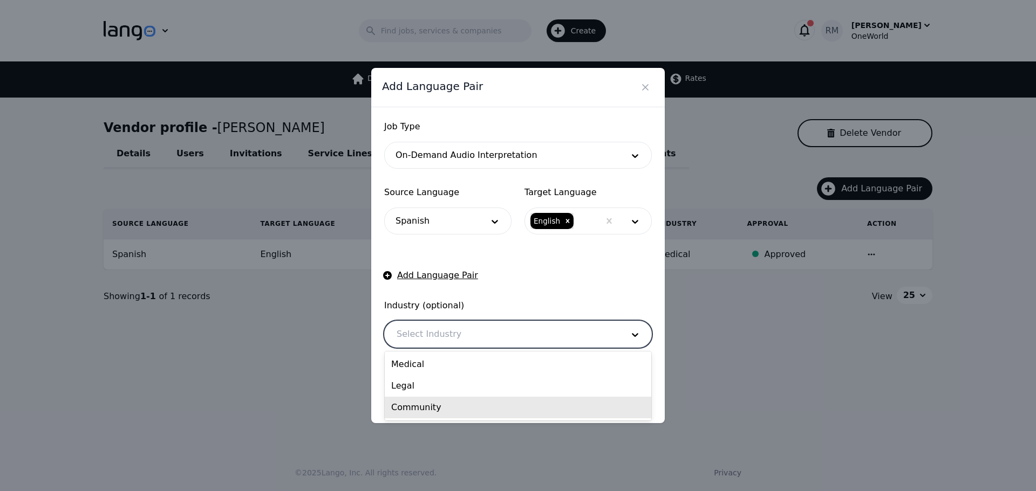
click at [429, 419] on div "Medical Legal Community" at bounding box center [518, 386] width 266 height 69
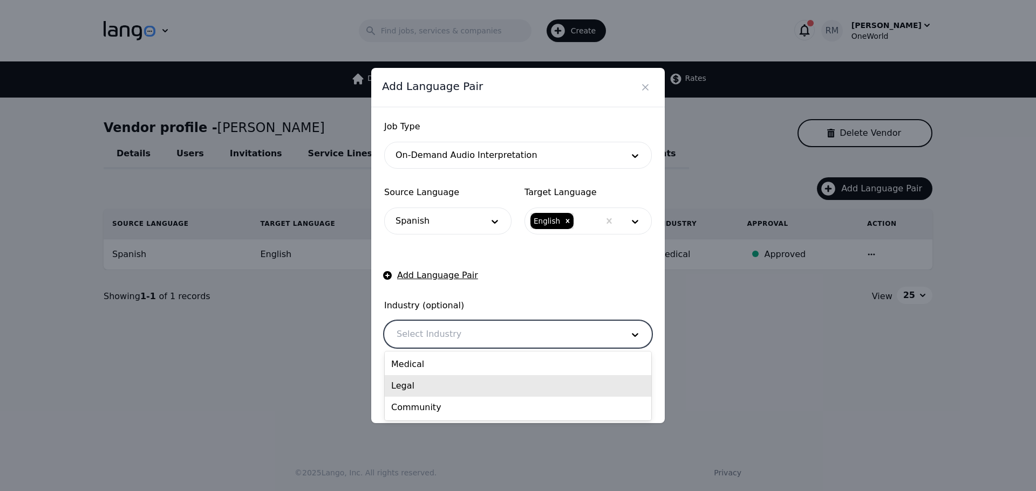
click at [435, 382] on div "Legal" at bounding box center [518, 386] width 266 height 22
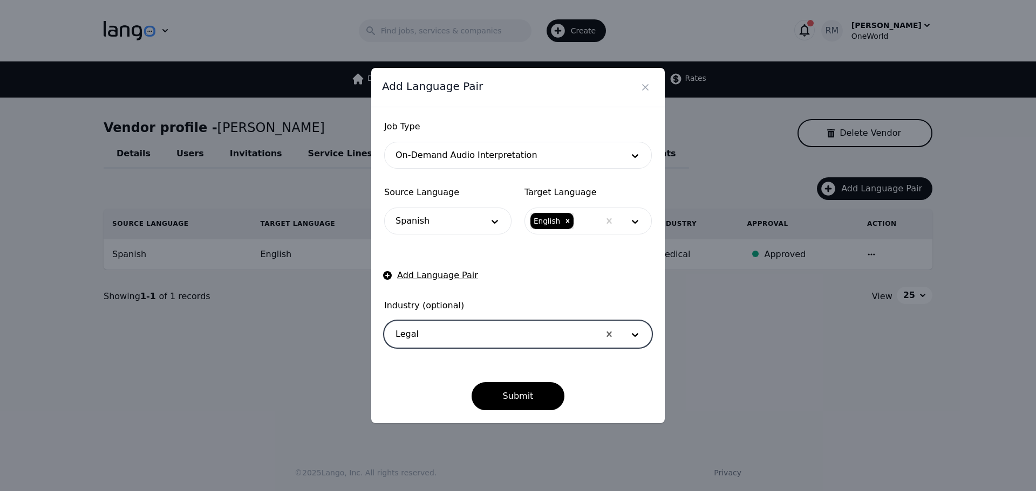
click at [431, 331] on div at bounding box center [492, 335] width 215 height 26
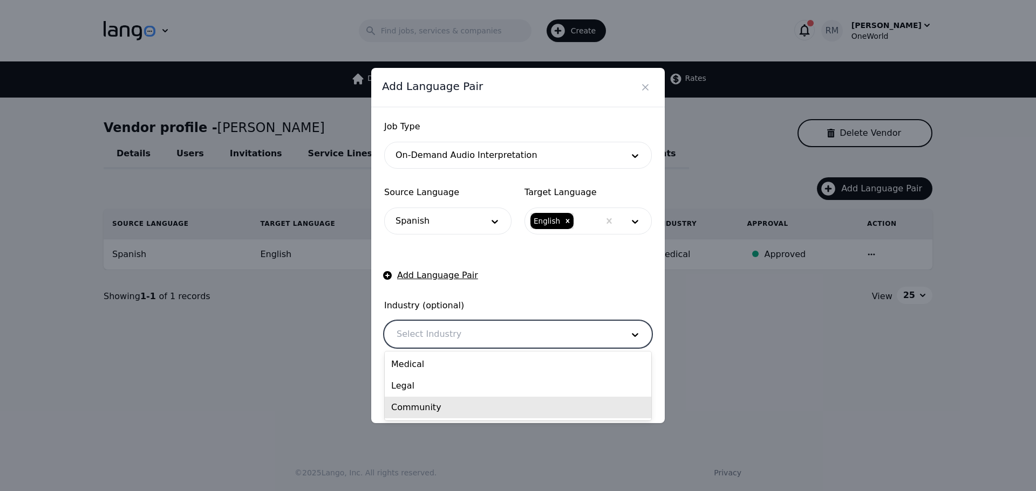
click at [436, 412] on div "Community" at bounding box center [518, 408] width 266 height 22
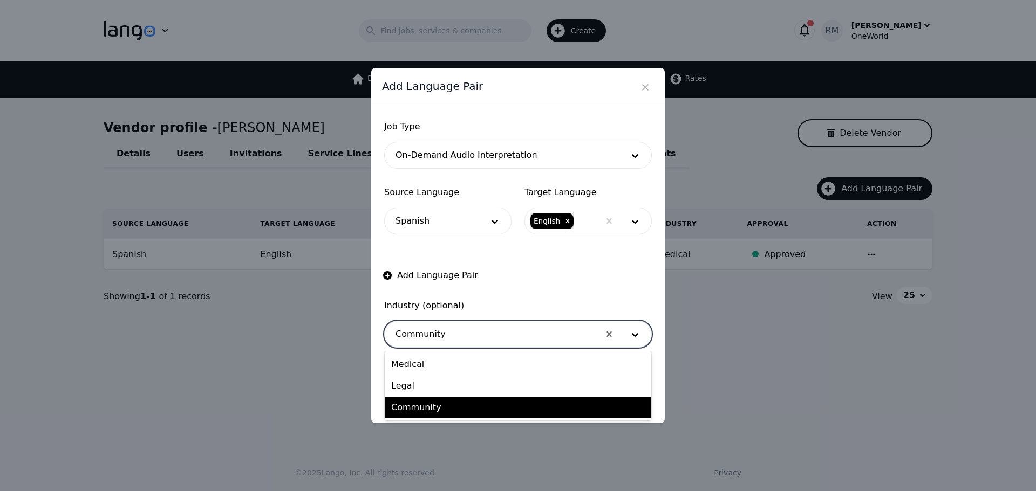
drag, startPoint x: 488, startPoint y: 332, endPoint x: 490, endPoint y: 326, distance: 6.0
click at [489, 327] on div at bounding box center [492, 335] width 215 height 26
click at [429, 365] on div "Medical" at bounding box center [518, 365] width 266 height 22
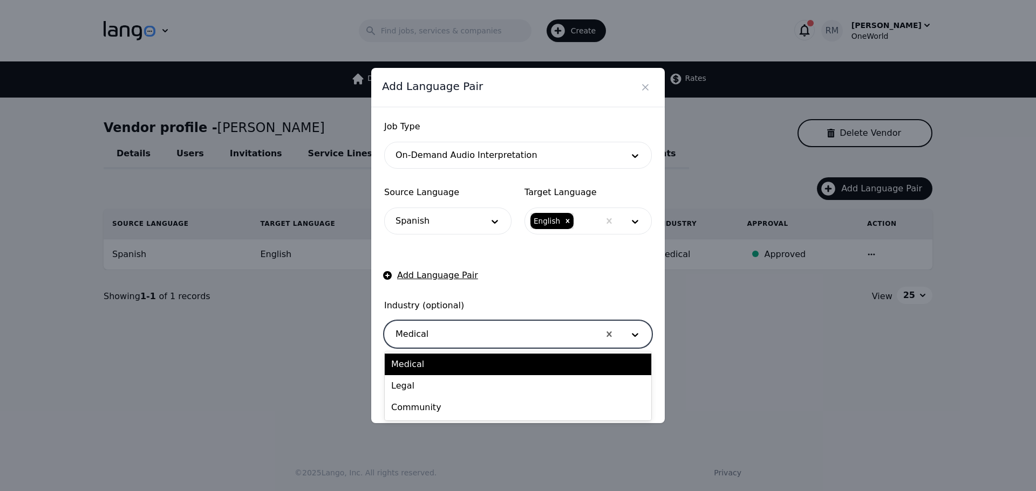
click at [538, 324] on div at bounding box center [492, 335] width 215 height 26
click at [440, 406] on div "Community" at bounding box center [518, 408] width 266 height 22
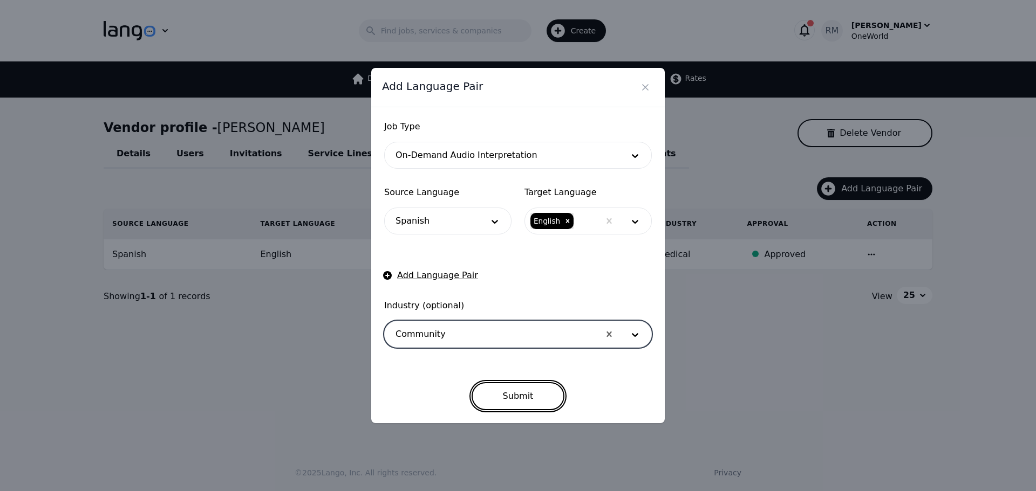
click at [518, 392] on button "Submit" at bounding box center [517, 396] width 93 height 28
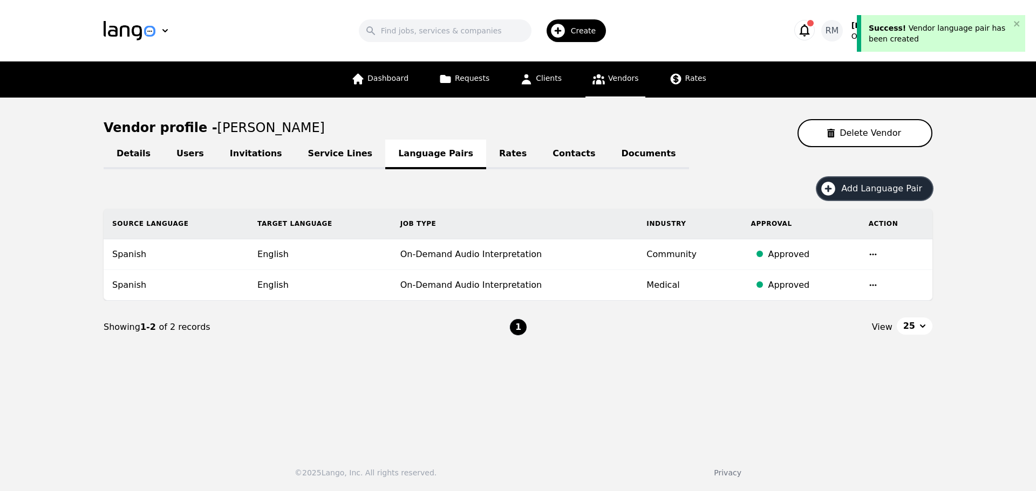
click at [889, 199] on button "Add Language Pair" at bounding box center [874, 188] width 115 height 23
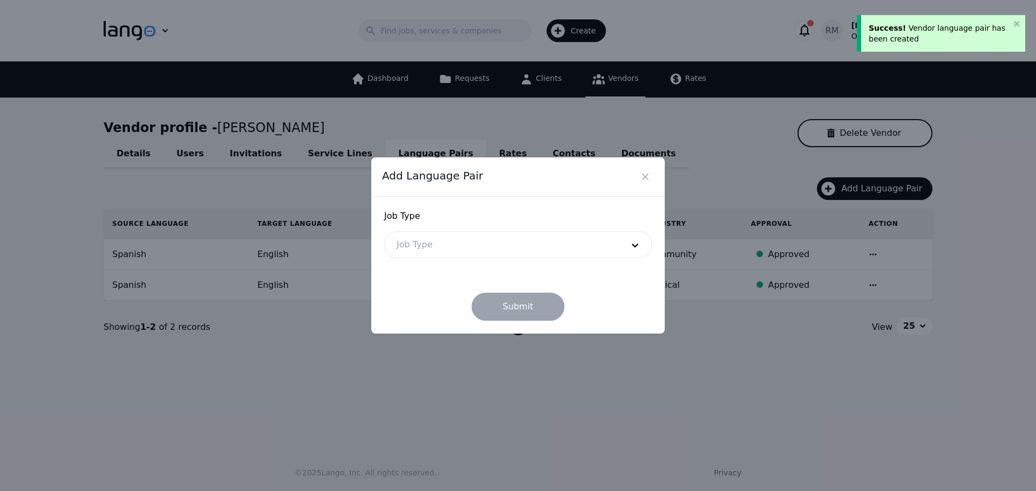
click at [435, 240] on div at bounding box center [502, 245] width 234 height 26
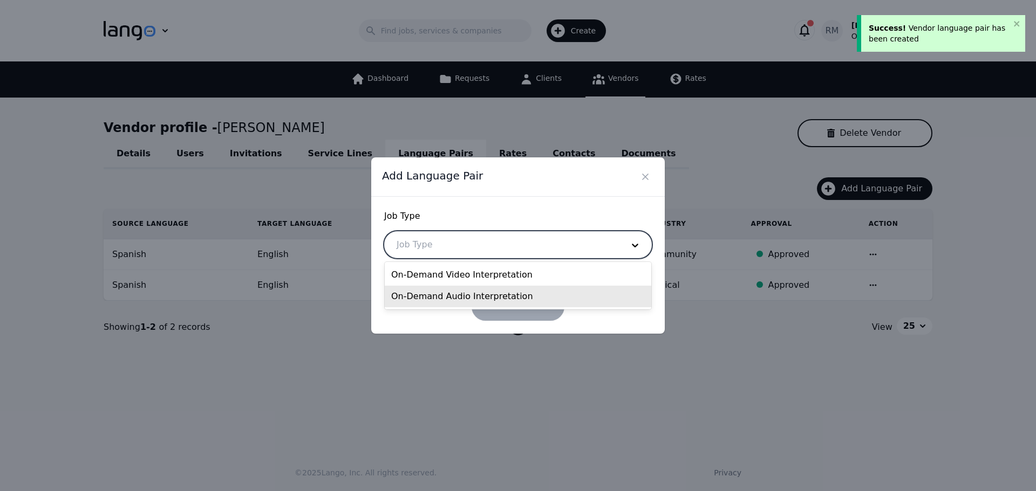
click at [441, 299] on div "On-Demand Audio Interpretation" at bounding box center [518, 297] width 266 height 22
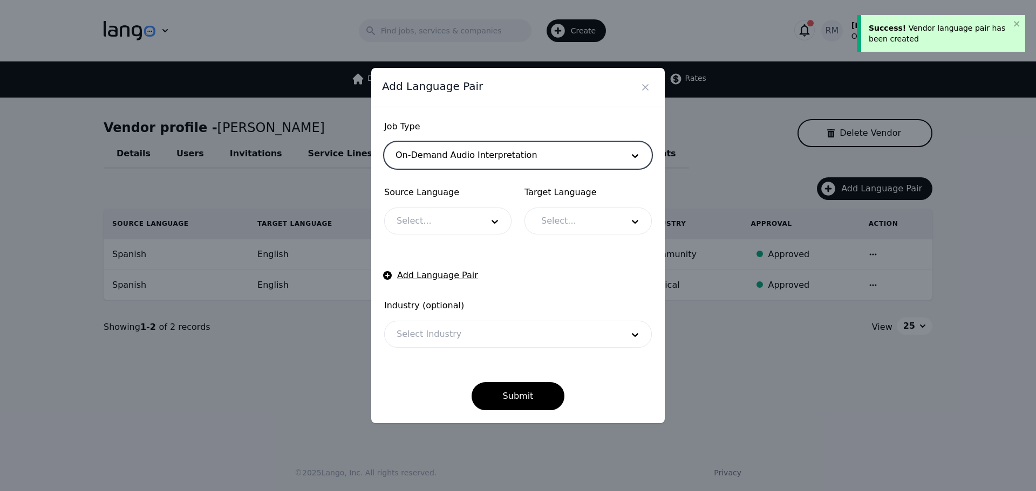
drag, startPoint x: 454, startPoint y: 229, endPoint x: 457, endPoint y: 222, distance: 7.7
click at [454, 229] on div at bounding box center [432, 221] width 94 height 26
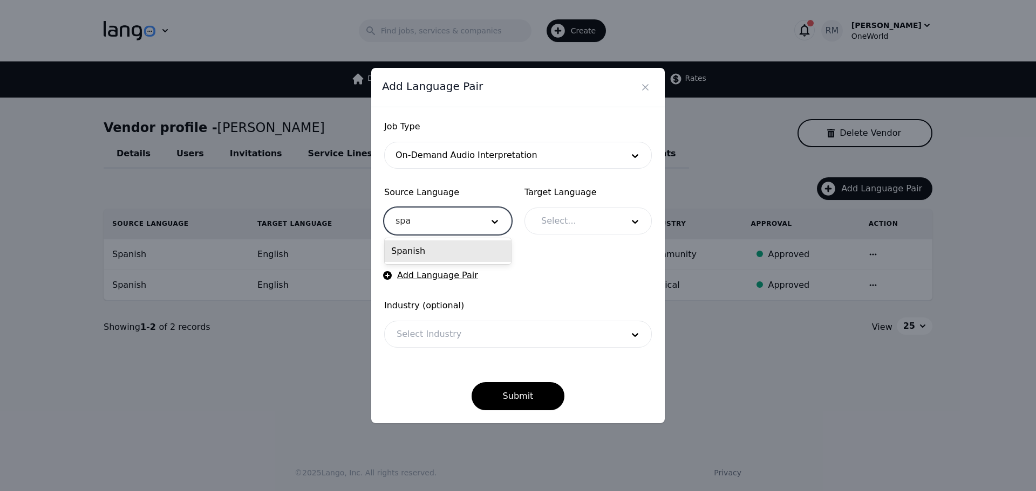
click at [434, 249] on div "Spanish" at bounding box center [448, 252] width 126 height 22
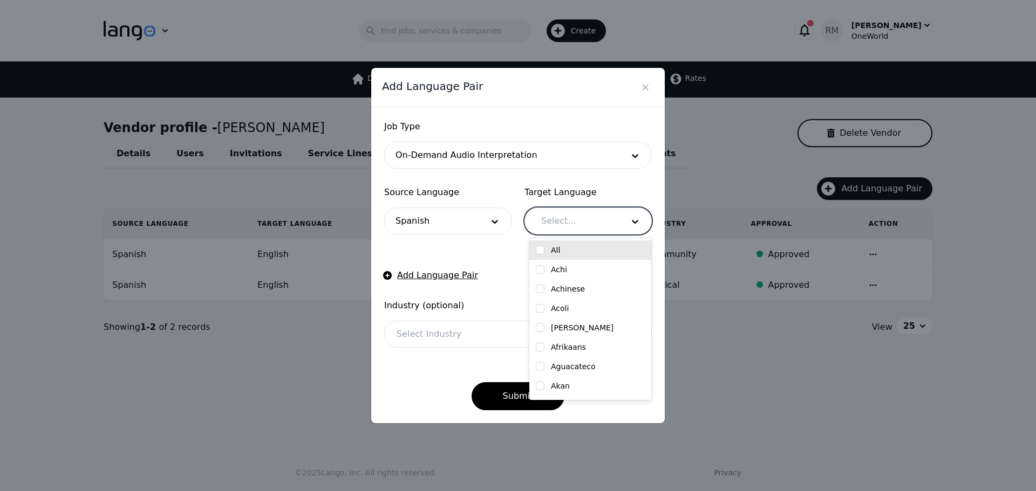
click at [553, 229] on div at bounding box center [574, 221] width 90 height 26
click at [599, 245] on div "English" at bounding box center [590, 250] width 109 height 11
click at [431, 375] on div "Submit" at bounding box center [518, 387] width 268 height 45
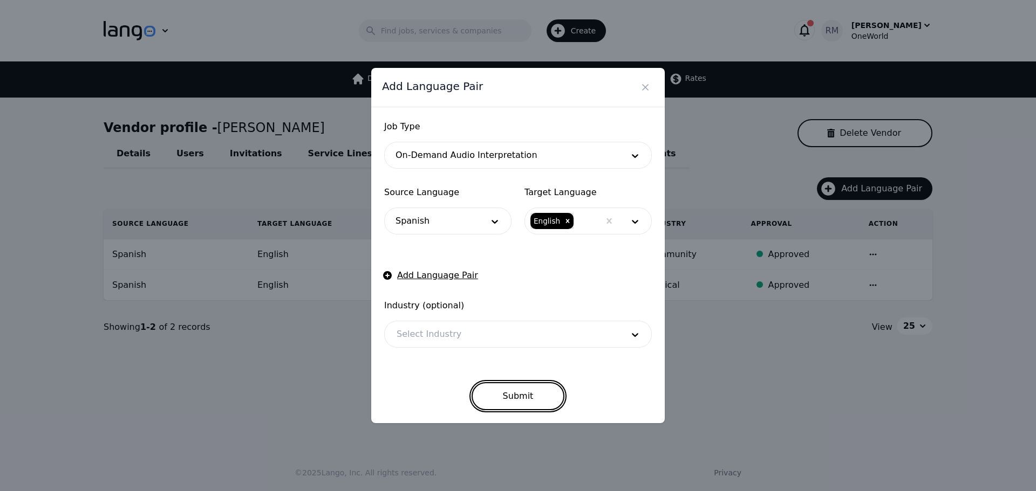
click at [508, 394] on button "Submit" at bounding box center [517, 396] width 93 height 28
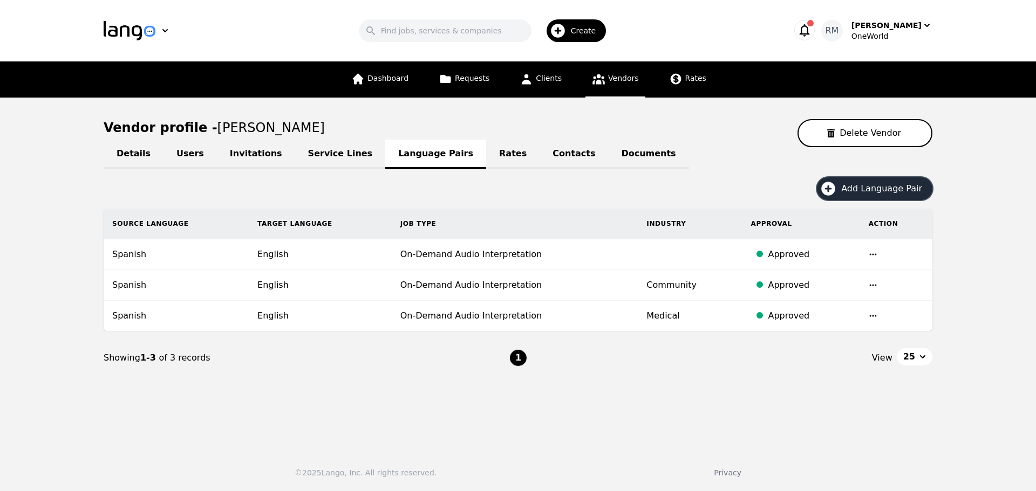
click at [582, 28] on span "Create" at bounding box center [587, 30] width 33 height 11
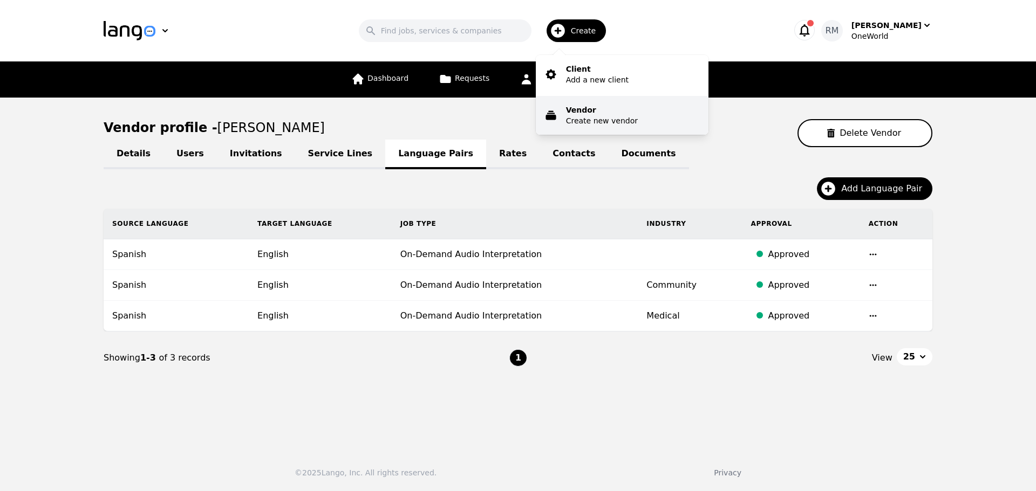
click at [590, 118] on p "Create new vendor" at bounding box center [602, 120] width 72 height 11
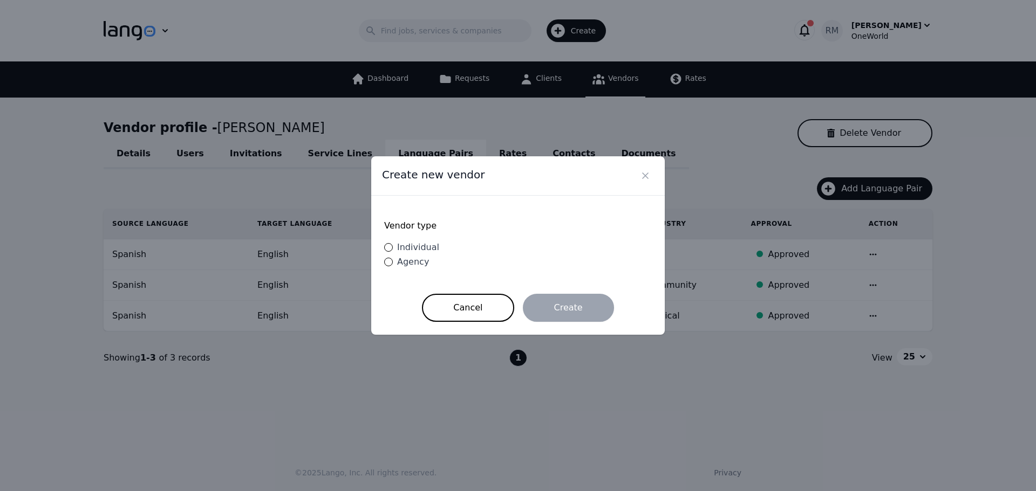
click at [419, 241] on div "Vendor type Individual Agency" at bounding box center [518, 245] width 268 height 72
click at [430, 248] on span "Individual" at bounding box center [418, 247] width 42 height 10
click at [393, 248] on input "Individual" at bounding box center [388, 247] width 9 height 9
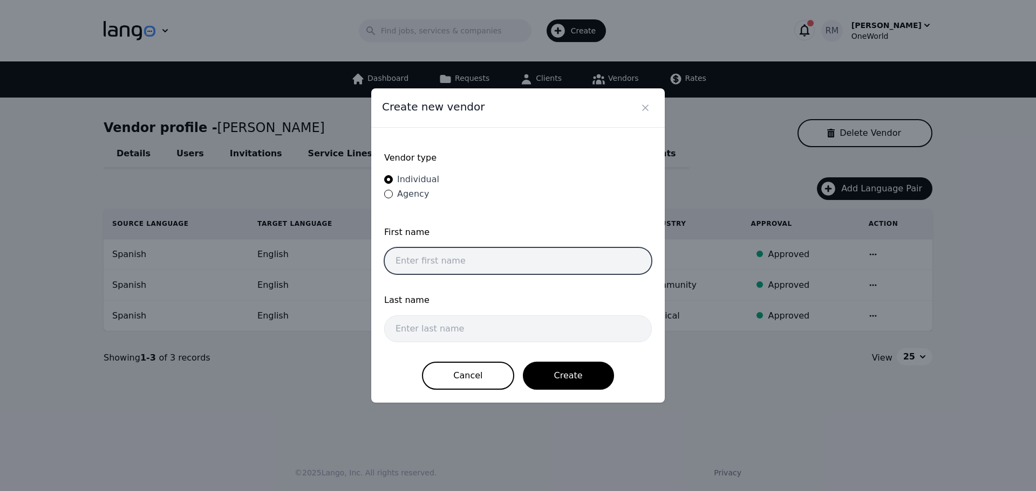
click at [451, 251] on input "text" at bounding box center [518, 261] width 268 height 27
paste input "[PERSON_NAME] [PERSON_NAME]"
drag, startPoint x: 462, startPoint y: 261, endPoint x: 914, endPoint y: 278, distance: 452.4
click at [914, 278] on div "Create new vendor Vendor type Individual Agency First name [PERSON_NAME] [PERSO…" at bounding box center [518, 245] width 1036 height 491
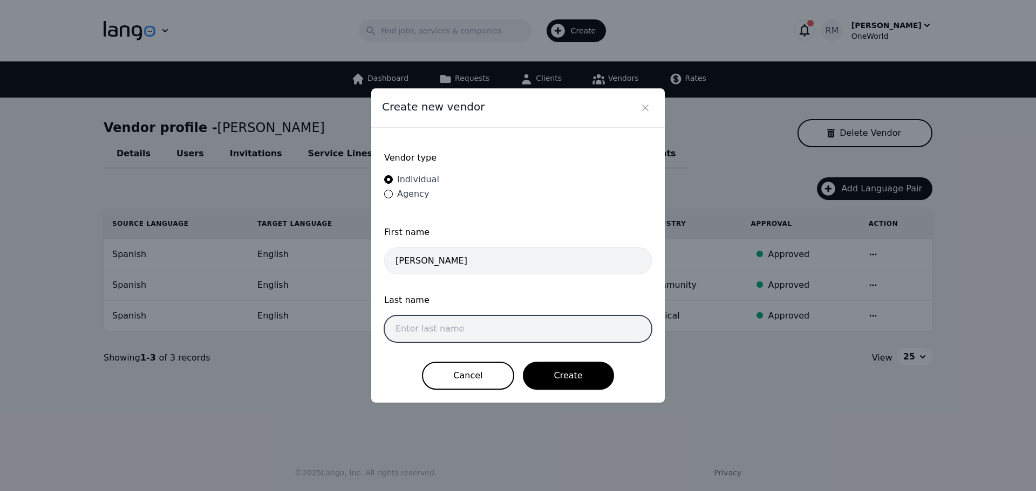
click at [470, 322] on input "text" at bounding box center [518, 329] width 268 height 27
paste input "[PERSON_NAME]"
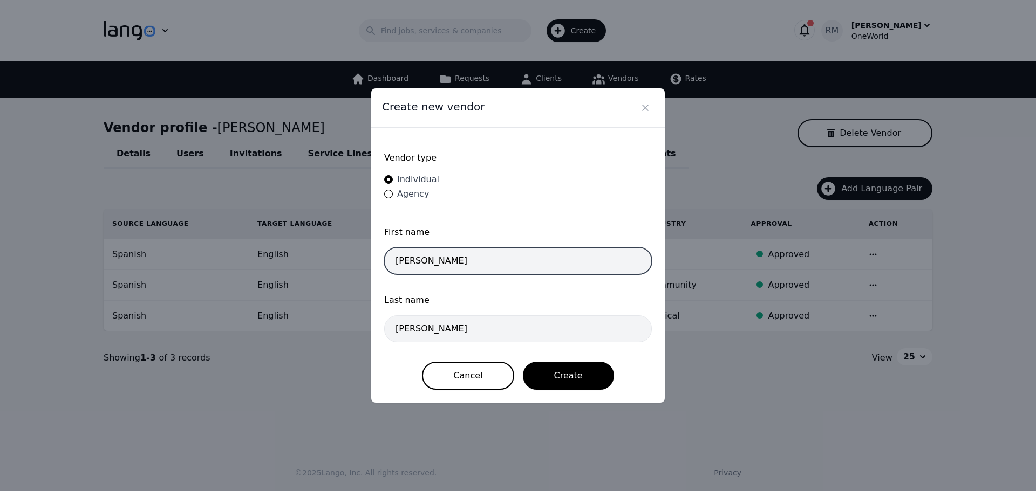
click at [521, 257] on input "[PERSON_NAME]" at bounding box center [518, 261] width 268 height 27
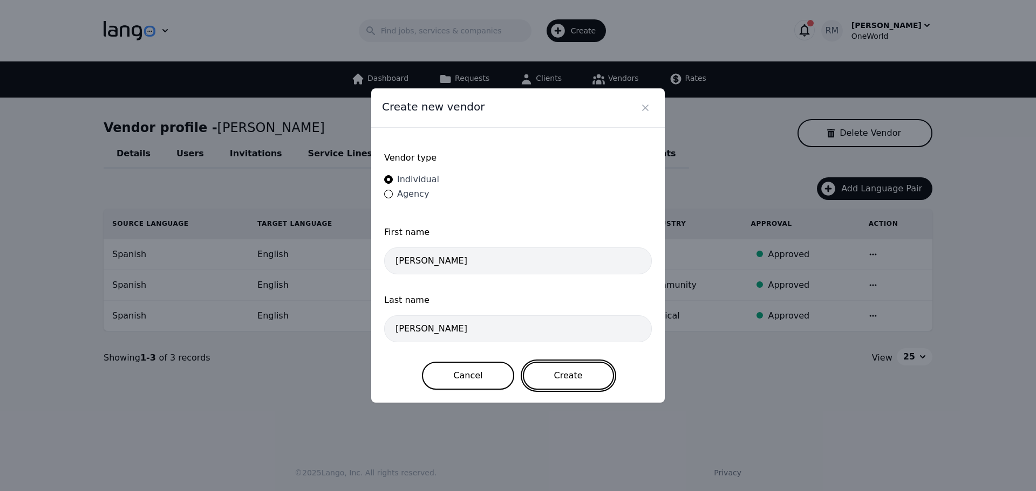
click at [575, 380] on button "Create" at bounding box center [568, 376] width 91 height 28
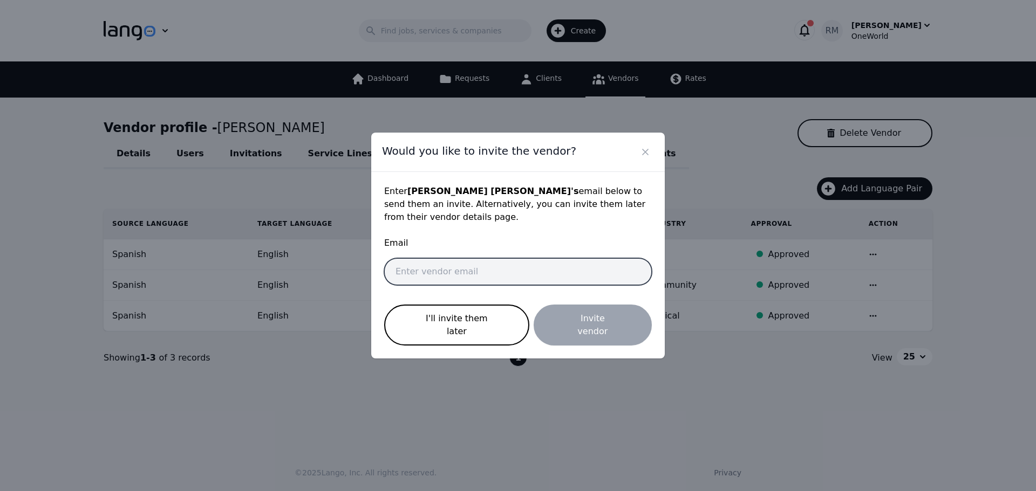
click at [452, 268] on input "email" at bounding box center [518, 271] width 268 height 27
paste input "[EMAIL_ADDRESS][DOMAIN_NAME]"
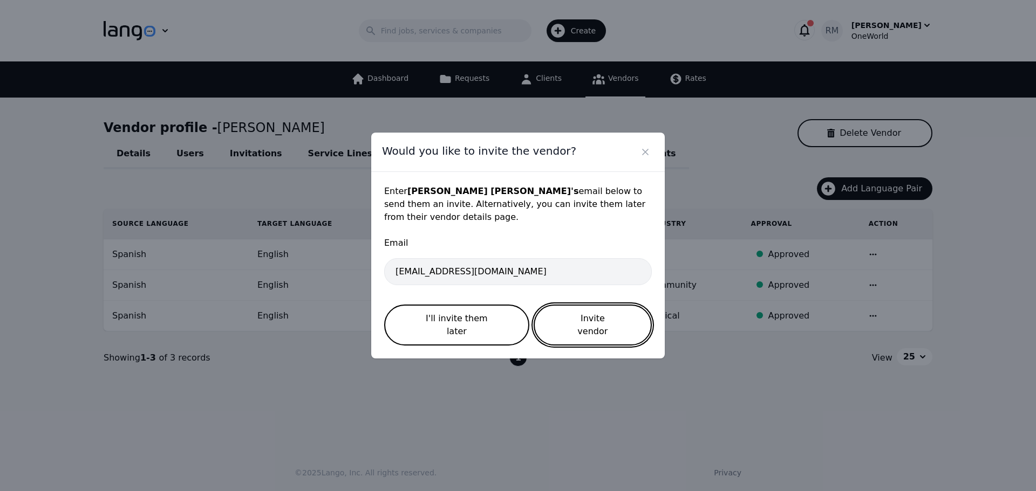
click at [606, 320] on button "Invite vendor" at bounding box center [593, 325] width 118 height 41
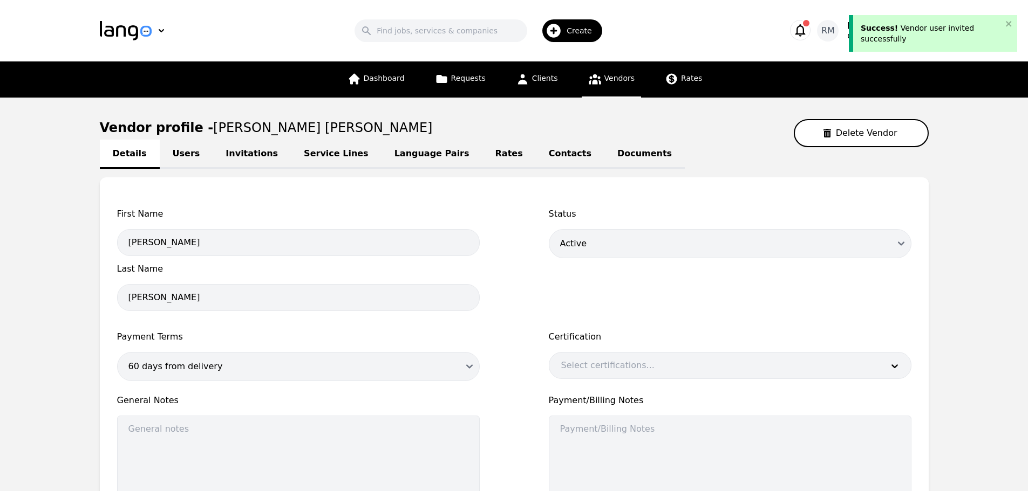
click at [398, 136] on div "Vendor profile - [PERSON_NAME] [PERSON_NAME] Delete Vendor" at bounding box center [514, 133] width 829 height 28
click at [408, 155] on link "Language Pairs" at bounding box center [431, 155] width 101 height 30
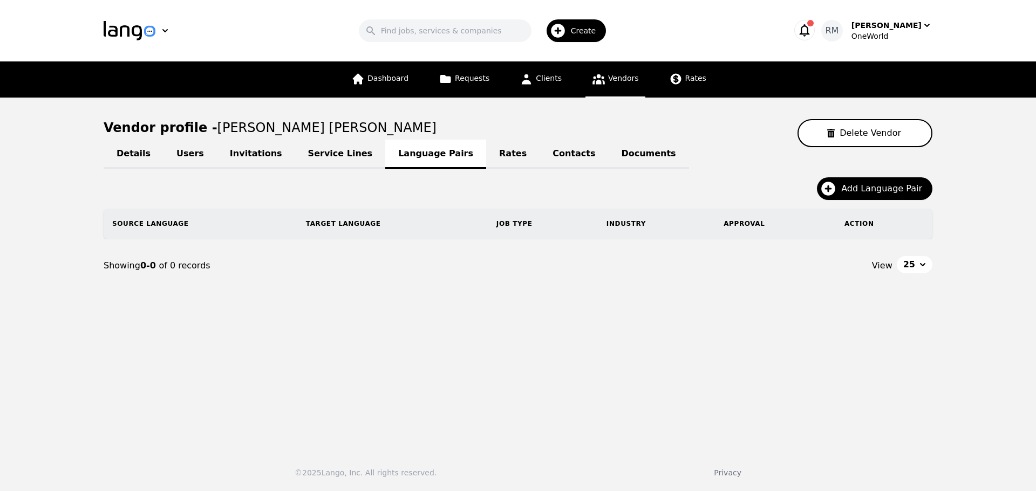
click at [577, 33] on div "Create" at bounding box center [576, 30] width 60 height 23
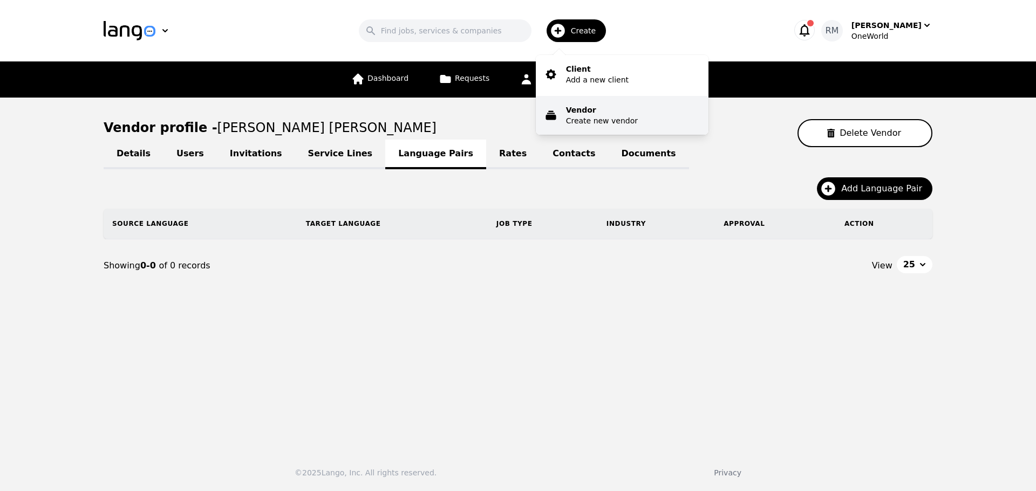
click at [600, 127] on button "Vendor Create new vendor" at bounding box center [622, 115] width 173 height 39
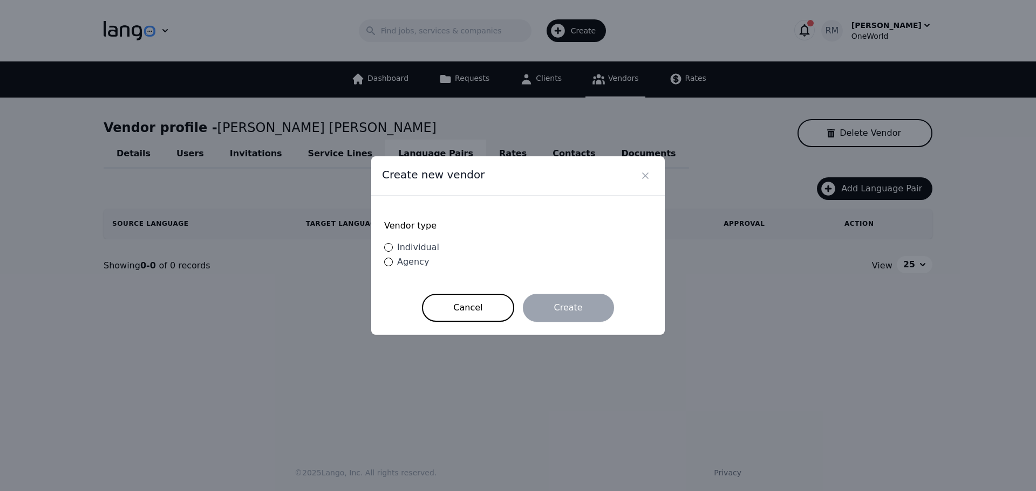
click at [430, 242] on span "Individual" at bounding box center [418, 247] width 42 height 10
click at [393, 243] on input "Individual" at bounding box center [388, 247] width 9 height 9
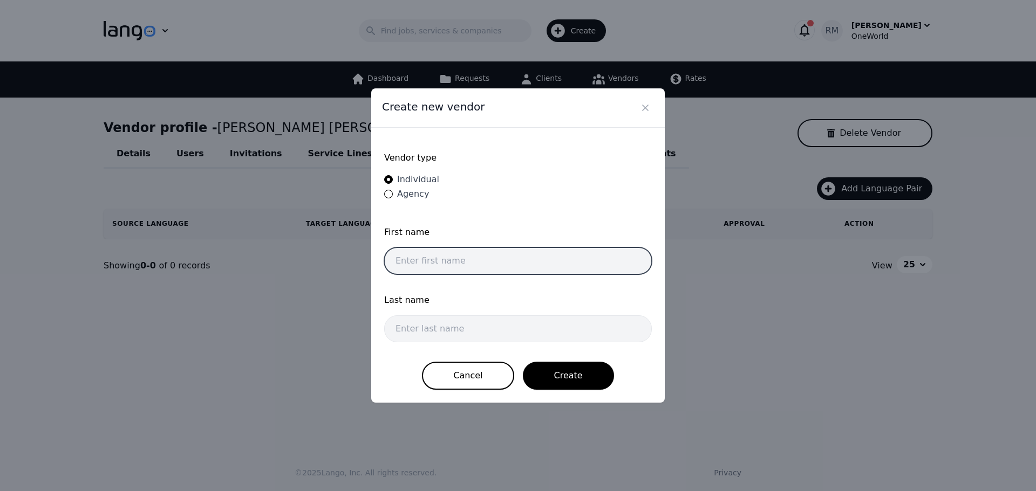
click at [489, 269] on input "text" at bounding box center [518, 261] width 268 height 27
paste input "[PERSON_NAME] [PERSON_NAME]"
drag, startPoint x: 454, startPoint y: 264, endPoint x: 687, endPoint y: 304, distance: 236.4
click at [687, 304] on div "Create new vendor Vendor type Individual Agency First name [PERSON_NAME] [PERSO…" at bounding box center [518, 245] width 1036 height 491
click at [470, 344] on div "Last name" at bounding box center [518, 321] width 268 height 55
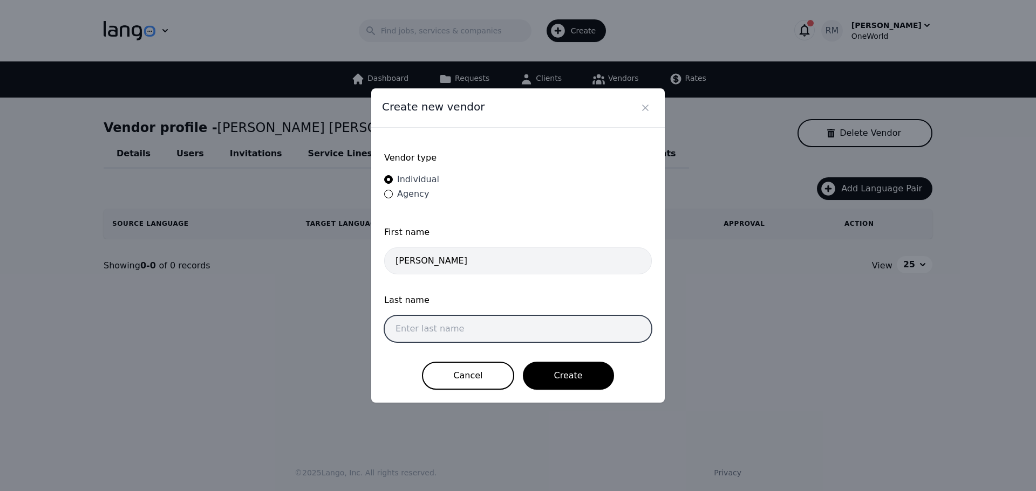
click at [496, 331] on input "text" at bounding box center [518, 329] width 268 height 27
paste input "[PERSON_NAME]"
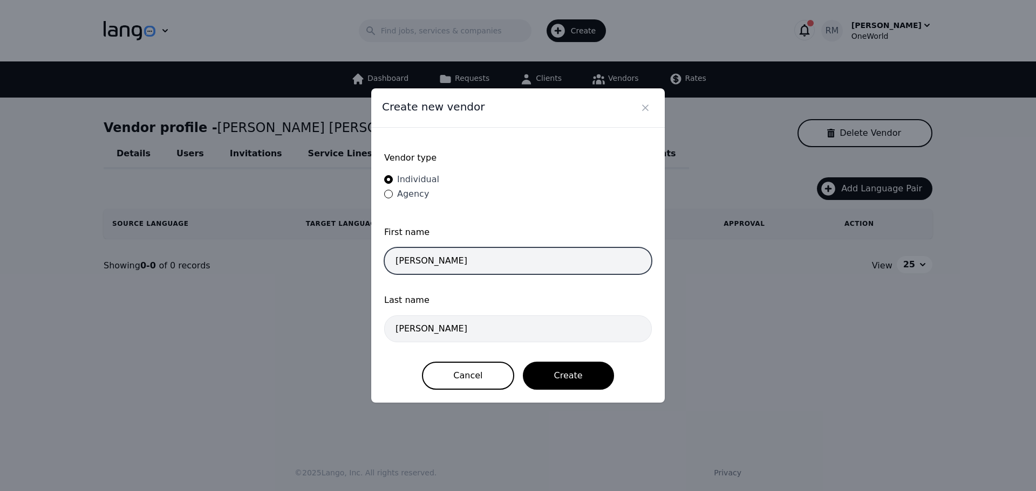
click at [545, 266] on input "[PERSON_NAME]" at bounding box center [518, 261] width 268 height 27
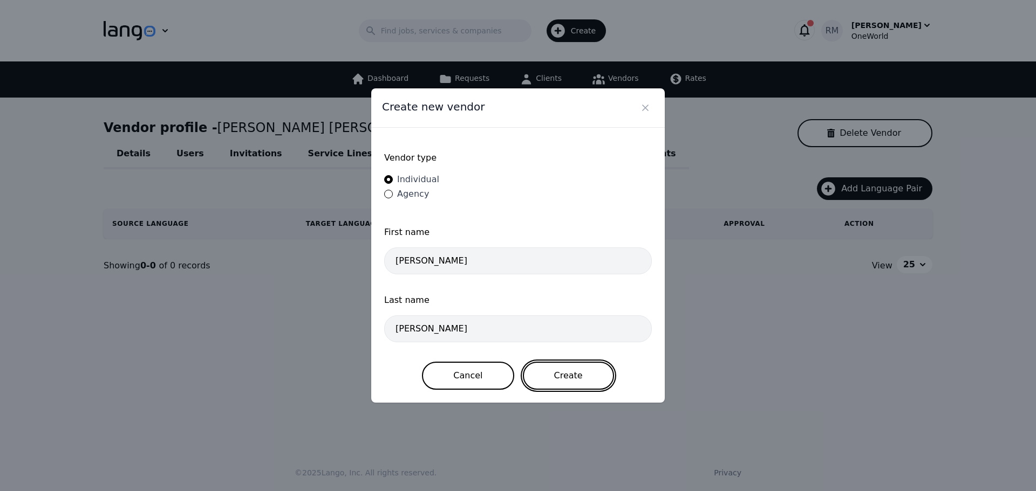
click at [560, 376] on button "Create" at bounding box center [568, 376] width 91 height 28
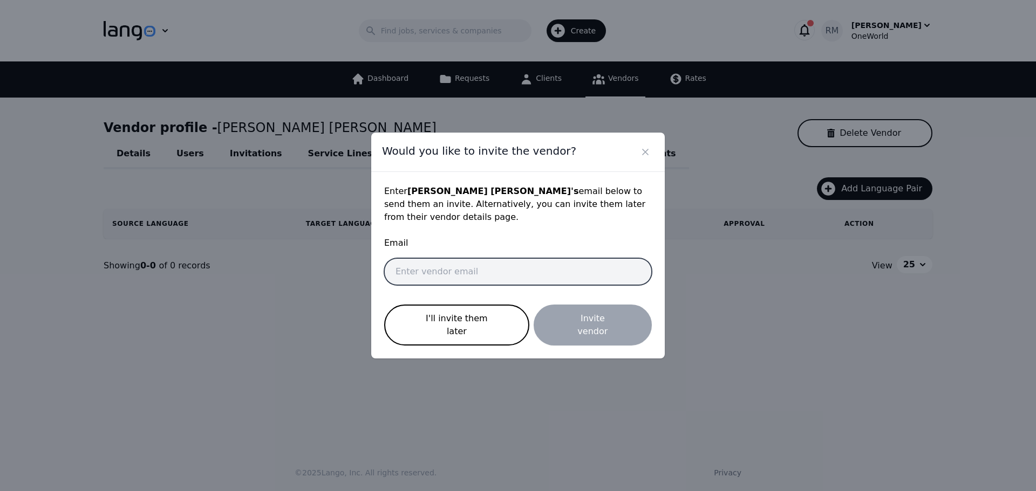
click at [439, 274] on input "email" at bounding box center [518, 271] width 268 height 27
paste input "[EMAIL_ADDRESS][DOMAIN_NAME]"
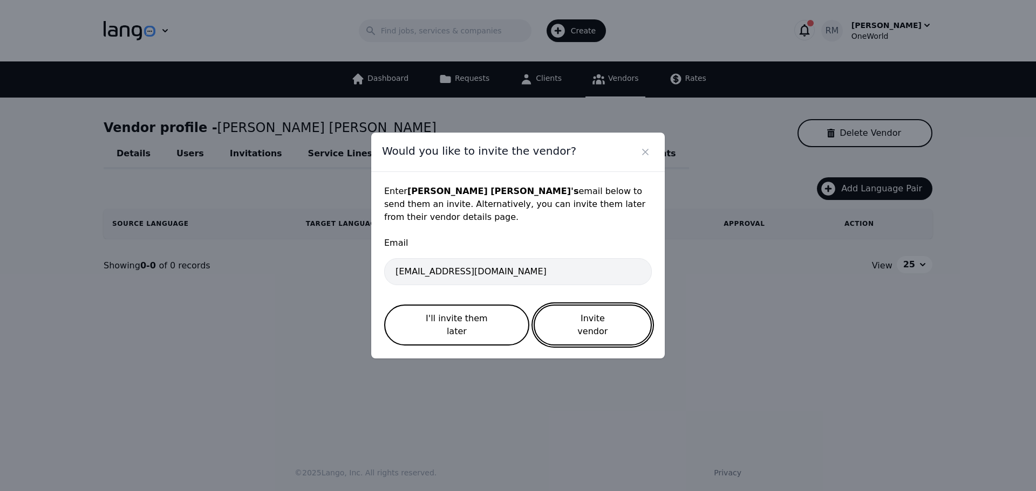
click at [550, 313] on button "Invite vendor" at bounding box center [593, 325] width 118 height 41
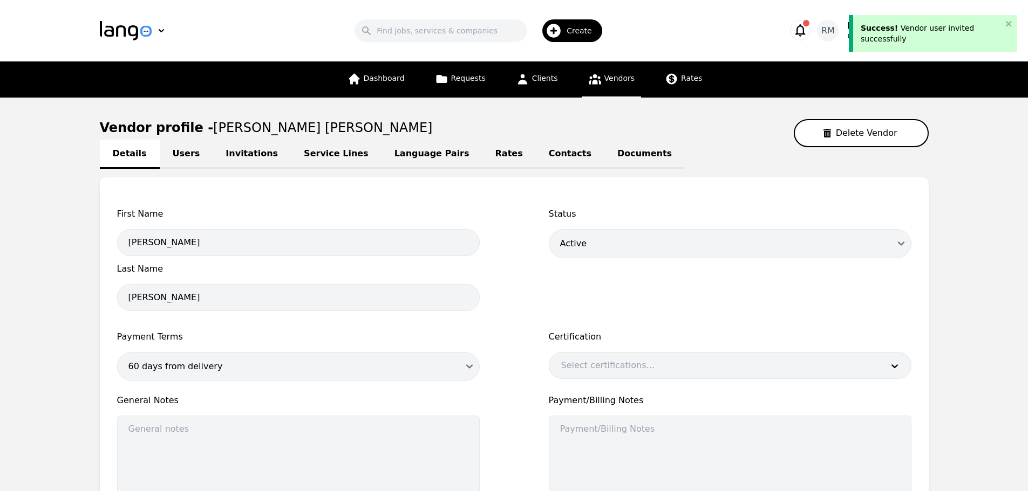
click at [391, 151] on link "Language Pairs" at bounding box center [431, 155] width 101 height 30
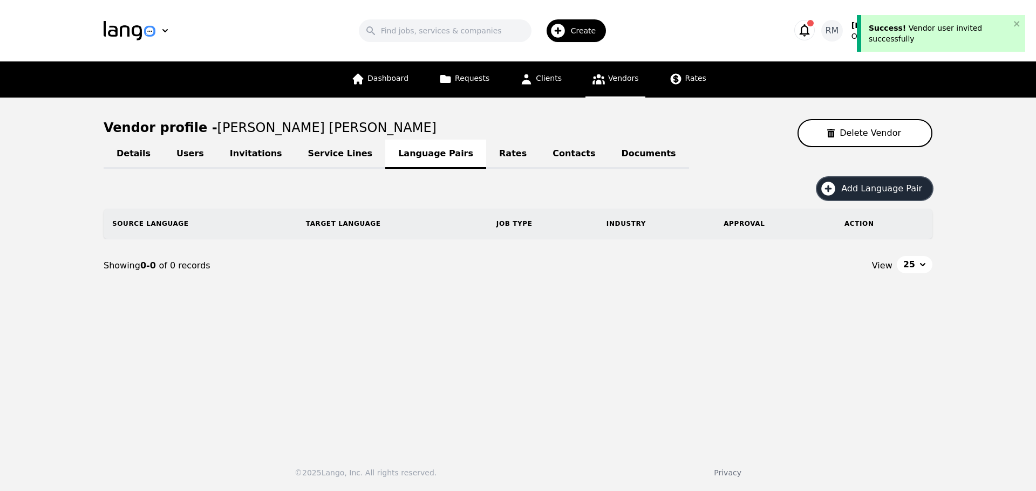
click at [896, 197] on button "Add Language Pair" at bounding box center [874, 188] width 115 height 23
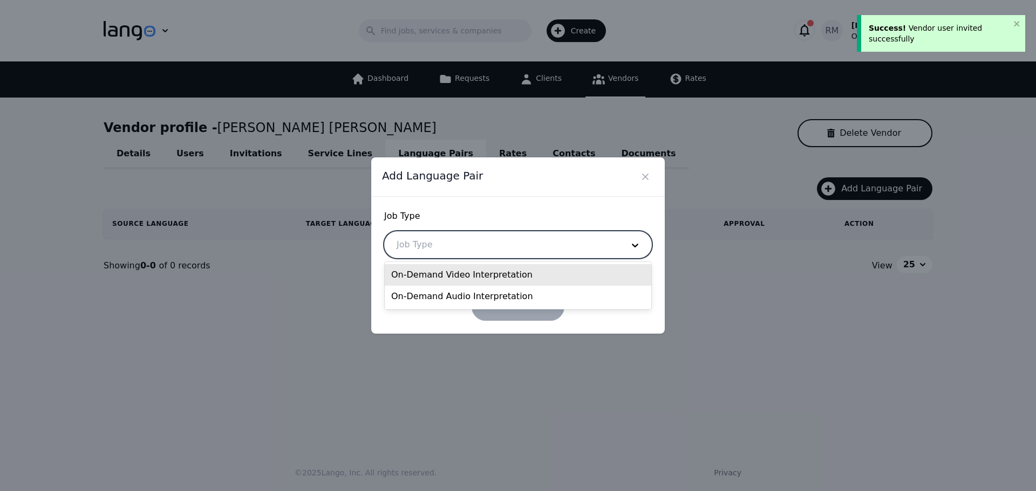
click at [428, 245] on div at bounding box center [502, 245] width 234 height 26
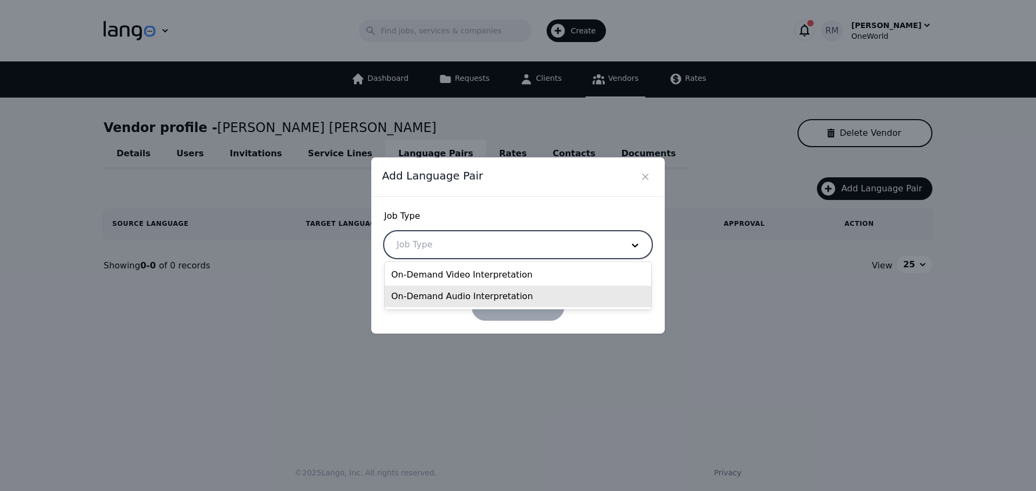
click at [428, 289] on div "On-Demand Audio Interpretation" at bounding box center [518, 297] width 266 height 22
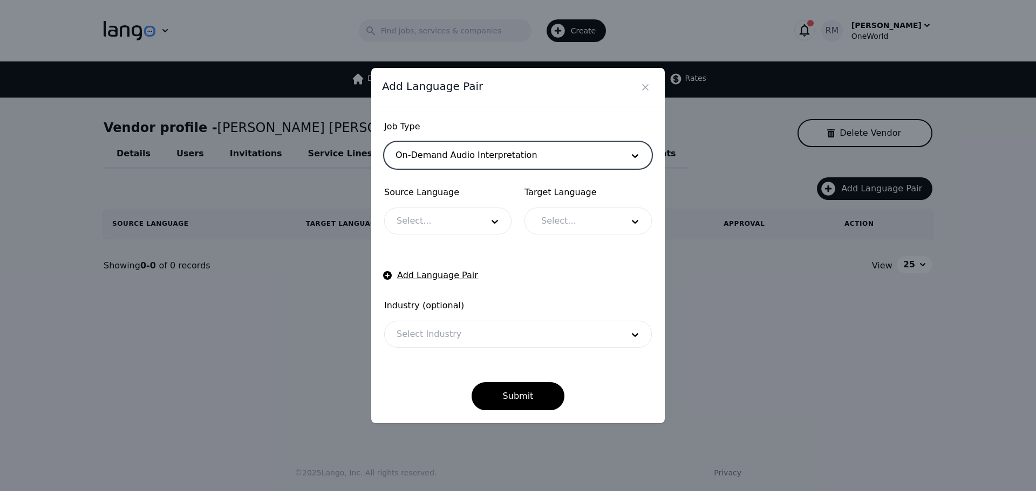
click at [457, 207] on div "Source Language Select..." at bounding box center [447, 210] width 127 height 49
click at [447, 216] on div at bounding box center [432, 221] width 94 height 26
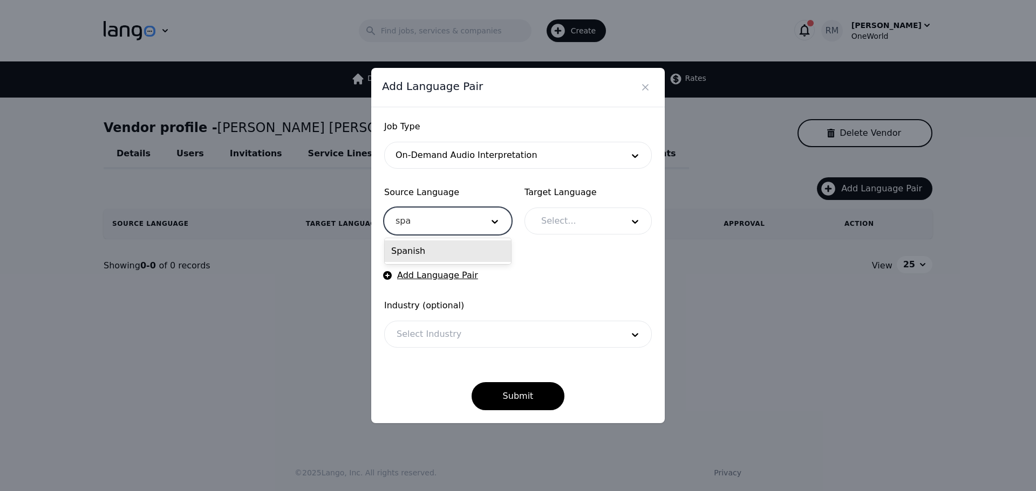
click at [479, 245] on div "Spanish" at bounding box center [448, 252] width 126 height 22
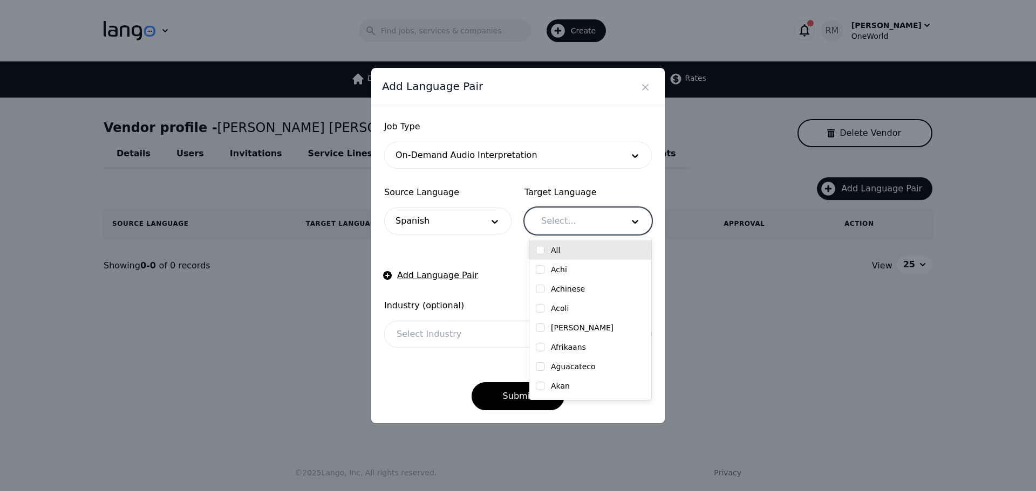
click at [579, 221] on div at bounding box center [574, 221] width 90 height 26
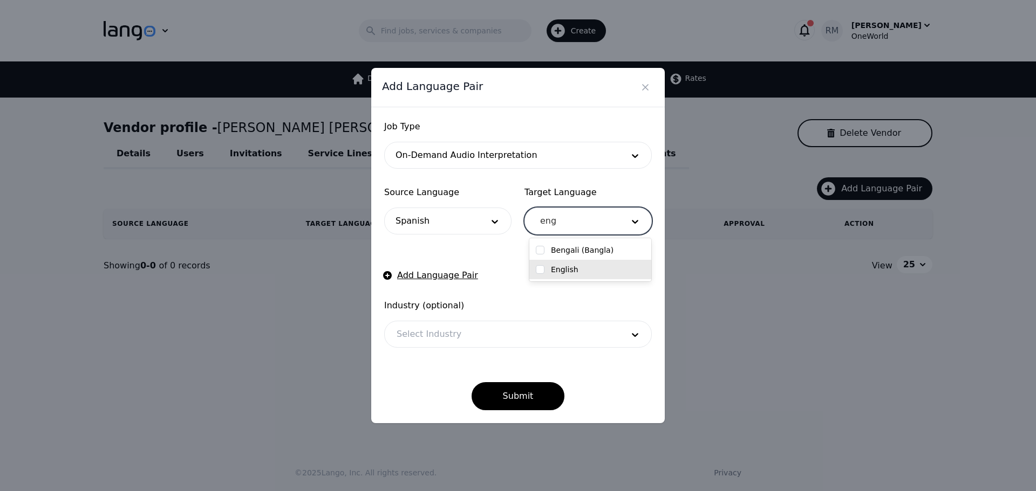
click at [545, 266] on div "English" at bounding box center [590, 269] width 109 height 11
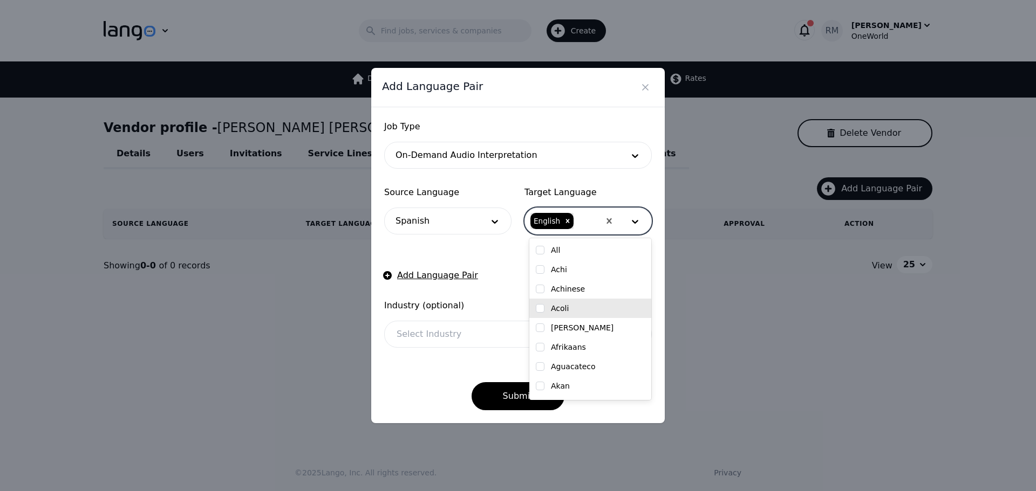
click at [436, 379] on div "Submit" at bounding box center [518, 387] width 268 height 45
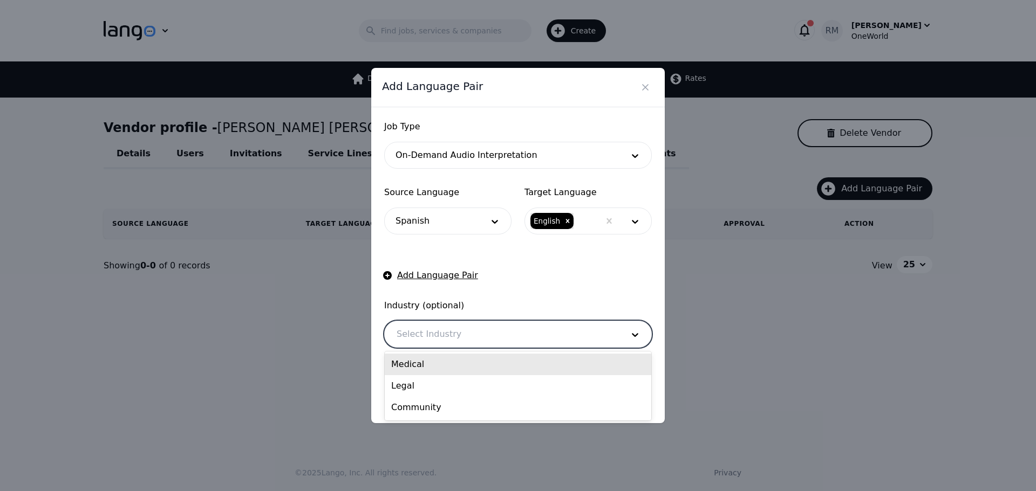
click at [458, 340] on div at bounding box center [502, 335] width 234 height 26
click at [445, 366] on div "Medical" at bounding box center [518, 365] width 266 height 22
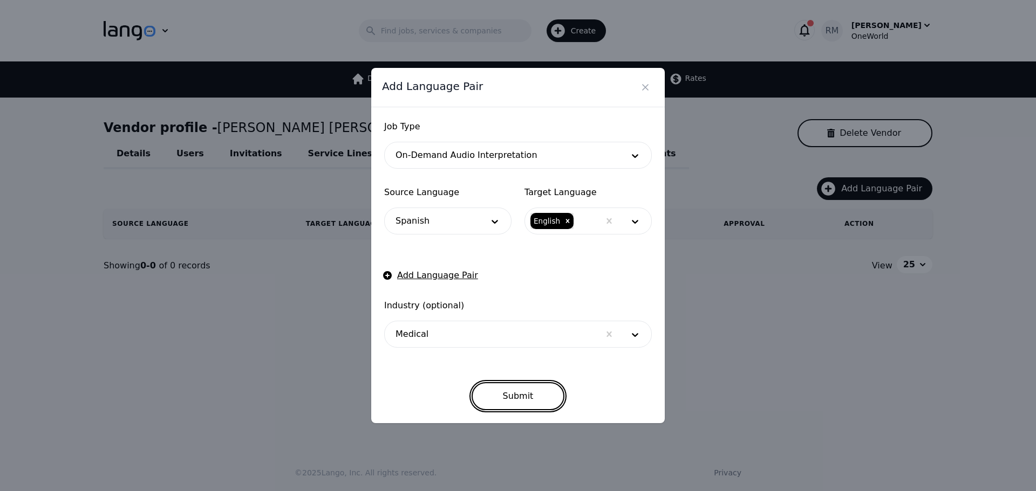
click at [535, 388] on button "Submit" at bounding box center [517, 396] width 93 height 28
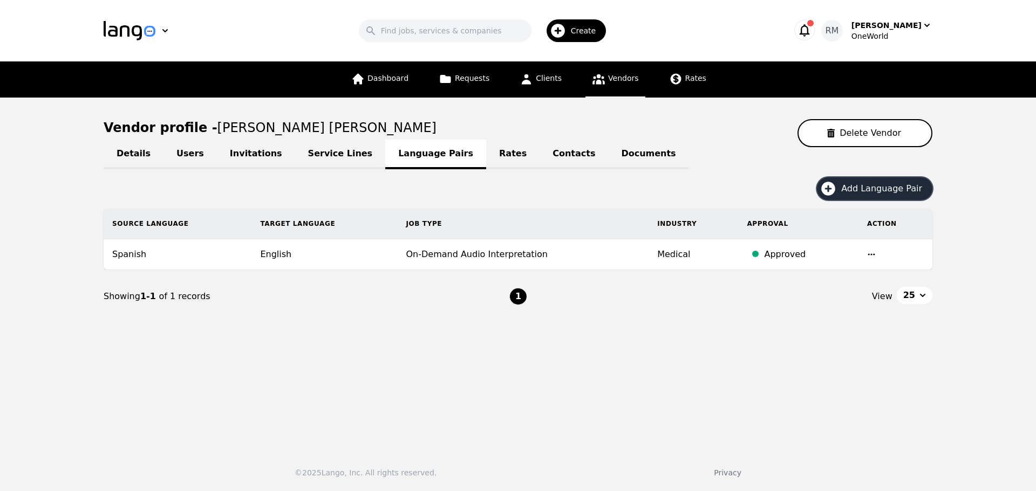
click at [865, 184] on span "Add Language Pair" at bounding box center [885, 188] width 88 height 13
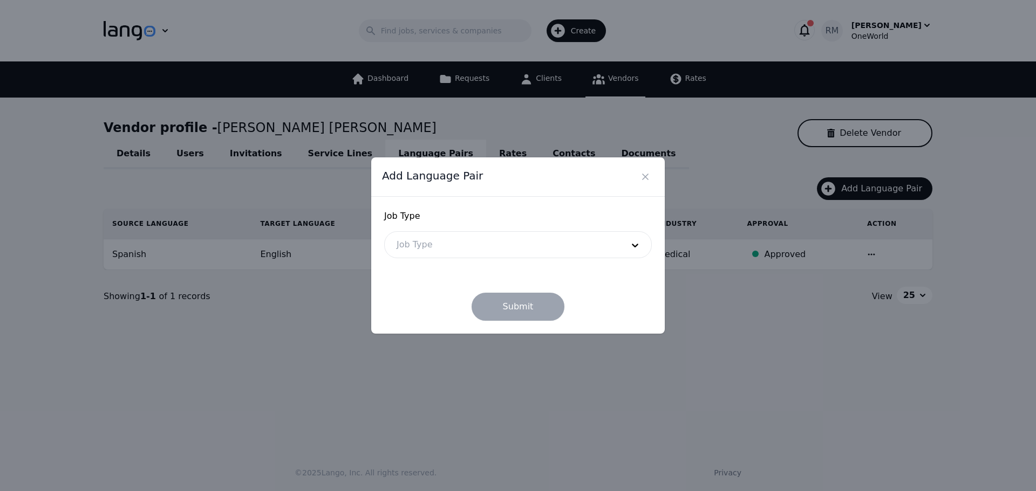
click at [466, 241] on div at bounding box center [502, 245] width 234 height 26
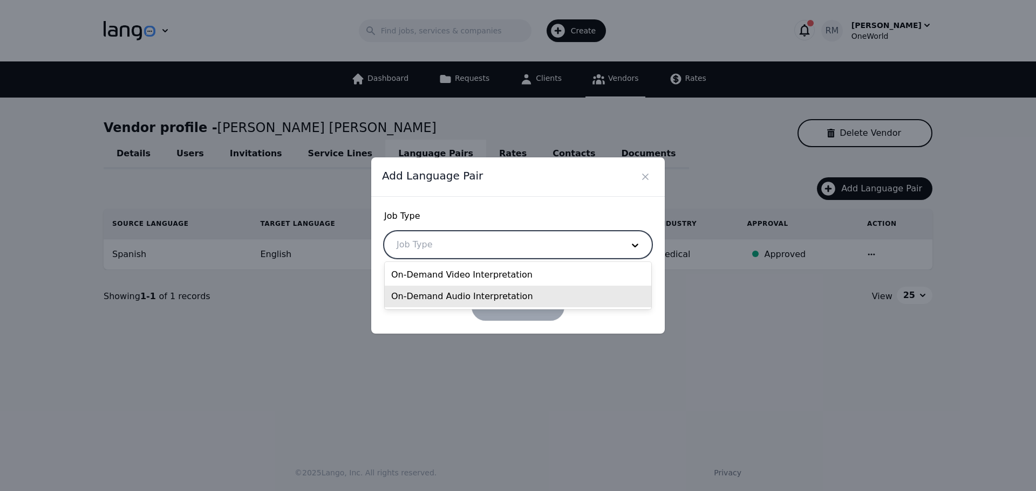
click at [486, 307] on div "On-Demand Video Interpretation On-Demand Audio Interpretation" at bounding box center [518, 285] width 266 height 47
click at [502, 291] on div "On-Demand Audio Interpretation" at bounding box center [518, 297] width 266 height 22
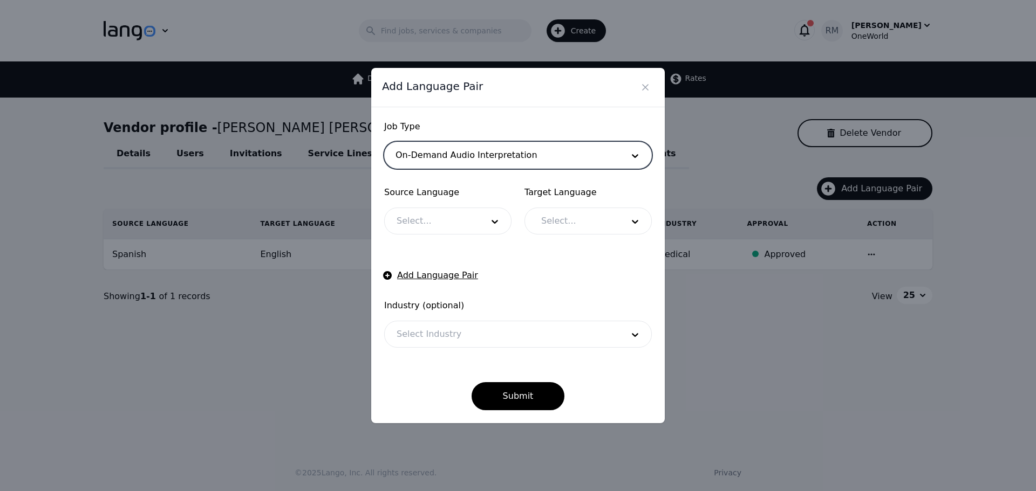
click at [451, 225] on div at bounding box center [432, 221] width 94 height 26
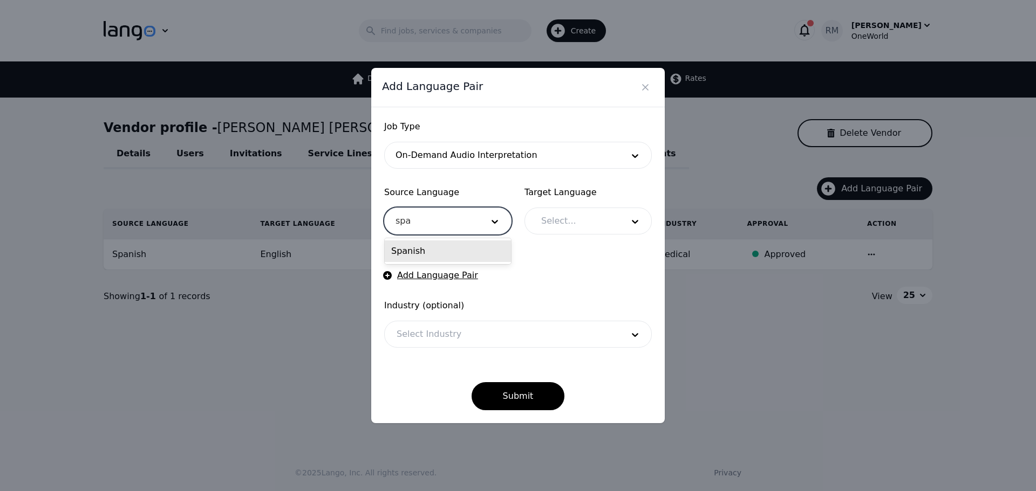
click at [478, 252] on div "Spanish" at bounding box center [448, 252] width 126 height 22
click at [589, 217] on div at bounding box center [574, 221] width 90 height 26
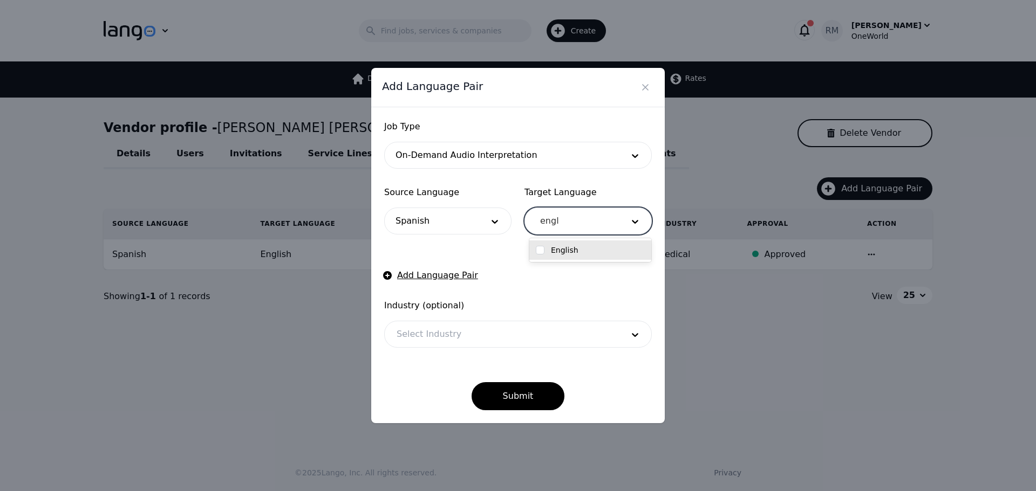
click at [572, 254] on label "English" at bounding box center [565, 250] width 28 height 11
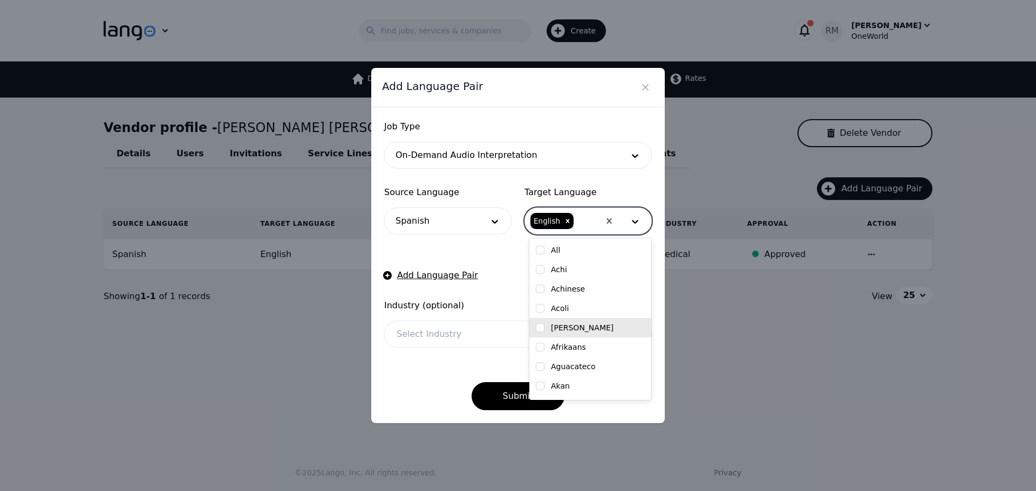
drag, startPoint x: 411, startPoint y: 384, endPoint x: 428, endPoint y: 373, distance: 21.1
click at [411, 383] on div "Submit" at bounding box center [518, 387] width 268 height 45
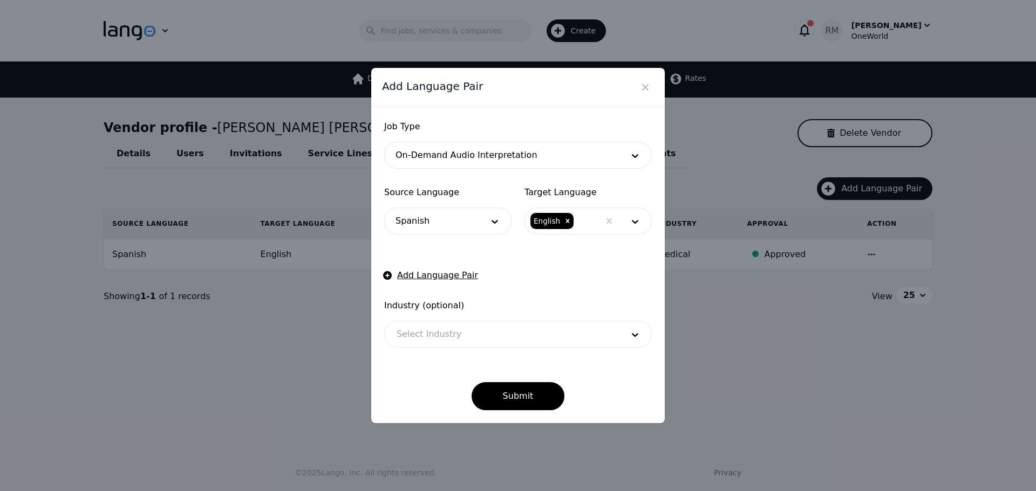
click at [462, 337] on div at bounding box center [502, 335] width 234 height 26
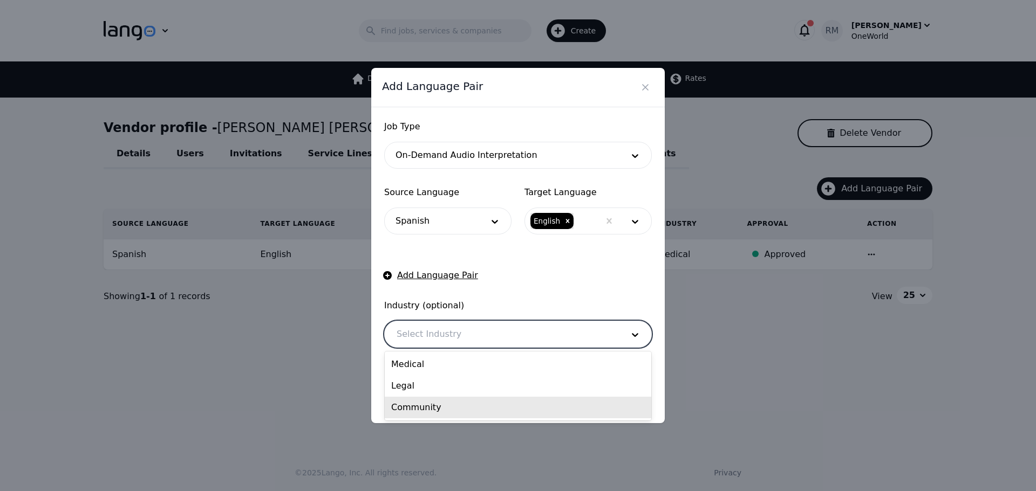
click at [430, 404] on div "Community" at bounding box center [518, 408] width 266 height 22
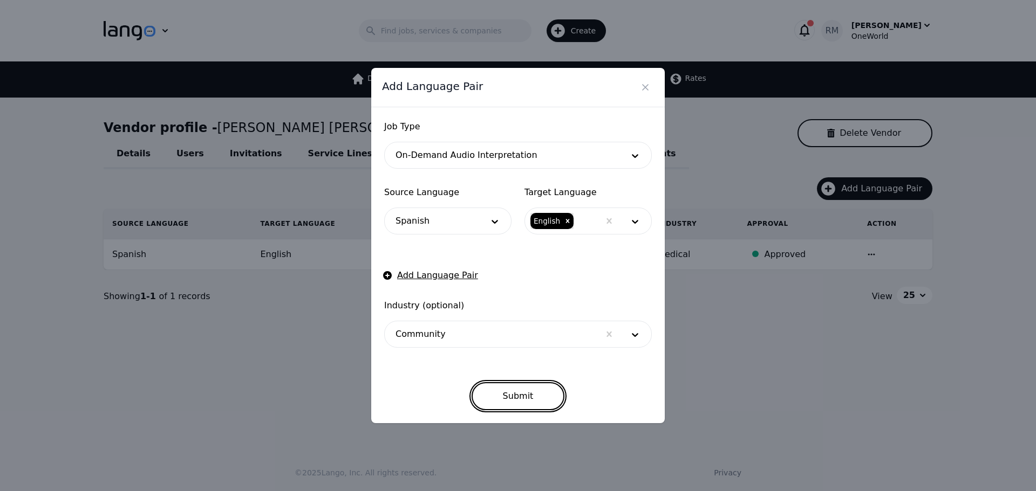
click at [530, 396] on button "Submit" at bounding box center [517, 396] width 93 height 28
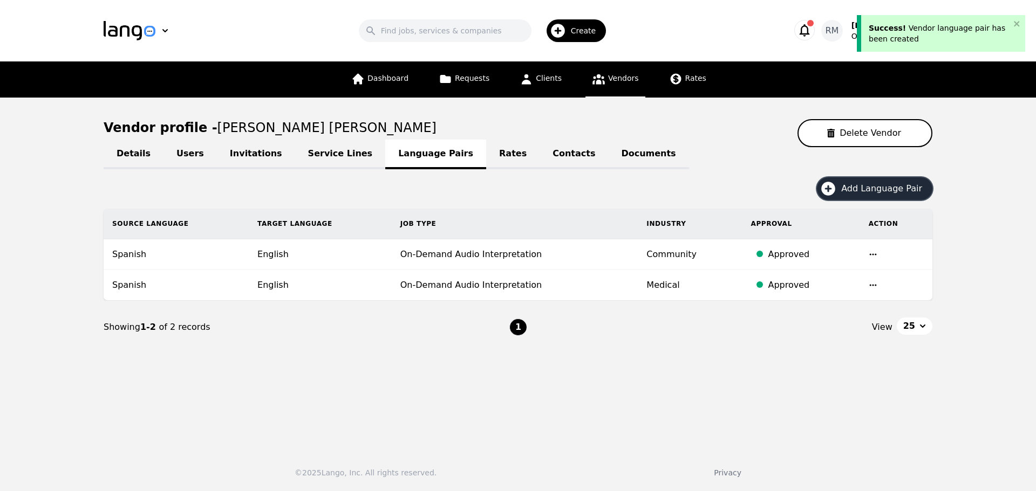
click at [859, 192] on span "Add Language Pair" at bounding box center [885, 188] width 88 height 13
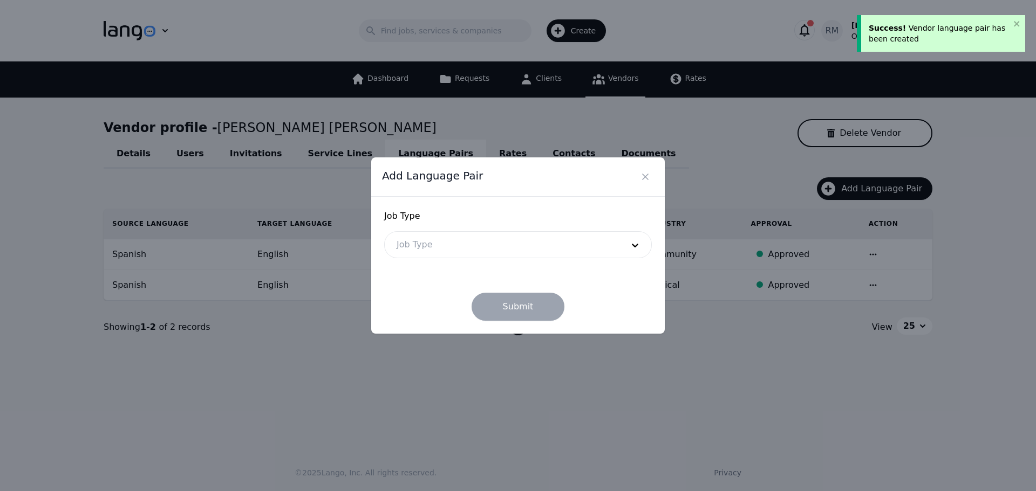
click at [440, 245] on div at bounding box center [502, 245] width 234 height 26
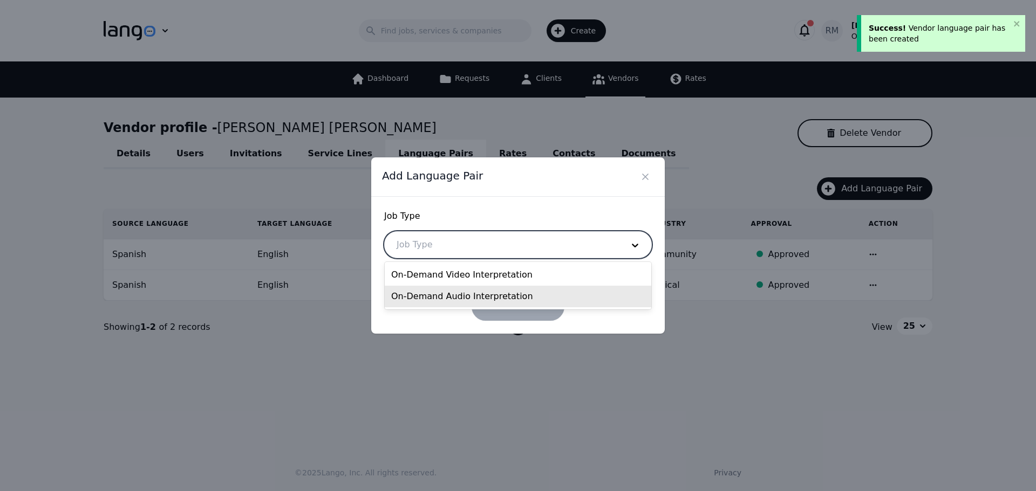
click at [442, 293] on div "On-Demand Audio Interpretation" at bounding box center [518, 297] width 266 height 22
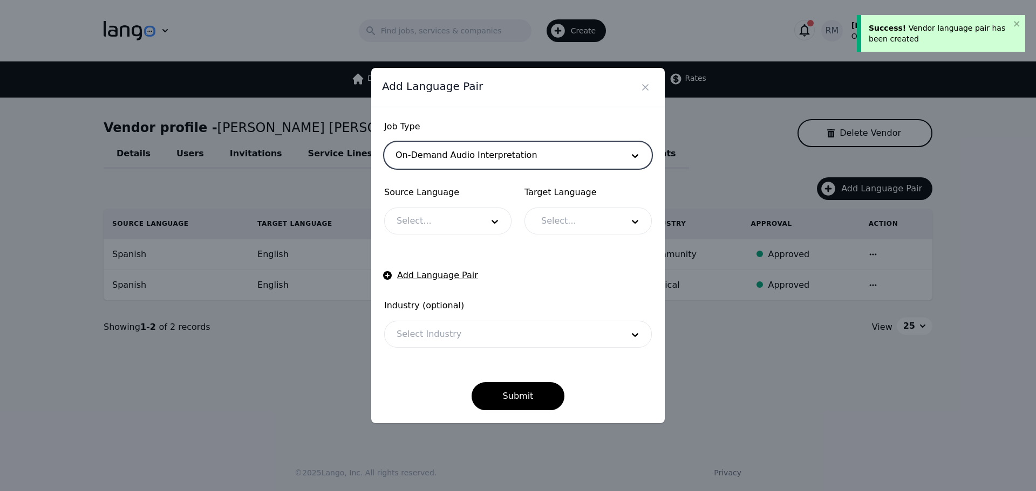
click at [452, 229] on div at bounding box center [432, 221] width 94 height 26
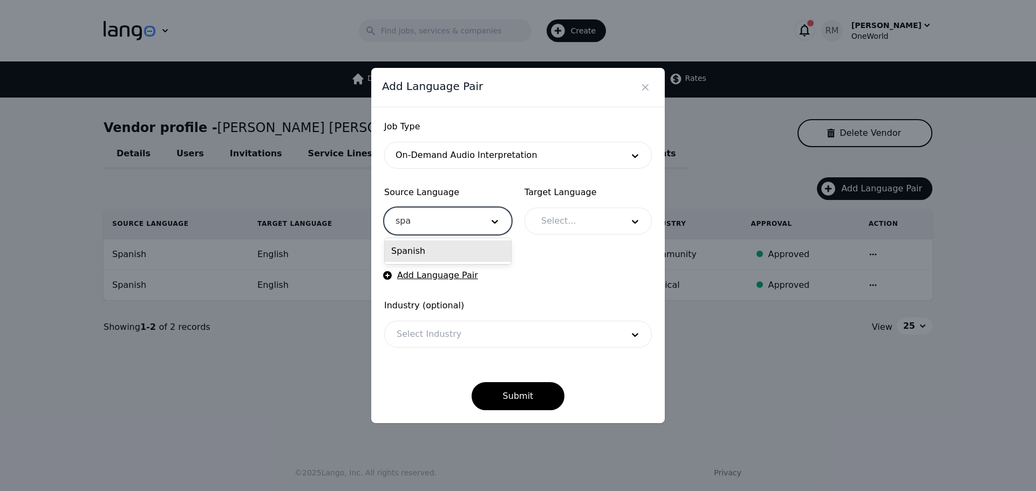
click at [436, 258] on div "Spanish" at bounding box center [448, 252] width 126 height 22
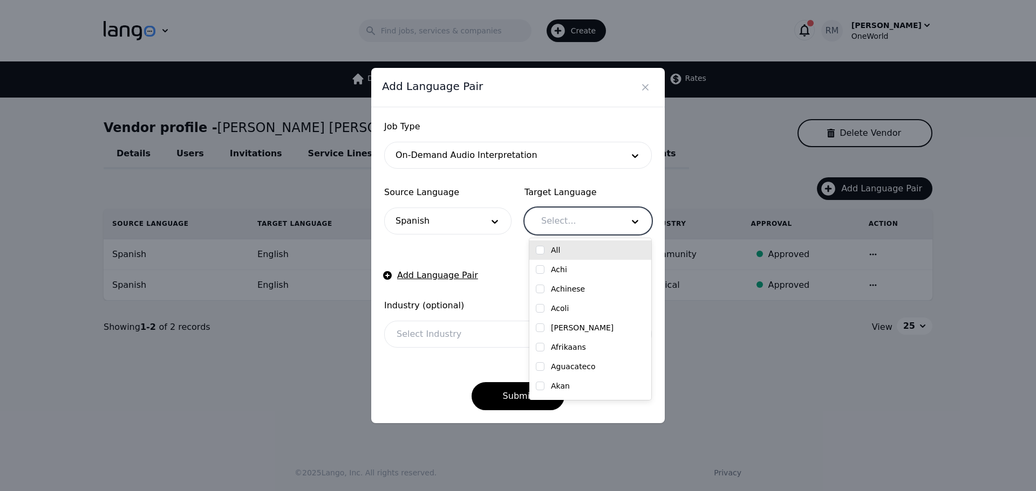
click at [590, 216] on div at bounding box center [574, 221] width 90 height 26
click at [549, 250] on div "English" at bounding box center [590, 250] width 109 height 11
click at [420, 368] on div "Submit" at bounding box center [518, 387] width 268 height 45
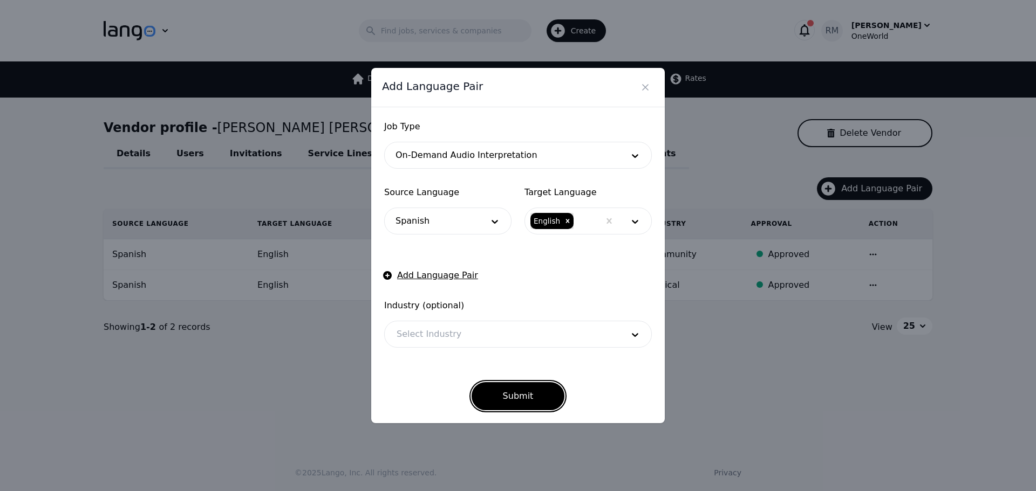
click at [493, 384] on button "Submit" at bounding box center [517, 396] width 93 height 28
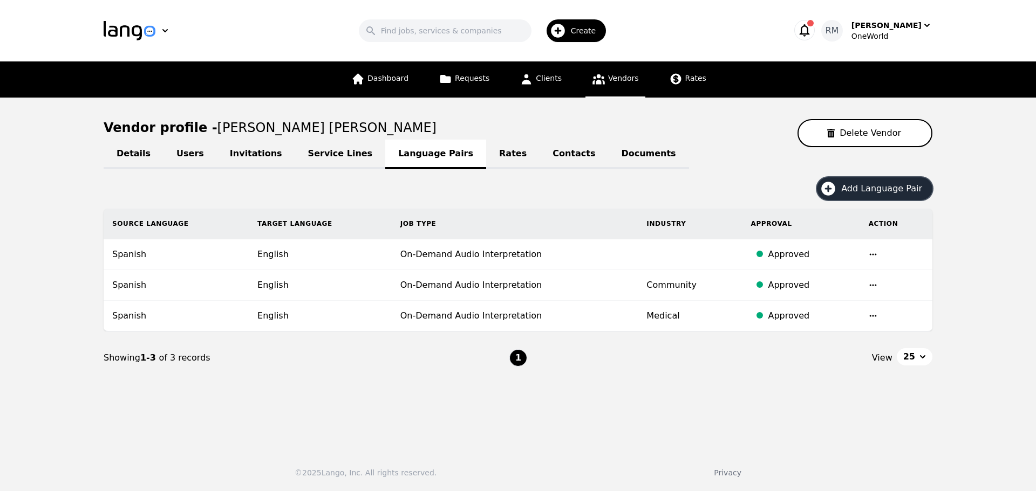
click at [588, 31] on span "Create" at bounding box center [587, 30] width 33 height 11
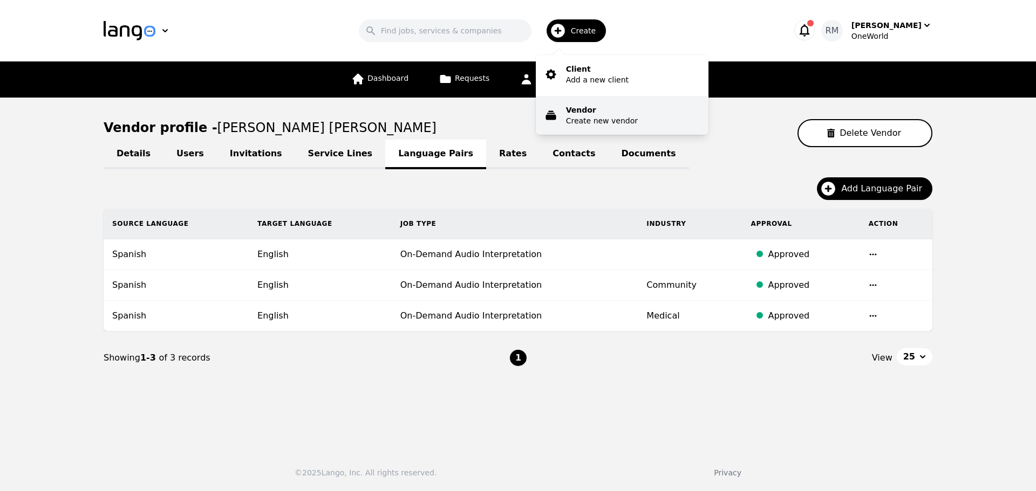
click at [602, 114] on p "Vendor" at bounding box center [602, 110] width 72 height 11
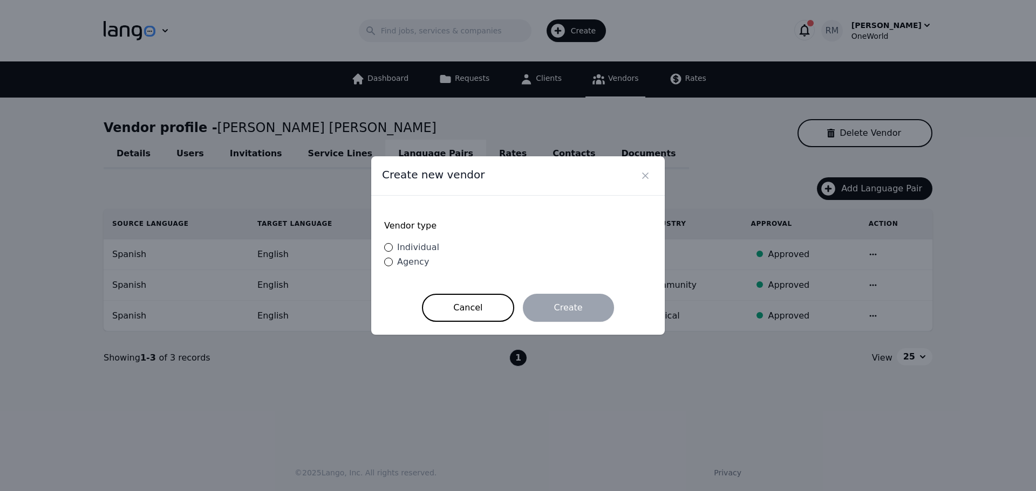
click at [434, 250] on span "Individual" at bounding box center [418, 247] width 42 height 10
click at [393, 250] on input "Individual" at bounding box center [388, 247] width 9 height 9
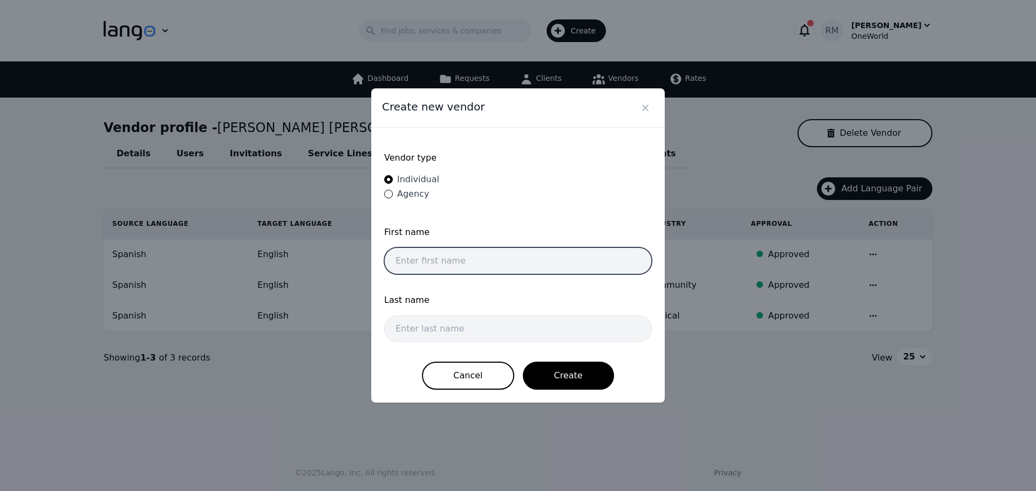
click at [448, 260] on input "text" at bounding box center [518, 261] width 268 height 27
paste input "[PERSON_NAME]"
click at [450, 256] on input "[PERSON_NAME]" at bounding box center [518, 261] width 268 height 27
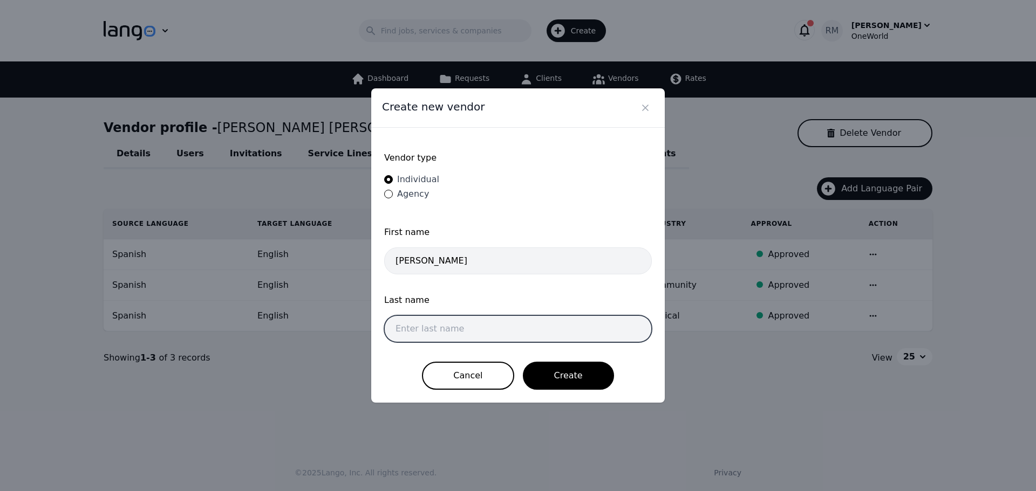
click at [460, 320] on input "text" at bounding box center [518, 329] width 268 height 27
paste input "[PERSON_NAME]"
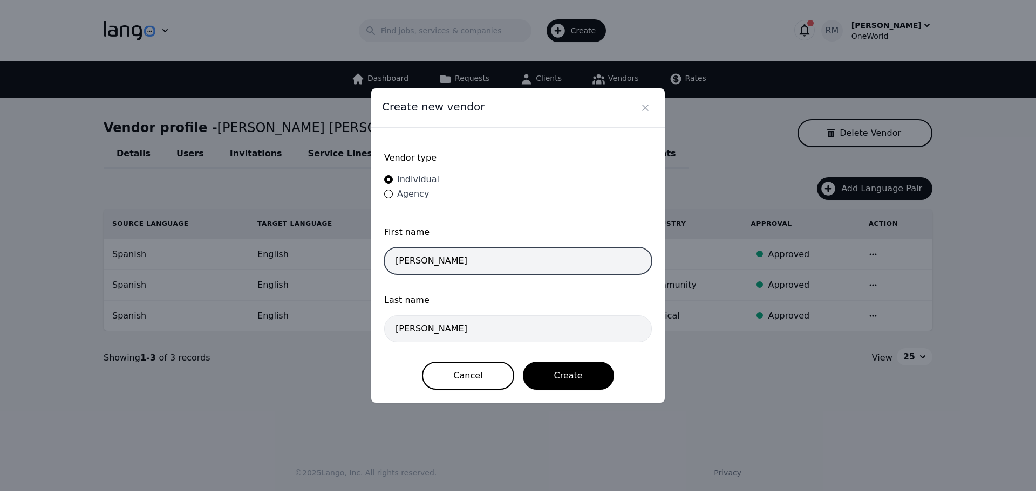
click at [474, 255] on input "[PERSON_NAME]" at bounding box center [518, 261] width 268 height 27
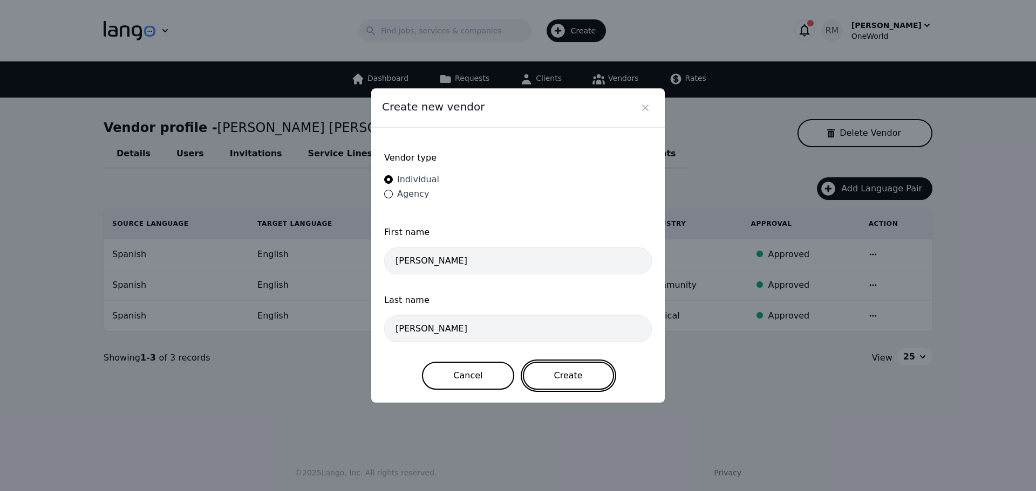
click at [556, 364] on button "Create" at bounding box center [568, 376] width 91 height 28
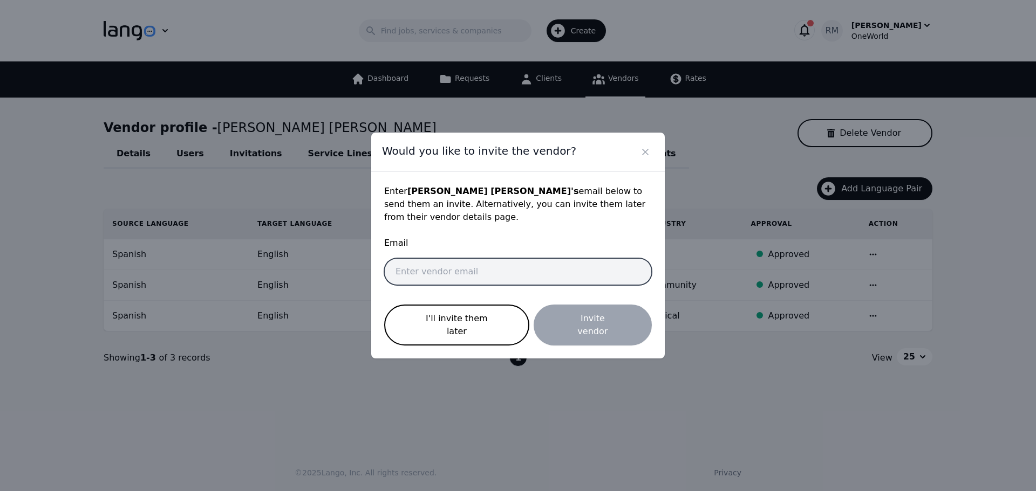
click at [422, 264] on input "email" at bounding box center [518, 271] width 268 height 27
paste input "[EMAIL_ADDRESS][DOMAIN_NAME]"
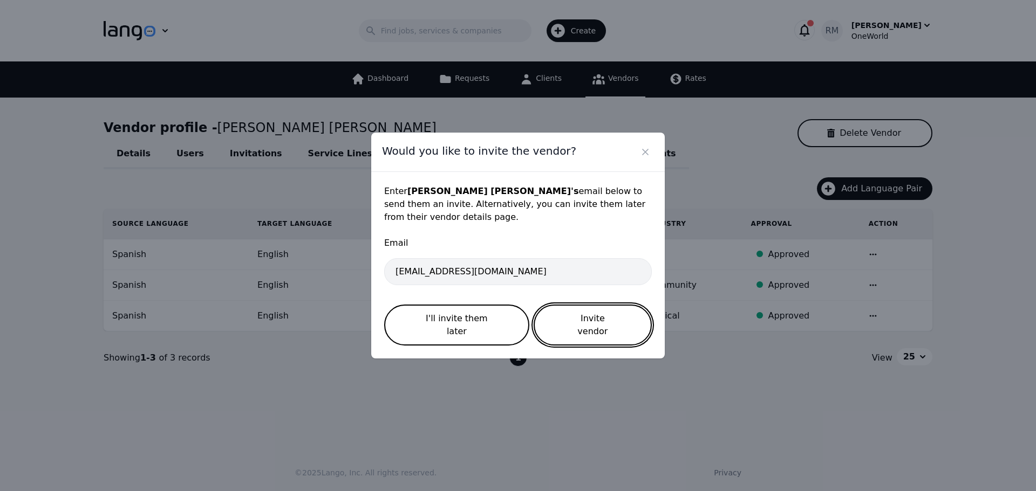
click at [596, 324] on button "Invite vendor" at bounding box center [593, 325] width 118 height 41
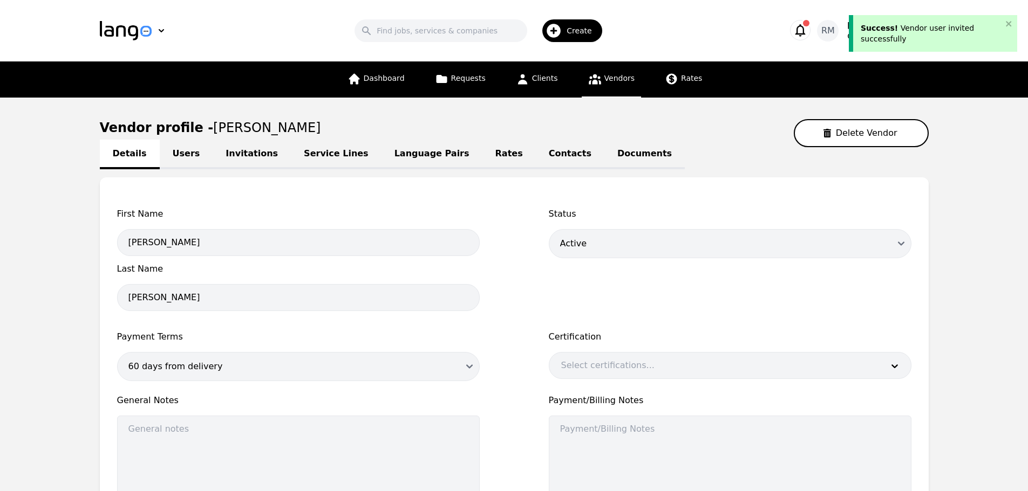
click at [393, 153] on link "Language Pairs" at bounding box center [431, 155] width 101 height 30
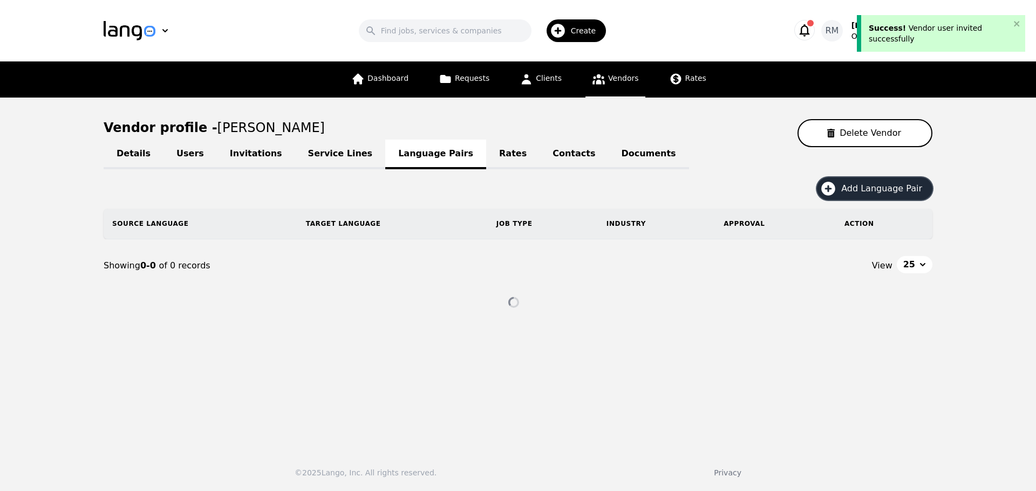
click at [870, 186] on span "Add Language Pair" at bounding box center [885, 188] width 88 height 13
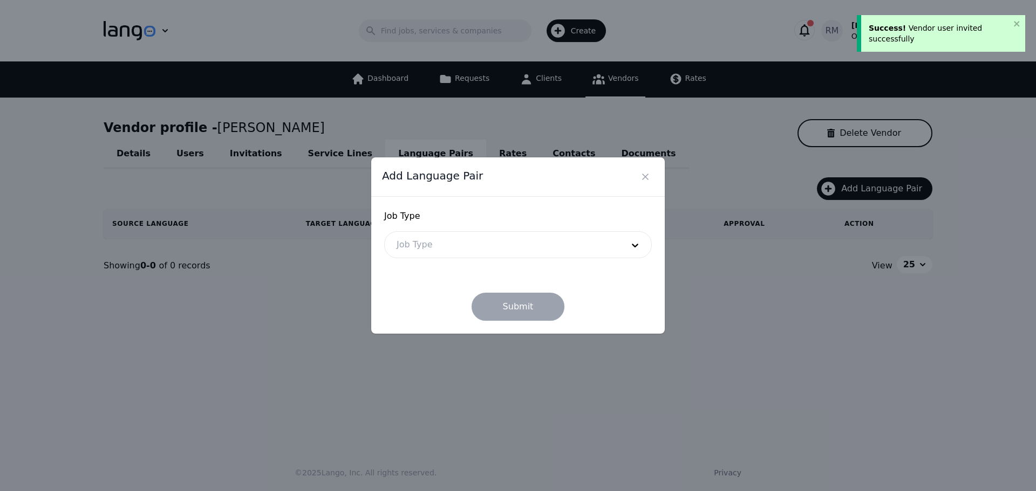
click at [427, 248] on div at bounding box center [502, 245] width 234 height 26
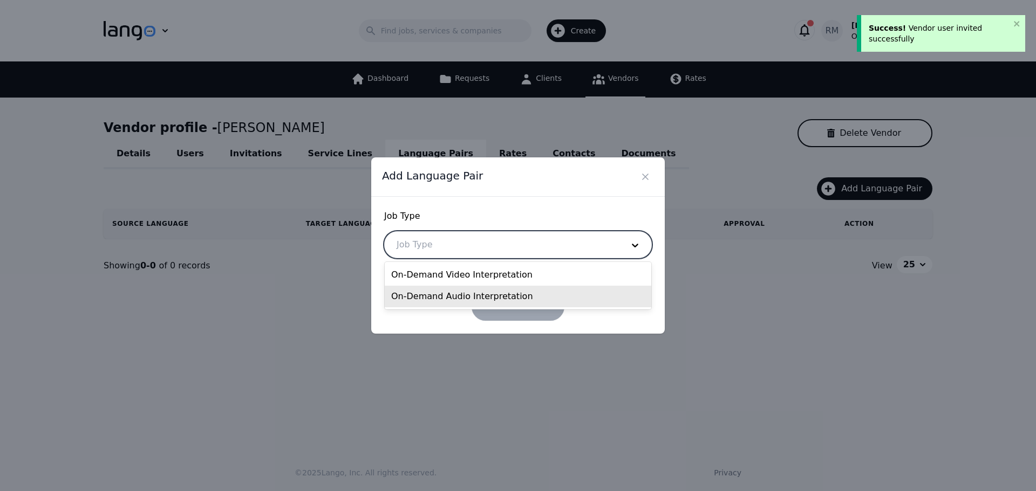
click at [446, 305] on div "On-Demand Audio Interpretation" at bounding box center [518, 297] width 266 height 22
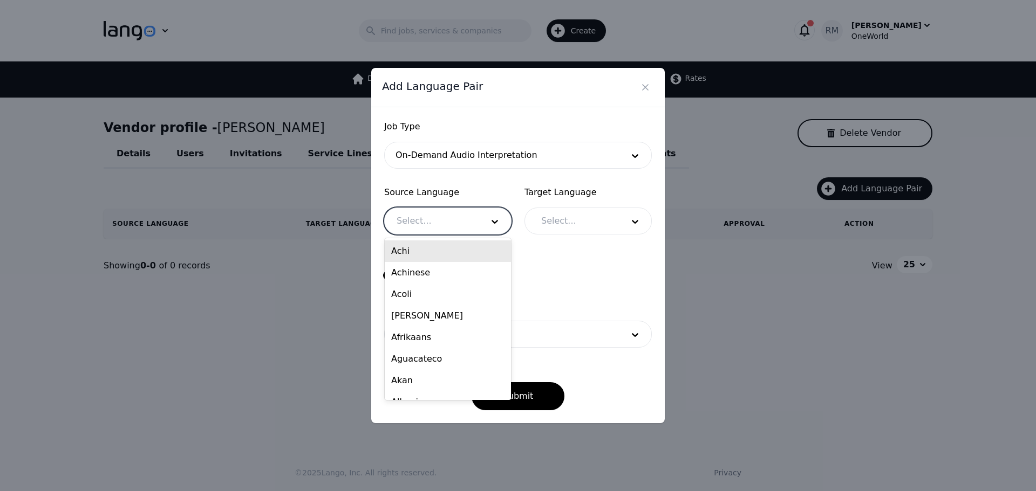
click at [462, 217] on div at bounding box center [432, 221] width 94 height 26
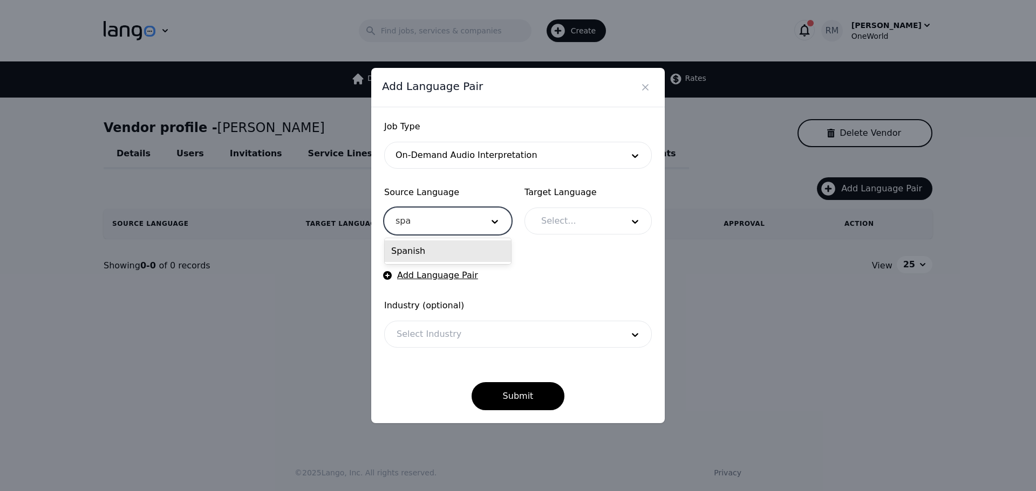
click at [460, 250] on div "Spanish" at bounding box center [448, 252] width 126 height 22
click at [596, 217] on div at bounding box center [574, 221] width 90 height 26
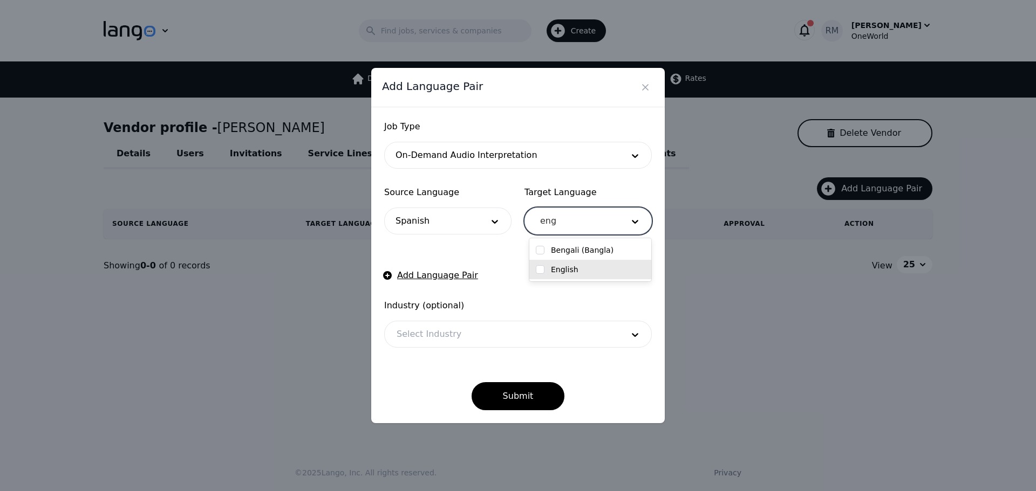
click at [553, 276] on div "English" at bounding box center [590, 269] width 122 height 19
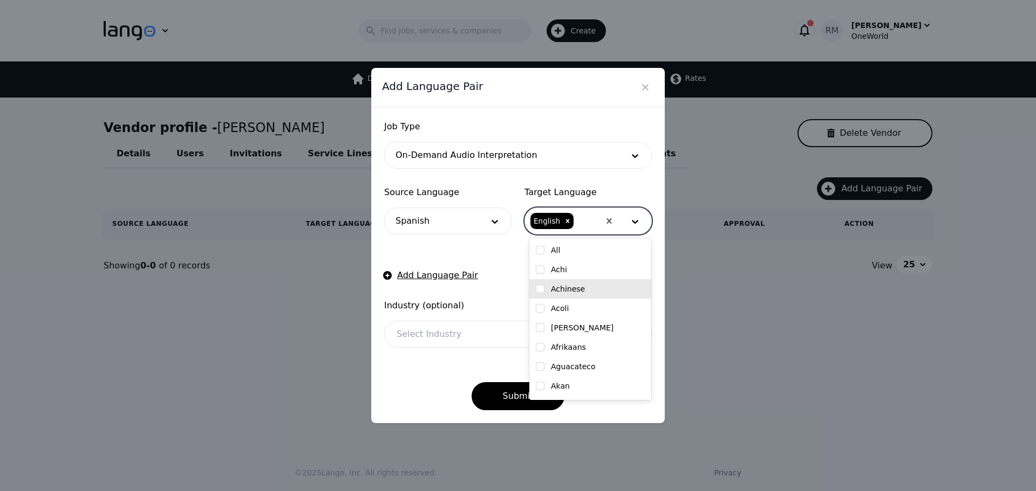
click at [428, 346] on div at bounding box center [502, 335] width 234 height 26
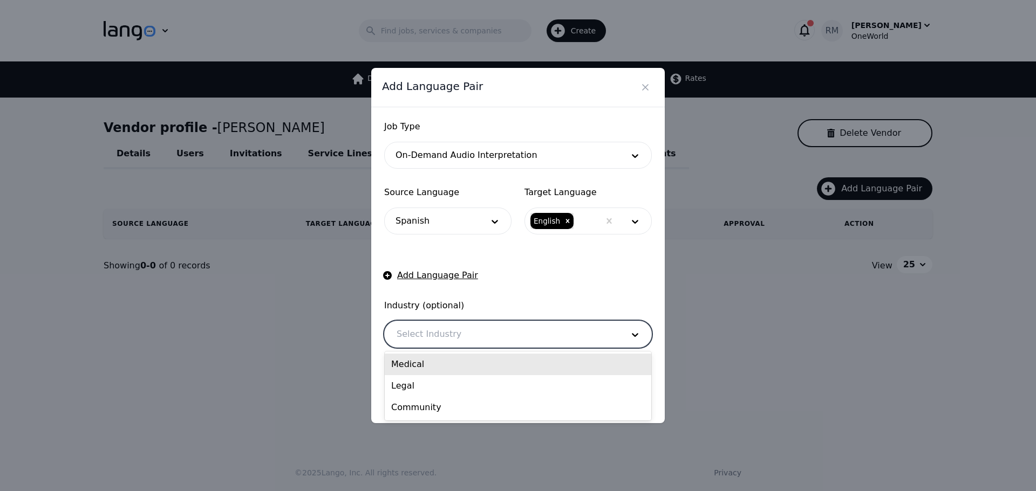
click at [435, 366] on div "Medical" at bounding box center [518, 365] width 266 height 22
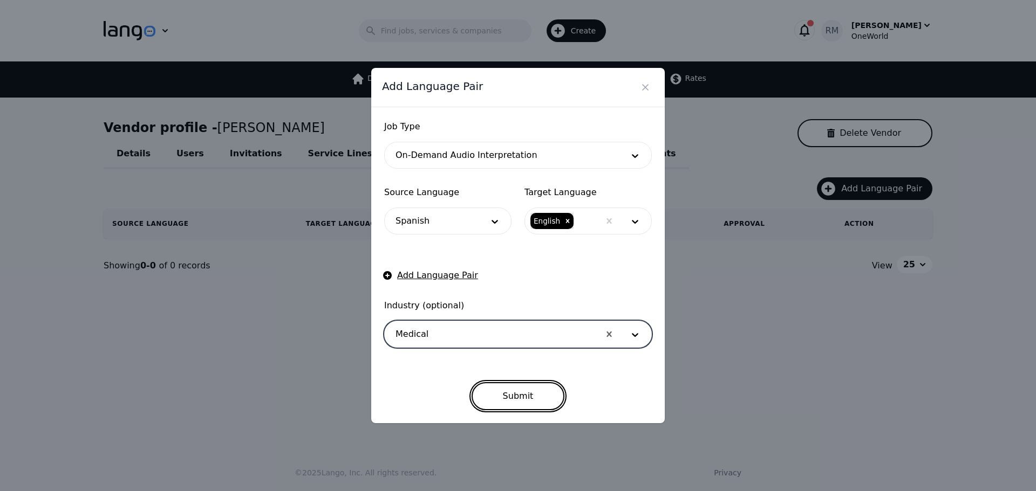
click at [503, 393] on button "Submit" at bounding box center [517, 396] width 93 height 28
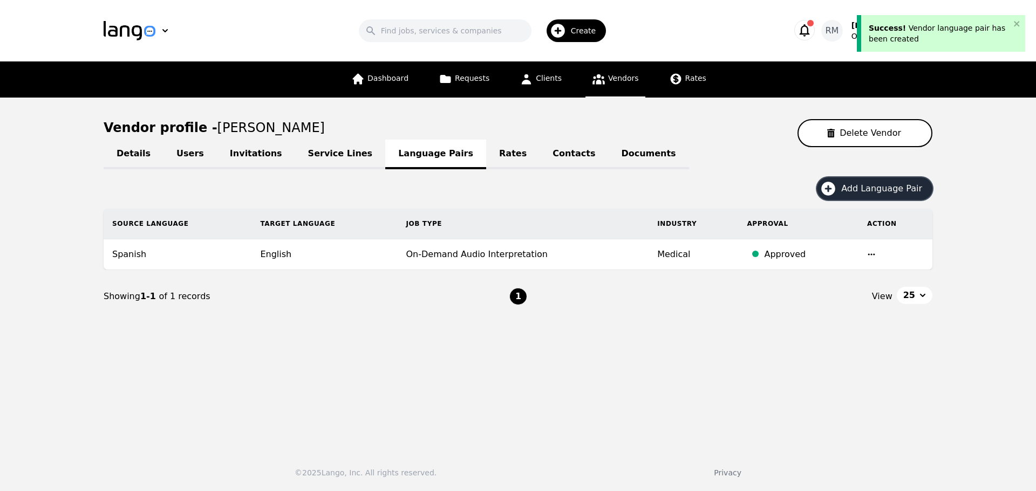
drag, startPoint x: 867, startPoint y: 198, endPoint x: 859, endPoint y: 206, distance: 11.1
click at [864, 201] on div "Add Language Pair" at bounding box center [518, 192] width 829 height 31
click at [875, 182] on button "Add Language Pair" at bounding box center [874, 188] width 115 height 23
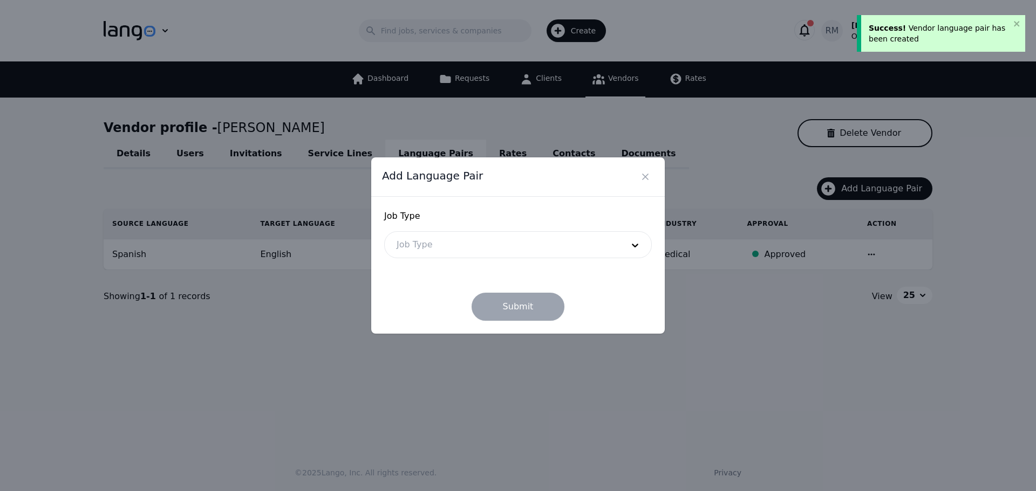
click at [473, 245] on div at bounding box center [502, 245] width 234 height 26
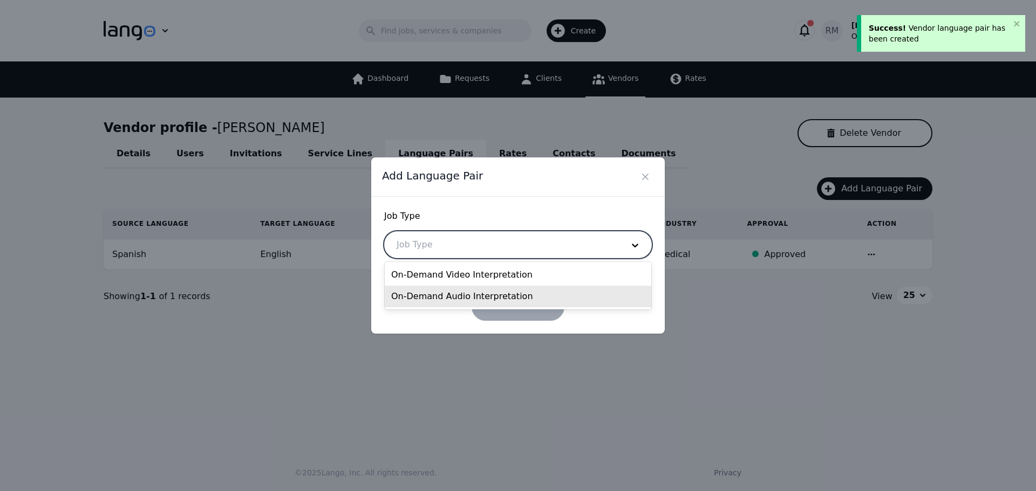
click at [454, 295] on div "On-Demand Audio Interpretation" at bounding box center [518, 297] width 266 height 22
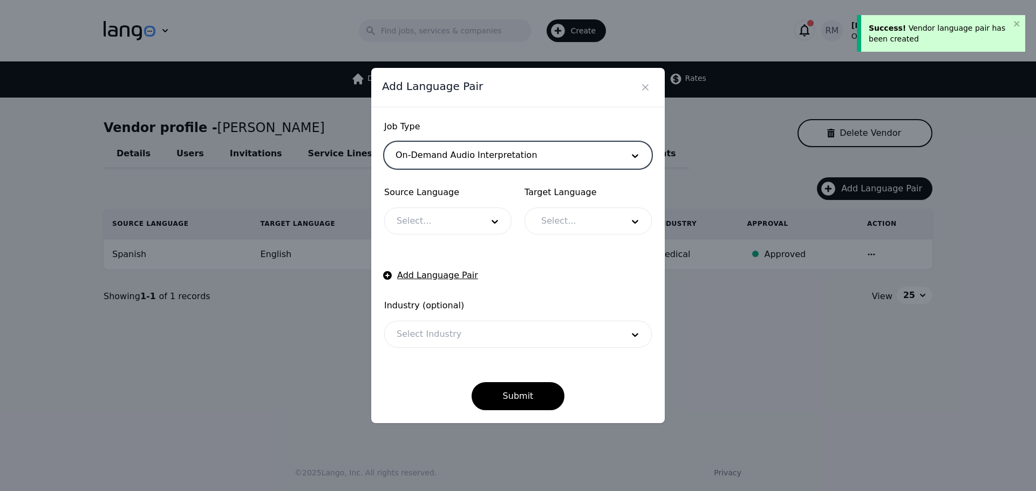
click at [454, 217] on div at bounding box center [432, 221] width 94 height 26
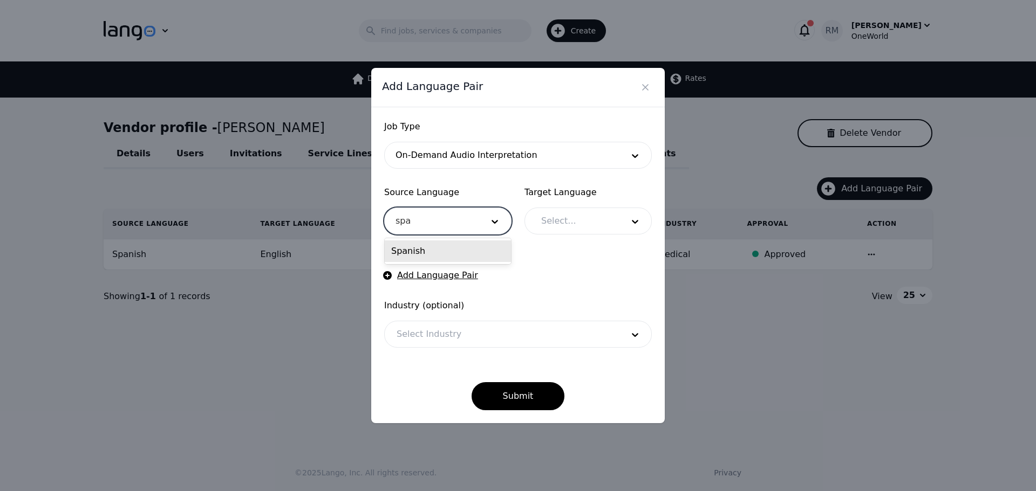
click at [507, 258] on div "Spanish" at bounding box center [448, 252] width 126 height 22
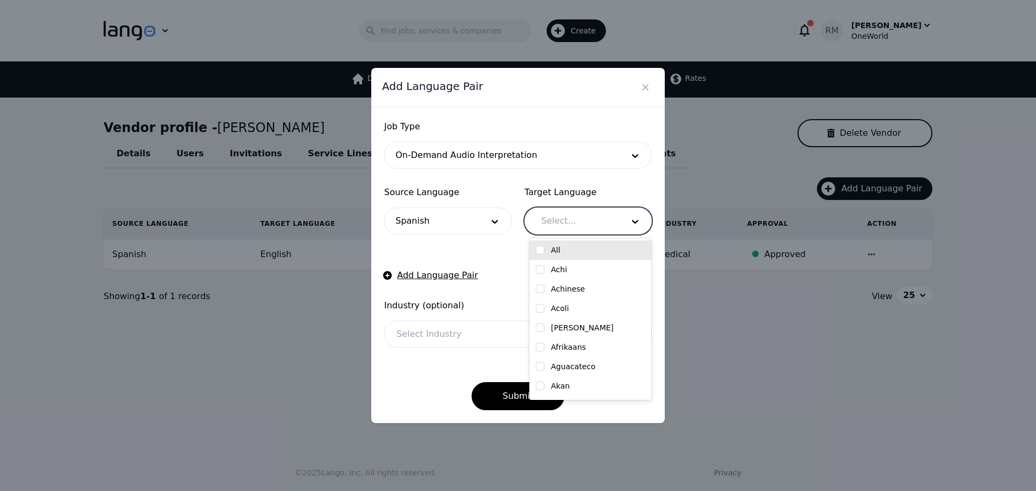
click at [584, 222] on div at bounding box center [574, 221] width 90 height 26
click at [560, 247] on label "English" at bounding box center [565, 250] width 28 height 11
click at [426, 332] on div at bounding box center [502, 335] width 234 height 26
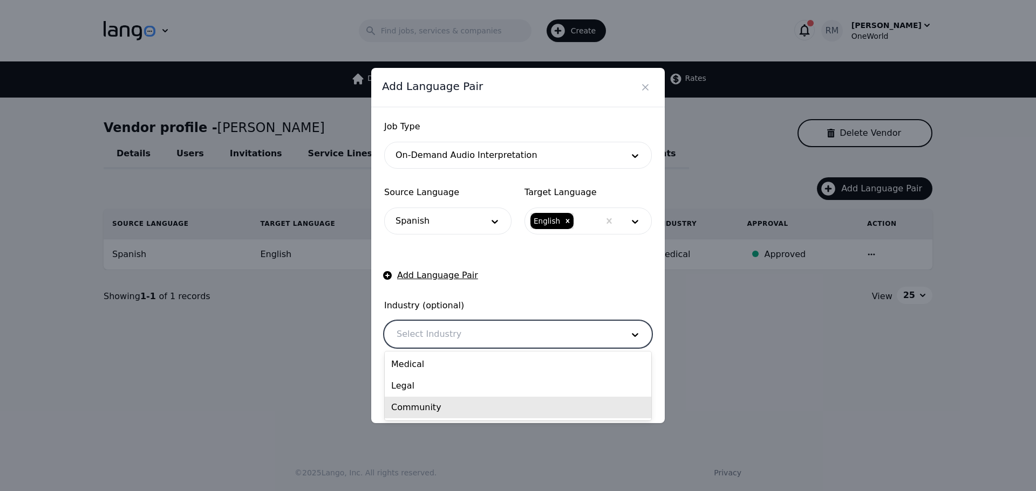
click at [433, 407] on div "Community" at bounding box center [518, 408] width 266 height 22
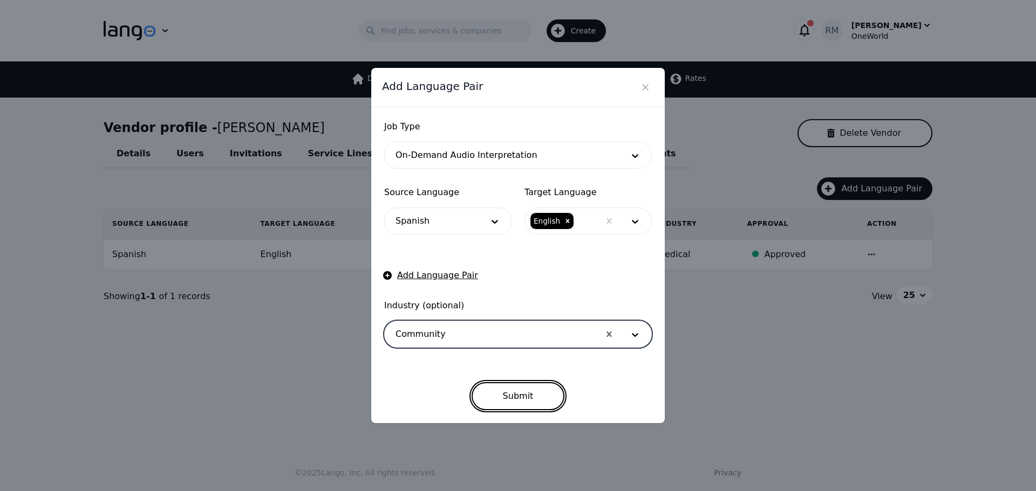
click at [524, 399] on button "Submit" at bounding box center [517, 396] width 93 height 28
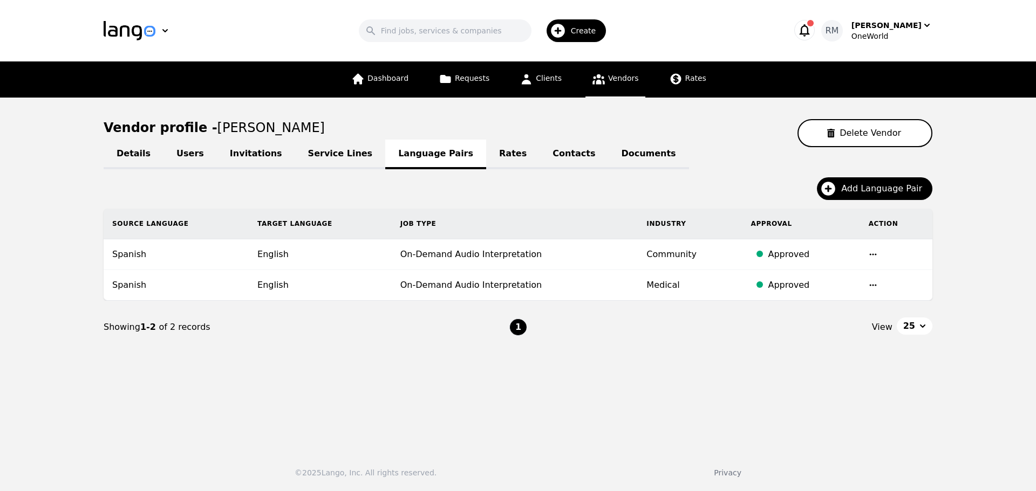
click at [849, 175] on div "Details Users Invitations Service Lines Language Pairs Rates Contacts Documents…" at bounding box center [518, 250] width 829 height 207
click at [843, 198] on button "Add Language Pair" at bounding box center [874, 188] width 115 height 23
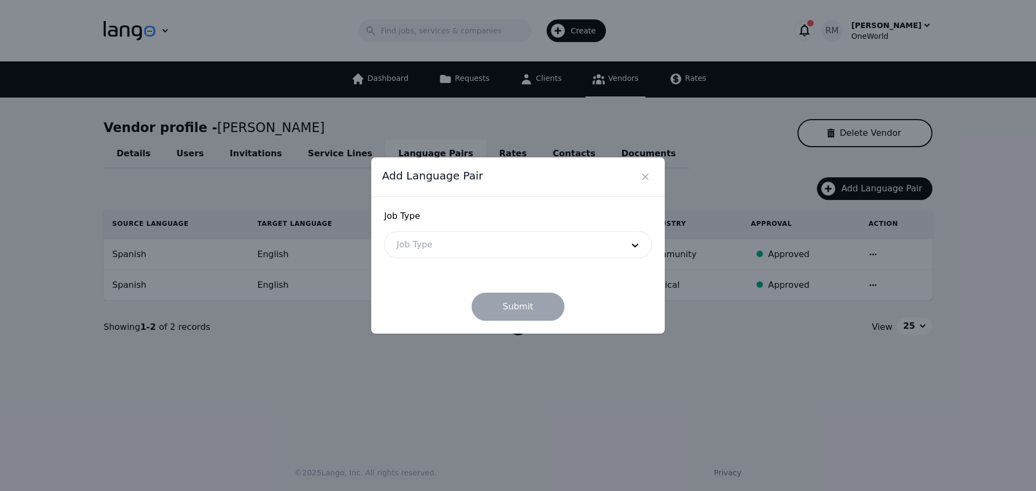
click at [426, 245] on div at bounding box center [502, 245] width 234 height 26
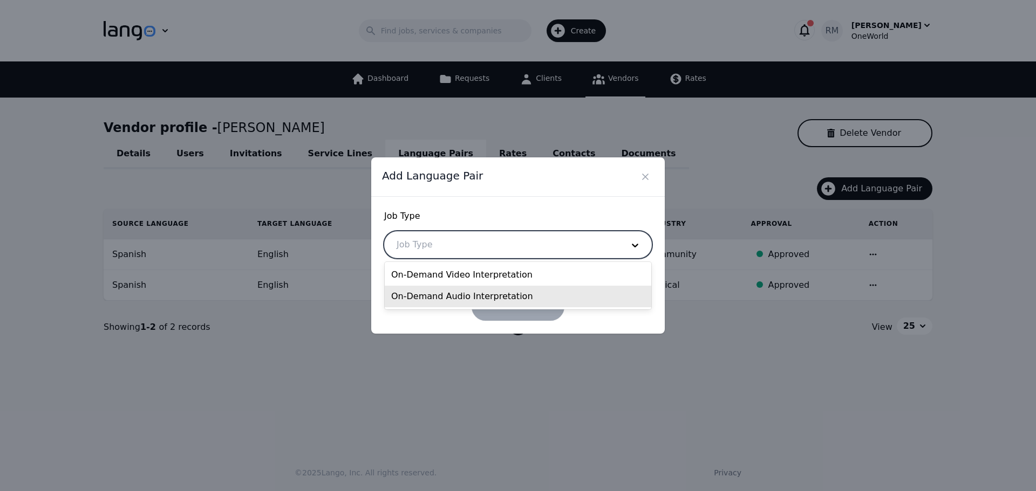
click at [429, 299] on div "On-Demand Audio Interpretation" at bounding box center [518, 297] width 266 height 22
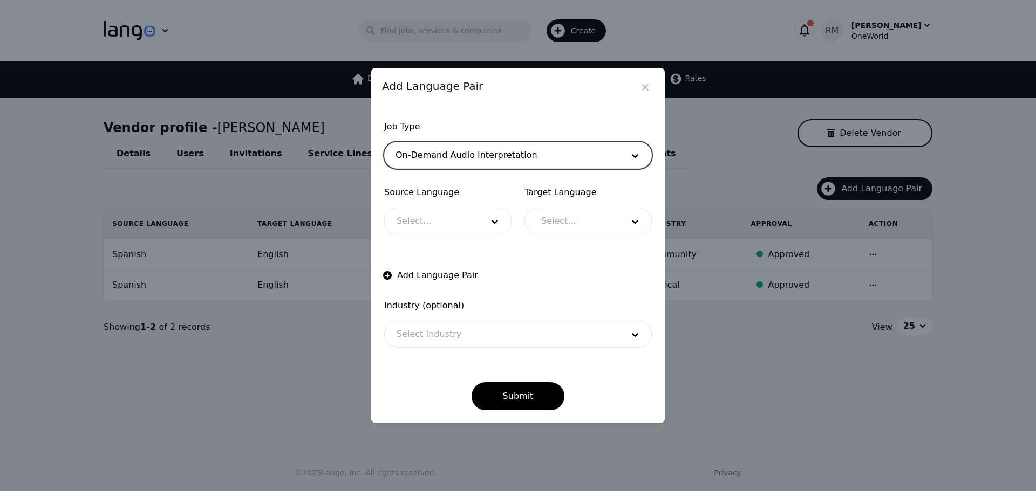
click at [463, 219] on div at bounding box center [432, 221] width 94 height 26
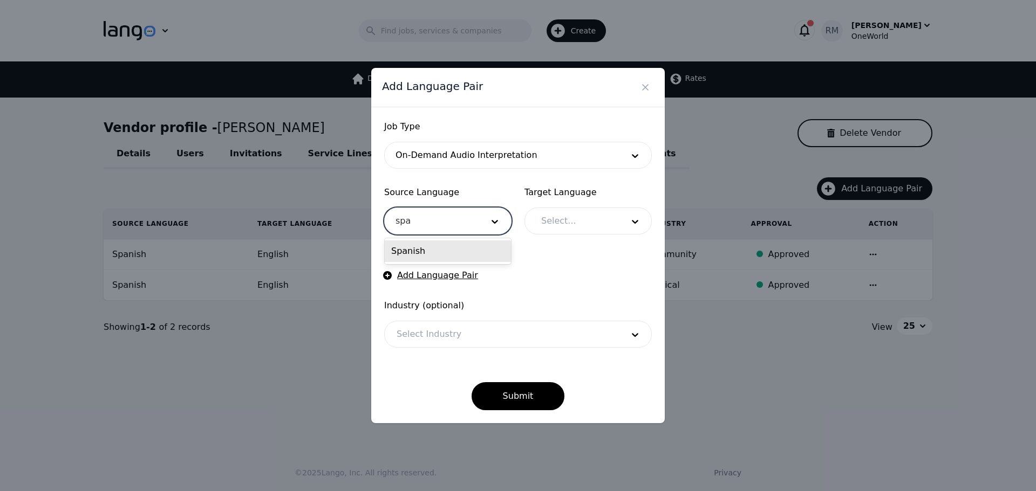
click at [440, 247] on div "Spanish" at bounding box center [448, 252] width 126 height 22
click at [605, 207] on div "Target Language Select..." at bounding box center [587, 210] width 127 height 49
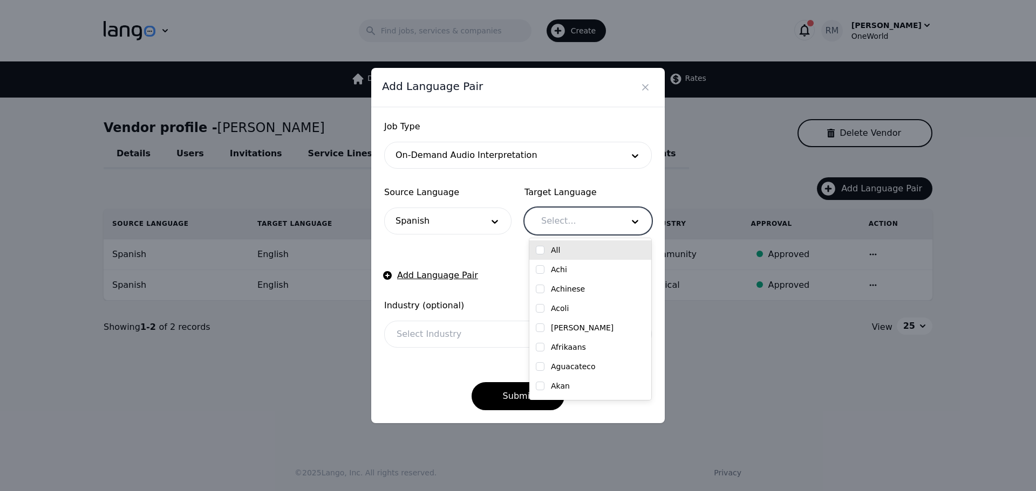
click at [597, 214] on div at bounding box center [574, 221] width 90 height 26
click at [550, 254] on div "English" at bounding box center [590, 250] width 109 height 11
click at [417, 380] on div "Submit" at bounding box center [518, 387] width 268 height 45
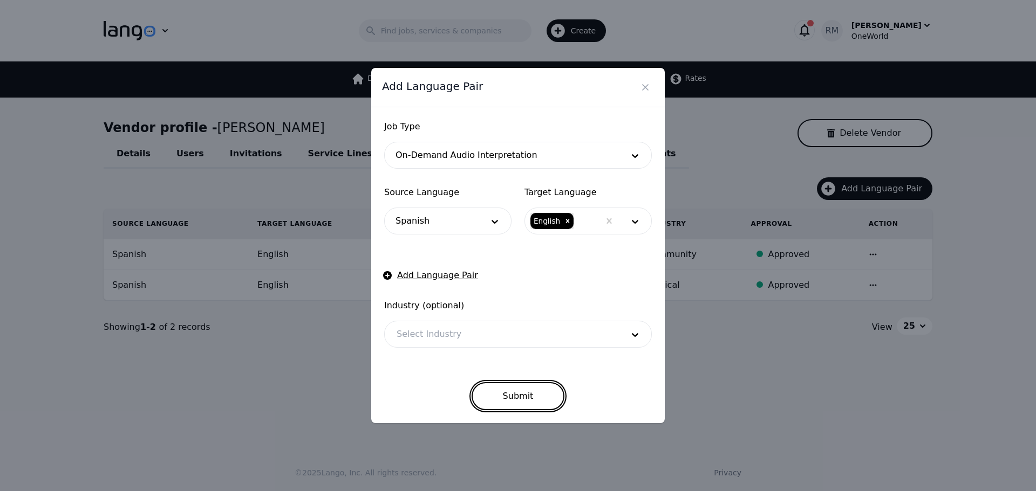
click at [537, 410] on button "Submit" at bounding box center [517, 396] width 93 height 28
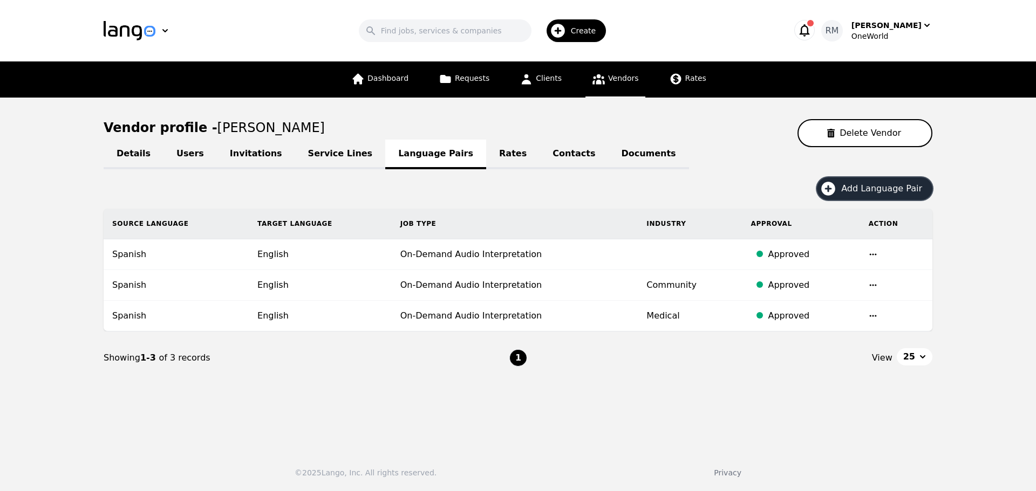
click at [576, 23] on div "Create" at bounding box center [576, 30] width 60 height 23
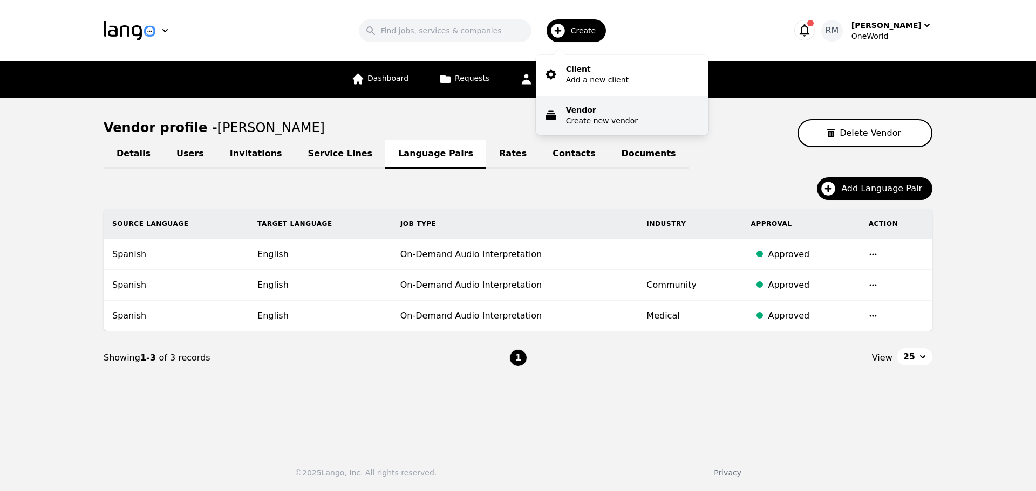
click at [576, 117] on p "Create new vendor" at bounding box center [602, 120] width 72 height 11
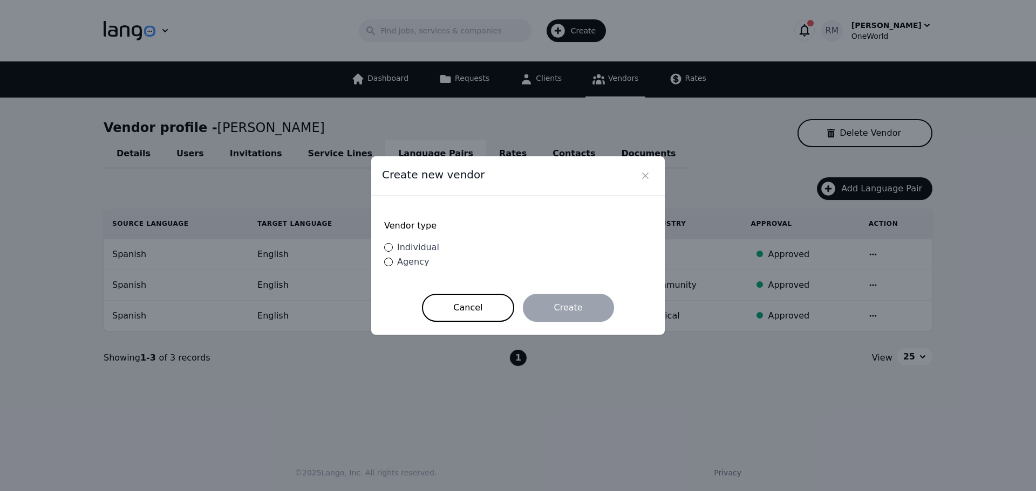
click at [414, 249] on span "Individual" at bounding box center [418, 247] width 42 height 10
click at [393, 249] on input "Individual" at bounding box center [388, 247] width 9 height 9
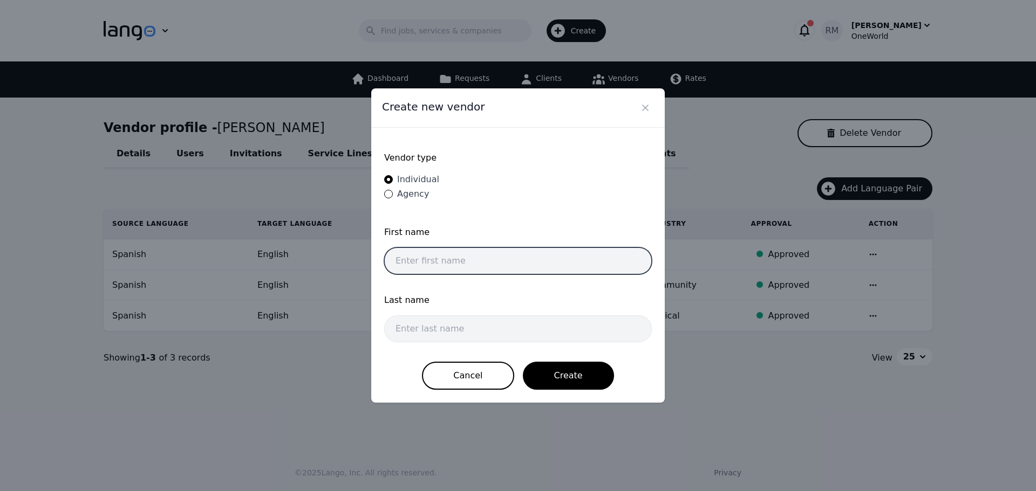
click at [424, 253] on input "text" at bounding box center [518, 261] width 268 height 27
paste input "[PERSON_NAME] [PERSON_NAME]"
drag, startPoint x: 423, startPoint y: 259, endPoint x: 579, endPoint y: 247, distance: 156.9
click at [579, 248] on input "[PERSON_NAME] [PERSON_NAME]" at bounding box center [518, 261] width 268 height 27
click at [421, 305] on span "Last name" at bounding box center [518, 300] width 268 height 13
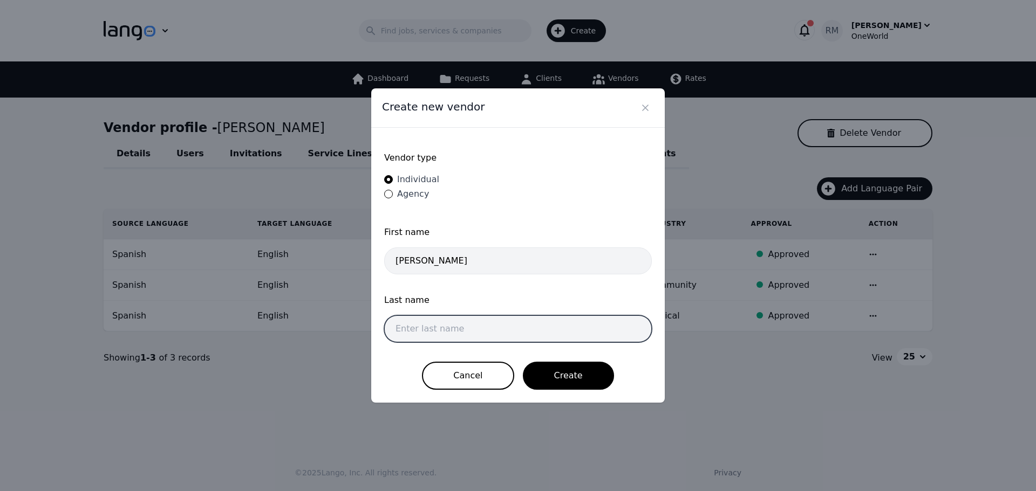
click at [420, 327] on input "text" at bounding box center [518, 329] width 268 height 27
paste input "[PERSON_NAME]"
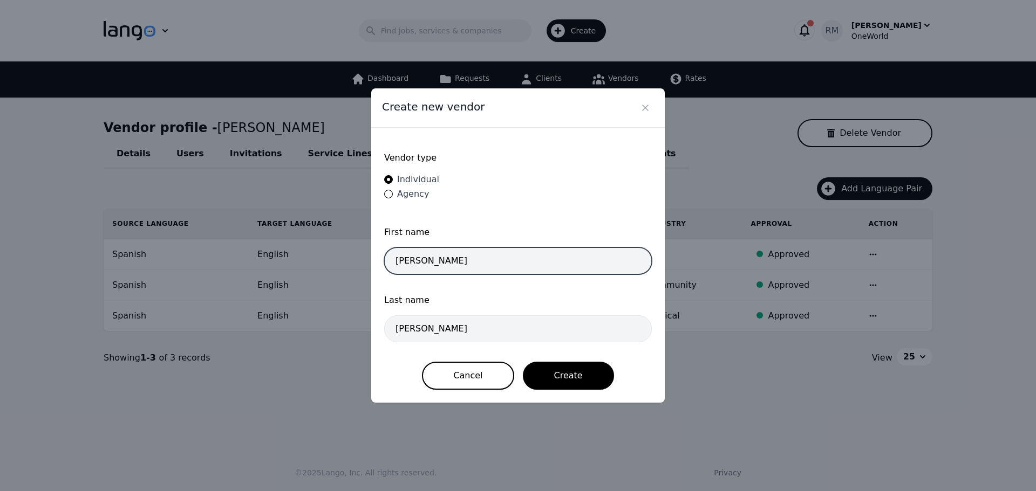
click at [466, 260] on input "[PERSON_NAME]" at bounding box center [518, 261] width 268 height 27
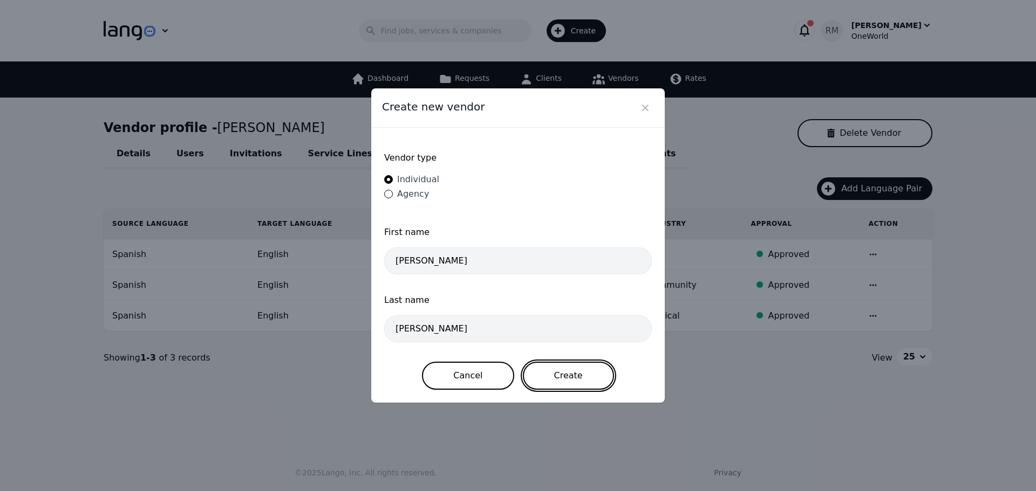
click at [569, 374] on button "Create" at bounding box center [568, 376] width 91 height 28
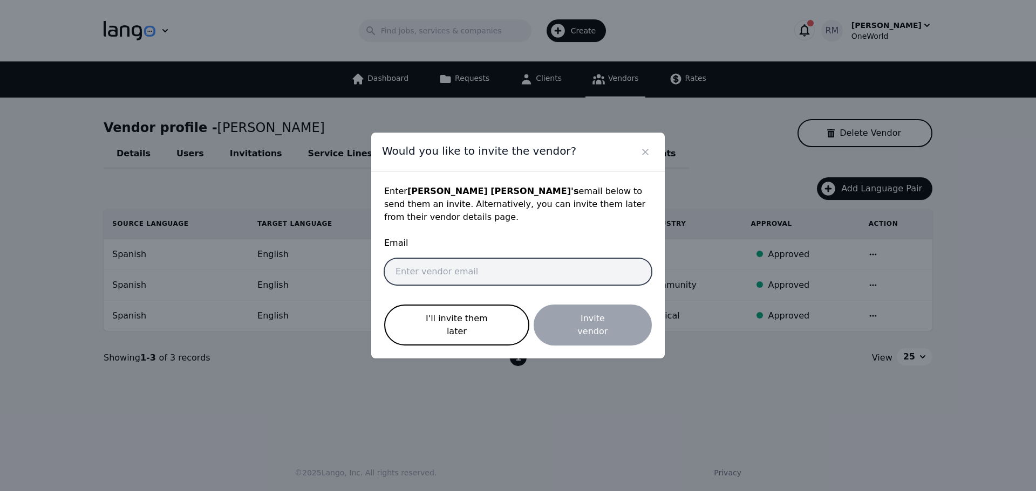
click at [460, 277] on input "email" at bounding box center [518, 271] width 268 height 27
paste input "[EMAIL_ADDRESS][DOMAIN_NAME]"
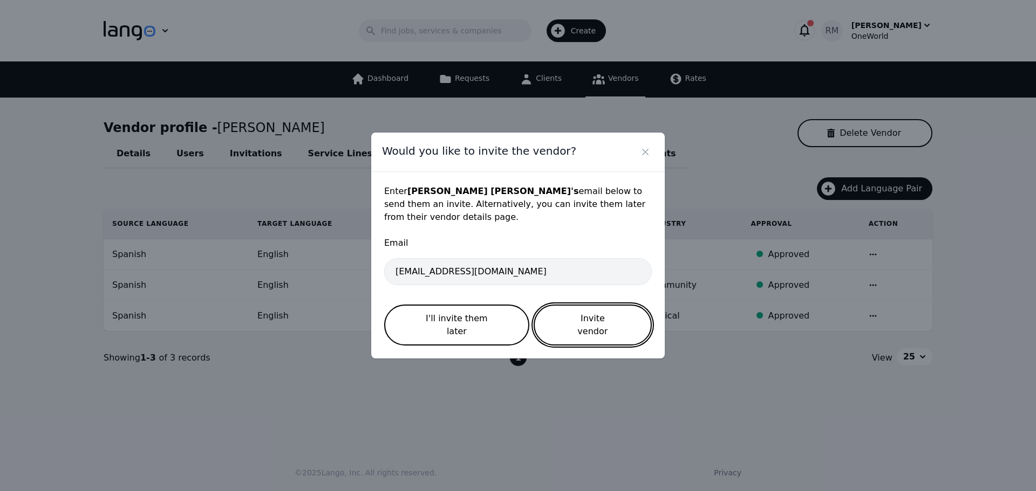
click at [603, 330] on button "Invite vendor" at bounding box center [593, 325] width 118 height 41
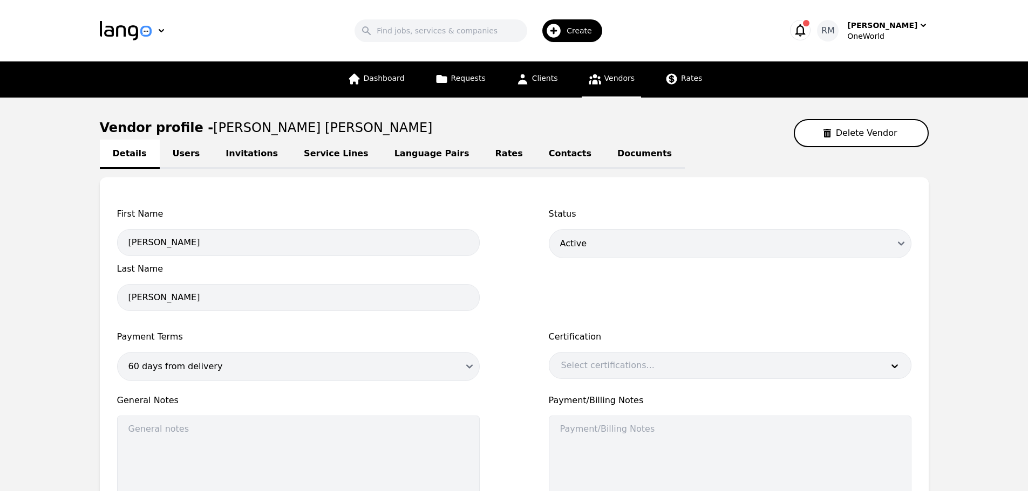
click at [404, 158] on link "Language Pairs" at bounding box center [431, 155] width 101 height 30
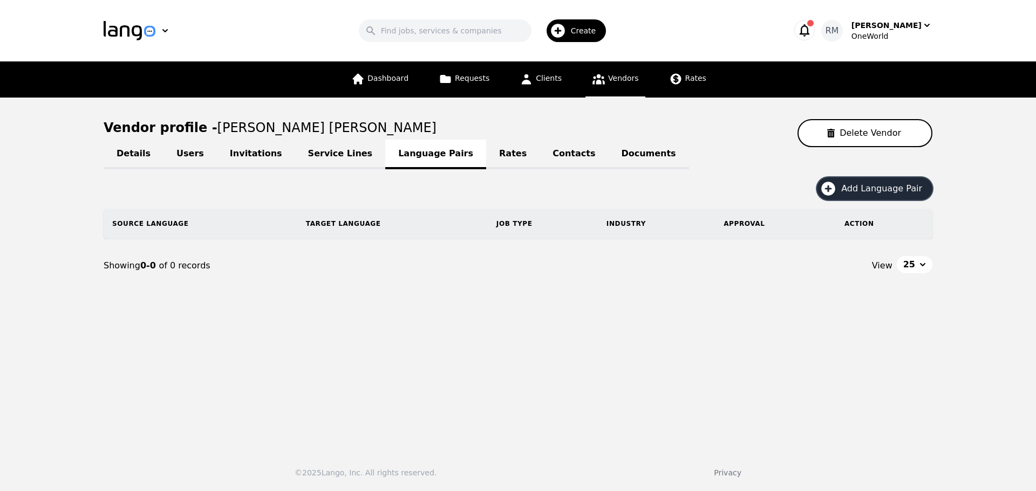
click at [897, 191] on span "Add Language Pair" at bounding box center [885, 188] width 88 height 13
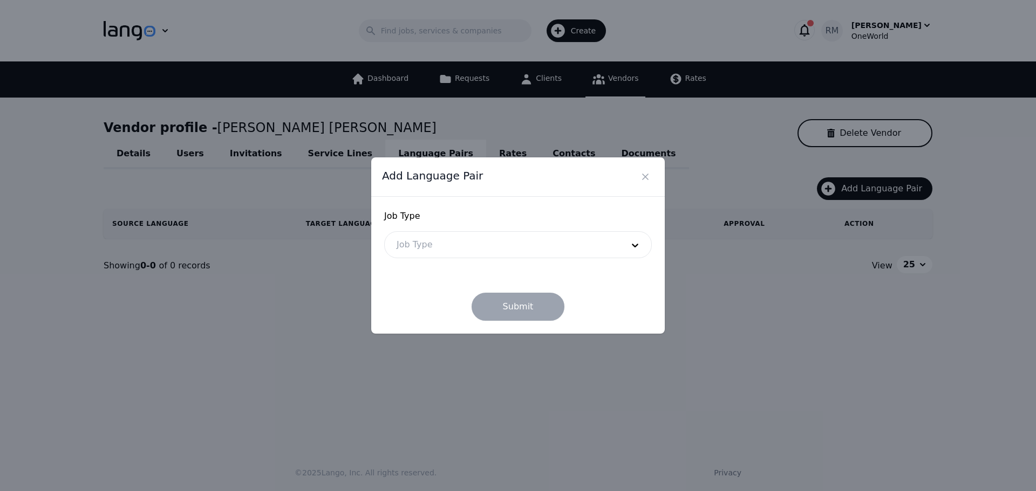
click at [545, 241] on div at bounding box center [502, 245] width 234 height 26
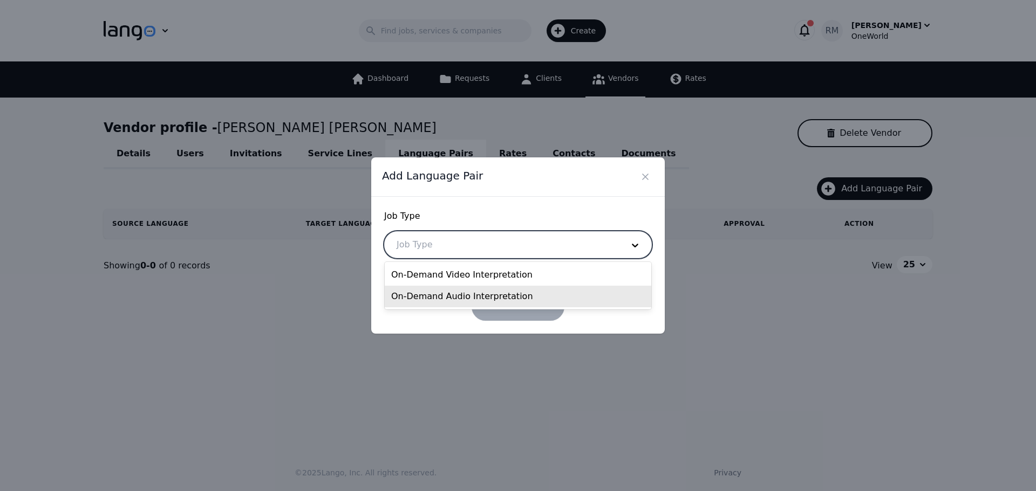
click at [432, 300] on div "On-Demand Audio Interpretation" at bounding box center [518, 297] width 266 height 22
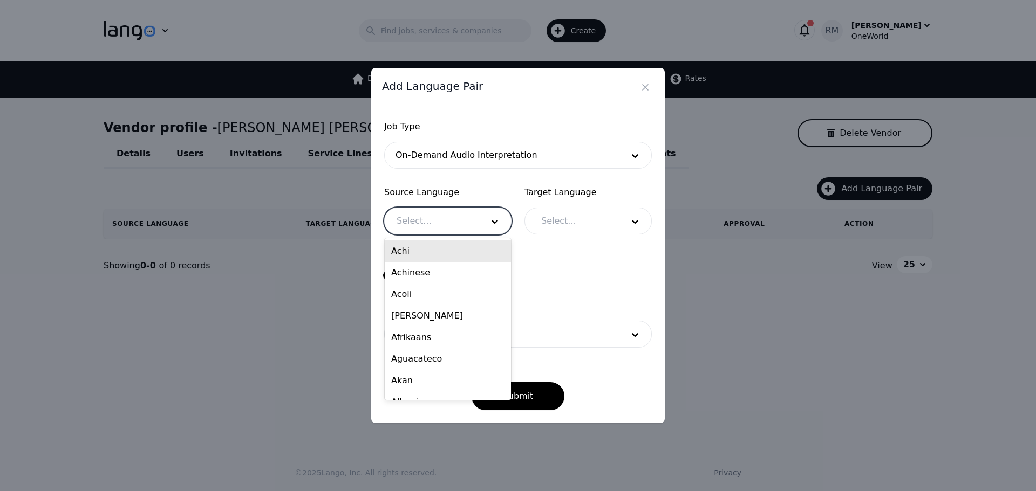
click at [441, 218] on div at bounding box center [432, 221] width 94 height 26
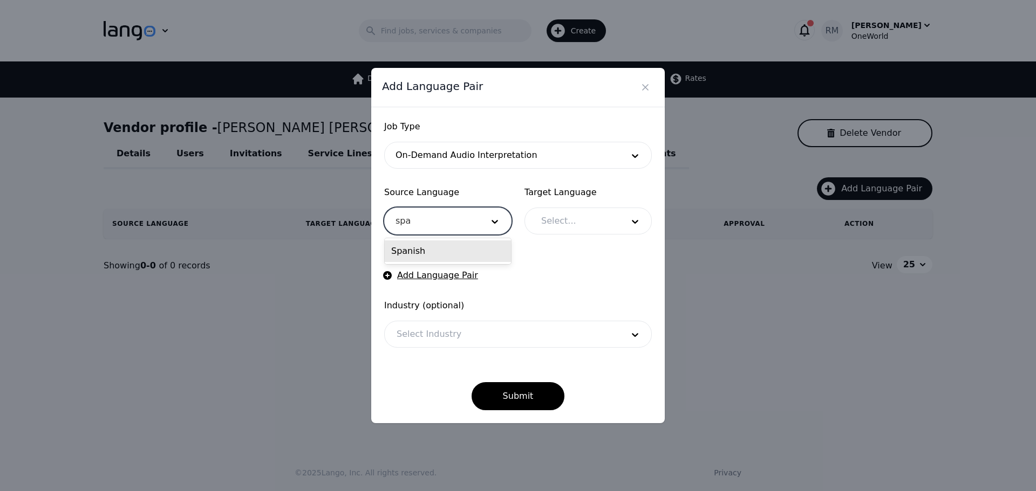
click at [464, 251] on div "Spanish" at bounding box center [448, 252] width 126 height 22
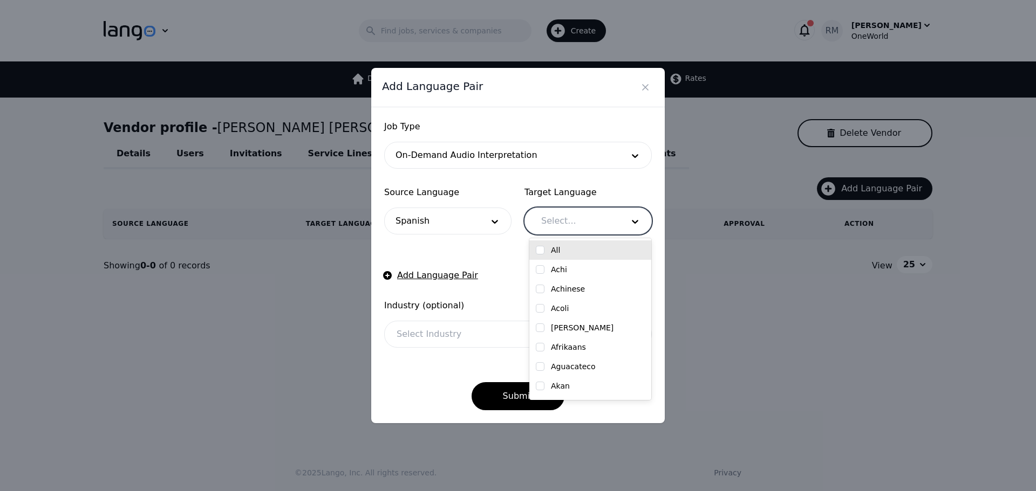
click at [585, 220] on div at bounding box center [574, 221] width 90 height 26
click at [576, 249] on div "English" at bounding box center [590, 250] width 109 height 11
click at [448, 339] on div at bounding box center [502, 335] width 234 height 26
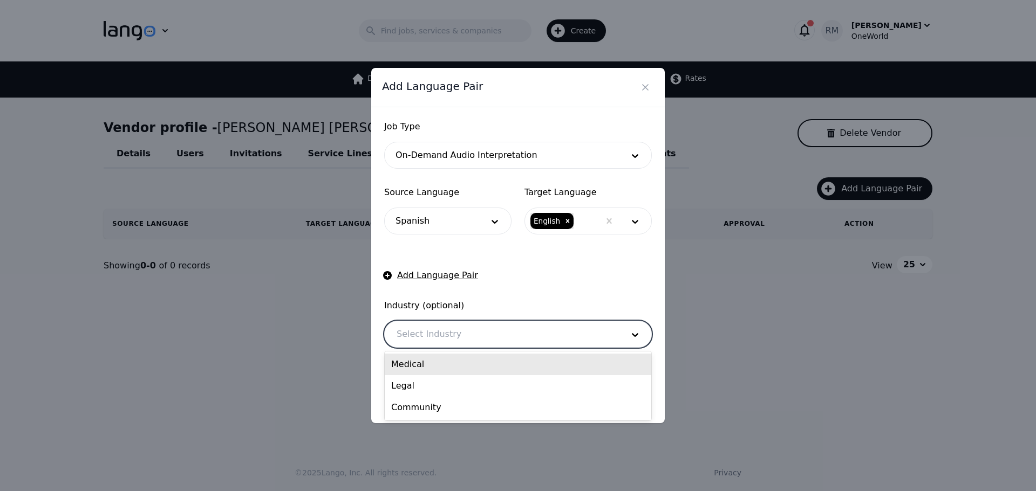
click at [440, 370] on div "Medical" at bounding box center [518, 365] width 266 height 22
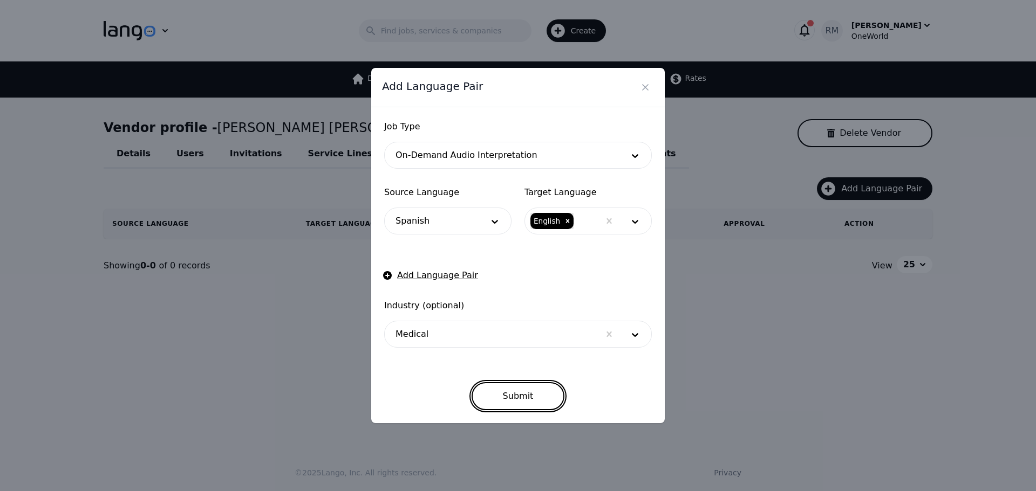
click at [513, 399] on button "Submit" at bounding box center [517, 396] width 93 height 28
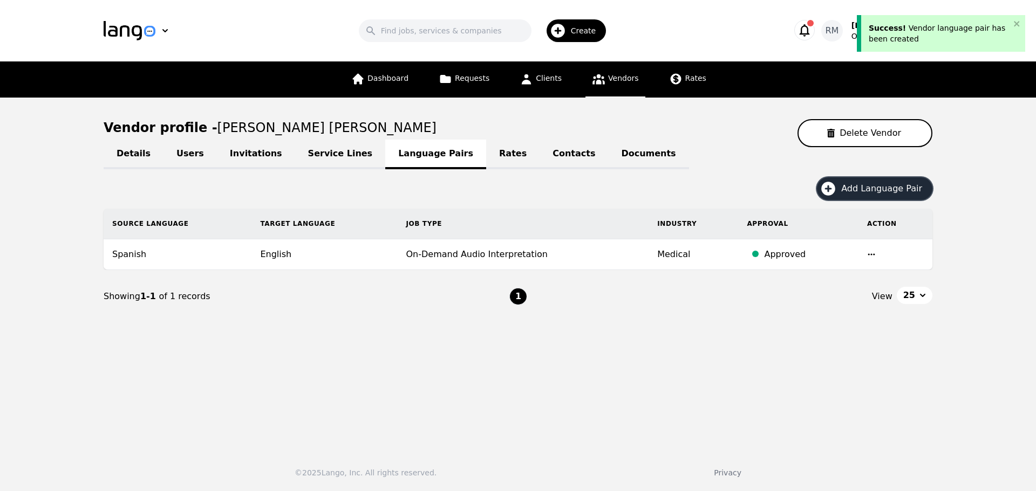
click at [863, 200] on button "Add Language Pair" at bounding box center [874, 188] width 115 height 23
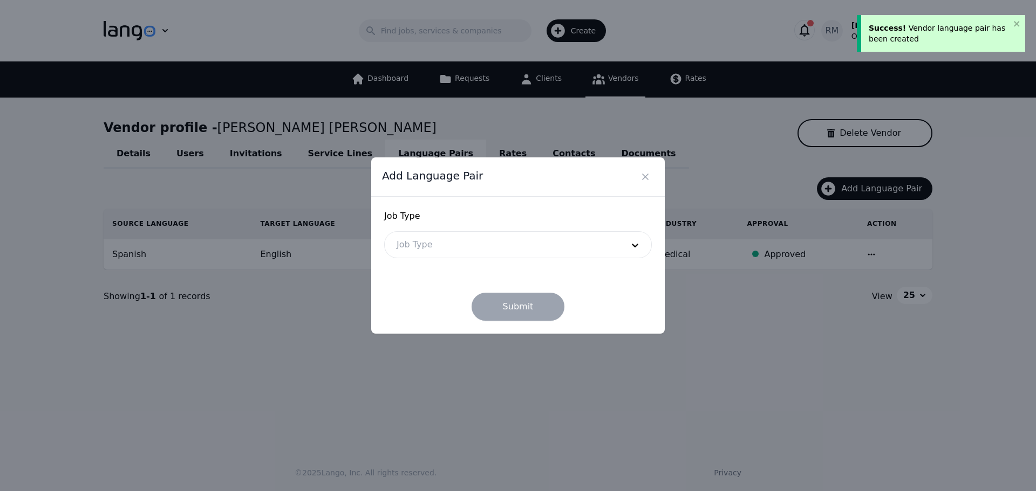
click at [457, 250] on div at bounding box center [502, 245] width 234 height 26
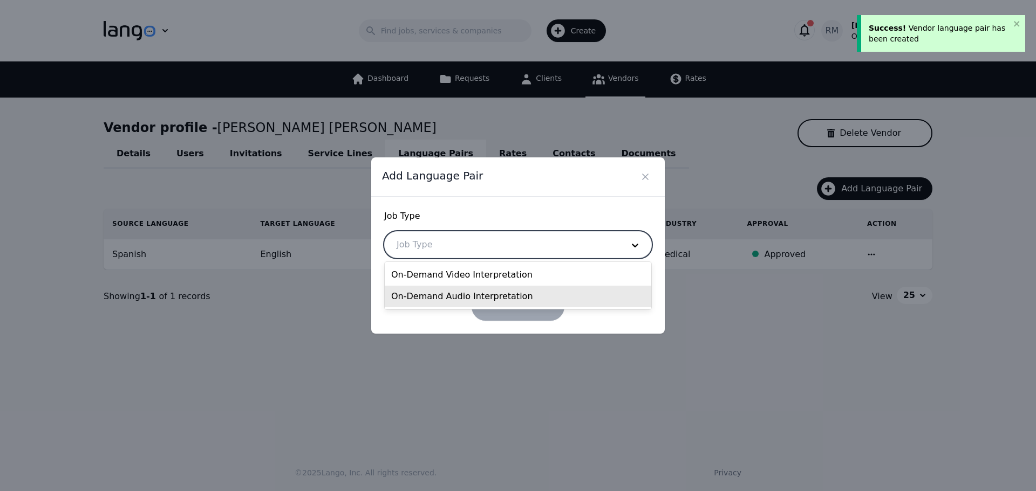
click at [431, 298] on div "On-Demand Audio Interpretation" at bounding box center [518, 297] width 266 height 22
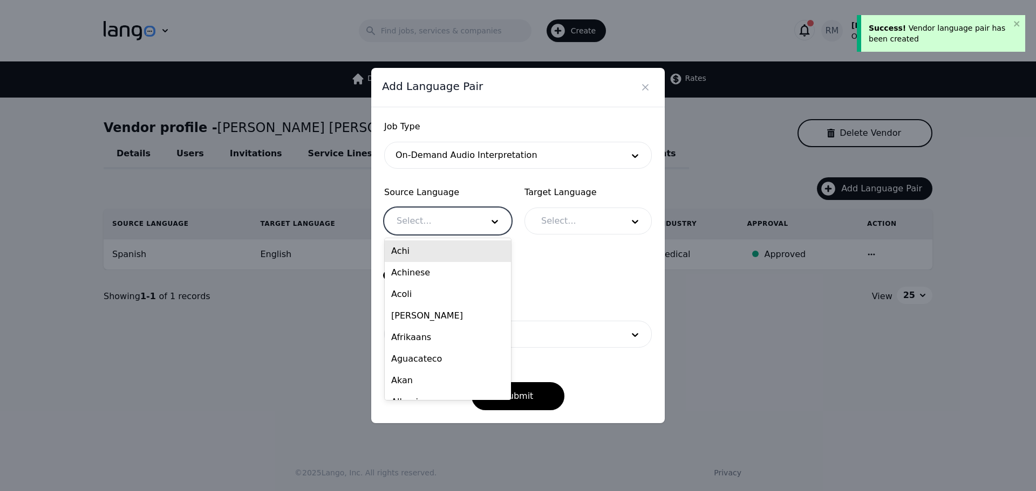
click at [445, 234] on div at bounding box center [432, 221] width 94 height 26
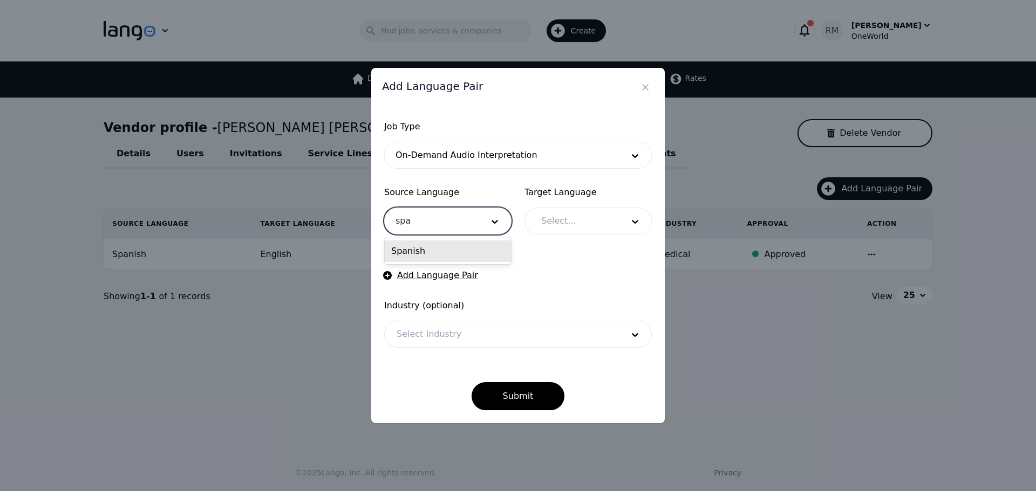
click at [430, 259] on div "Spanish" at bounding box center [448, 252] width 126 height 22
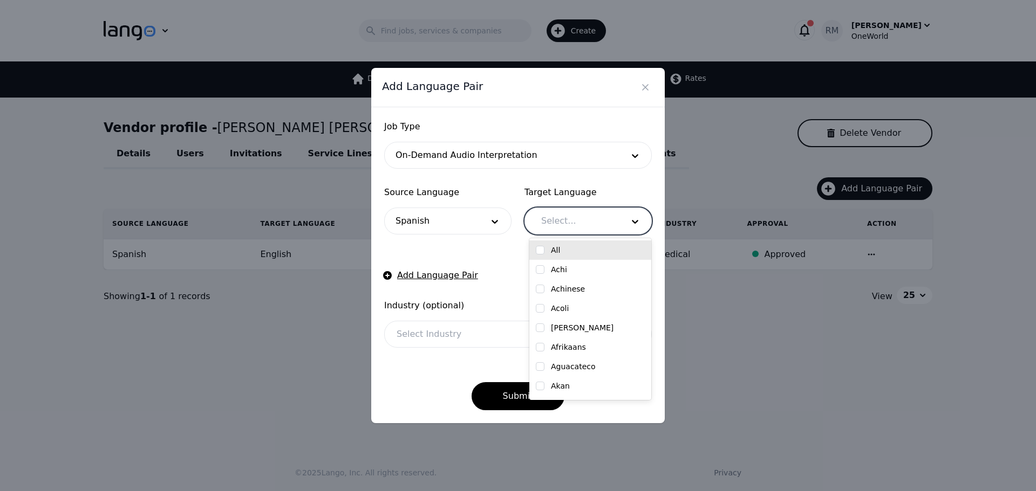
click at [552, 221] on div at bounding box center [574, 221] width 90 height 26
click at [546, 252] on div "English" at bounding box center [590, 250] width 109 height 11
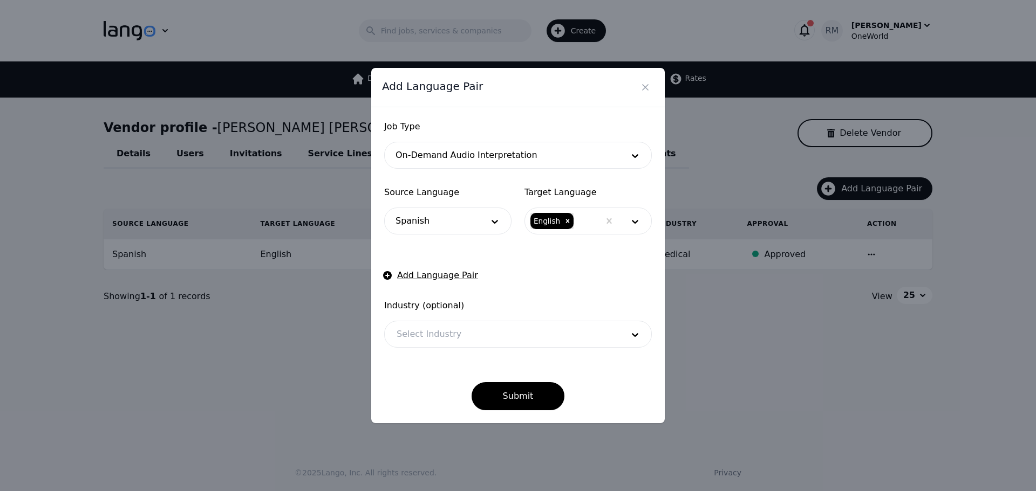
click at [447, 360] on form "Job Type On-Demand Audio Interpretation Source Language Spanish Target Language…" at bounding box center [518, 265] width 268 height 290
click at [462, 331] on div at bounding box center [502, 335] width 234 height 26
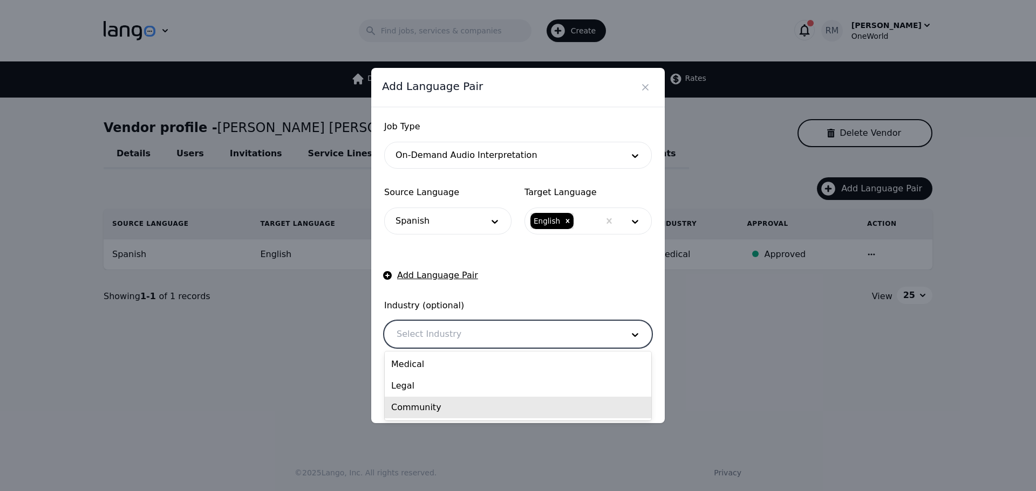
click at [433, 407] on div "Community" at bounding box center [518, 408] width 266 height 22
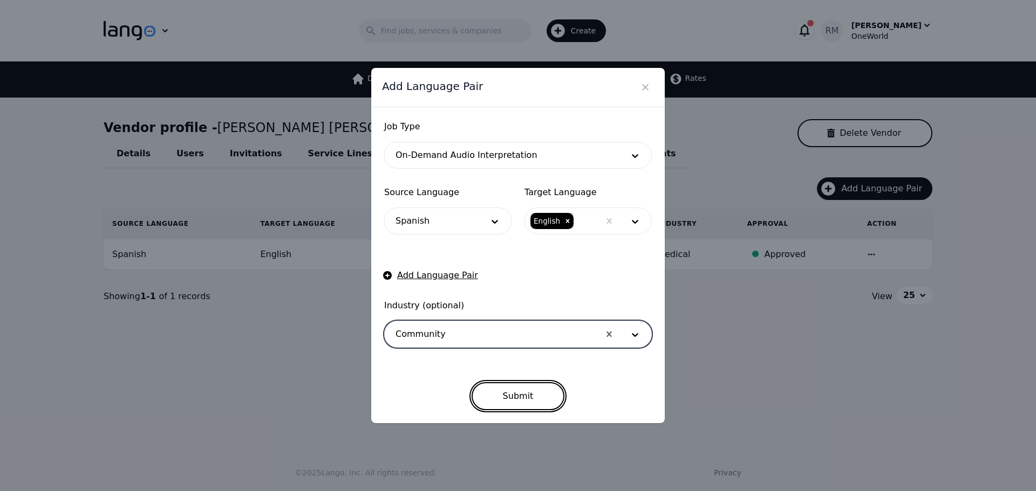
click at [512, 393] on button "Submit" at bounding box center [517, 396] width 93 height 28
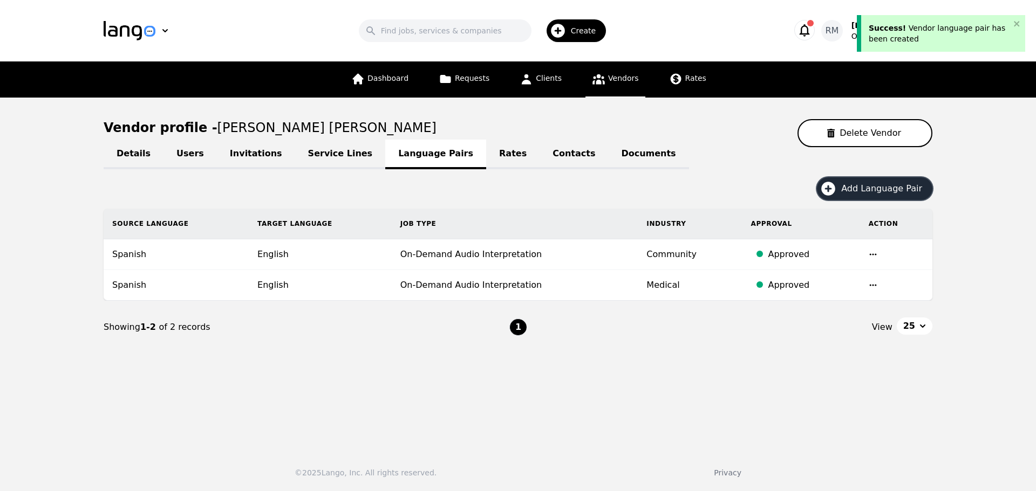
click at [852, 179] on button "Add Language Pair" at bounding box center [874, 188] width 115 height 23
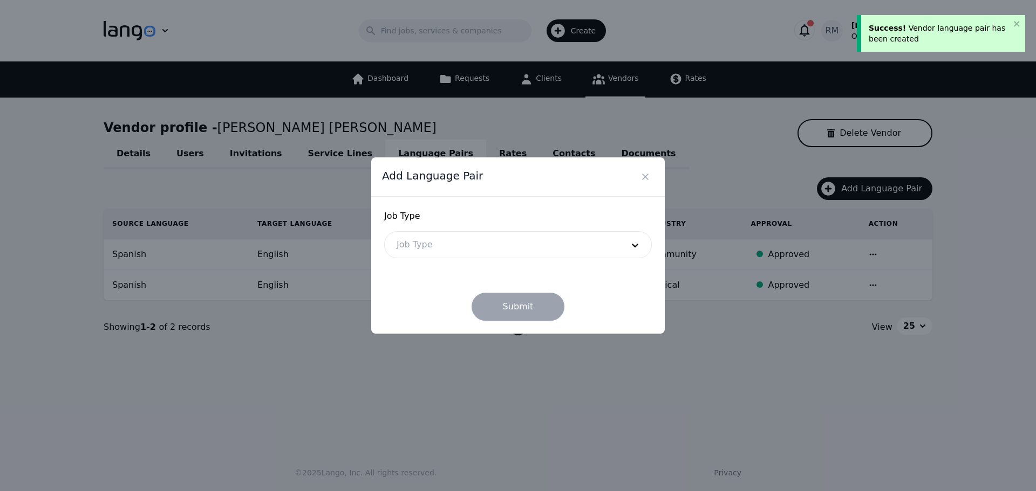
click at [428, 241] on div at bounding box center [502, 245] width 234 height 26
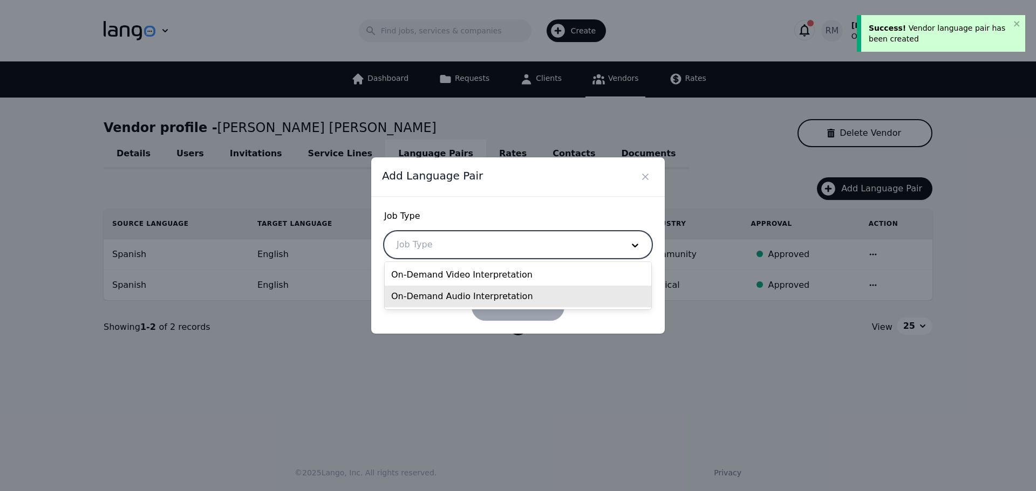
click at [428, 291] on div "On-Demand Audio Interpretation" at bounding box center [518, 297] width 266 height 22
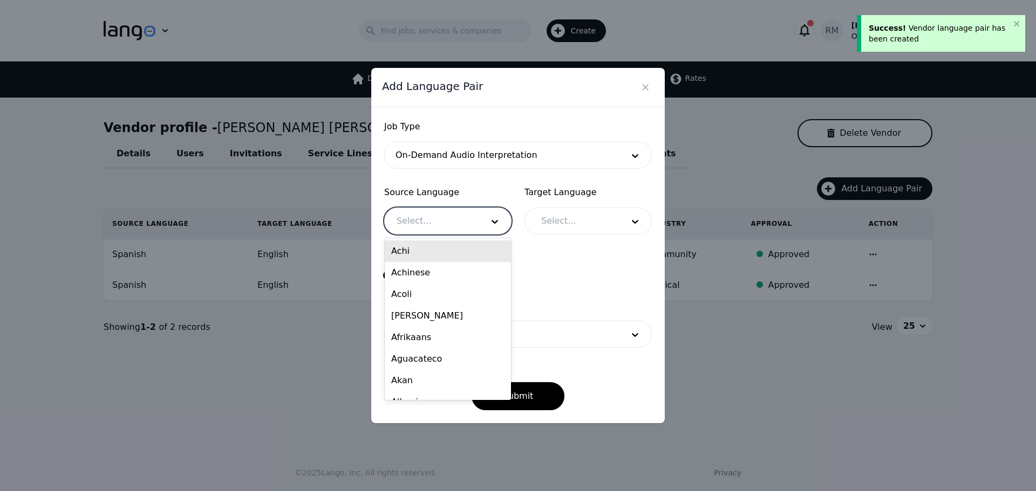
click at [448, 215] on div at bounding box center [432, 221] width 94 height 26
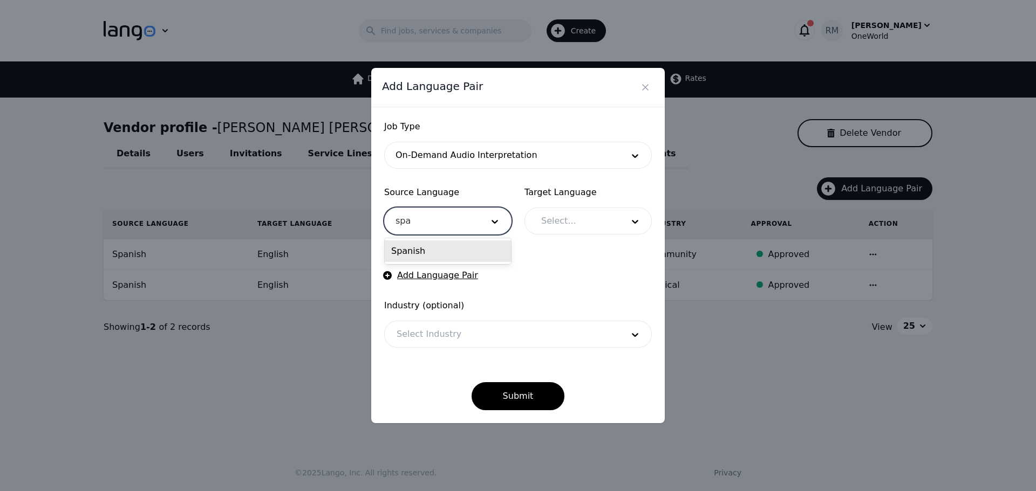
click at [466, 258] on div "Spanish" at bounding box center [448, 252] width 126 height 22
click at [588, 221] on div at bounding box center [574, 221] width 90 height 26
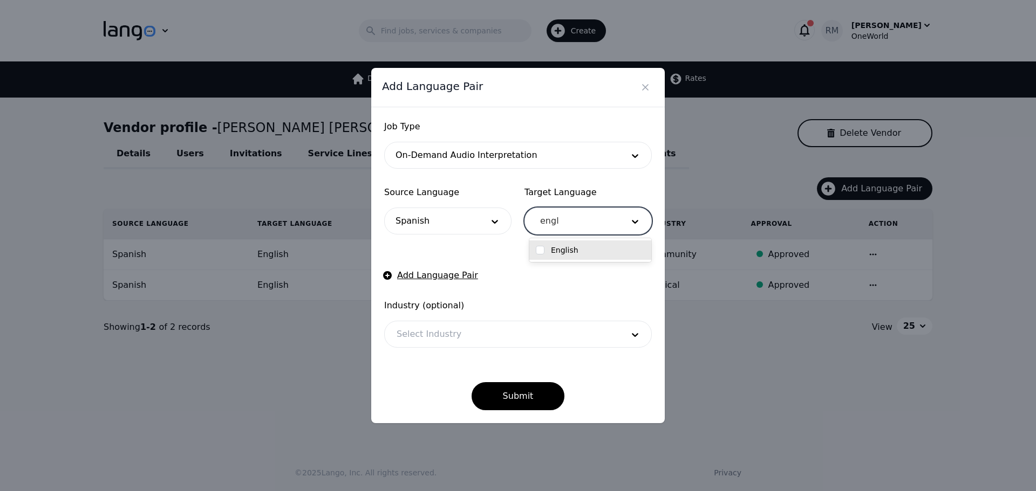
click at [562, 252] on label "English" at bounding box center [565, 250] width 28 height 11
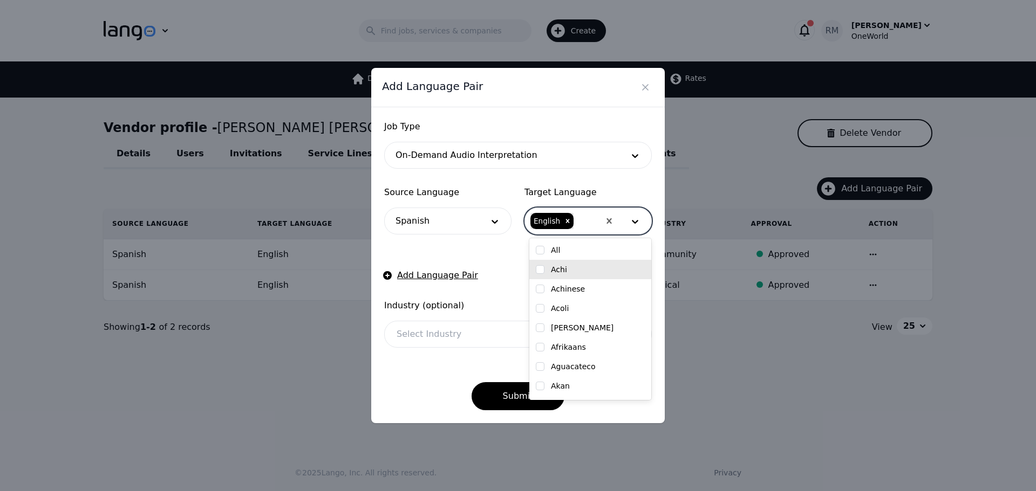
click at [418, 376] on div "Submit" at bounding box center [518, 387] width 268 height 45
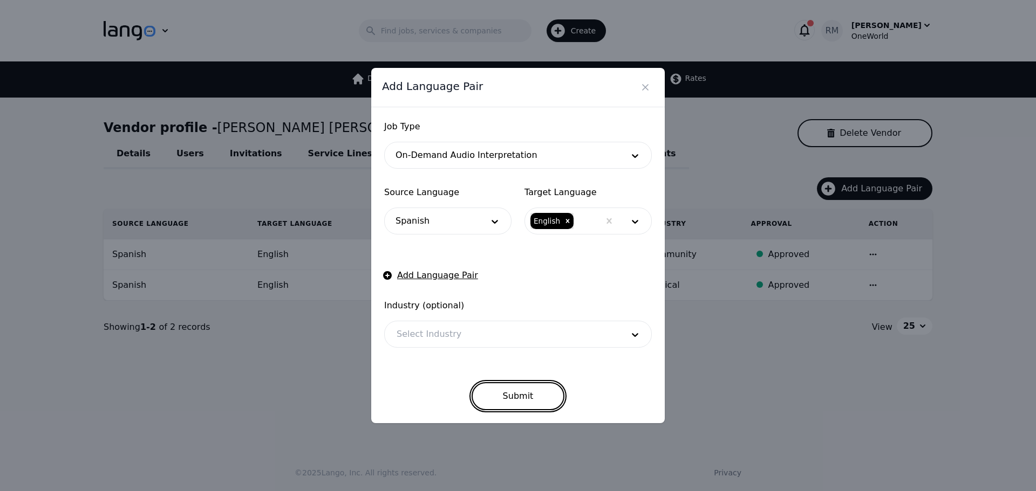
click at [498, 392] on button "Submit" at bounding box center [517, 396] width 93 height 28
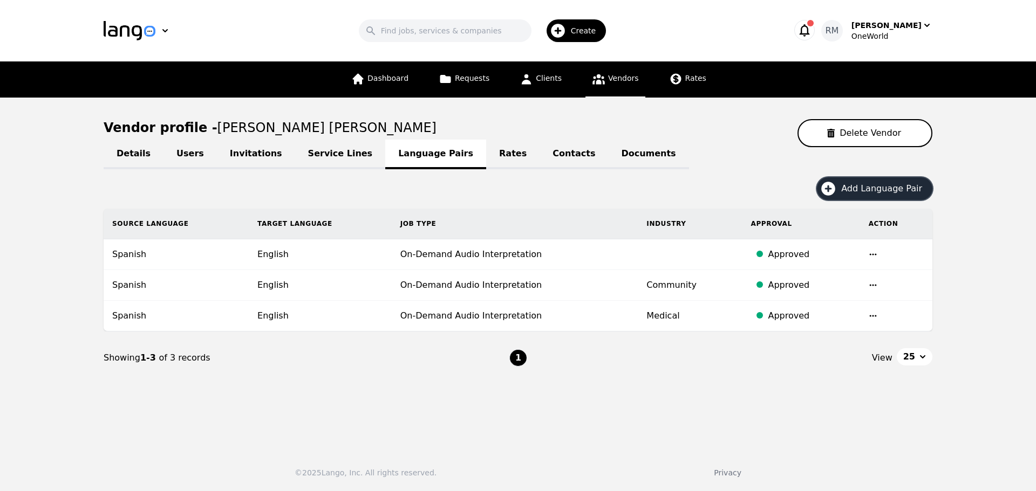
click at [587, 24] on div "Create" at bounding box center [576, 30] width 60 height 23
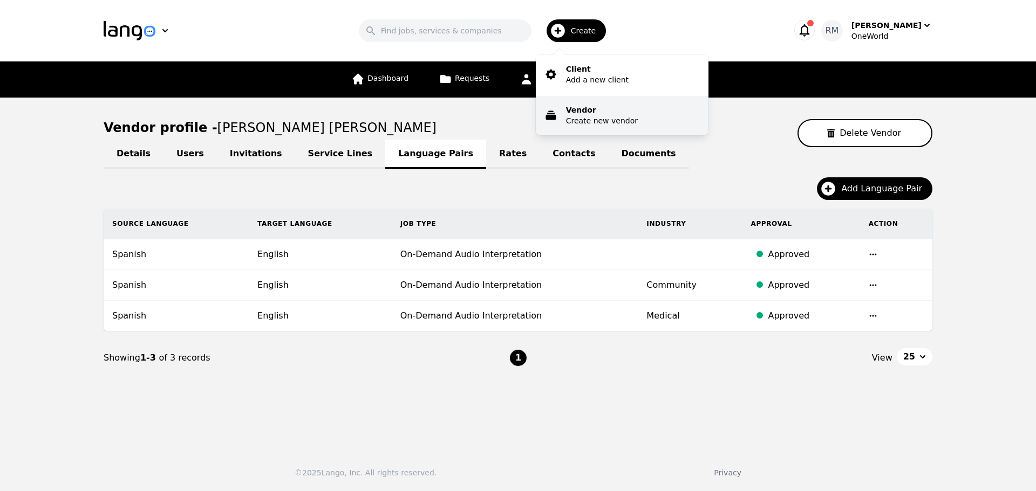
click at [591, 110] on p "Vendor" at bounding box center [602, 110] width 72 height 11
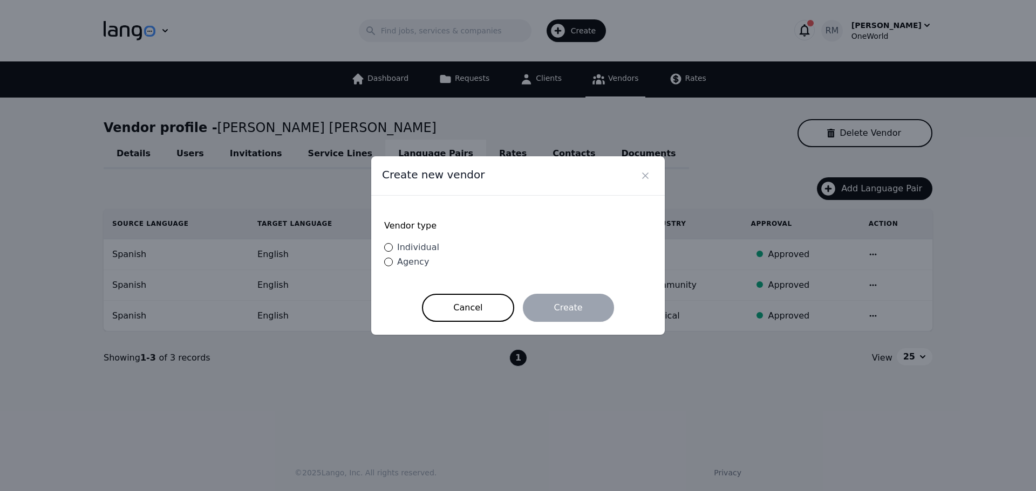
click at [400, 251] on span "Individual" at bounding box center [418, 247] width 42 height 10
click at [393, 251] on input "Individual" at bounding box center [388, 247] width 9 height 9
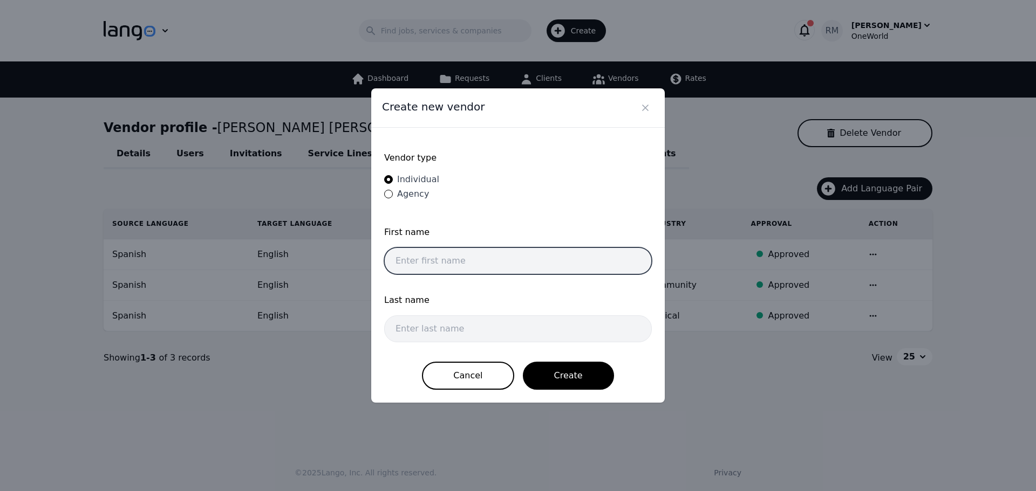
click at [446, 254] on input "text" at bounding box center [518, 261] width 268 height 27
paste input "[PERSON_NAME]"
drag, startPoint x: 439, startPoint y: 260, endPoint x: 586, endPoint y: 268, distance: 147.0
click at [586, 268] on input "[PERSON_NAME]" at bounding box center [518, 261] width 268 height 27
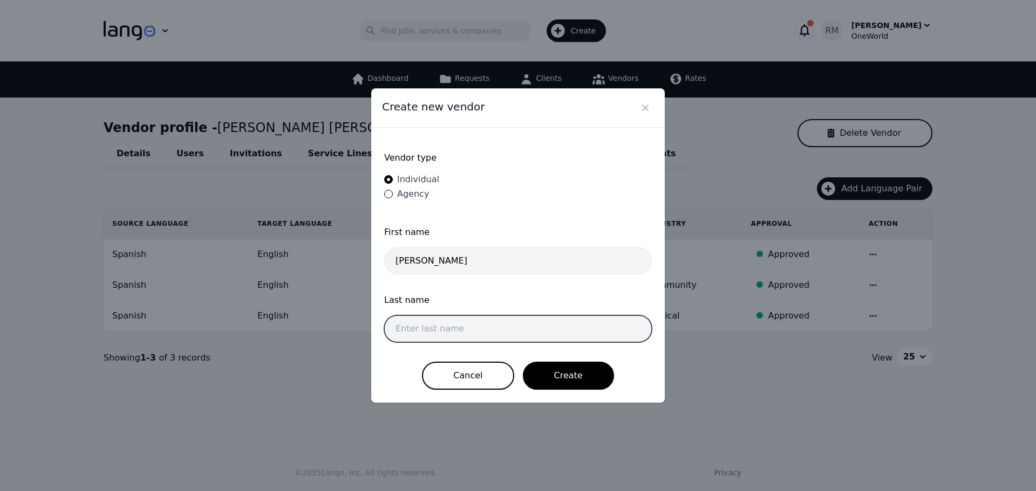
click at [451, 329] on input "text" at bounding box center [518, 329] width 268 height 27
paste input "[PERSON_NAME]"
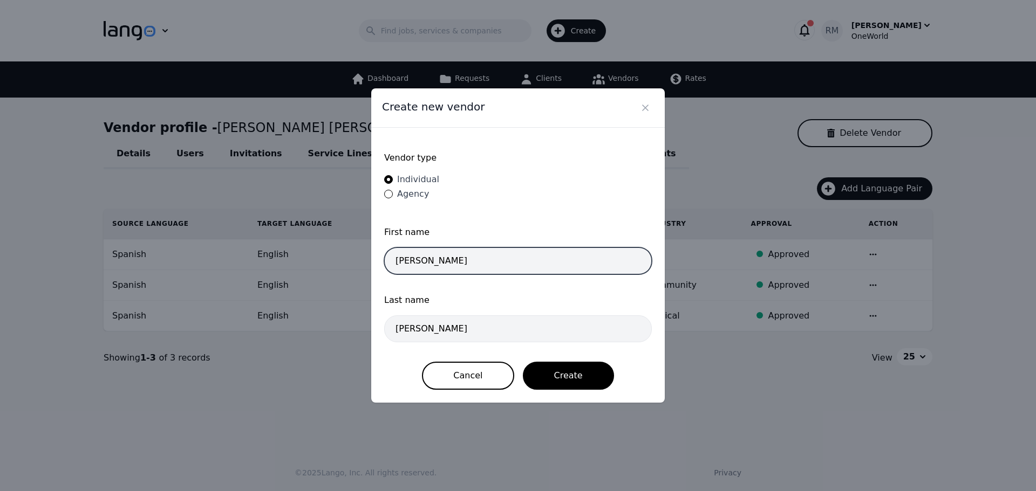
click at [474, 259] on input "[PERSON_NAME]" at bounding box center [518, 261] width 268 height 27
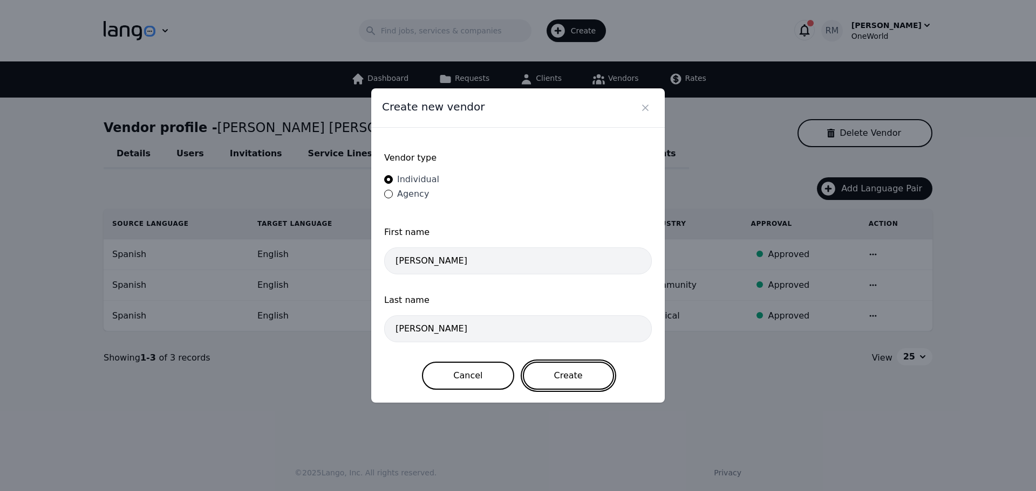
click at [566, 379] on button "Create" at bounding box center [568, 376] width 91 height 28
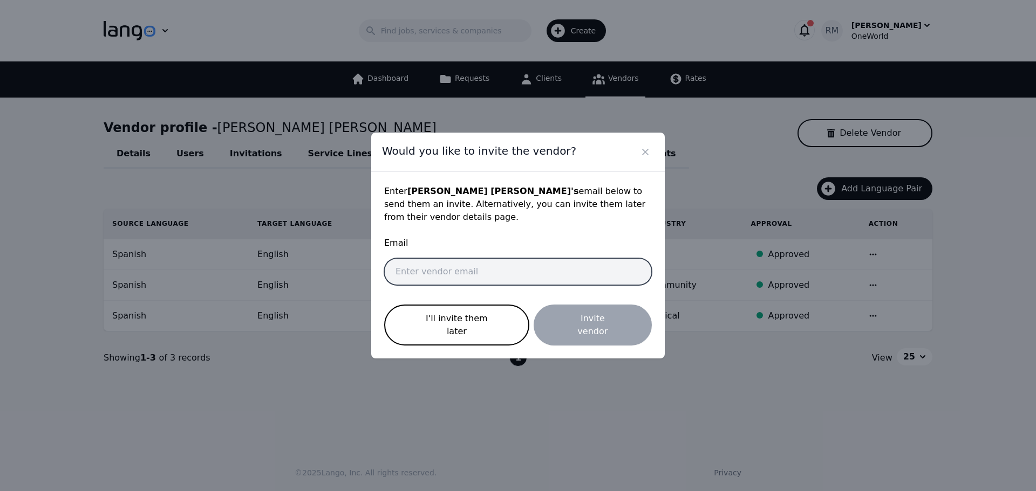
click at [500, 272] on input "email" at bounding box center [518, 271] width 268 height 27
paste input "[EMAIL_ADDRESS][DOMAIN_NAME]"
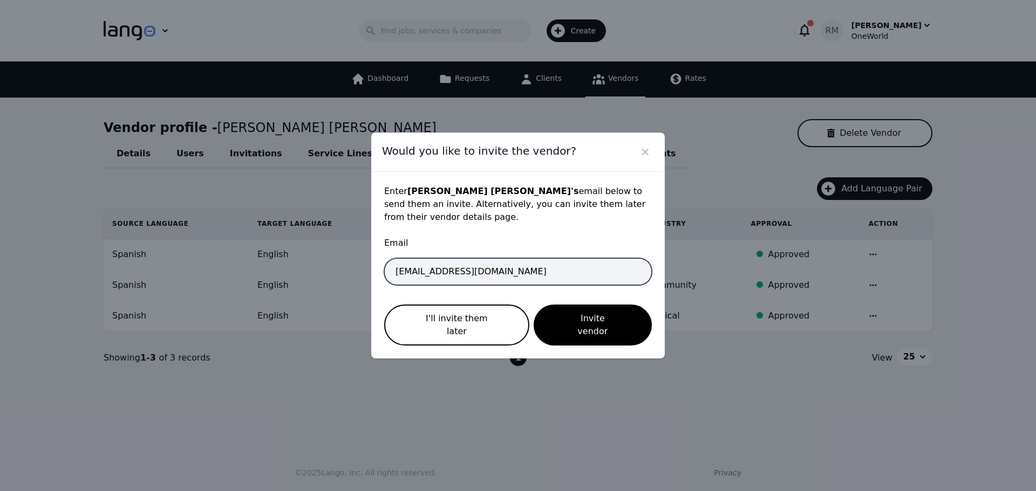
drag, startPoint x: 404, startPoint y: 273, endPoint x: 308, endPoint y: 272, distance: 95.5
click at [308, 272] on div "Would you like to invite the vendor? Enter [PERSON_NAME] 's email below to send…" at bounding box center [518, 245] width 1036 height 491
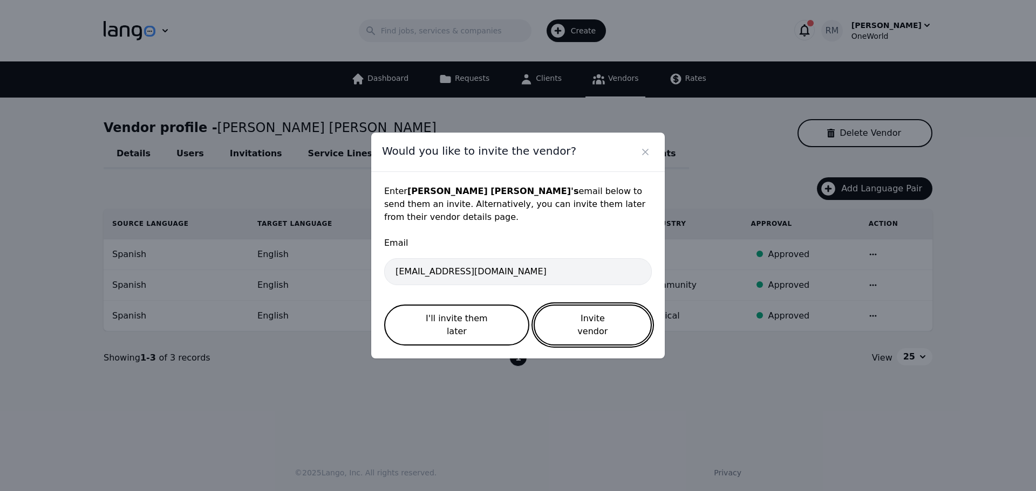
click at [602, 316] on button "Invite vendor" at bounding box center [593, 325] width 118 height 41
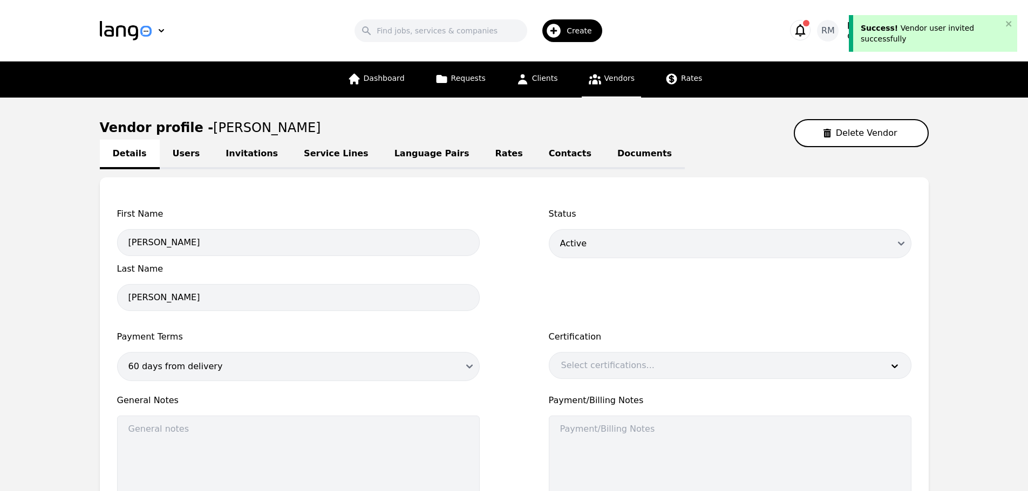
click at [381, 152] on link "Language Pairs" at bounding box center [431, 155] width 101 height 30
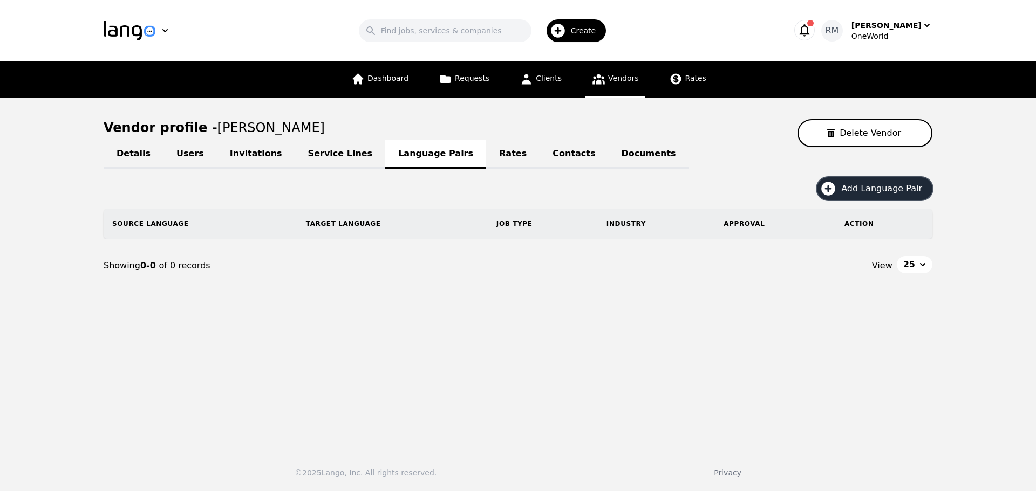
click at [852, 186] on span "Add Language Pair" at bounding box center [885, 188] width 88 height 13
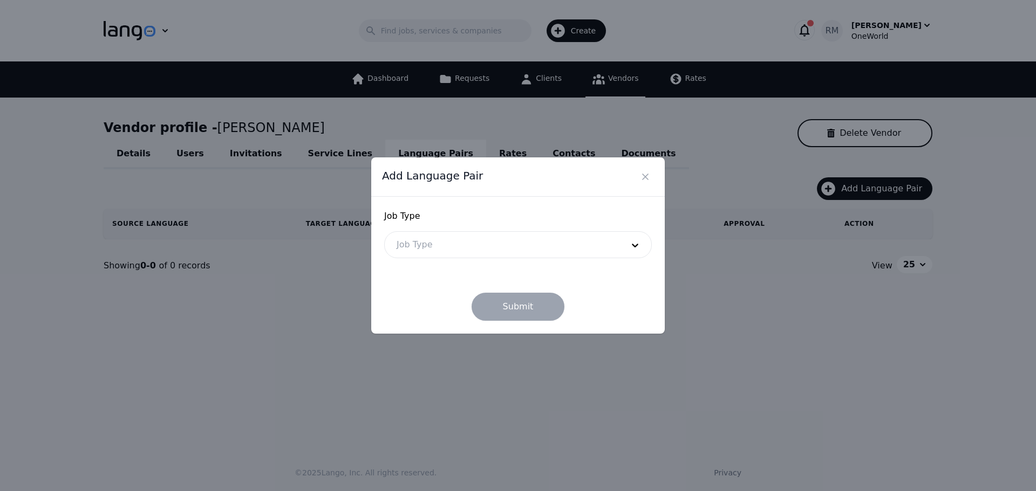
click at [493, 254] on div at bounding box center [502, 245] width 234 height 26
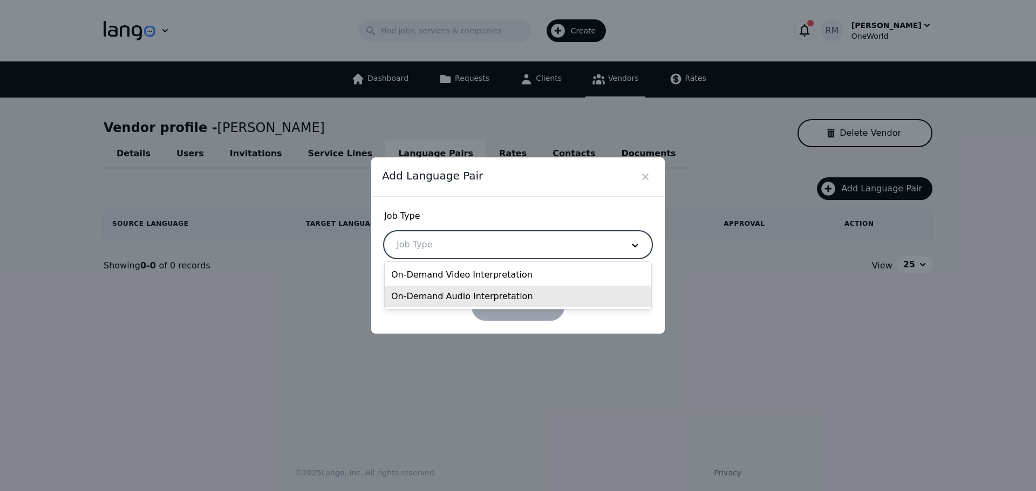
click at [448, 291] on div "On-Demand Audio Interpretation" at bounding box center [518, 297] width 266 height 22
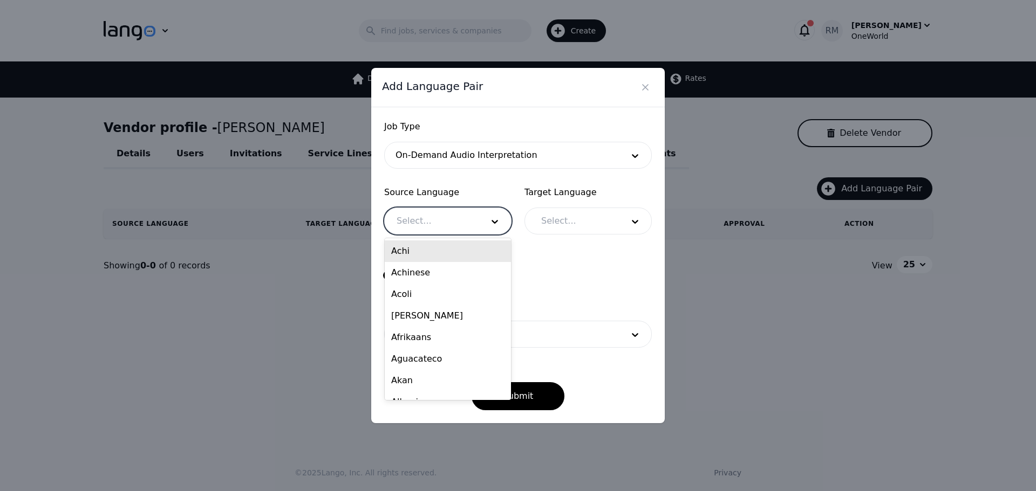
click at [443, 222] on div at bounding box center [432, 221] width 94 height 26
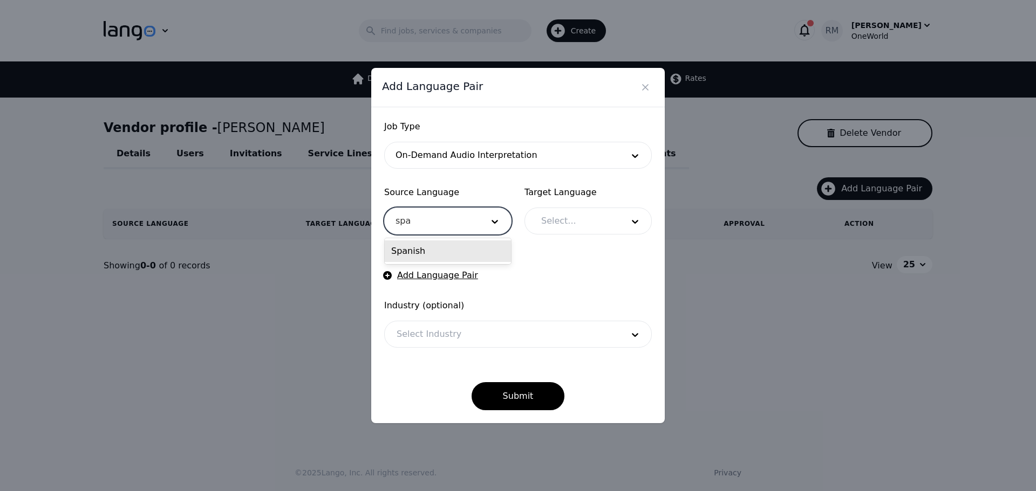
click at [459, 250] on div "Spanish" at bounding box center [448, 252] width 126 height 22
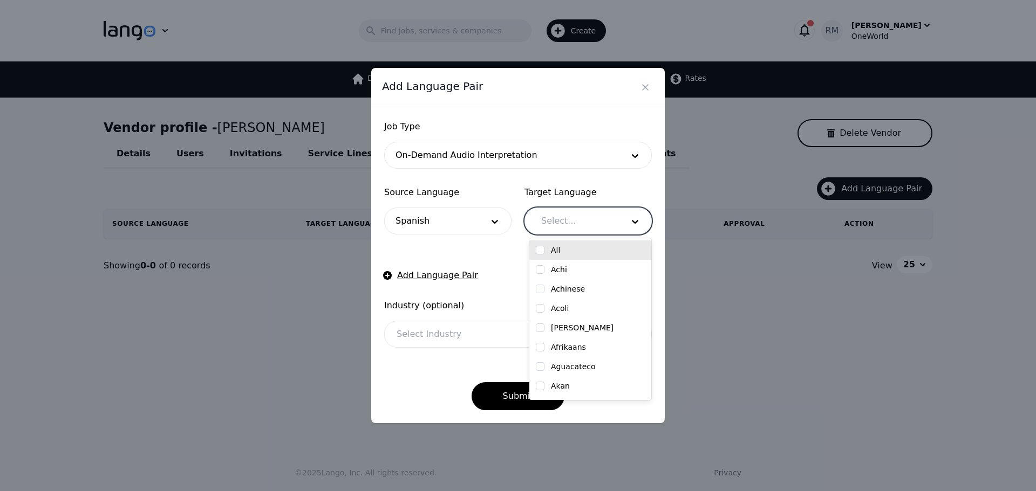
click at [575, 230] on div at bounding box center [574, 221] width 90 height 26
click at [551, 250] on label "English" at bounding box center [565, 250] width 28 height 11
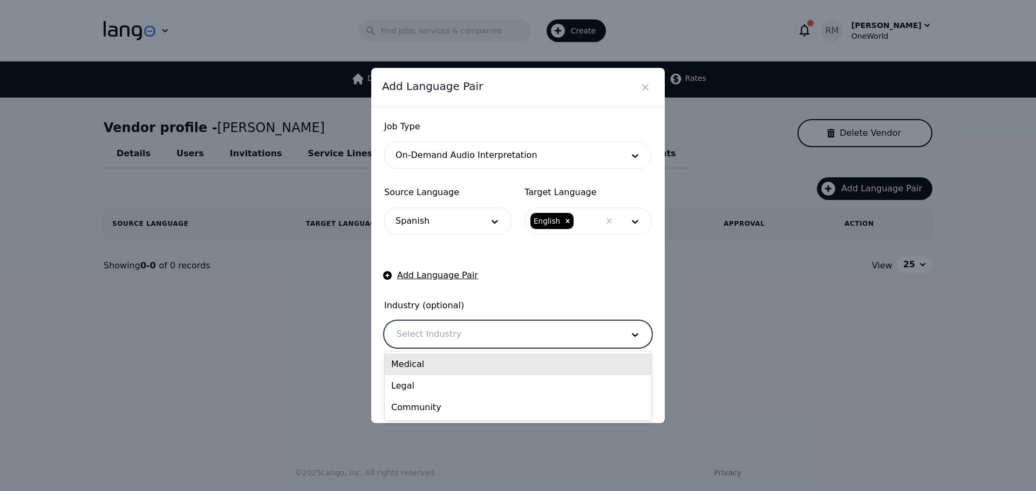
click at [433, 339] on div at bounding box center [502, 335] width 234 height 26
click at [433, 366] on div "Medical" at bounding box center [518, 365] width 266 height 22
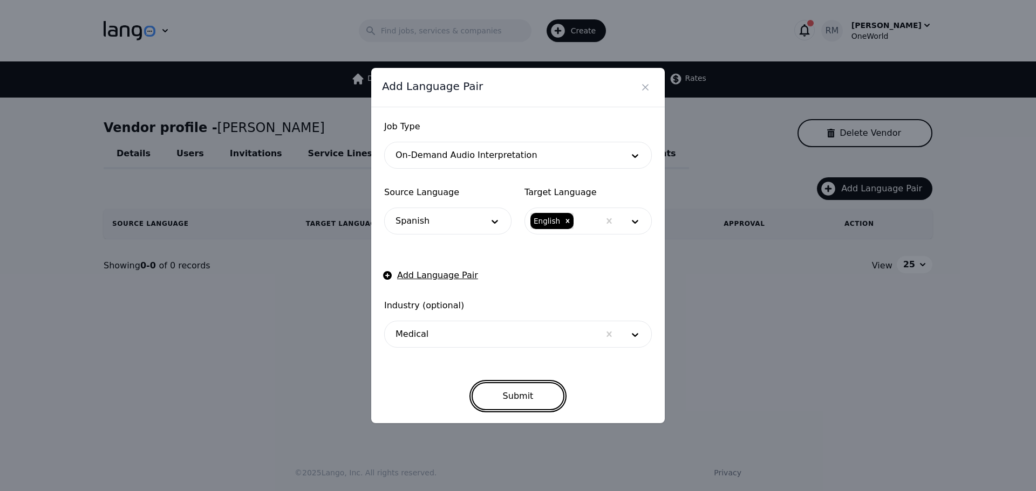
click at [503, 393] on button "Submit" at bounding box center [517, 396] width 93 height 28
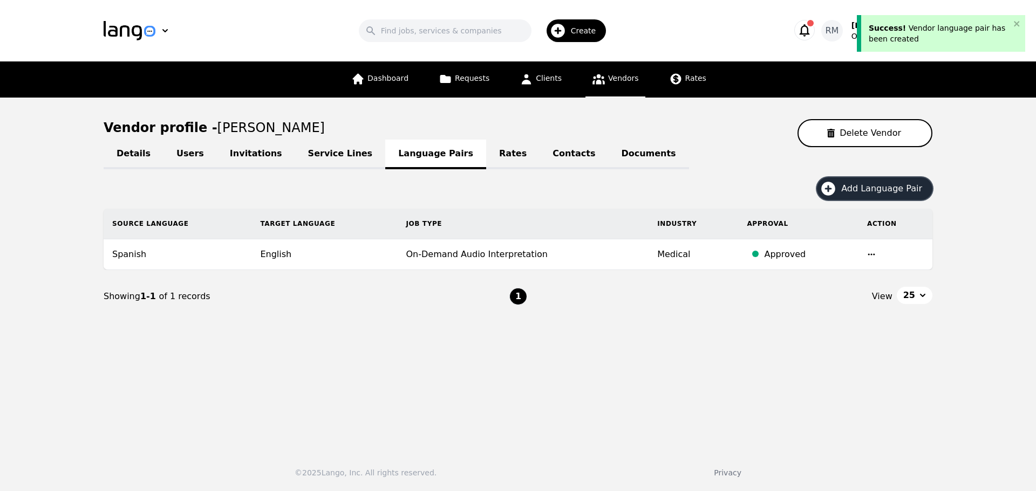
click at [879, 191] on span "Add Language Pair" at bounding box center [885, 188] width 88 height 13
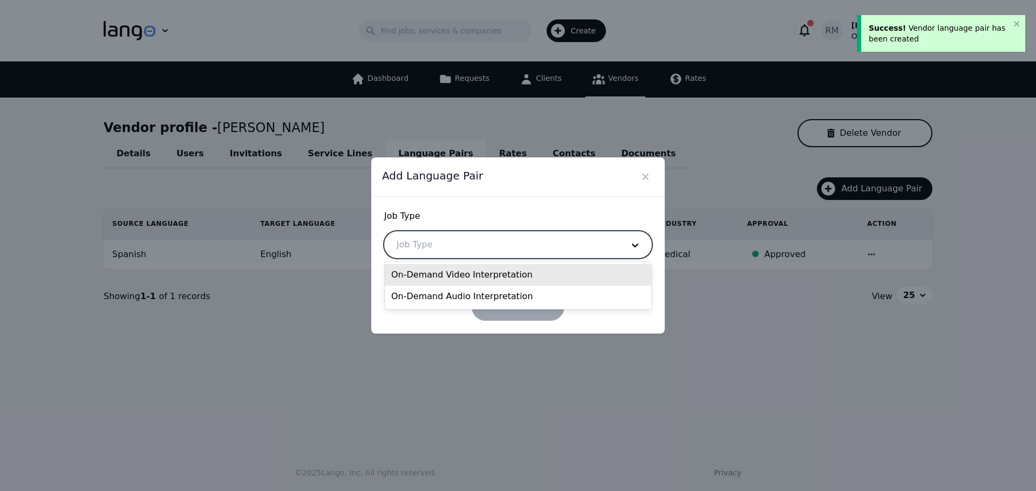
click at [446, 253] on div at bounding box center [502, 245] width 234 height 26
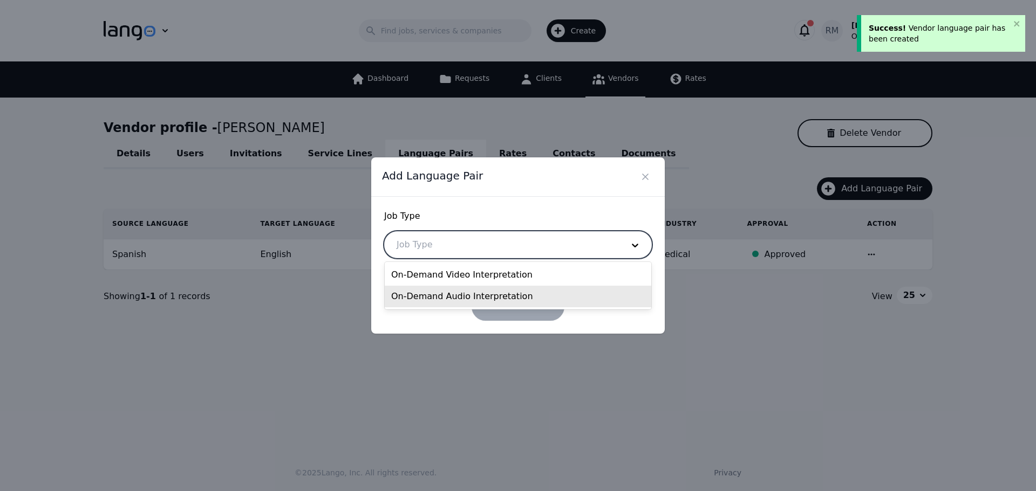
click at [434, 297] on div "On-Demand Audio Interpretation" at bounding box center [518, 297] width 266 height 22
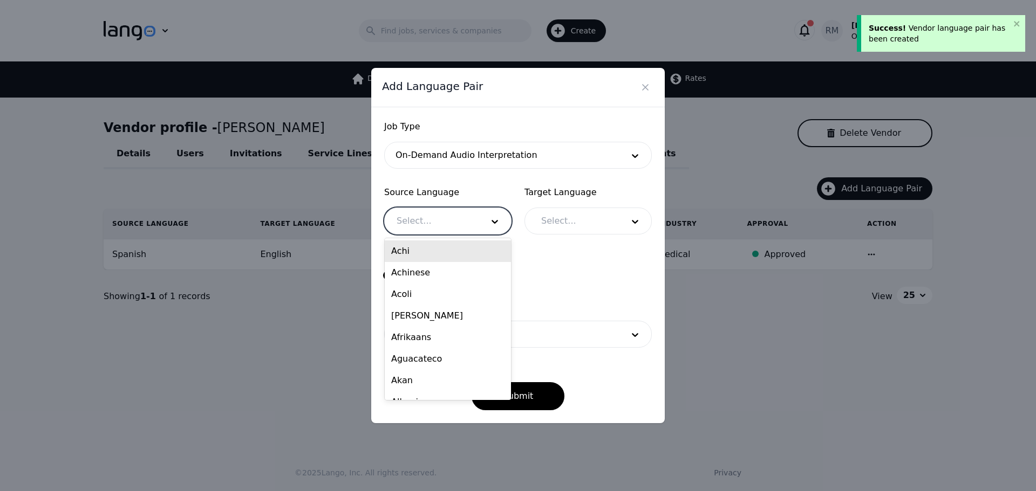
click at [458, 221] on div at bounding box center [432, 221] width 94 height 26
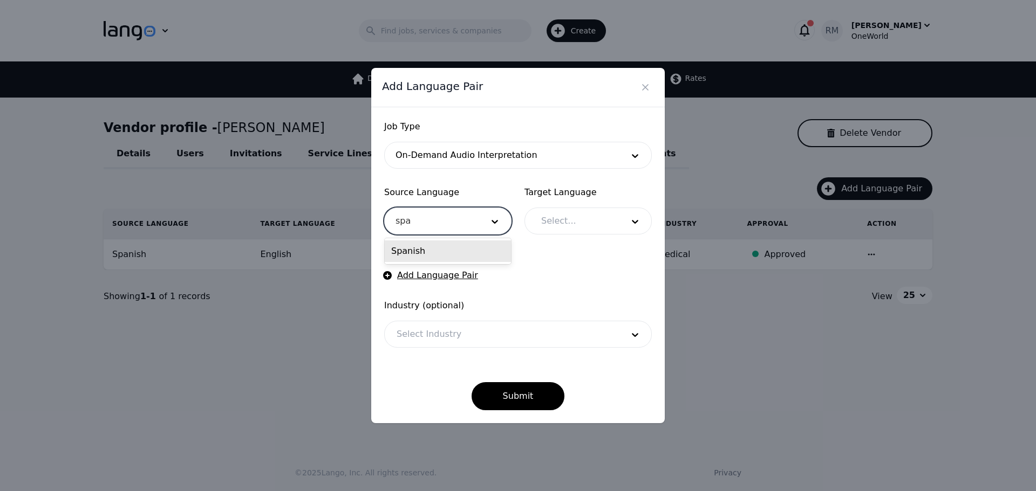
click at [446, 253] on div "Spanish" at bounding box center [448, 252] width 126 height 22
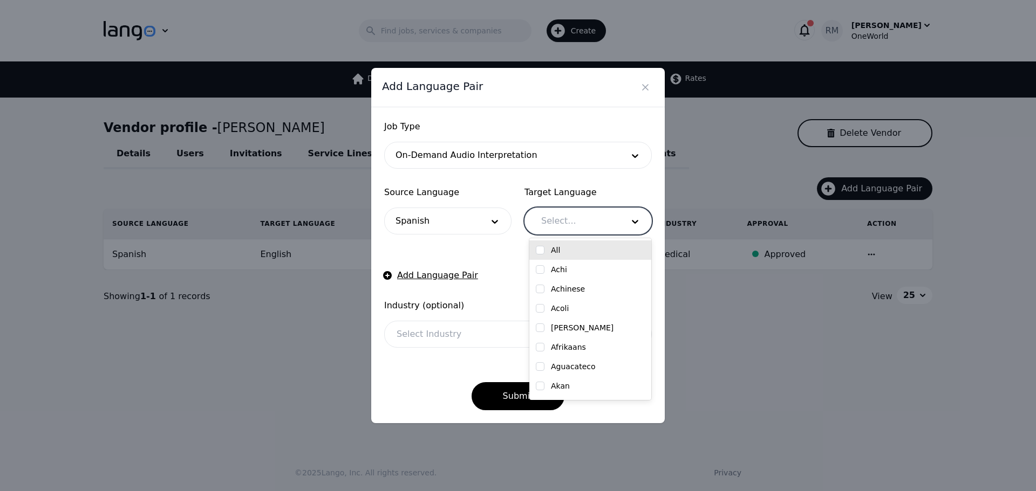
click at [607, 223] on div at bounding box center [574, 221] width 90 height 26
click at [546, 252] on div "English" at bounding box center [590, 250] width 109 height 11
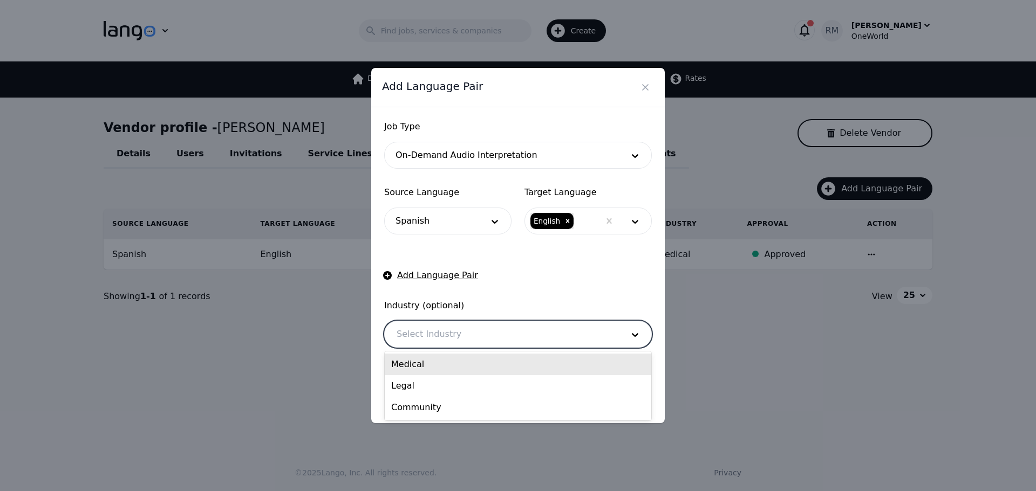
click at [452, 339] on div at bounding box center [502, 335] width 234 height 26
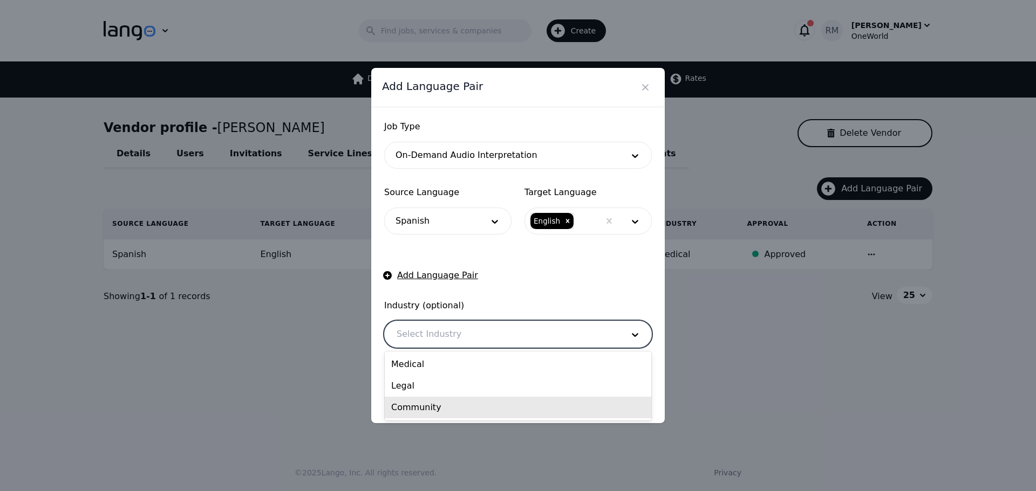
click at [431, 412] on div "Community" at bounding box center [518, 408] width 266 height 22
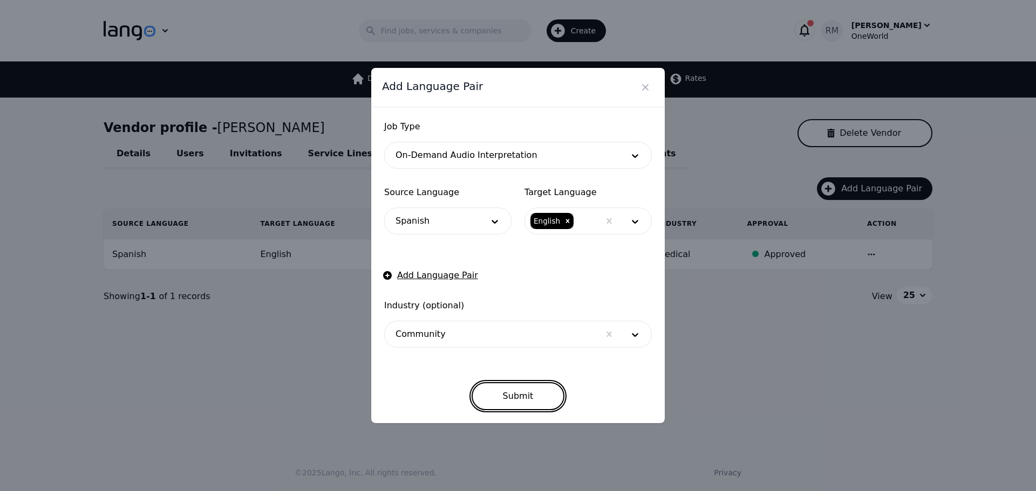
click at [503, 394] on button "Submit" at bounding box center [517, 396] width 93 height 28
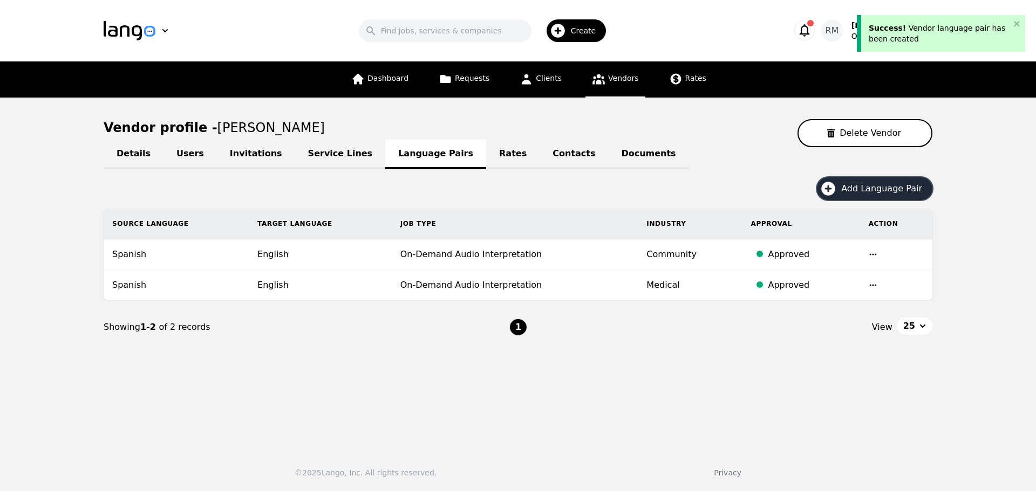
click at [863, 199] on button "Add Language Pair" at bounding box center [874, 188] width 115 height 23
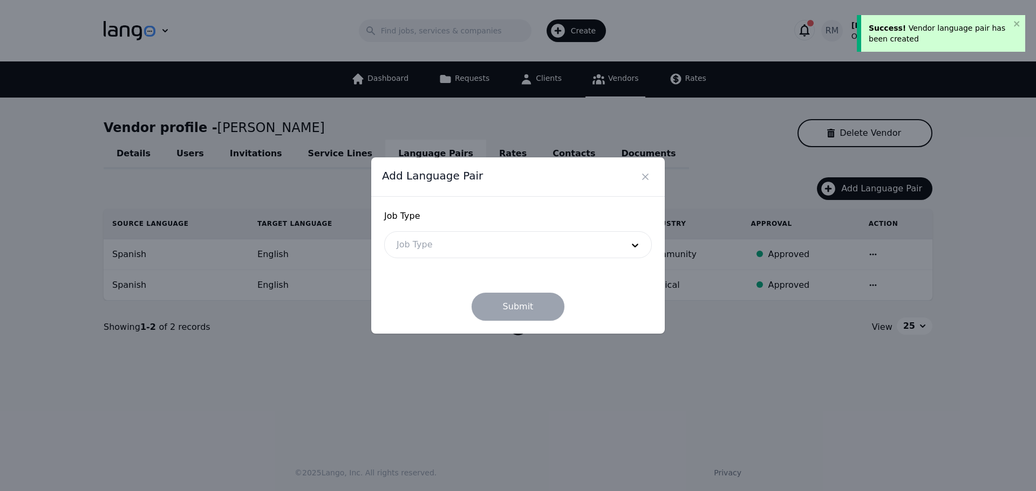
click at [499, 266] on form "Job Type Job Type Submit" at bounding box center [518, 265] width 268 height 111
click at [485, 234] on div at bounding box center [502, 245] width 234 height 26
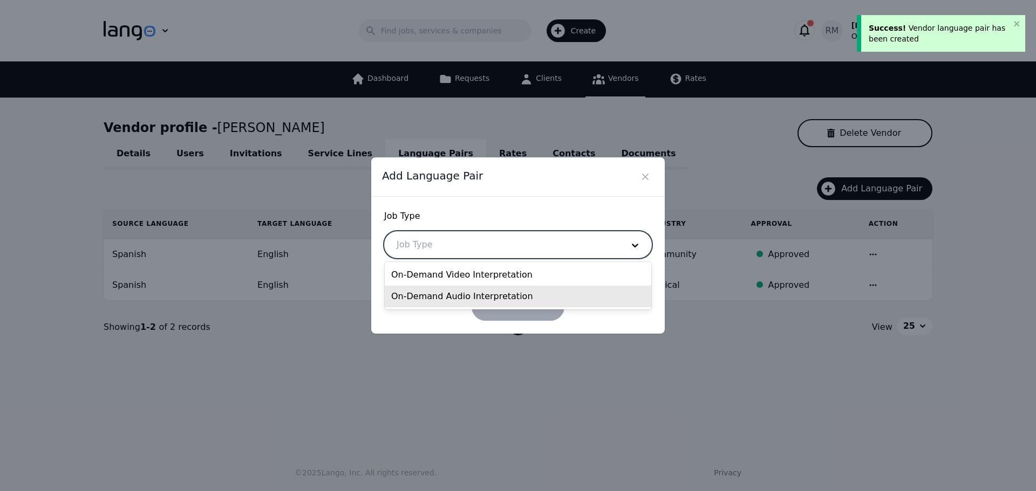
click at [490, 297] on div "On-Demand Audio Interpretation" at bounding box center [518, 297] width 266 height 22
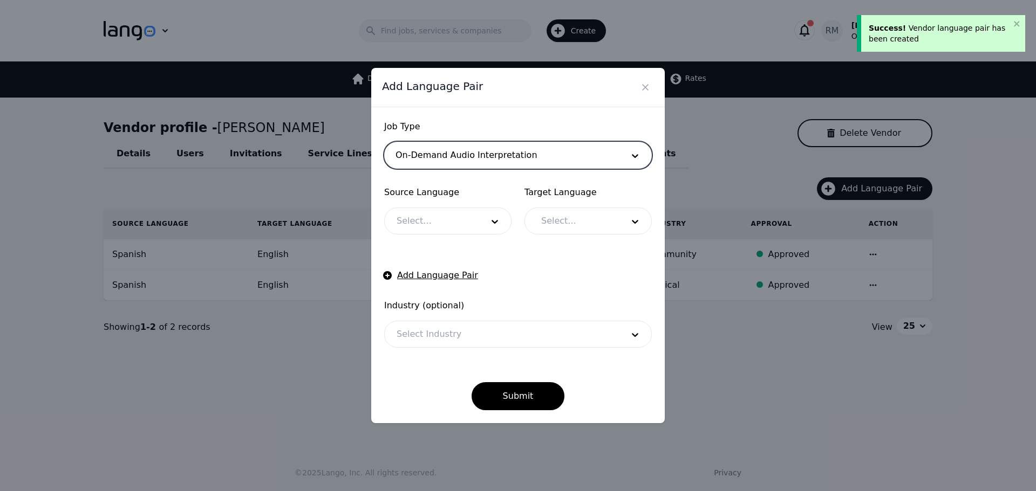
click at [449, 217] on div at bounding box center [432, 221] width 94 height 26
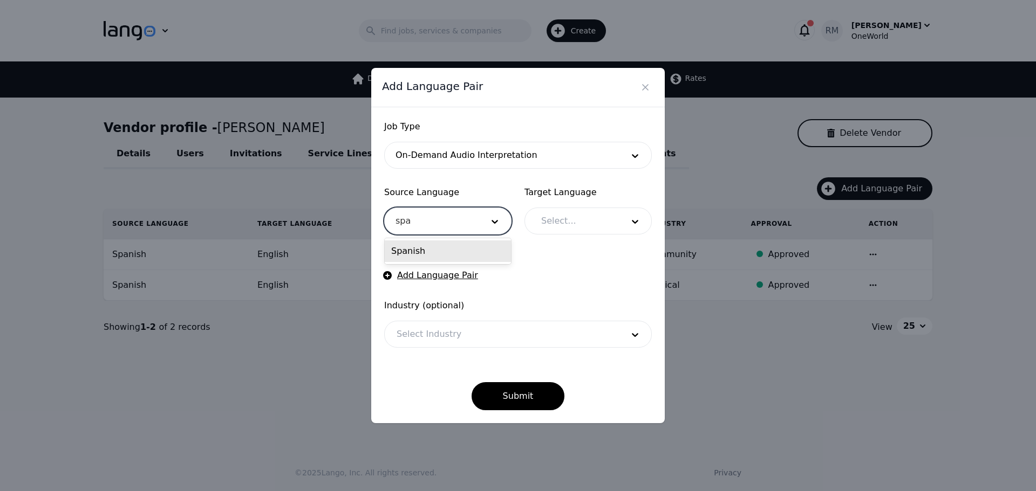
click at [452, 258] on div "Spanish" at bounding box center [448, 252] width 126 height 22
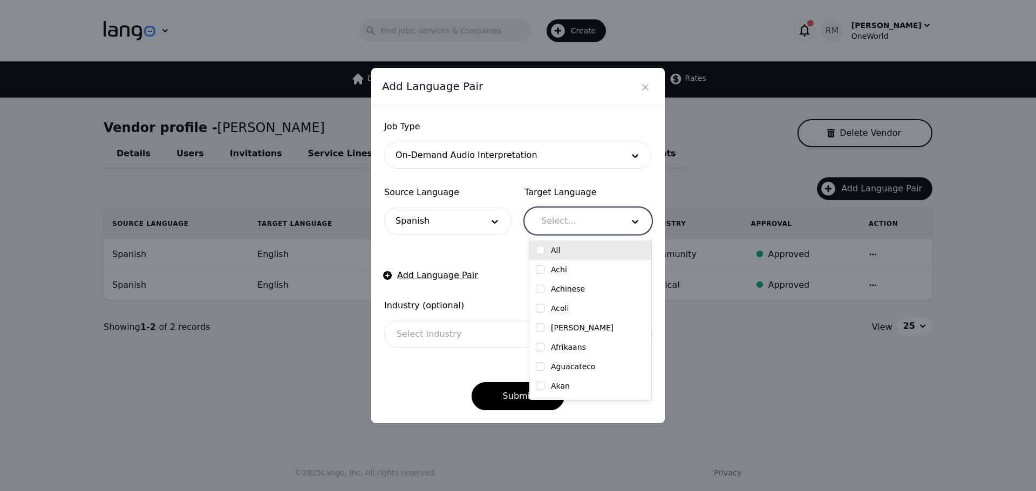
click at [565, 230] on div at bounding box center [574, 221] width 90 height 26
click at [535, 252] on div "English" at bounding box center [590, 250] width 122 height 19
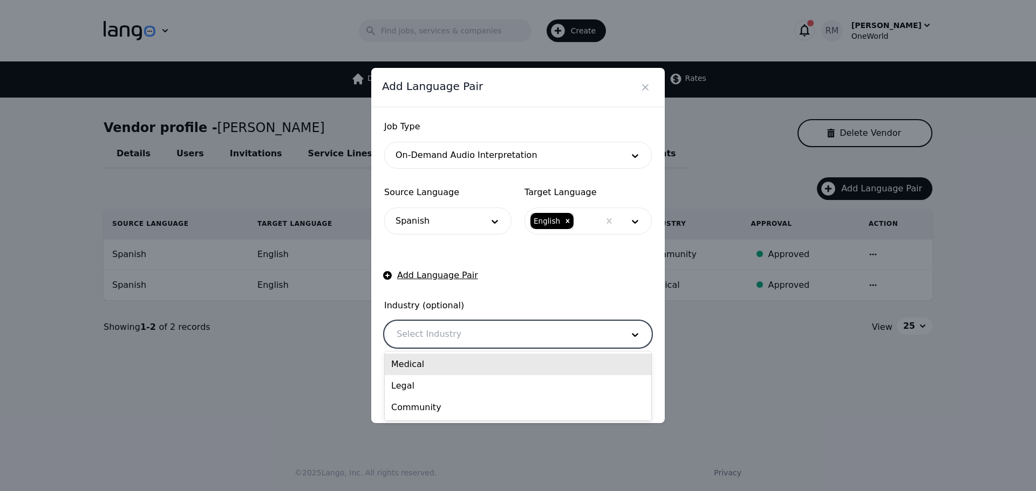
click at [415, 330] on div at bounding box center [502, 335] width 234 height 26
click at [375, 341] on div "Job Type On-Demand Audio Interpretation Source Language Spanish Target Language…" at bounding box center [517, 265] width 293 height 316
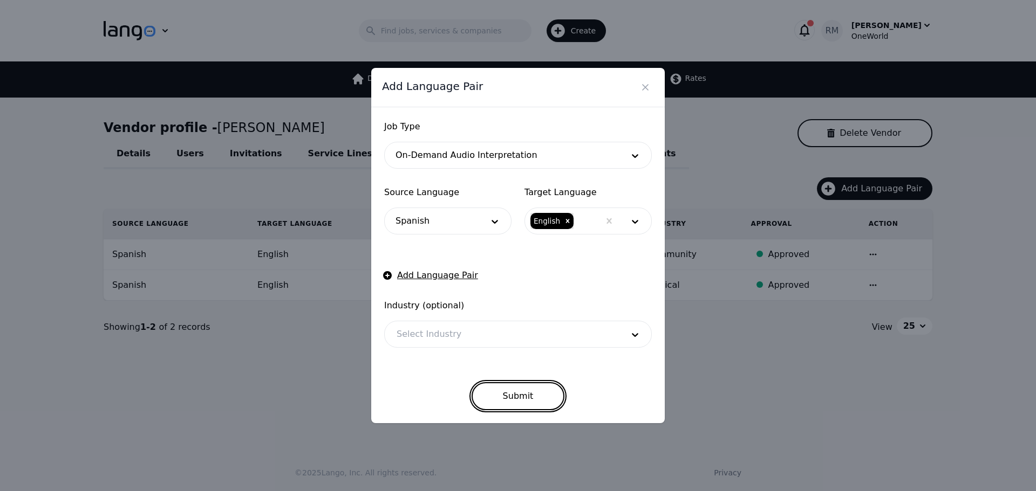
click at [525, 404] on button "Submit" at bounding box center [517, 396] width 93 height 28
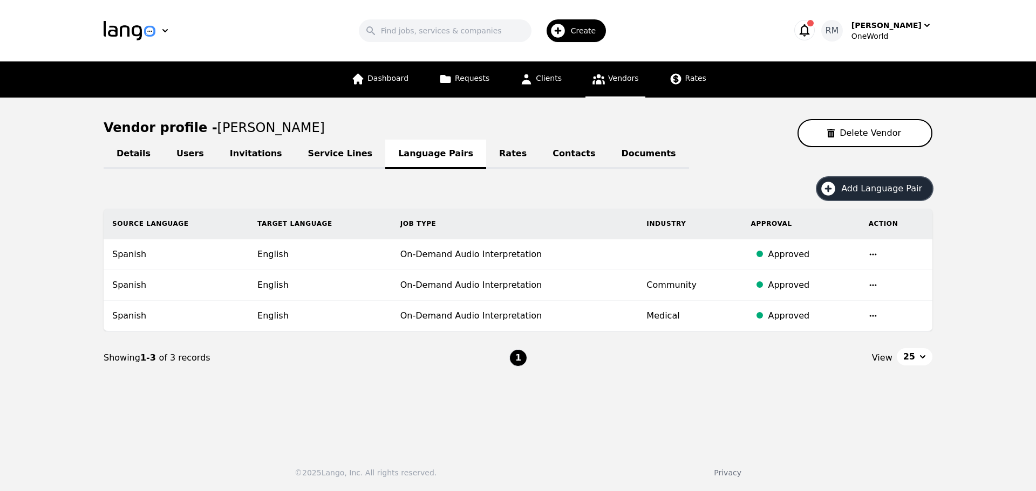
click at [584, 28] on span "Create" at bounding box center [587, 30] width 33 height 11
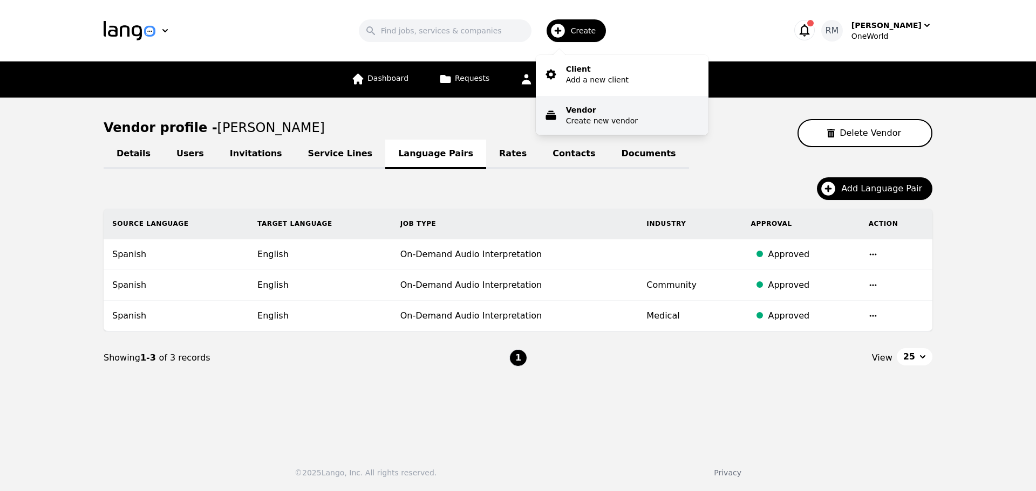
click at [585, 111] on p "Vendor" at bounding box center [602, 110] width 72 height 11
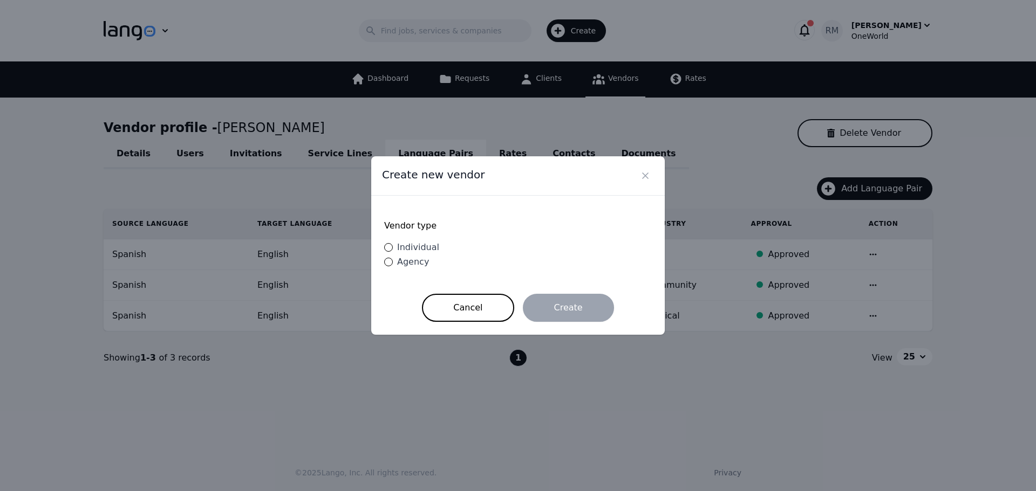
click at [387, 243] on label "Individual" at bounding box center [411, 247] width 55 height 13
click at [387, 243] on input "Individual" at bounding box center [388, 247] width 9 height 9
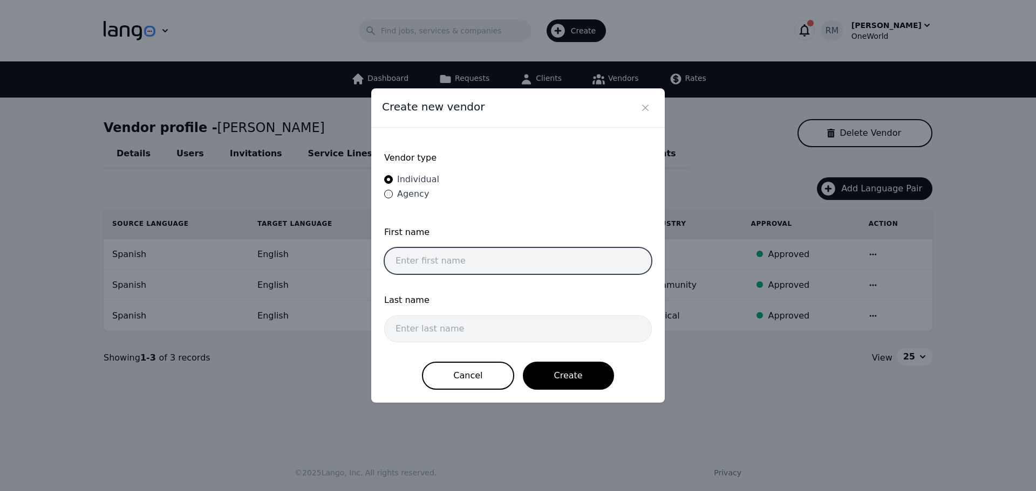
click at [488, 250] on input "text" at bounding box center [518, 261] width 268 height 27
paste input "[PERSON_NAME] [PERSON_NAME]"
drag, startPoint x: 455, startPoint y: 262, endPoint x: 828, endPoint y: 291, distance: 374.5
click at [828, 291] on div "Create new vendor Vendor type Individual Agency First name [PERSON_NAME] [PERSO…" at bounding box center [518, 245] width 1036 height 491
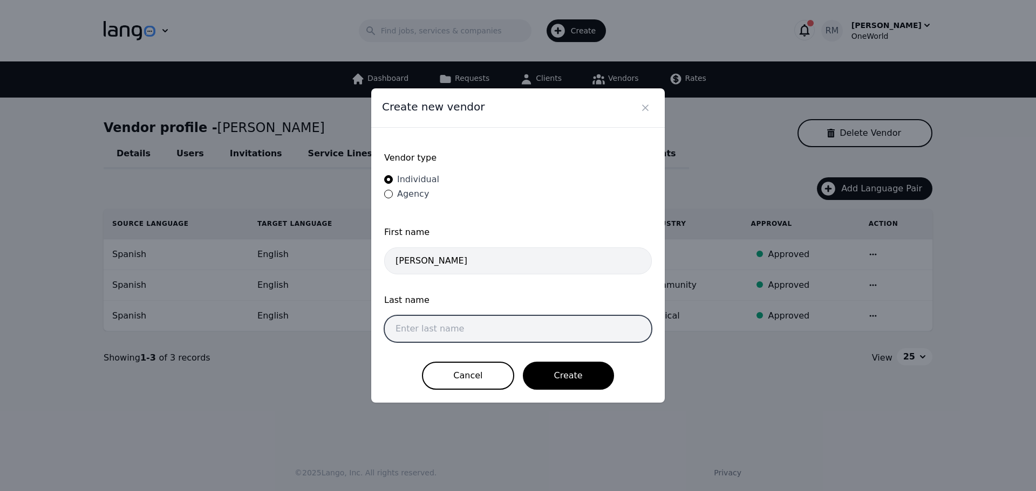
click at [447, 319] on input "text" at bounding box center [518, 329] width 268 height 27
paste input "[PERSON_NAME]"
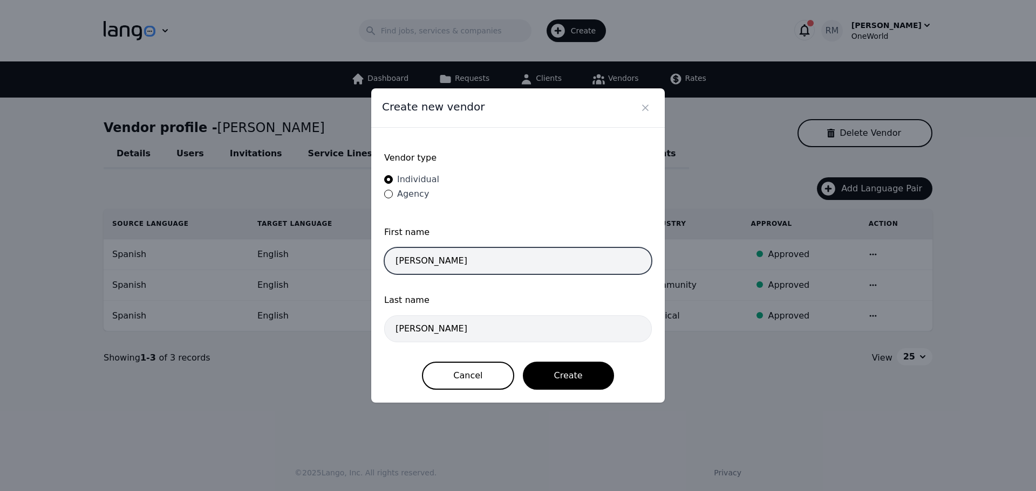
drag, startPoint x: 395, startPoint y: 266, endPoint x: 193, endPoint y: 254, distance: 202.1
click at [193, 254] on div "Create new vendor Vendor type Individual Agency First name [PERSON_NAME] Last n…" at bounding box center [518, 245] width 1036 height 491
click at [535, 258] on input "[PERSON_NAME]" at bounding box center [518, 261] width 268 height 27
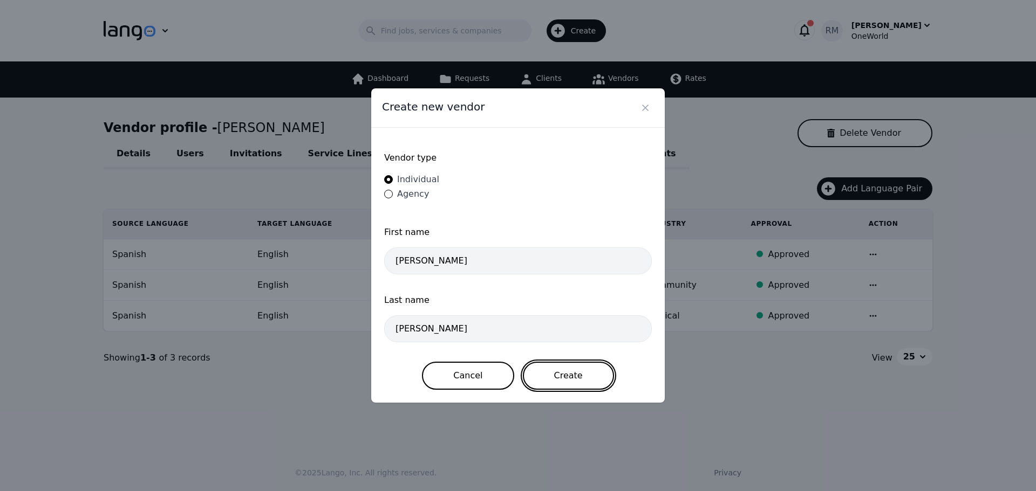
click at [564, 374] on button "Create" at bounding box center [568, 376] width 91 height 28
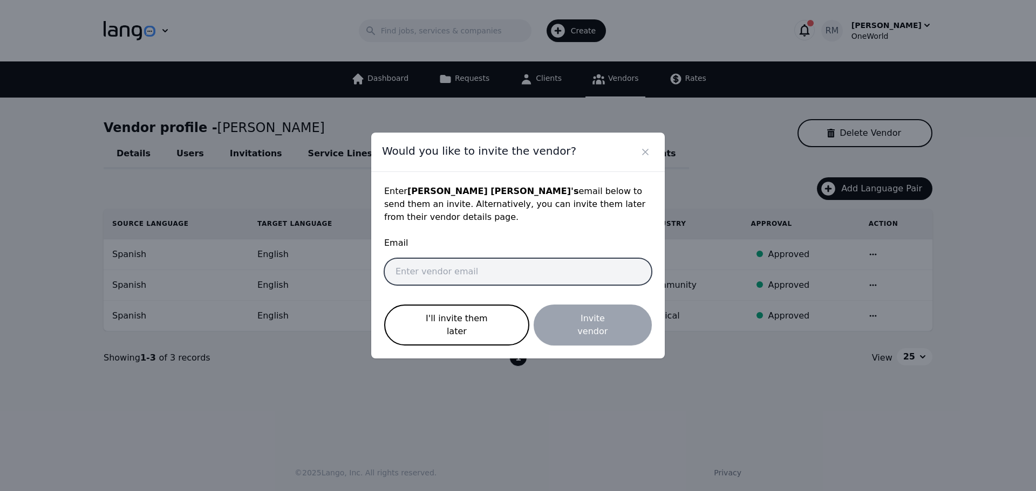
click at [532, 284] on input "email" at bounding box center [518, 271] width 268 height 27
paste input "[EMAIL_ADDRESS][DOMAIN_NAME]"
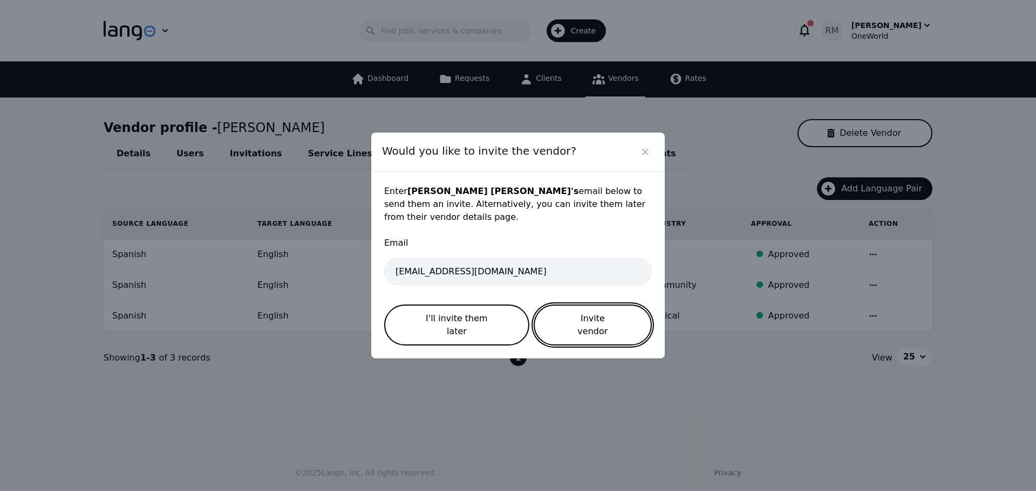
click at [603, 320] on button "Invite vendor" at bounding box center [593, 325] width 118 height 41
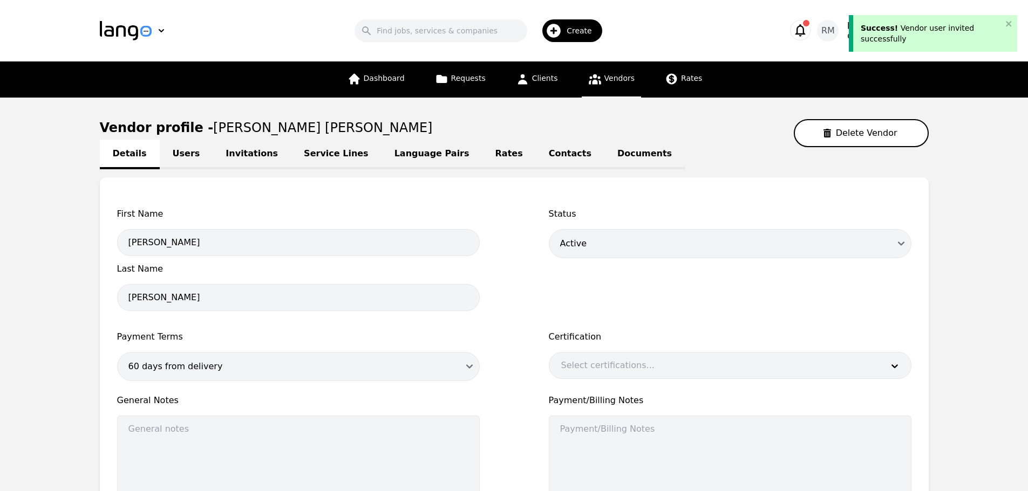
click at [393, 152] on link "Language Pairs" at bounding box center [431, 155] width 101 height 30
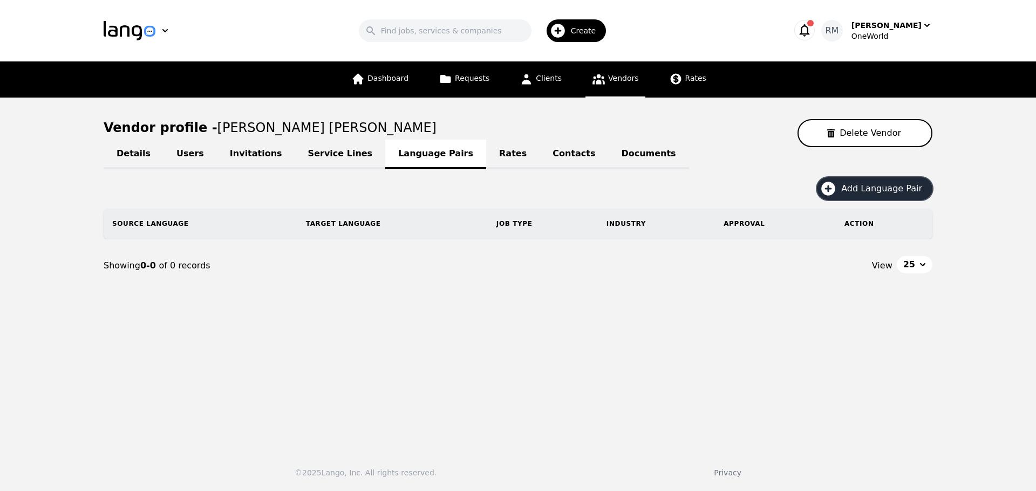
click at [900, 196] on button "Add Language Pair" at bounding box center [874, 188] width 115 height 23
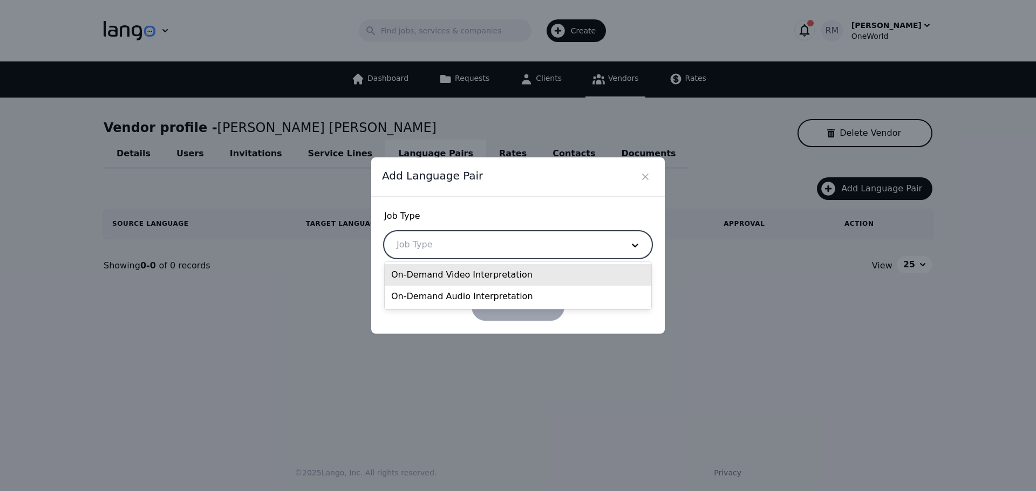
click at [453, 250] on div at bounding box center [502, 245] width 234 height 26
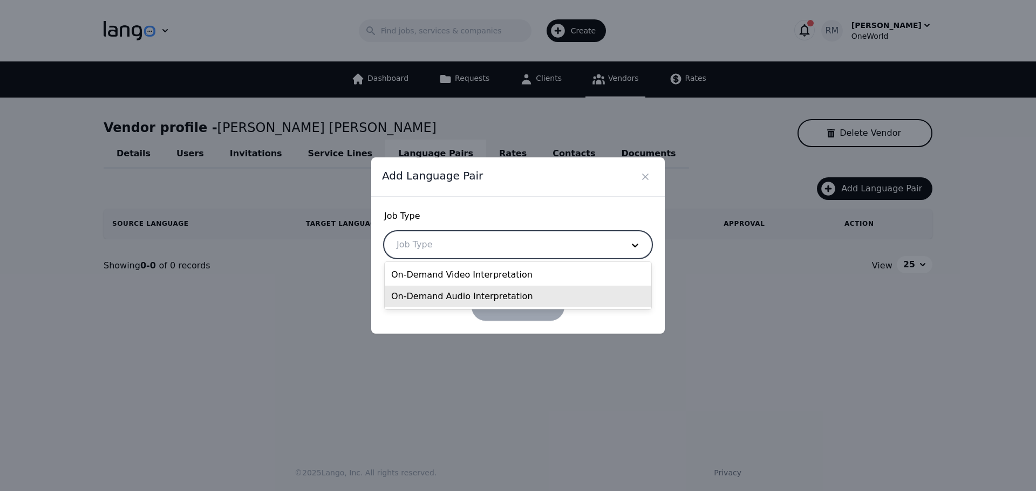
click at [446, 292] on div "On-Demand Audio Interpretation" at bounding box center [518, 297] width 266 height 22
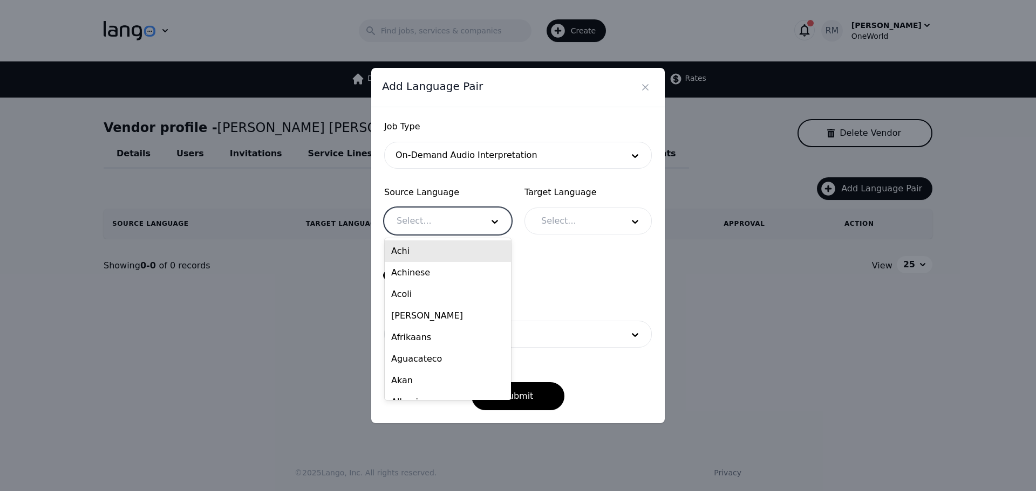
click at [449, 218] on div at bounding box center [432, 221] width 94 height 26
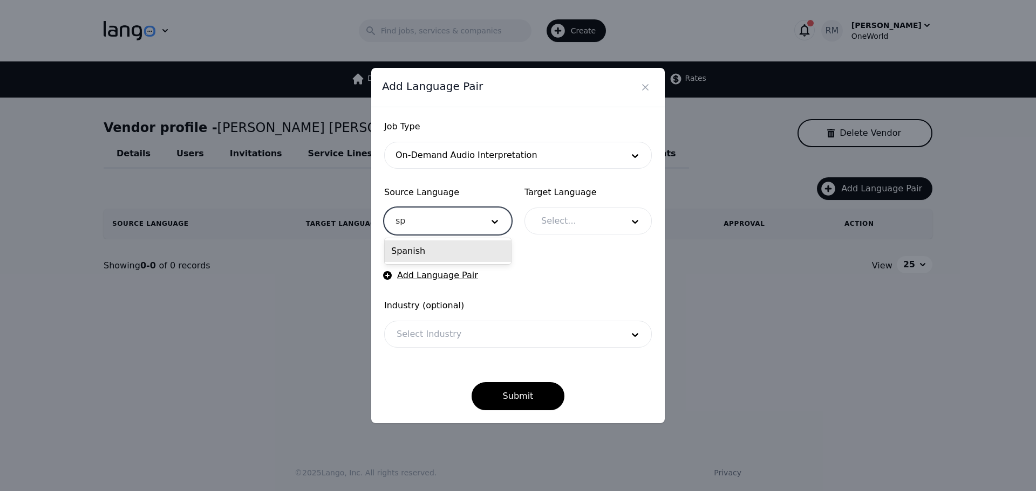
click at [439, 257] on div "Spanish" at bounding box center [448, 252] width 126 height 22
click at [596, 231] on div at bounding box center [574, 221] width 90 height 26
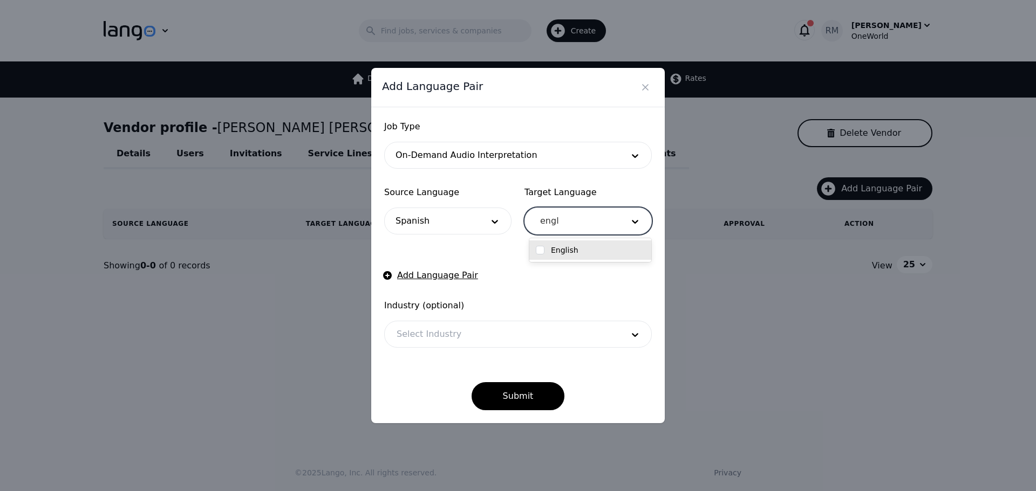
click at [576, 256] on div "English" at bounding box center [590, 250] width 122 height 19
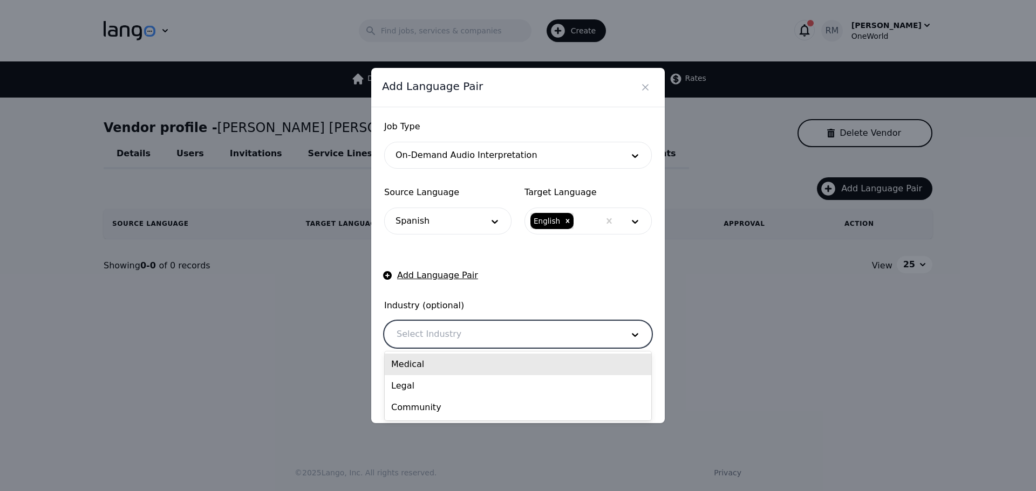
click at [448, 336] on div at bounding box center [502, 335] width 234 height 26
click at [438, 368] on div "Medical" at bounding box center [518, 365] width 266 height 22
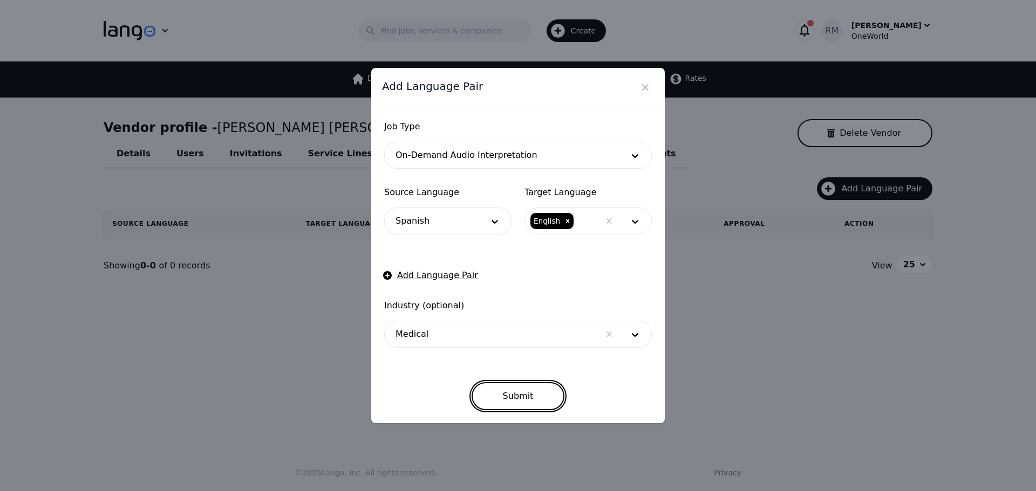
click at [510, 398] on button "Submit" at bounding box center [517, 396] width 93 height 28
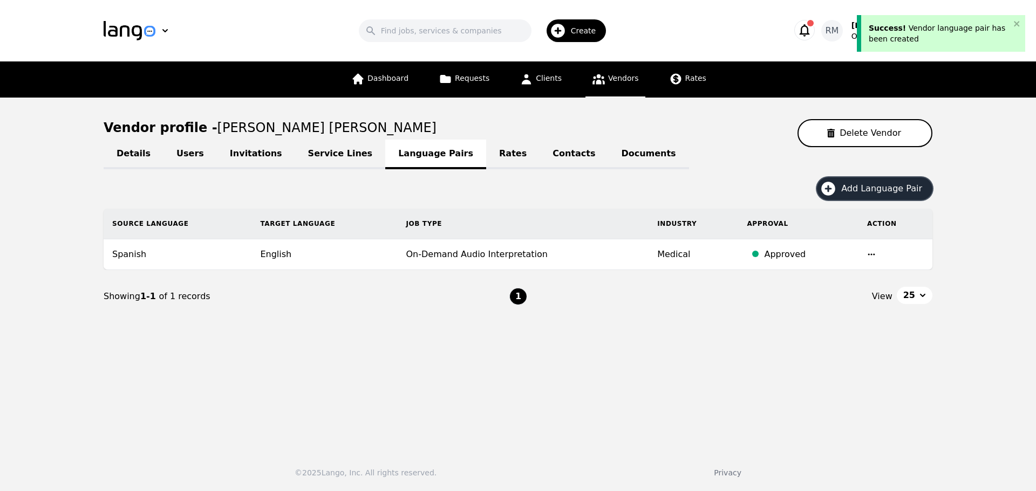
click at [880, 193] on span "Add Language Pair" at bounding box center [885, 188] width 88 height 13
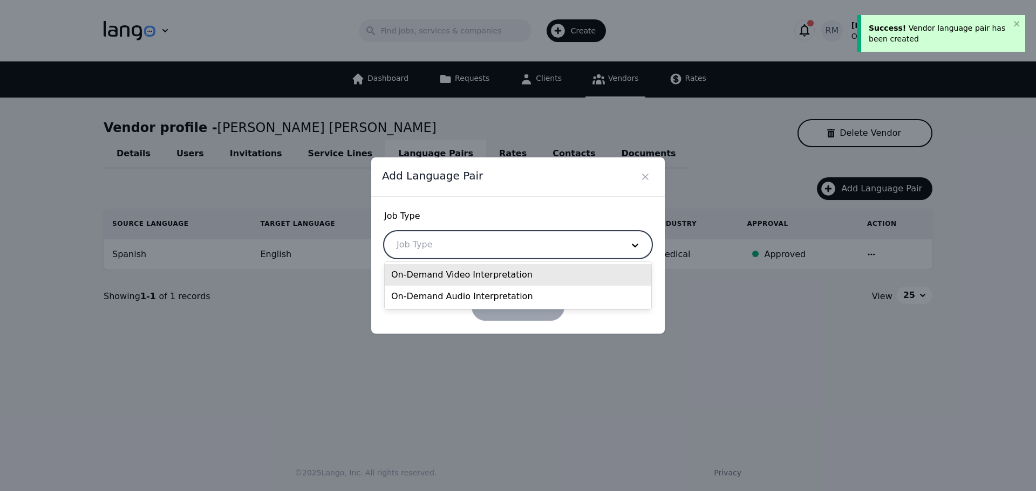
click at [456, 254] on div at bounding box center [502, 245] width 234 height 26
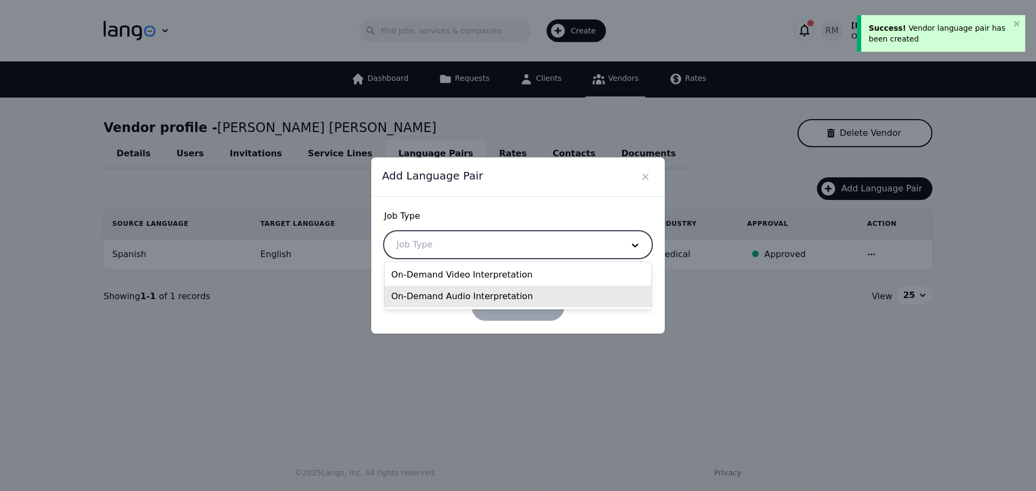
click at [460, 294] on div "On-Demand Audio Interpretation" at bounding box center [518, 297] width 266 height 22
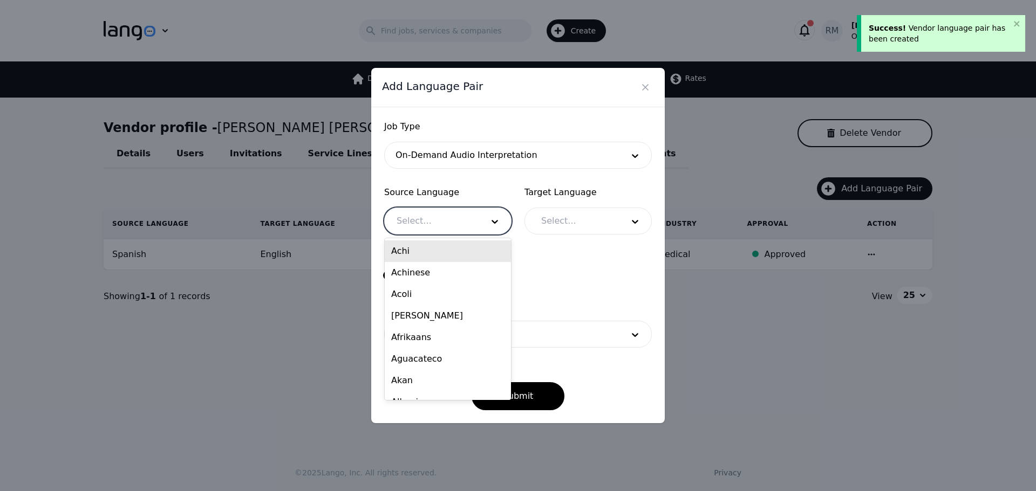
click at [441, 211] on div at bounding box center [432, 221] width 94 height 26
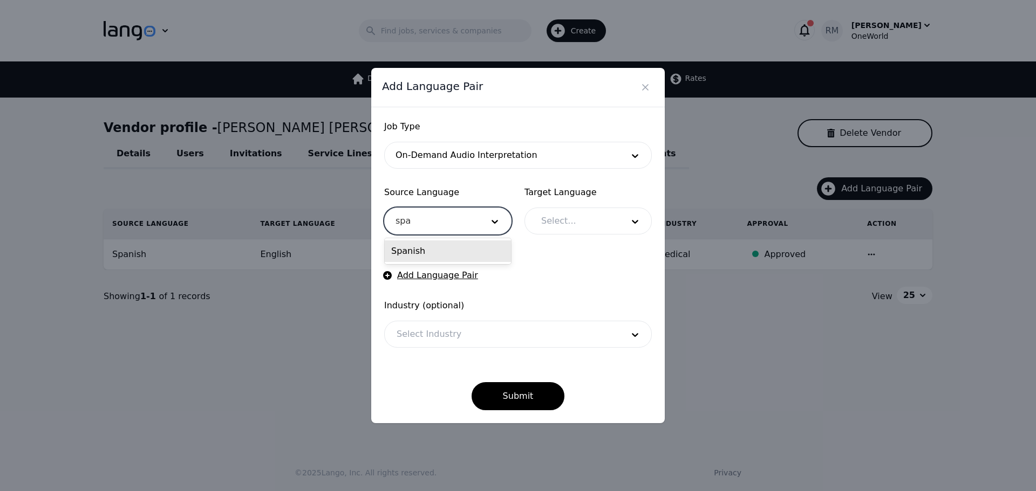
click at [436, 245] on div "Spanish" at bounding box center [448, 252] width 126 height 22
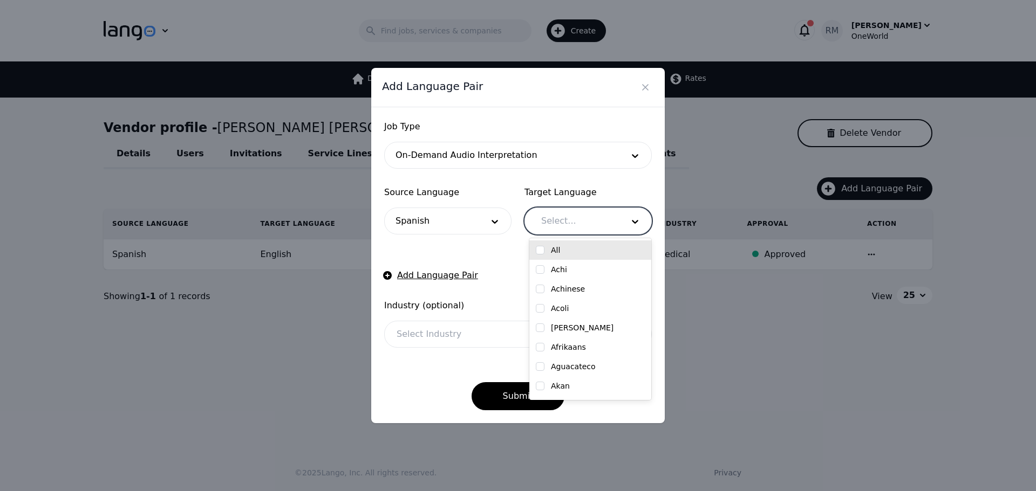
click at [545, 216] on div at bounding box center [574, 221] width 90 height 26
click at [535, 254] on div "English" at bounding box center [590, 250] width 122 height 19
click at [416, 370] on div "Submit" at bounding box center [518, 387] width 268 height 45
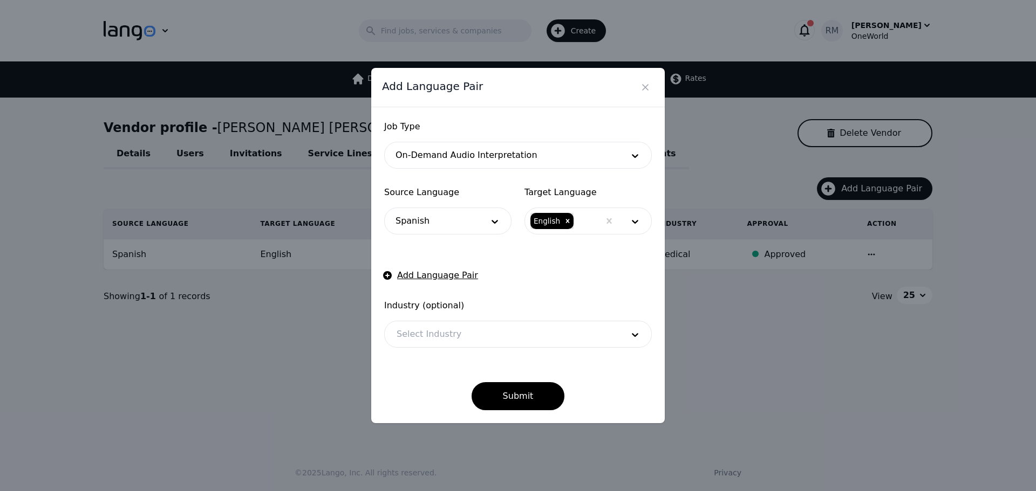
click at [433, 329] on div at bounding box center [502, 335] width 234 height 26
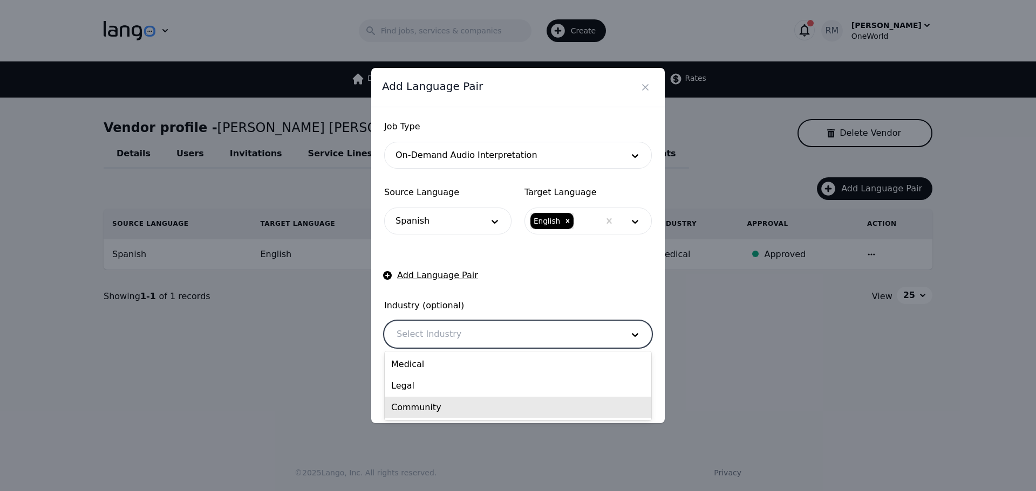
click at [439, 413] on div "Community" at bounding box center [518, 408] width 266 height 22
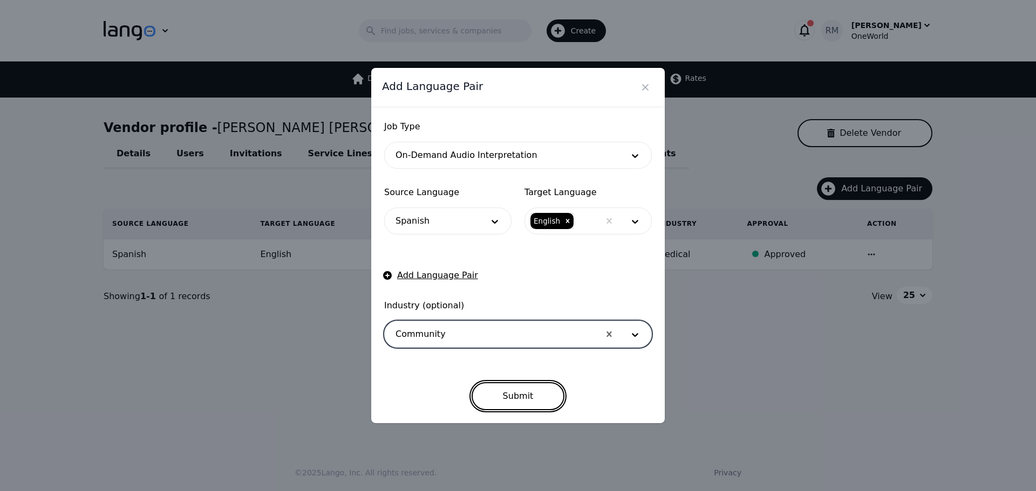
click at [502, 394] on button "Submit" at bounding box center [517, 396] width 93 height 28
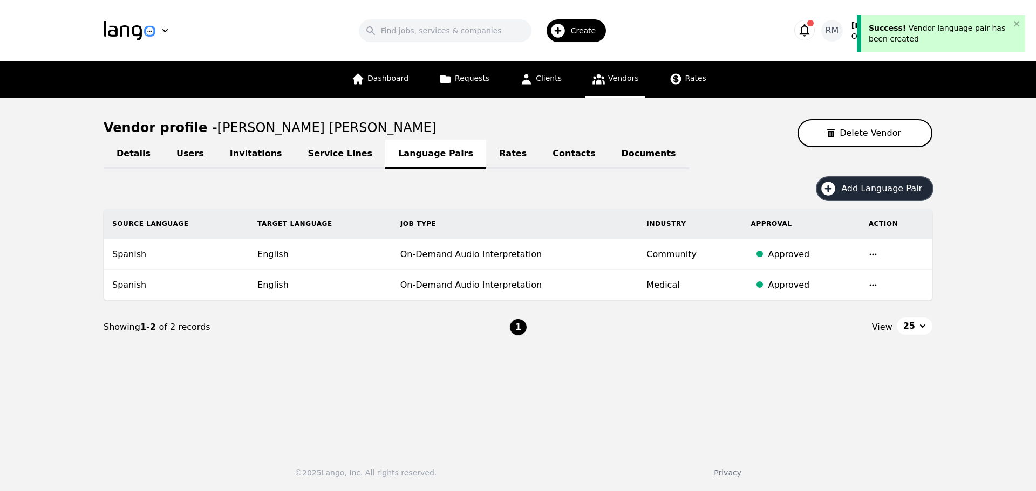
click at [864, 195] on span "Add Language Pair" at bounding box center [885, 188] width 88 height 13
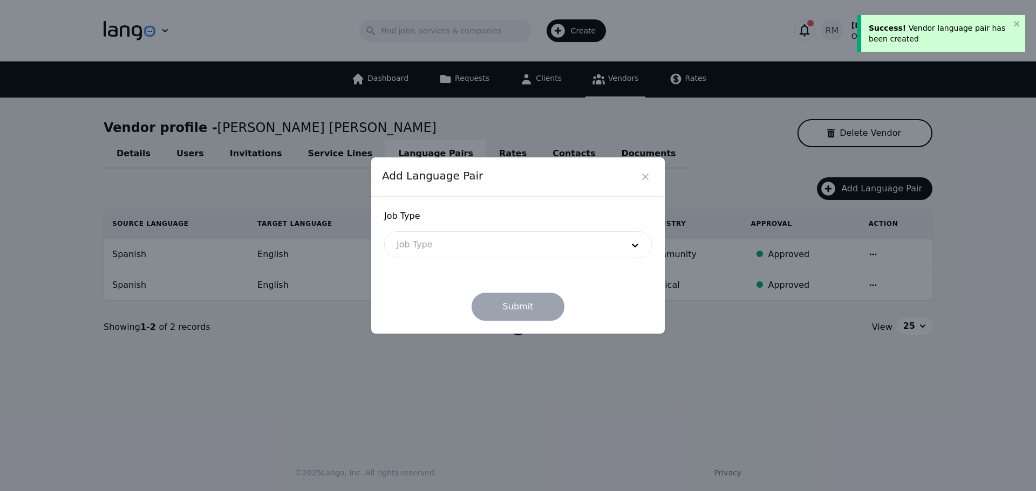
click at [469, 244] on div at bounding box center [502, 245] width 234 height 26
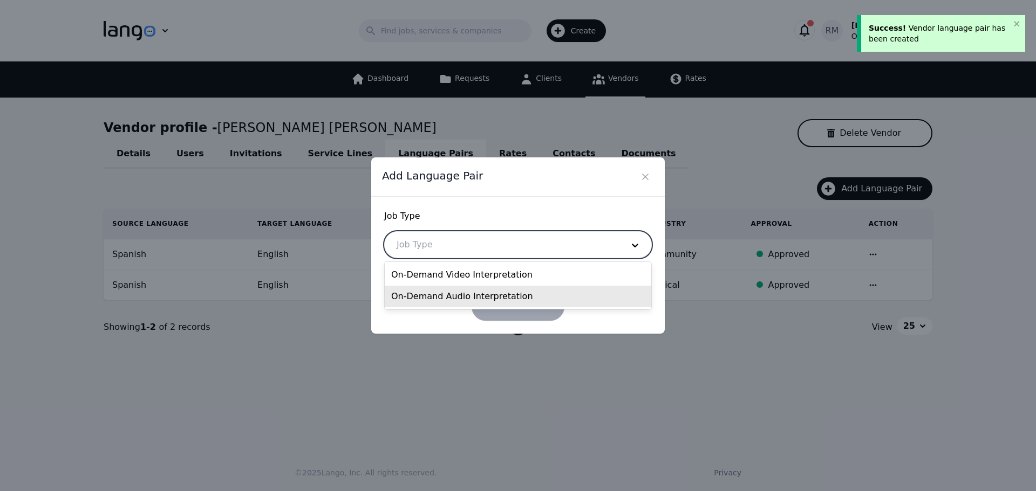
click at [418, 297] on div "On-Demand Audio Interpretation" at bounding box center [518, 297] width 266 height 22
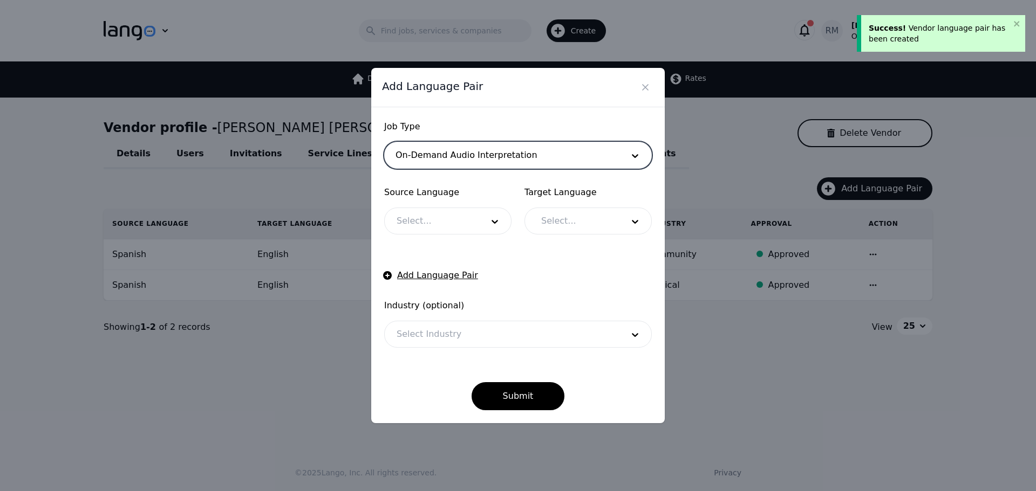
click at [451, 226] on div at bounding box center [432, 221] width 94 height 26
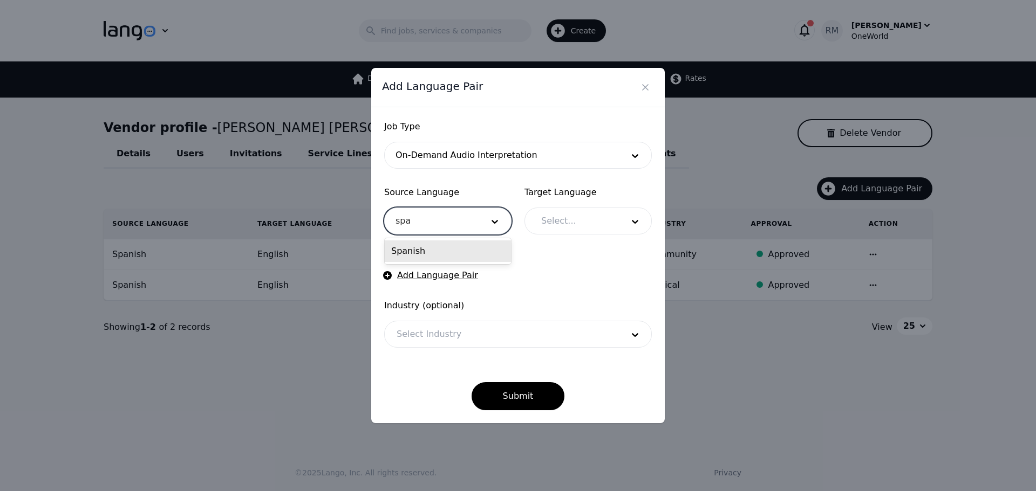
click at [456, 247] on div "Spanish" at bounding box center [448, 252] width 126 height 22
click at [565, 205] on div "Target Language Select..." at bounding box center [587, 210] width 127 height 49
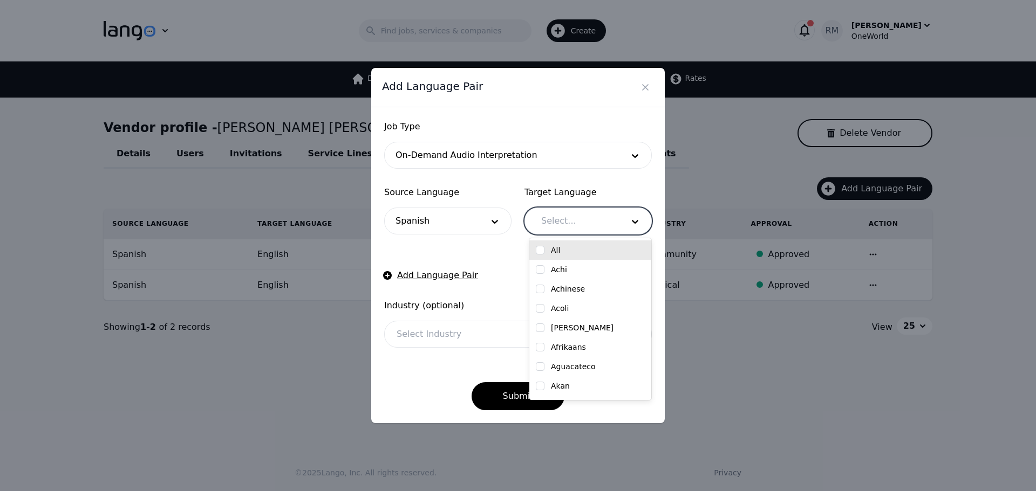
click at [560, 226] on div at bounding box center [574, 221] width 90 height 26
click at [544, 251] on input "checkbox" at bounding box center [540, 250] width 9 height 9
click at [412, 342] on div at bounding box center [502, 335] width 234 height 26
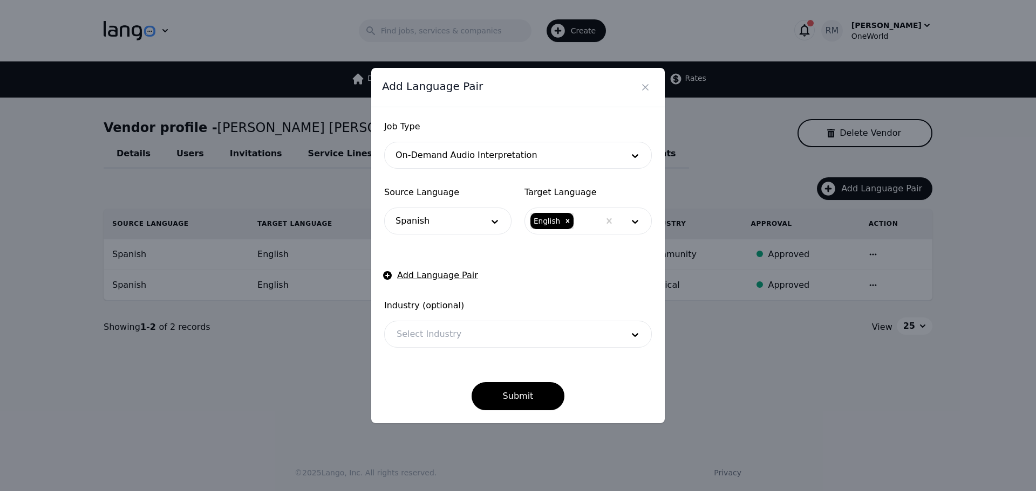
click at [660, 317] on div "Job Type On-Demand Audio Interpretation Source Language Spanish Target Language…" at bounding box center [517, 265] width 293 height 316
click at [517, 401] on button "Submit" at bounding box center [517, 396] width 93 height 28
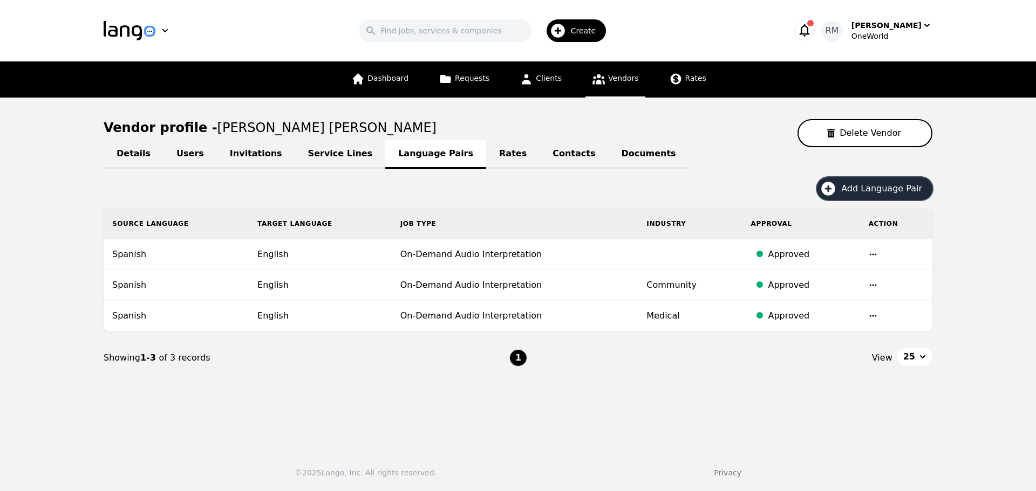
click at [586, 33] on span "Create" at bounding box center [587, 30] width 33 height 11
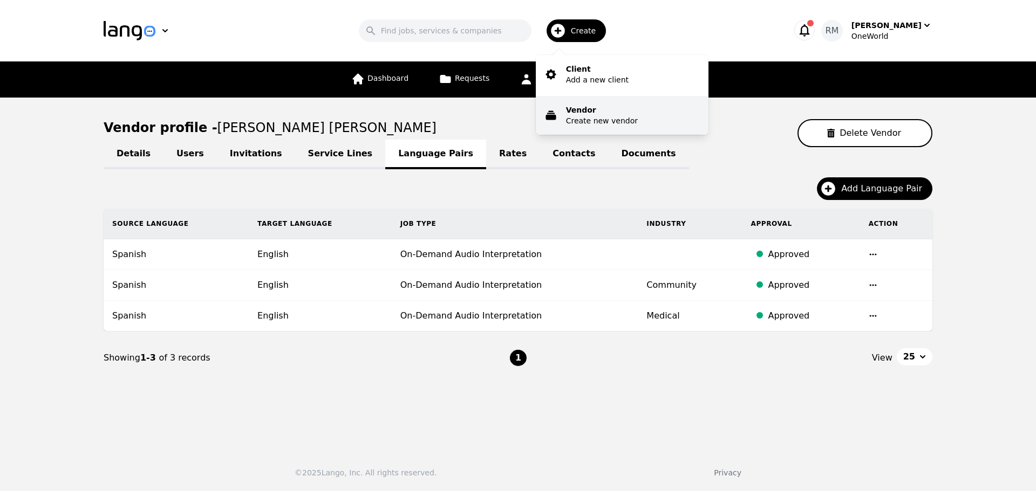
click at [591, 119] on p "Create new vendor" at bounding box center [602, 120] width 72 height 11
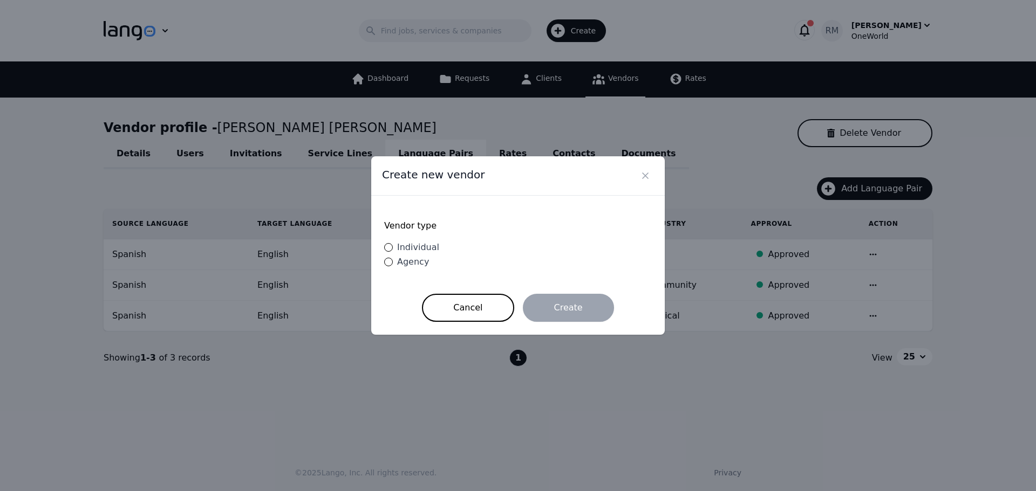
click at [419, 248] on span "Individual" at bounding box center [418, 247] width 42 height 10
click at [393, 248] on input "Individual" at bounding box center [388, 247] width 9 height 9
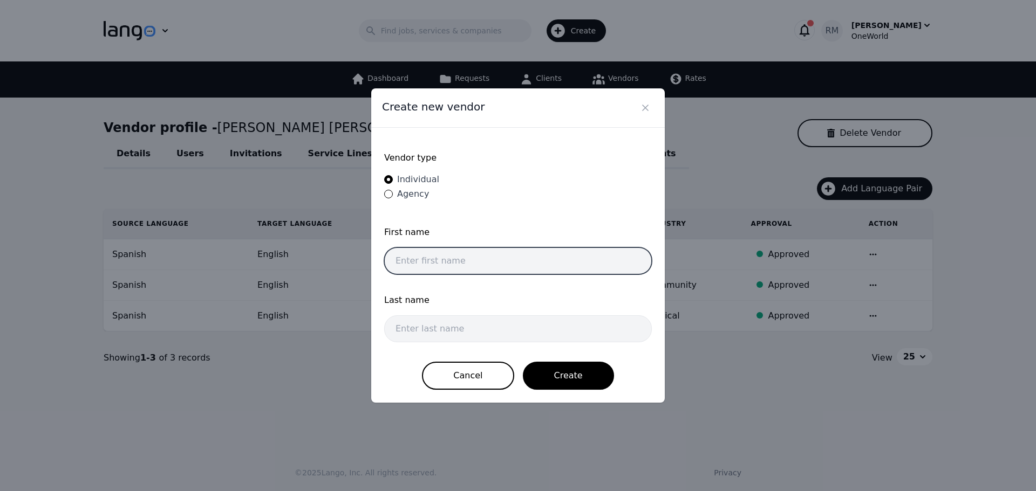
click at [389, 250] on input "text" at bounding box center [518, 261] width 268 height 27
paste input "[PERSON_NAME]"
drag, startPoint x: 449, startPoint y: 259, endPoint x: 553, endPoint y: 261, distance: 104.1
click at [553, 261] on input "[PERSON_NAME]" at bounding box center [518, 261] width 268 height 27
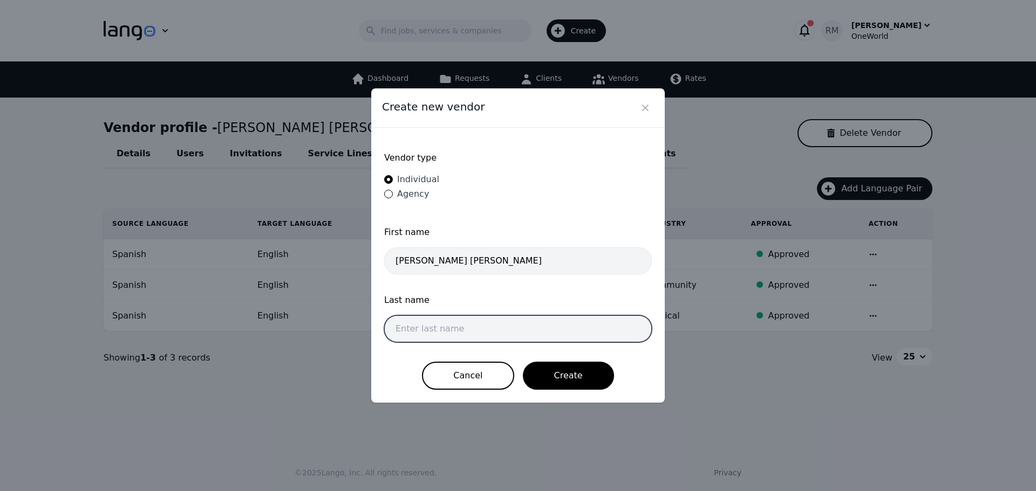
click at [416, 320] on input "text" at bounding box center [518, 329] width 268 height 27
paste input "[PERSON_NAME]"
click at [392, 331] on input "[PERSON_NAME]" at bounding box center [518, 329] width 268 height 27
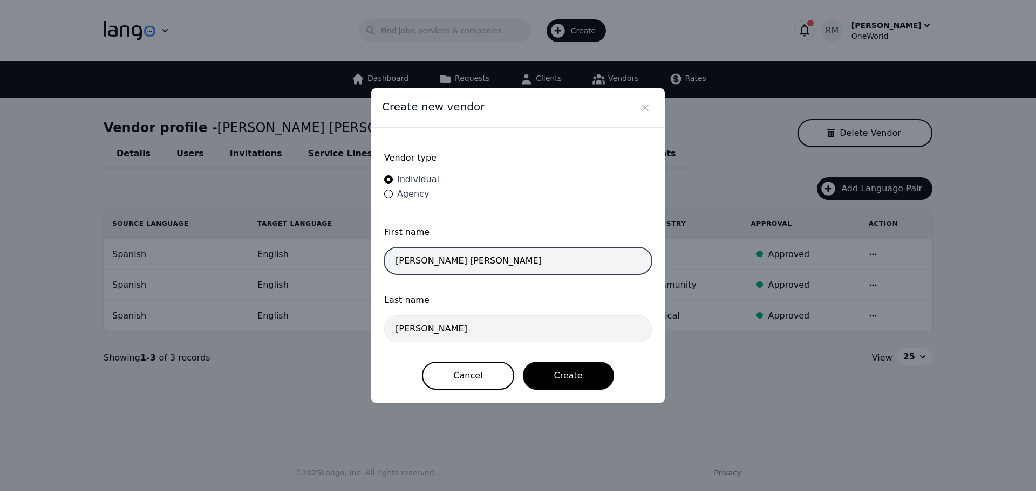
click at [490, 257] on input "[PERSON_NAME] [PERSON_NAME]" at bounding box center [518, 261] width 268 height 27
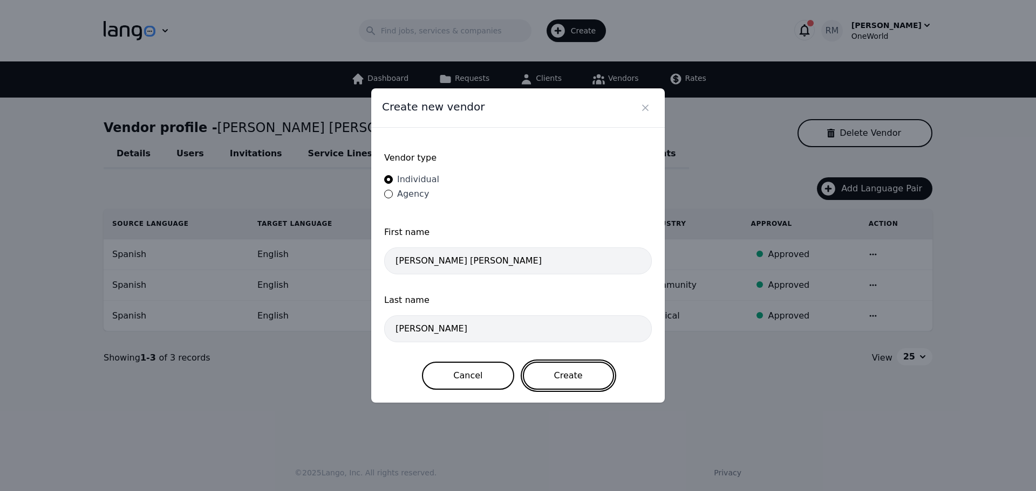
drag, startPoint x: 561, startPoint y: 385, endPoint x: 553, endPoint y: 384, distance: 7.6
click at [561, 384] on button "Create" at bounding box center [568, 376] width 91 height 28
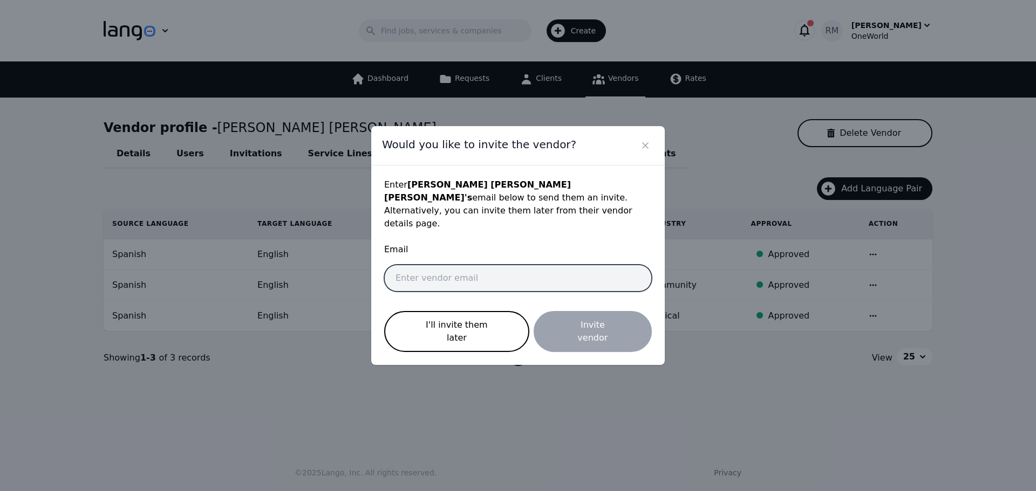
click at [485, 271] on input "email" at bounding box center [518, 278] width 268 height 27
paste input "[EMAIL_ADDRESS][DOMAIN_NAME]"
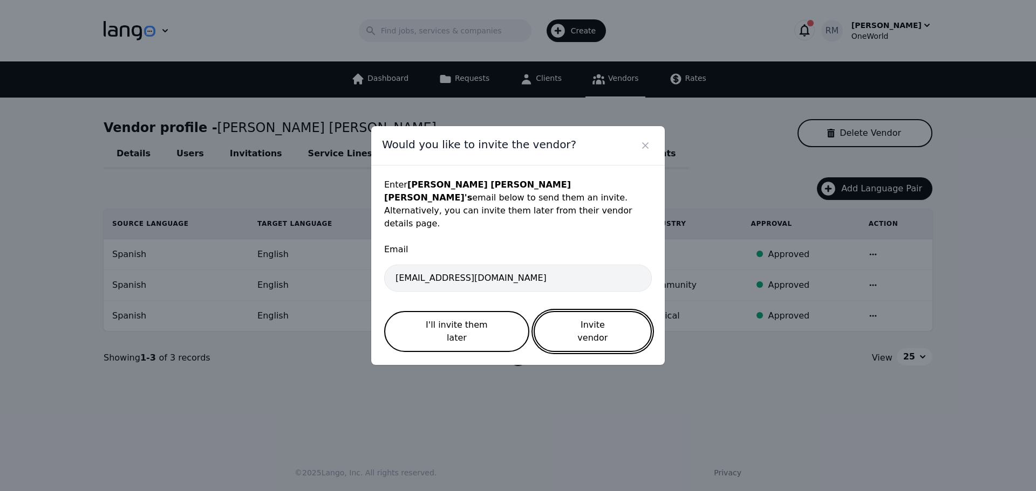
click at [593, 315] on button "Invite vendor" at bounding box center [593, 331] width 118 height 41
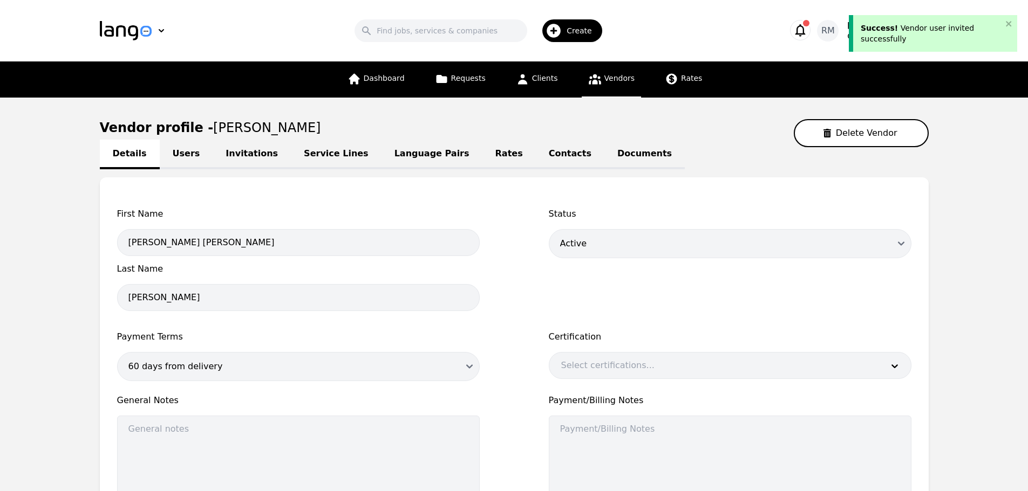
click at [385, 149] on link "Language Pairs" at bounding box center [431, 155] width 101 height 30
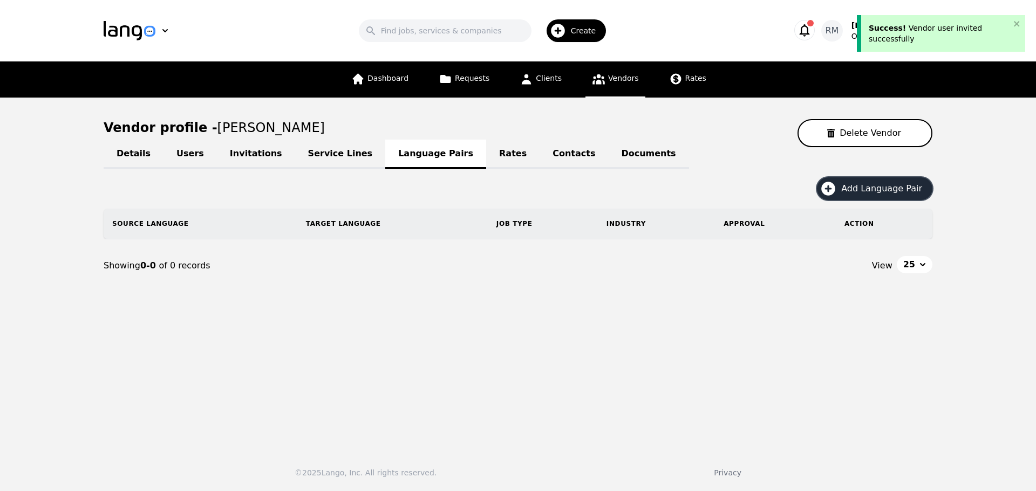
click at [865, 184] on span "Add Language Pair" at bounding box center [885, 188] width 88 height 13
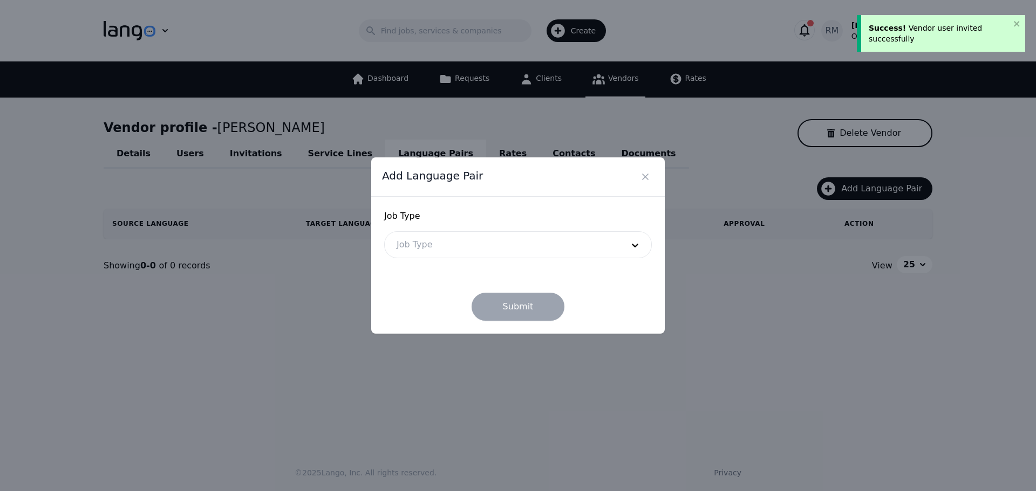
click at [457, 233] on div at bounding box center [502, 245] width 234 height 26
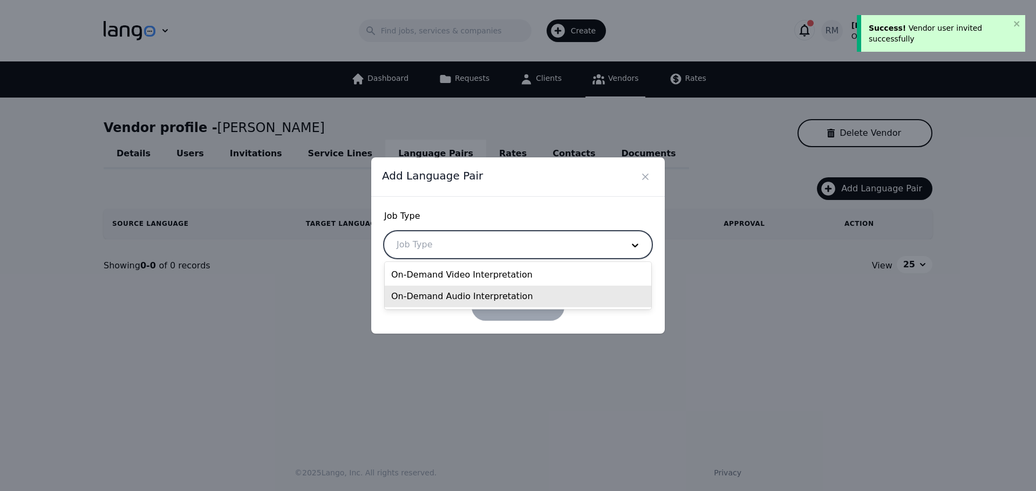
click at [447, 298] on div "On-Demand Audio Interpretation" at bounding box center [518, 297] width 266 height 22
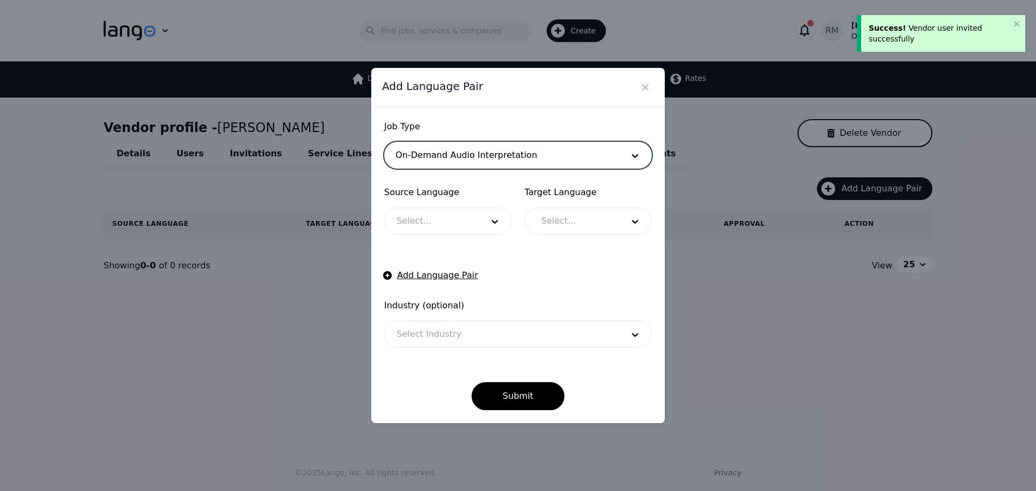
click at [443, 220] on div at bounding box center [432, 221] width 94 height 26
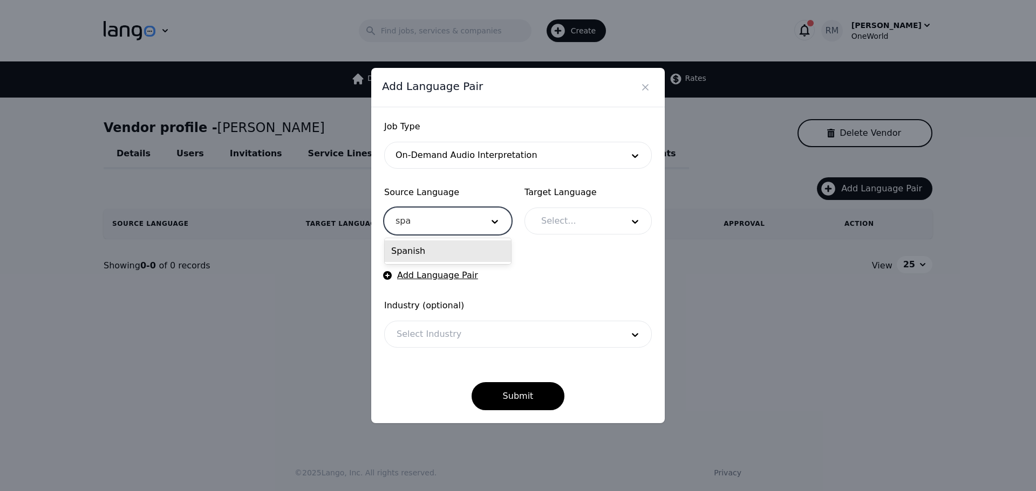
click at [436, 259] on div "Spanish" at bounding box center [448, 252] width 126 height 22
click at [550, 216] on div at bounding box center [574, 221] width 90 height 26
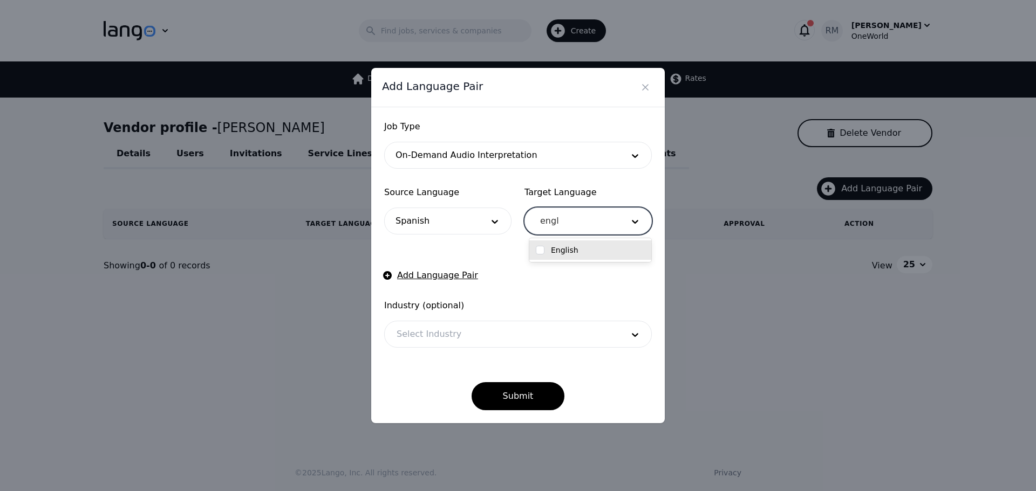
click at [609, 247] on div "English" at bounding box center [590, 250] width 109 height 11
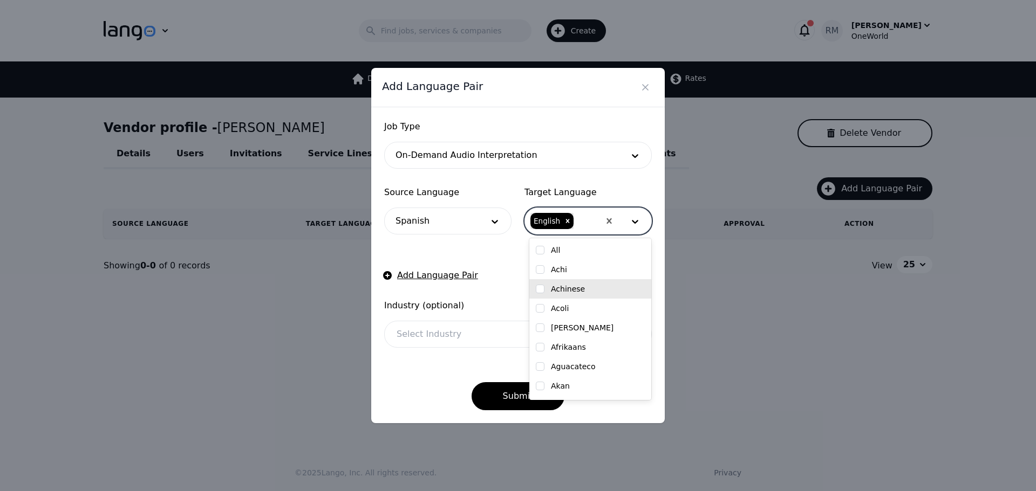
click at [445, 336] on div at bounding box center [502, 335] width 234 height 26
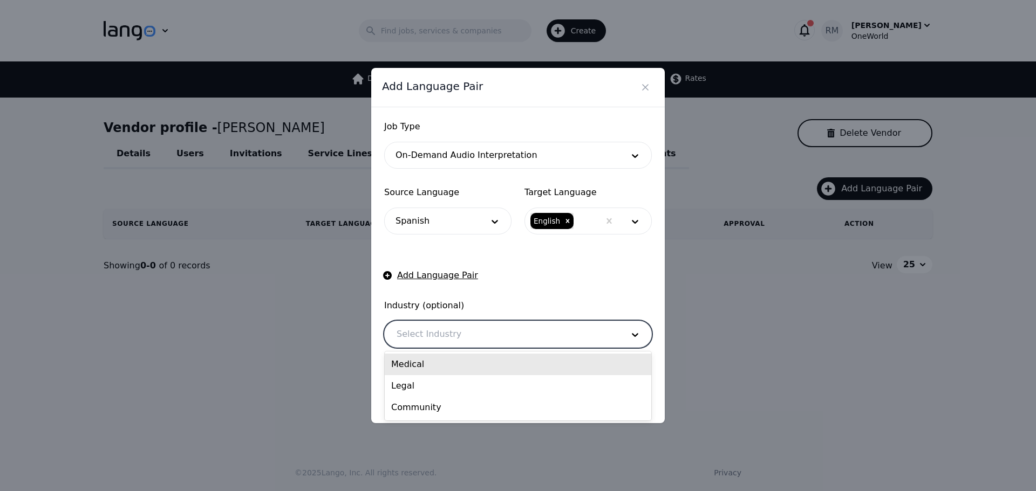
click at [441, 364] on div "Medical" at bounding box center [518, 365] width 266 height 22
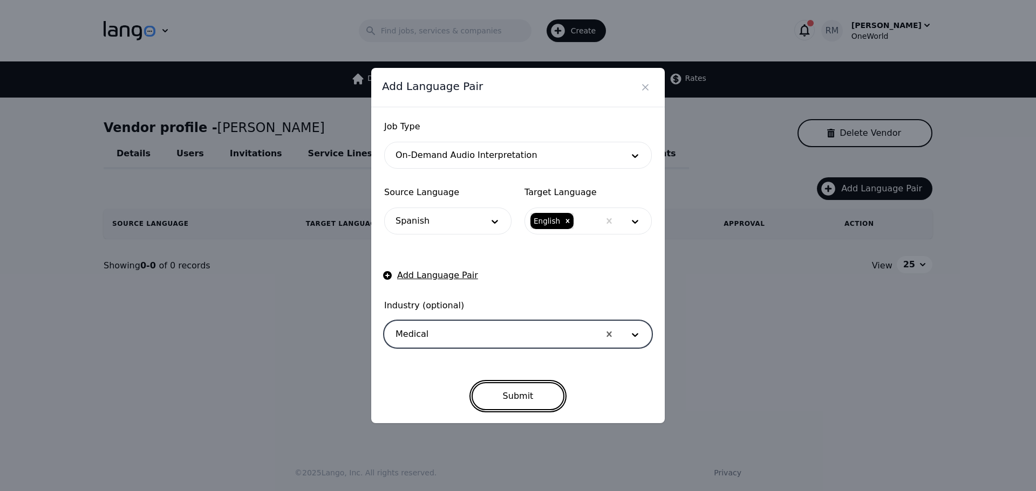
click at [520, 388] on button "Submit" at bounding box center [517, 396] width 93 height 28
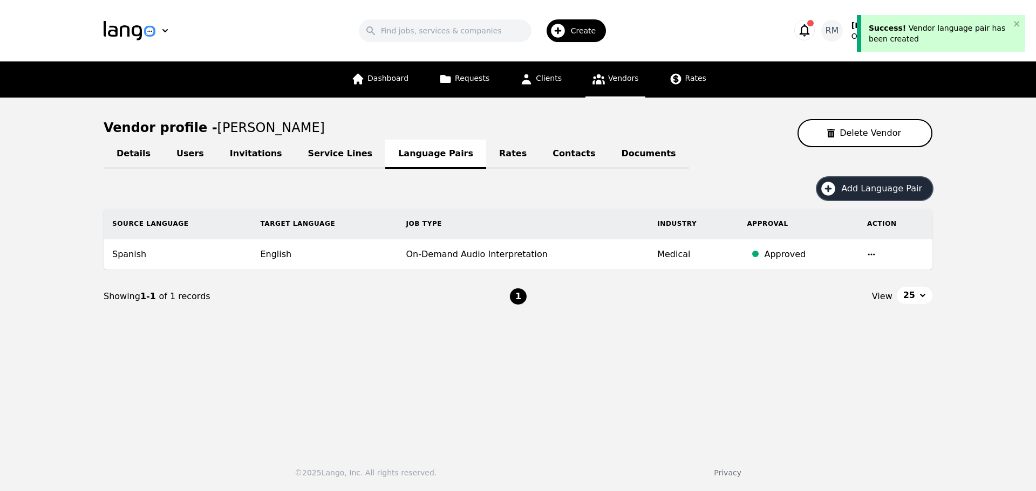
click at [872, 190] on span "Add Language Pair" at bounding box center [885, 188] width 88 height 13
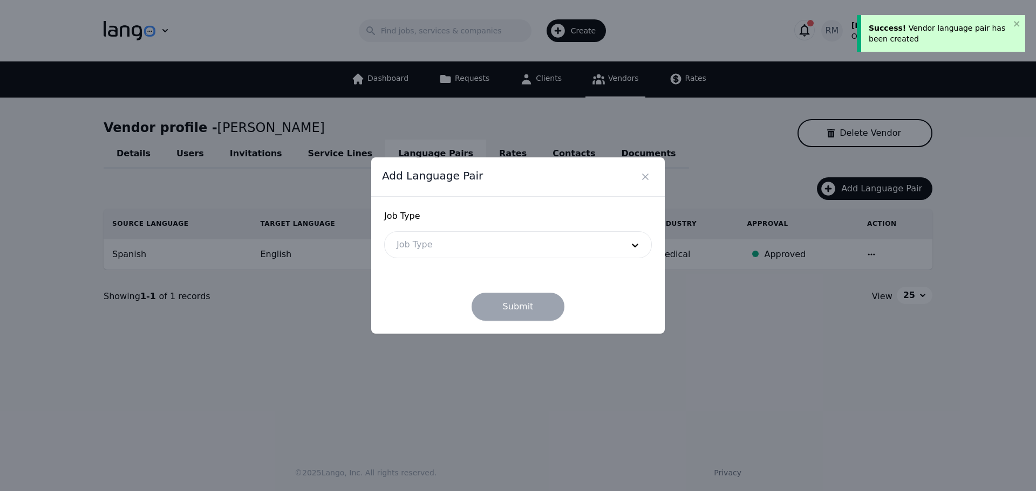
click at [467, 241] on div at bounding box center [502, 245] width 234 height 26
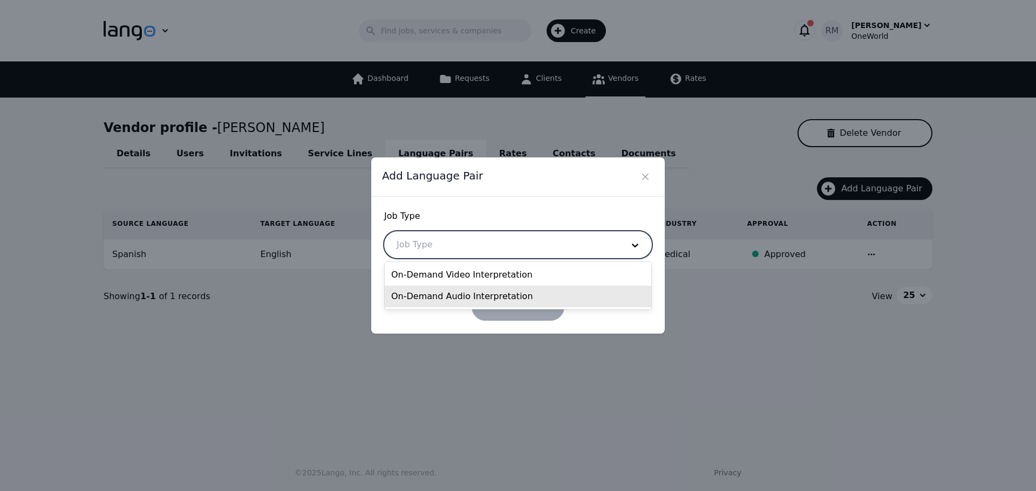
click at [433, 304] on div "On-Demand Audio Interpretation" at bounding box center [518, 297] width 266 height 22
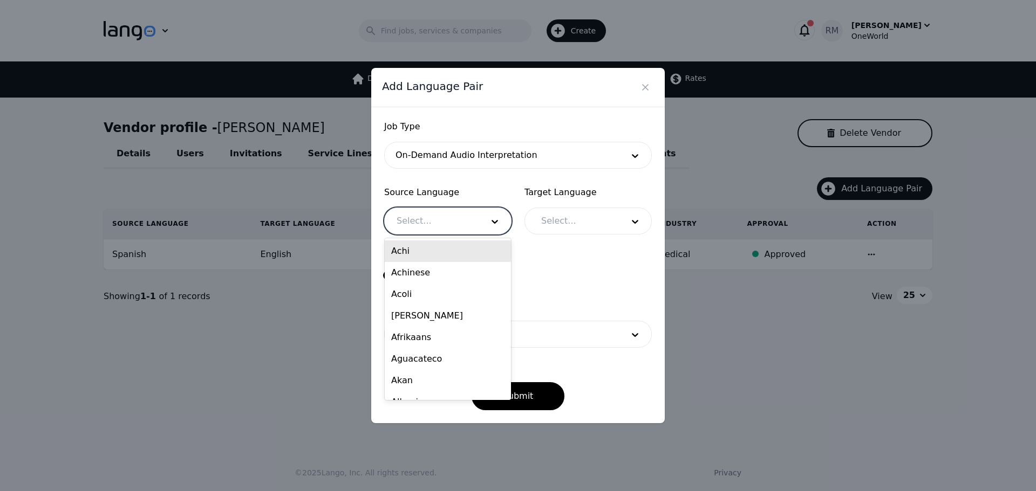
click at [429, 222] on div at bounding box center [432, 221] width 94 height 26
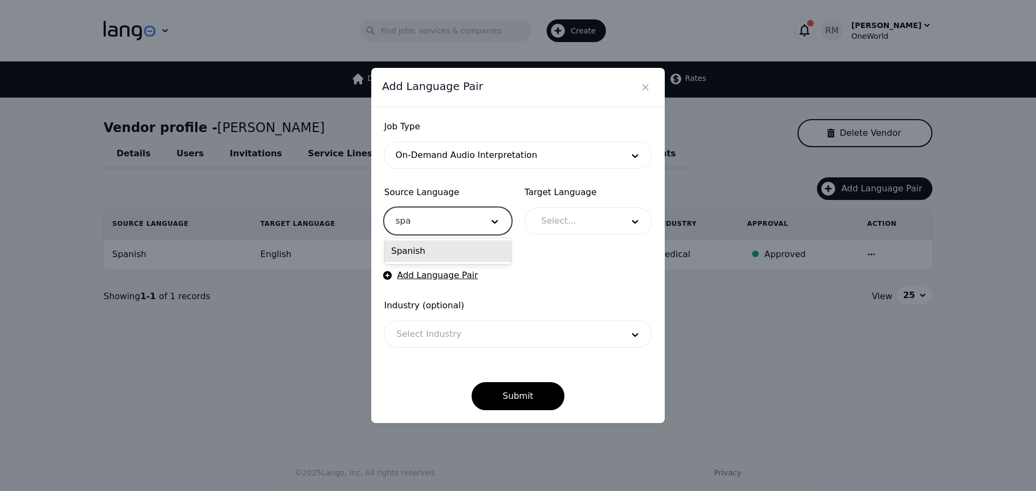
click at [459, 258] on div "Spanish" at bounding box center [448, 252] width 126 height 22
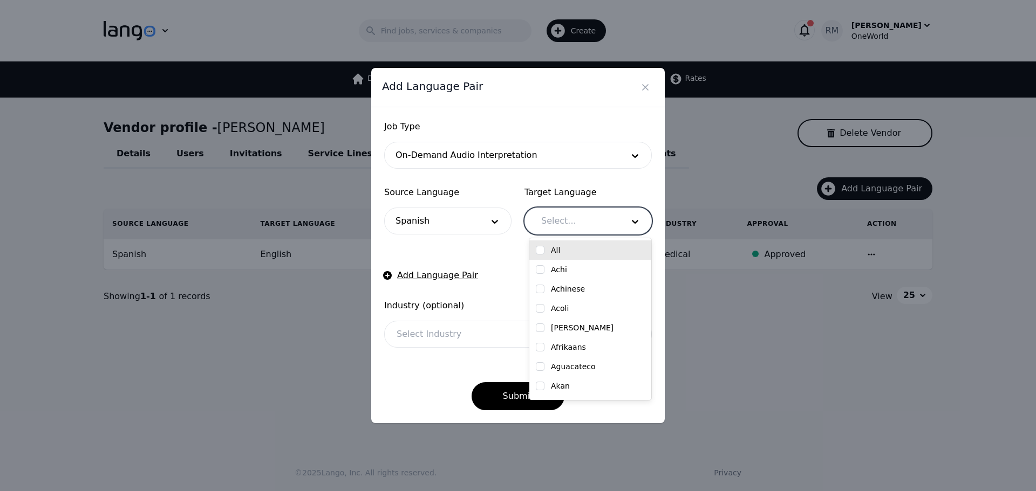
click at [577, 221] on div at bounding box center [574, 221] width 90 height 26
click at [541, 257] on div "English" at bounding box center [590, 250] width 122 height 19
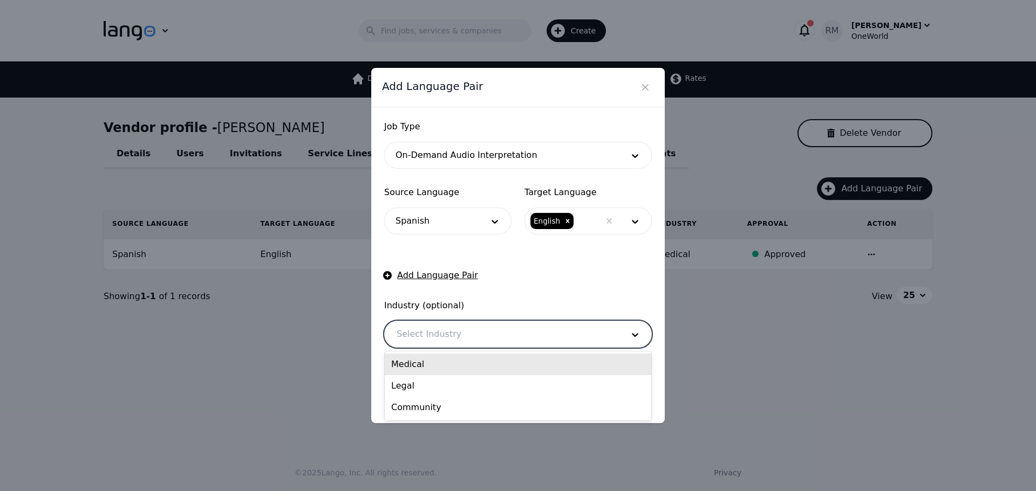
click at [433, 339] on div at bounding box center [502, 335] width 234 height 26
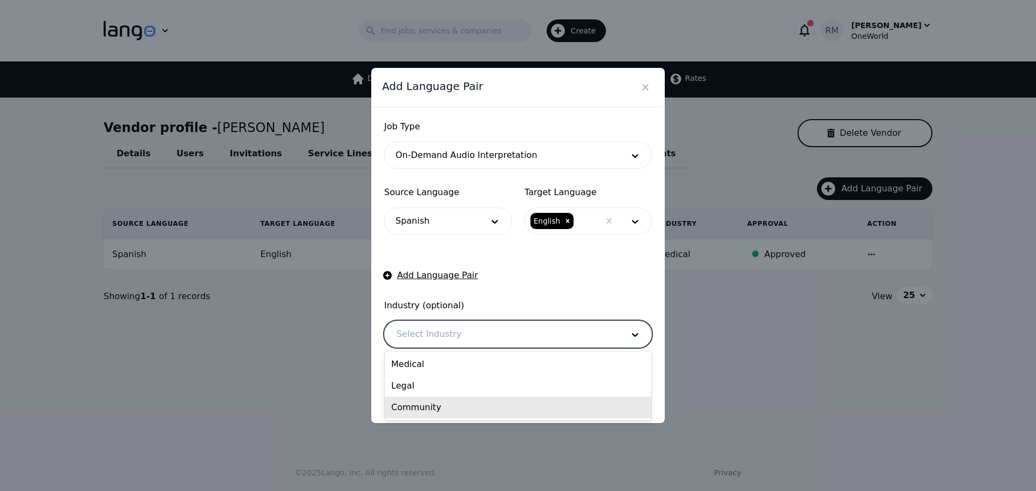
click at [421, 408] on div "Community" at bounding box center [518, 408] width 266 height 22
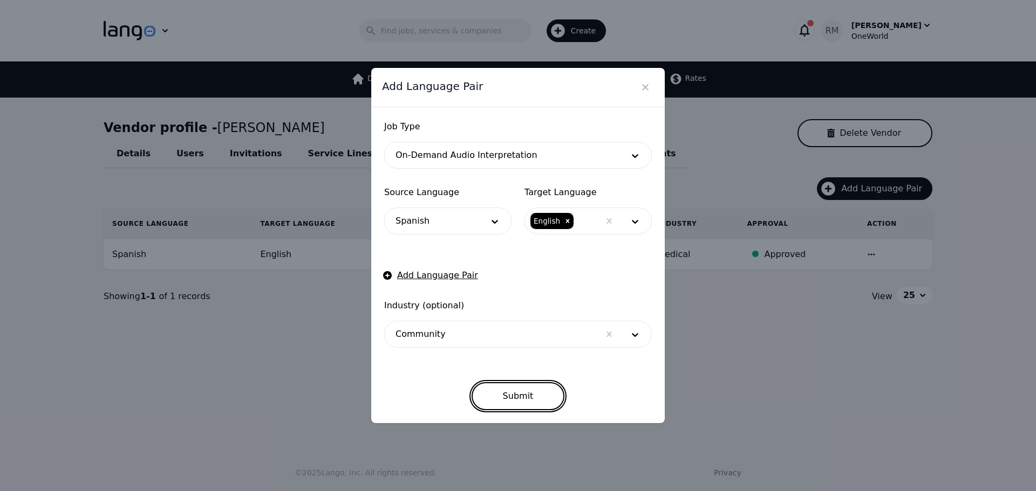
click at [524, 398] on button "Submit" at bounding box center [517, 396] width 93 height 28
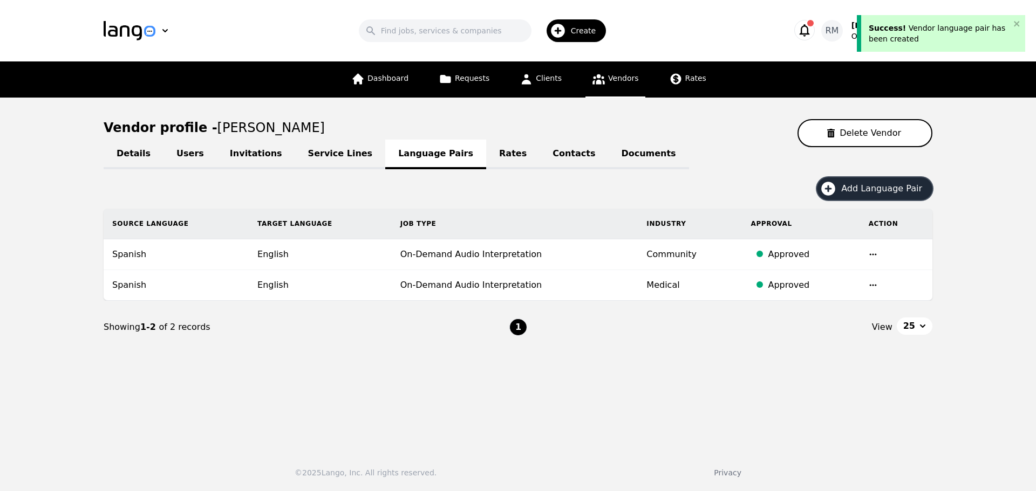
click at [863, 190] on span "Add Language Pair" at bounding box center [885, 188] width 88 height 13
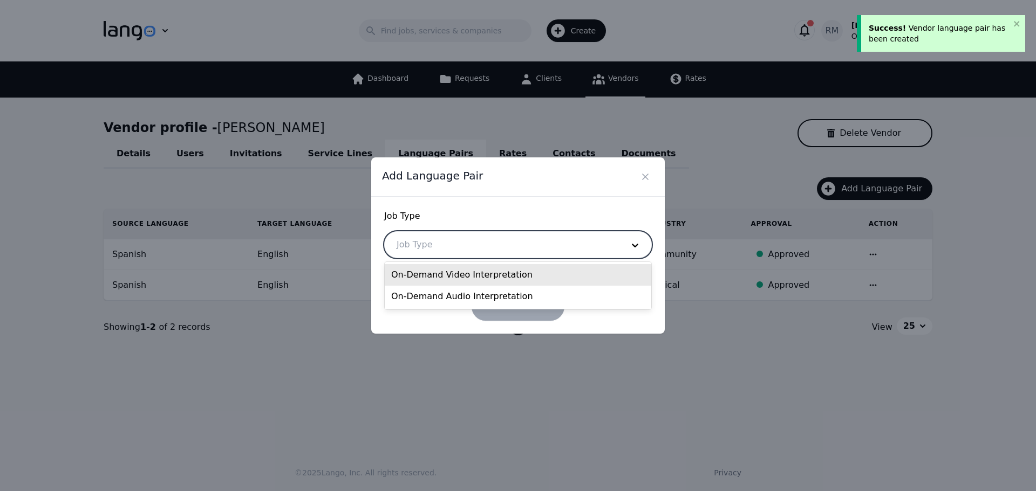
click at [479, 250] on div at bounding box center [502, 245] width 234 height 26
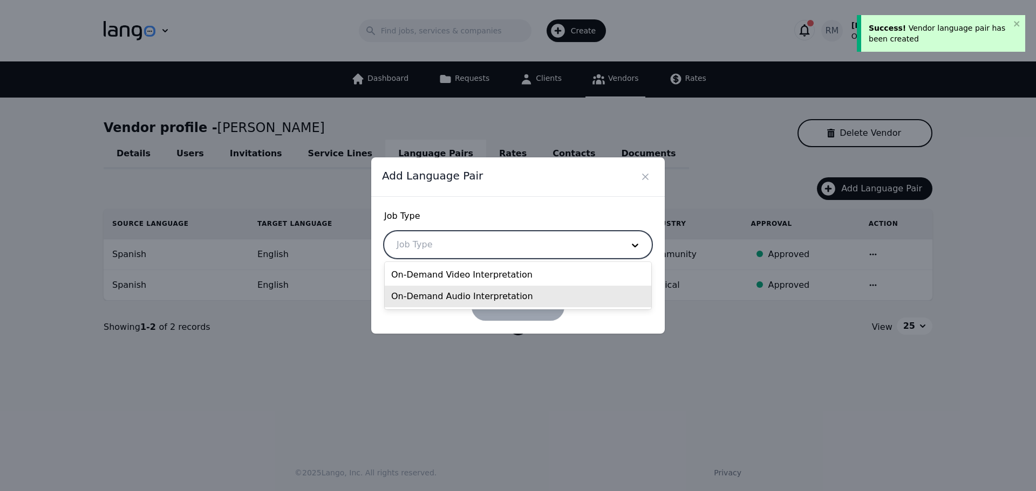
click at [437, 297] on div "On-Demand Audio Interpretation" at bounding box center [518, 297] width 266 height 22
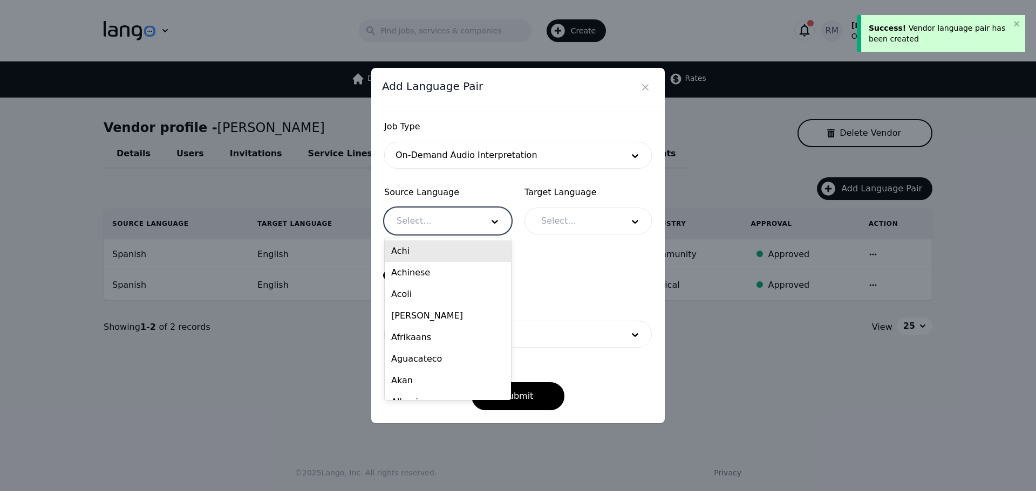
click at [440, 228] on div at bounding box center [432, 221] width 94 height 26
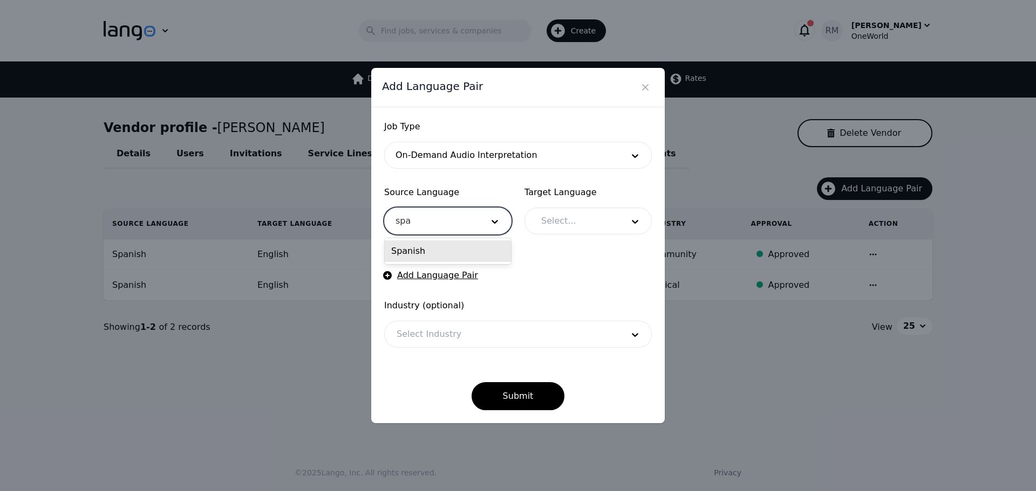
click at [483, 242] on div "Spanish" at bounding box center [448, 252] width 126 height 22
click at [571, 223] on div at bounding box center [574, 221] width 90 height 26
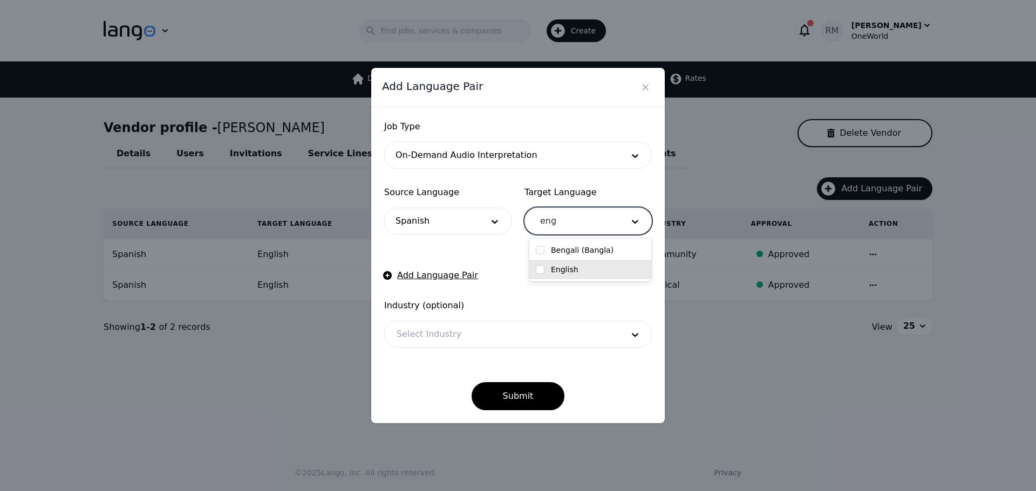
click at [582, 271] on div "English" at bounding box center [590, 269] width 109 height 11
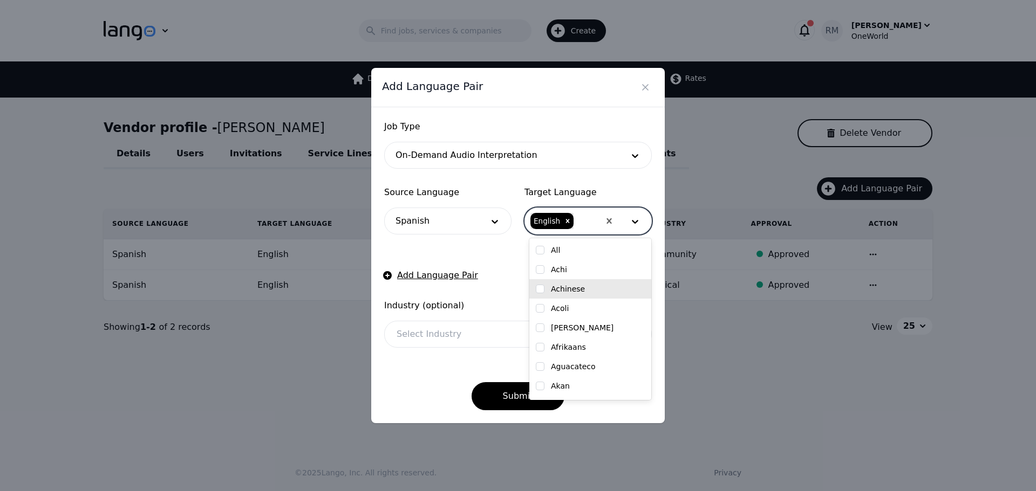
click at [439, 363] on form "Job Type On-Demand Audio Interpretation Source Language Spanish Target Language…" at bounding box center [518, 265] width 268 height 290
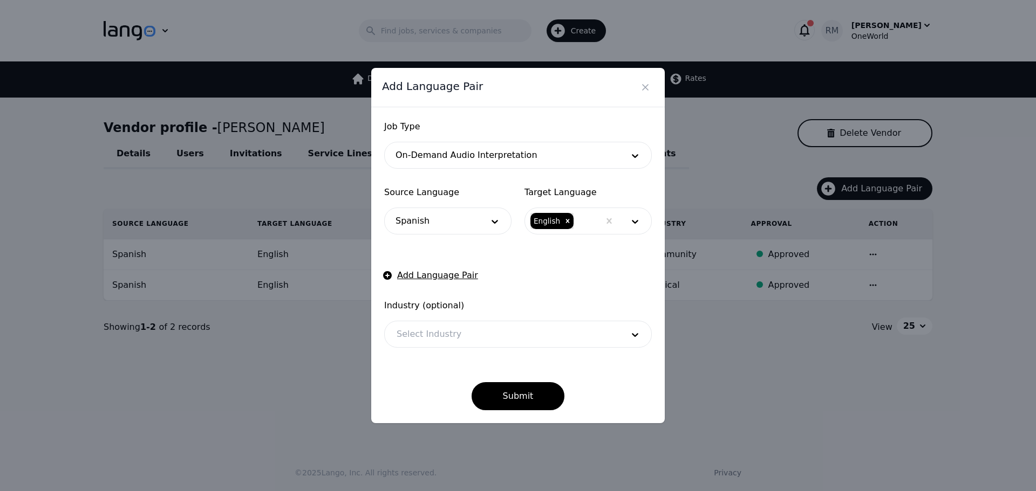
click at [528, 411] on div "Job Type On-Demand Audio Interpretation Source Language Spanish Target Language…" at bounding box center [517, 265] width 293 height 316
click at [532, 398] on button "Submit" at bounding box center [517, 396] width 93 height 28
